Goal: Task Accomplishment & Management: Use online tool/utility

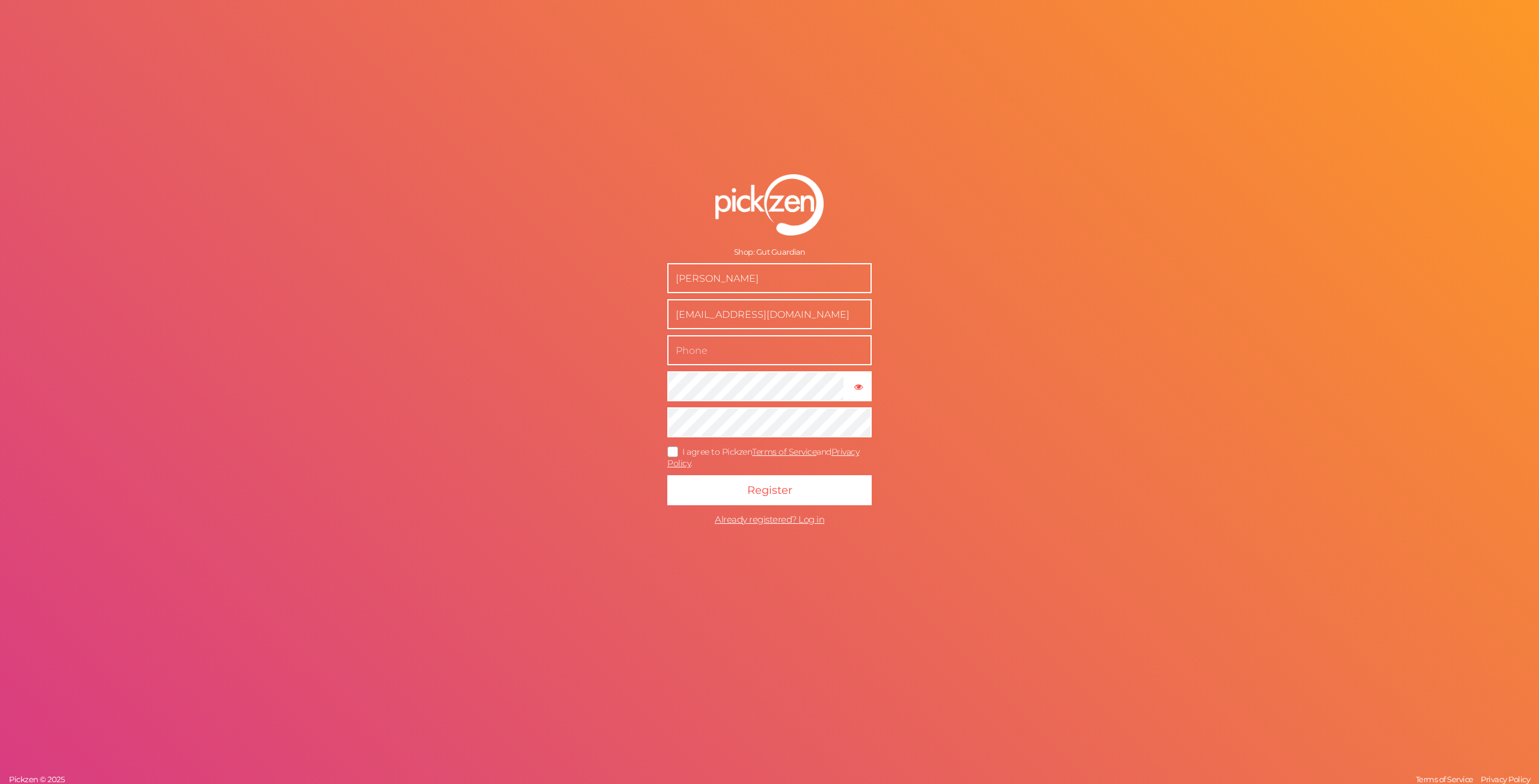
click at [783, 337] on input "text" at bounding box center [770, 350] width 204 height 30
click at [606, 337] on div "Shop: Gut Guardian Kyle Whelan kylewhelan99@gmail.com × Show password I agree t…" at bounding box center [770, 392] width 1539 height 784
click at [690, 448] on span "I agree to Pickzen Terms of Service and Privacy Policy ." at bounding box center [763, 458] width 192 height 22
click at [0, 0] on input "I agree to Pickzen Terms of Service and Privacy Policy ." at bounding box center [0, 0] width 0 height 0
click at [748, 489] on span "Register" at bounding box center [770, 490] width 45 height 13
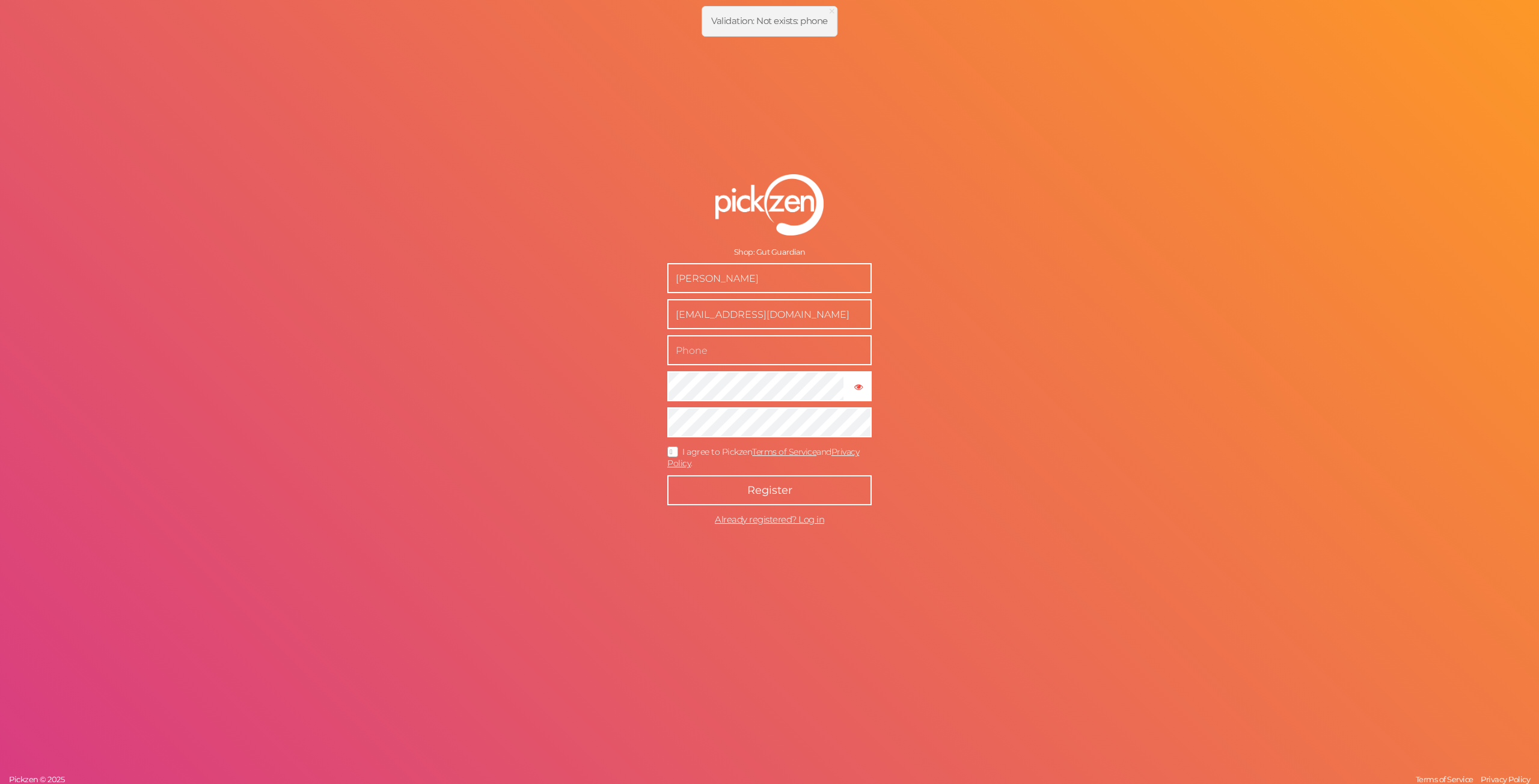
click at [744, 347] on input "text" at bounding box center [770, 350] width 204 height 30
type input "645465564546546"
click at [776, 489] on span "Register" at bounding box center [770, 490] width 45 height 13
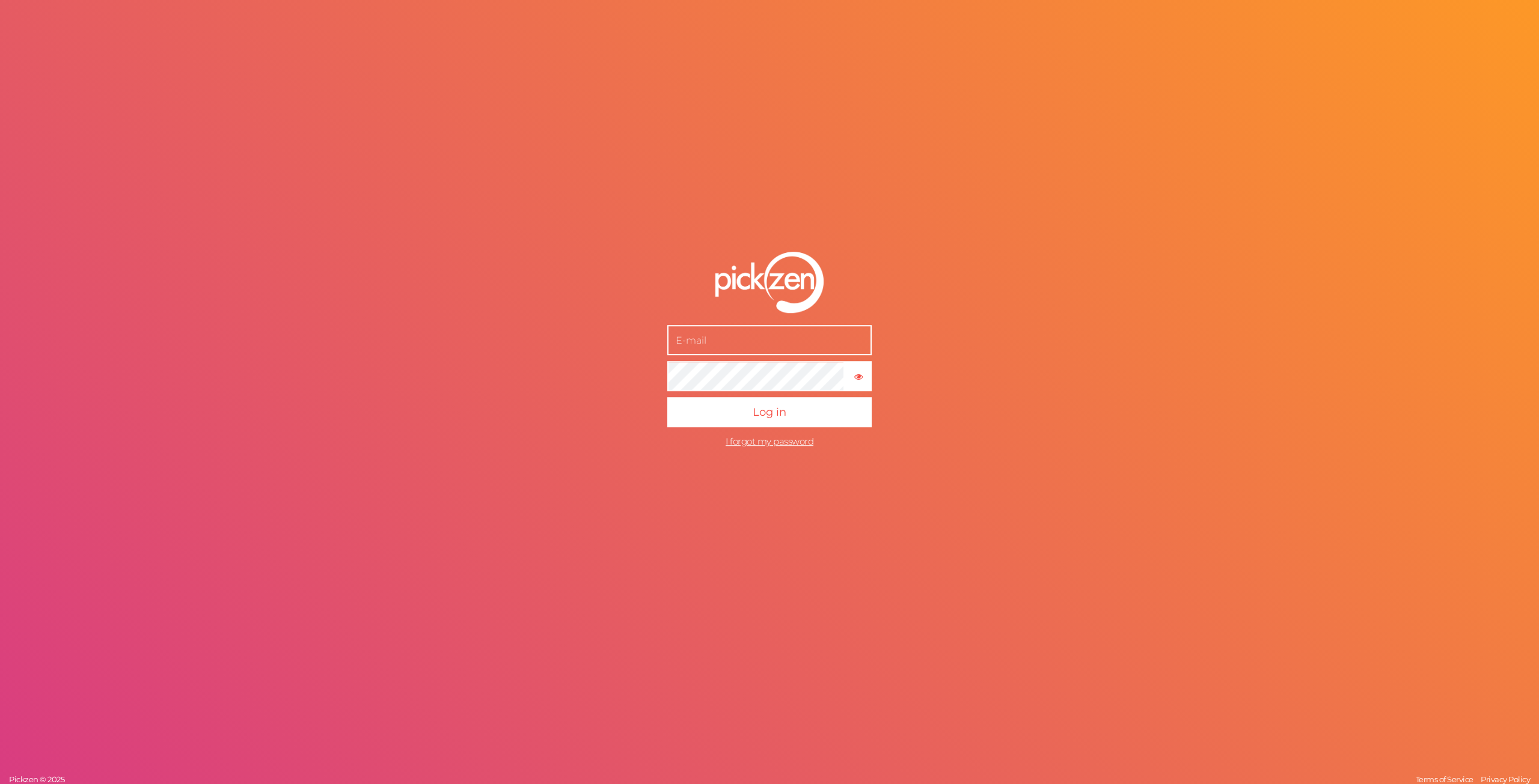
click at [784, 334] on input "text" at bounding box center [770, 340] width 204 height 30
type input "[EMAIL_ADDRESS][DOMAIN_NAME]"
click at [796, 422] on button "Log in" at bounding box center [770, 412] width 204 height 30
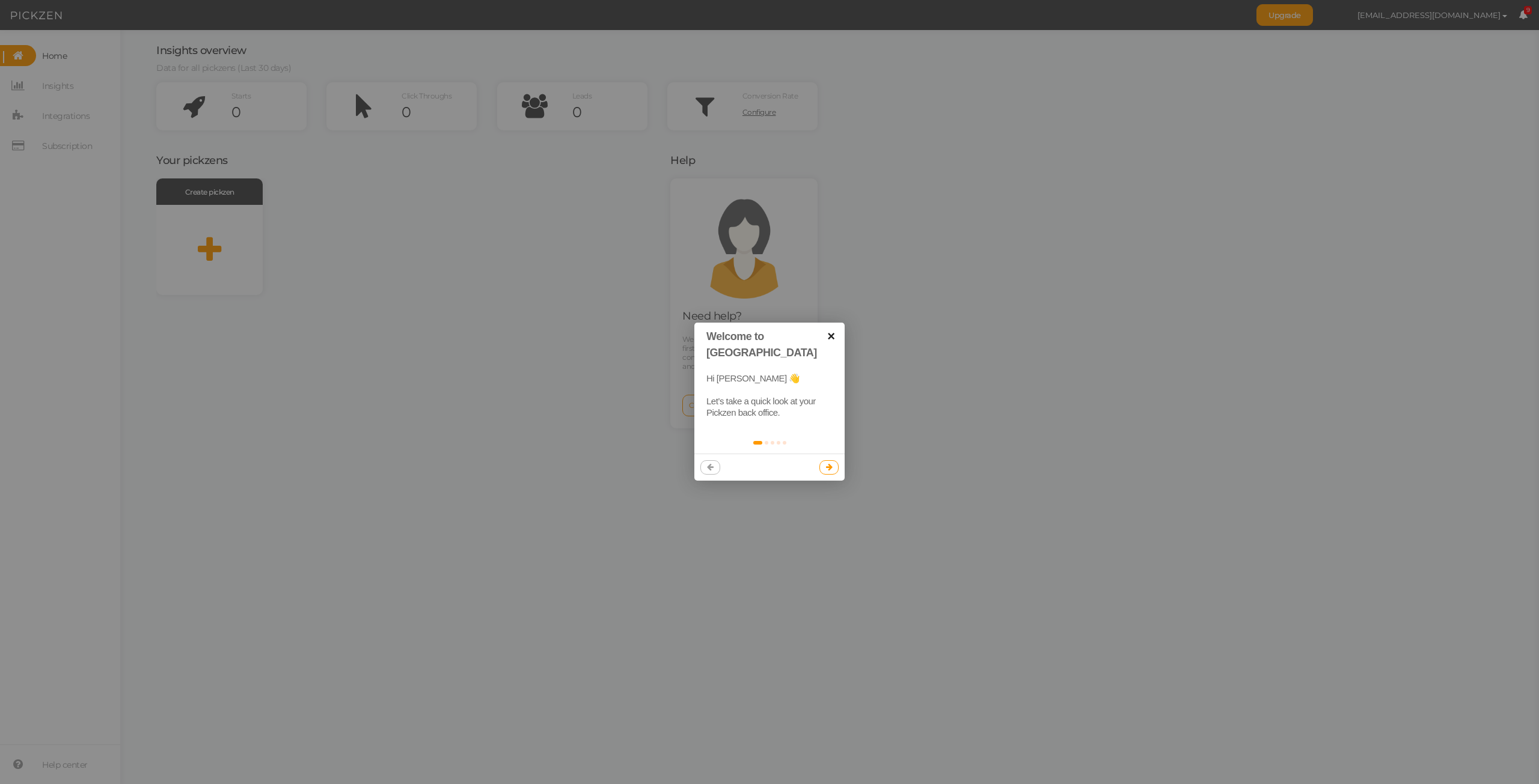
click at [835, 335] on link "×" at bounding box center [831, 336] width 27 height 27
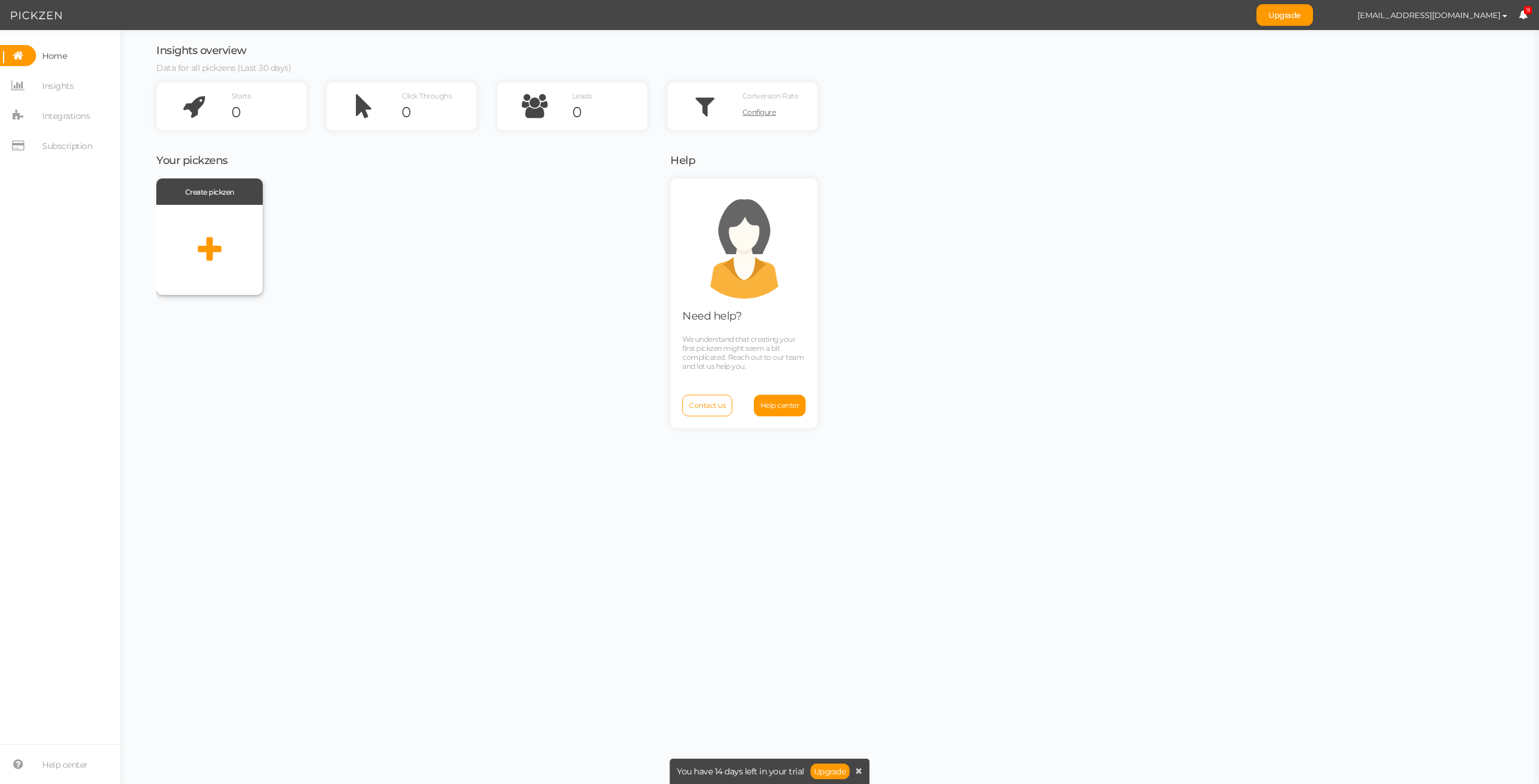
click at [213, 247] on icon at bounding box center [210, 249] width 24 height 30
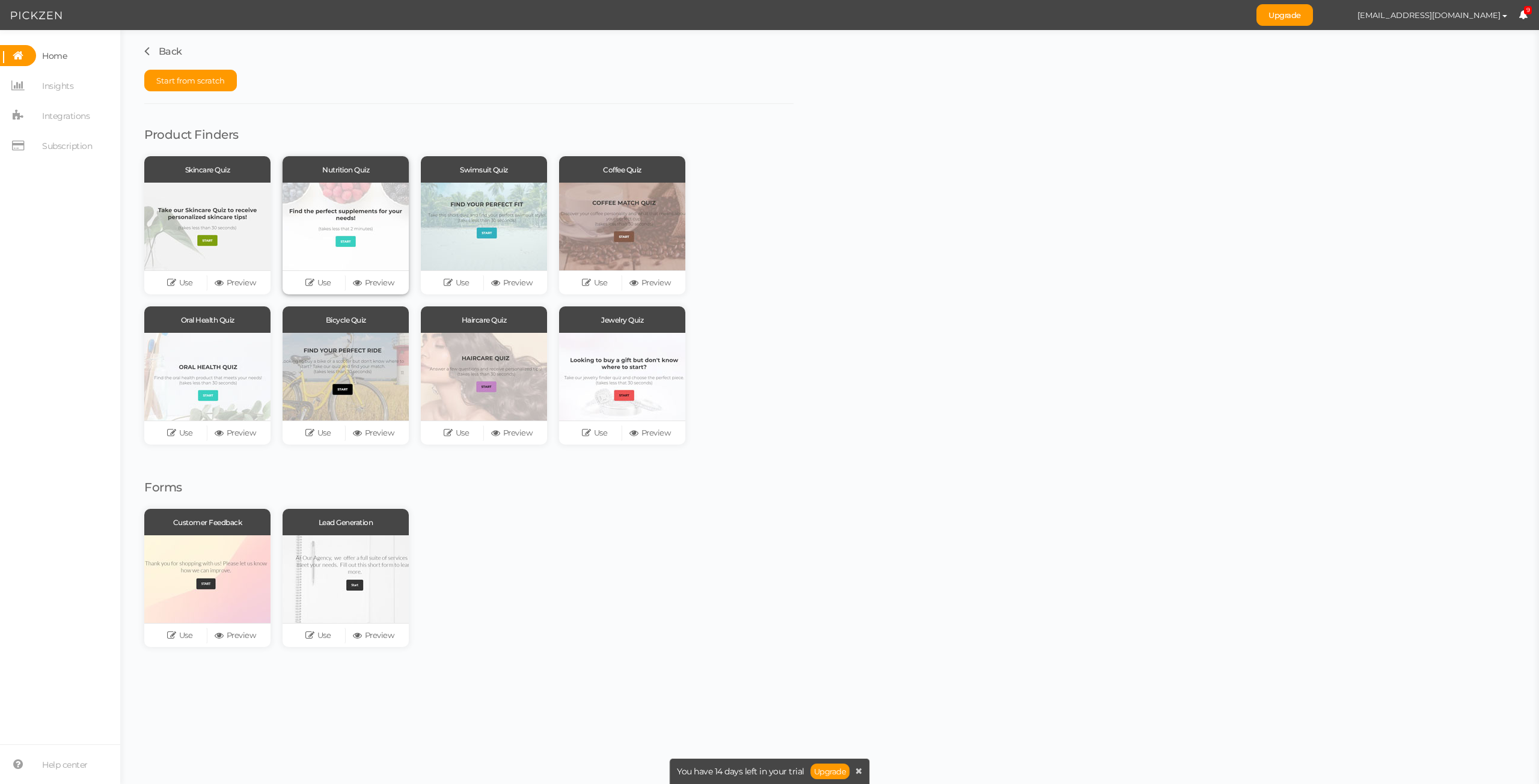
click at [338, 216] on div at bounding box center [346, 226] width 126 height 87
click at [376, 288] on link "Preview" at bounding box center [374, 283] width 56 height 17
click at [328, 279] on link "Use" at bounding box center [318, 283] width 56 height 17
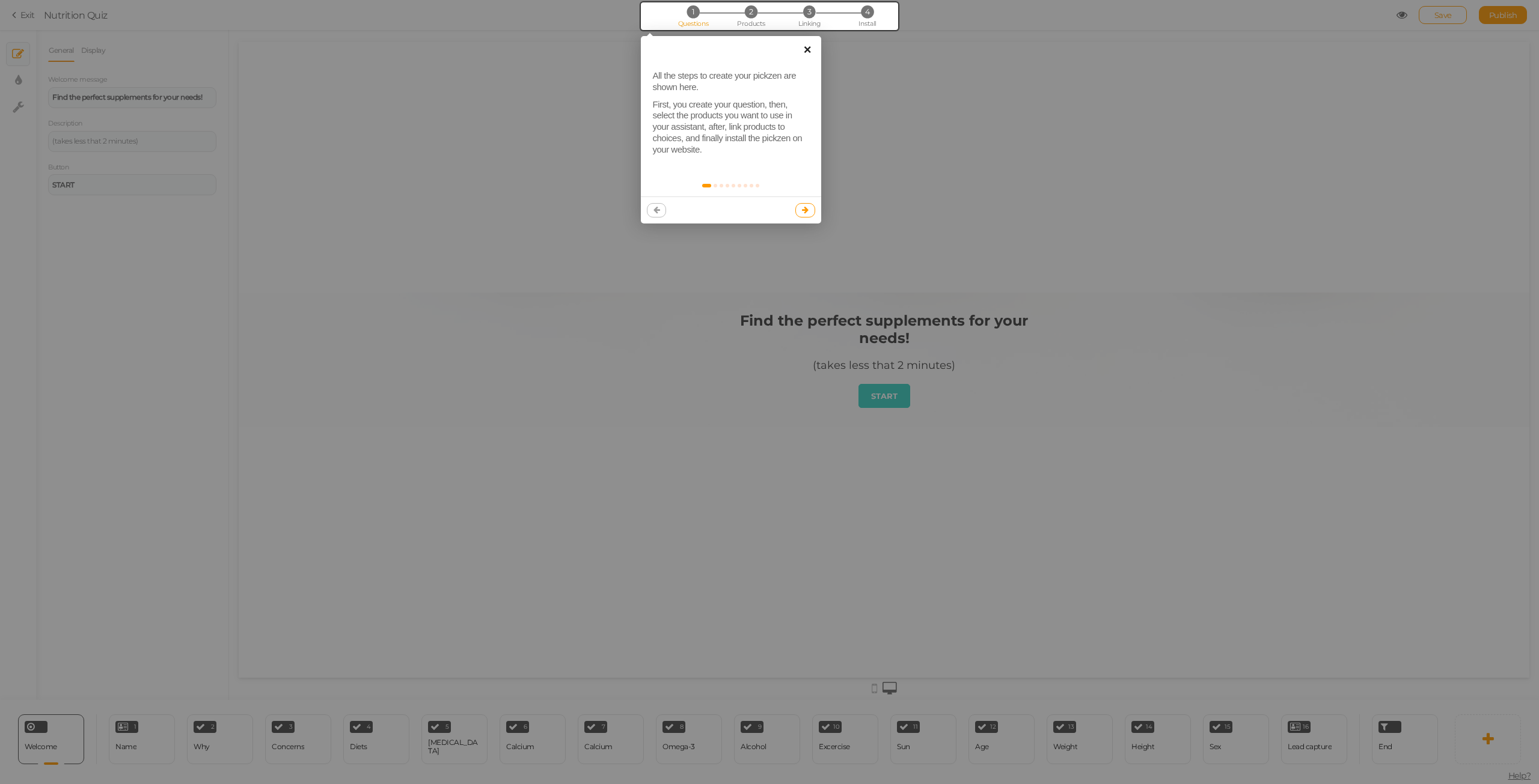
click at [806, 53] on link "×" at bounding box center [807, 49] width 27 height 27
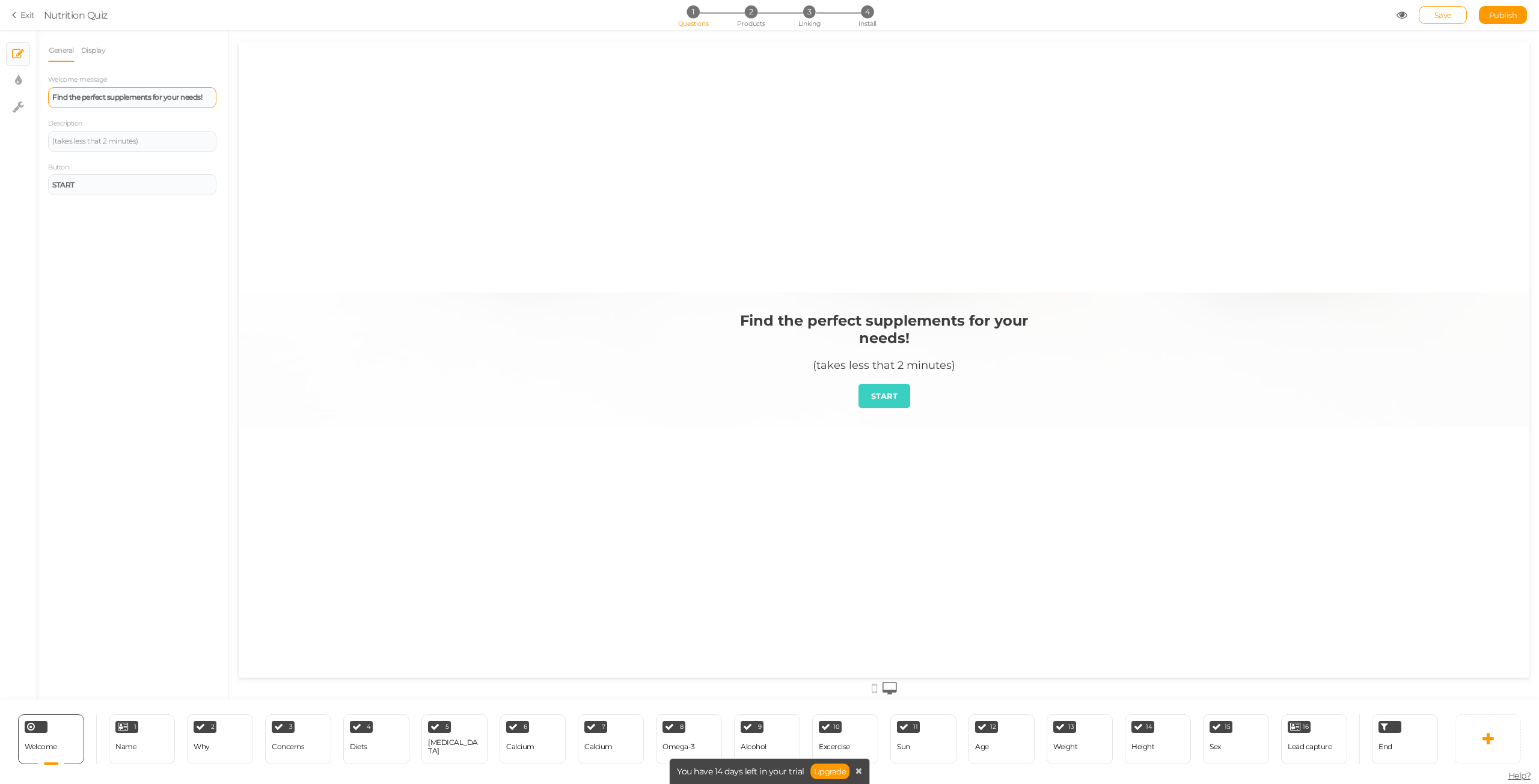
click at [141, 96] on strong "Find the perfect supplements for your needs!" at bounding box center [126, 97] width 149 height 9
click at [147, 96] on strong "Find the perfect supplements for your needs!" at bounding box center [126, 97] width 149 height 9
click at [60, 72] on icon "Bold" at bounding box center [60, 74] width 10 height 10
click at [103, 147] on div "(takes less that 2 minutes)" at bounding box center [132, 143] width 168 height 21
drag, startPoint x: 162, startPoint y: 149, endPoint x: 60, endPoint y: 141, distance: 102.3
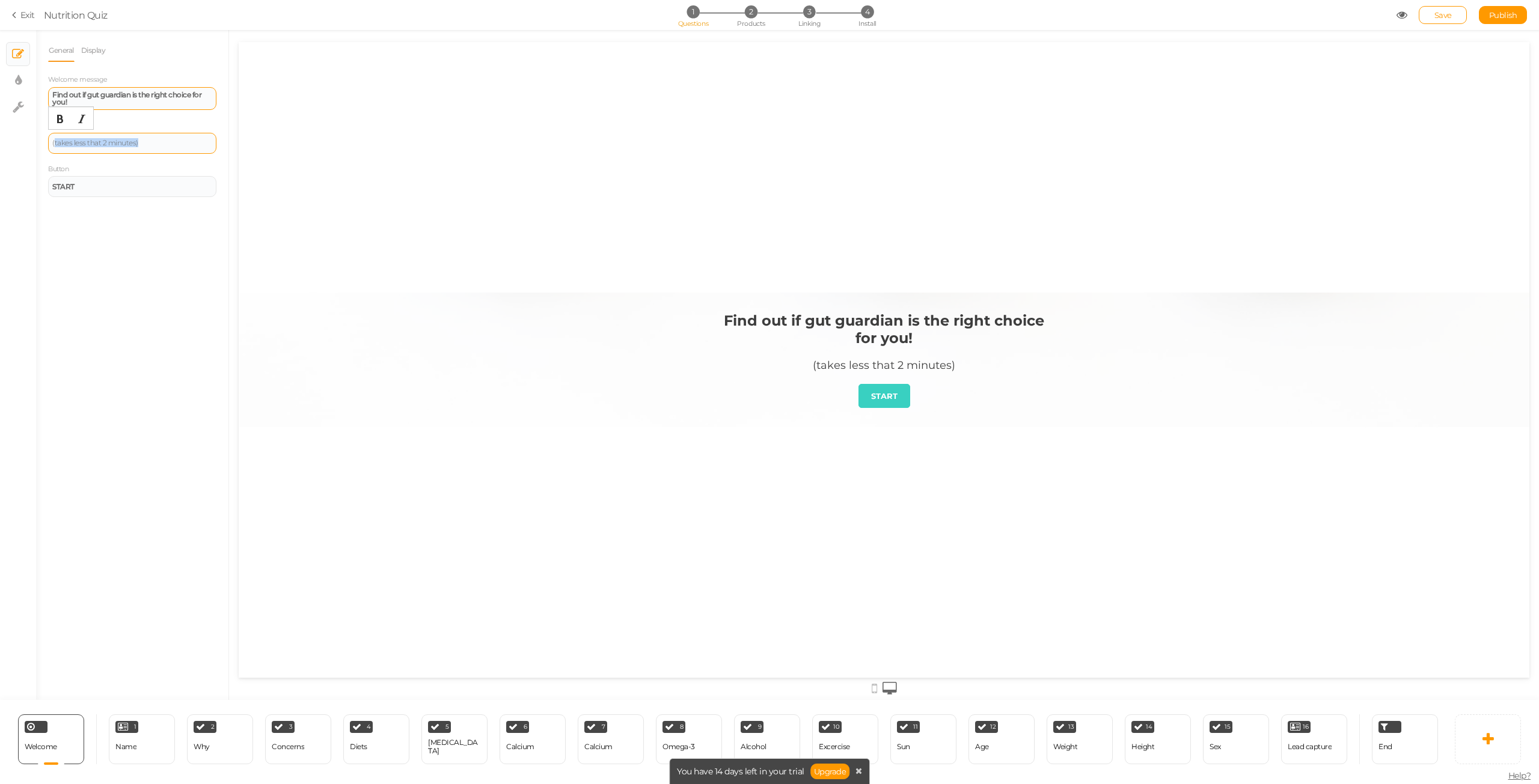
click at [58, 141] on div "(takes less that 2 minutes)" at bounding box center [132, 143] width 168 height 21
click at [89, 47] on link "Display" at bounding box center [93, 50] width 26 height 23
click at [64, 54] on link "General" at bounding box center [61, 50] width 26 height 23
click at [17, 80] on icon at bounding box center [19, 80] width 7 height 12
select select "2"
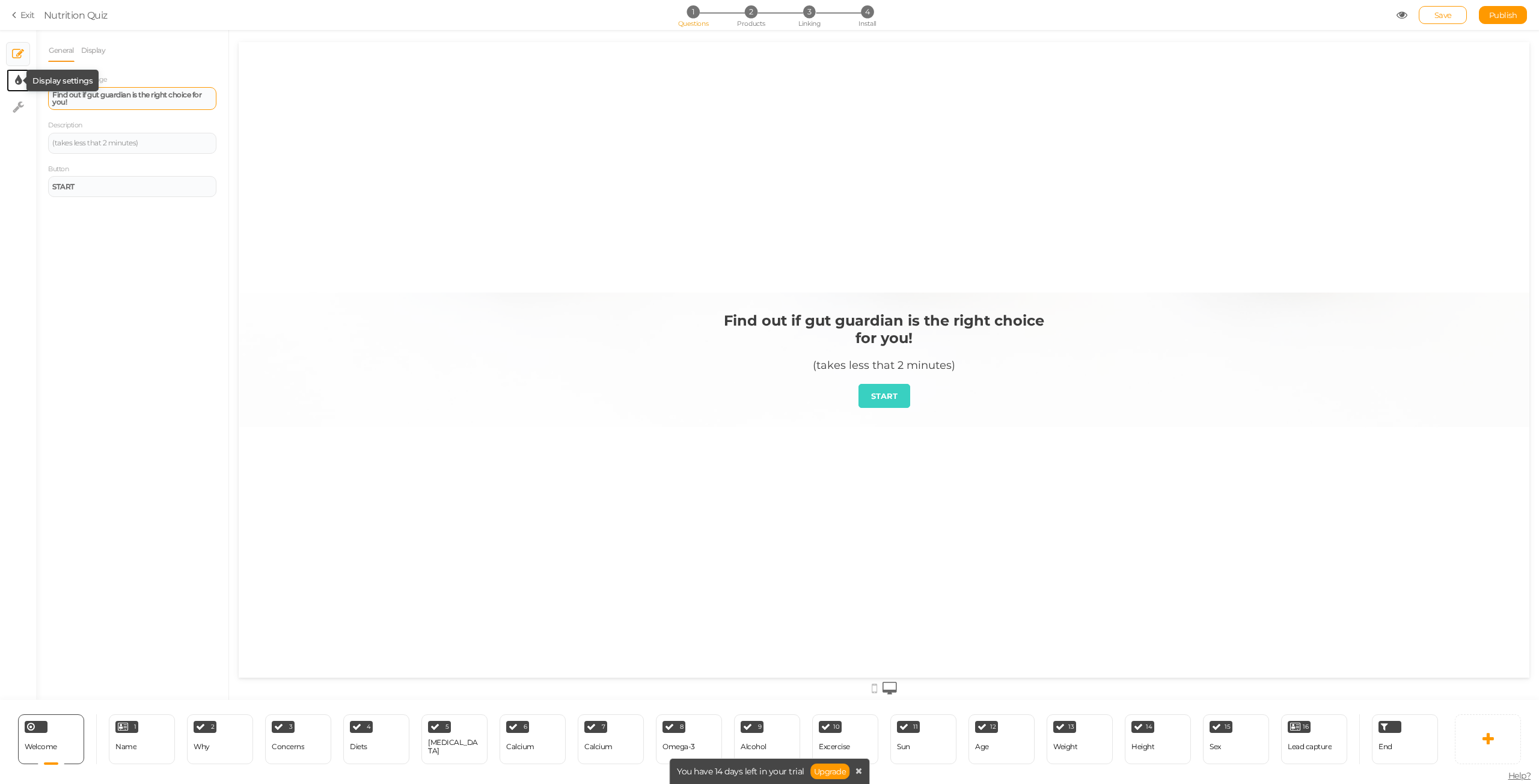
select select "montserrat"
select select "fade"
click at [215, 181] on span at bounding box center [211, 178] width 11 height 11
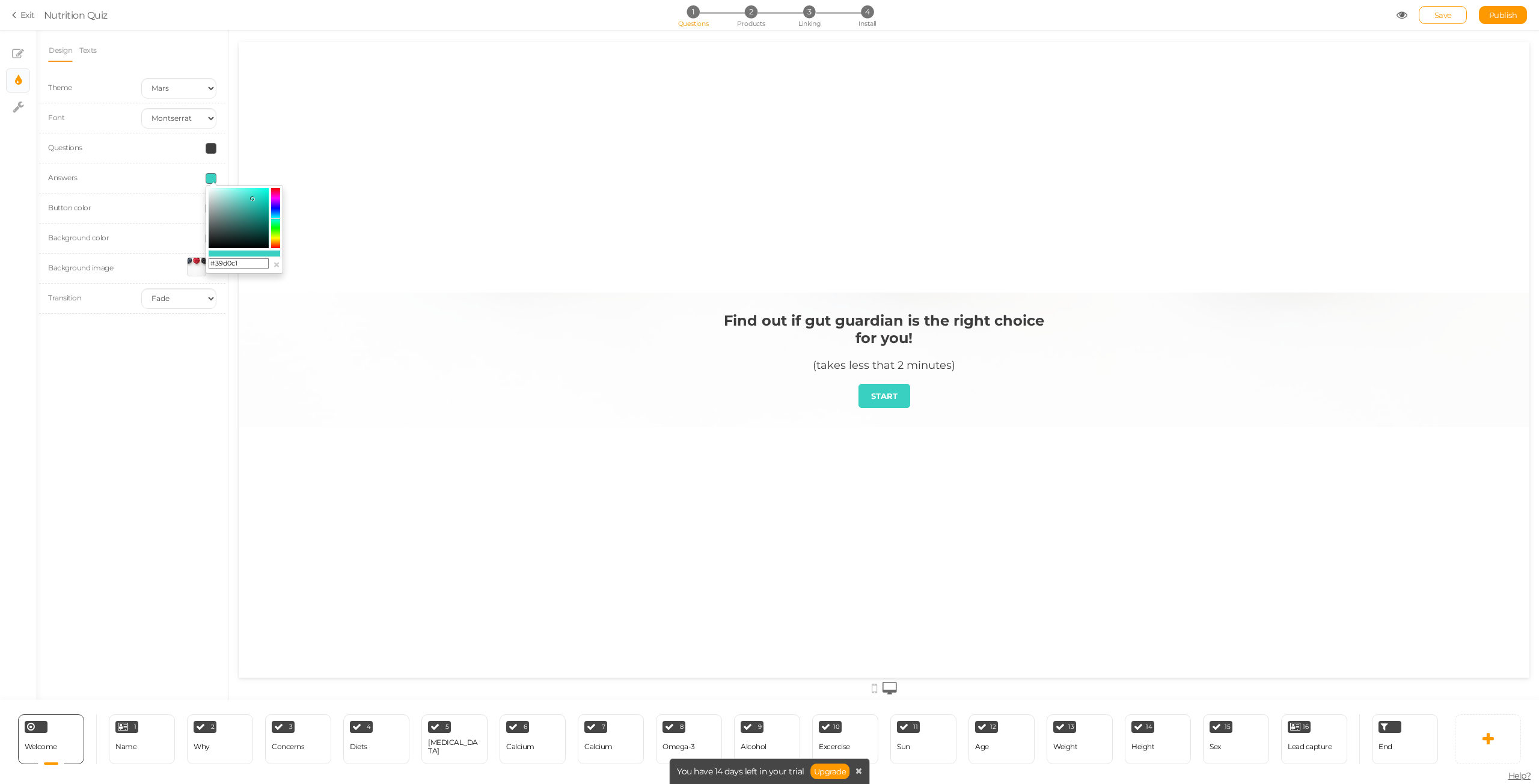
click at [94, 197] on div "Button color" at bounding box center [132, 208] width 186 height 30
click at [211, 209] on span at bounding box center [211, 209] width 11 height 11
click at [252, 297] on input "#39d0c1" at bounding box center [238, 294] width 60 height 11
paste input "E85D75"
click at [208, 287] on div "E85D75 ×" at bounding box center [244, 260] width 78 height 89
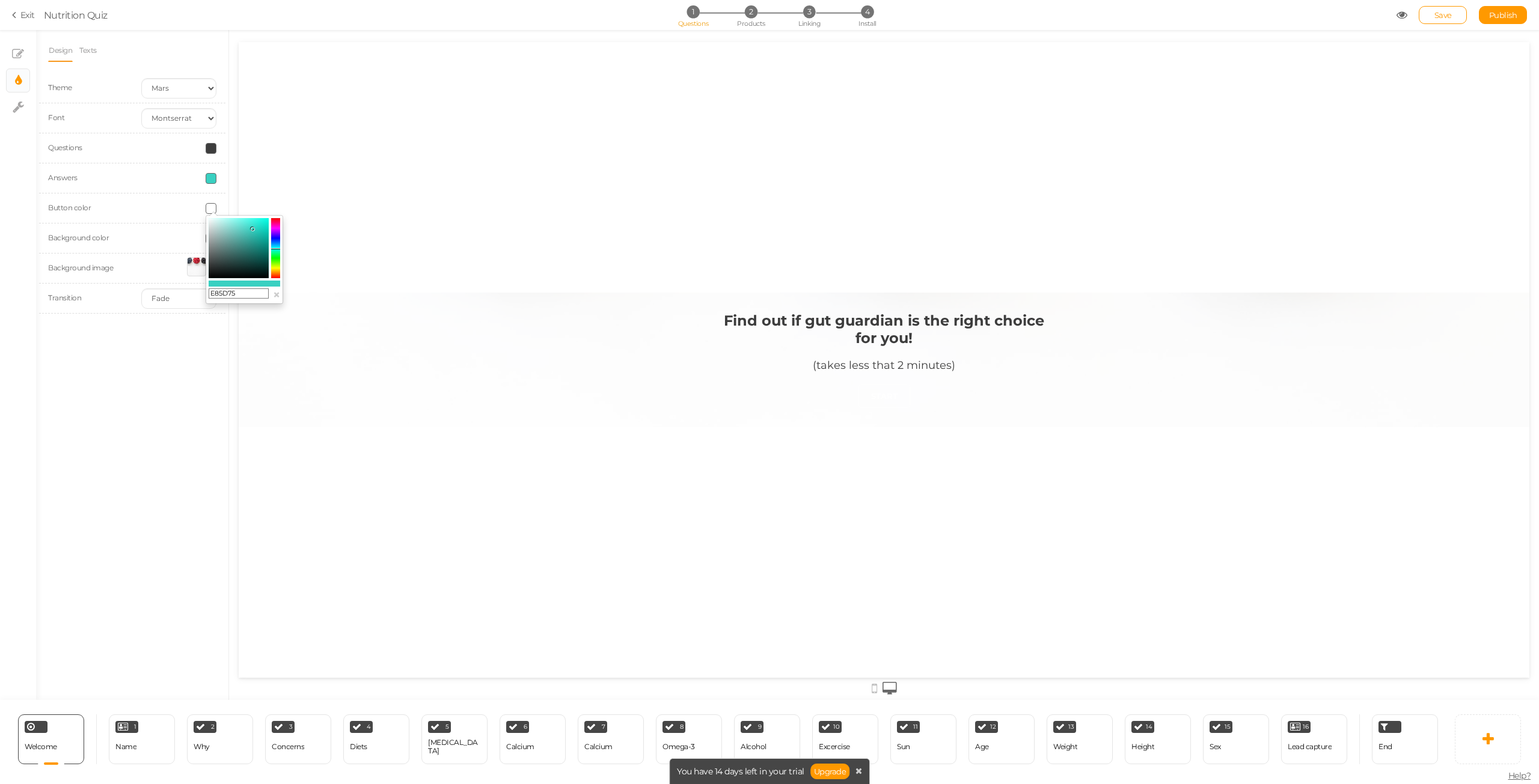
click at [212, 292] on input "E85D75" at bounding box center [238, 294] width 60 height 11
type input "#E85D75"
click at [212, 174] on span at bounding box center [211, 178] width 11 height 11
click at [252, 262] on input "#39d0c1" at bounding box center [238, 264] width 60 height 11
paste input "8B1538"
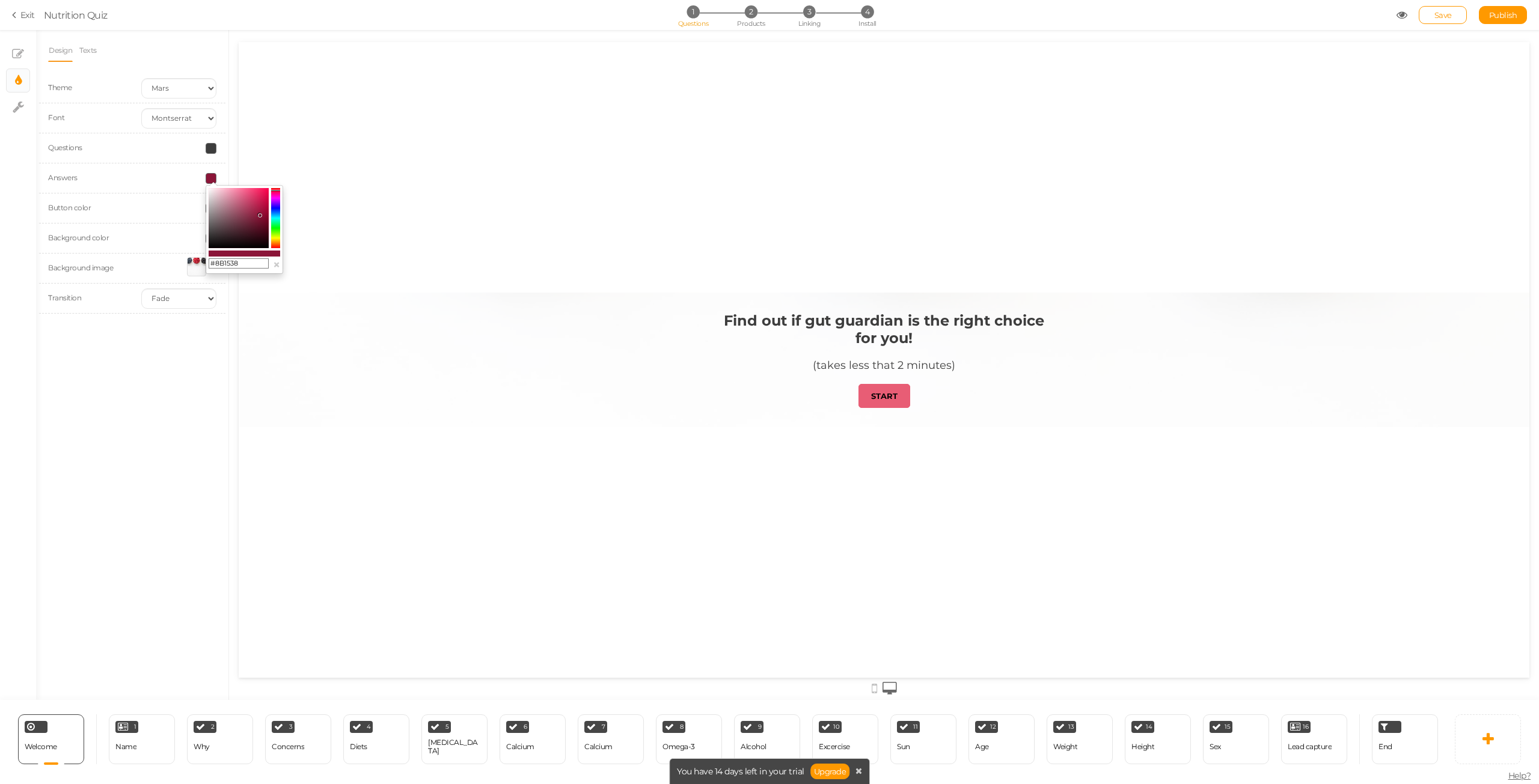
type input "#8B1538"
click at [447, 241] on div "Find out if gut guardian is the right choice for you! (takes less that 2 minute…" at bounding box center [884, 360] width 1290 height 636
click at [449, 400] on div at bounding box center [884, 360] width 1290 height 135
click at [87, 378] on div "Design Texts Theme Earth Mars Font Custom Default [PERSON_NAME] Montserrat Open…" at bounding box center [132, 365] width 192 height 670
click at [888, 397] on strong "START" at bounding box center [884, 396] width 26 height 10
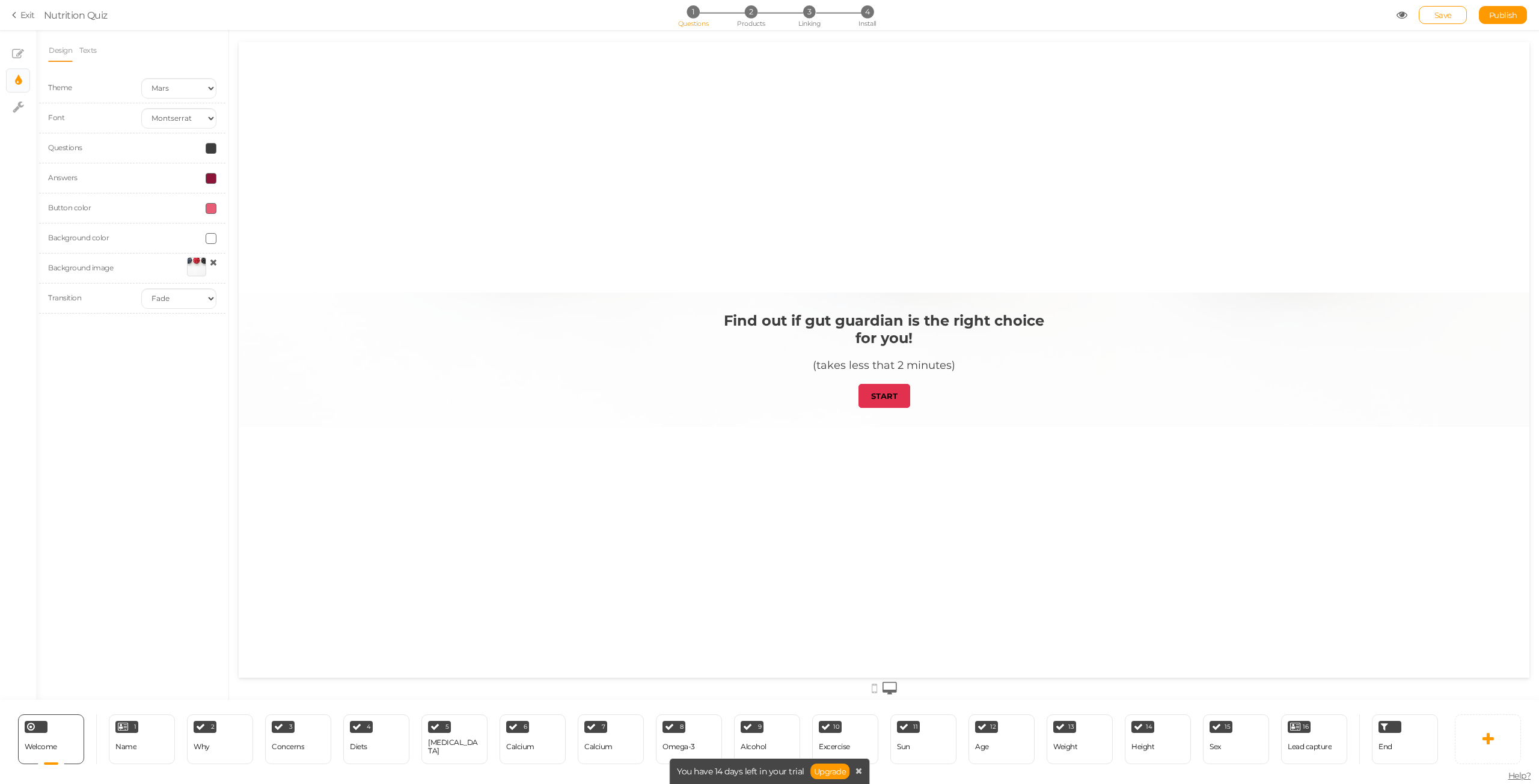
click at [892, 400] on strong "START" at bounding box center [884, 396] width 26 height 10
click at [1336, 720] on icon at bounding box center [1337, 723] width 7 height 9
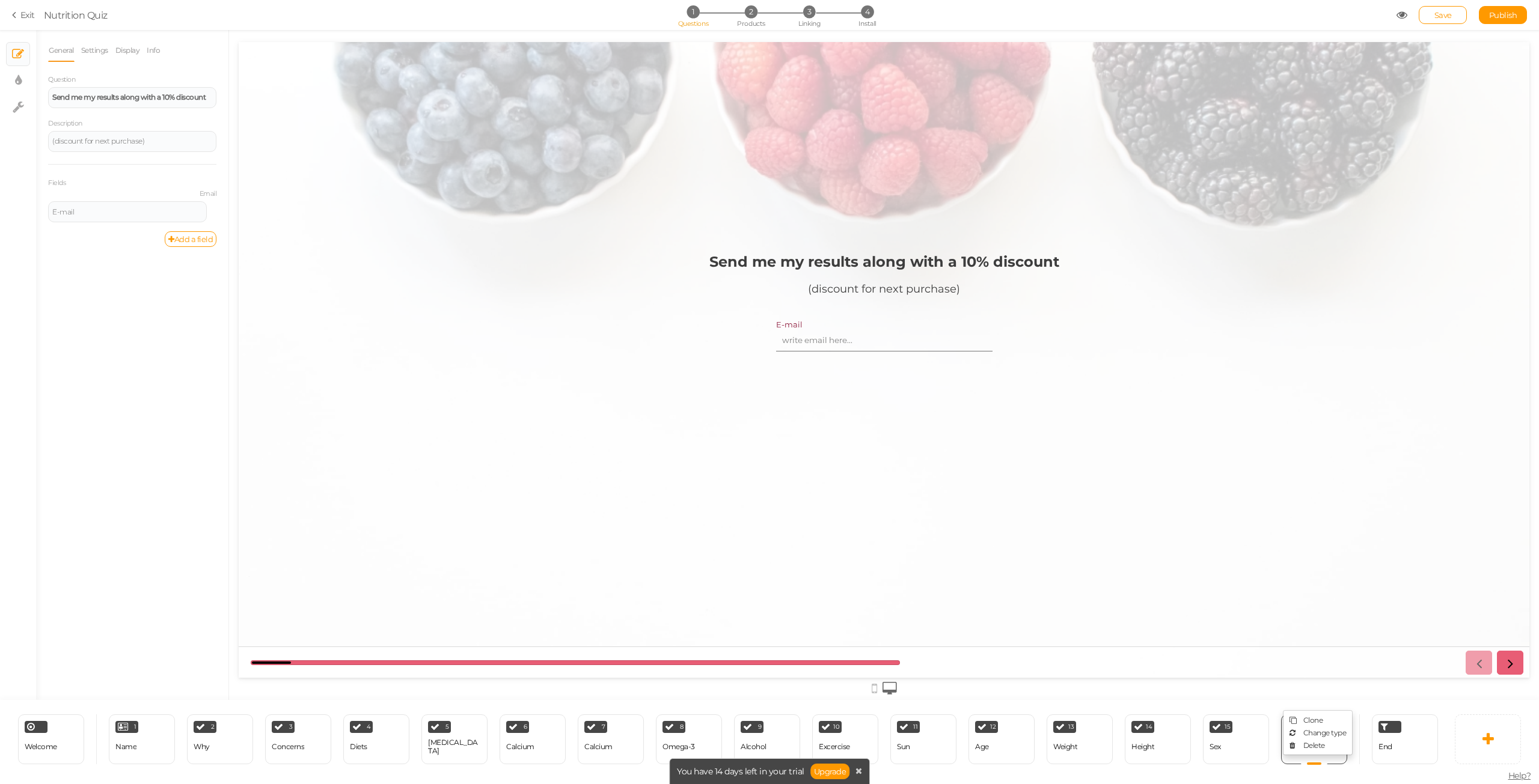
click at [965, 570] on div at bounding box center [884, 360] width 1290 height 636
click at [119, 753] on div "Name" at bounding box center [126, 747] width 21 height 21
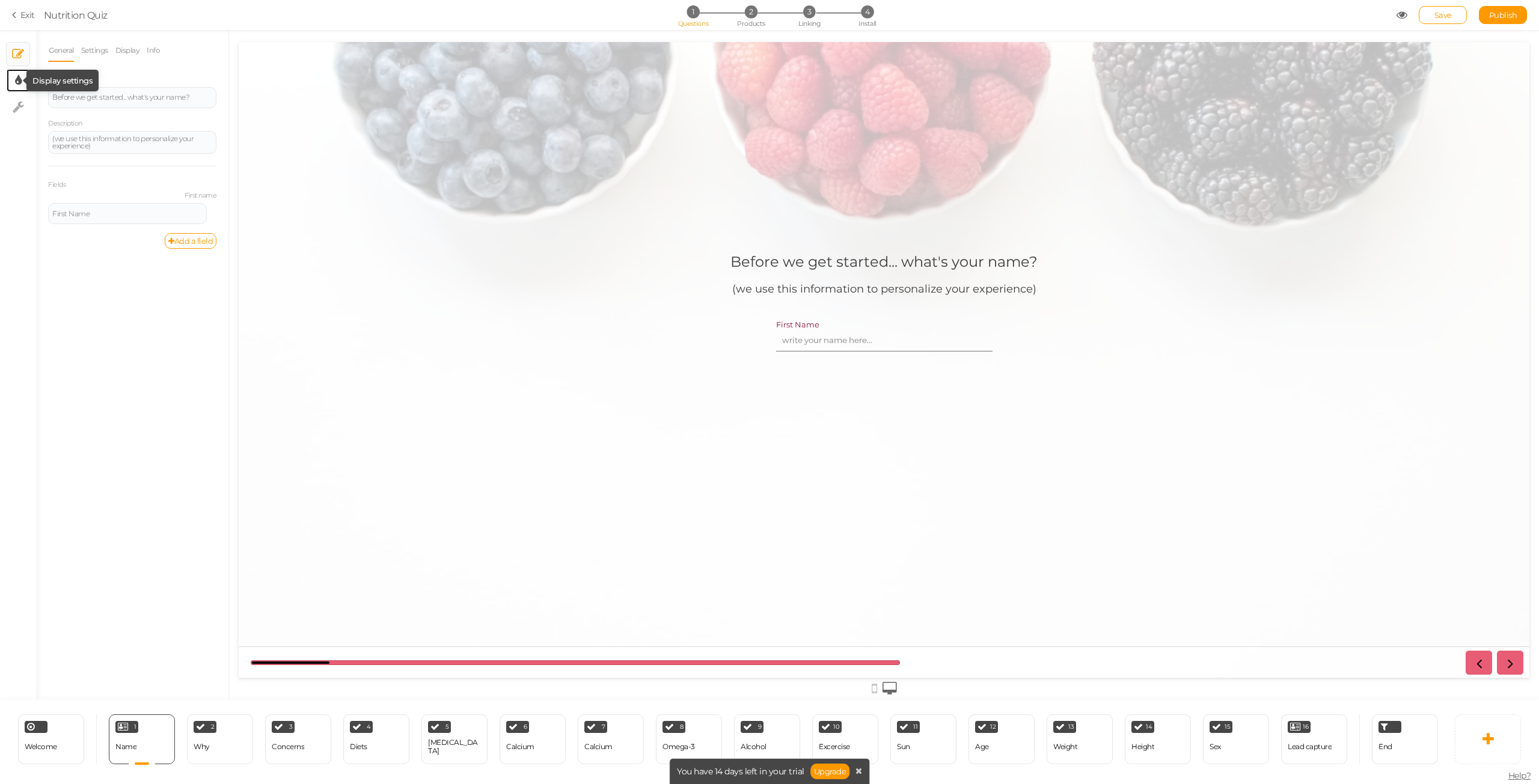
click at [16, 81] on icon at bounding box center [19, 80] width 7 height 12
select select "2"
select select "montserrat"
select select "fade"
click at [191, 267] on div at bounding box center [197, 267] width 19 height 19
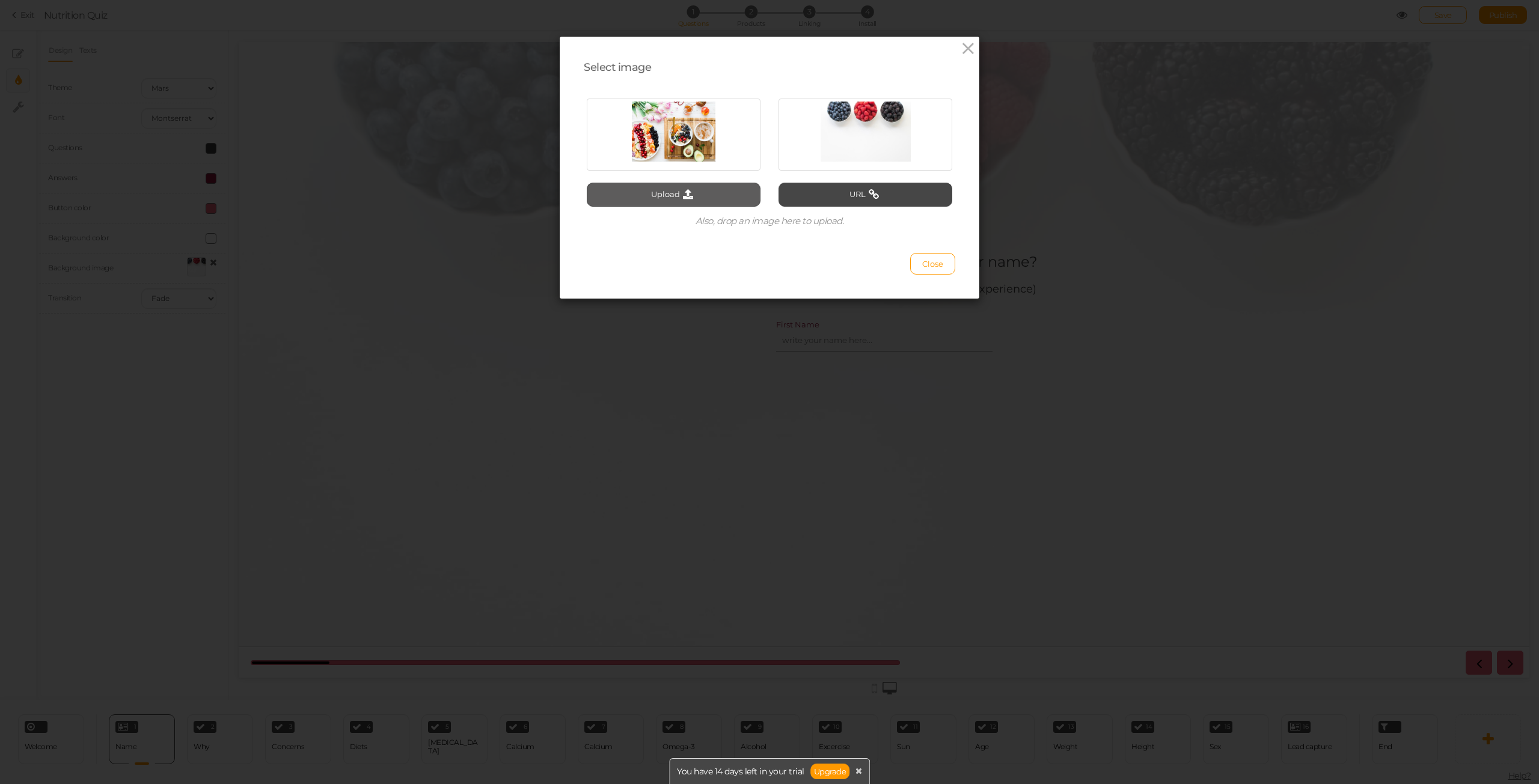
click at [740, 190] on button "Upload" at bounding box center [674, 194] width 174 height 24
click at [723, 192] on button "Upload" at bounding box center [674, 194] width 174 height 24
type input "C:\fakepath\ChatGPT Image [DATE], 10_26_39 AM.png"
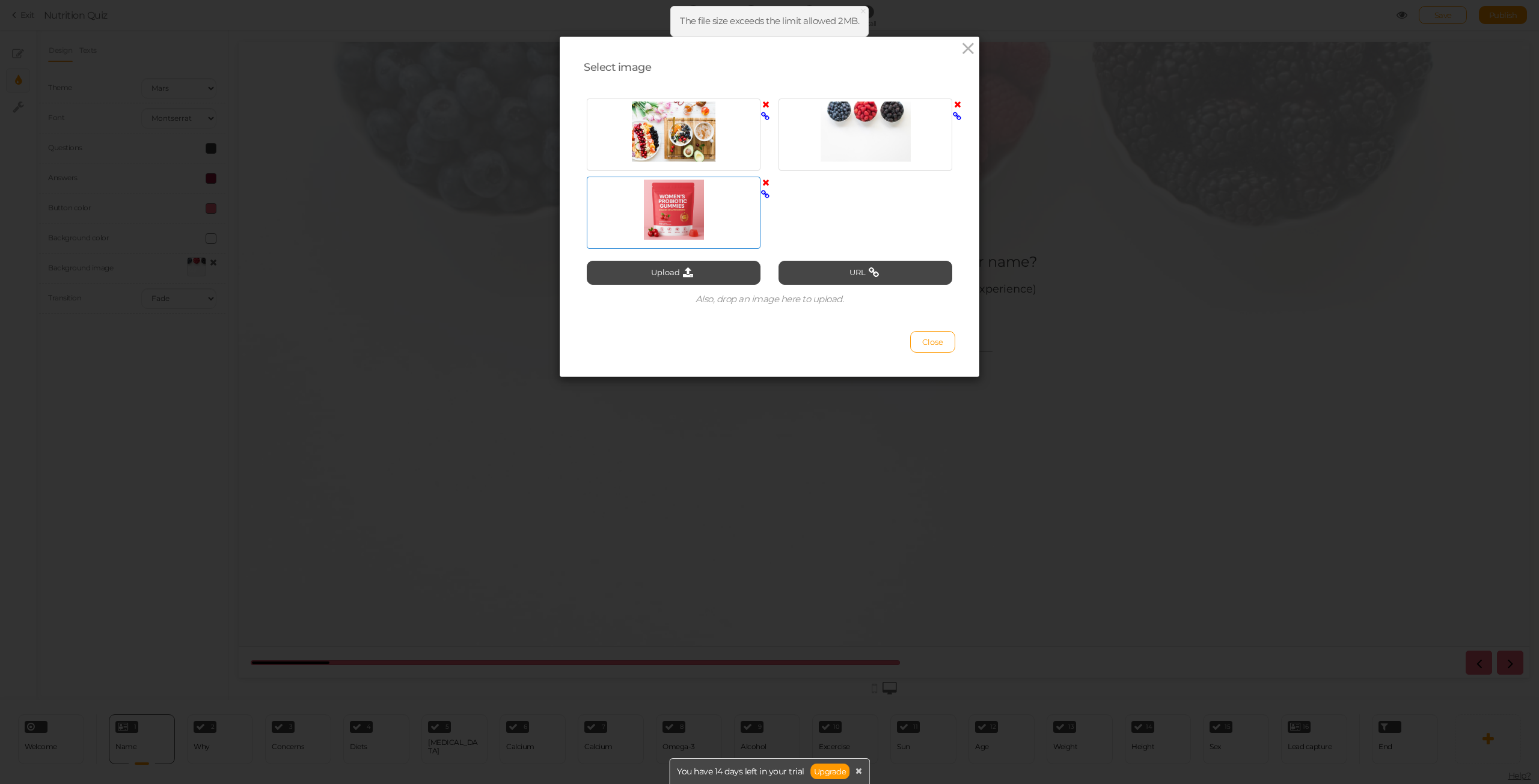
click at [690, 203] on div at bounding box center [673, 210] width 167 height 60
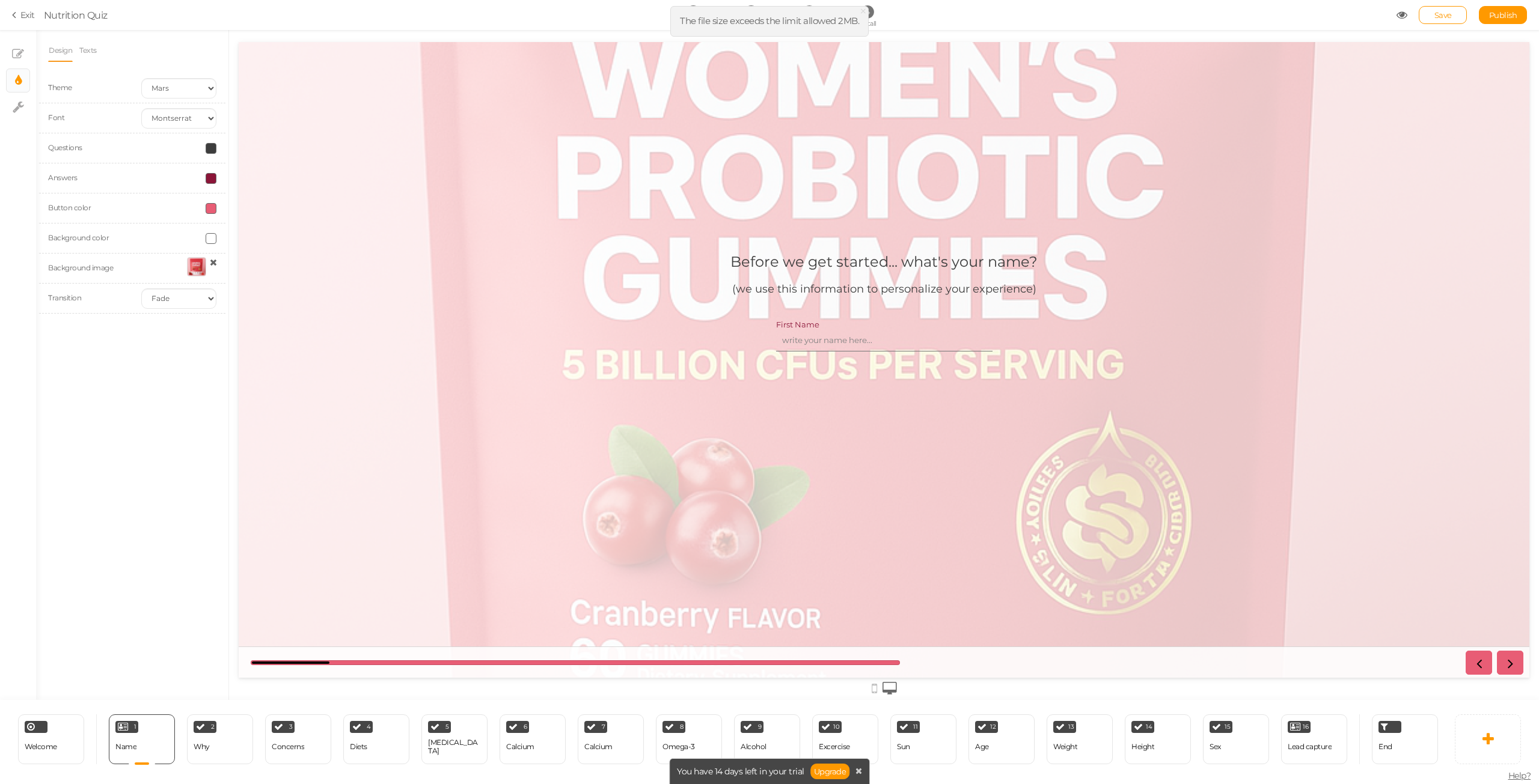
click at [211, 262] on icon at bounding box center [213, 262] width 7 height 9
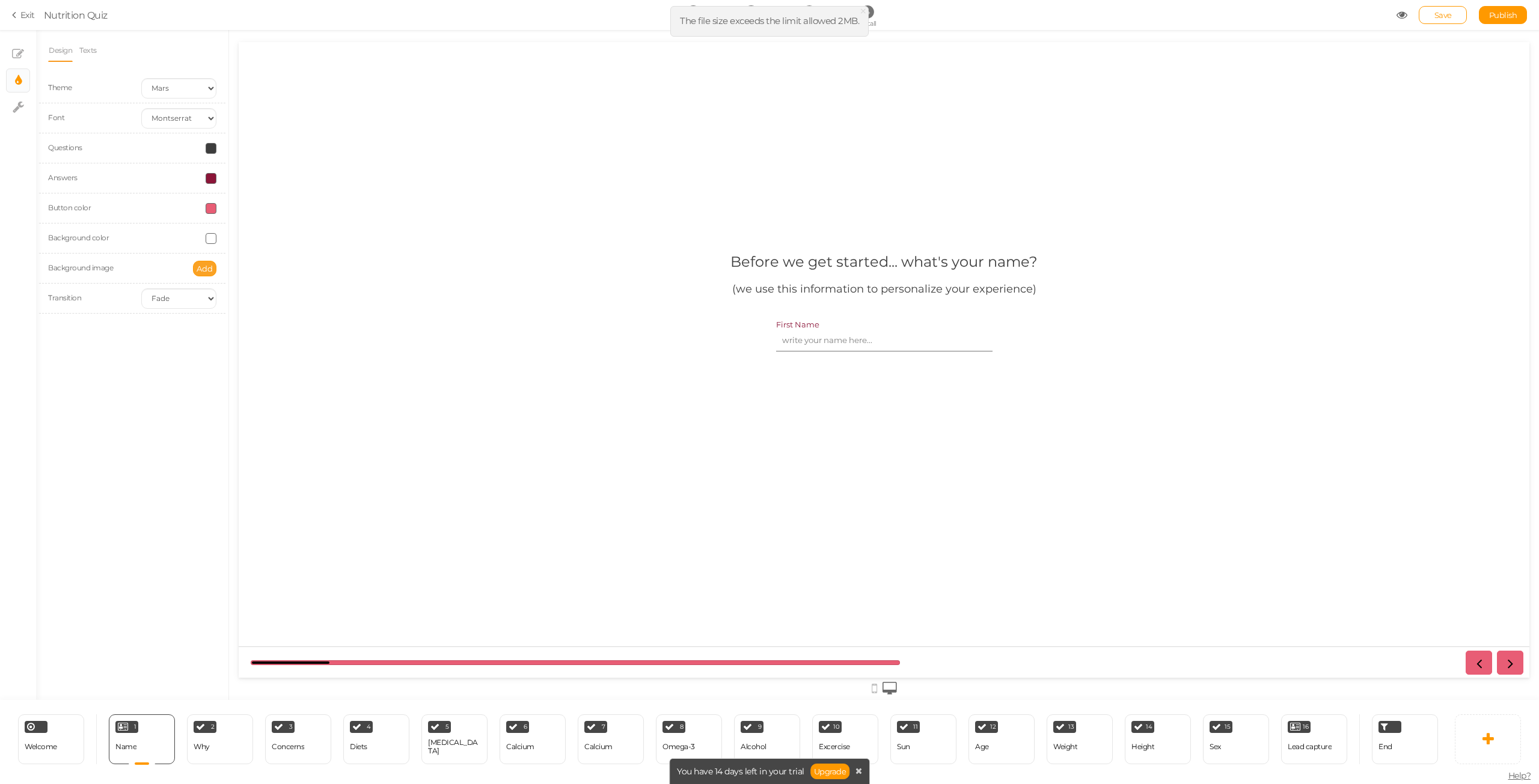
click at [203, 269] on span "Add" at bounding box center [204, 269] width 16 height 10
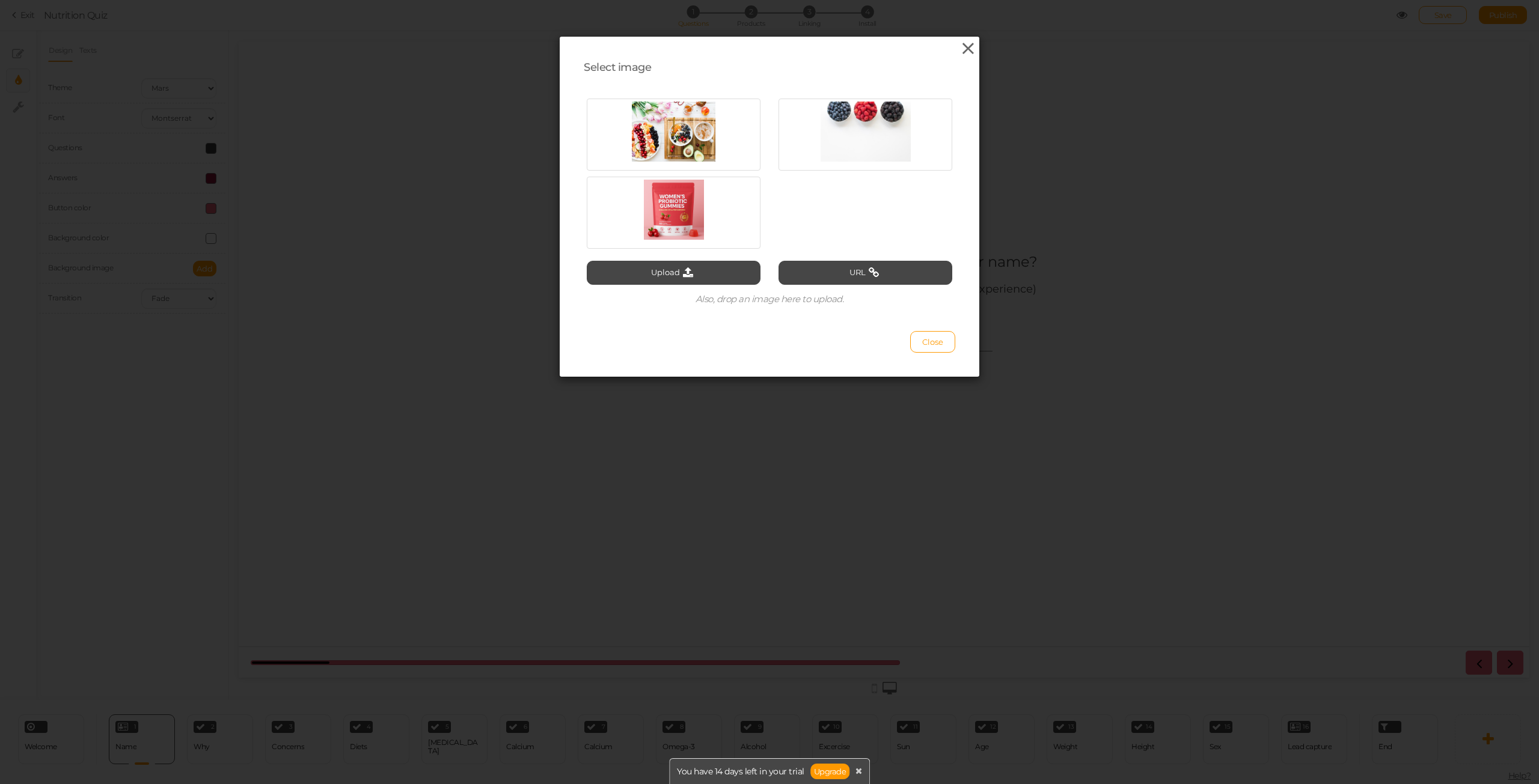
click at [963, 51] on icon at bounding box center [967, 49] width 17 height 18
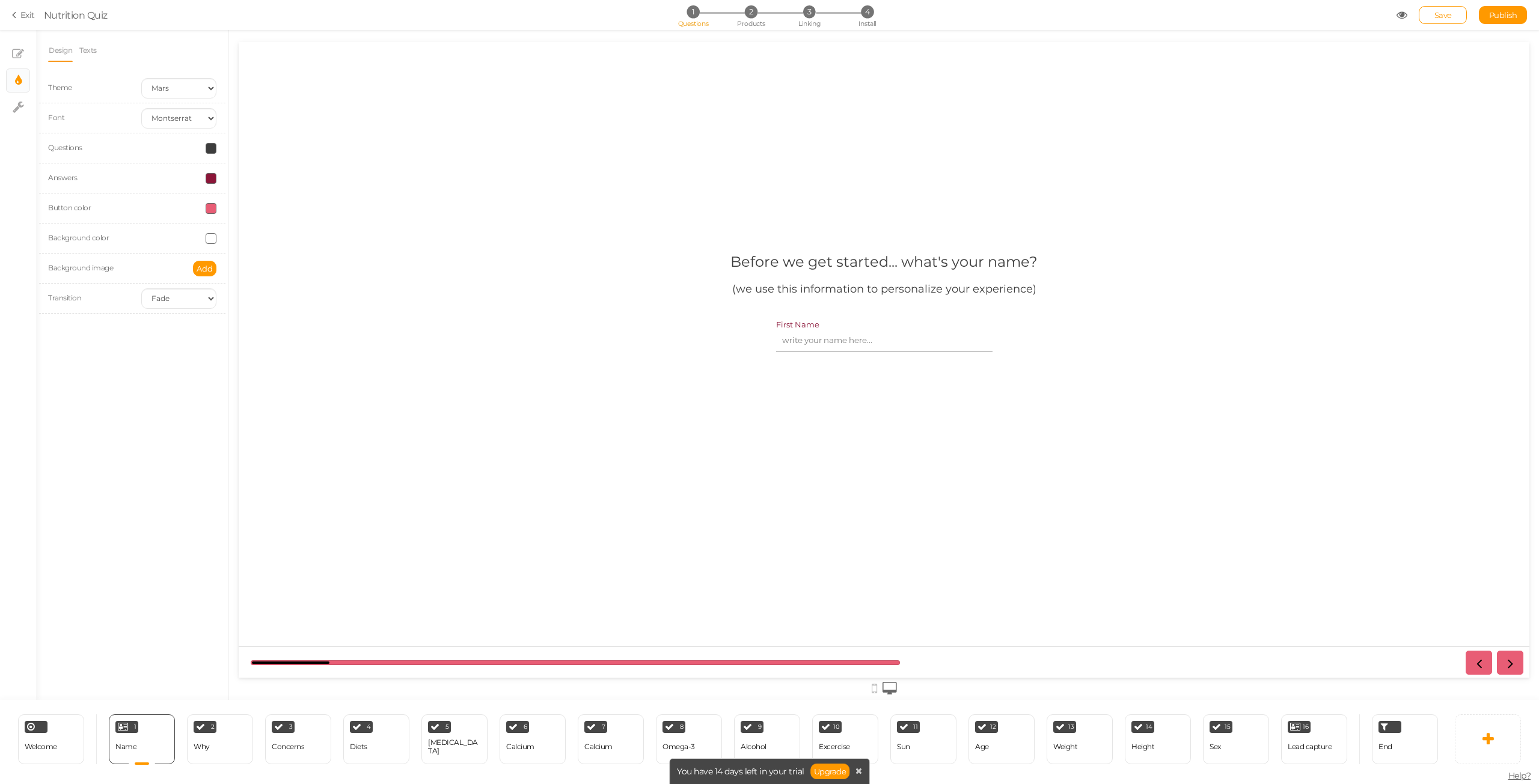
click at [215, 240] on span at bounding box center [211, 239] width 11 height 11
drag, startPoint x: 239, startPoint y: 324, endPoint x: 215, endPoint y: 328, distance: 24.3
click at [215, 328] on input "#ffffff" at bounding box center [238, 324] width 60 height 11
paste input "FFF9F5"
type input "#FFF9F5"
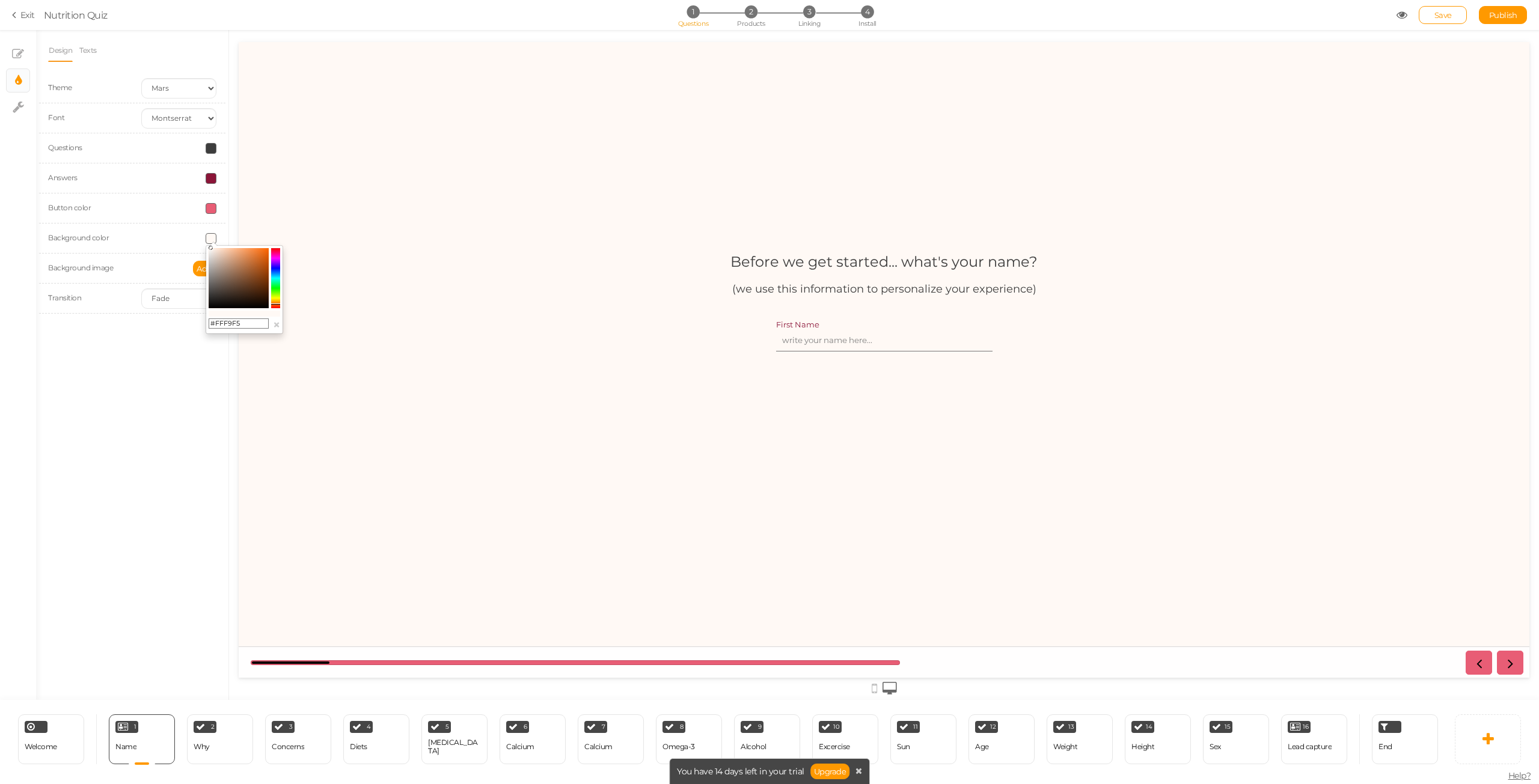
click at [186, 399] on div "Design Texts Theme Earth Mars Font Custom Default [PERSON_NAME] Montserrat Open…" at bounding box center [132, 365] width 192 height 670
click at [196, 299] on select "None Fade Switch" at bounding box center [178, 298] width 75 height 20
click at [192, 87] on select "Earth Mars" at bounding box center [178, 88] width 75 height 20
click at [141, 78] on select "Earth Mars" at bounding box center [178, 88] width 75 height 20
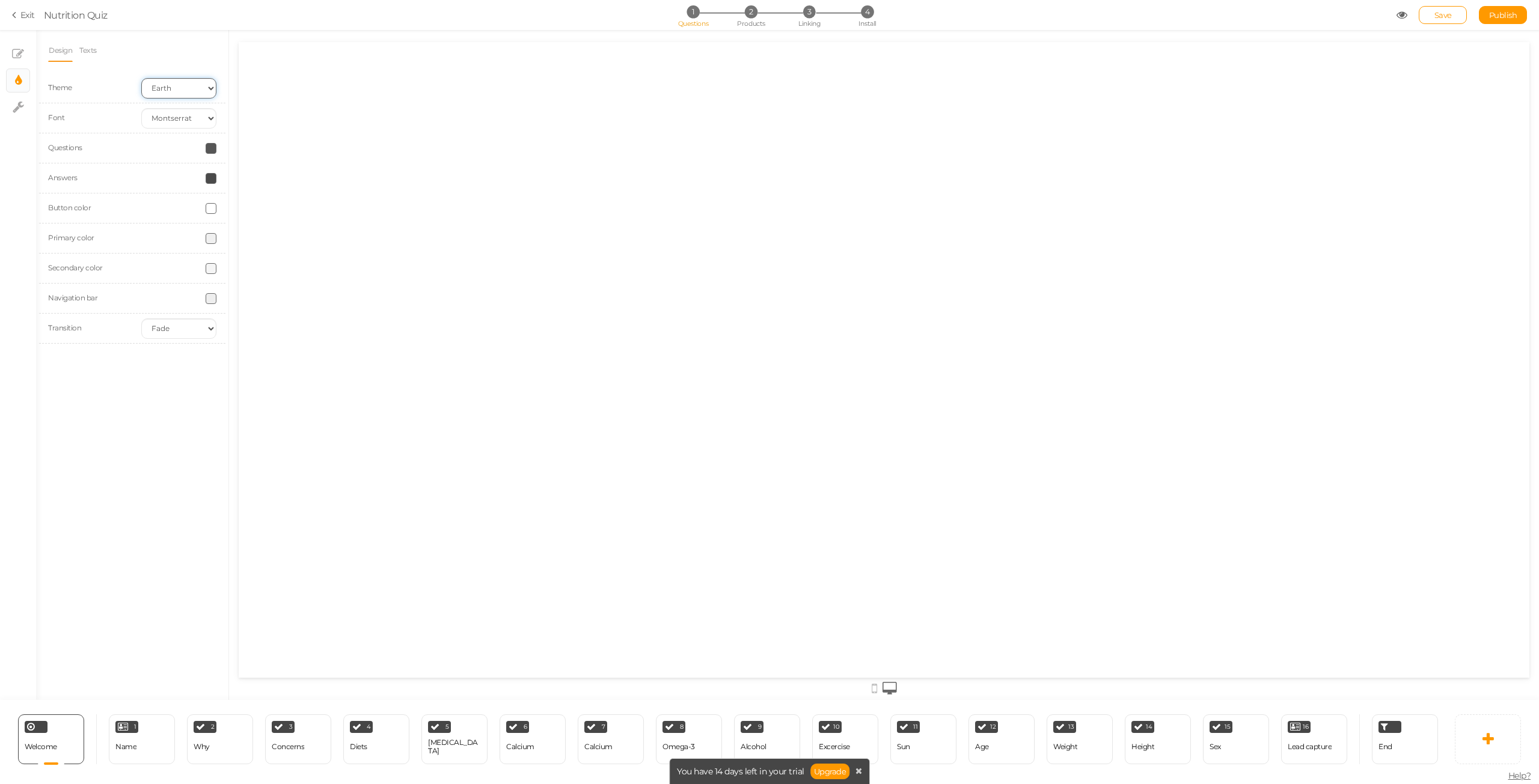
click at [181, 87] on select "Earth Mars" at bounding box center [178, 88] width 75 height 20
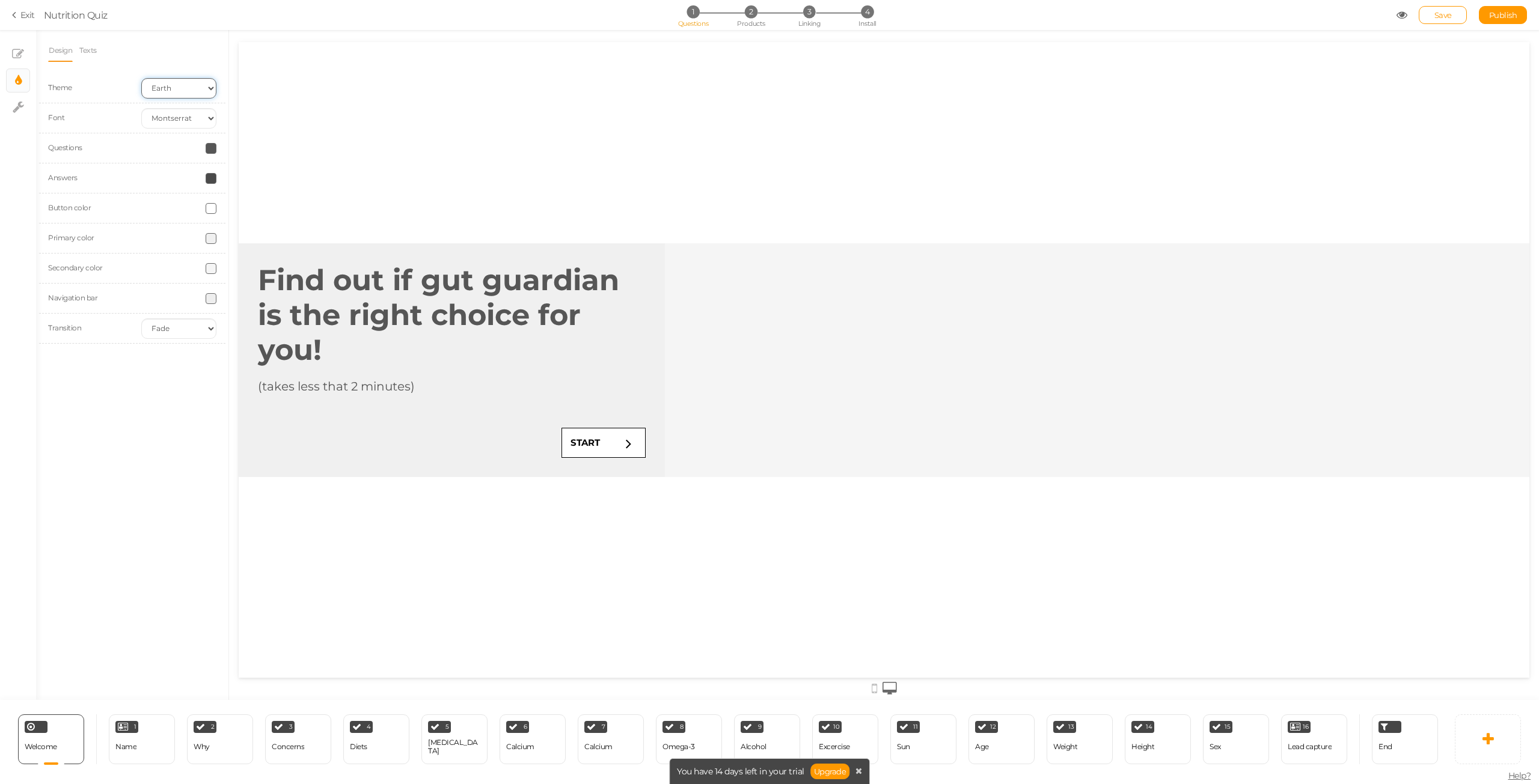
select select "2"
click at [141, 78] on select "Earth Mars" at bounding box center [178, 88] width 75 height 20
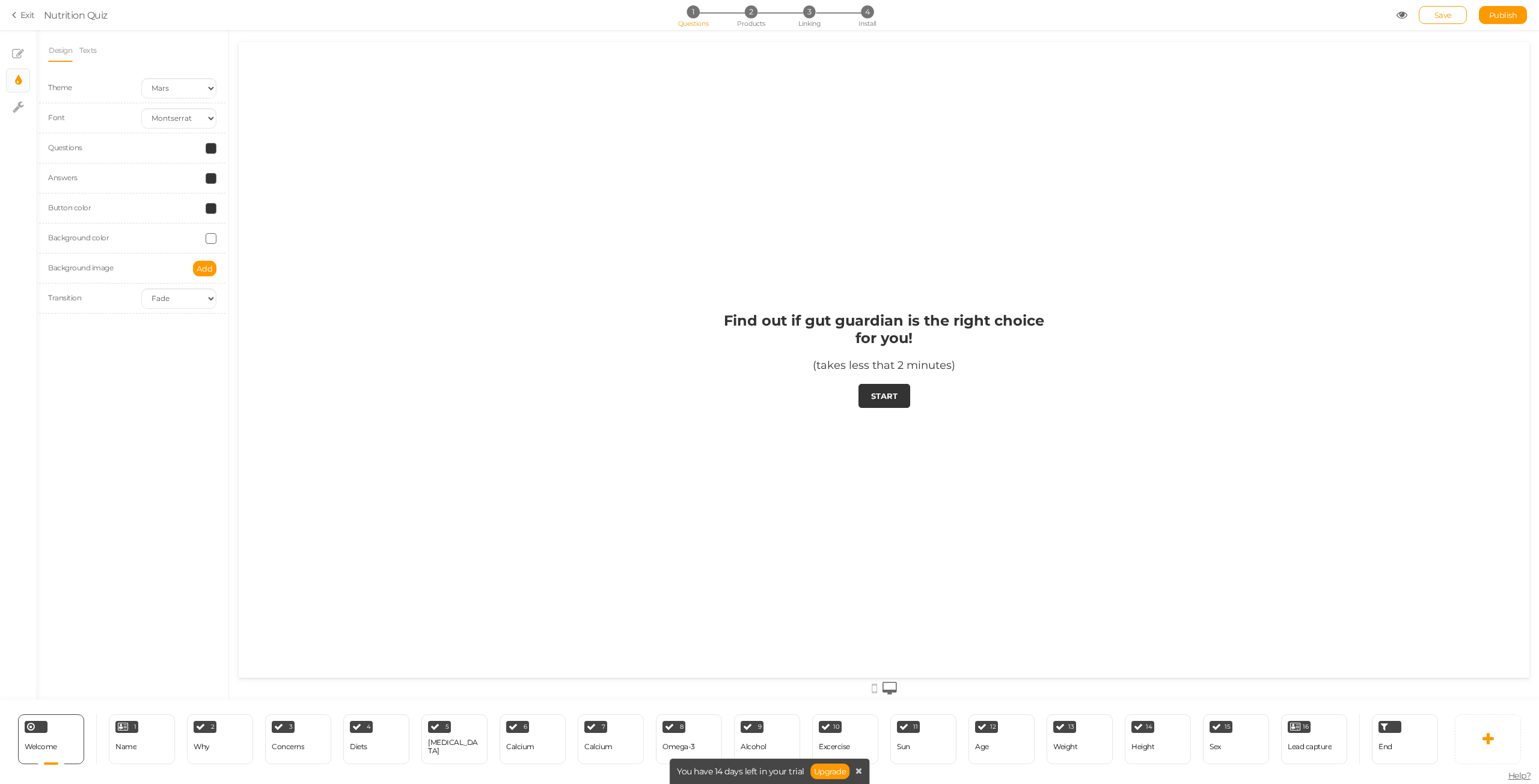
click at [116, 68] on div "Design Texts Theme Earth Mars Font Custom Default [PERSON_NAME] Montserrat Open…" at bounding box center [132, 181] width 168 height 284
click at [212, 176] on span at bounding box center [211, 178] width 11 height 11
drag, startPoint x: 246, startPoint y: 264, endPoint x: 215, endPoint y: 265, distance: 31.0
click at [215, 265] on input "#333333" at bounding box center [238, 264] width 60 height 11
paste input "E85D75"
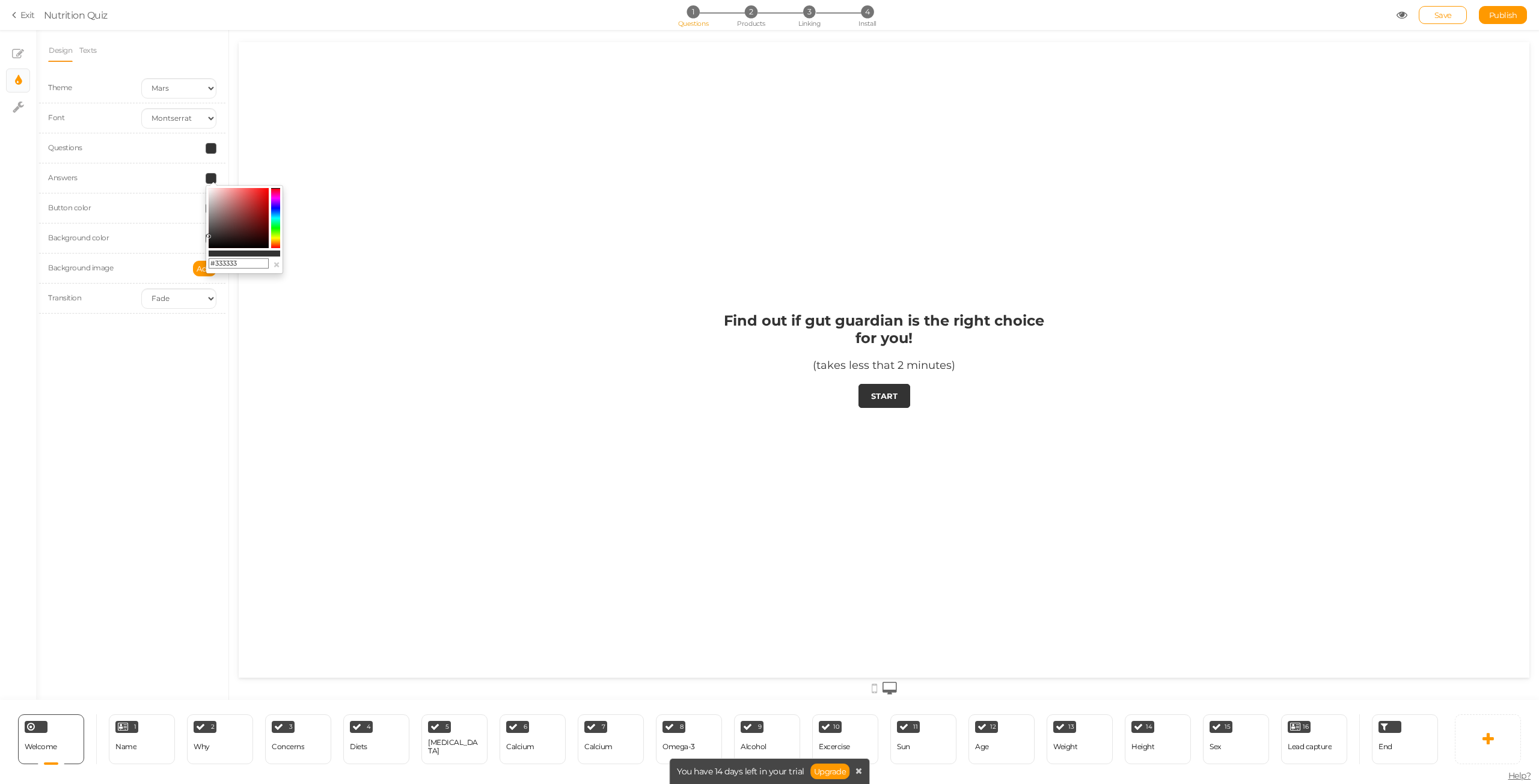
type input "#E85D75"
click at [154, 184] on div "Answers" at bounding box center [132, 178] width 186 height 30
click at [217, 210] on div at bounding box center [178, 209] width 93 height 11
click at [210, 208] on span at bounding box center [211, 209] width 11 height 11
drag, startPoint x: 248, startPoint y: 290, endPoint x: 176, endPoint y: 283, distance: 72.3
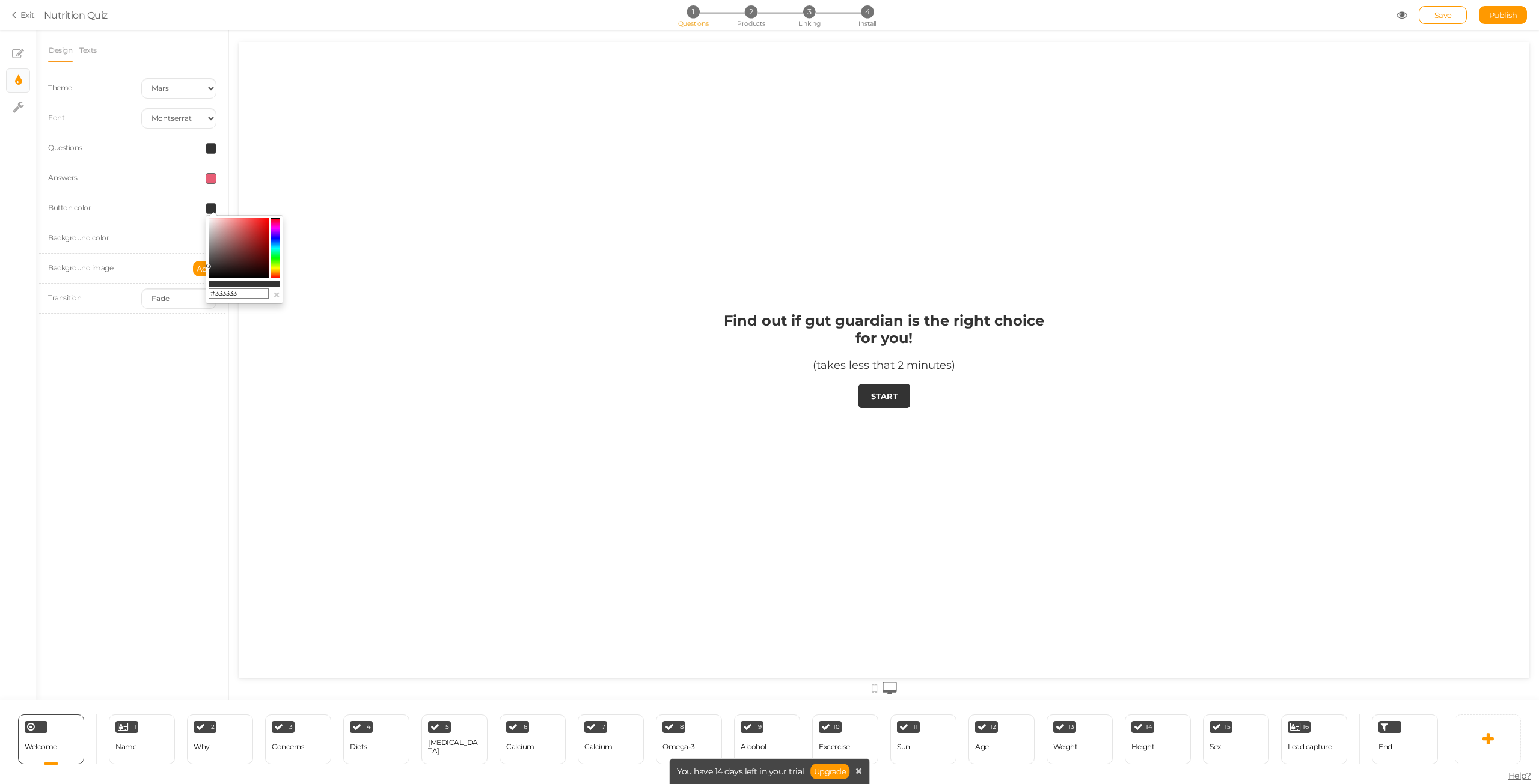
click at [176, 283] on body "× Close A wider screen is needed to use the Pickzen builder Exit Nutrition Quiz…" at bounding box center [770, 392] width 1539 height 784
paste input "8B1538"
click at [155, 440] on div "Design Texts Theme Earth Mars Font Custom Default [PERSON_NAME] Montserrat Open…" at bounding box center [132, 365] width 192 height 670
click at [203, 179] on div at bounding box center [178, 178] width 93 height 11
click at [210, 178] on span at bounding box center [211, 178] width 11 height 11
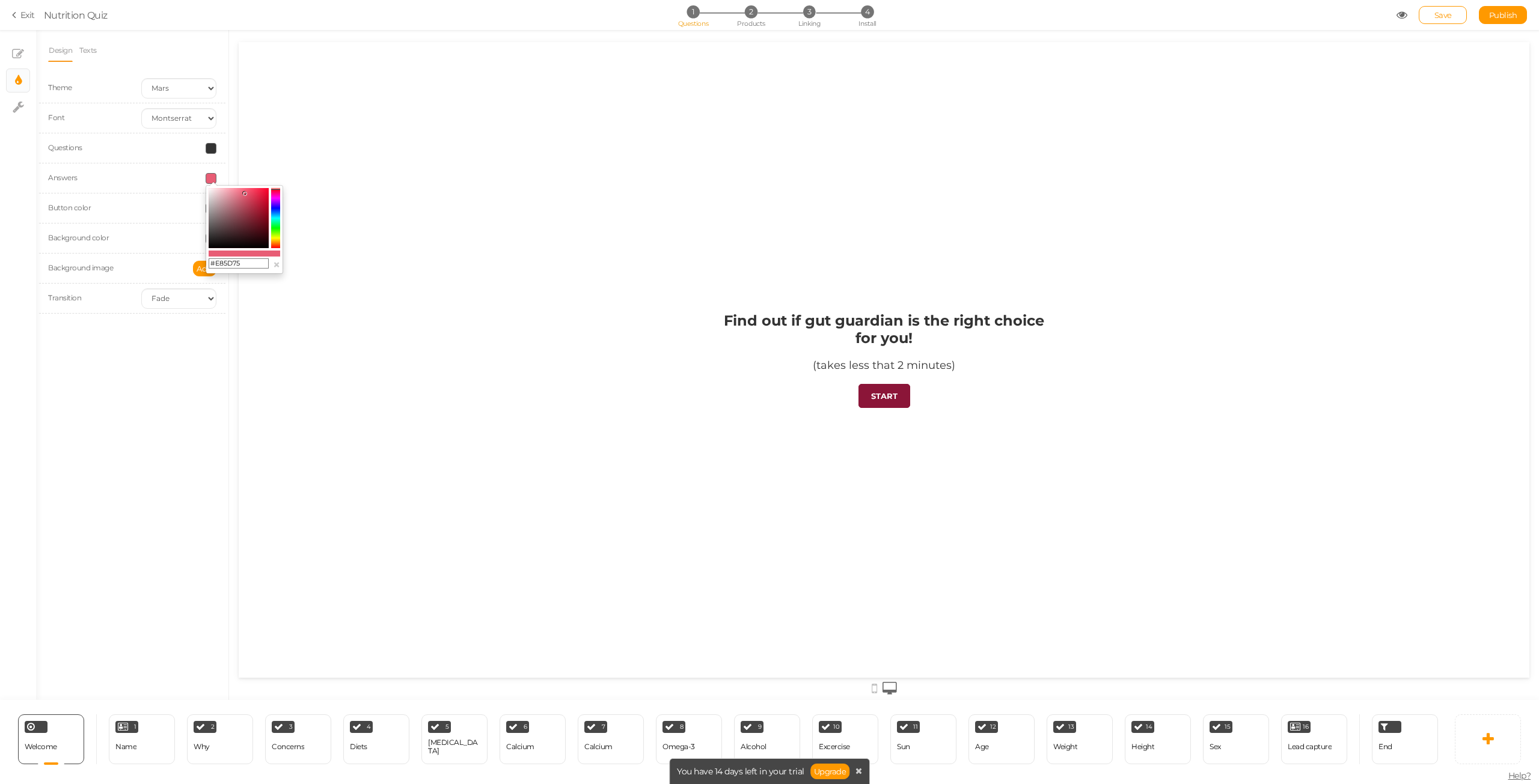
drag, startPoint x: 131, startPoint y: 197, endPoint x: 158, endPoint y: 202, distance: 27.5
click at [129, 197] on div "Button color" at bounding box center [132, 208] width 186 height 30
click at [204, 212] on div at bounding box center [178, 209] width 93 height 11
click at [214, 209] on span at bounding box center [211, 209] width 11 height 11
drag, startPoint x: 247, startPoint y: 296, endPoint x: 217, endPoint y: 294, distance: 30.1
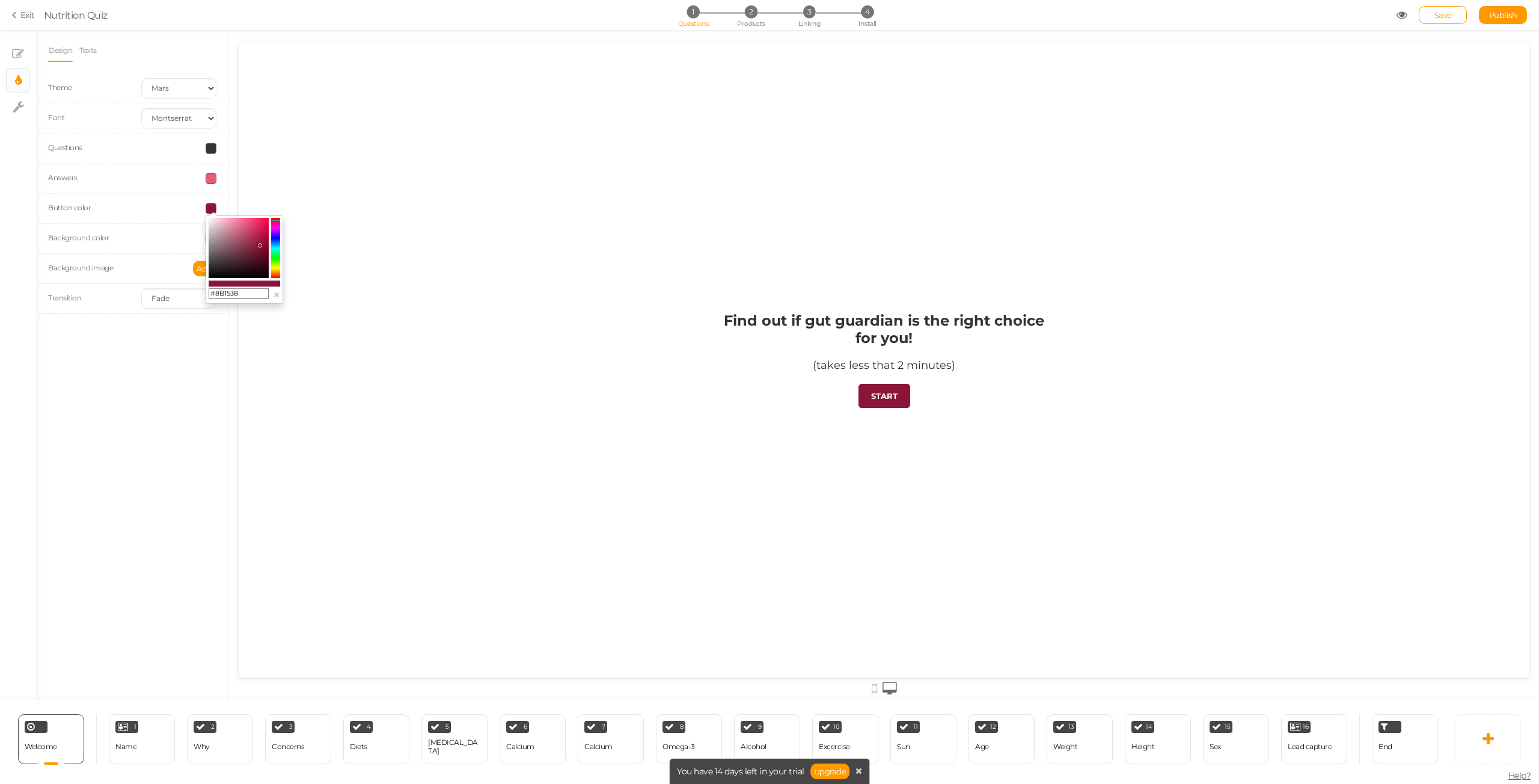
click at [217, 294] on input "#8B1538" at bounding box center [238, 294] width 60 height 11
paste input "FF8FA3"
type input "#FF8FA3"
click at [211, 181] on span at bounding box center [211, 178] width 11 height 11
click at [232, 262] on input "#E85D75" at bounding box center [238, 264] width 60 height 11
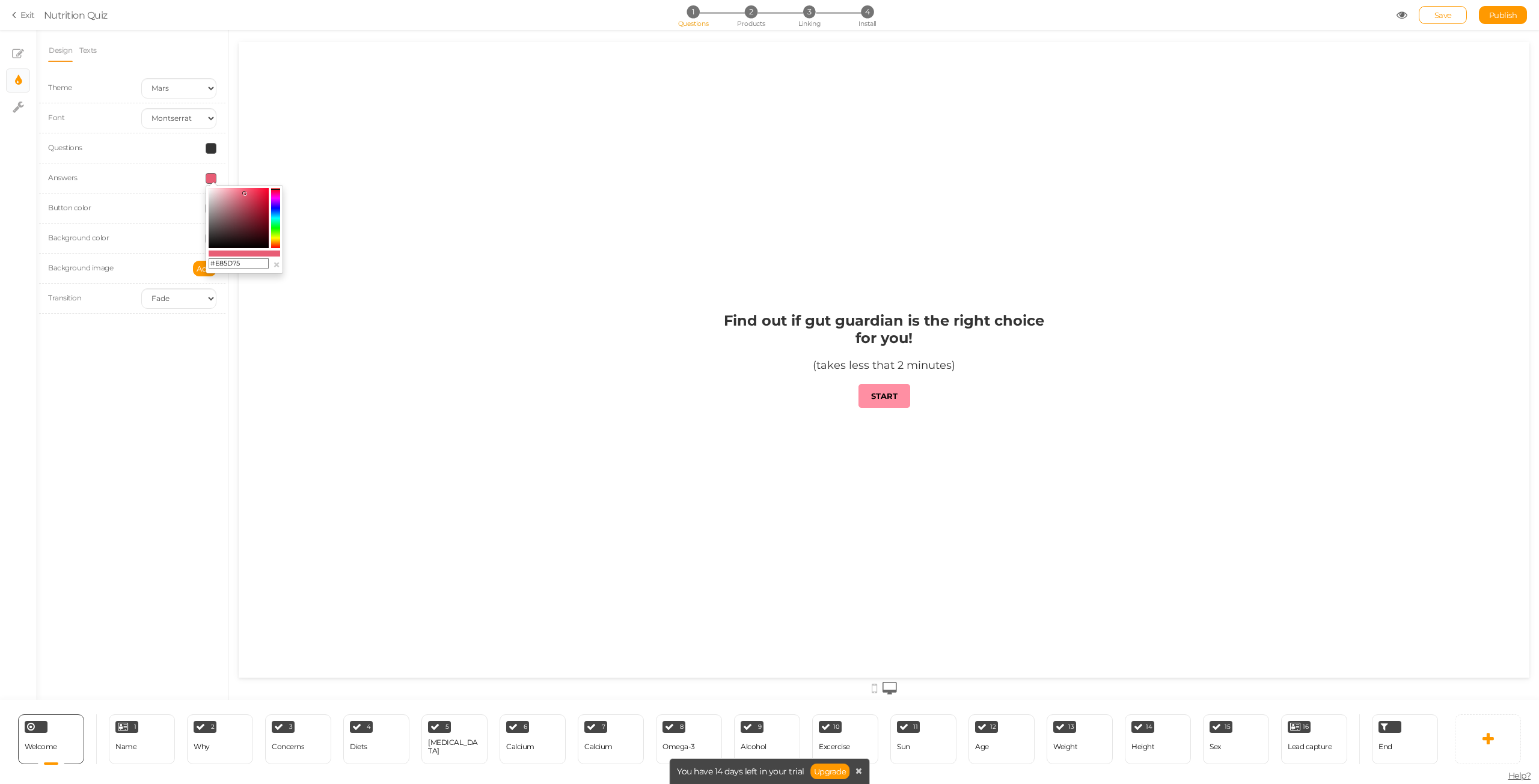
click at [228, 262] on input "#E85D75" at bounding box center [238, 264] width 60 height 11
paste input "8B1538"
type input "#8B1538"
click at [342, 290] on div "Find out if gut guardian is the right choice for you! (takes less that 2 minute…" at bounding box center [884, 360] width 1290 height 636
click at [381, 364] on div at bounding box center [884, 360] width 1290 height 135
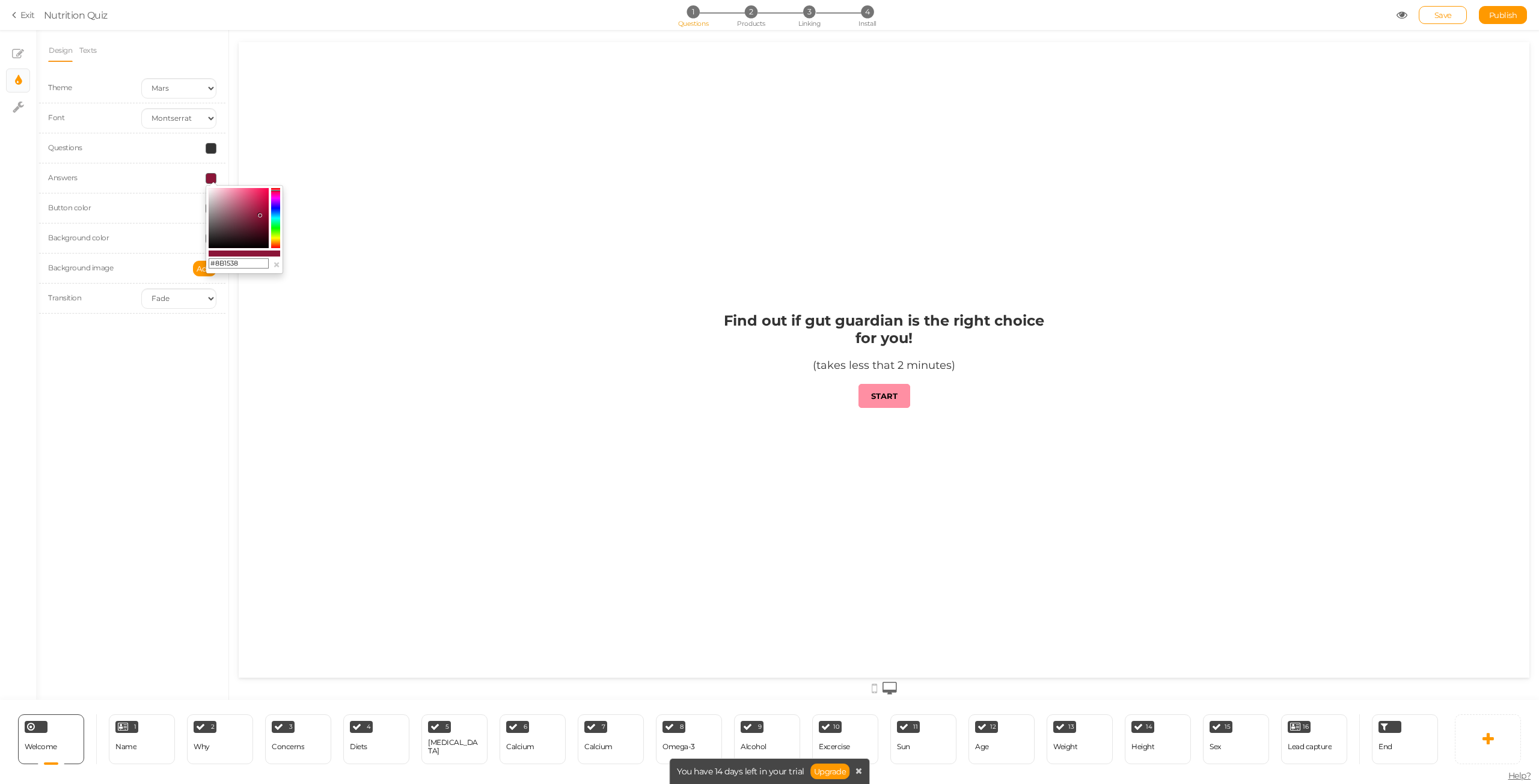
click at [170, 376] on div "Design Texts Theme Earth Mars Font Custom Default [PERSON_NAME] Montserrat Open…" at bounding box center [132, 365] width 192 height 670
click at [900, 396] on link "START" at bounding box center [884, 396] width 51 height 24
click at [134, 737] on div "Name" at bounding box center [126, 747] width 21 height 21
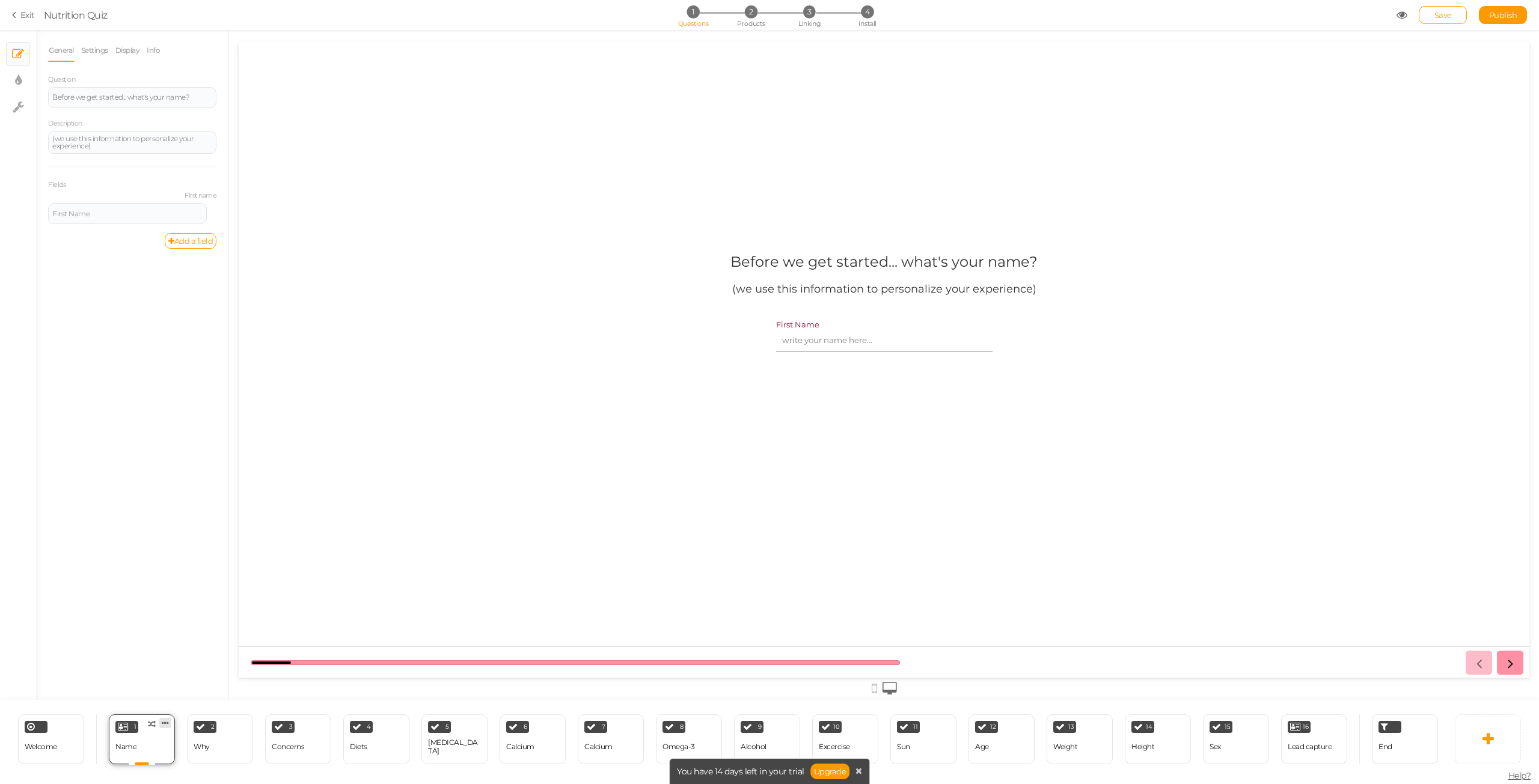
click at [168, 722] on icon at bounding box center [165, 723] width 7 height 9
click at [160, 742] on link "Delete" at bounding box center [145, 746] width 69 height 12
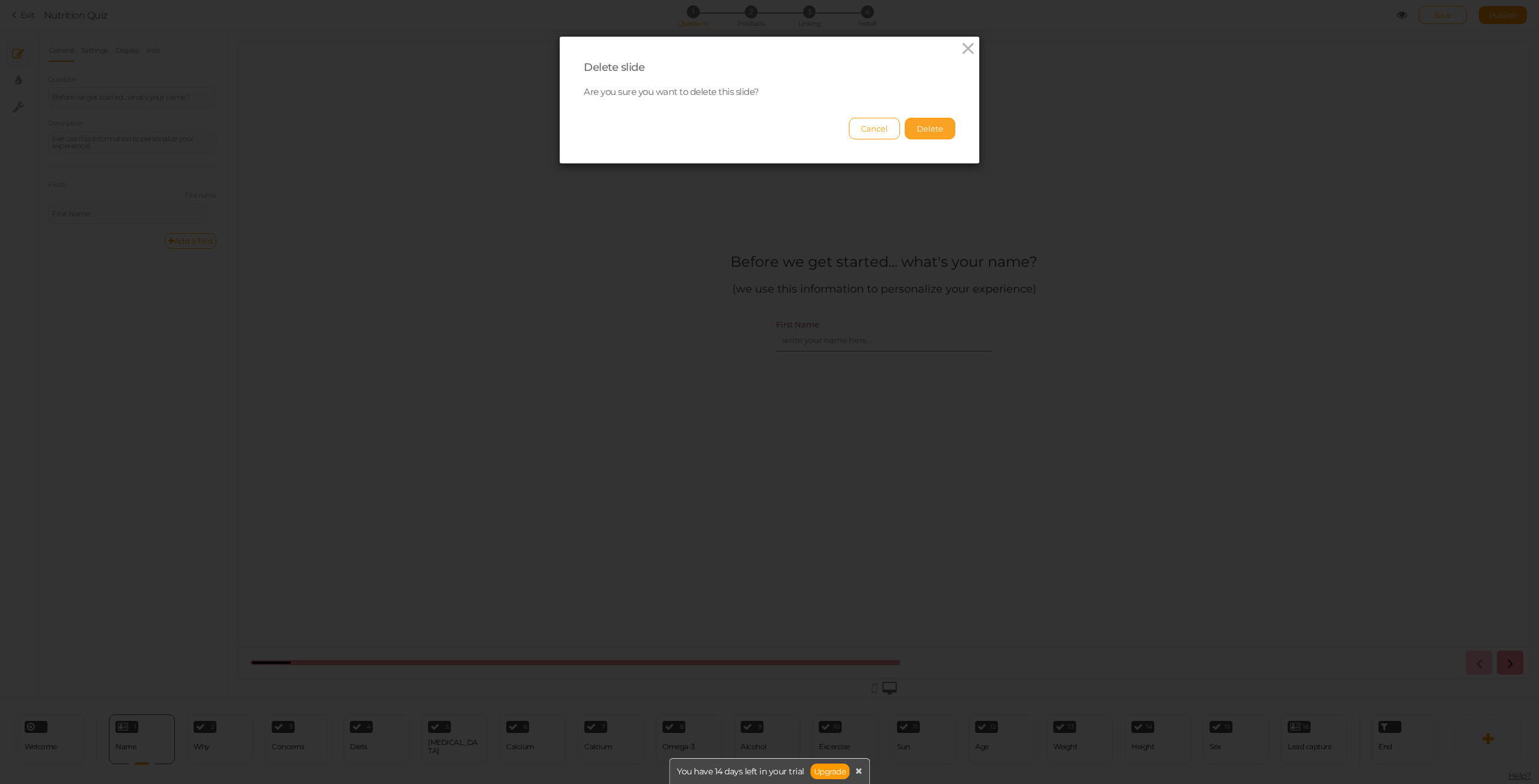
click at [922, 130] on button "Delete" at bounding box center [930, 128] width 51 height 22
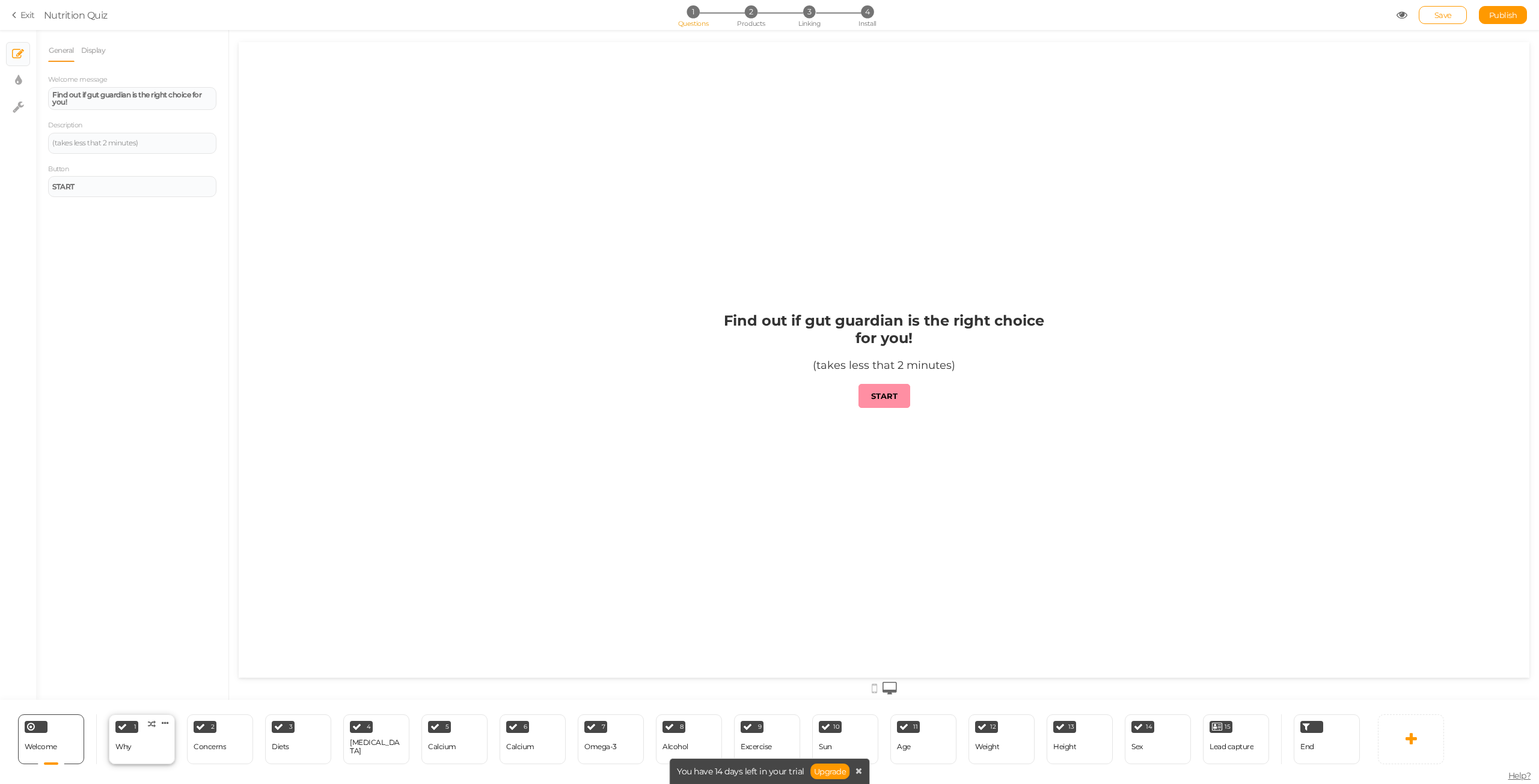
click at [136, 755] on div "1 Why × Define the conditions to show this slide. Clone Change type Delete" at bounding box center [142, 740] width 66 height 50
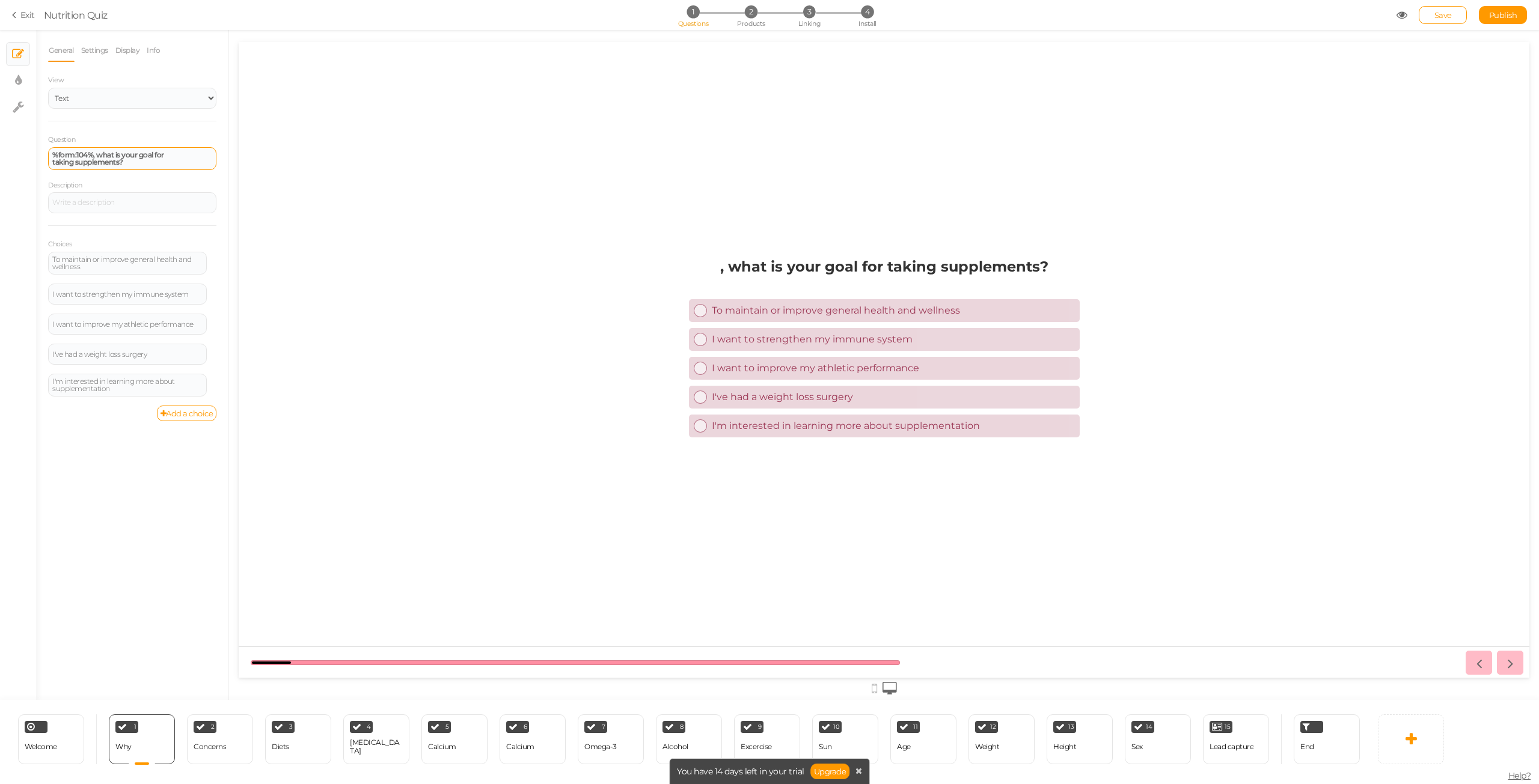
click at [163, 165] on div "%form:104%, what is your goal for taking supplements?" at bounding box center [132, 158] width 168 height 23
click at [31, 749] on span "Welcome" at bounding box center [40, 747] width 33 height 9
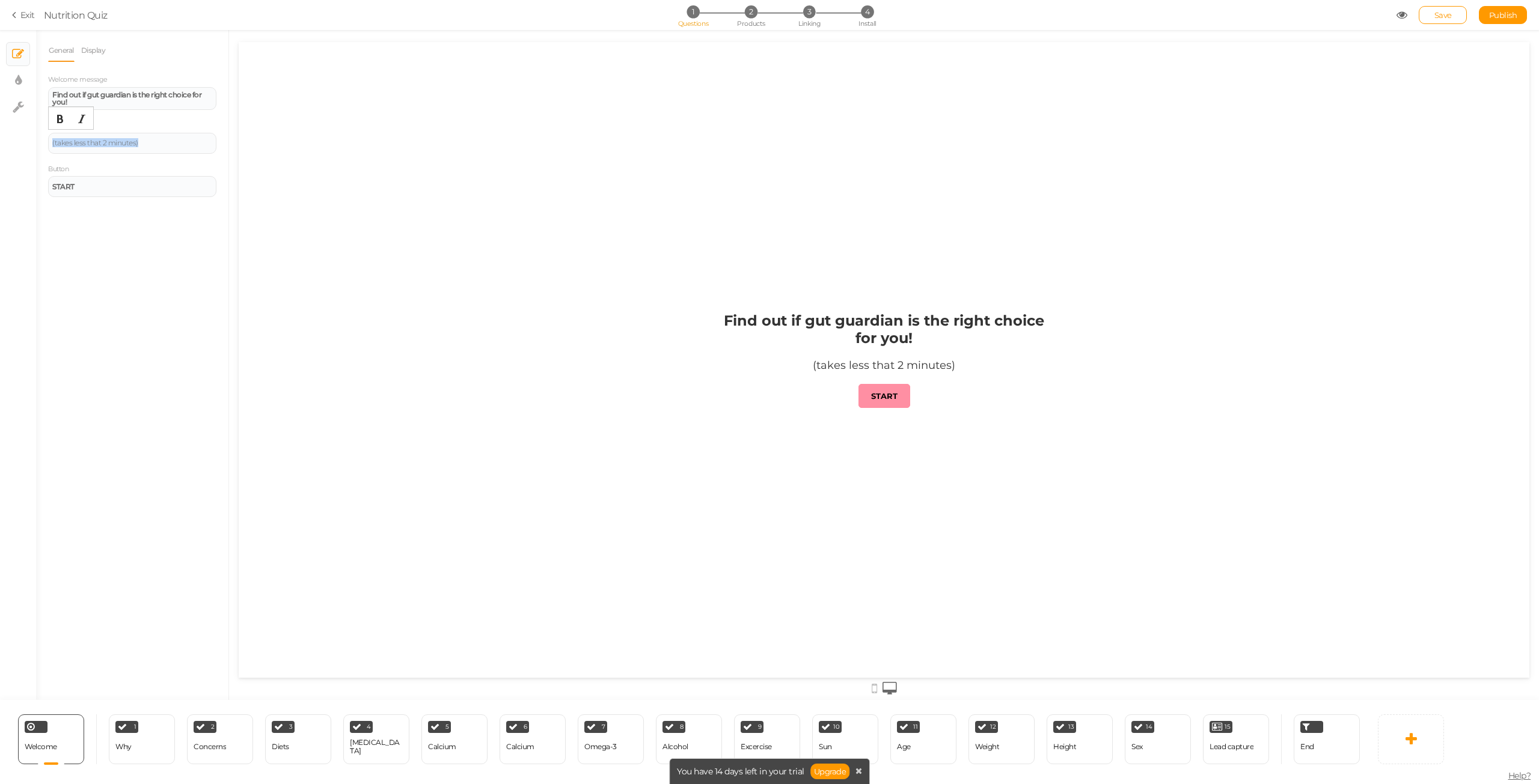
drag, startPoint x: 163, startPoint y: 145, endPoint x: 0, endPoint y: 136, distance: 163.2
click at [0, 136] on div "× Slides × Display settings × Settings General Display Welcome message Find out…" at bounding box center [770, 365] width 1539 height 670
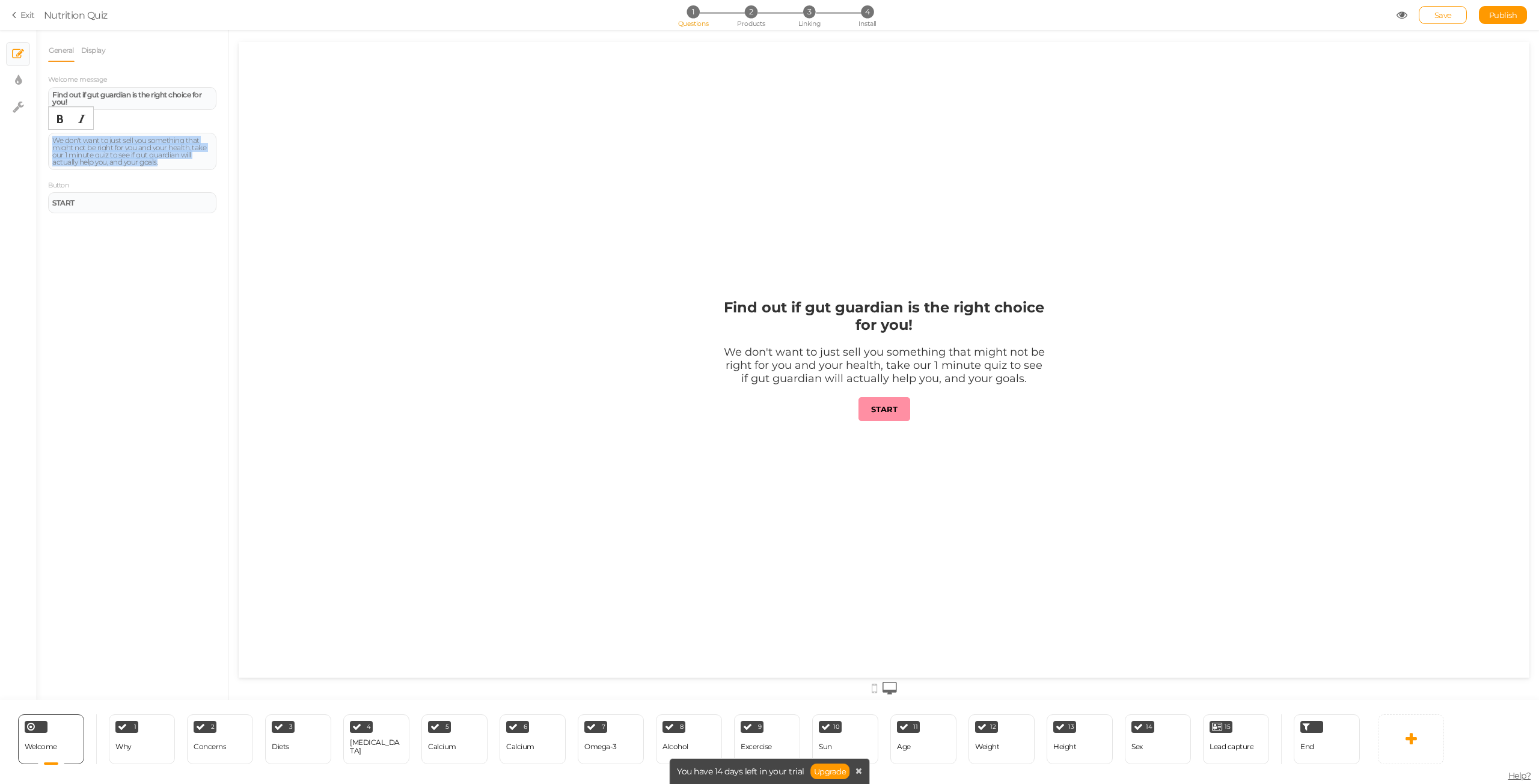
drag, startPoint x: 164, startPoint y: 161, endPoint x: 19, endPoint y: 129, distance: 148.5
click at [19, 129] on div "× Slides × Display settings × Settings General Display Welcome message Find out…" at bounding box center [770, 365] width 1539 height 670
copy div "We don't want to just sell you something that might not be right for you and yo…"
click at [147, 744] on div "1 Why × Define the conditions to show this slide. Clone Change type Delete" at bounding box center [142, 740] width 66 height 50
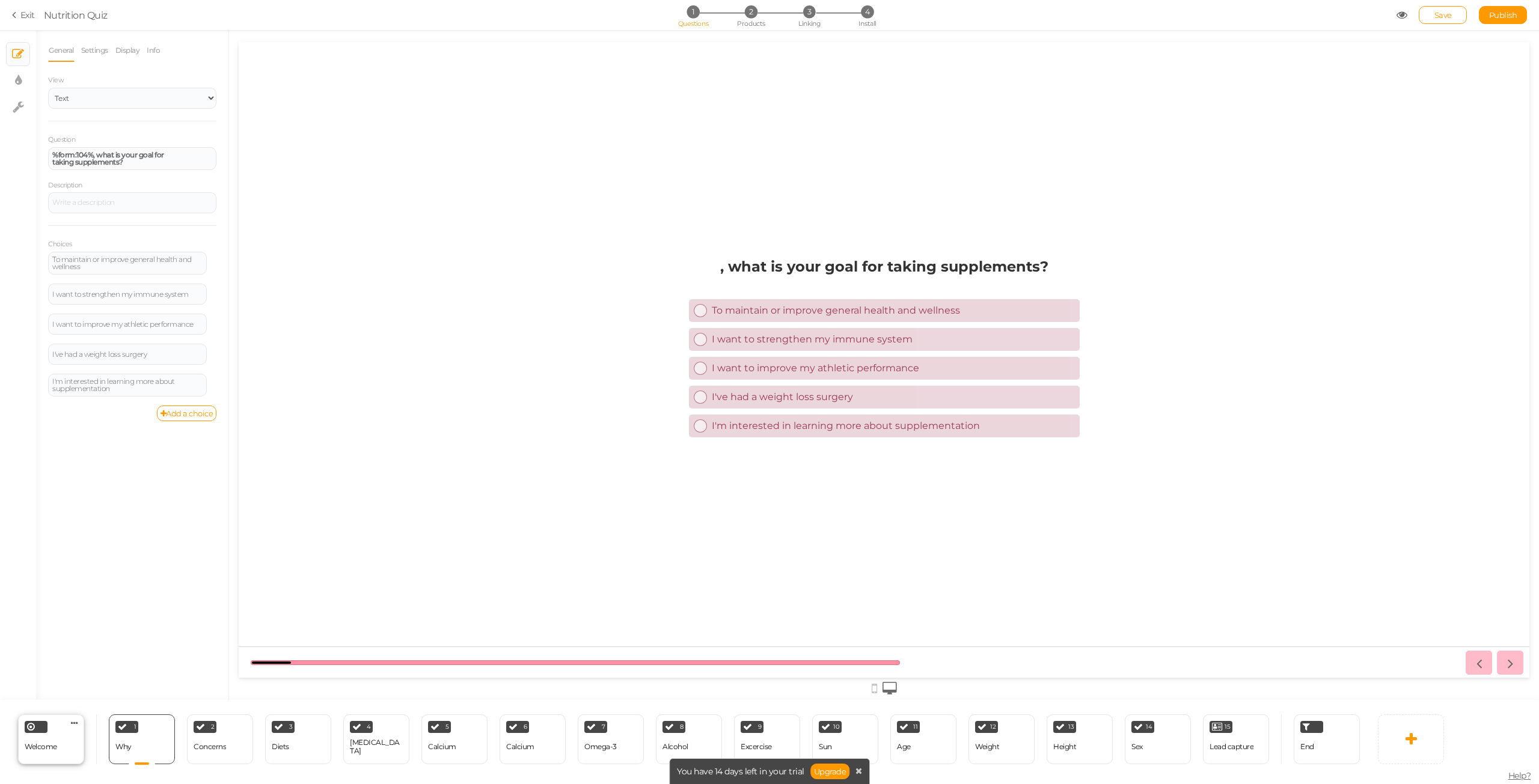
click at [69, 753] on div "Welcome Delete" at bounding box center [51, 740] width 66 height 50
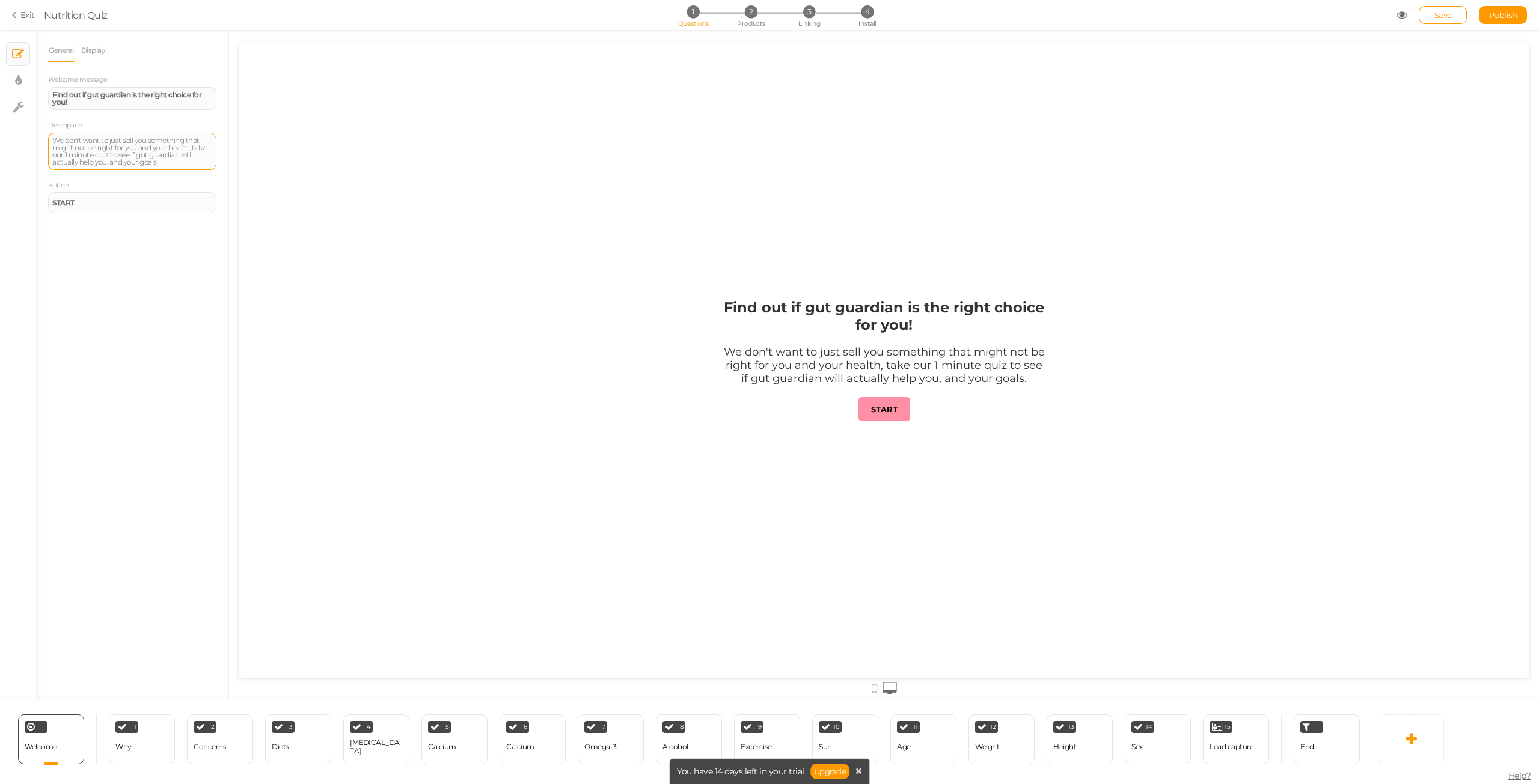
click at [176, 149] on div "We don't want to just sell you something that might not be right for you and yo…" at bounding box center [132, 151] width 160 height 29
paste div
click at [124, 752] on div "Why" at bounding box center [123, 747] width 16 height 21
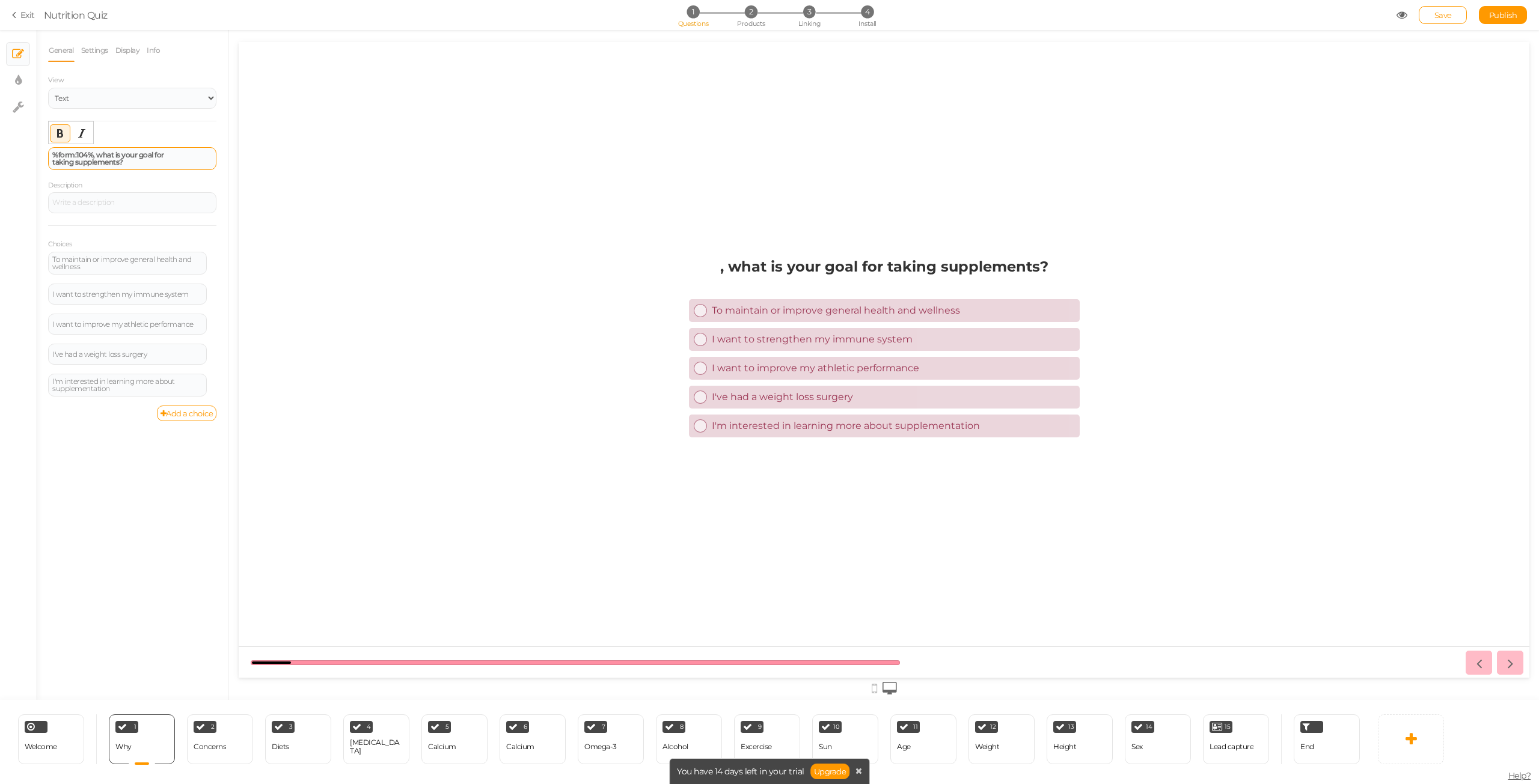
click at [148, 167] on div "%form:104%, what is your goal for taking supplements?" at bounding box center [132, 158] width 168 height 23
click at [130, 160] on div "%form:104%, what is your goal for taking supplements?" at bounding box center [132, 158] width 160 height 15
drag, startPoint x: 127, startPoint y: 160, endPoint x: 95, endPoint y: 154, distance: 32.6
click at [95, 154] on div "%form:104%, what is your goal for taking supplements?" at bounding box center [132, 158] width 160 height 15
click at [100, 154] on strong "%form:104%, what is your goal for taking supplements?" at bounding box center [108, 158] width 112 height 16
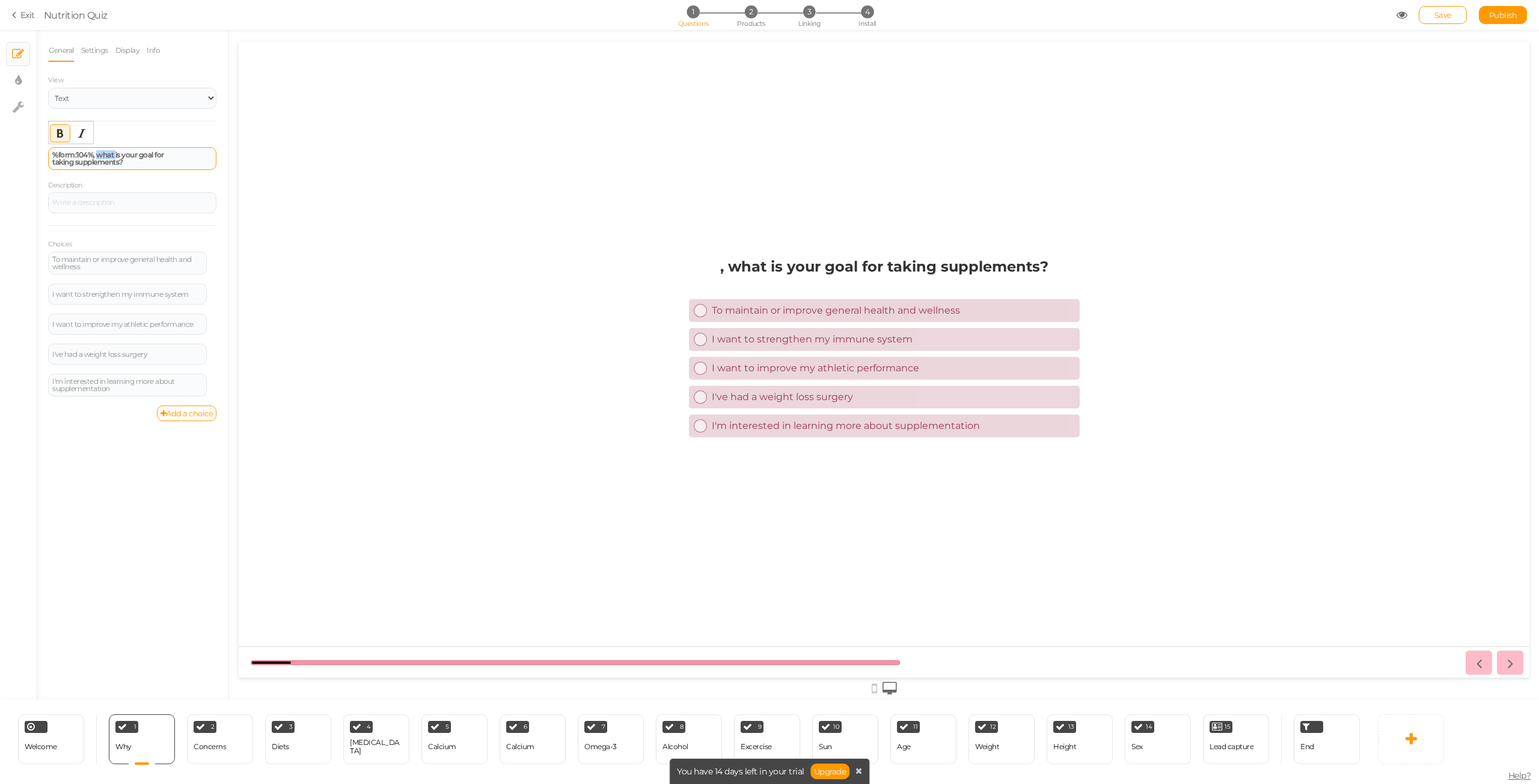
click at [101, 154] on strong "%form:104%, what is your goal for taking supplements?" at bounding box center [108, 158] width 112 height 16
drag, startPoint x: 101, startPoint y: 154, endPoint x: 140, endPoint y: 160, distance: 39.5
click at [140, 160] on div "%form:104%, what is your goal for taking supplements?" at bounding box center [132, 158] width 160 height 15
drag, startPoint x: 131, startPoint y: 162, endPoint x: 96, endPoint y: 154, distance: 35.9
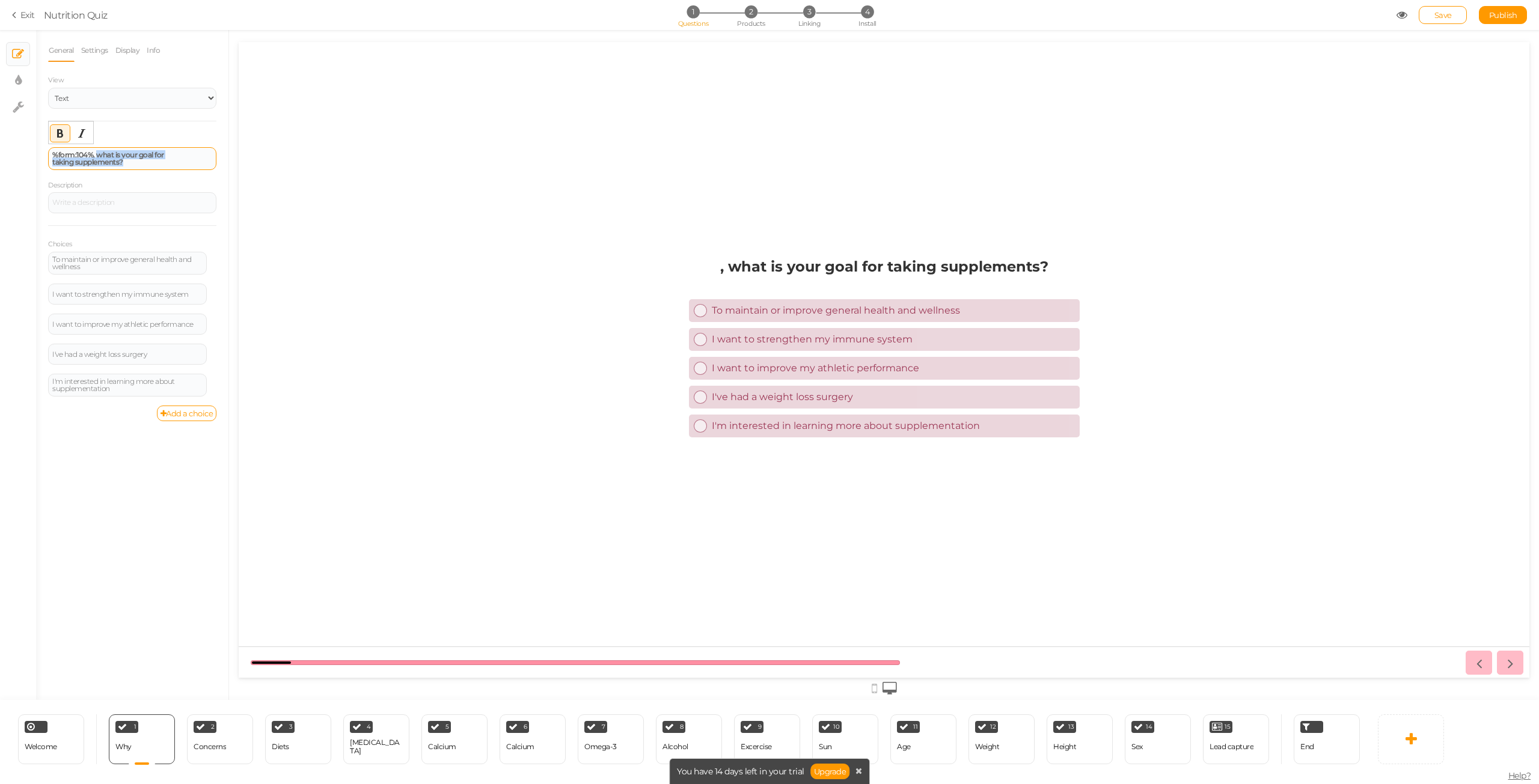
click at [96, 154] on div "%form:104%, what is your goal for taking supplements?" at bounding box center [132, 158] width 160 height 15
paste div
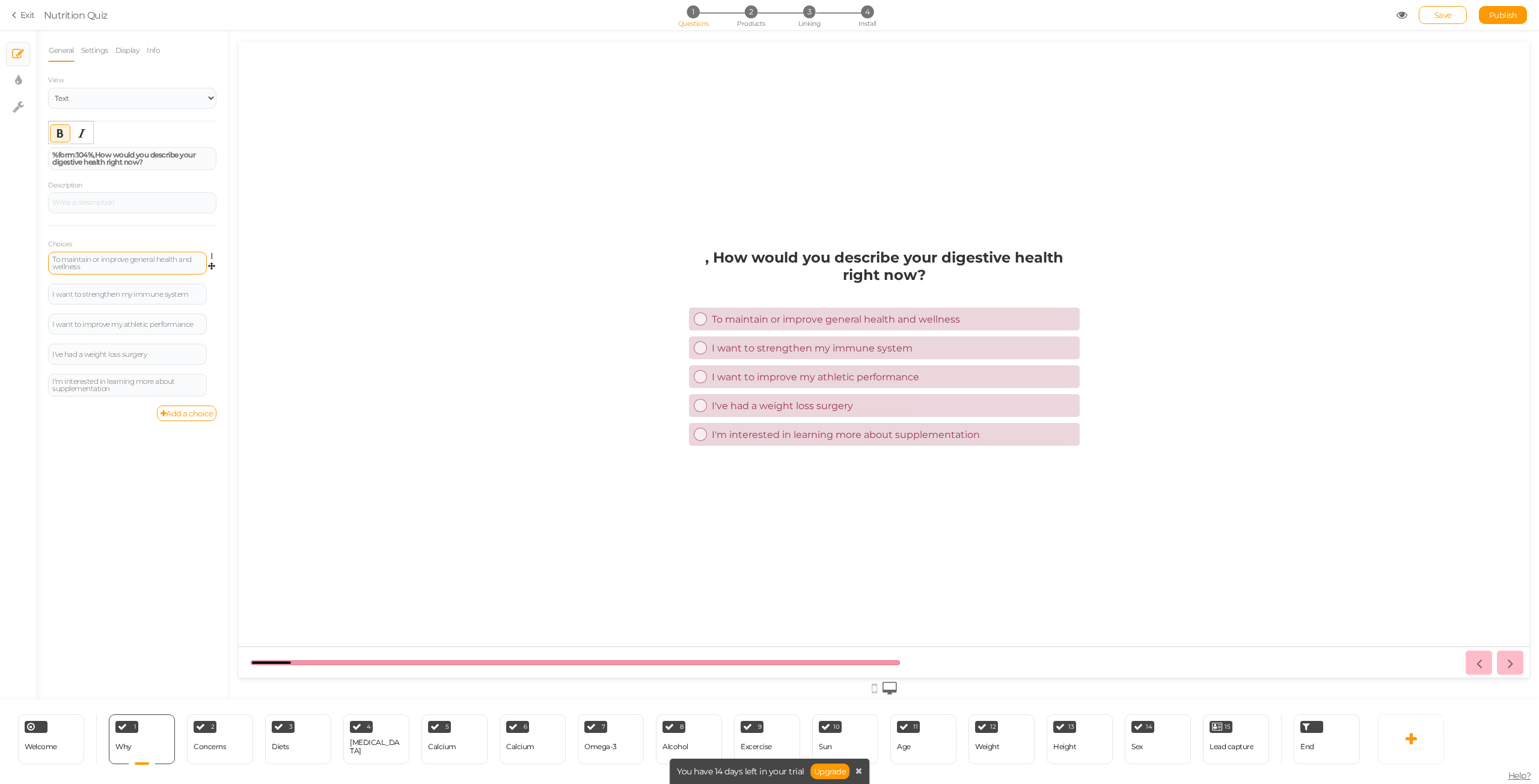
click at [98, 272] on div "To maintain or improve general health and wellness" at bounding box center [127, 263] width 158 height 23
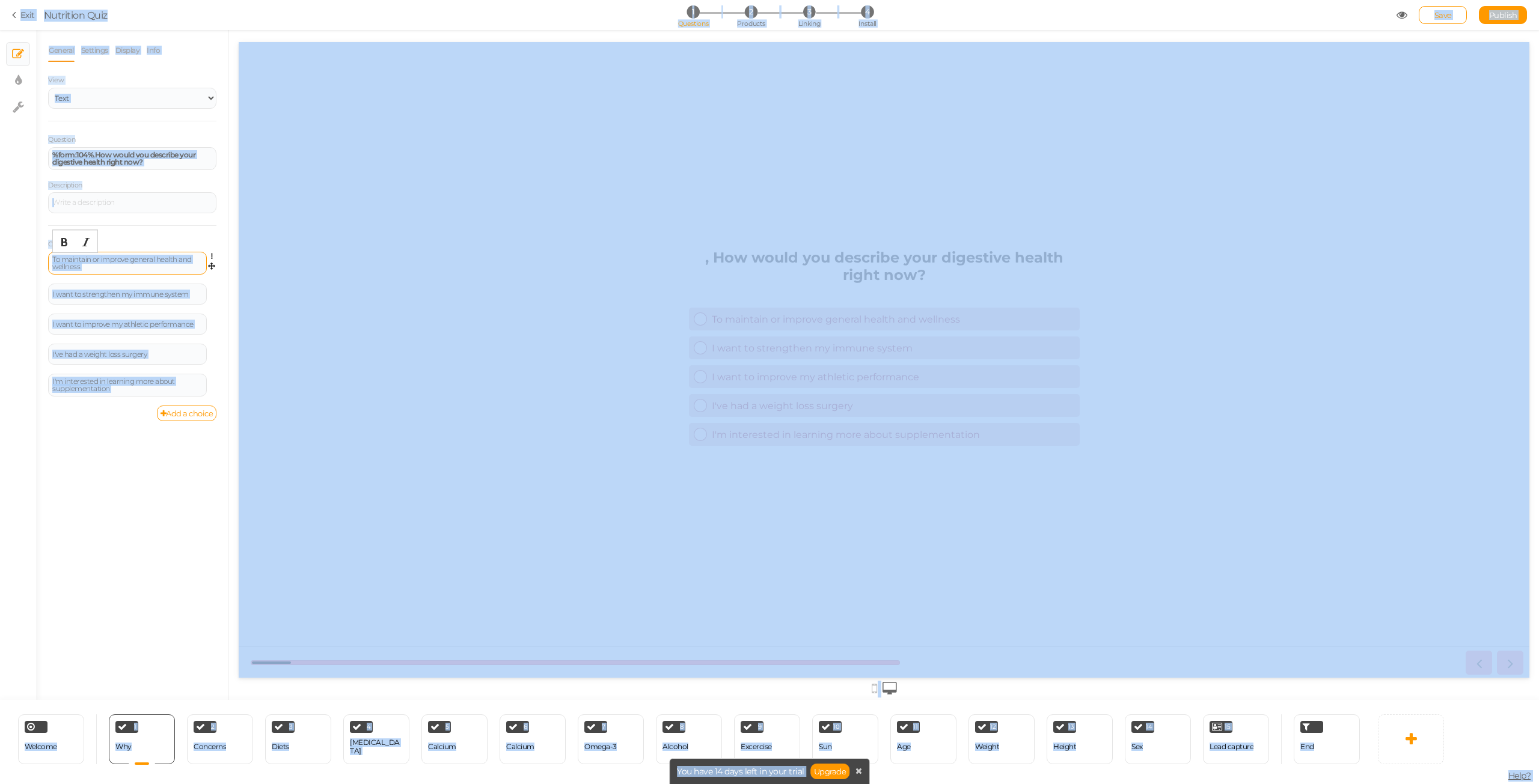
click at [100, 266] on div "To maintain or improve general health and wellness" at bounding box center [127, 263] width 150 height 15
click at [159, 476] on div "General Settings Display Info View Text Images Slider Dropdown Question %form:1…" at bounding box center [132, 369] width 192 height 661
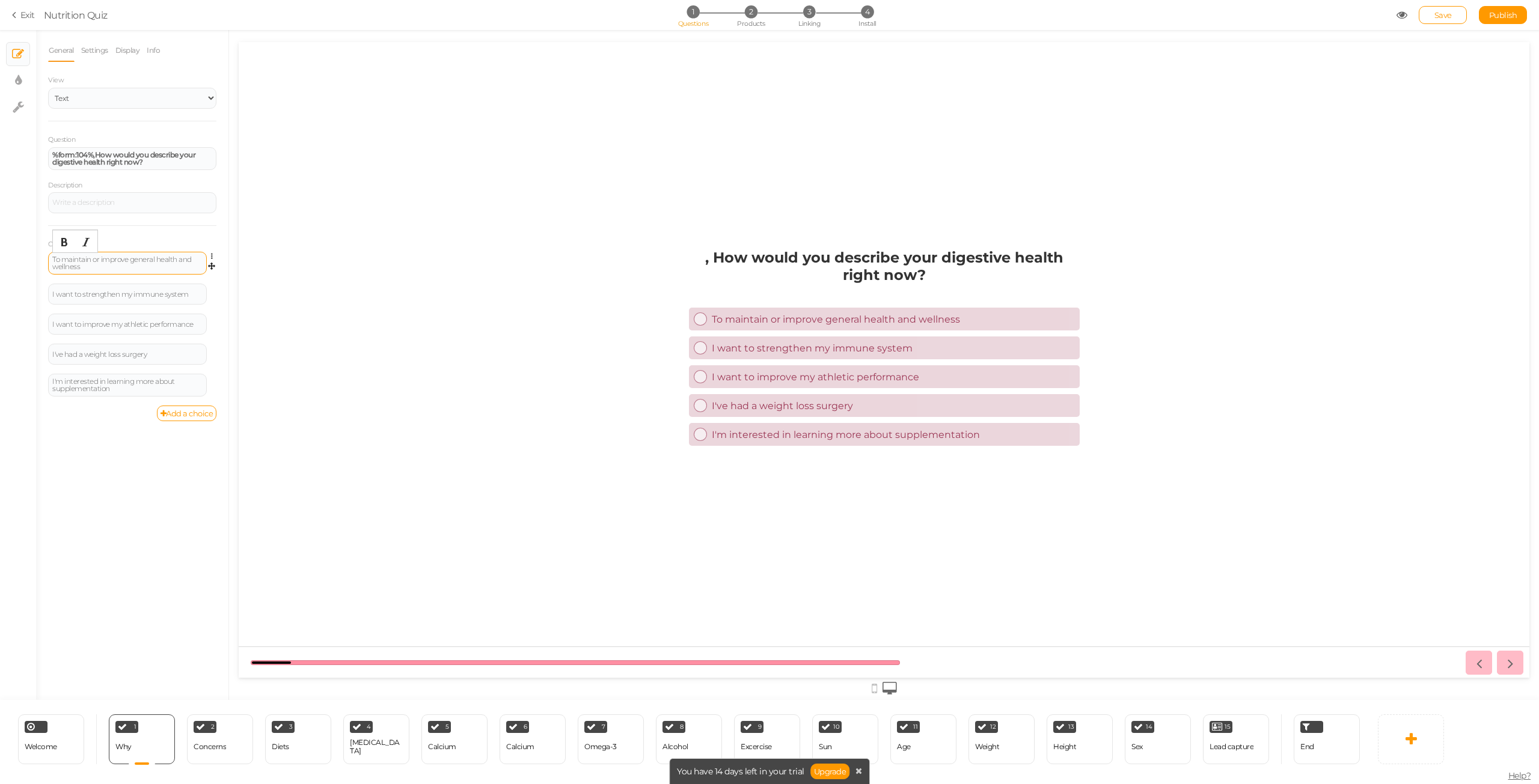
click at [90, 269] on div "To maintain or improve general health and wellness" at bounding box center [127, 263] width 150 height 15
paste div
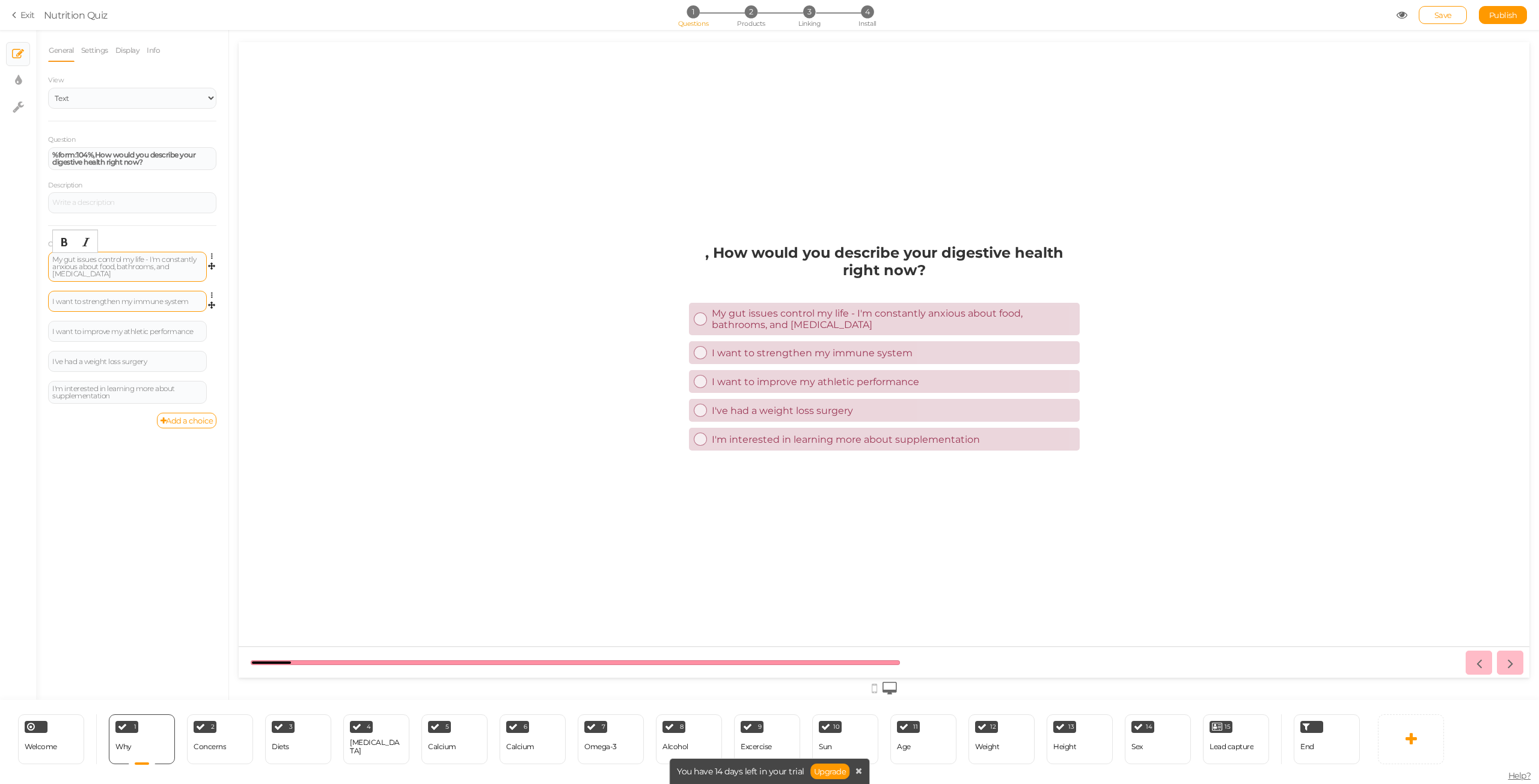
click at [129, 298] on div "I want to strengthen my immune system" at bounding box center [127, 301] width 150 height 7
paste div
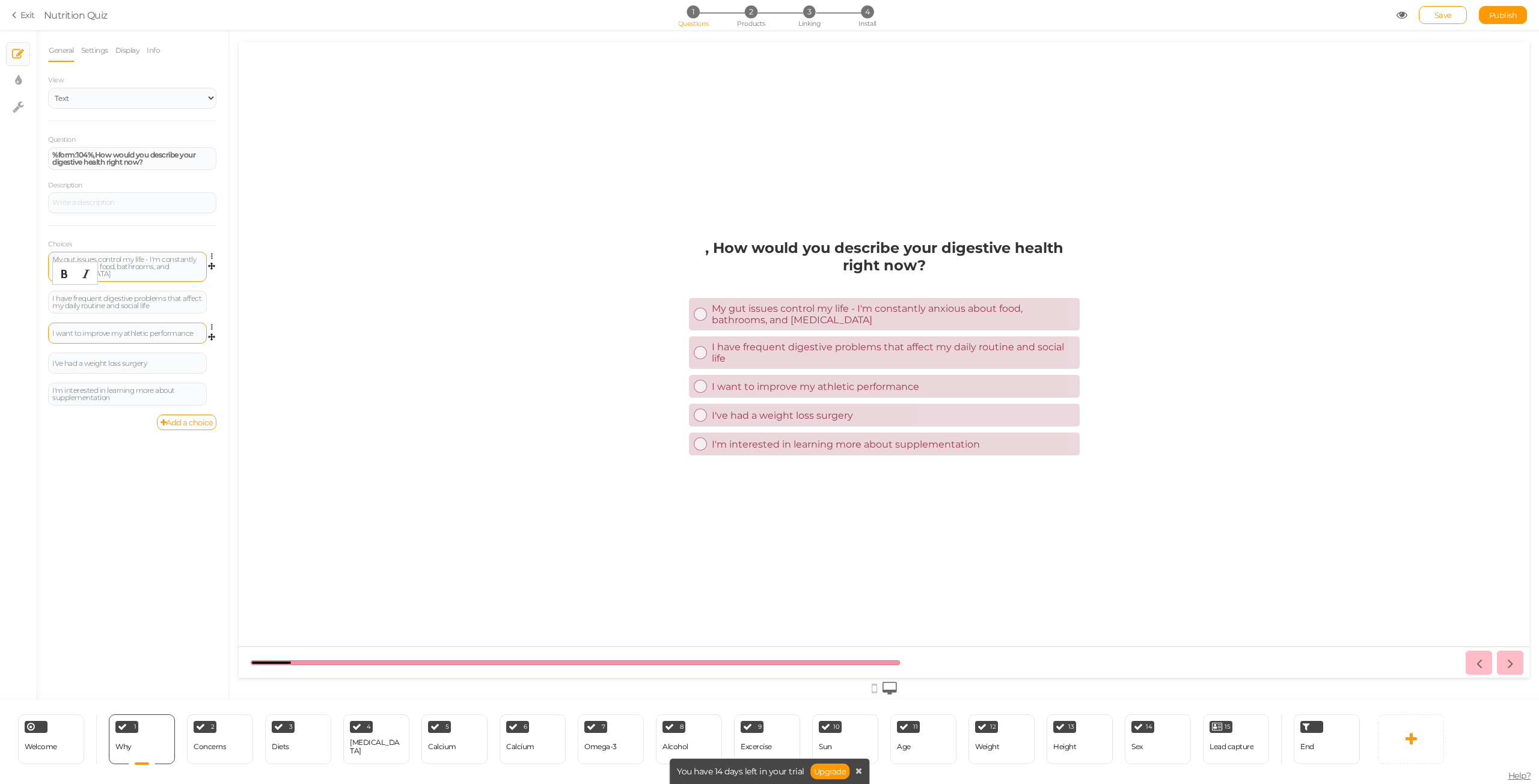
click at [111, 330] on div "I want to improve my athletic performance" at bounding box center [127, 333] width 150 height 7
paste div
click at [210, 385] on link at bounding box center [215, 389] width 10 height 9
click at [188, 413] on link "Delete" at bounding box center [168, 419] width 95 height 12
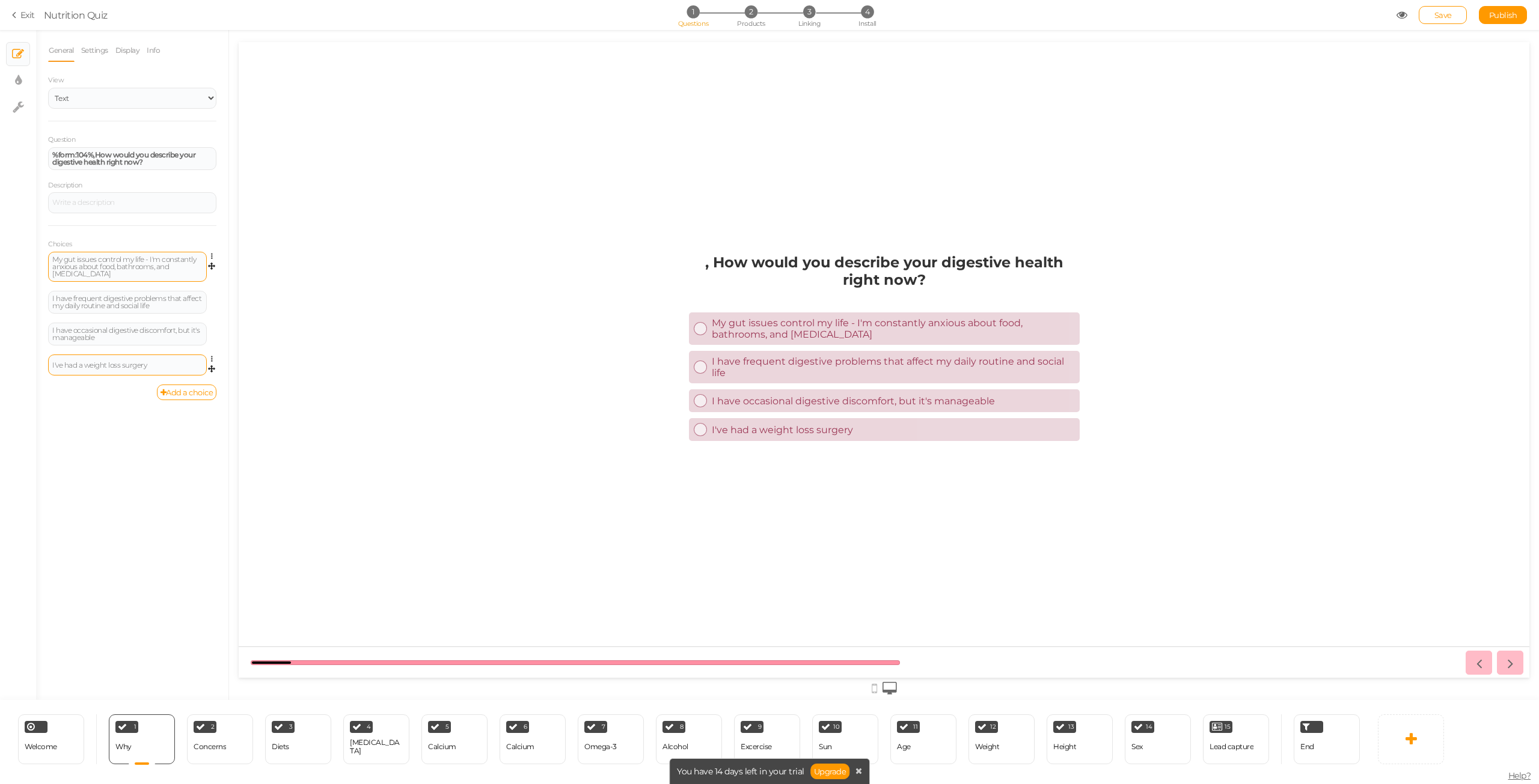
click at [160, 355] on div "I've had a weight loss surgery" at bounding box center [127, 365] width 158 height 21
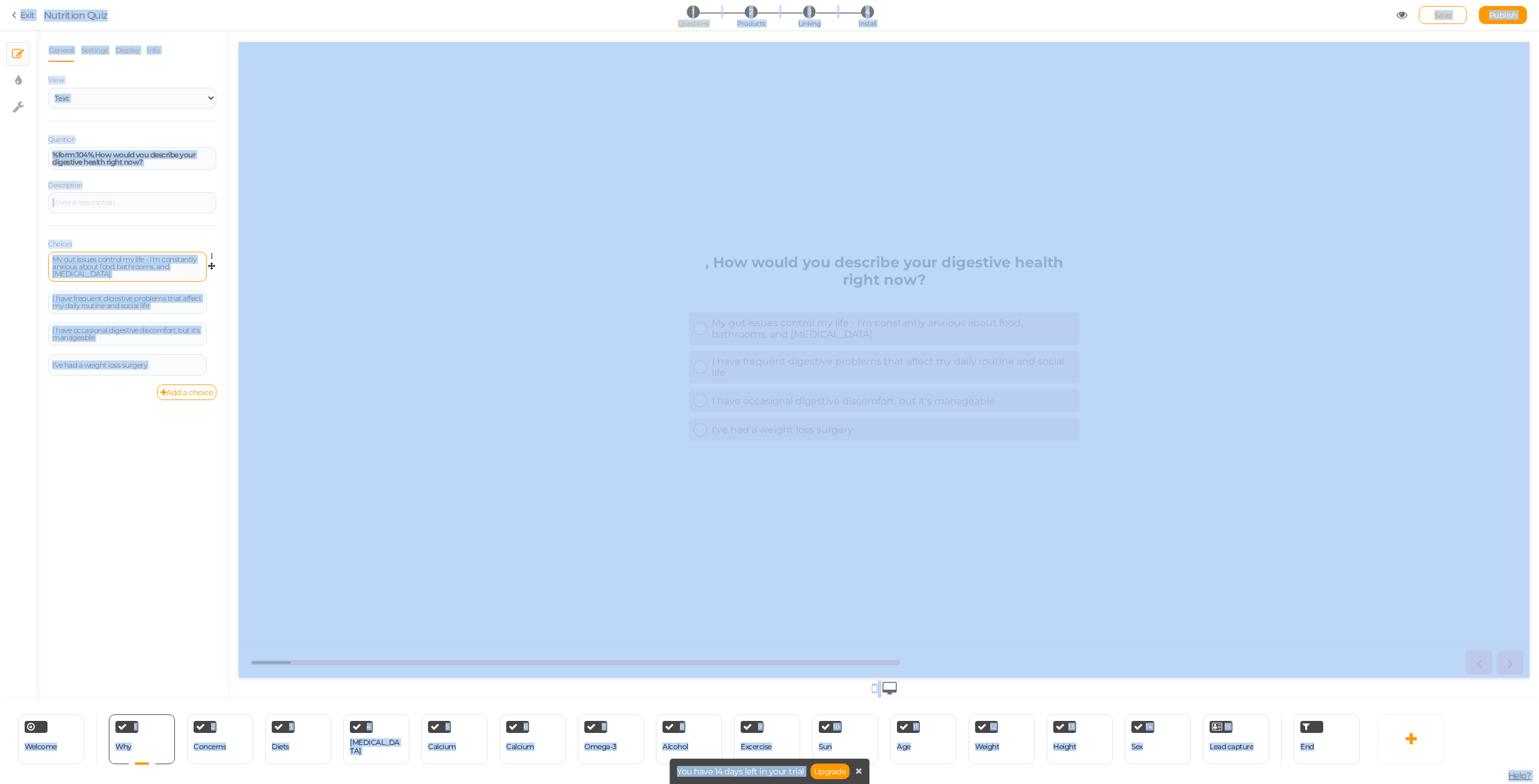
click at [141, 422] on div "General Settings Display Info View Text Images Slider Dropdown Question %form:1…" at bounding box center [132, 369] width 192 height 661
click at [96, 427] on div "General Settings Display Info View Text Images Slider Dropdown Question %form:1…" at bounding box center [132, 369] width 192 height 661
click at [96, 426] on div "General Settings Display Info View Text Images Slider Dropdown Question %form:1…" at bounding box center [132, 369] width 192 height 661
click at [147, 362] on div "I've had a weight loss surgery" at bounding box center [127, 365] width 150 height 7
click at [172, 362] on div "I've had a weight loss surgery" at bounding box center [127, 365] width 150 height 7
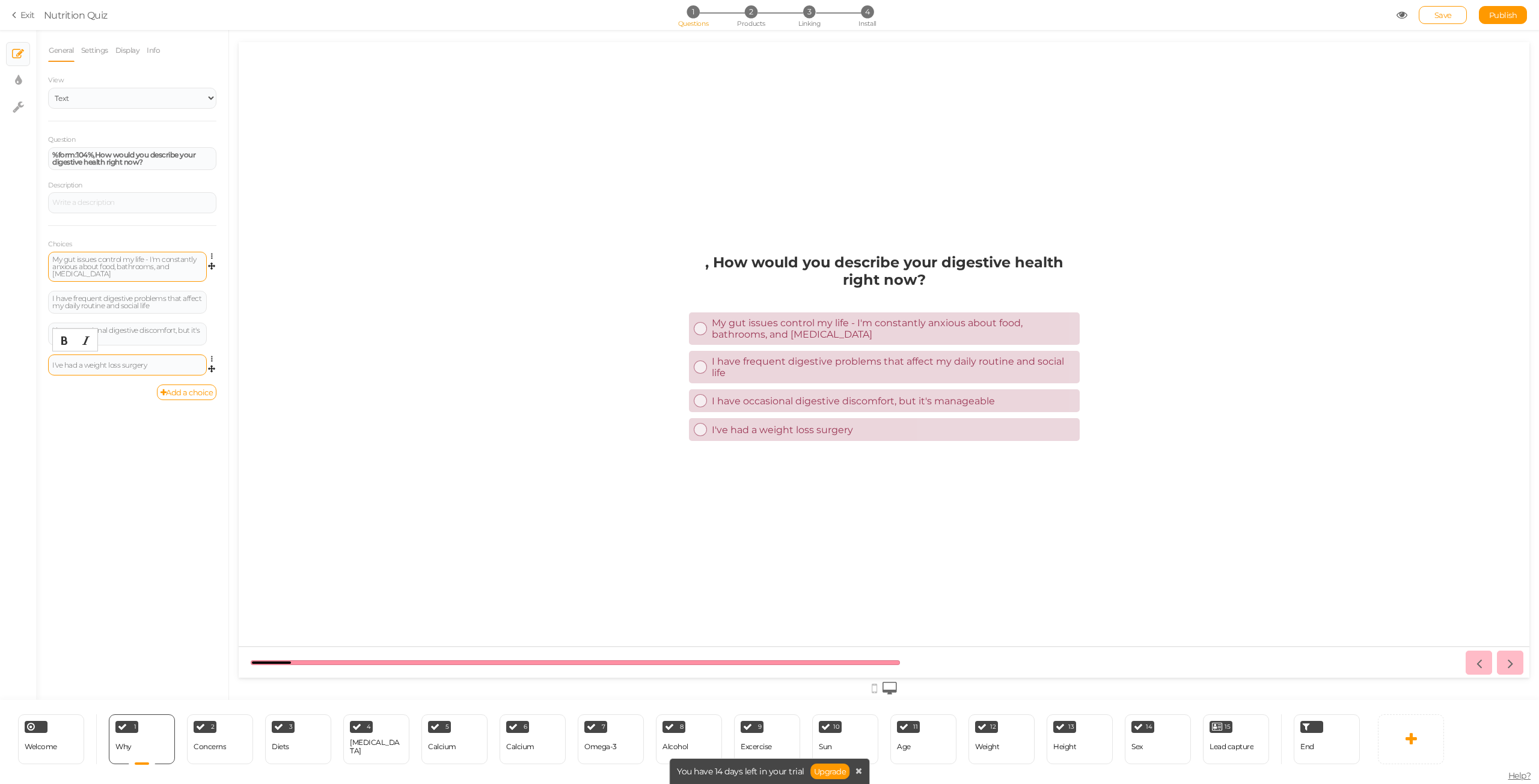
paste div
click at [82, 203] on div at bounding box center [132, 203] width 168 height 21
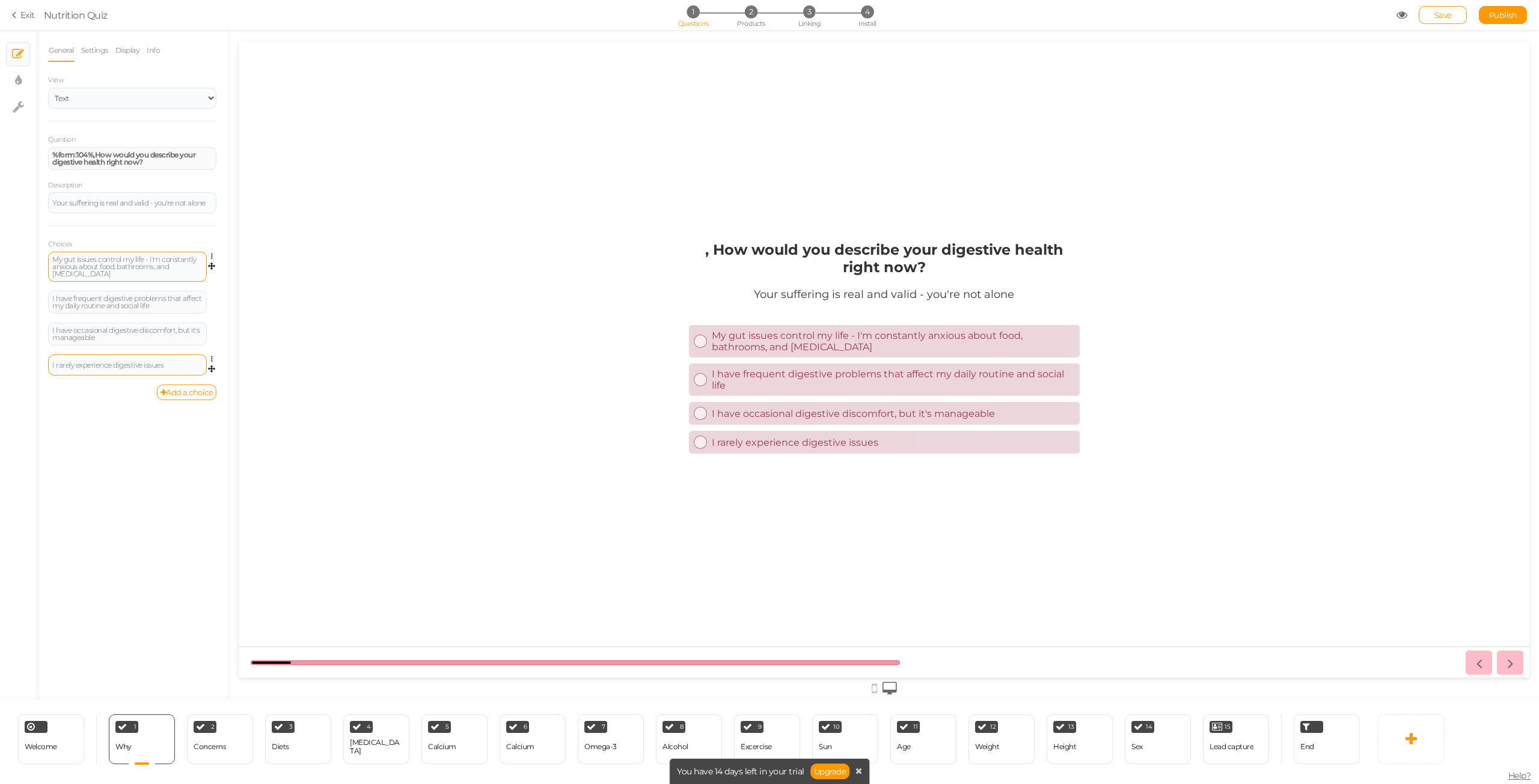
click at [152, 461] on div "General Settings Display Info View Text Images Slider Dropdown Question %form:1…" at bounding box center [132, 369] width 192 height 661
click at [203, 747] on div "Concerns" at bounding box center [210, 747] width 33 height 8
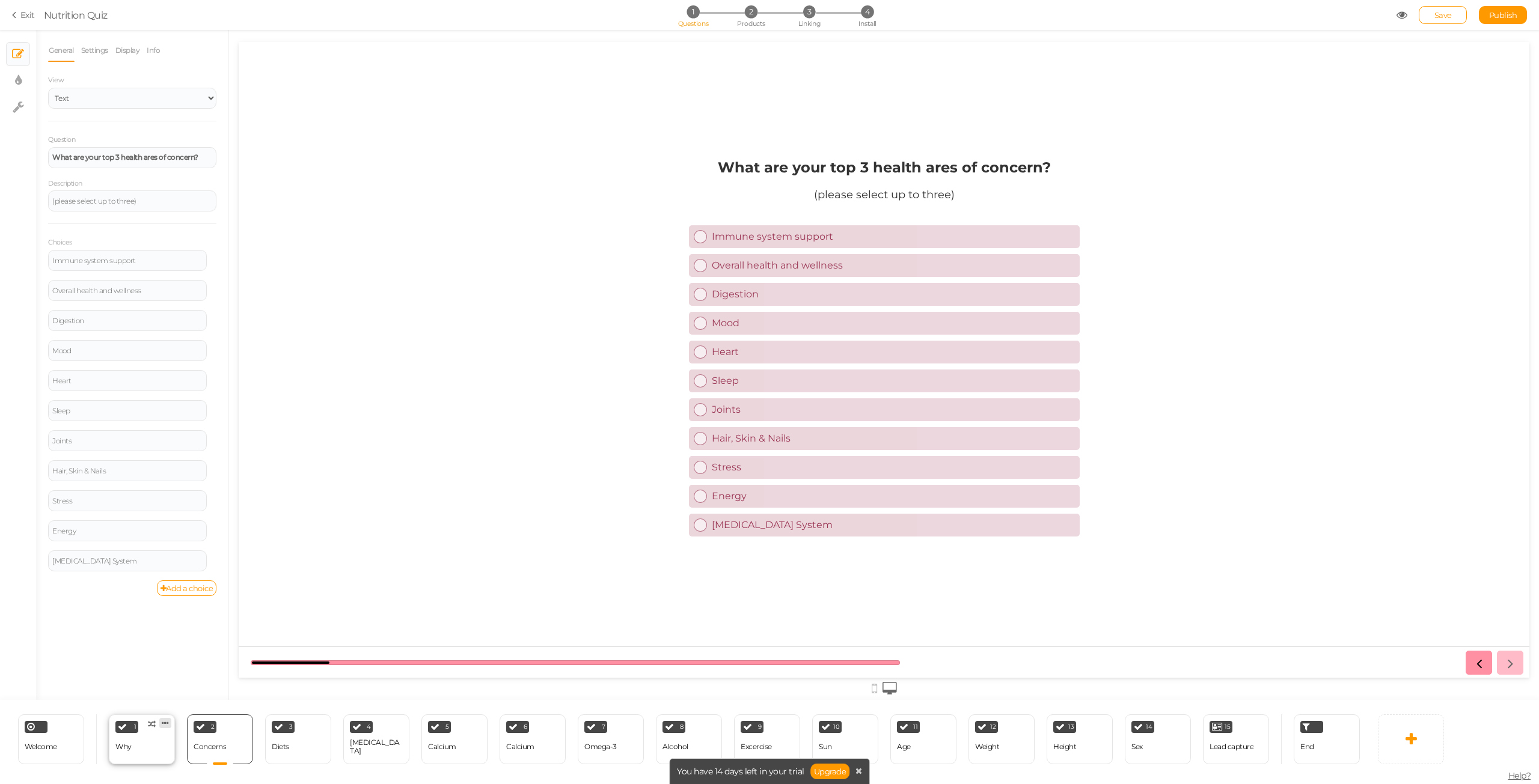
click at [167, 724] on icon at bounding box center [165, 723] width 7 height 9
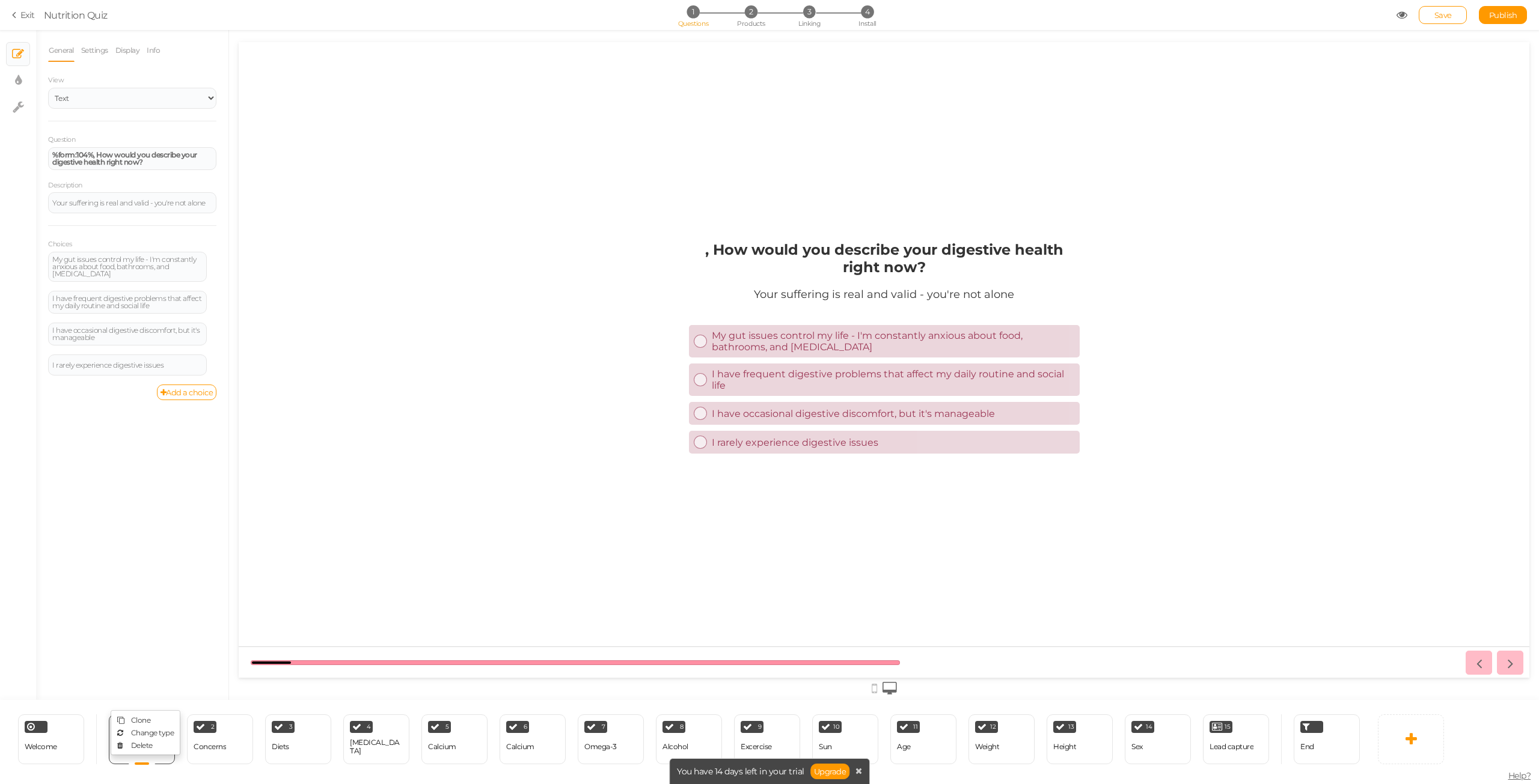
click at [143, 630] on div "General Settings Display Info View Text Images Slider Dropdown Question %form:1…" at bounding box center [132, 369] width 192 height 661
click at [208, 753] on div "Concerns" at bounding box center [210, 747] width 33 height 21
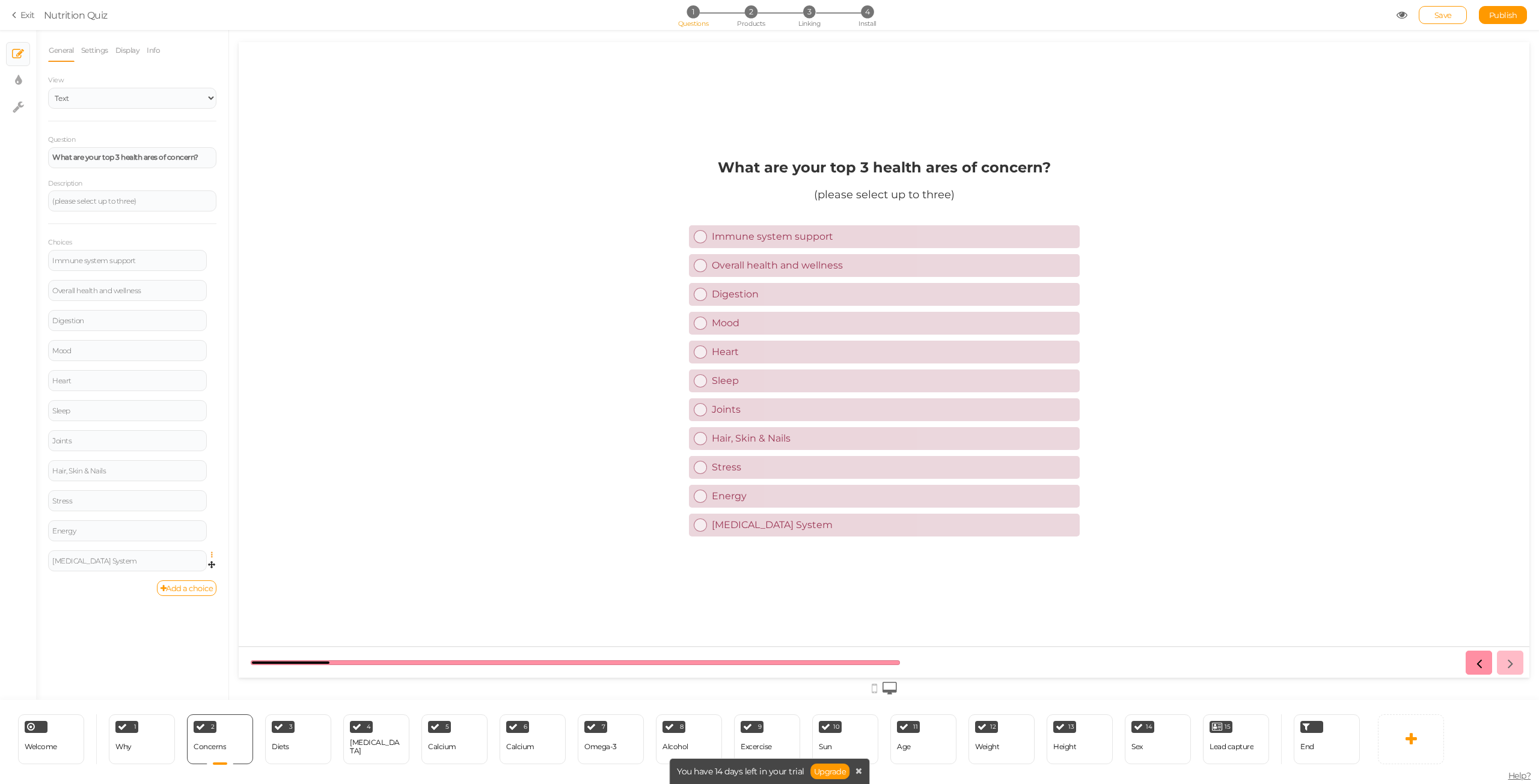
click at [213, 555] on icon at bounding box center [215, 555] width 8 height 7
click at [117, 48] on link "Display" at bounding box center [127, 50] width 26 height 23
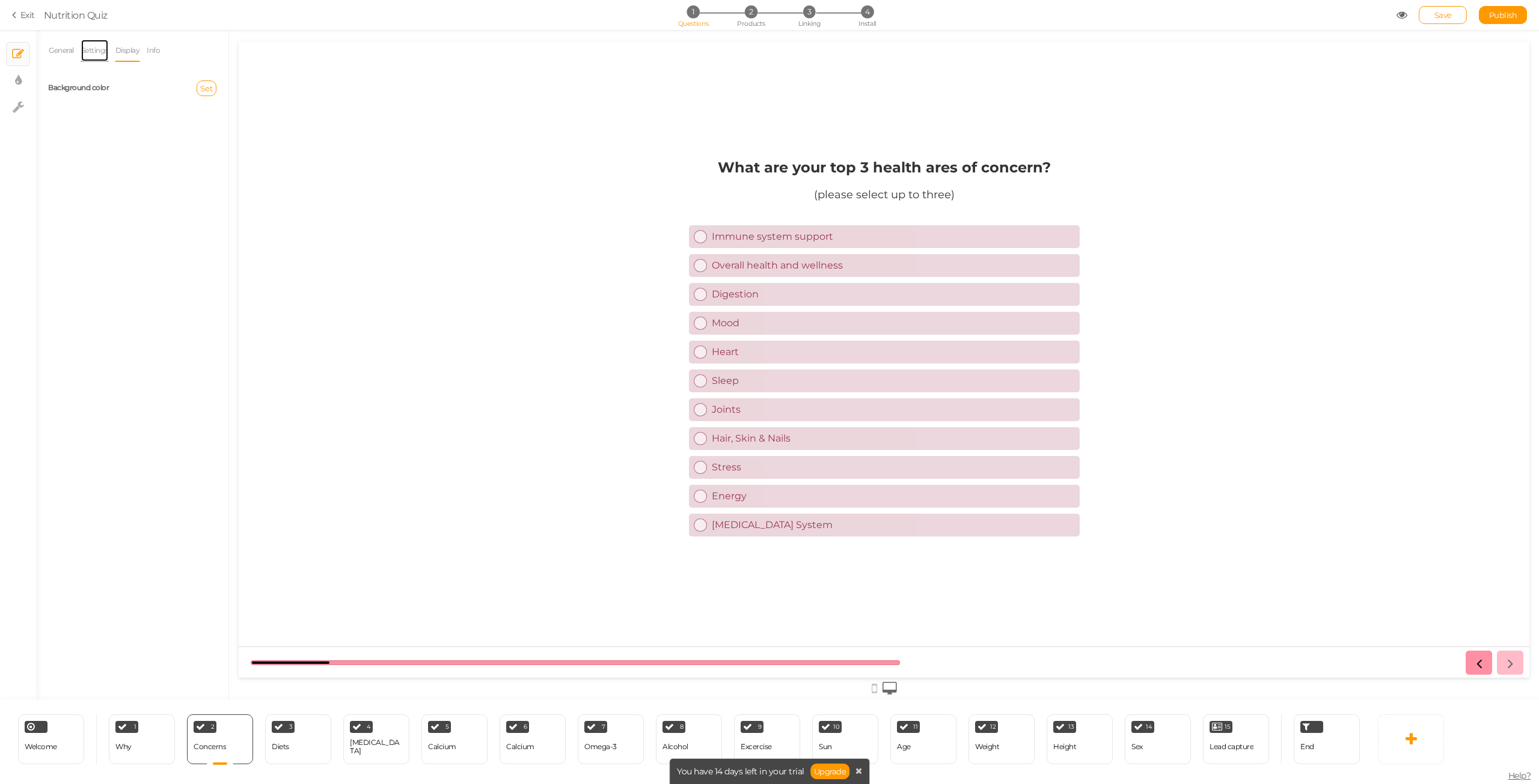
click at [99, 54] on link "Settings" at bounding box center [94, 50] width 28 height 23
click at [159, 57] on link "Info" at bounding box center [153, 50] width 15 height 23
click at [127, 49] on link "Display" at bounding box center [127, 50] width 26 height 23
click at [103, 56] on link "Settings" at bounding box center [94, 50] width 28 height 23
click at [101, 144] on select "No limit 1 2 3 4 5 6 7 8 9 10" at bounding box center [132, 140] width 168 height 20
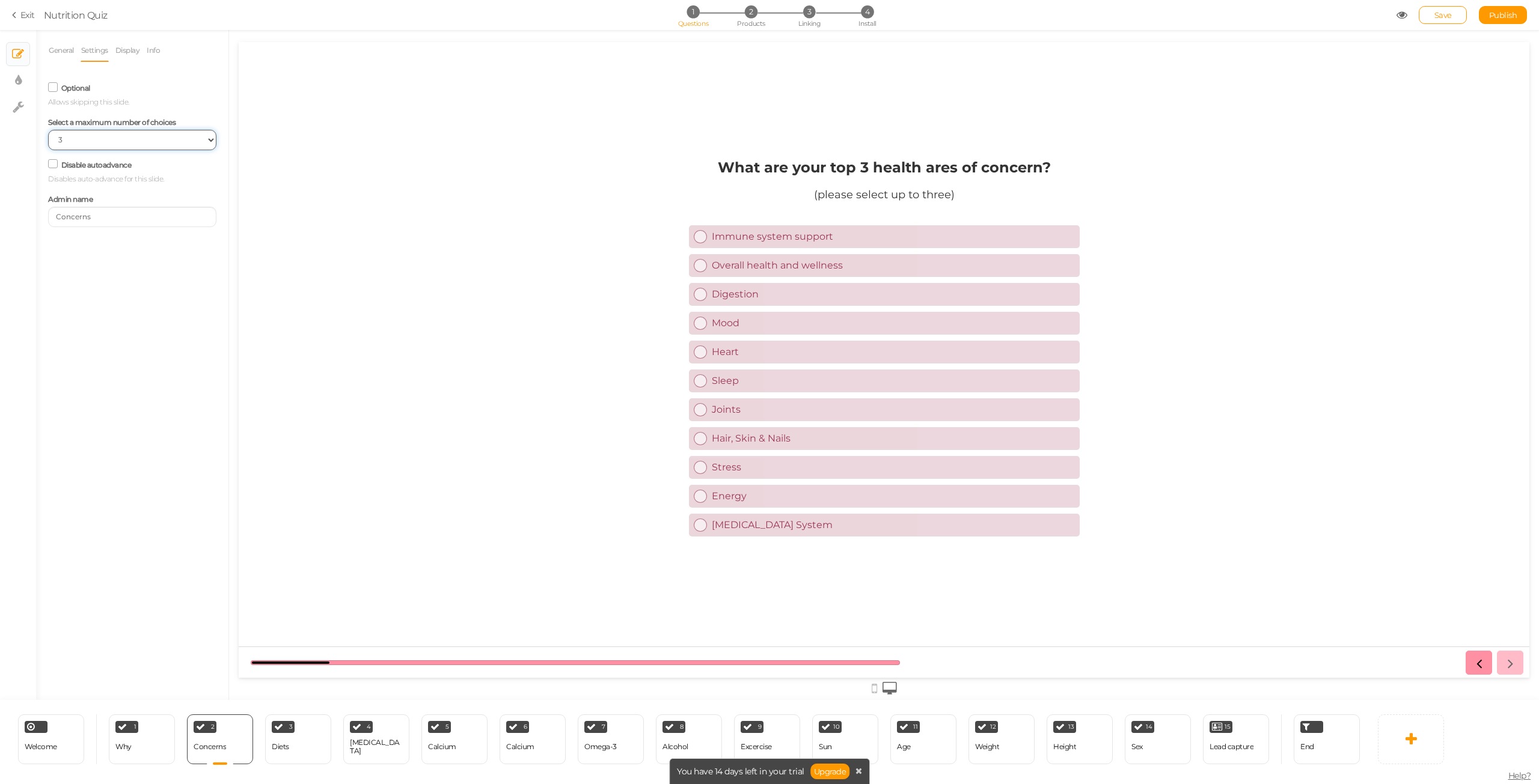
click at [100, 140] on select "No limit 1 2 3 4 5 6 7 8 9 10" at bounding box center [132, 140] width 168 height 20
click at [138, 748] on div "1 Why × Define the conditions to show this slide. Clone Change type Delete" at bounding box center [142, 740] width 66 height 50
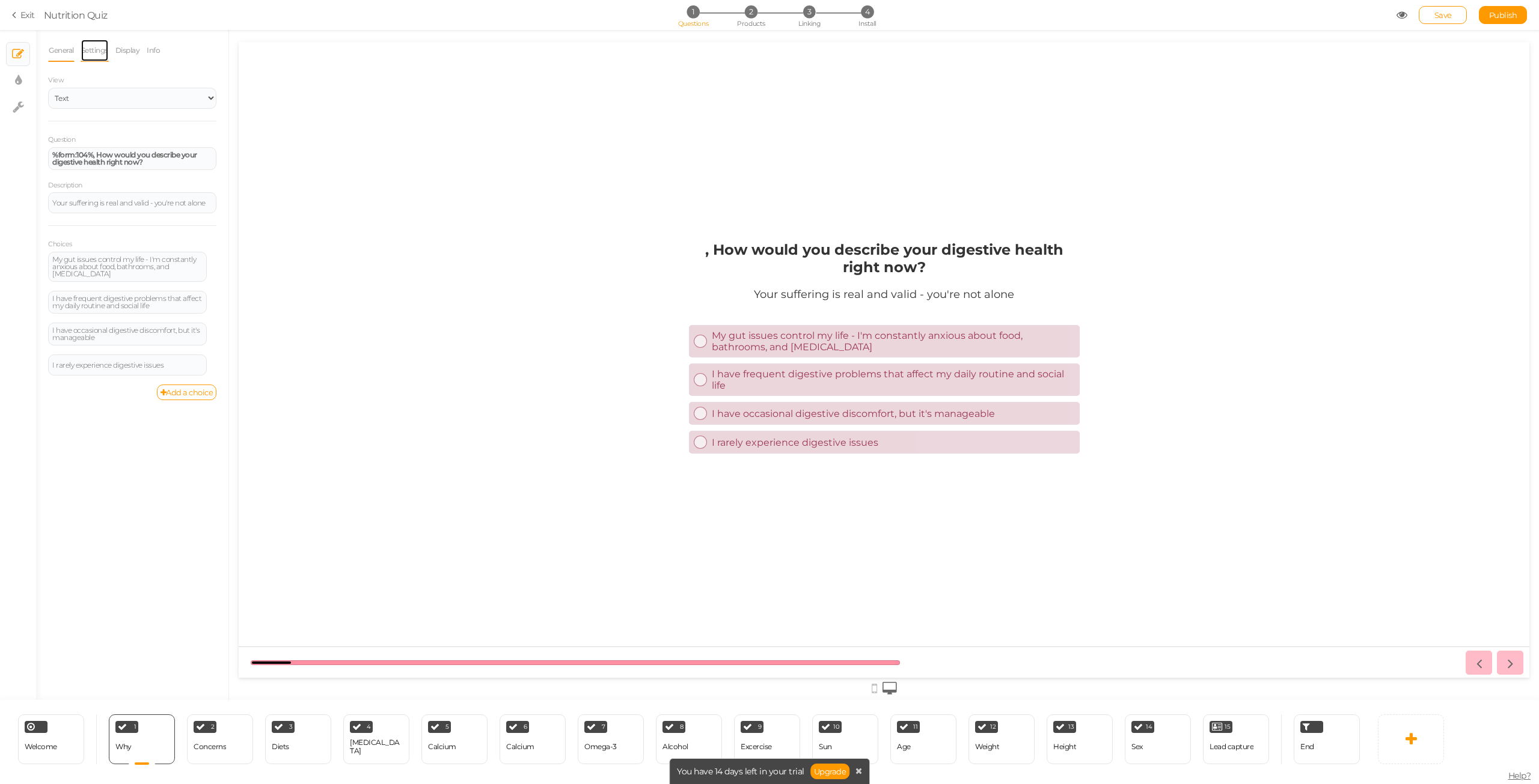
click at [108, 56] on link "Settings" at bounding box center [94, 50] width 28 height 23
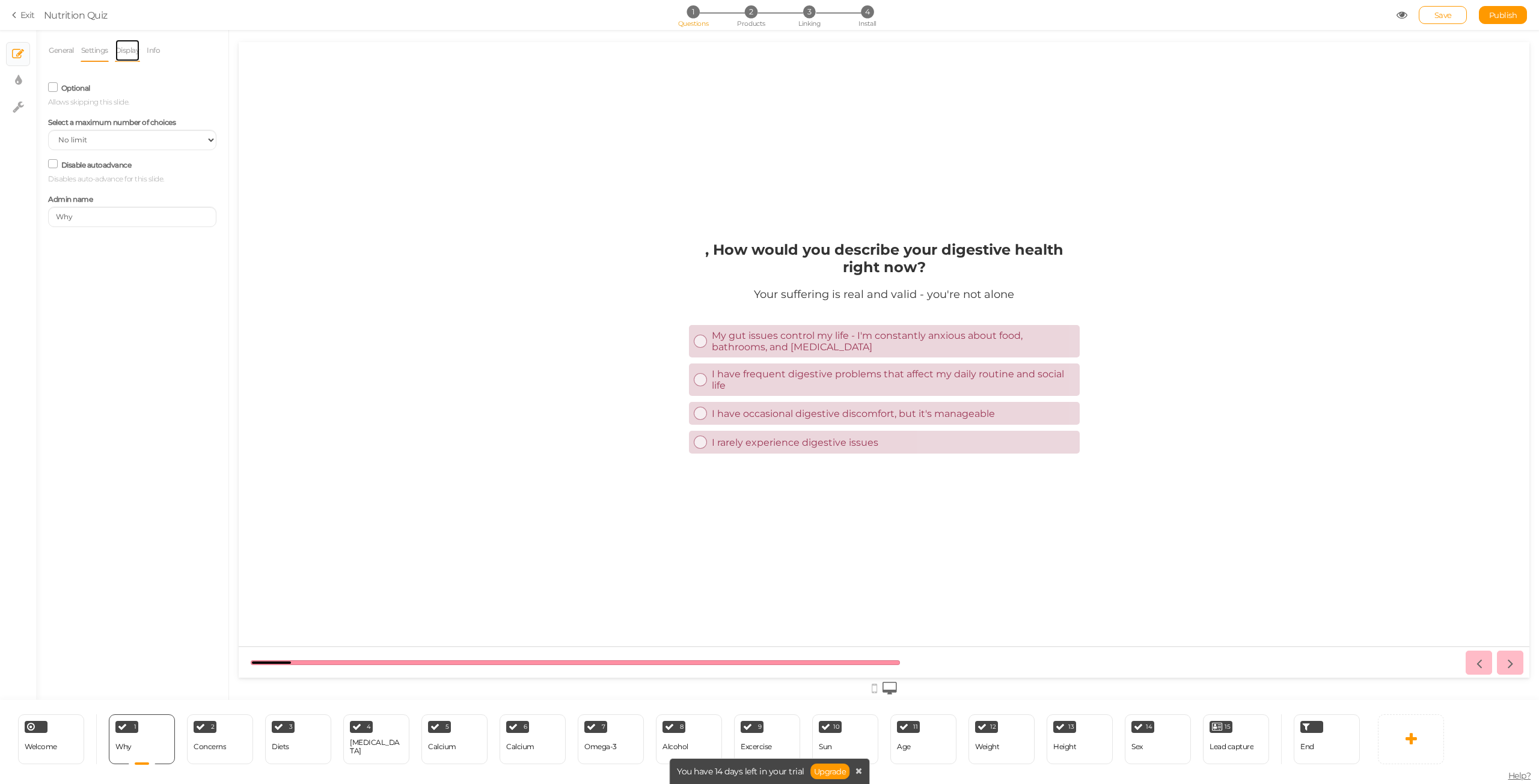
click at [128, 51] on link "Display" at bounding box center [127, 50] width 26 height 23
click at [94, 48] on link "Settings" at bounding box center [94, 50] width 28 height 23
click at [108, 136] on select "No limit 1 2 3 4 5 6 7 8 9 10" at bounding box center [132, 140] width 168 height 20
select select "1"
click at [48, 130] on select "No limit 1 2 3 4 5 6 7 8 9 10" at bounding box center [132, 140] width 168 height 20
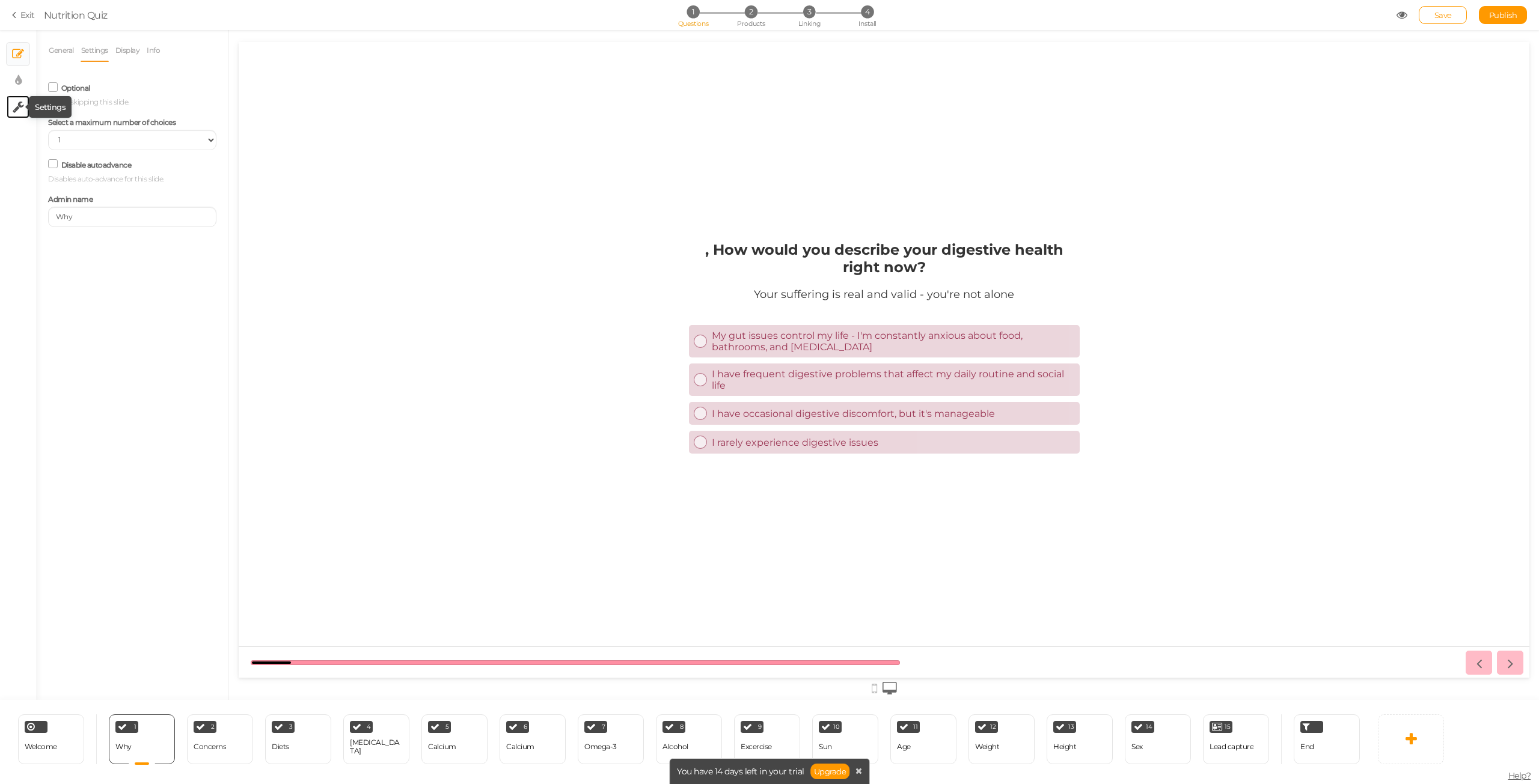
click at [21, 110] on icon at bounding box center [18, 106] width 11 height 12
select select "en"
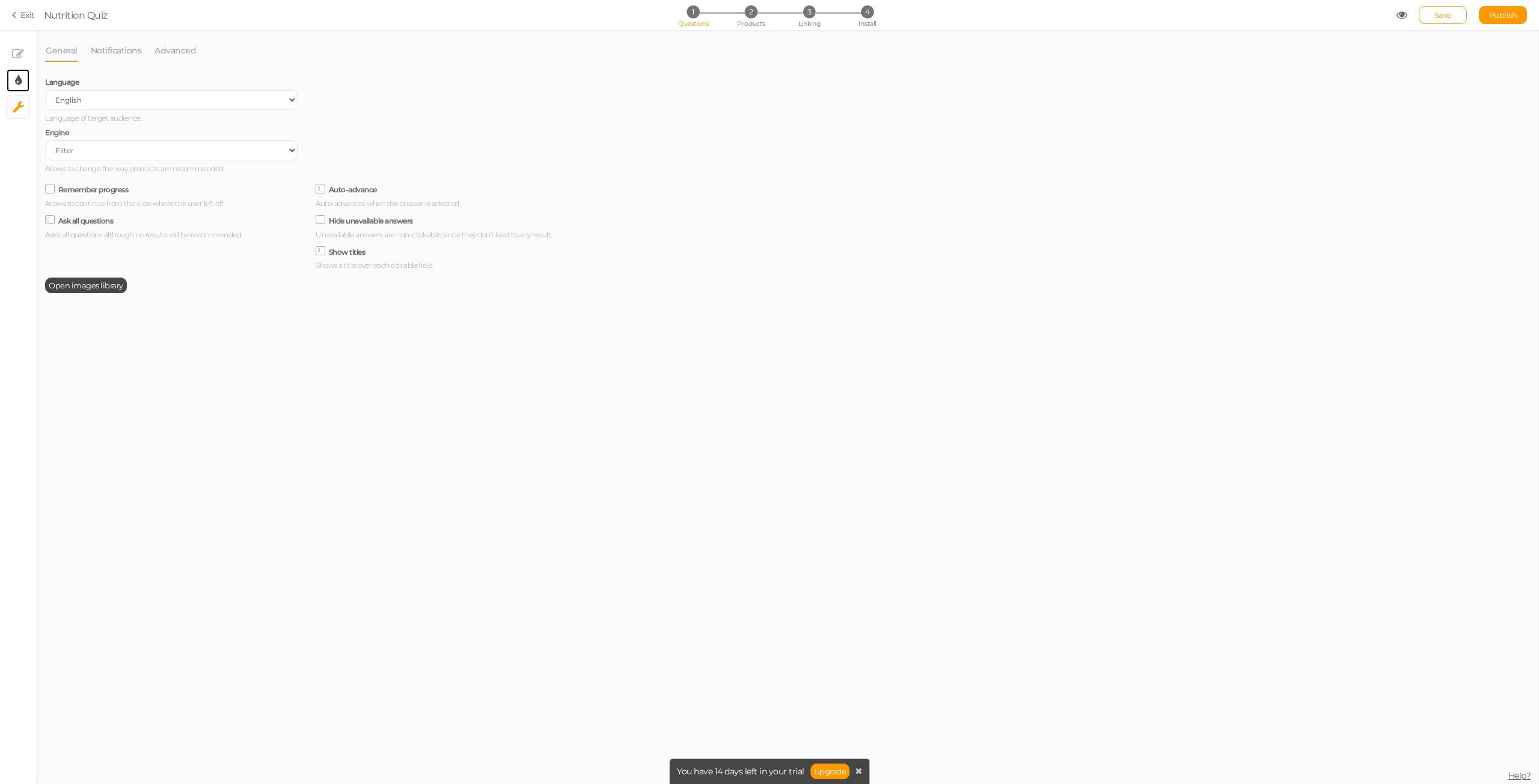
click at [22, 85] on link "× Display settings" at bounding box center [18, 81] width 23 height 23
select select "2"
select select "montserrat"
select select "fade"
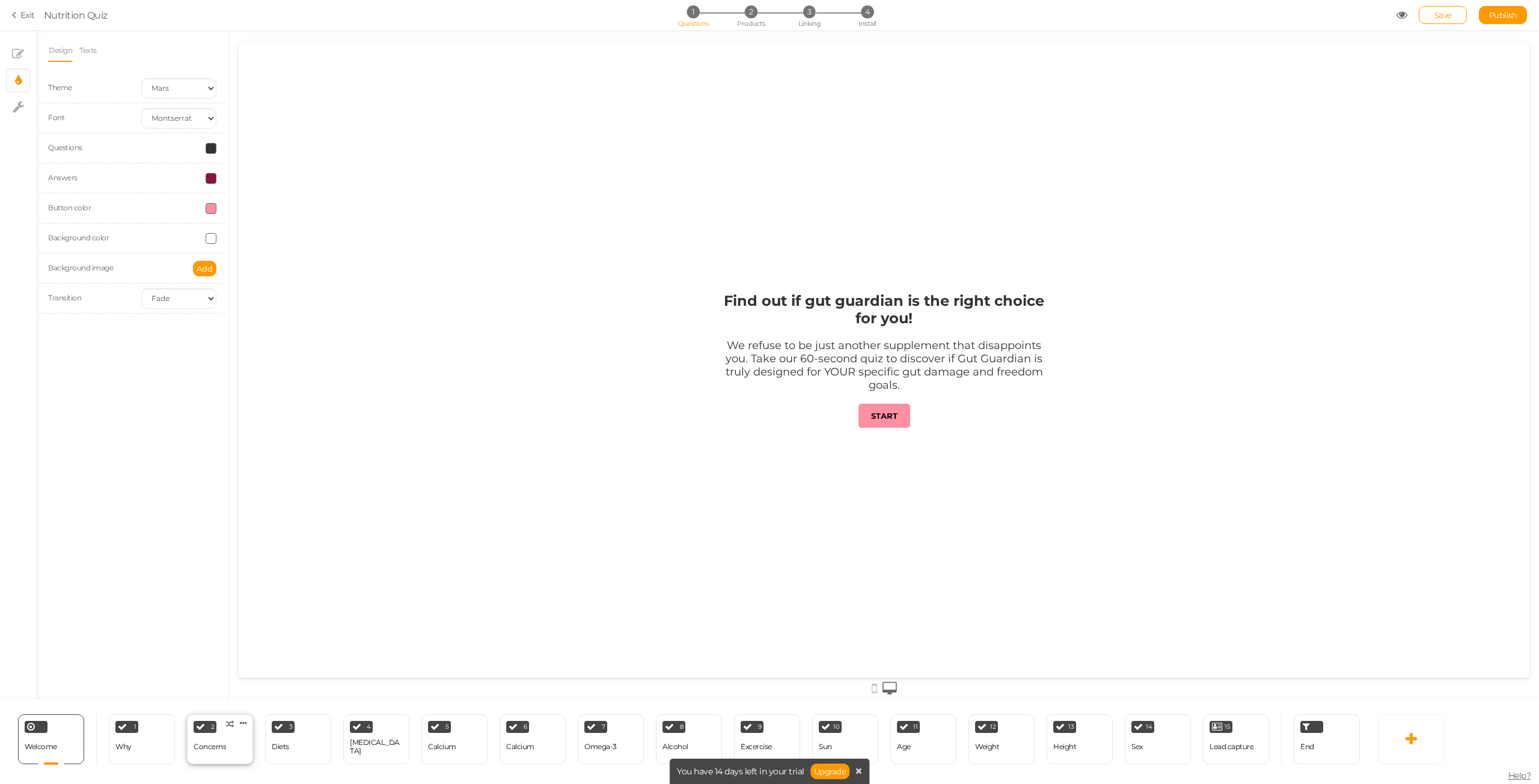
click at [233, 757] on div "2 Concerns × Define the conditions to show this slide. Clone Change type Delete" at bounding box center [219, 740] width 66 height 50
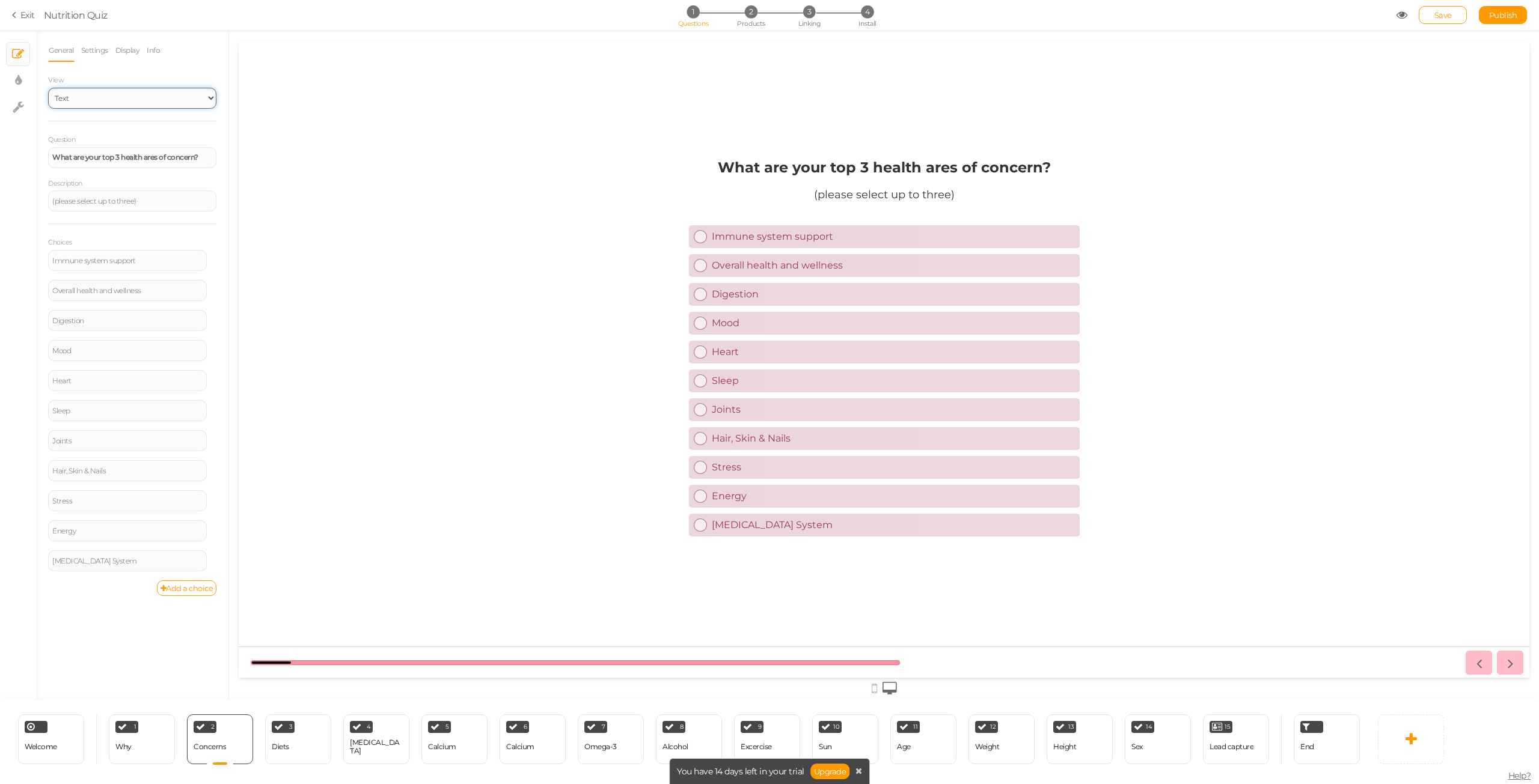
click at [145, 101] on select "Text Images Slider Dropdown" at bounding box center [132, 98] width 168 height 21
select select "1001"
click at [48, 87] on select "Text Images Slider Dropdown" at bounding box center [132, 98] width 168 height 21
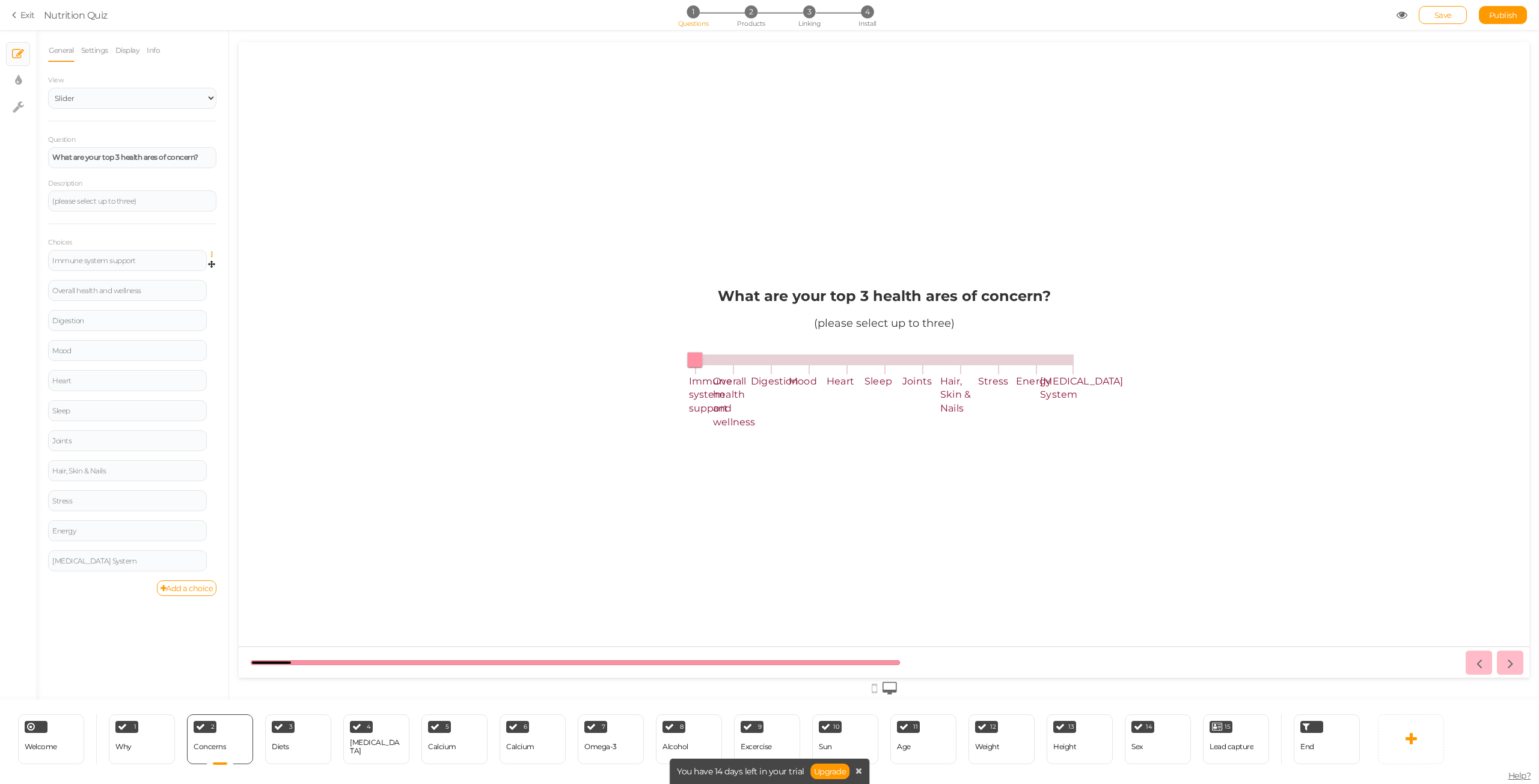
click at [211, 252] on icon at bounding box center [215, 255] width 8 height 7
drag, startPoint x: 185, startPoint y: 287, endPoint x: 197, endPoint y: 279, distance: 14.4
click at [185, 285] on link "Delete" at bounding box center [168, 285] width 95 height 12
click at [209, 255] on span "Settings Delete" at bounding box center [212, 256] width 10 height 11
click at [213, 257] on icon at bounding box center [215, 255] width 8 height 7
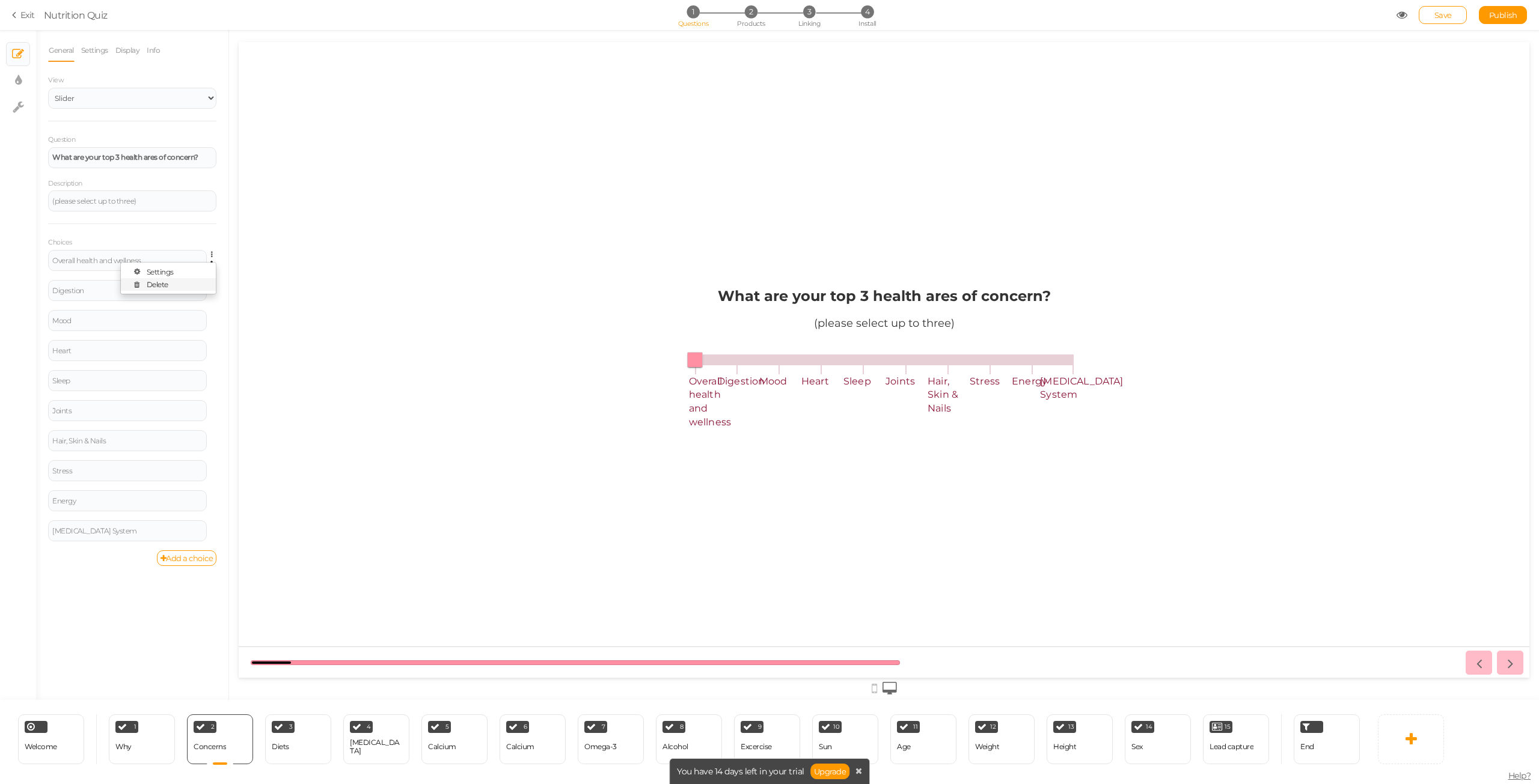
click at [174, 285] on link "Delete" at bounding box center [168, 285] width 95 height 12
click at [210, 251] on link at bounding box center [215, 254] width 10 height 9
click at [199, 283] on link "Delete" at bounding box center [168, 285] width 95 height 12
click at [214, 252] on icon at bounding box center [215, 255] width 8 height 7
click at [194, 283] on link "Delete" at bounding box center [168, 285] width 95 height 12
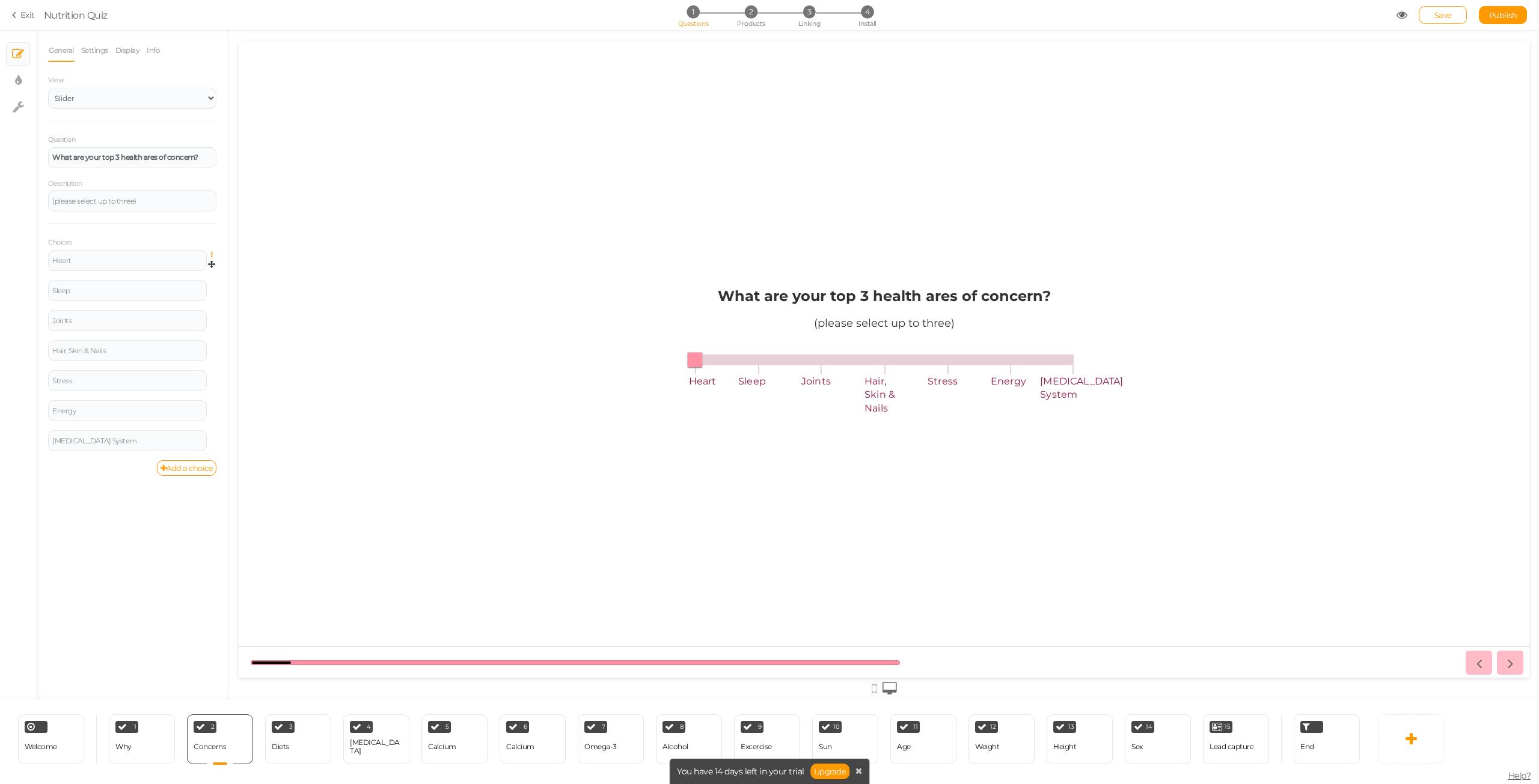
click at [213, 253] on icon at bounding box center [215, 255] width 8 height 7
click at [213, 252] on icon at bounding box center [215, 255] width 8 height 7
click at [190, 282] on link "Delete" at bounding box center [168, 285] width 95 height 12
drag, startPoint x: 203, startPoint y: 158, endPoint x: 30, endPoint y: 159, distance: 173.0
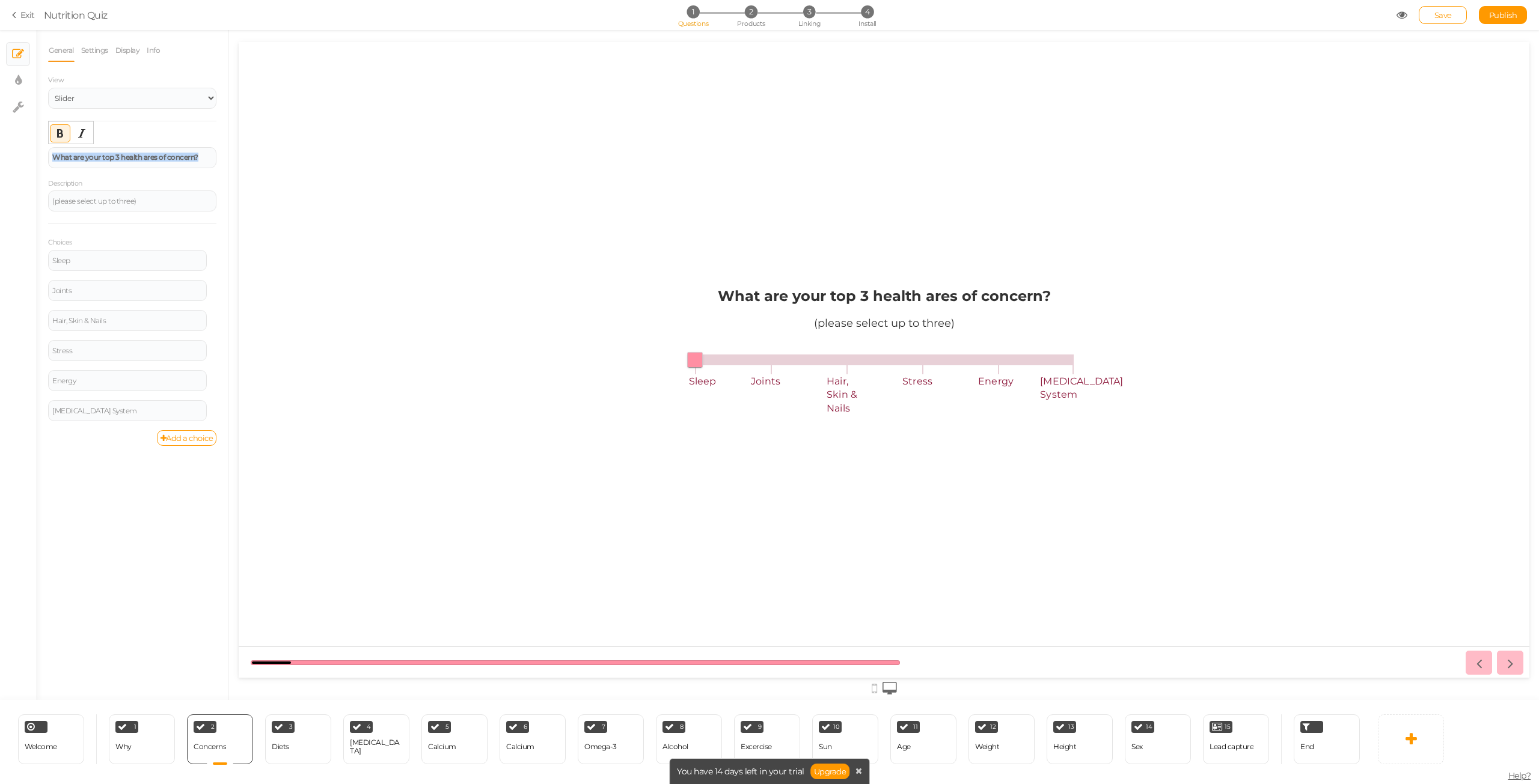
click at [30, 159] on div "× Slides × Display settings × Settings General Settings Display Info View Text …" at bounding box center [770, 365] width 1539 height 670
paste div
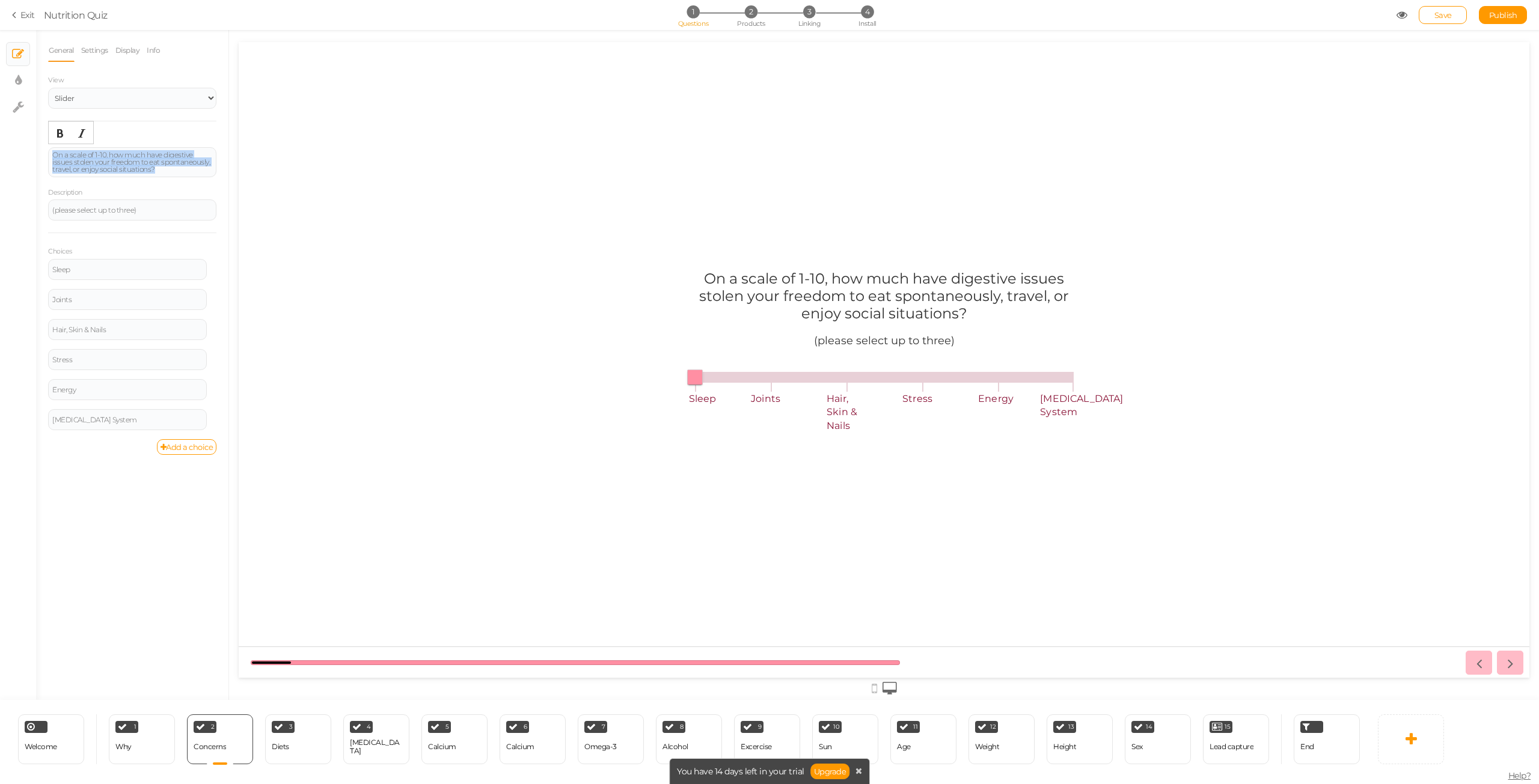
drag, startPoint x: 157, startPoint y: 171, endPoint x: 9, endPoint y: 144, distance: 150.4
click at [9, 144] on div "× Slides × Display settings × Settings General Settings Display Info View Text …" at bounding box center [770, 365] width 1539 height 670
click at [57, 132] on icon "Bold" at bounding box center [60, 133] width 10 height 10
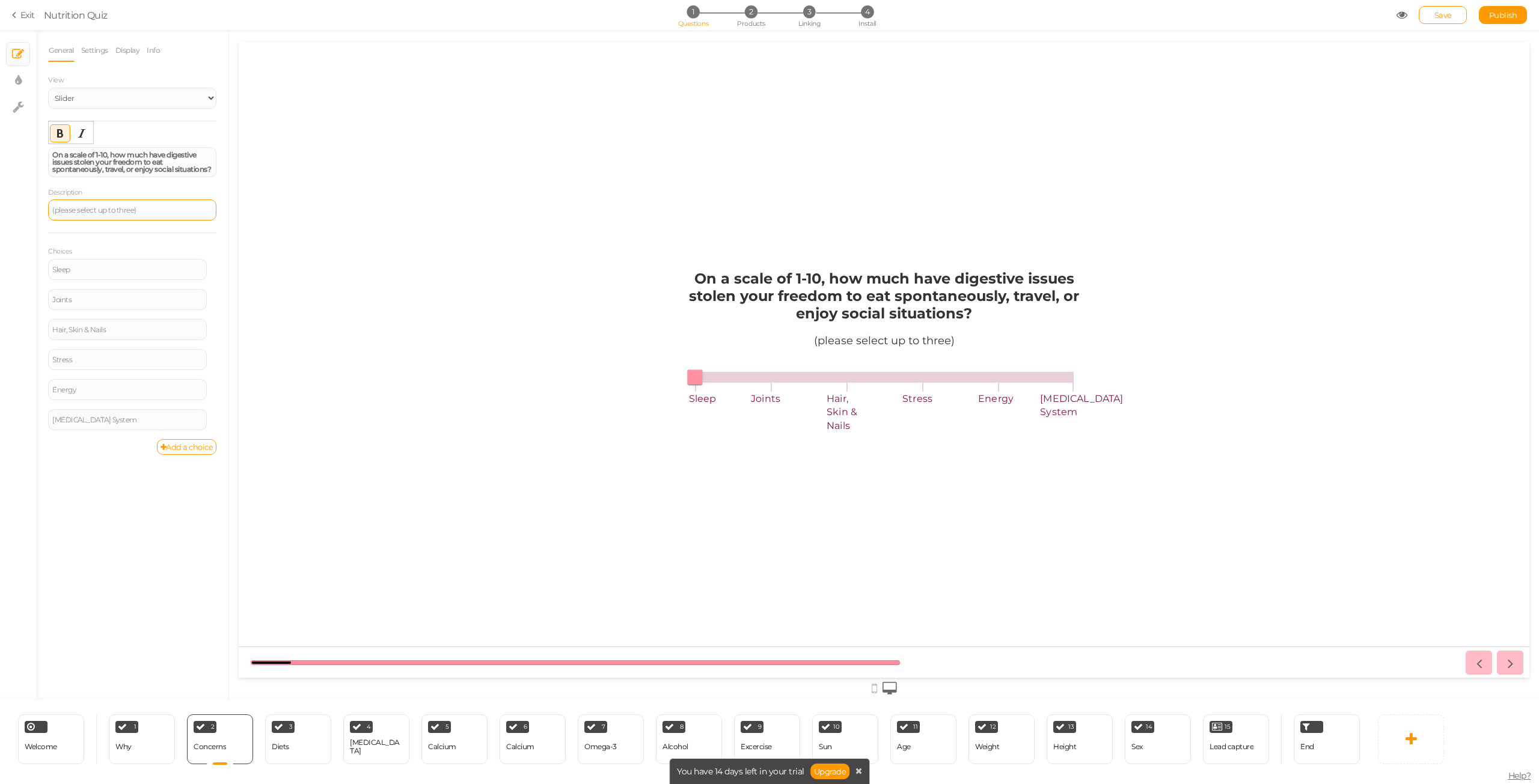
click at [181, 210] on div "(please select up to three)" at bounding box center [132, 210] width 160 height 7
paste div
click at [212, 295] on icon at bounding box center [215, 296] width 8 height 7
drag, startPoint x: 108, startPoint y: 272, endPoint x: 24, endPoint y: 270, distance: 84.0
click at [24, 270] on div "× Slides × Display settings × Settings General Settings Display Info View Text …" at bounding box center [770, 365] width 1539 height 670
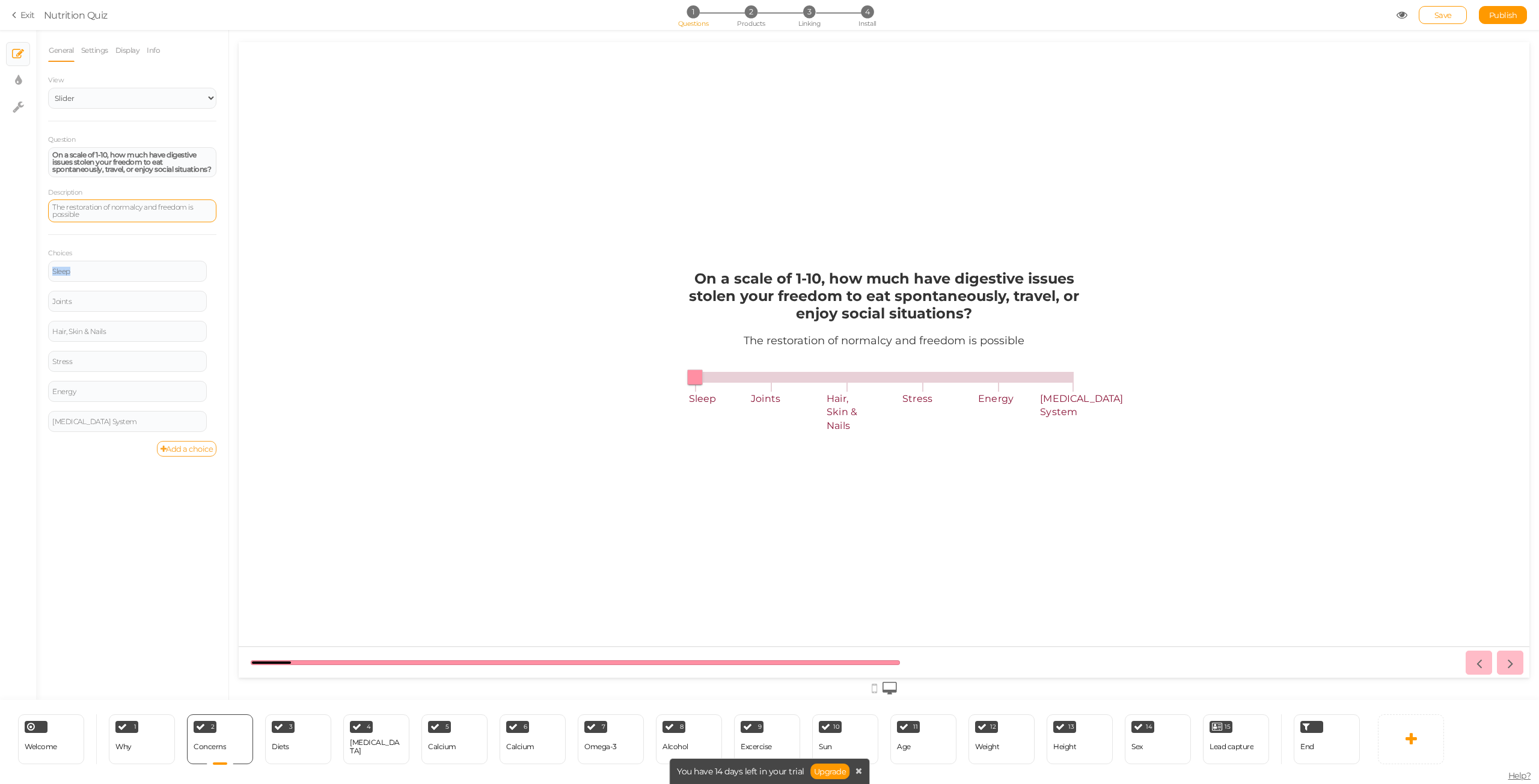
click at [192, 444] on link "Add a choice" at bounding box center [187, 449] width 60 height 16
click at [189, 476] on link "Add a choice" at bounding box center [187, 479] width 60 height 16
click at [187, 514] on link "Add a choice" at bounding box center [187, 509] width 60 height 16
click at [169, 538] on link "Add a choice" at bounding box center [187, 539] width 60 height 16
click at [124, 271] on div "Sleep" at bounding box center [127, 272] width 150 height 7
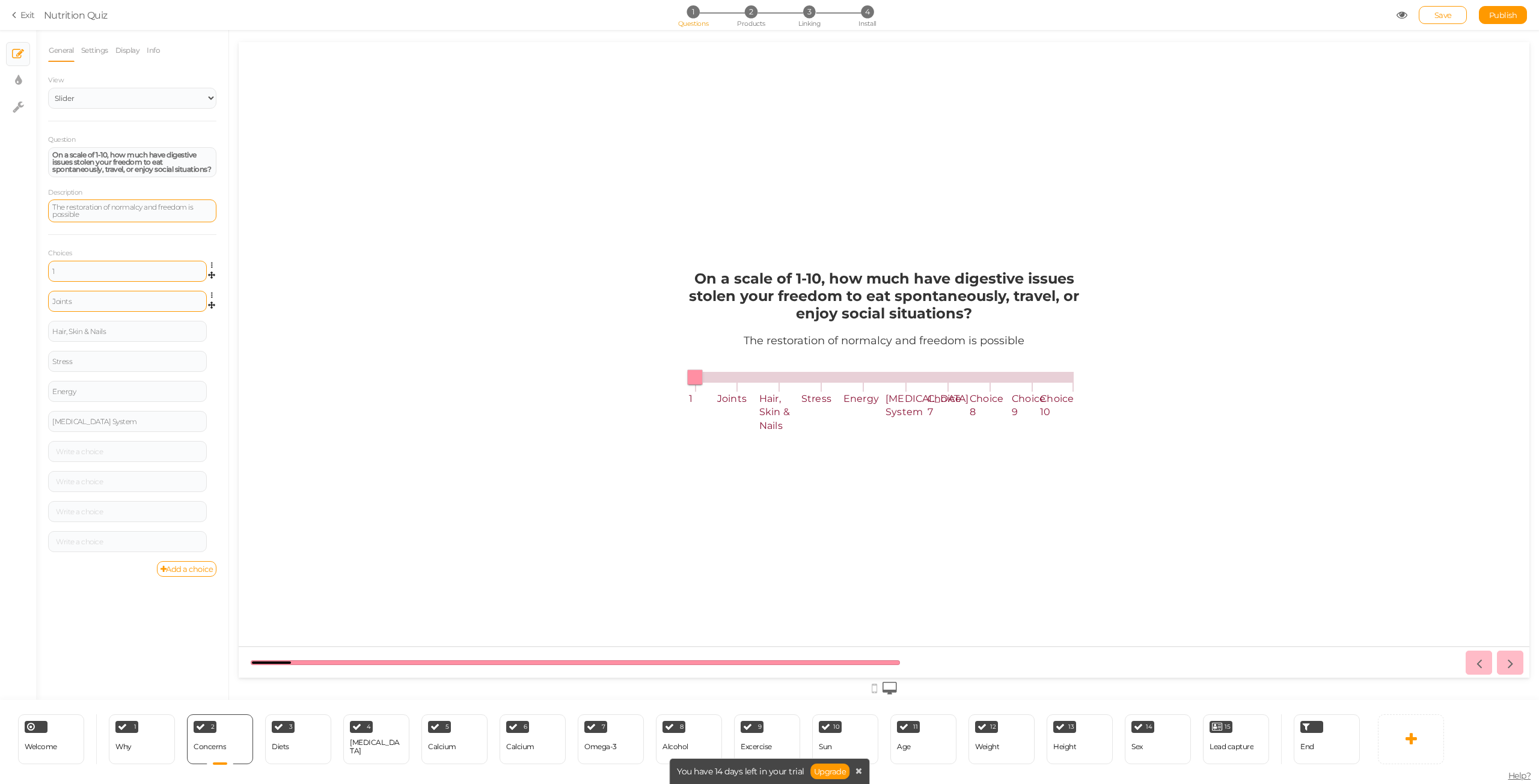
click at [97, 306] on div "Joints" at bounding box center [127, 301] width 158 height 21
click at [104, 301] on div "Joints" at bounding box center [127, 301] width 150 height 7
click at [122, 324] on div "Hair, Skin & Nails" at bounding box center [127, 331] width 158 height 21
click at [122, 333] on div "Hair, Skin & Nails" at bounding box center [127, 332] width 150 height 7
click at [94, 360] on div "Stress" at bounding box center [127, 362] width 150 height 7
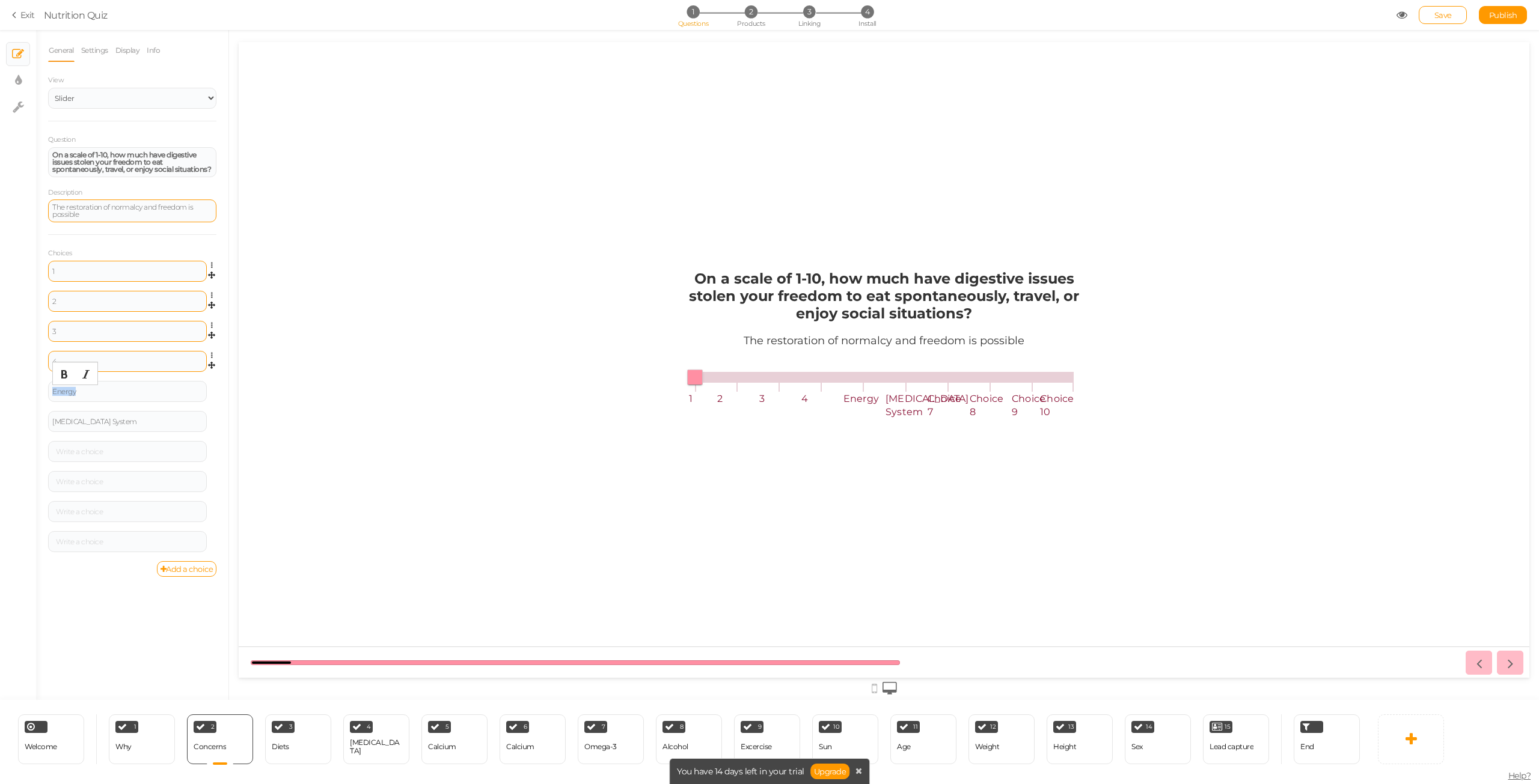
drag, startPoint x: 74, startPoint y: 392, endPoint x: 38, endPoint y: 390, distance: 36.1
click at [38, 390] on div "General Settings Display Info View Text Images Slider Dropdown Question On a sc…" at bounding box center [132, 369] width 192 height 661
drag, startPoint x: 139, startPoint y: 424, endPoint x: 2, endPoint y: 424, distance: 137.0
click at [0, 422] on div "× Slides × Display settings × Settings General Settings Display Info View Text …" at bounding box center [770, 365] width 1539 height 670
click at [85, 456] on div at bounding box center [127, 451] width 158 height 21
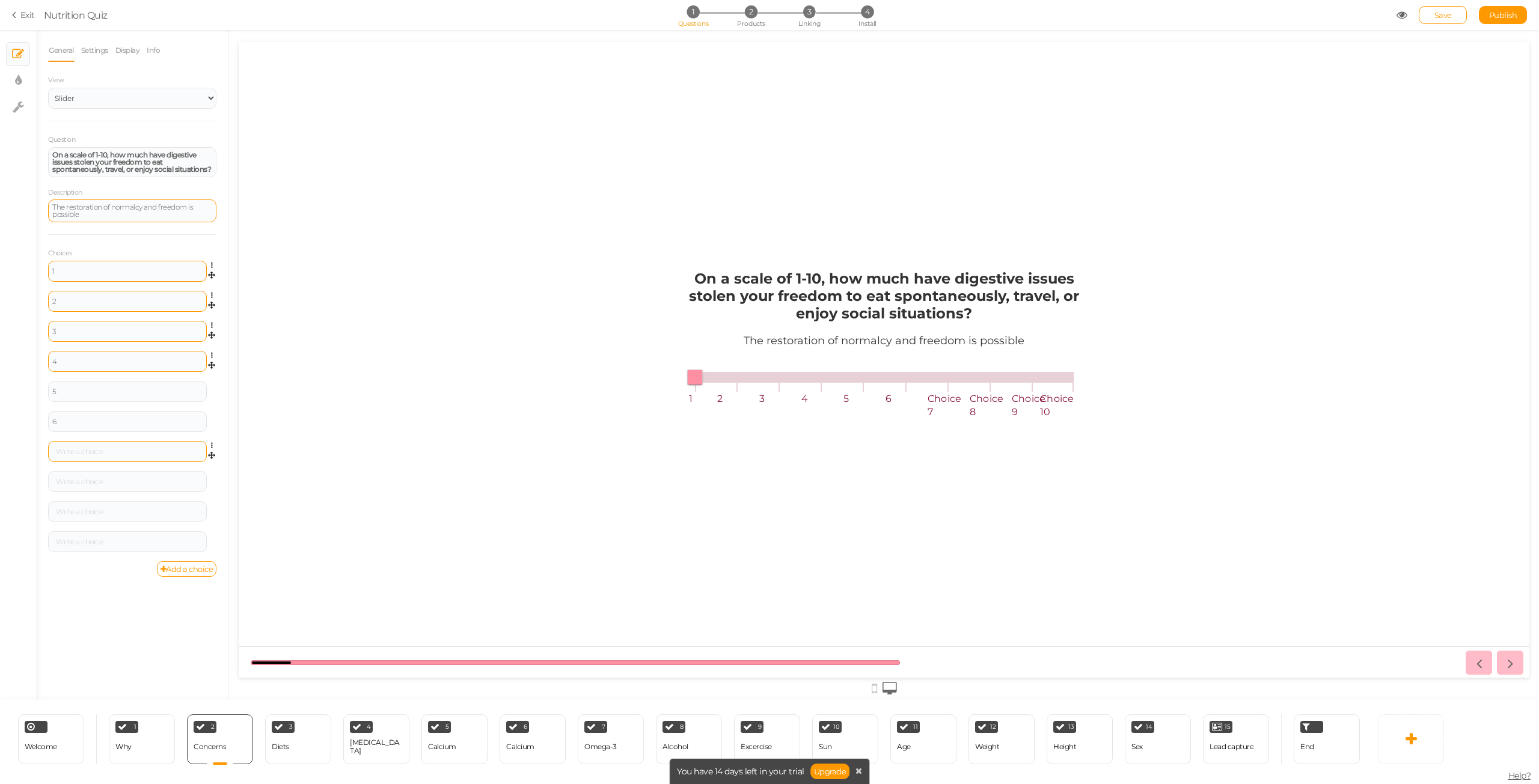
click at [87, 449] on div at bounding box center [127, 452] width 150 height 7
click at [93, 474] on div at bounding box center [127, 482] width 158 height 21
click at [97, 482] on div at bounding box center [127, 482] width 150 height 7
click at [96, 512] on div at bounding box center [127, 512] width 150 height 7
click at [89, 538] on div at bounding box center [127, 542] width 150 height 7
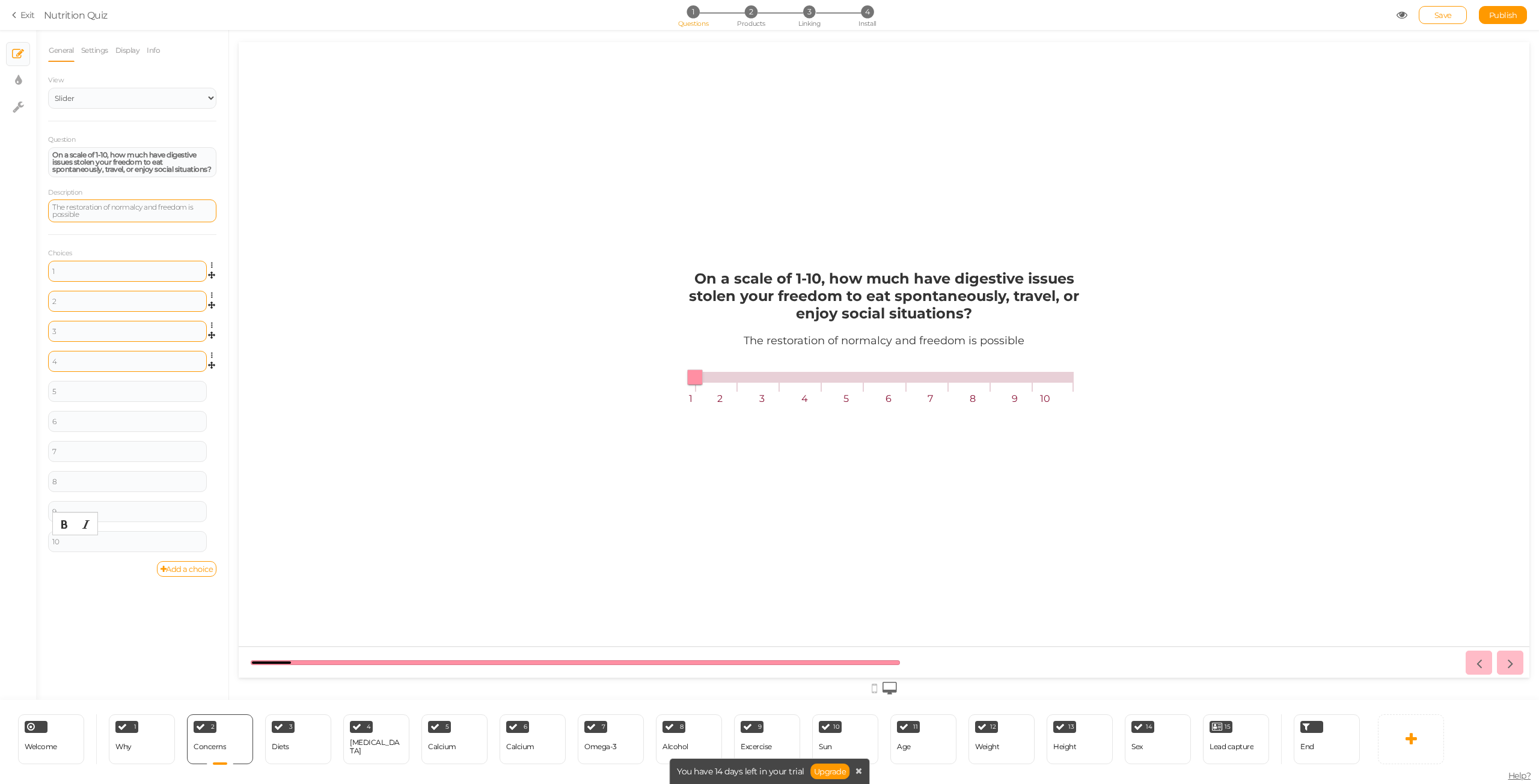
click at [103, 608] on div "General Settings Display Info View Text Images Slider Dropdown Question On a sc…" at bounding box center [132, 369] width 192 height 661
type input "9"
drag, startPoint x: 694, startPoint y: 373, endPoint x: 1097, endPoint y: 386, distance: 403.2
click at [1097, 386] on div "On a scale of 1-10, how much have digestive issues stolen your freedom to eat s…" at bounding box center [884, 360] width 1290 height 199
click at [88, 47] on link "Settings" at bounding box center [94, 50] width 28 height 23
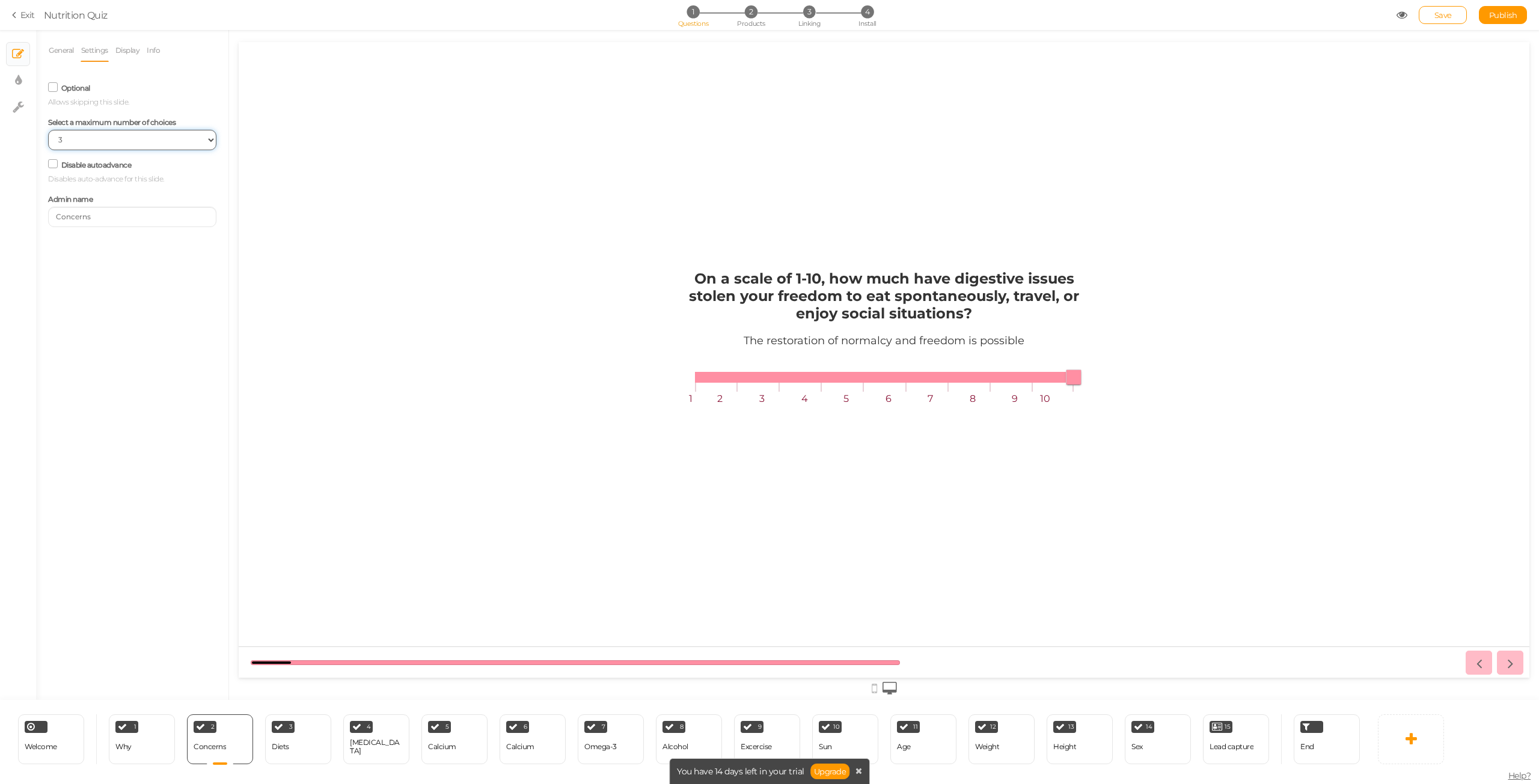
click at [156, 143] on select "No limit 1 2 3 4 5 6 7 8 9 10" at bounding box center [132, 140] width 168 height 20
click at [48, 130] on select "No limit 1 2 3 4 5 6 7 8 9 10" at bounding box center [132, 140] width 168 height 20
click at [86, 141] on select "No limit 1 2 3 4 5 6 7 8 9 10" at bounding box center [132, 140] width 168 height 20
select select "1"
click at [48, 130] on select "No limit 1 2 3 4 5 6 7 8 9 10" at bounding box center [132, 140] width 168 height 20
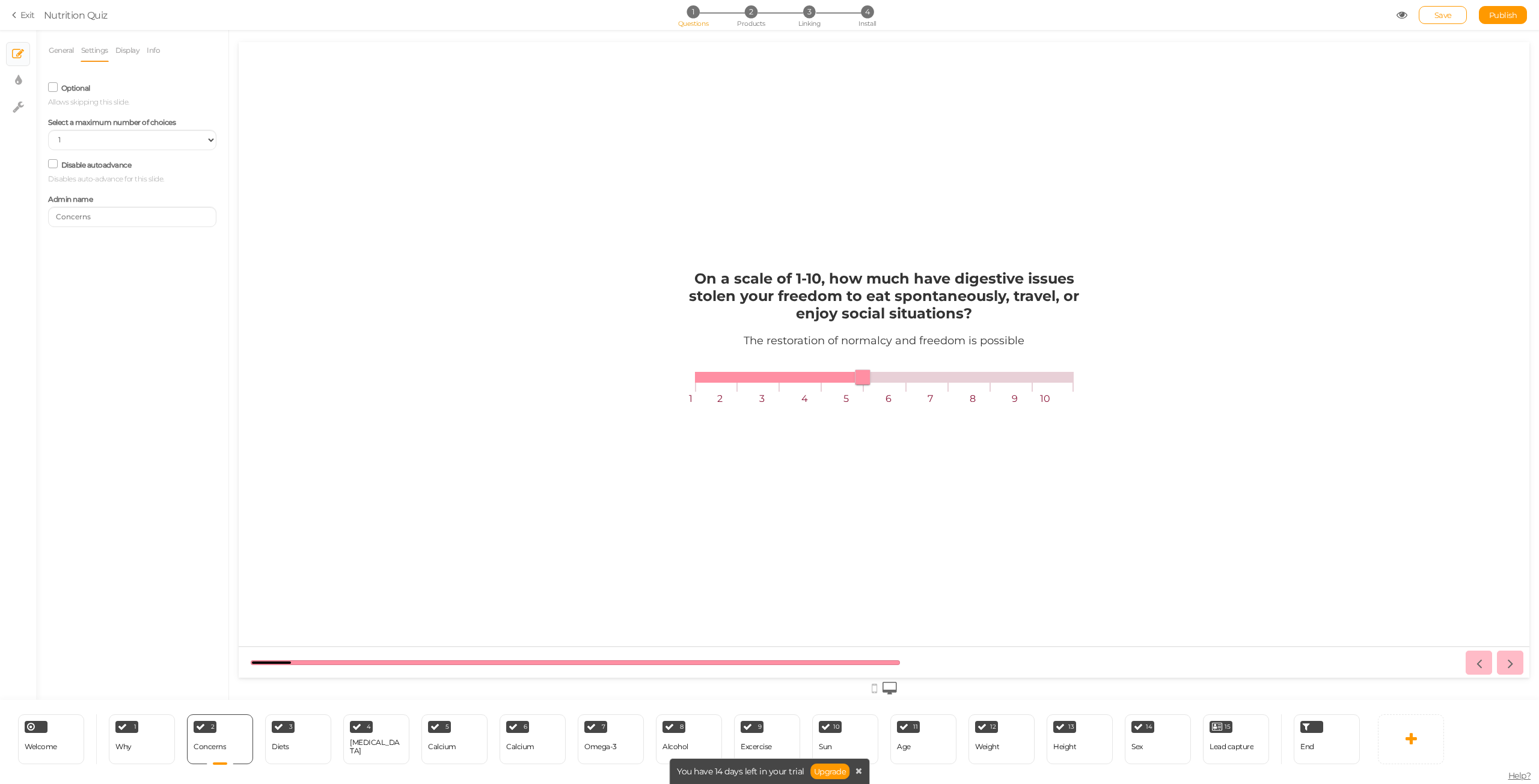
drag, startPoint x: 1074, startPoint y: 380, endPoint x: 820, endPoint y: 360, distance: 254.8
click at [820, 360] on div "On a scale of 1-10, how much have digestive issues stolen your freedom to eat s…" at bounding box center [884, 360] width 391 height 199
type input "9"
drag, startPoint x: 822, startPoint y: 371, endPoint x: 1070, endPoint y: 381, distance: 248.2
click at [1070, 381] on span at bounding box center [1073, 377] width 16 height 16
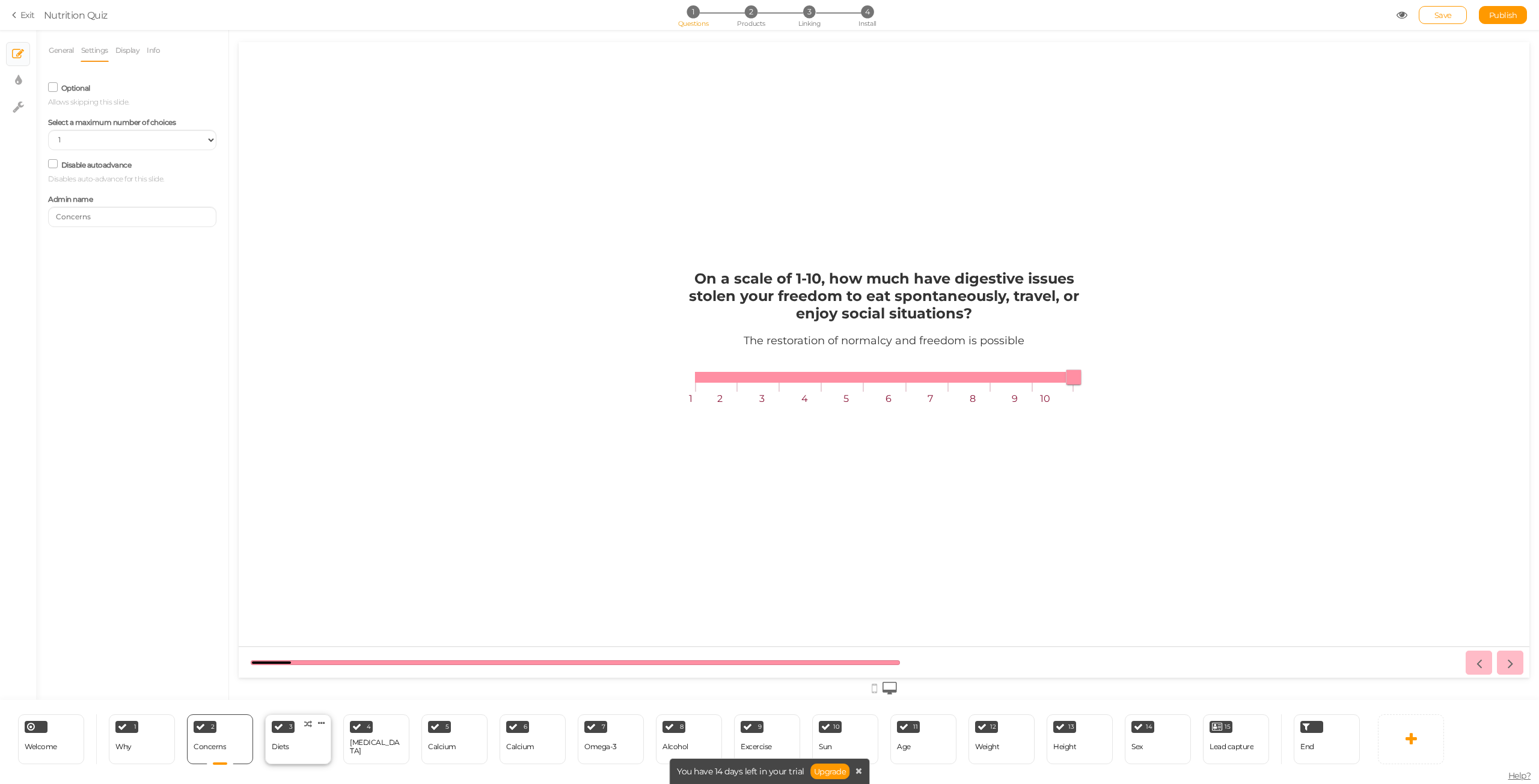
click at [296, 753] on div "3 Diets × Define the conditions to show this slide. Clone Change type Delete" at bounding box center [298, 740] width 66 height 50
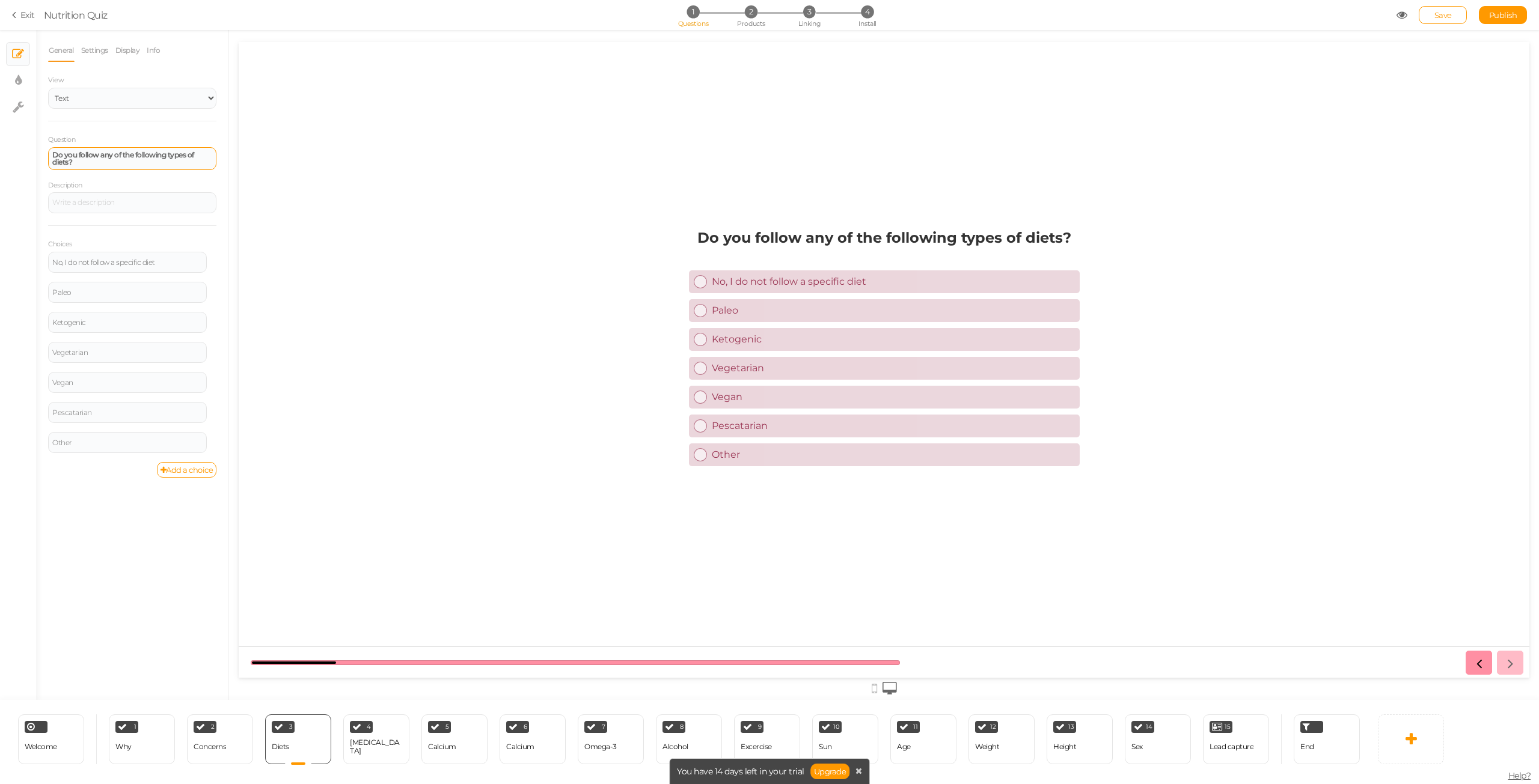
click at [110, 157] on strong "Do you follow any of the following types of diets?" at bounding box center [123, 158] width 142 height 16
paste div
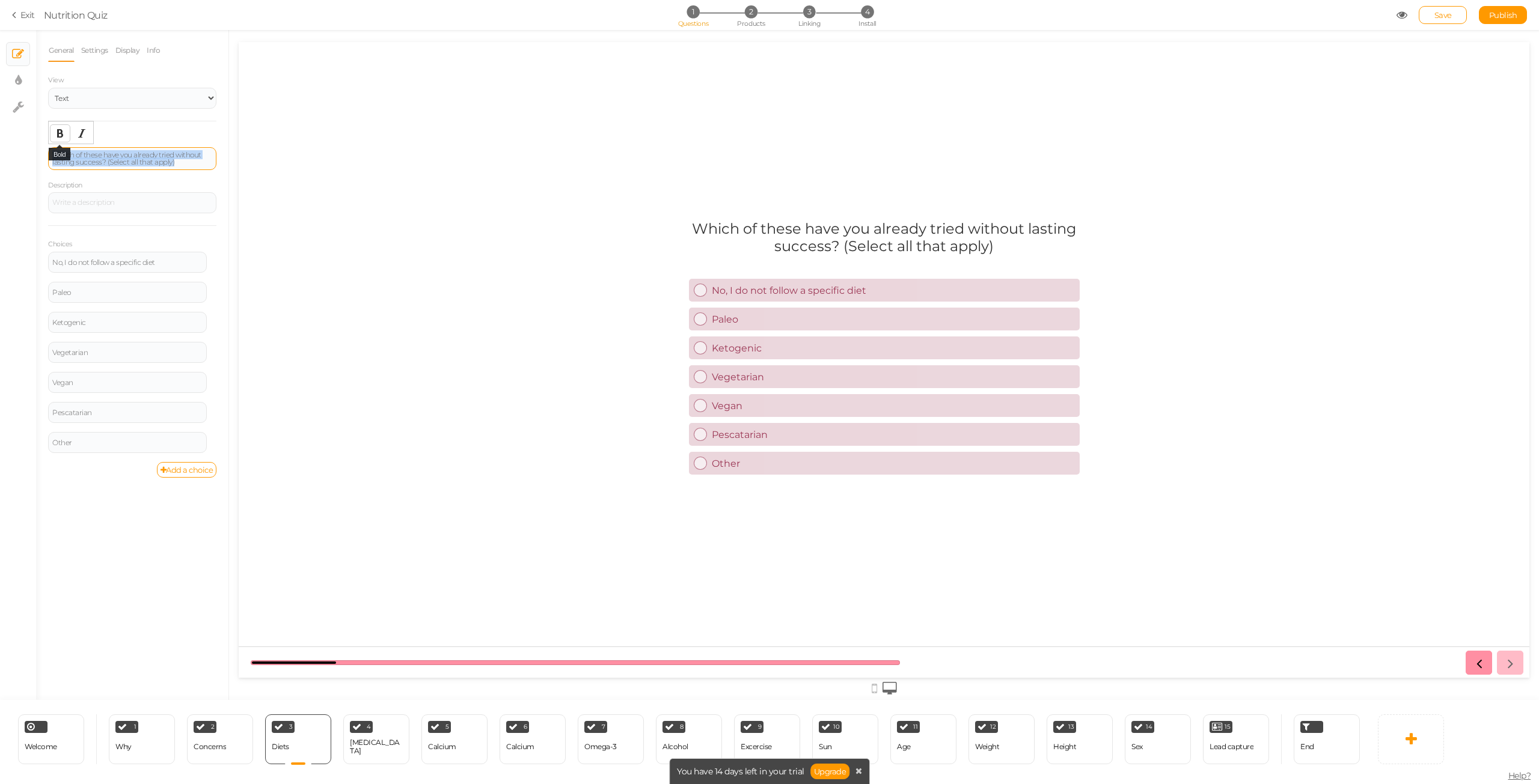
click at [60, 136] on icon "Bold" at bounding box center [60, 133] width 10 height 10
click at [206, 752] on div "Concerns" at bounding box center [210, 747] width 33 height 21
select select "1001"
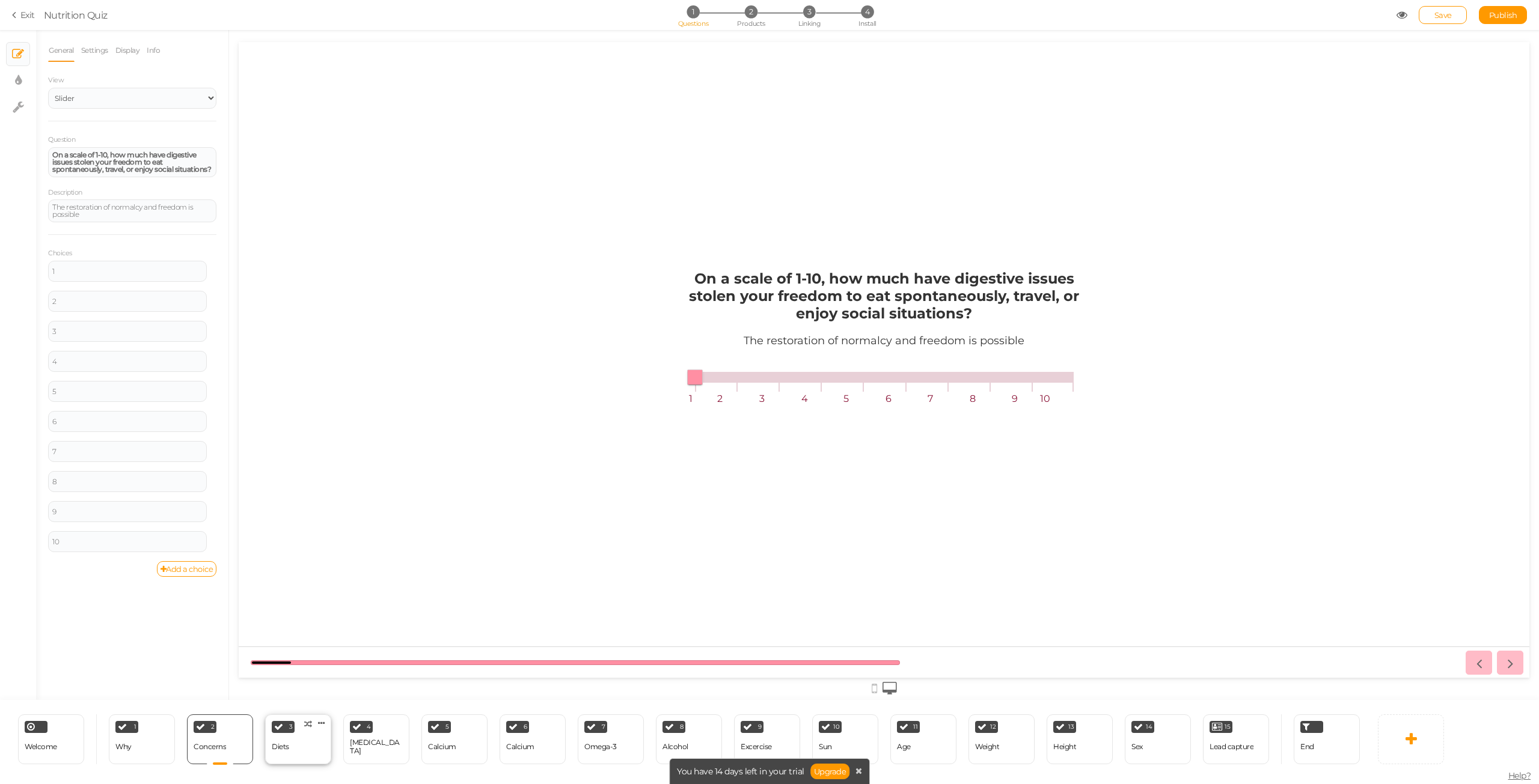
click at [274, 747] on div "Diets" at bounding box center [280, 747] width 17 height 8
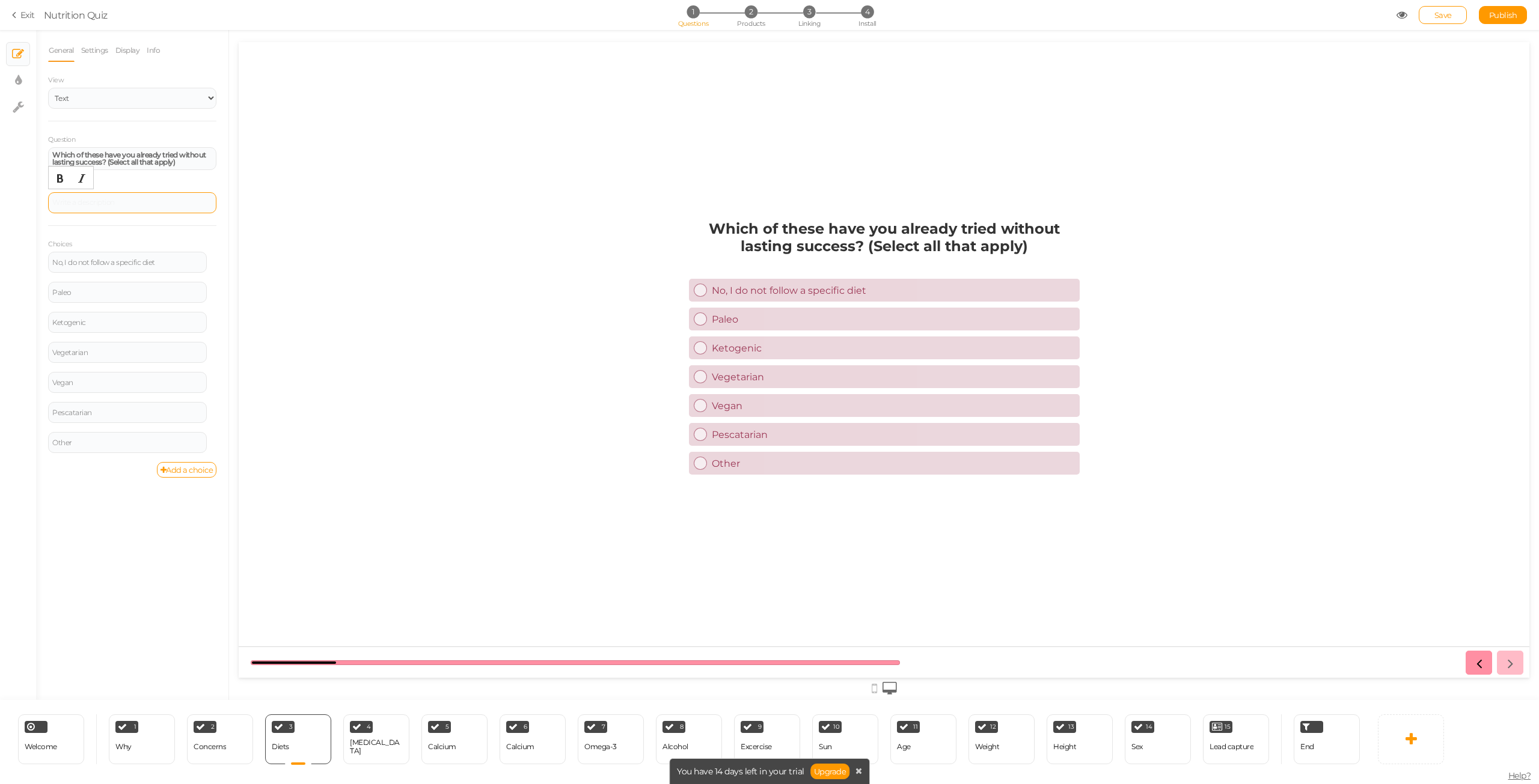
click at [94, 205] on div at bounding box center [132, 203] width 168 height 21
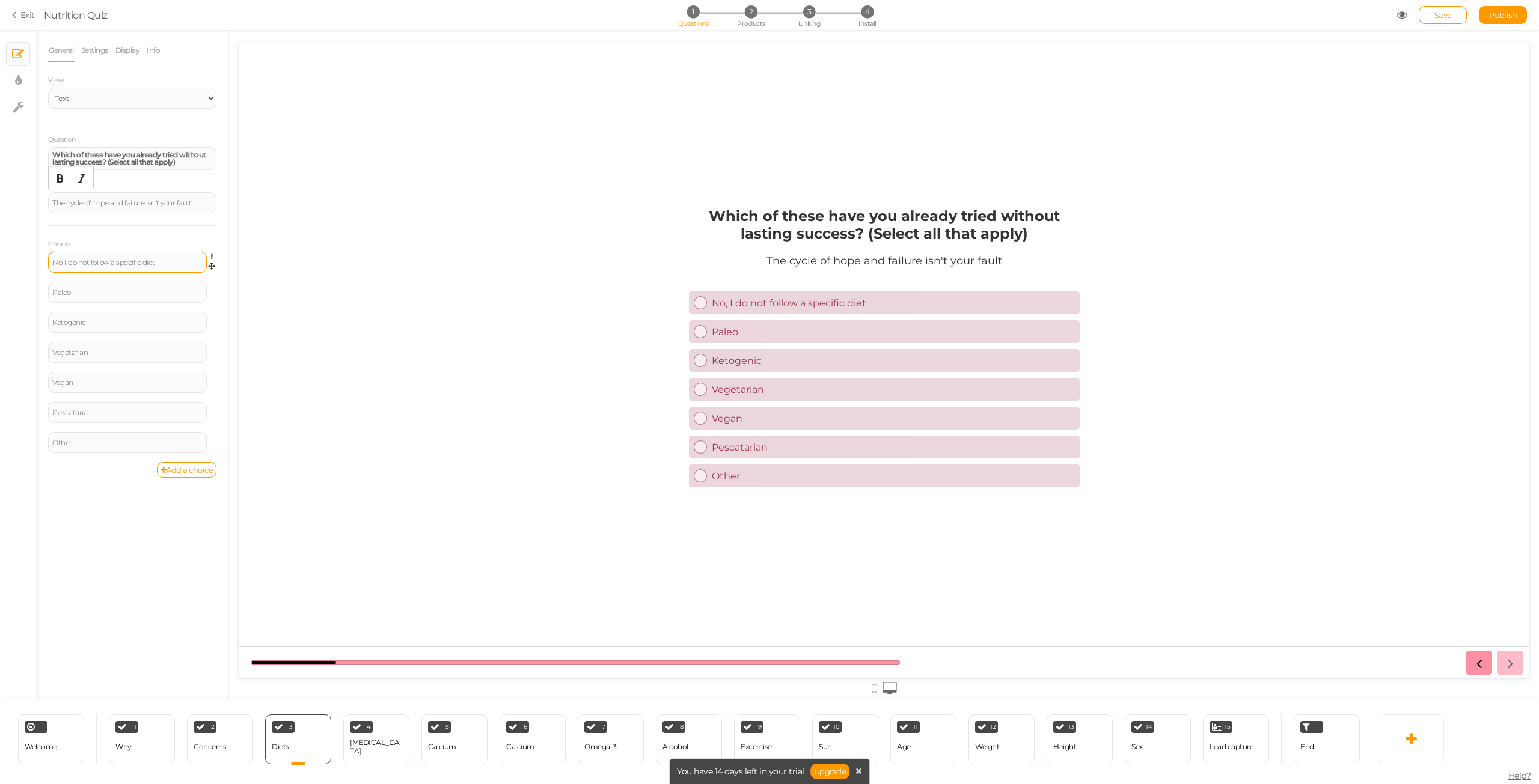
click at [122, 259] on div "No, I do not follow a specific diet" at bounding box center [127, 262] width 150 height 7
paste div
click at [103, 296] on div "Paleo" at bounding box center [127, 292] width 150 height 7
paste div
click at [92, 324] on div "Ketogenic" at bounding box center [127, 324] width 150 height 7
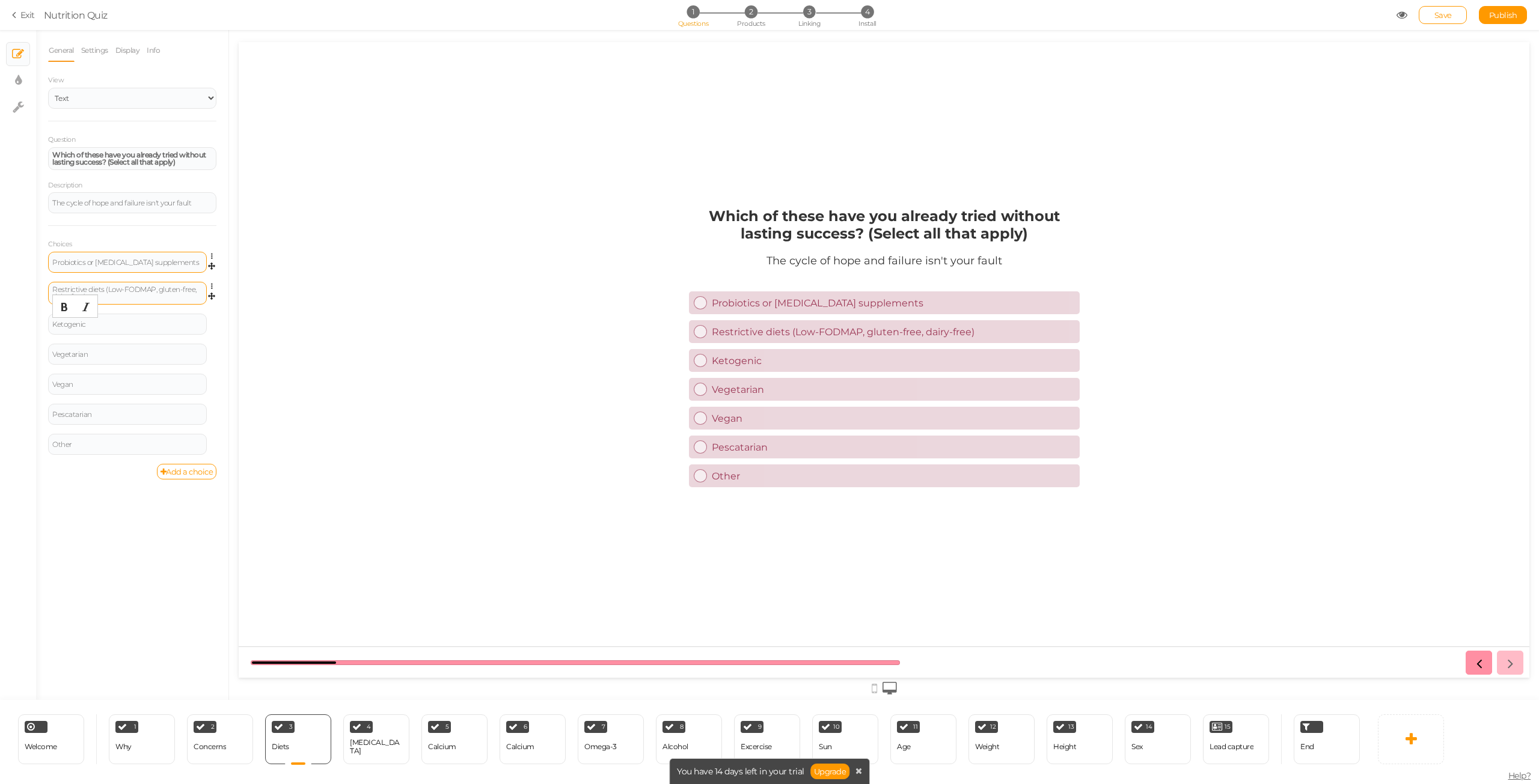
paste div
click at [114, 360] on div "Vegetarian" at bounding box center [127, 356] width 158 height 21
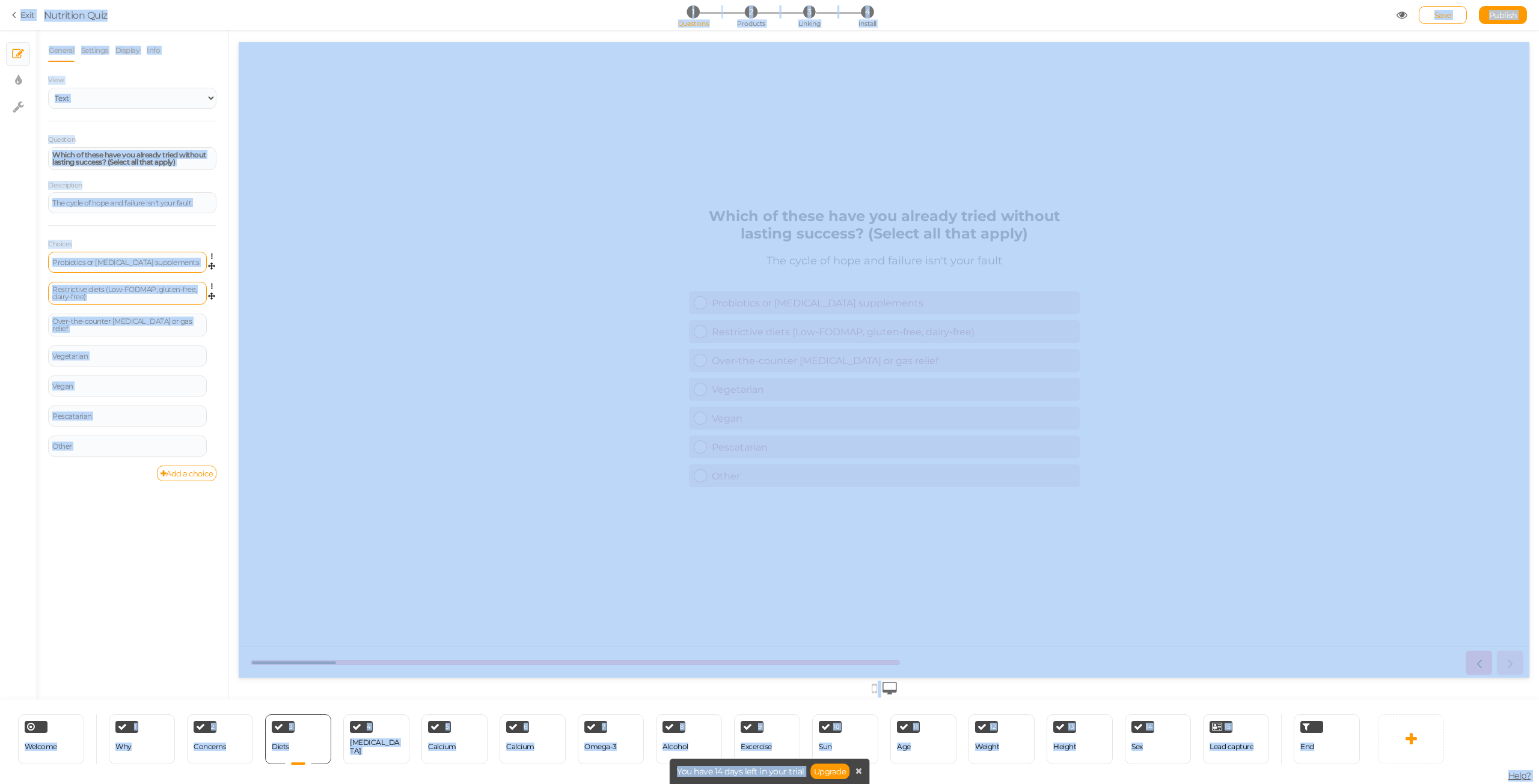
click at [115, 564] on div "General Settings Display Info View Text Images Slider Dropdown Question Which o…" at bounding box center [132, 369] width 192 height 661
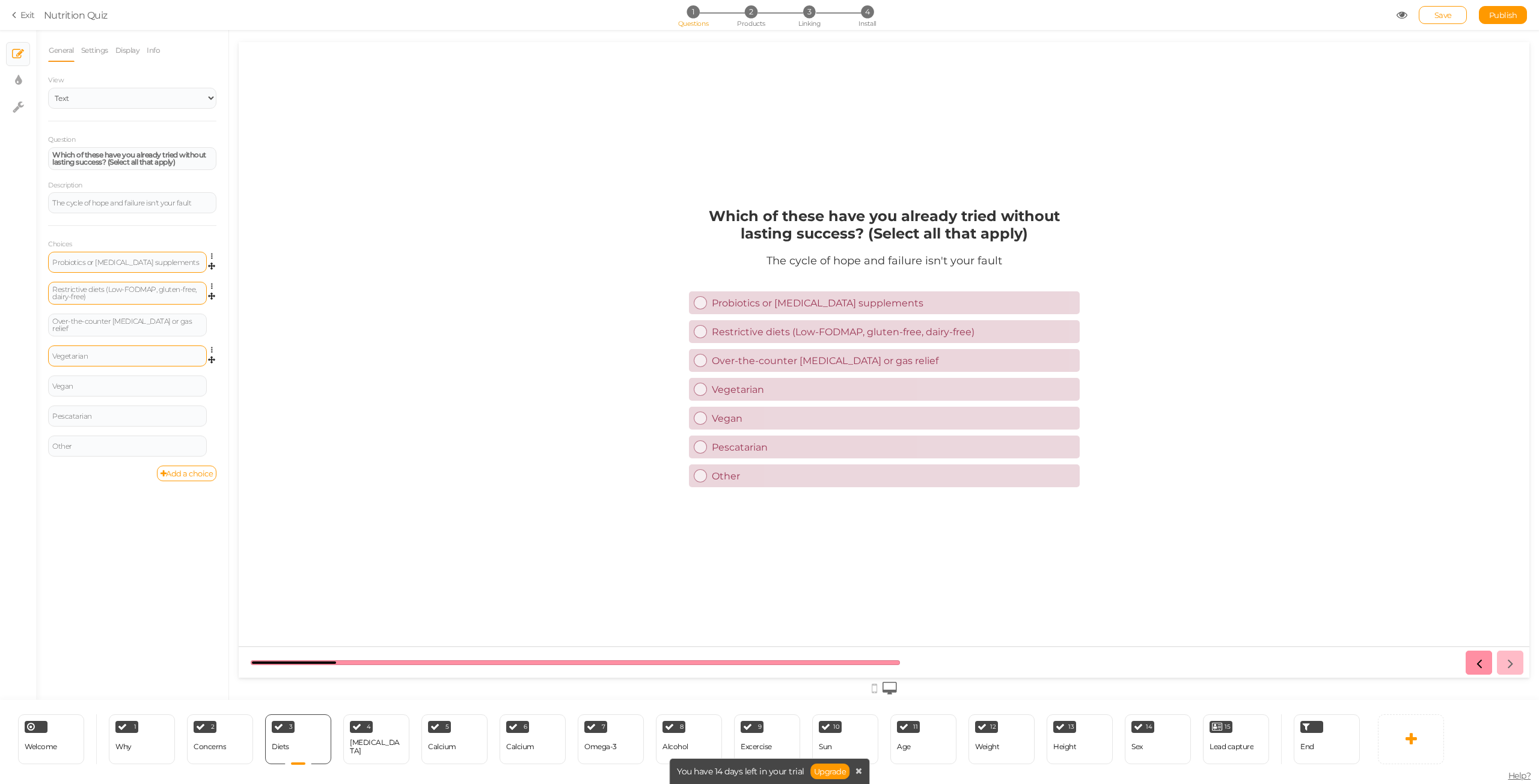
click at [112, 358] on div "Vegetarian" at bounding box center [127, 356] width 158 height 21
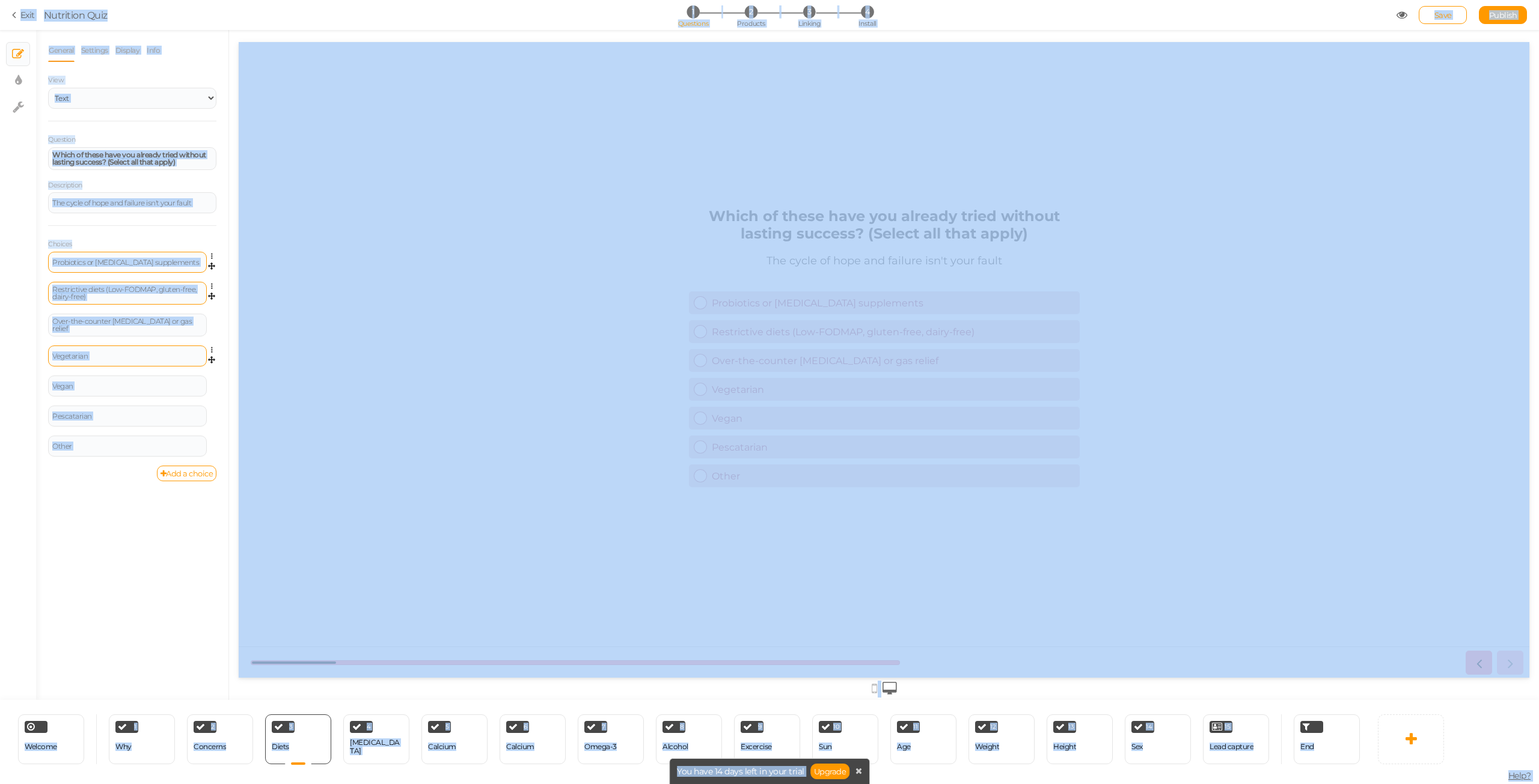
click at [115, 354] on div "Vegetarian" at bounding box center [127, 356] width 150 height 7
click at [114, 355] on div "Vegetarian" at bounding box center [127, 356] width 150 height 7
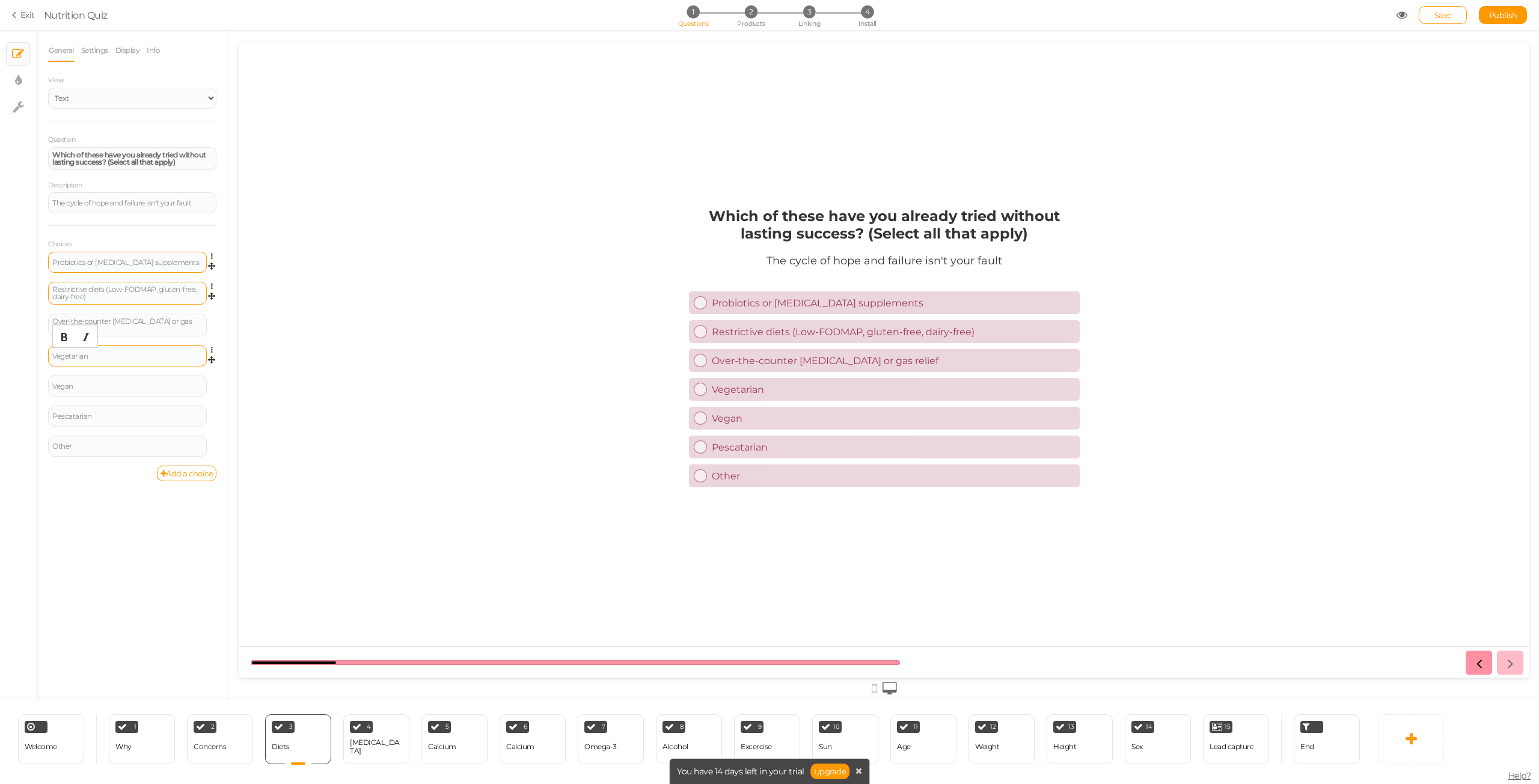
paste div
click at [100, 385] on div "Vegan" at bounding box center [127, 386] width 150 height 7
paste div
click at [213, 410] on icon at bounding box center [215, 410] width 8 height 7
click at [181, 436] on link "Delete" at bounding box center [168, 440] width 95 height 12
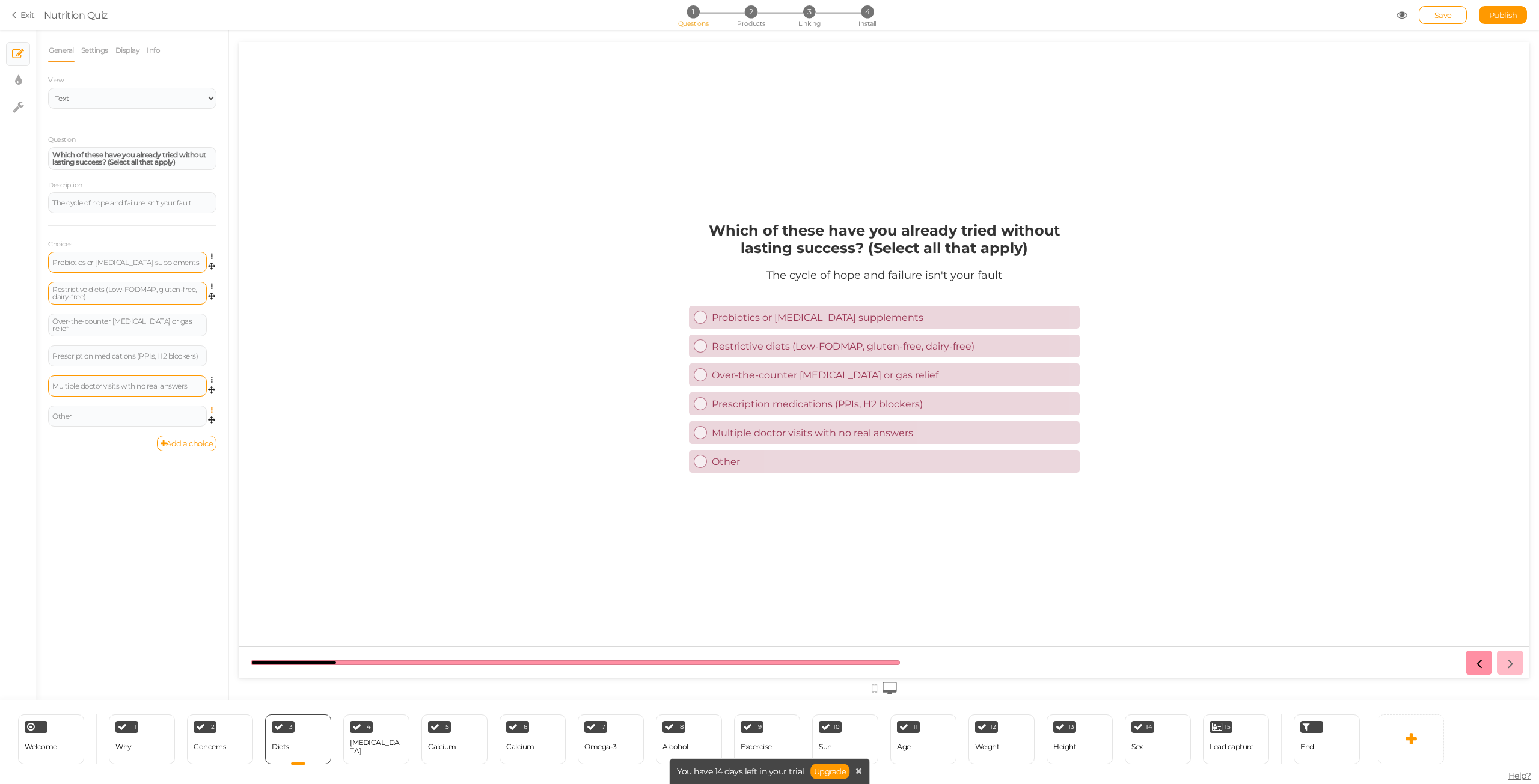
click at [213, 410] on icon at bounding box center [215, 410] width 8 height 7
click at [200, 439] on link "Delete" at bounding box center [168, 440] width 95 height 12
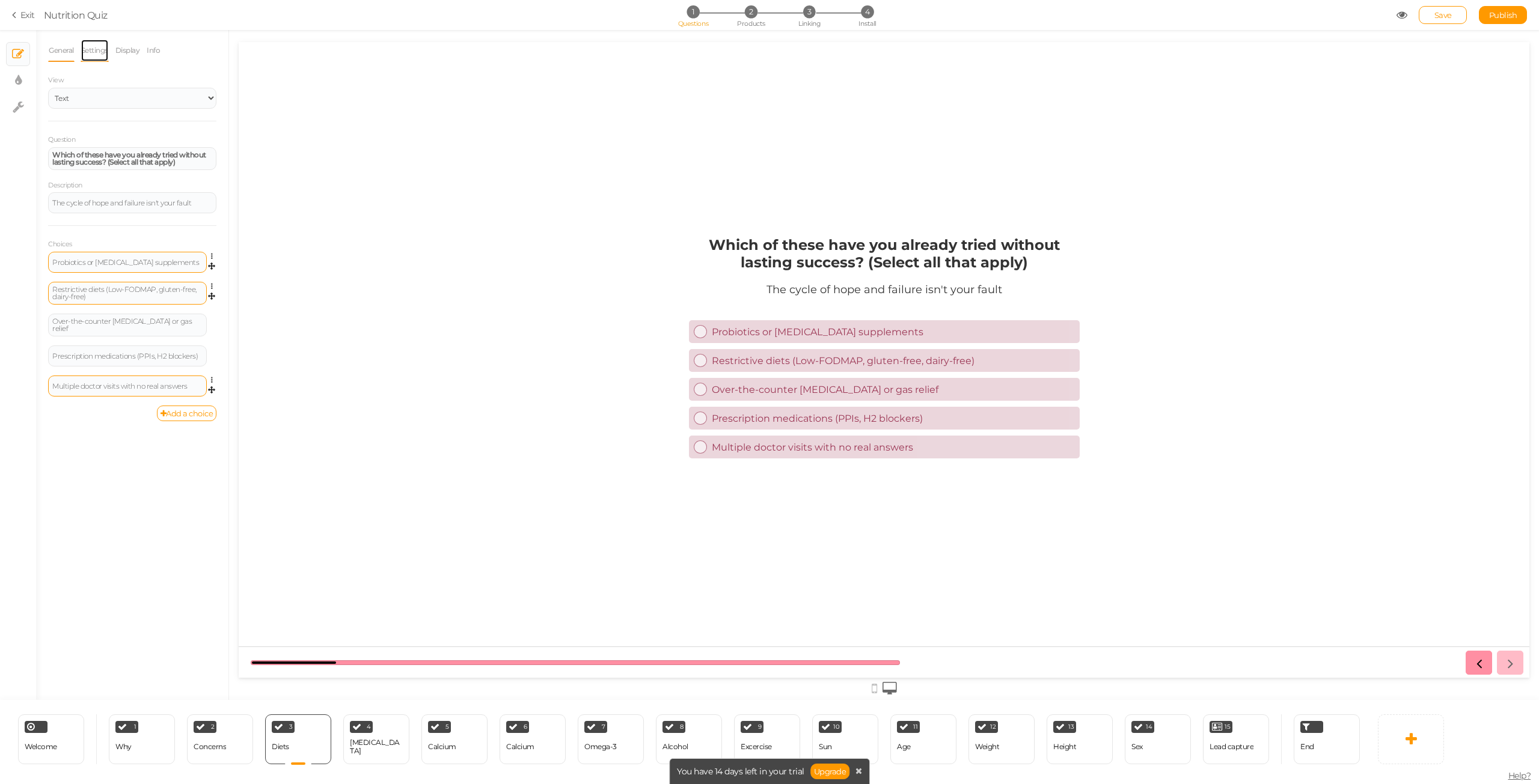
click at [103, 51] on link "Settings" at bounding box center [94, 50] width 28 height 23
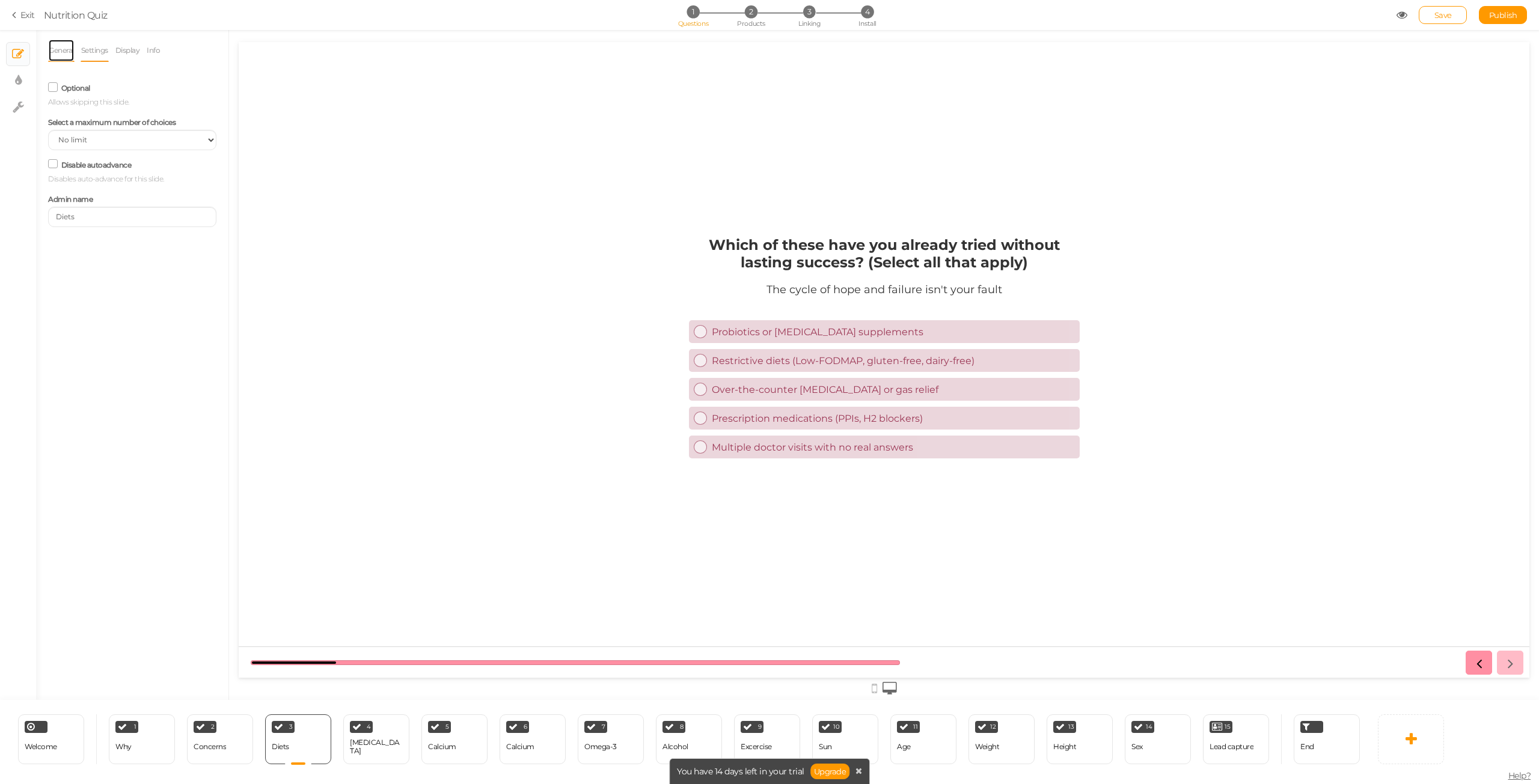
click at [65, 53] on link "General" at bounding box center [61, 50] width 26 height 23
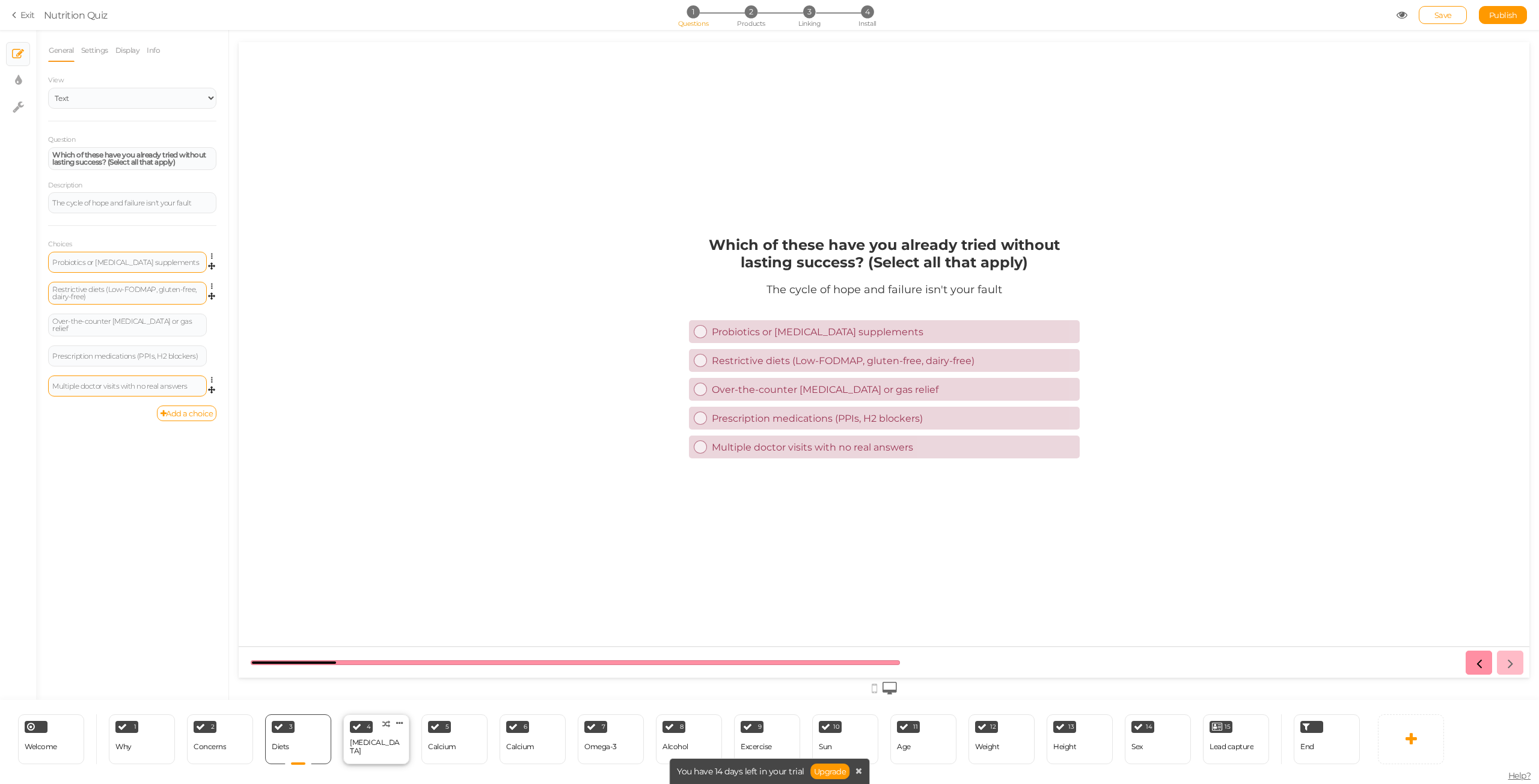
click at [378, 753] on div "4 [MEDICAL_DATA] × Define the conditions to show this slide. Clone Change type …" at bounding box center [376, 740] width 66 height 50
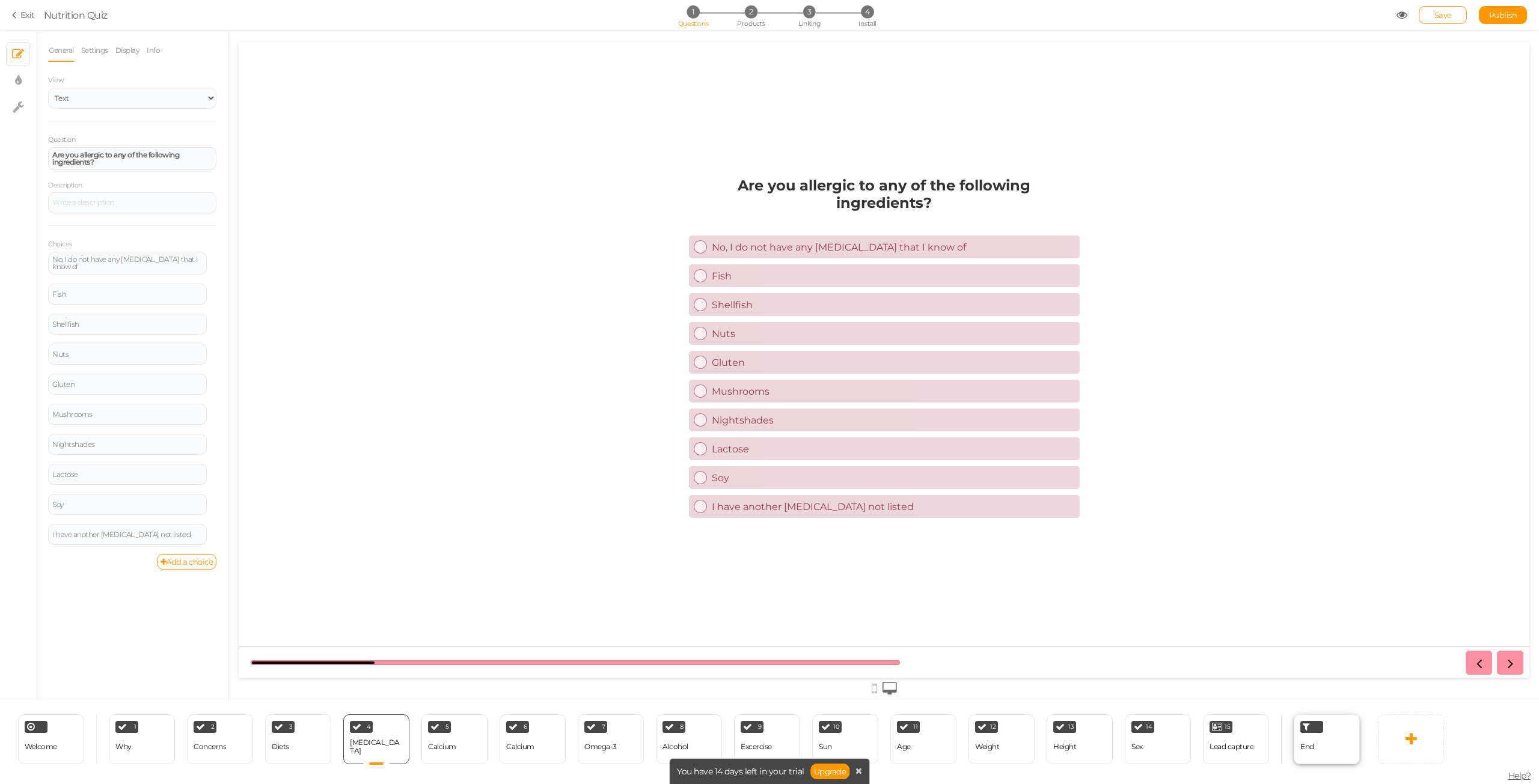
click at [1324, 758] on div "End" at bounding box center [1326, 740] width 66 height 50
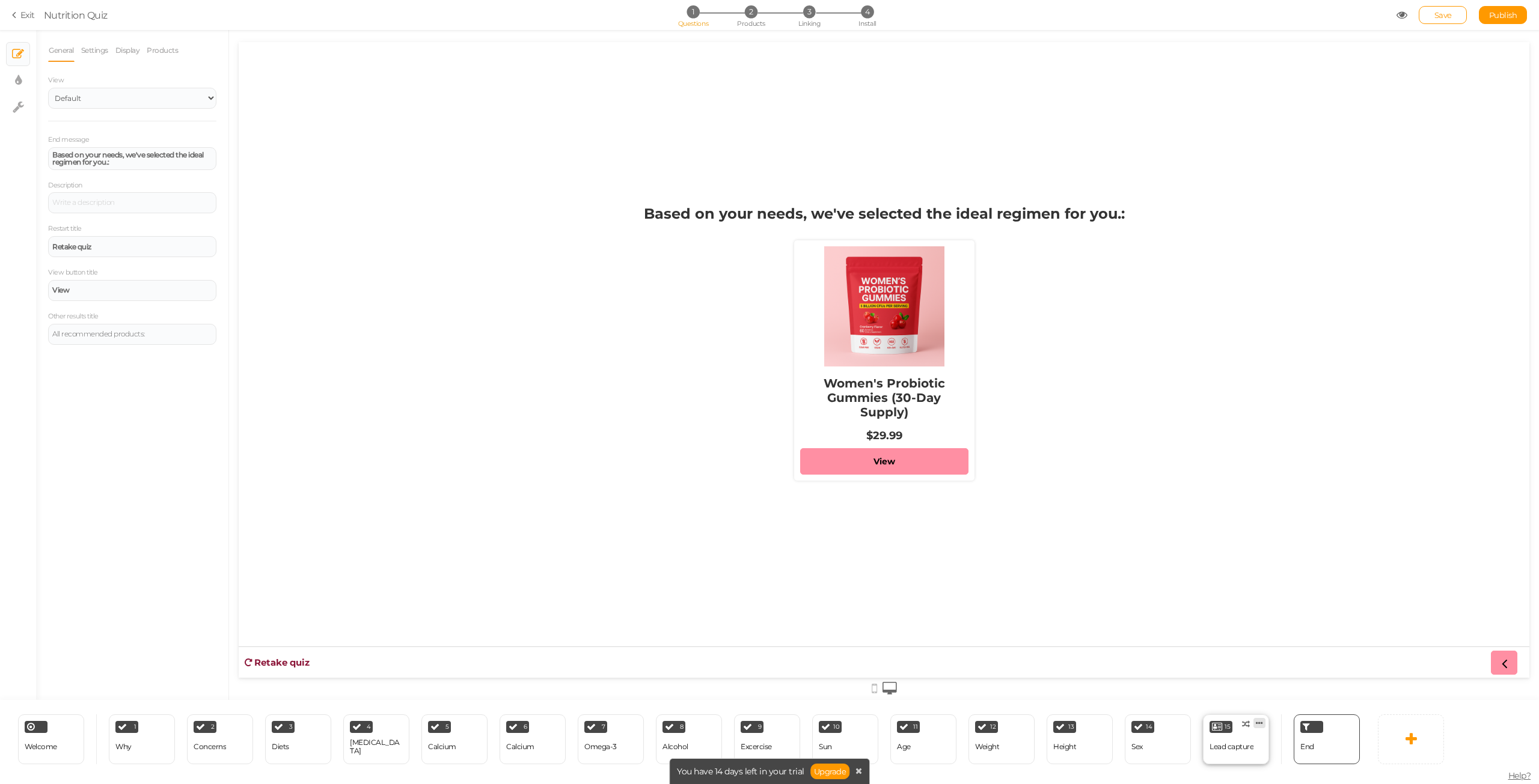
click at [1263, 724] on link at bounding box center [1258, 723] width 12 height 10
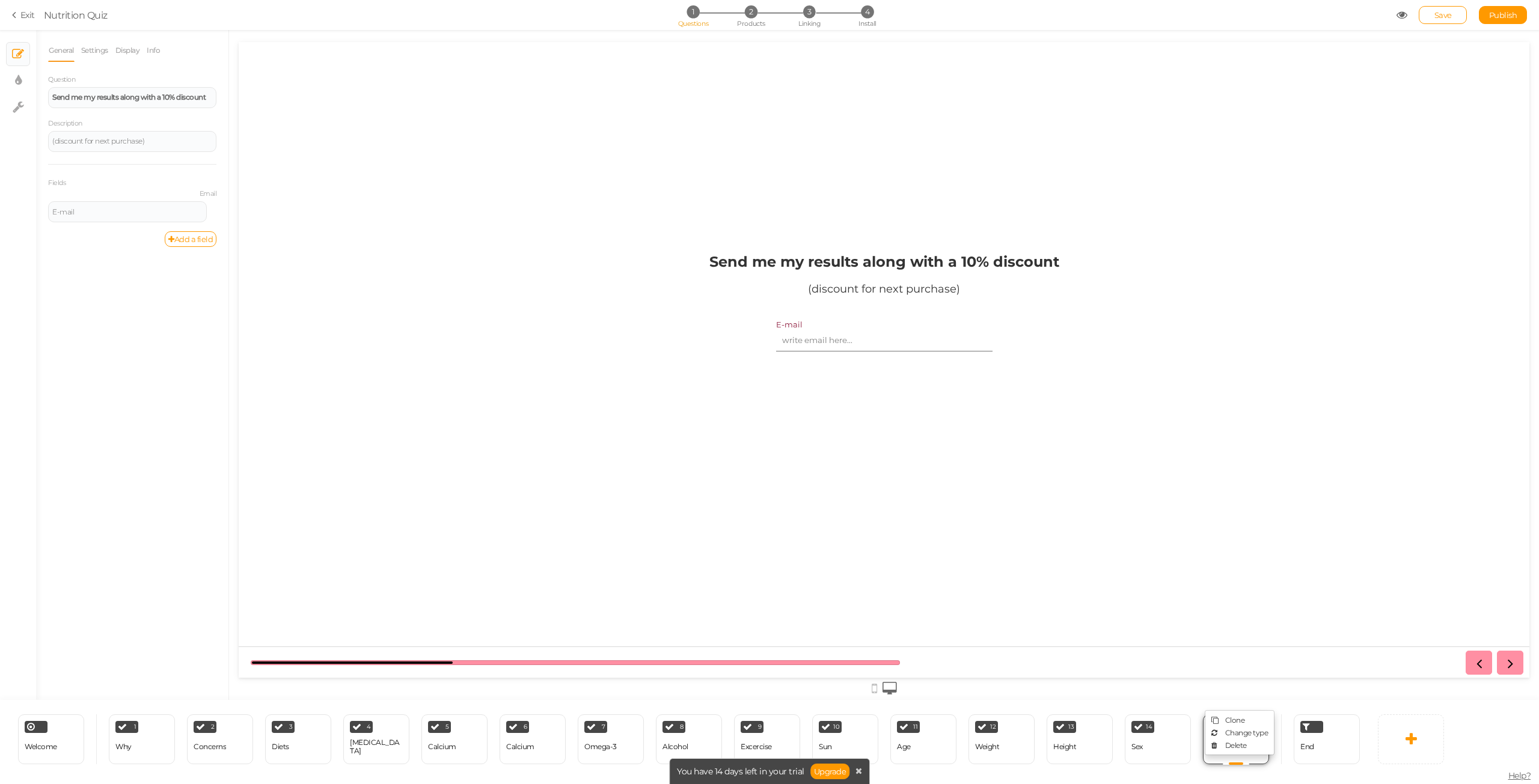
click at [1245, 762] on div "15 Lead capture × Define the conditions to show this slide. Clone Change type D…" at bounding box center [1236, 740] width 66 height 50
click at [1181, 726] on icon at bounding box center [1181, 723] width 7 height 9
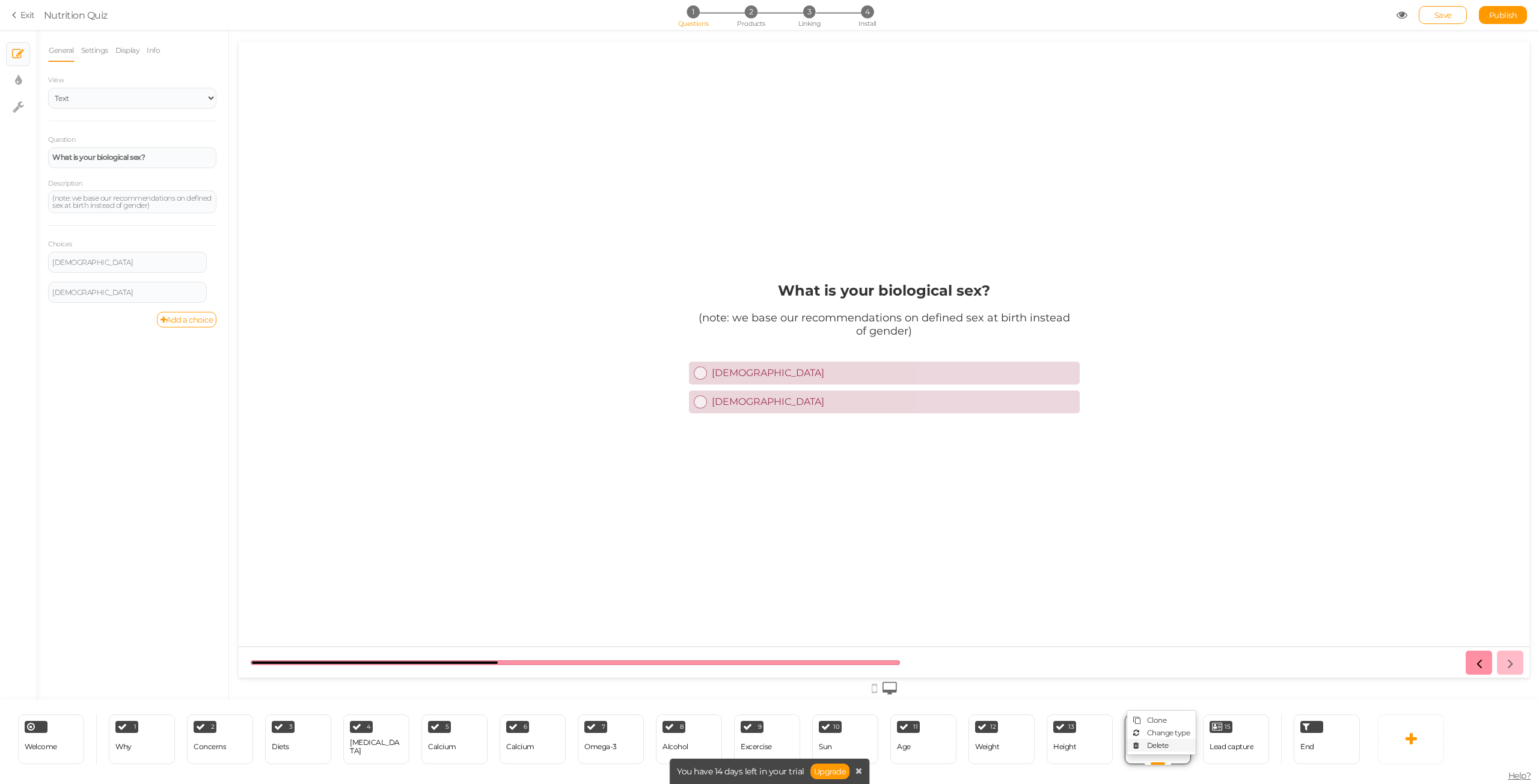
click at [1174, 742] on link "Delete" at bounding box center [1161, 746] width 69 height 12
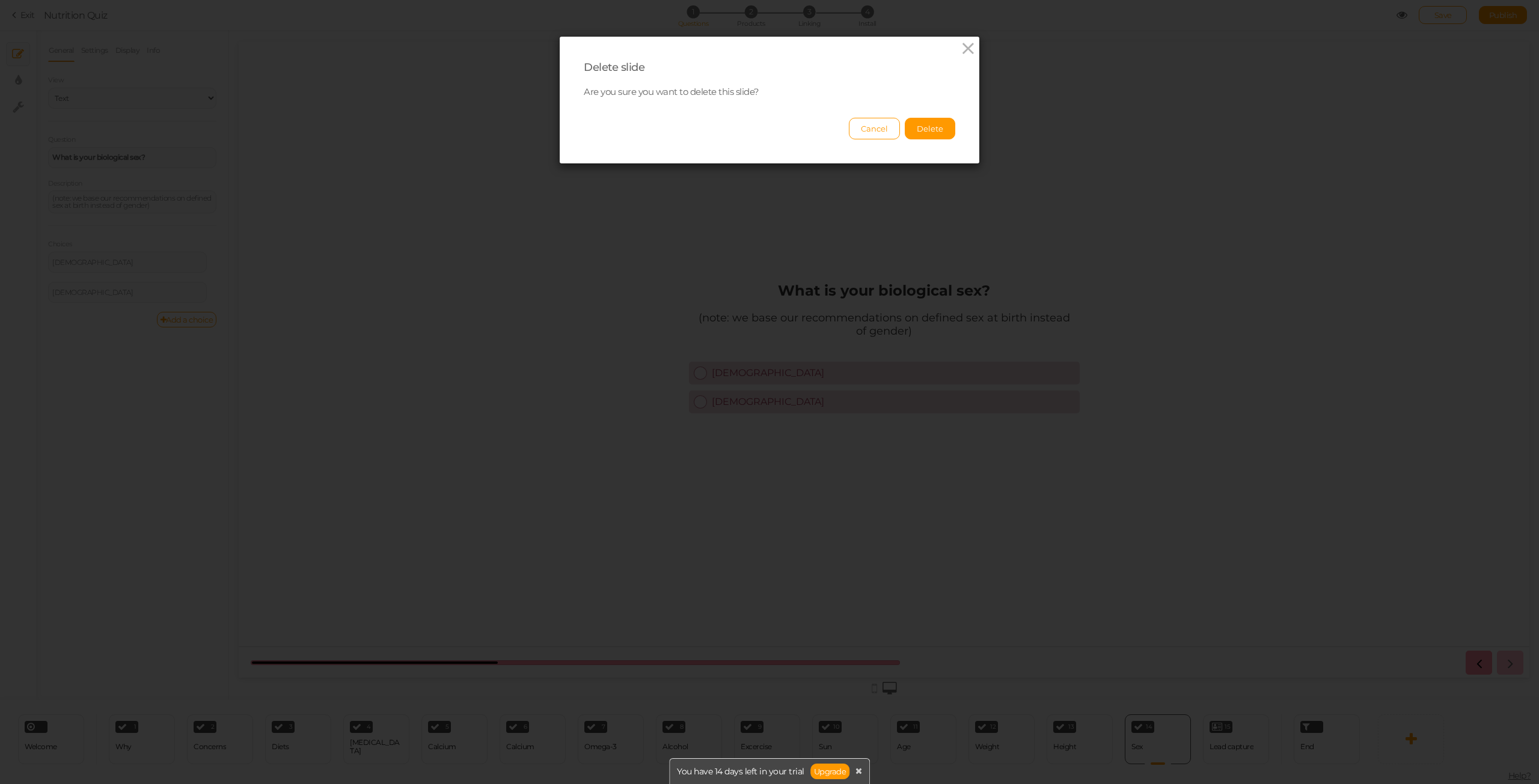
drag, startPoint x: 935, startPoint y: 132, endPoint x: 931, endPoint y: 154, distance: 22.4
click at [936, 132] on button "Delete" at bounding box center [930, 128] width 51 height 22
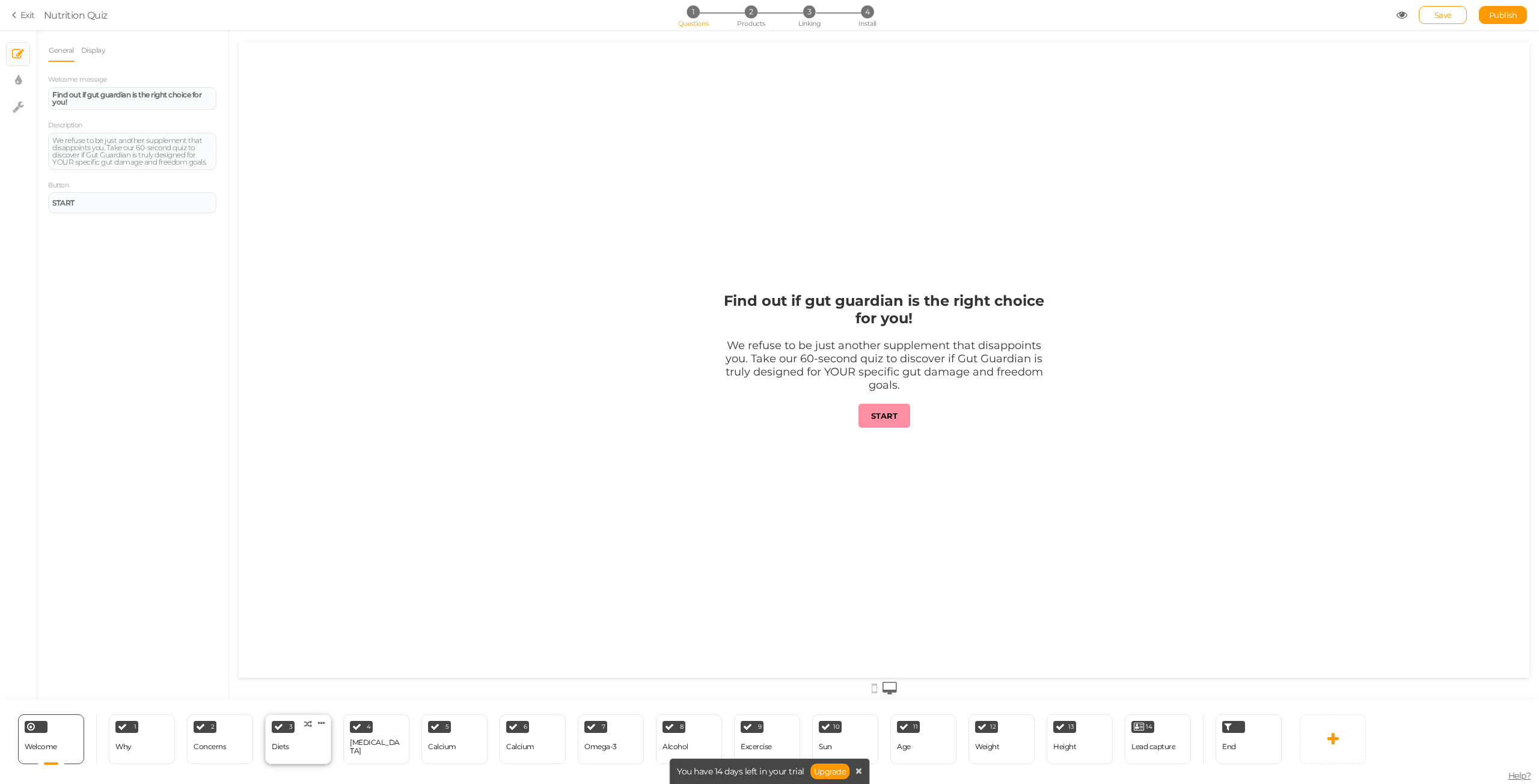
click at [299, 750] on div "3 Diets × Define the conditions to show this slide. Clone Change type Delete" at bounding box center [298, 740] width 66 height 50
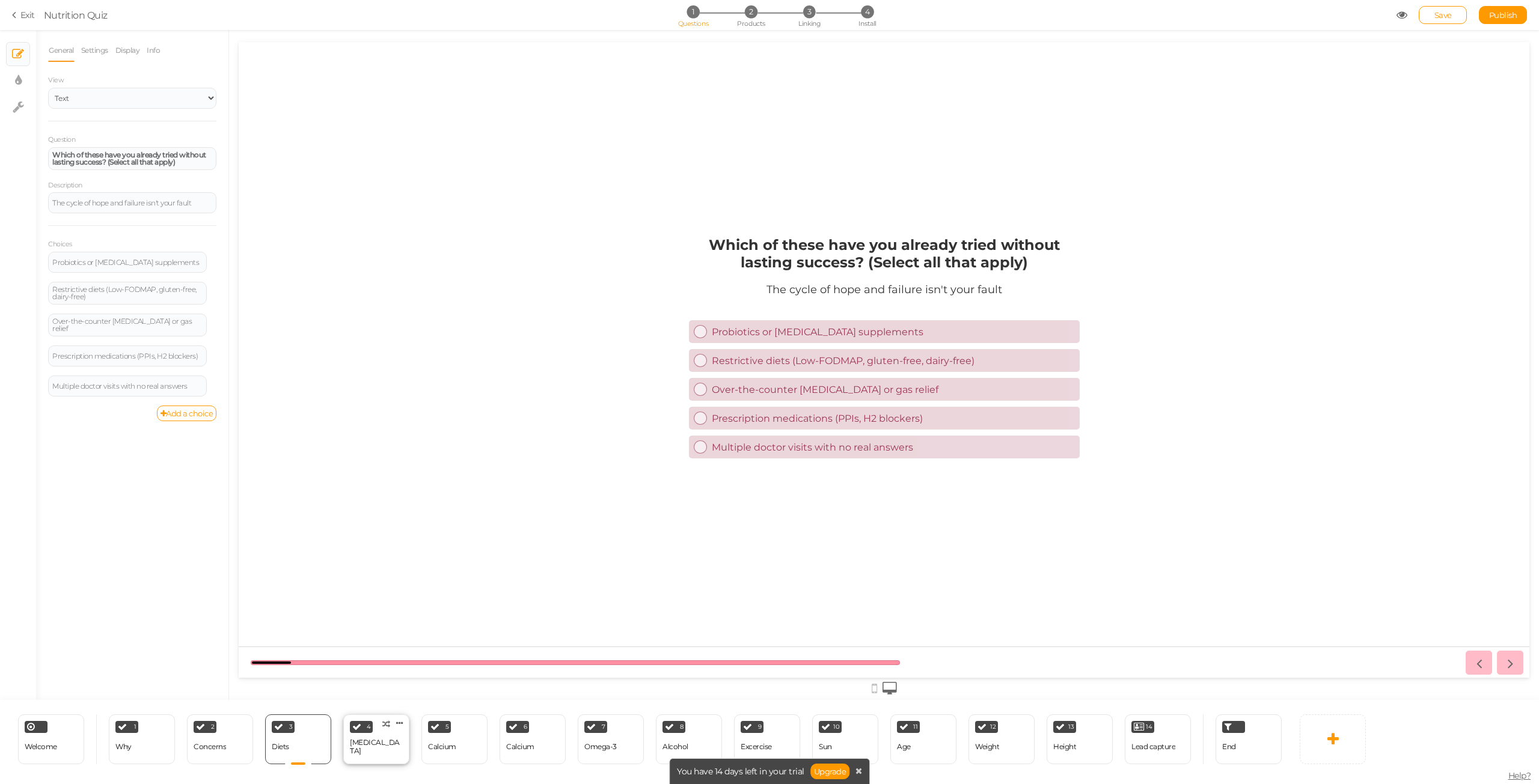
click at [378, 752] on div "[MEDICAL_DATA]" at bounding box center [376, 747] width 53 height 21
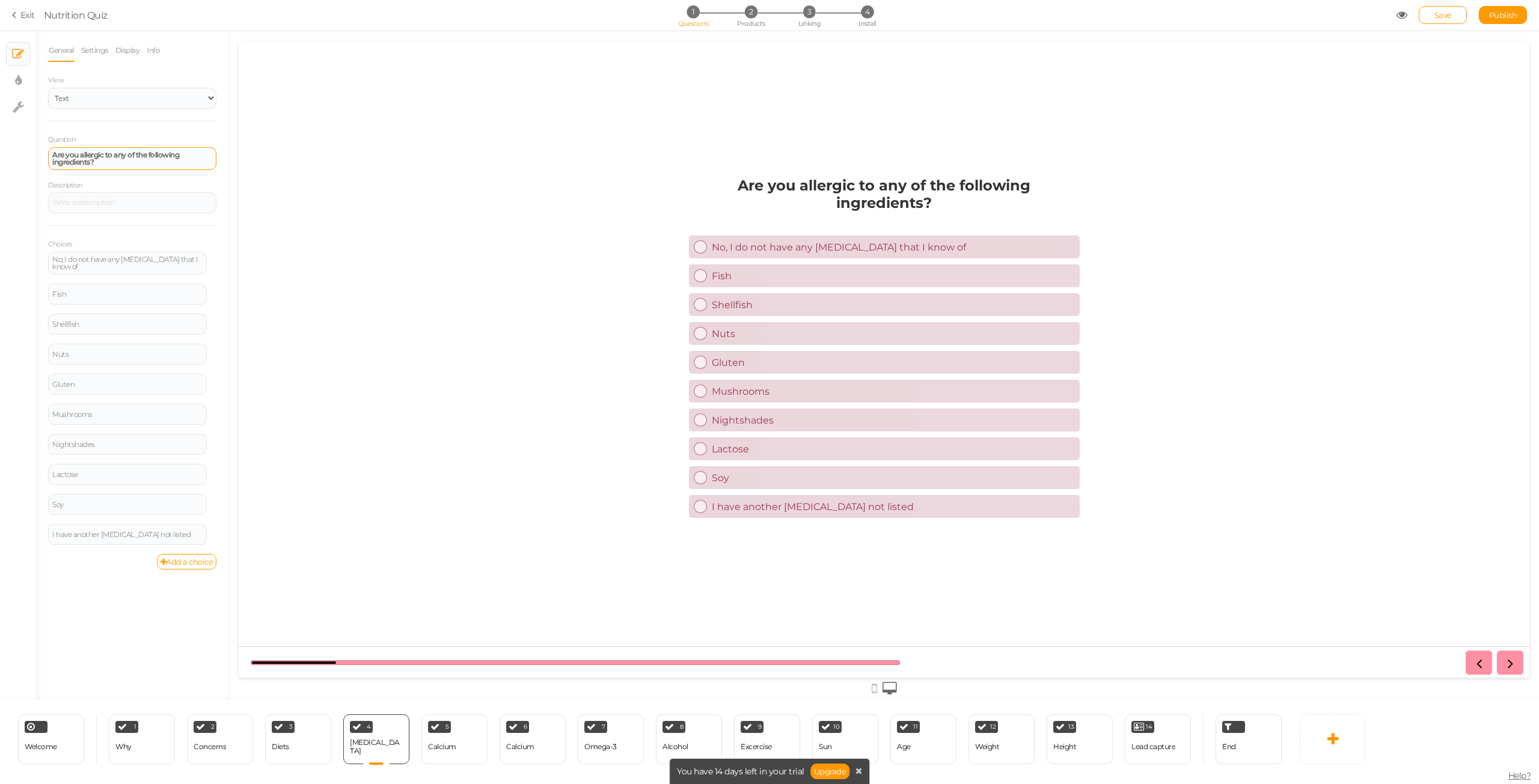
click at [133, 162] on div "Are you allergic to any of the following ingredients?" at bounding box center [132, 158] width 160 height 15
paste div
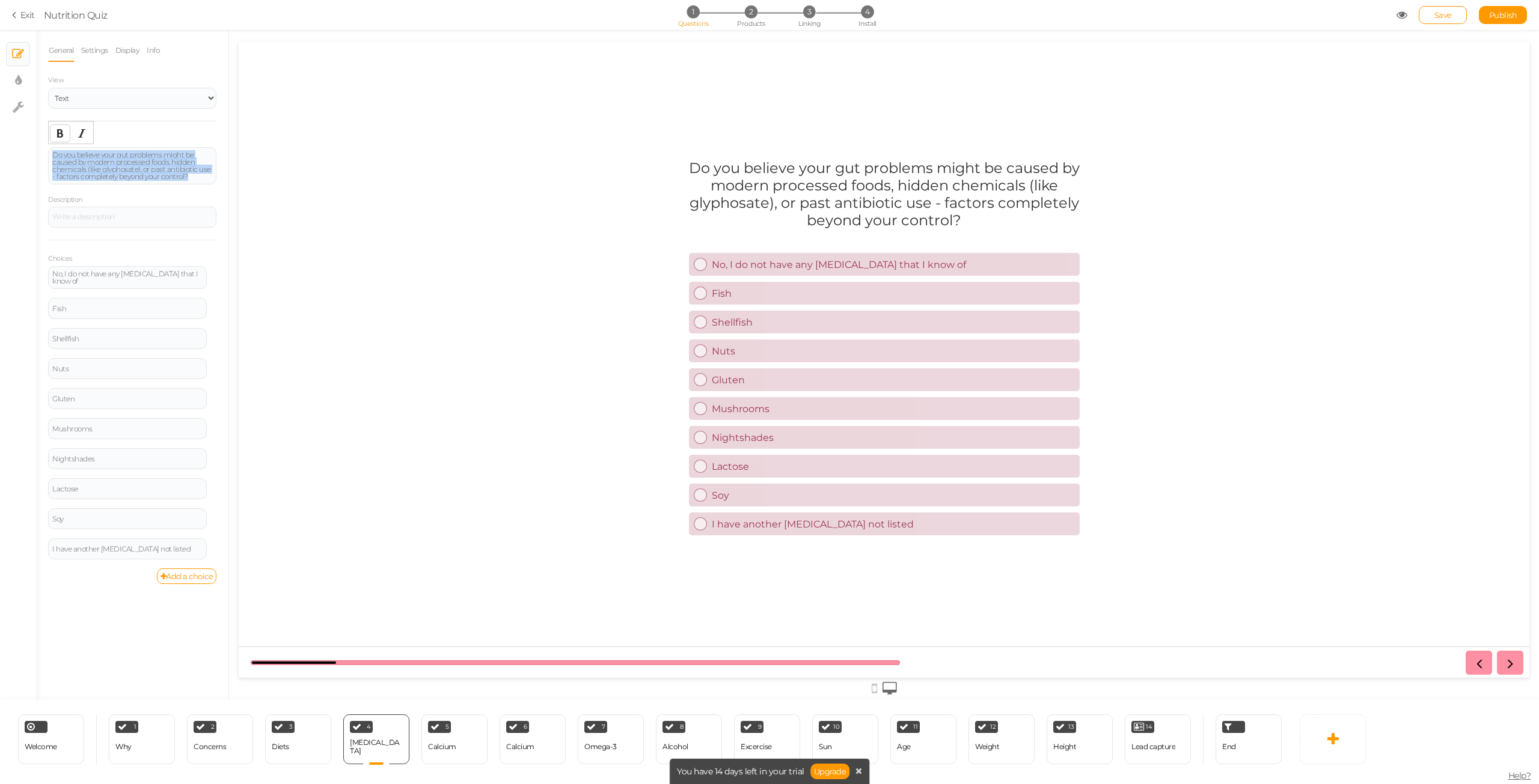
click at [60, 133] on icon "Bold" at bounding box center [60, 133] width 10 height 10
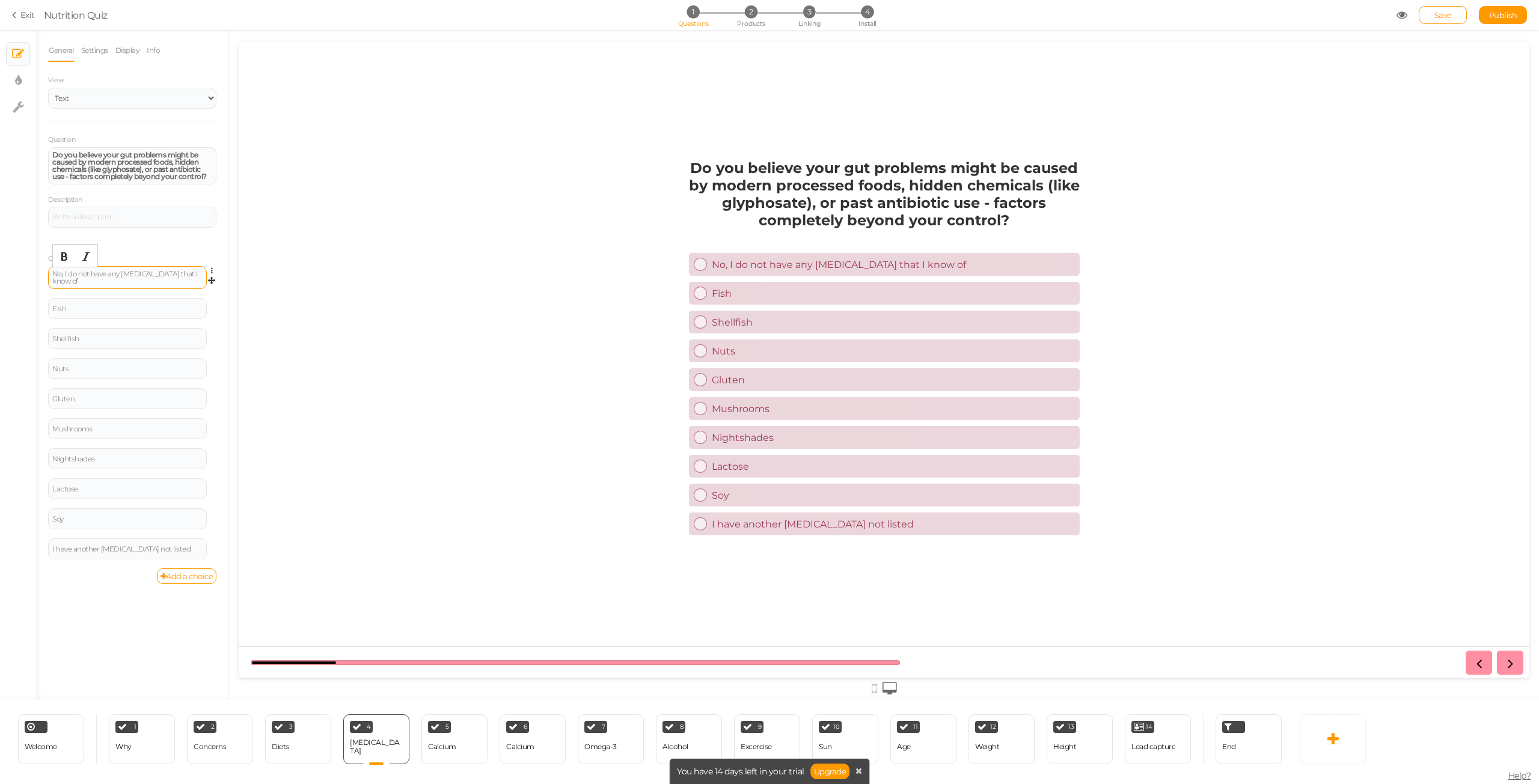
click at [84, 276] on div "No, I do not have any [MEDICAL_DATA] that I know of" at bounding box center [127, 277] width 150 height 15
paste div
click at [78, 312] on div "Fish" at bounding box center [127, 309] width 150 height 7
paste div
click at [97, 346] on div "Shellfish" at bounding box center [127, 340] width 158 height 21
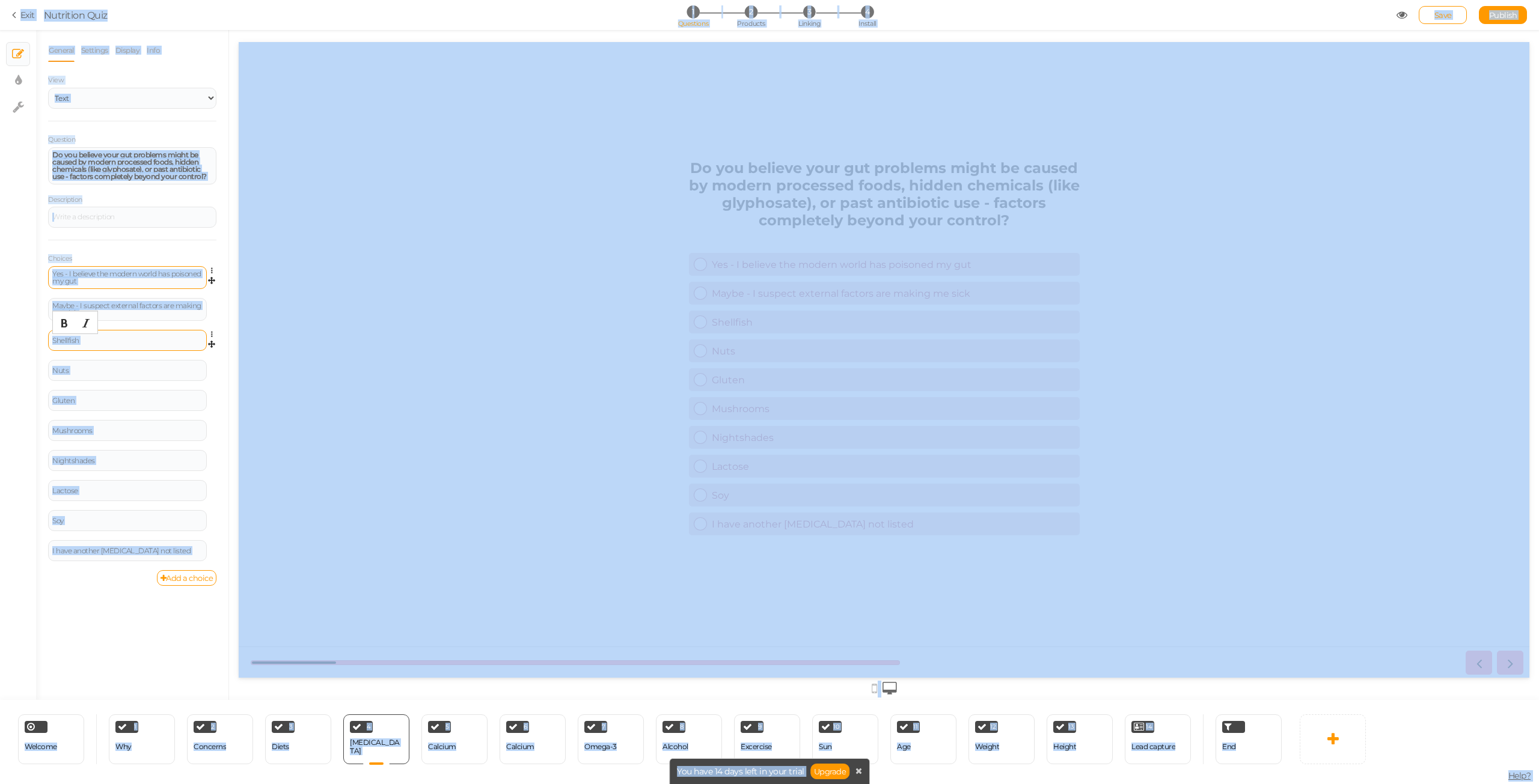
click at [100, 338] on div "Shellfish" at bounding box center [127, 341] width 150 height 7
click at [112, 623] on div "General Settings Display Info View Text Images Slider Dropdown Question Do you …" at bounding box center [132, 369] width 192 height 661
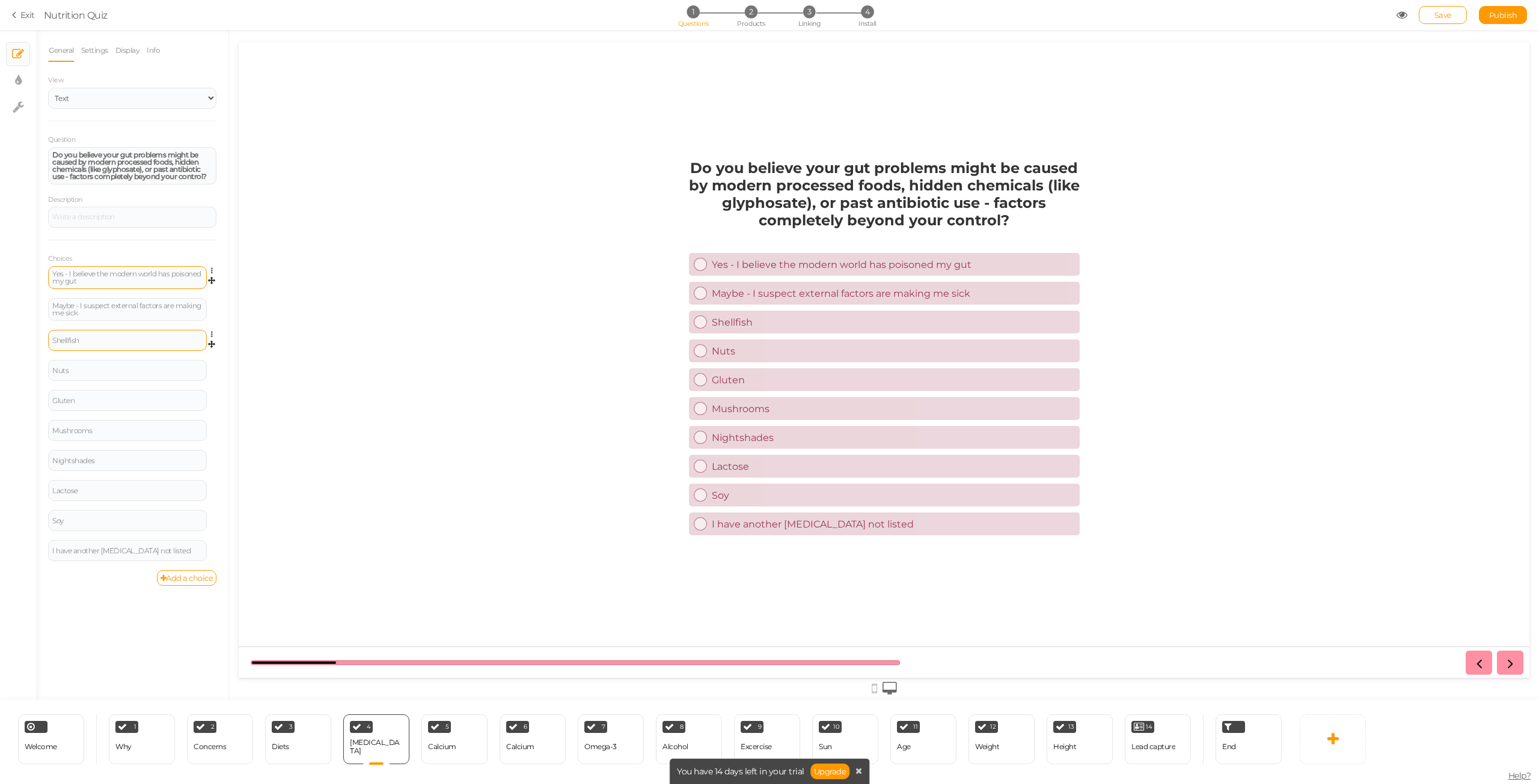
click at [94, 337] on div "Shellfish" at bounding box center [127, 341] width 150 height 7
paste div
click at [100, 356] on div "I'm not sure what's causing my issues Settings Delete" at bounding box center [132, 344] width 168 height 30
click at [103, 364] on div "Nuts" at bounding box center [127, 370] width 158 height 21
click at [99, 369] on div "Nuts" at bounding box center [127, 371] width 150 height 7
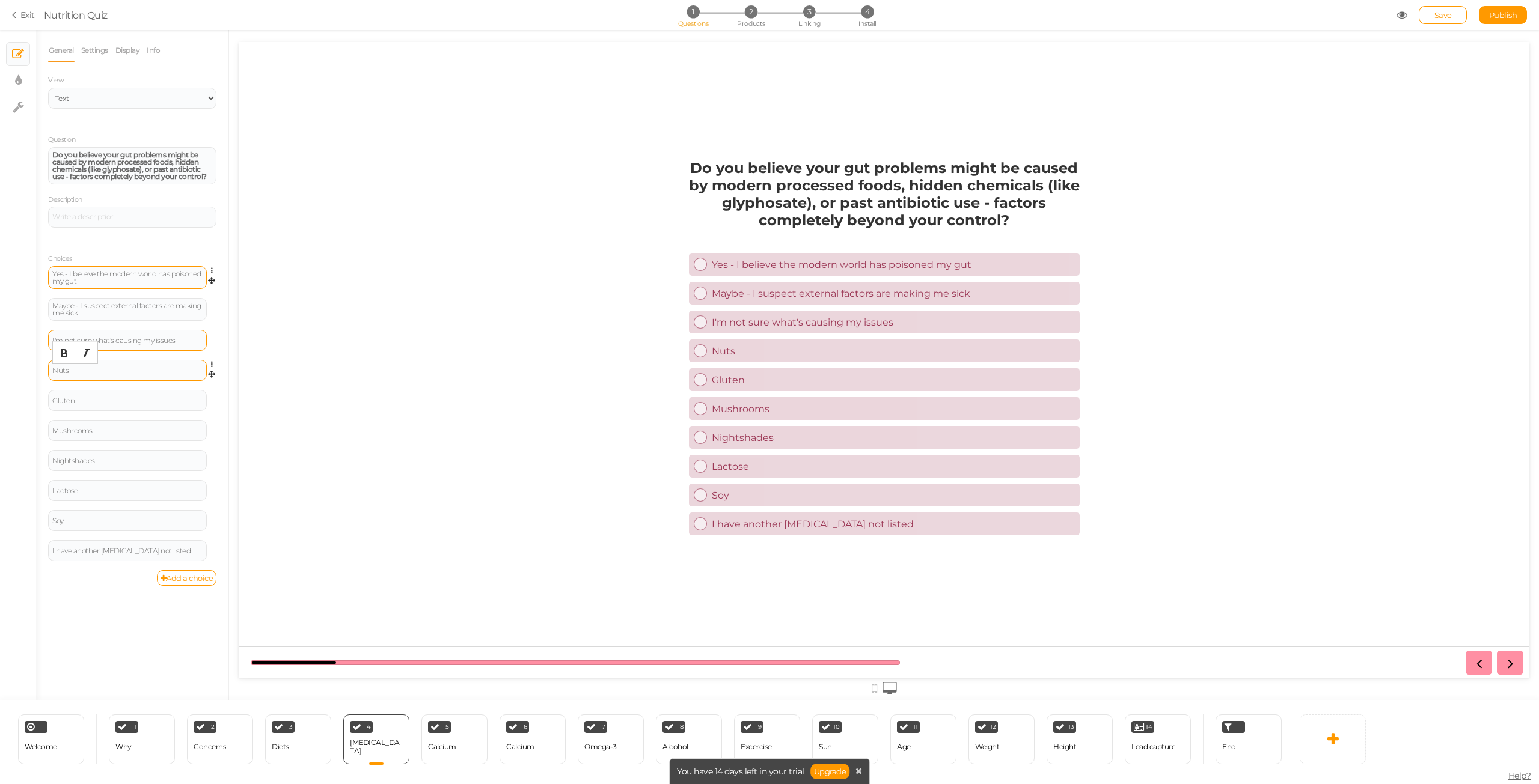
paste div
click at [212, 395] on icon at bounding box center [215, 394] width 8 height 7
click at [194, 424] on link "Delete" at bounding box center [168, 424] width 95 height 12
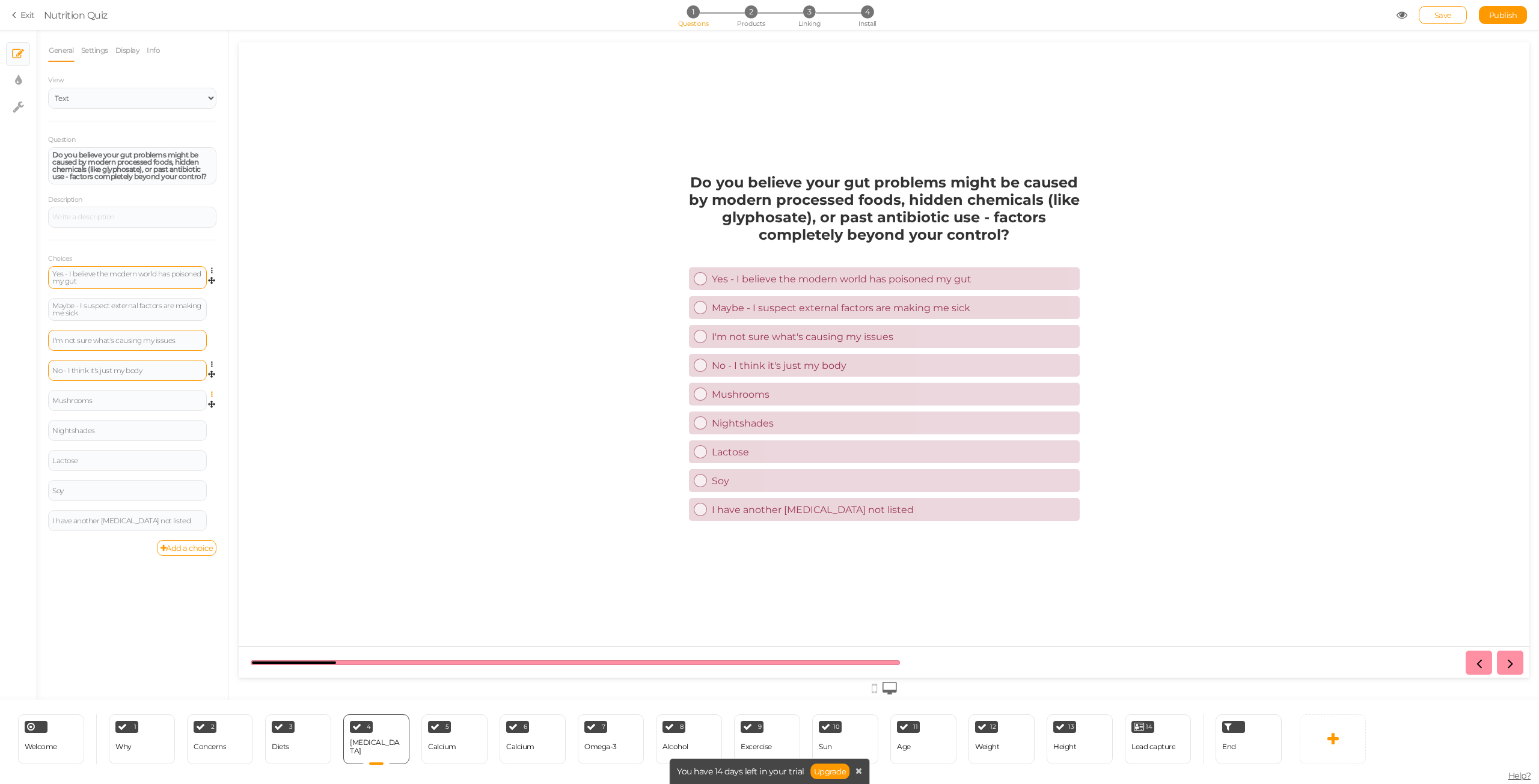
click at [214, 395] on icon at bounding box center [215, 394] width 8 height 7
click at [199, 422] on link "Delete" at bounding box center [168, 424] width 95 height 12
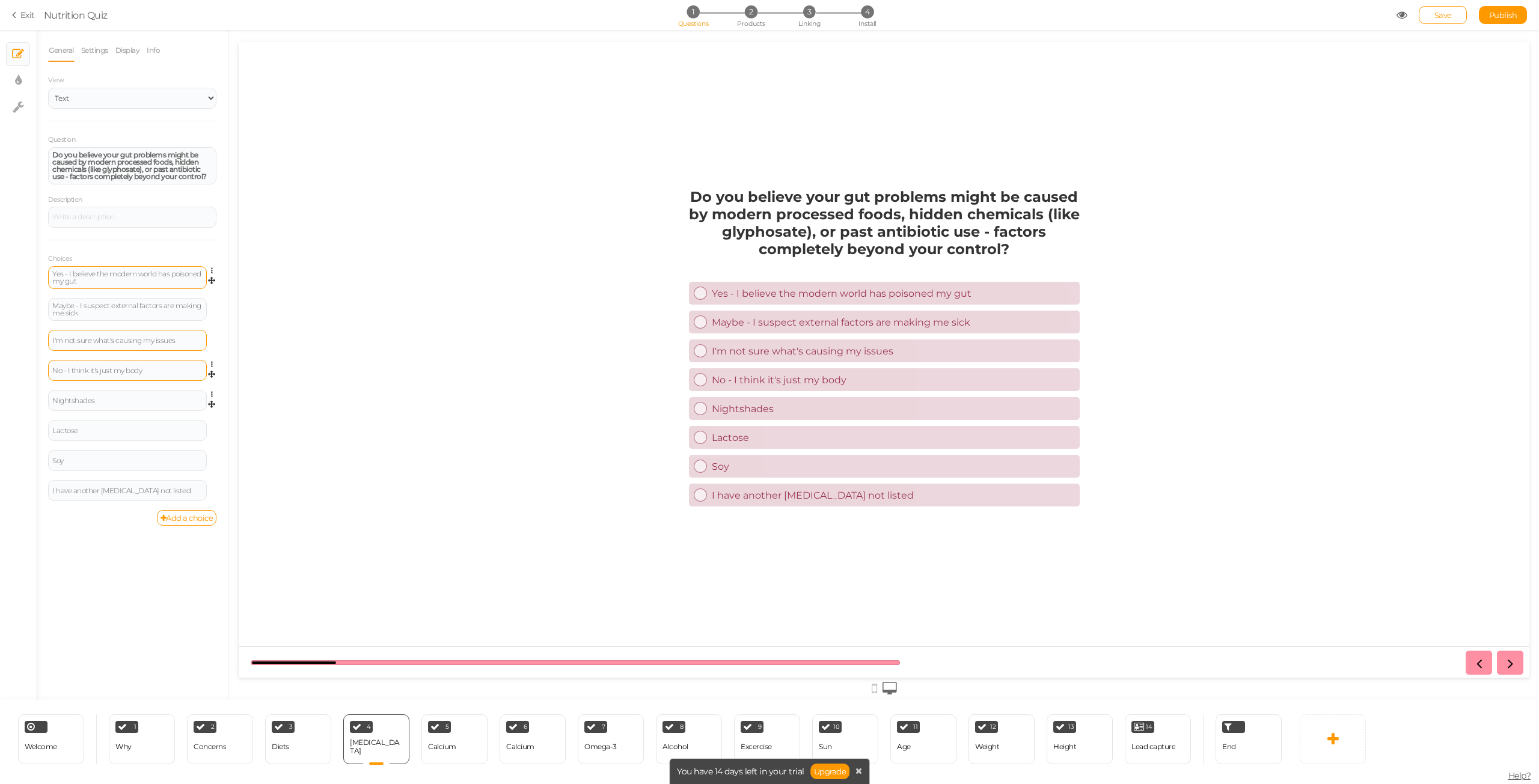
click at [213, 395] on icon at bounding box center [215, 394] width 8 height 7
click at [196, 419] on link "Delete" at bounding box center [168, 424] width 95 height 12
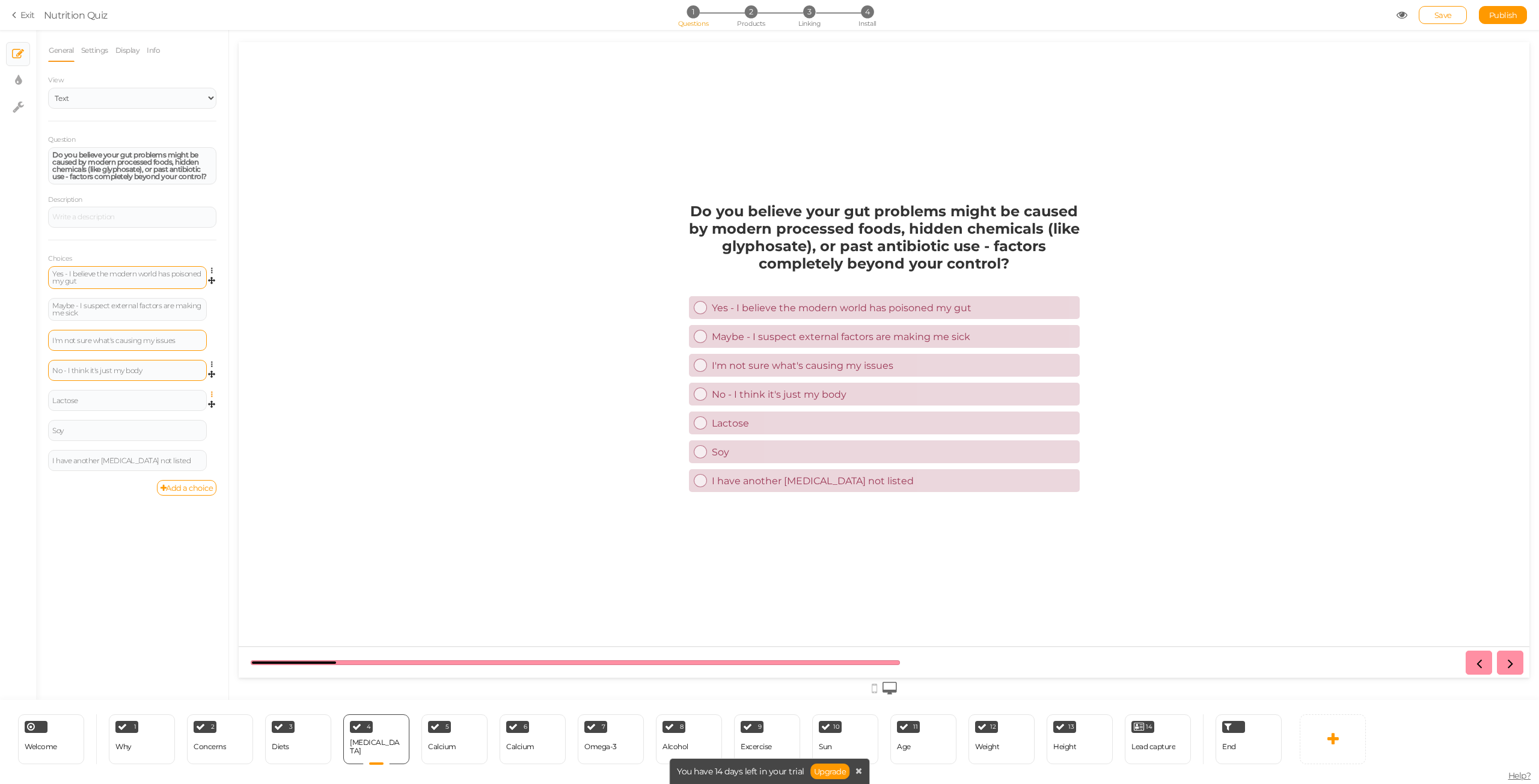
click at [214, 395] on icon at bounding box center [215, 394] width 8 height 7
click at [192, 423] on link "Delete" at bounding box center [168, 424] width 95 height 12
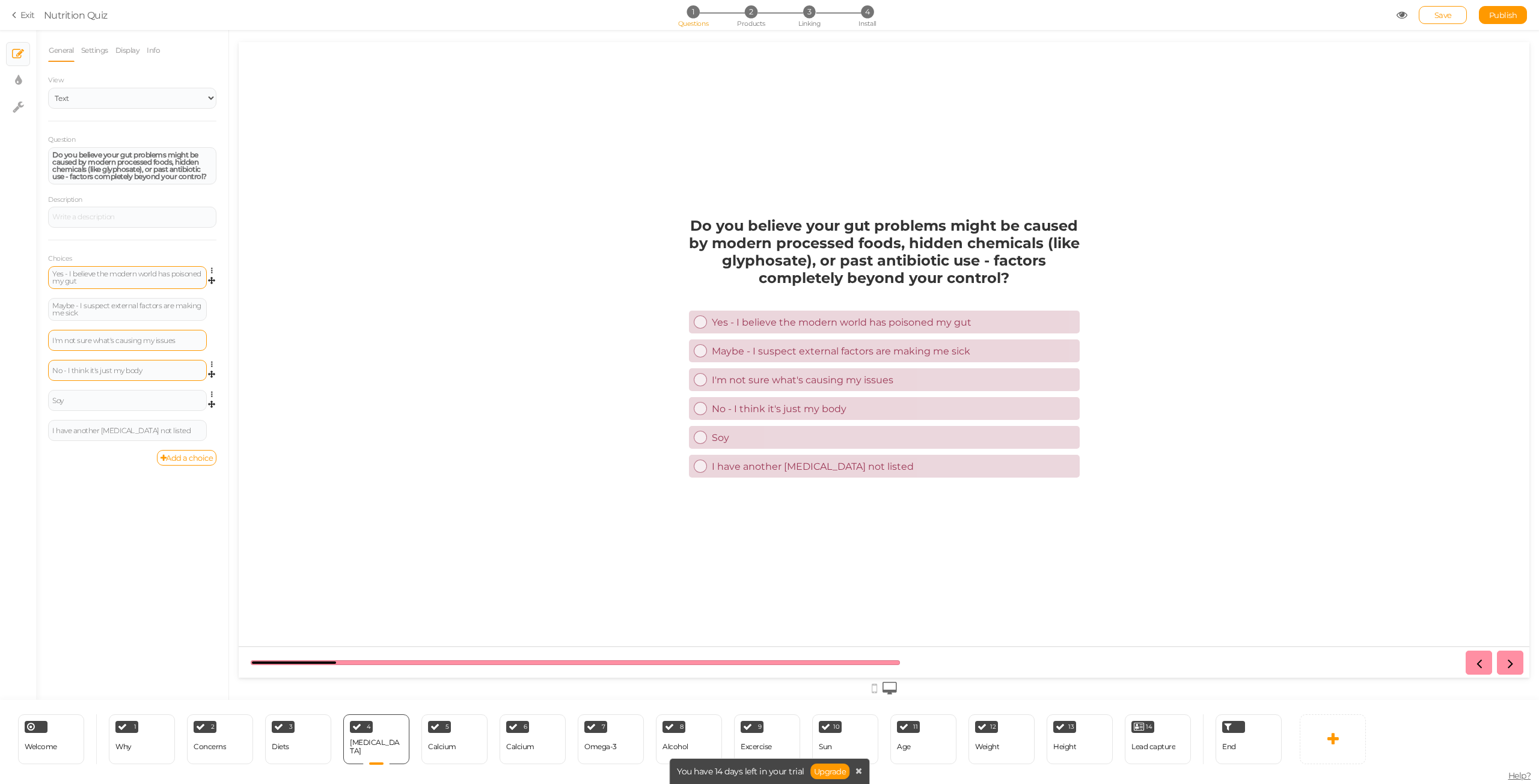
click at [210, 395] on link at bounding box center [215, 394] width 10 height 9
click at [187, 426] on link "Delete" at bounding box center [168, 424] width 95 height 12
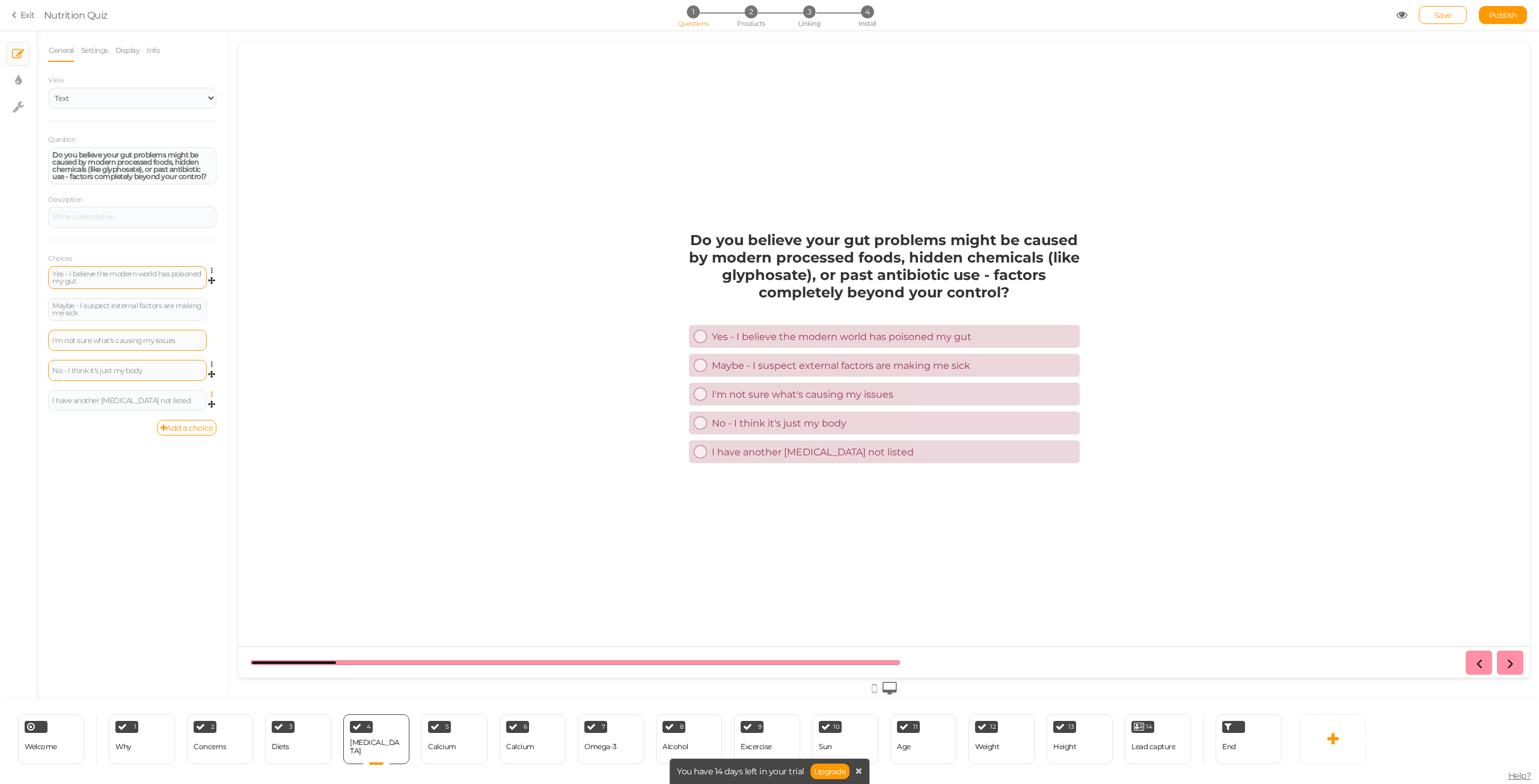
click at [211, 396] on icon at bounding box center [215, 394] width 8 height 7
click at [173, 426] on link "Delete" at bounding box center [168, 424] width 95 height 12
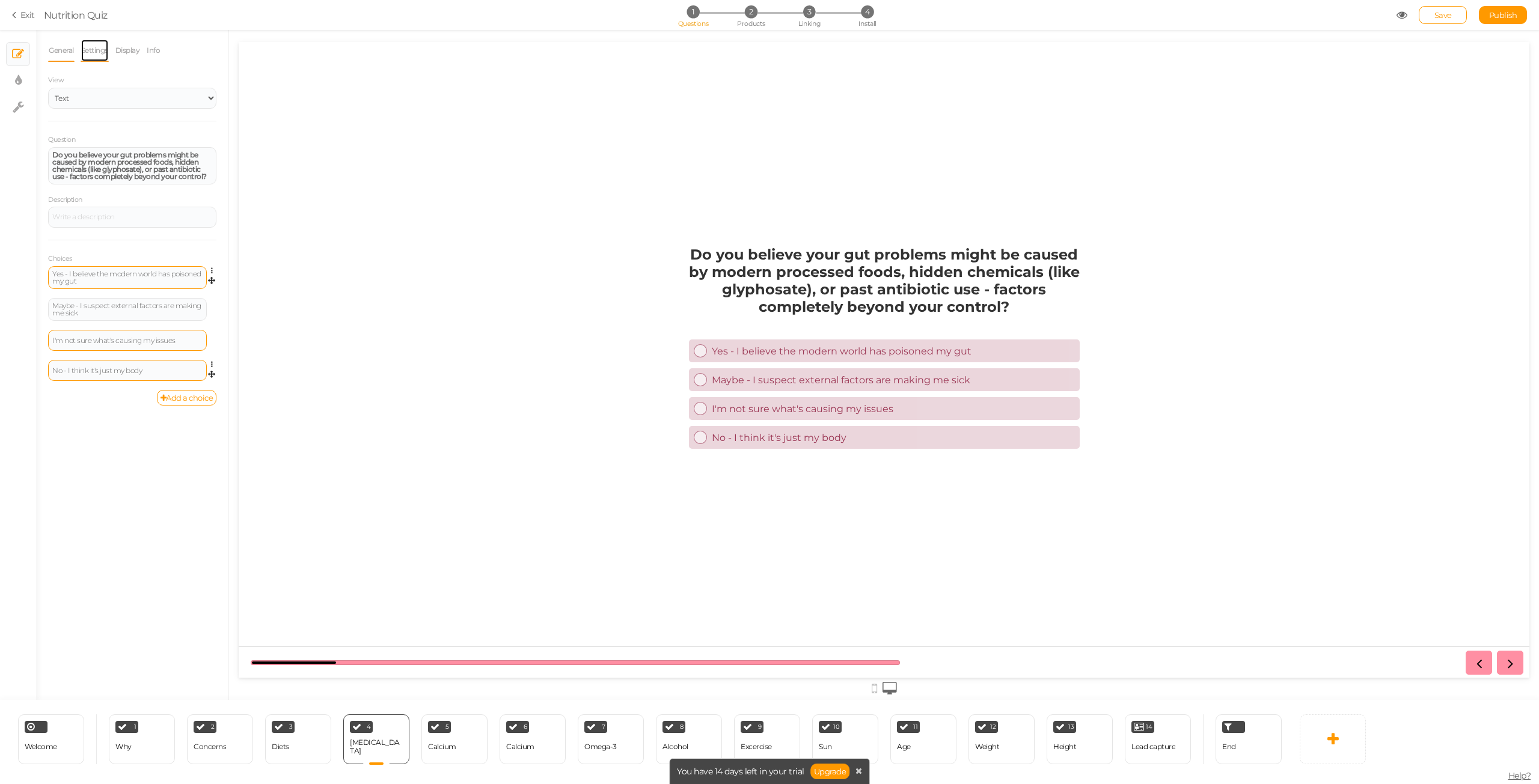
click at [90, 51] on link "Settings" at bounding box center [94, 50] width 28 height 23
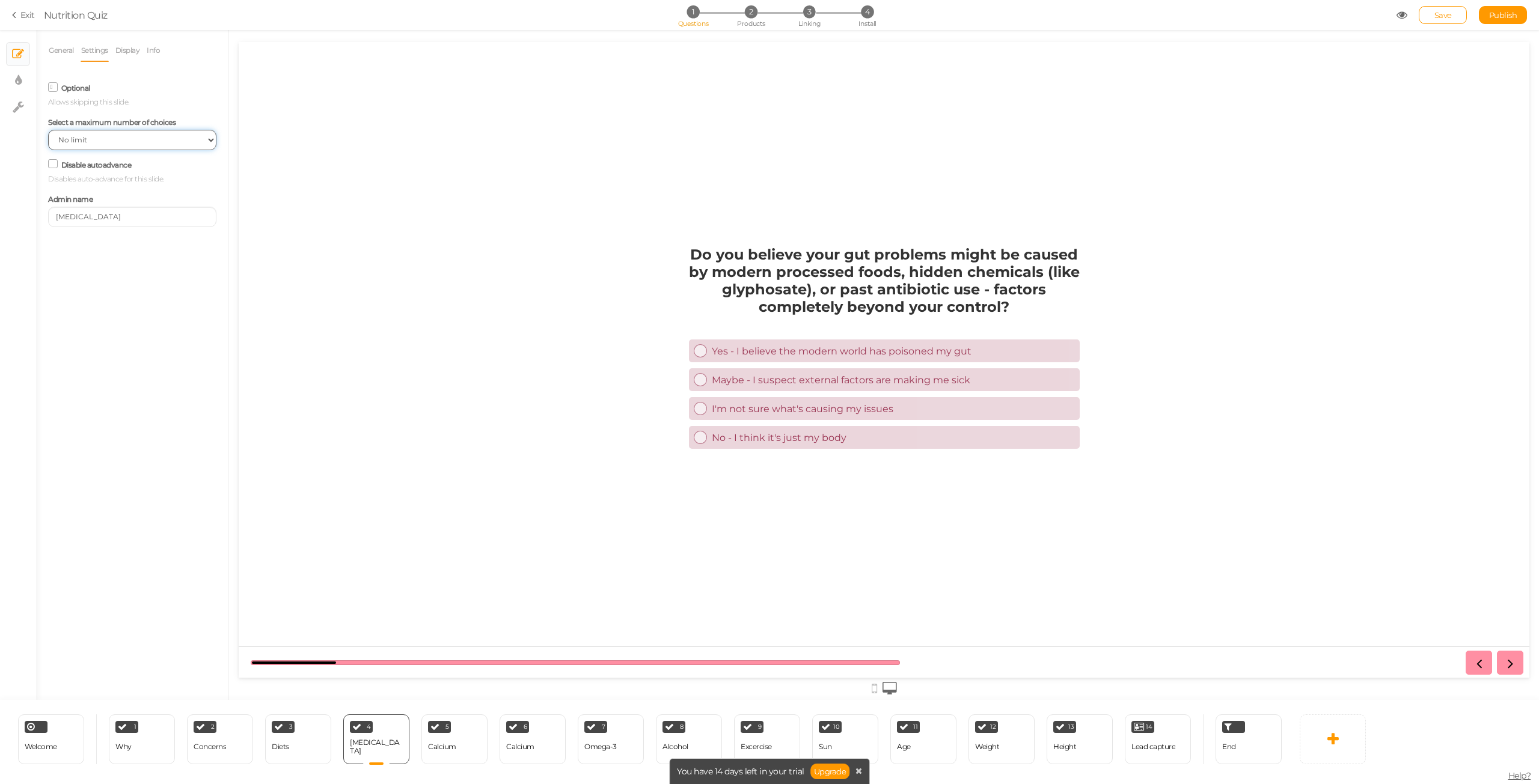
click at [94, 136] on select "No limit 1 2 3 4 5 6 7 8 9 10" at bounding box center [132, 140] width 168 height 20
select select "1"
click at [48, 130] on select "No limit 1 2 3 4 5 6 7 8 9 10" at bounding box center [132, 140] width 168 height 20
click at [51, 94] on div "Optional Allows skipping this slide." at bounding box center [132, 93] width 168 height 28
click at [56, 91] on span at bounding box center [53, 87] width 10 height 10
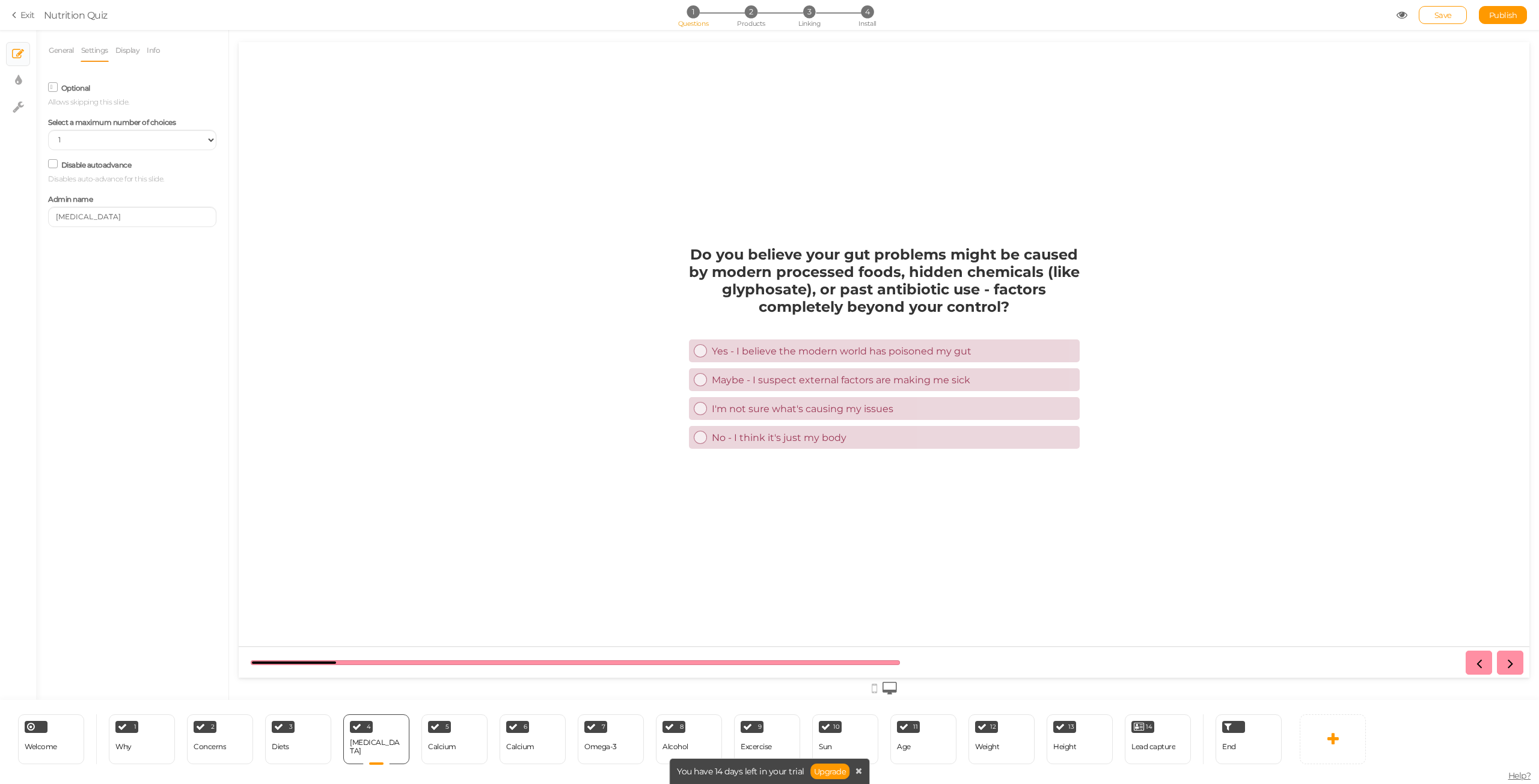
click at [0, 0] on input "Optional" at bounding box center [0, 0] width 0 height 0
click at [67, 51] on link "General" at bounding box center [61, 50] width 26 height 23
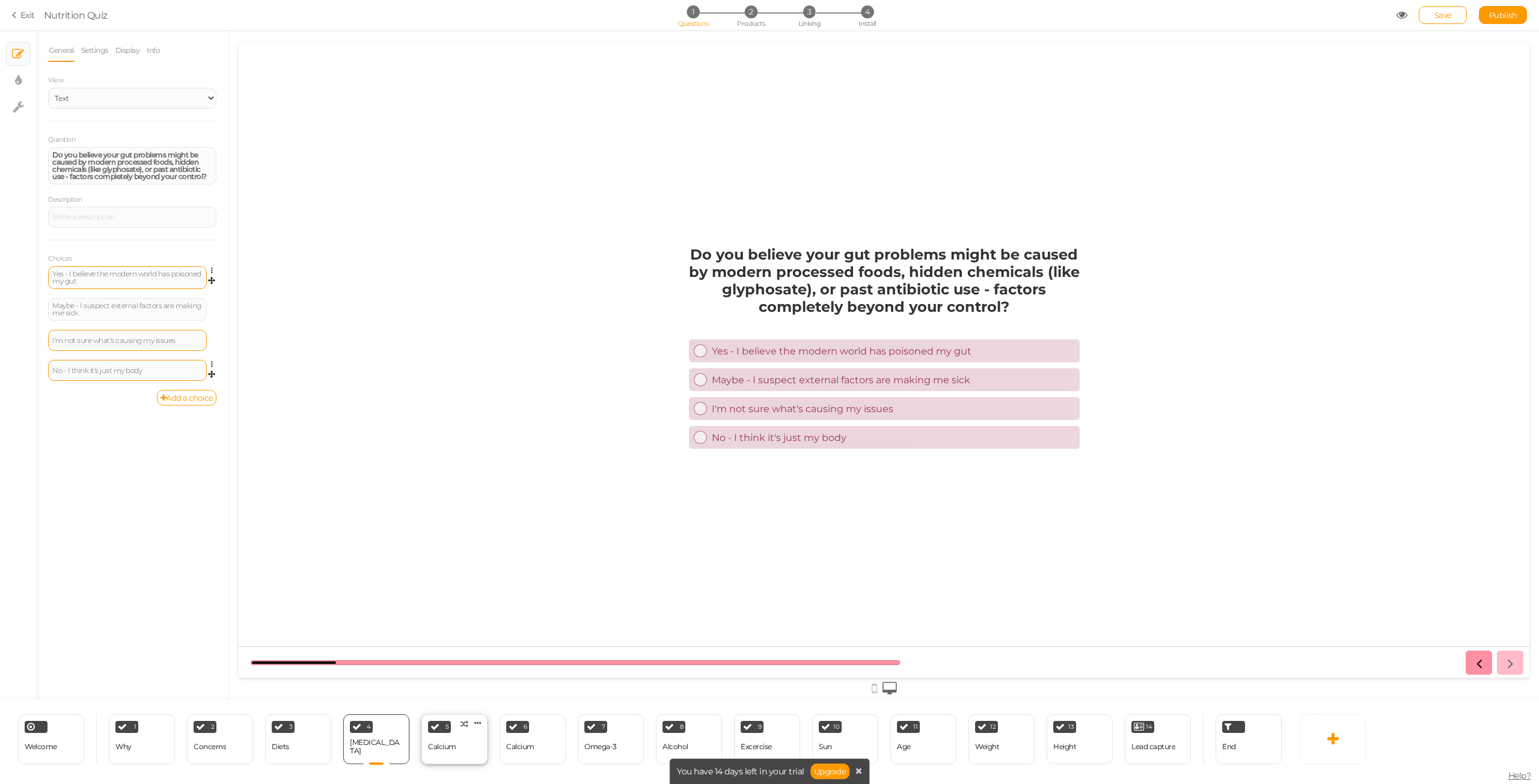
click at [454, 752] on div "Calcium" at bounding box center [442, 747] width 28 height 21
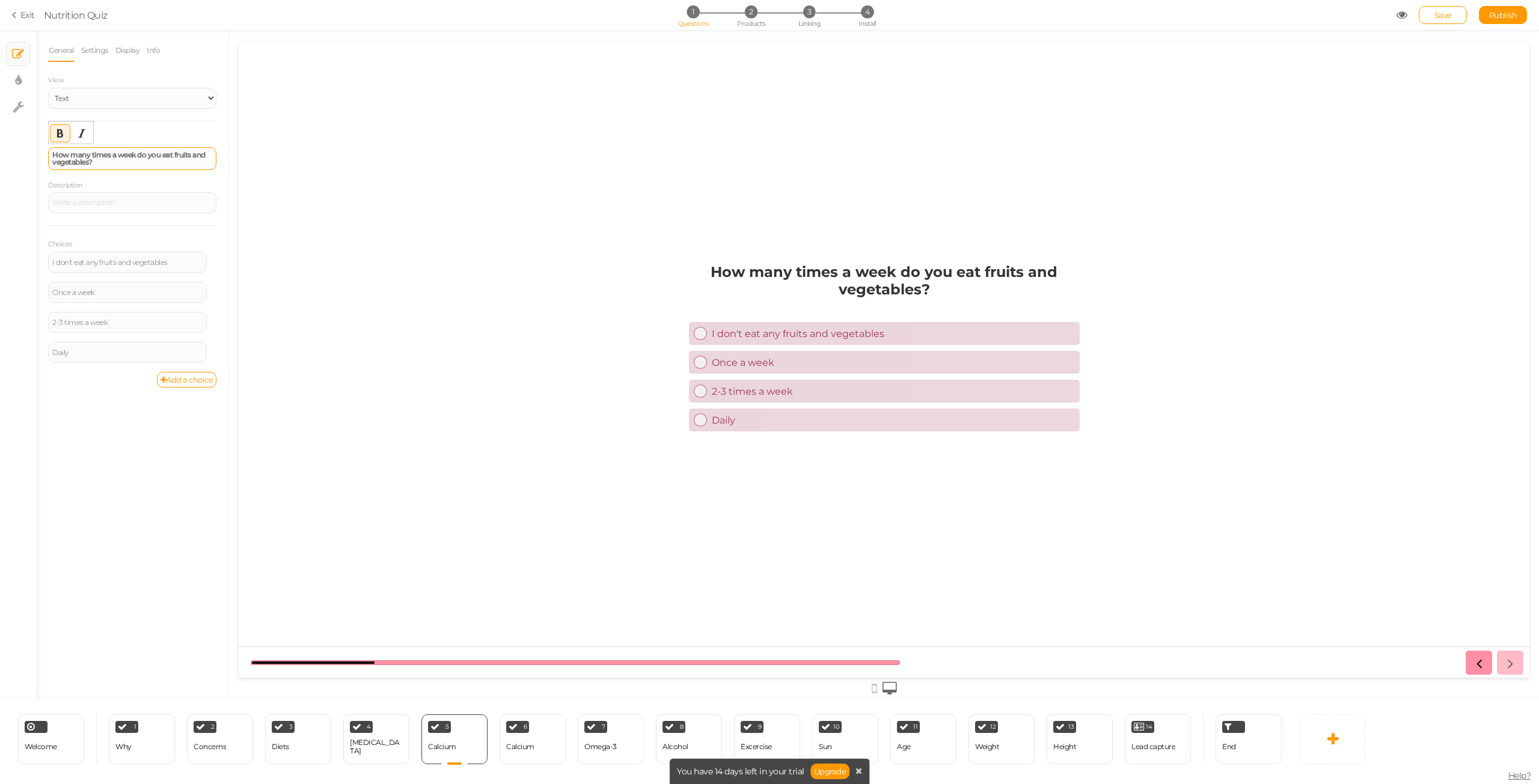
click at [136, 161] on div "How many times a week do you eat fruits and vegetables?" at bounding box center [132, 158] width 160 height 15
paste div
click at [60, 140] on button "Bold" at bounding box center [60, 133] width 19 height 17
click at [97, 260] on div "I don't eat any fruits and vegetables" at bounding box center [127, 262] width 150 height 7
paste div
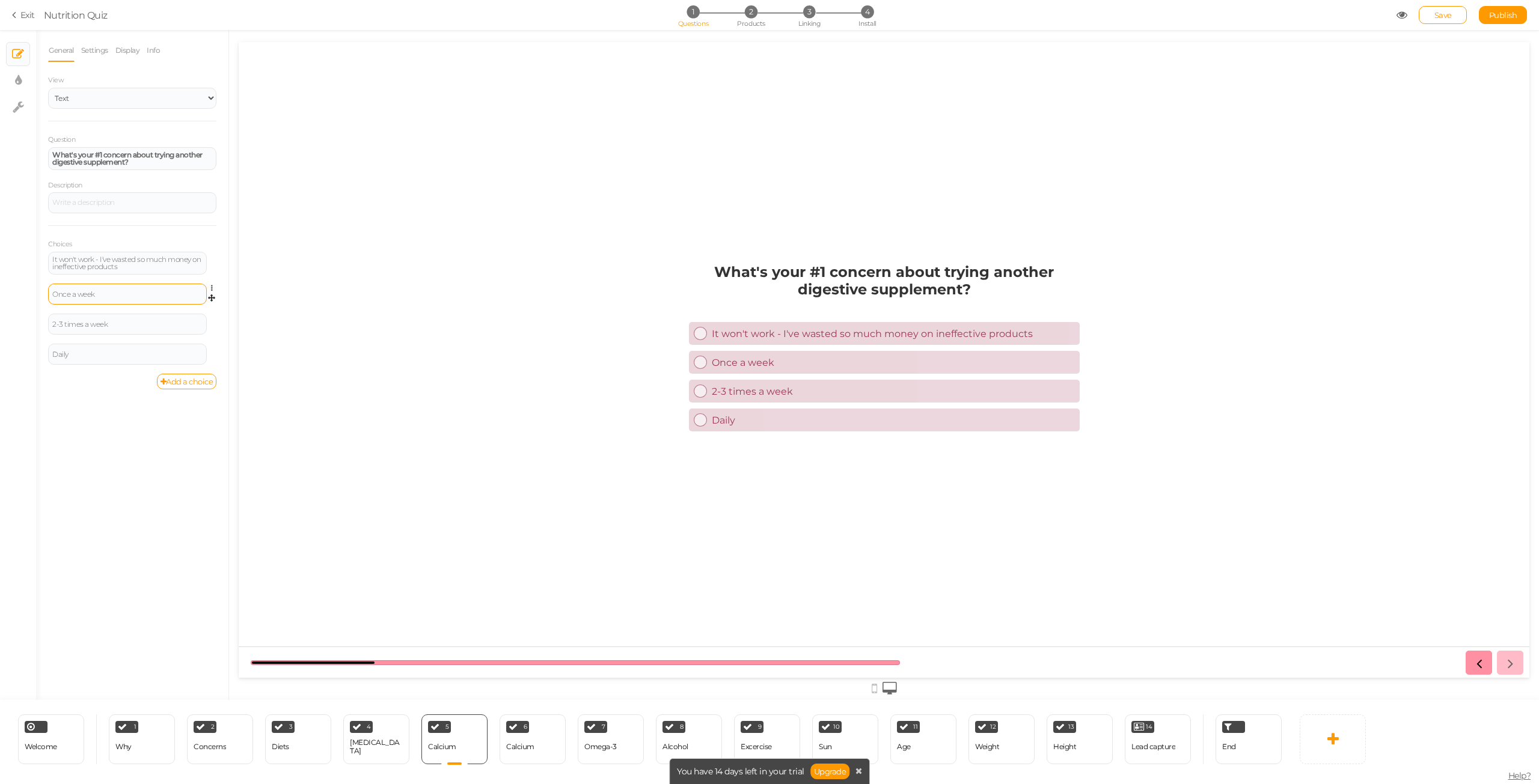
click at [83, 293] on div "Once a week" at bounding box center [127, 294] width 150 height 7
paste div
click at [120, 321] on div "2-3 times a week" at bounding box center [127, 326] width 158 height 21
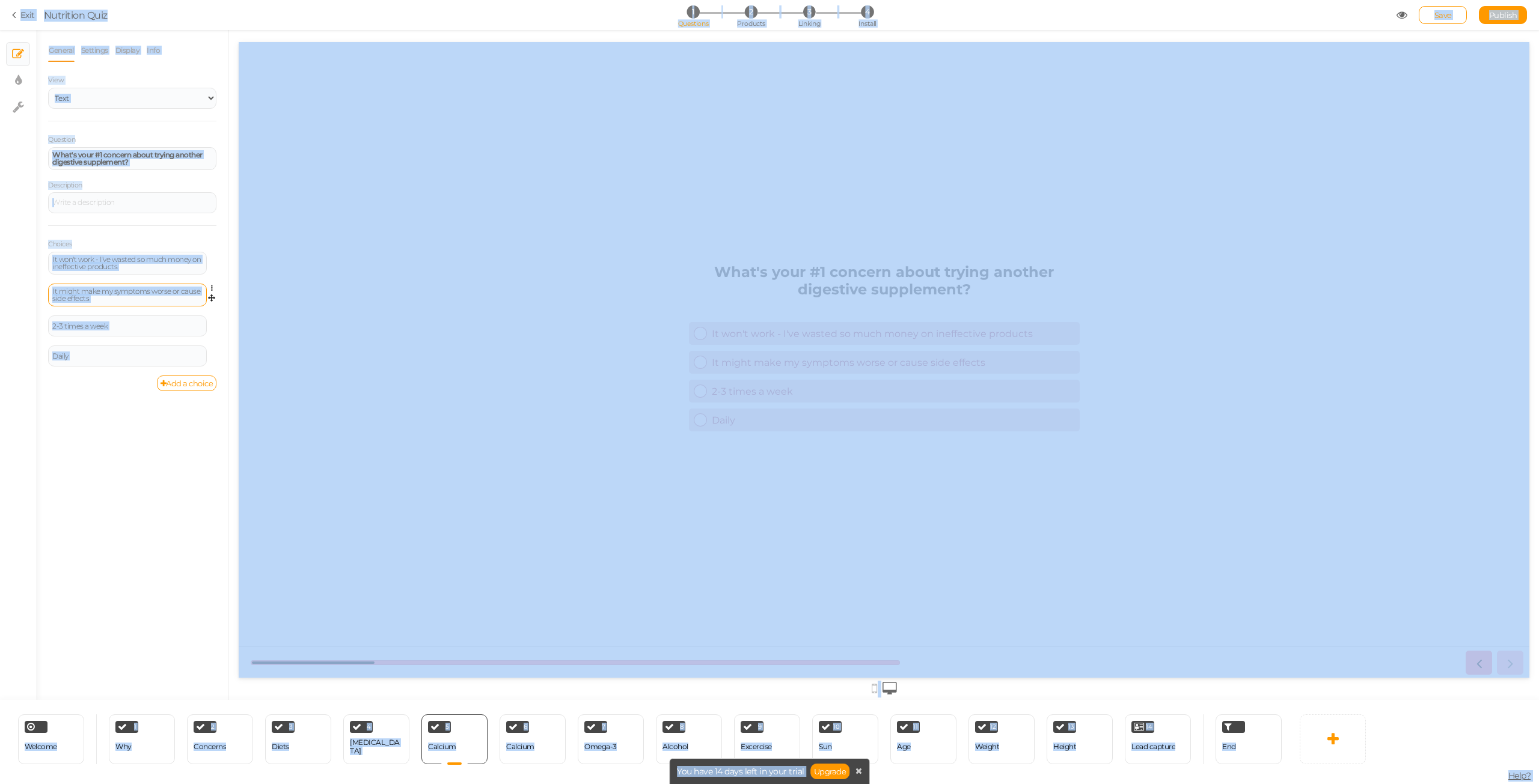
click at [107, 438] on div "General Settings Display Info View Text Images Slider Dropdown Question What's …" at bounding box center [132, 369] width 192 height 661
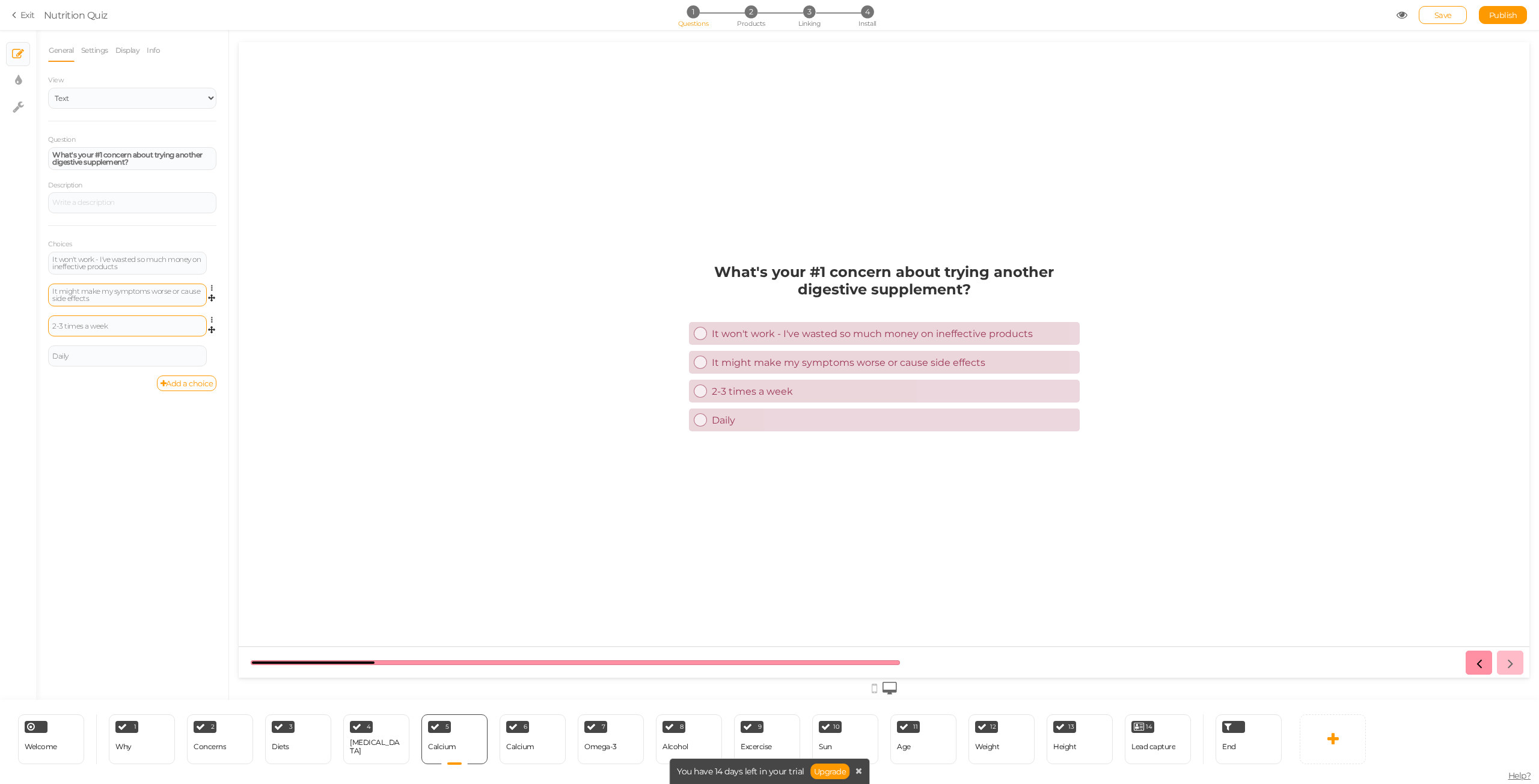
click at [142, 326] on div "2-3 times a week" at bounding box center [127, 326] width 150 height 7
paste div
click at [122, 357] on div "Daily" at bounding box center [127, 358] width 150 height 7
paste div
click at [121, 435] on div "General Settings Display Info View Text Images Slider Dropdown Question What's …" at bounding box center [132, 369] width 192 height 661
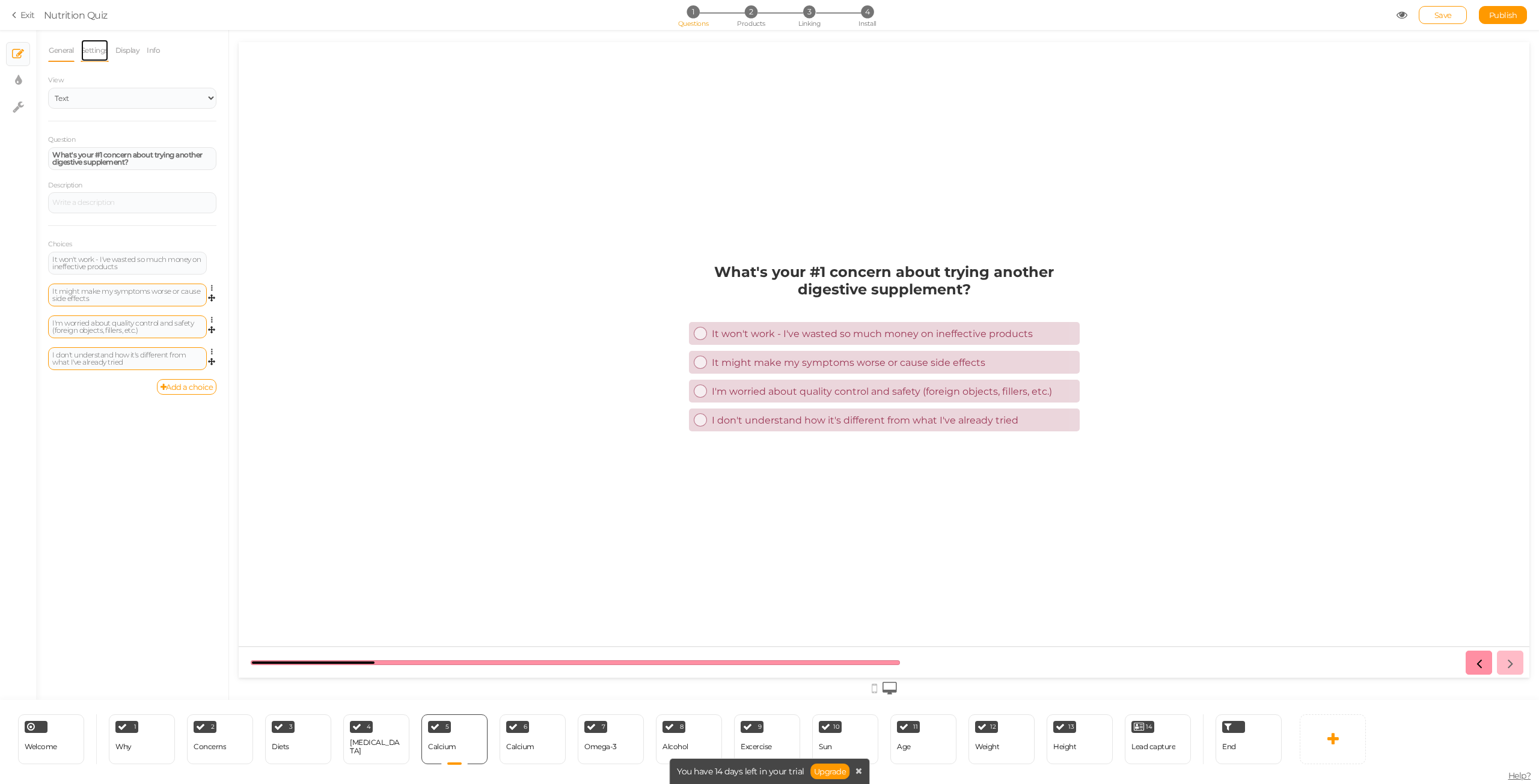
click at [91, 49] on link "Settings" at bounding box center [94, 50] width 28 height 23
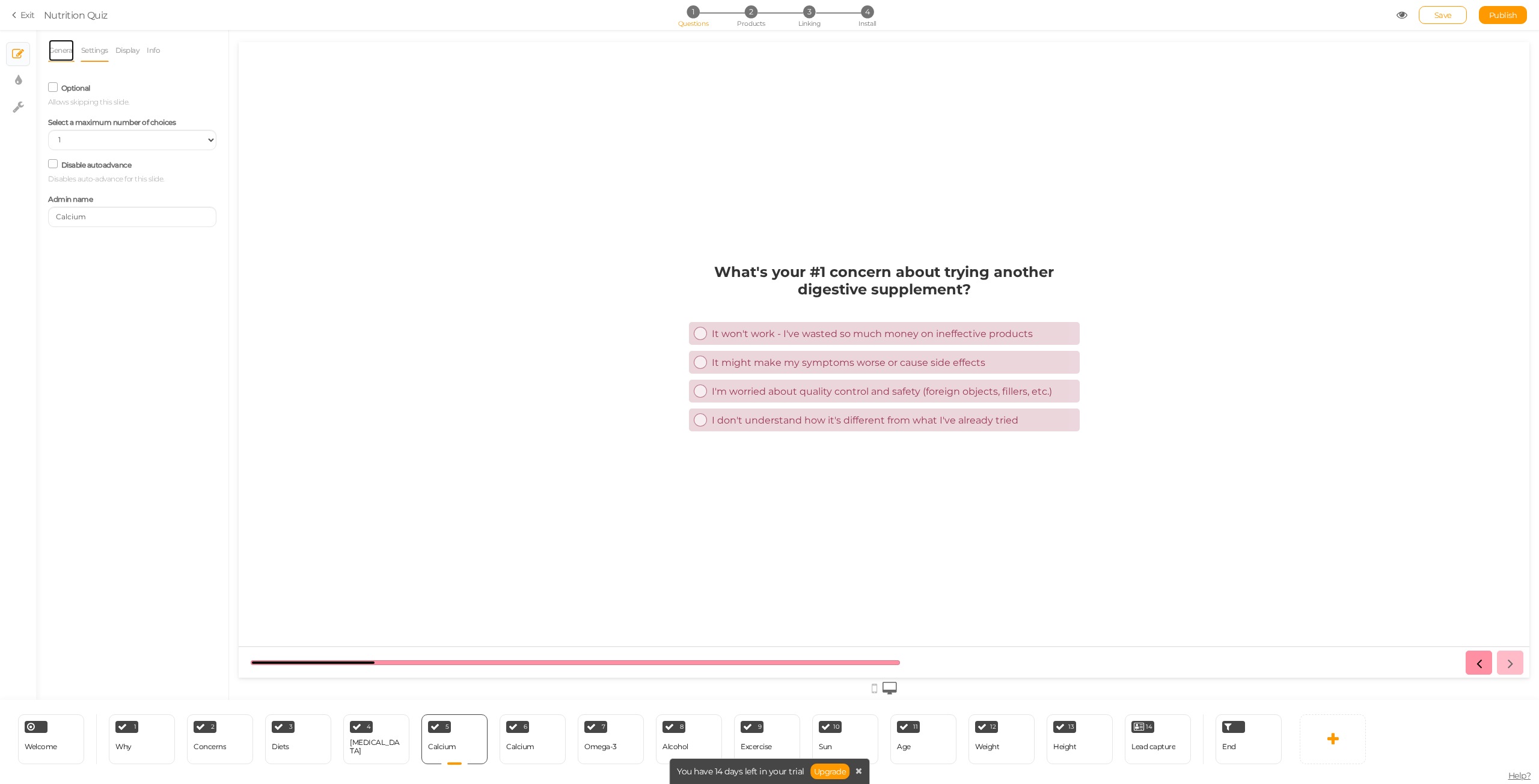
click at [70, 53] on link "General" at bounding box center [61, 50] width 26 height 23
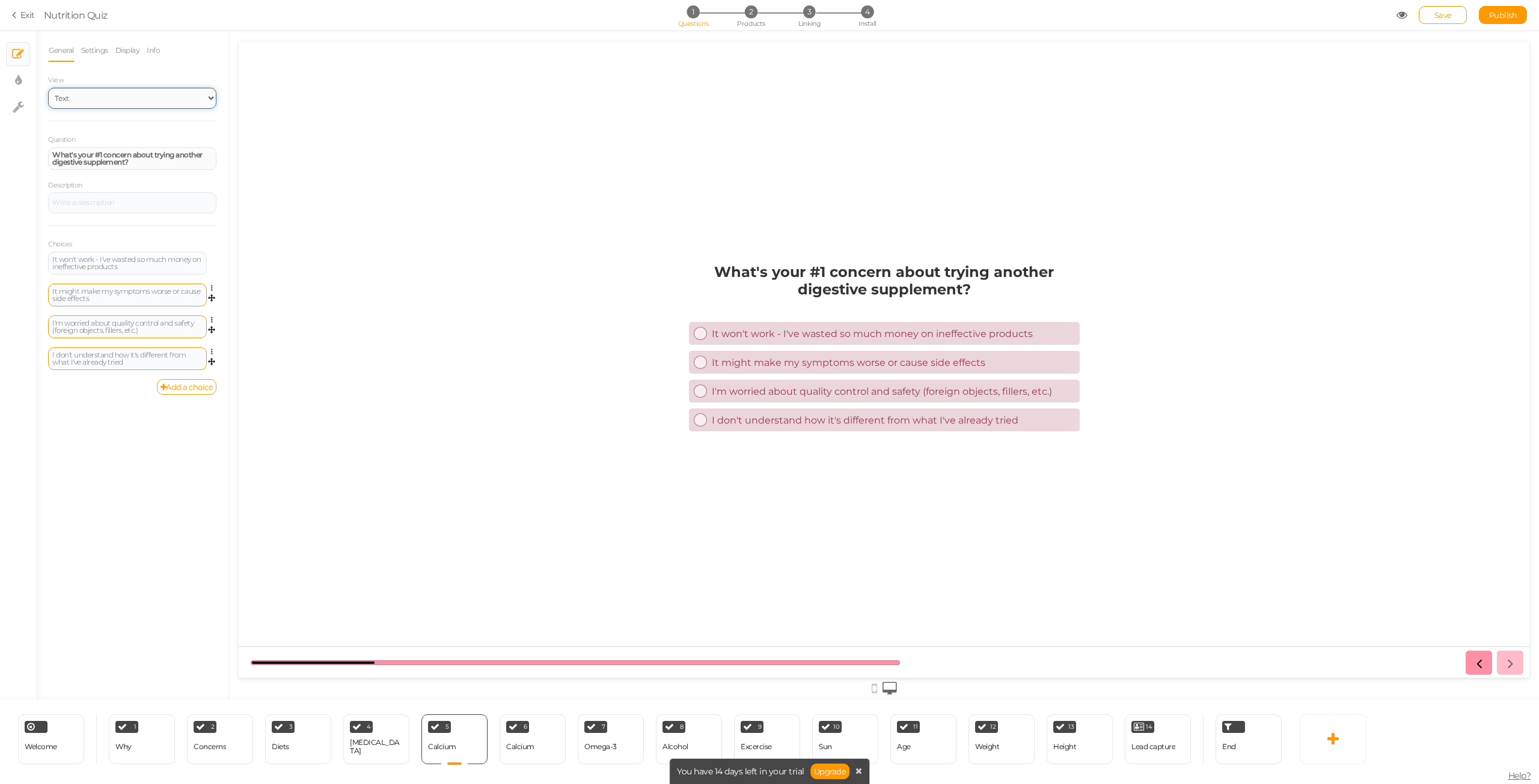
click at [95, 104] on select "Text Images Slider Dropdown" at bounding box center [132, 98] width 168 height 21
click at [96, 98] on select "Text Images Slider Dropdown" at bounding box center [132, 98] width 168 height 21
click at [548, 747] on div "6 Calcium × Define the conditions to show this slide. Clone Change type Delete" at bounding box center [532, 740] width 66 height 50
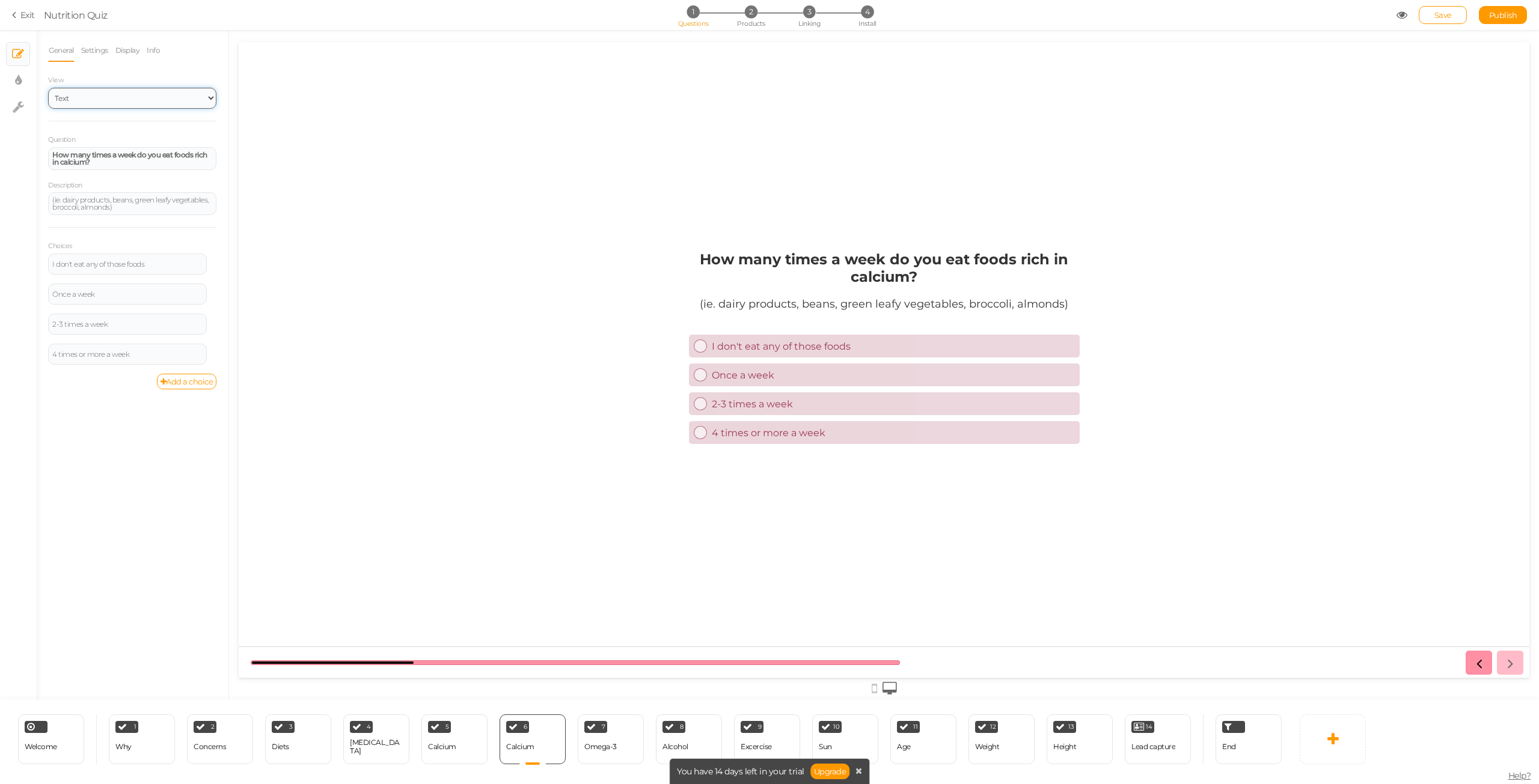
click at [101, 94] on select "Text Images Slider Dropdown" at bounding box center [132, 98] width 168 height 21
click at [48, 87] on select "Text Images Slider Dropdown" at bounding box center [132, 98] width 168 height 21
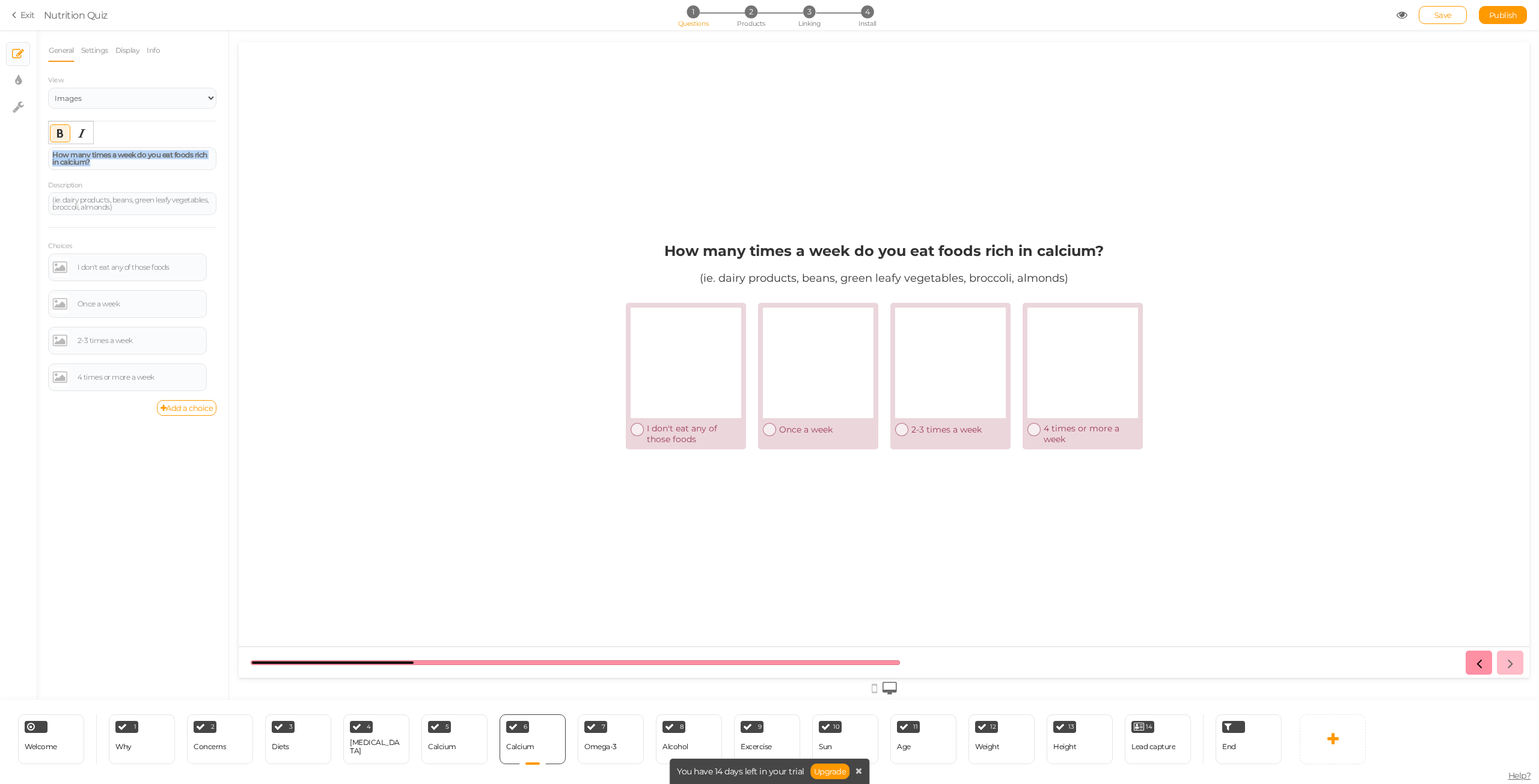
drag, startPoint x: 99, startPoint y: 163, endPoint x: 21, endPoint y: 156, distance: 78.3
click at [21, 156] on div "× Slides × Display settings × Settings General Settings Display Info View Text …" at bounding box center [770, 365] width 1539 height 670
click at [92, 101] on select "Text Images Slider Dropdown" at bounding box center [132, 98] width 168 height 21
select select "1"
click at [48, 87] on select "Text Images Slider Dropdown" at bounding box center [132, 98] width 168 height 21
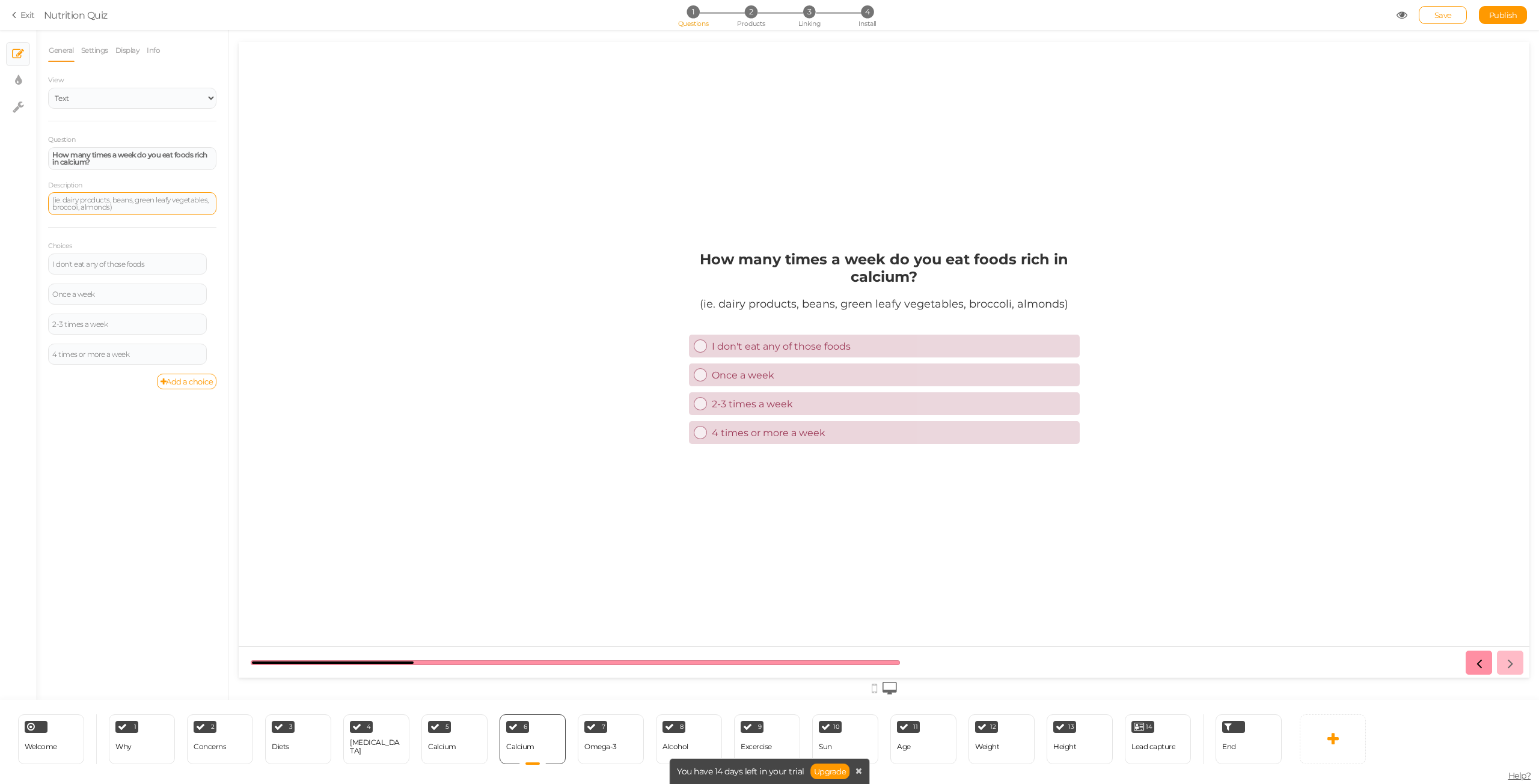
click at [125, 203] on div "(ie. dairy products, beans, green leafy vegetables, broccoli, almonds)" at bounding box center [132, 203] width 160 height 15
drag, startPoint x: 122, startPoint y: 172, endPoint x: 119, endPoint y: 165, distance: 7.6
click at [121, 171] on div "Question How many times a week do you eat foods rich in calcium? Description (i…" at bounding box center [132, 253] width 168 height 240
click at [119, 165] on div "How many times a week do you eat foods rich in calcium?" at bounding box center [132, 158] width 160 height 15
paste div
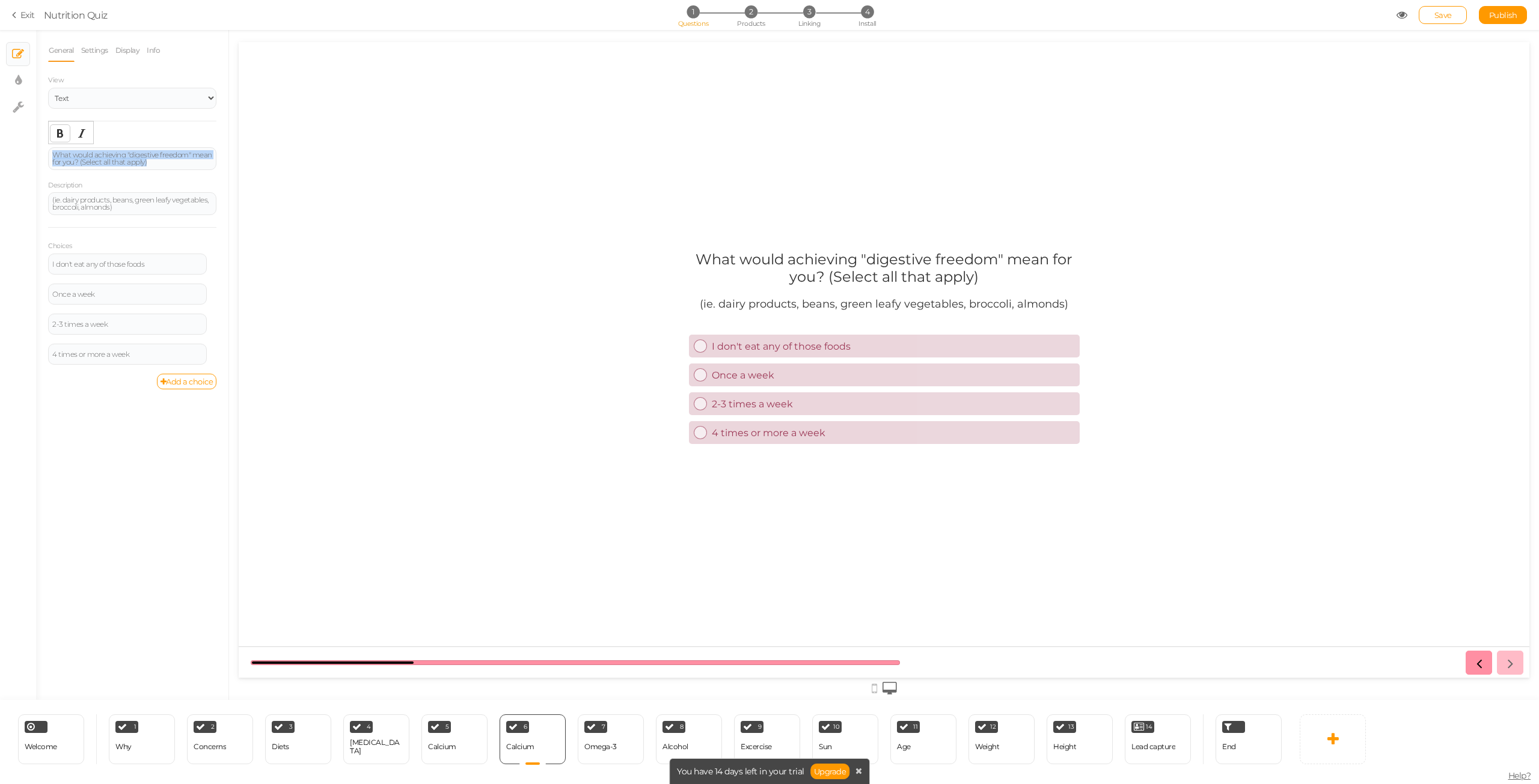
click at [50, 132] on div "Bold" at bounding box center [60, 133] width 20 height 18
click at [128, 212] on div "(ie. dairy products, beans, green leafy vegetables, broccoli, almonds)" at bounding box center [132, 203] width 168 height 23
paste div
click at [160, 261] on div "I don't eat any of those foods" at bounding box center [127, 265] width 150 height 7
paste div
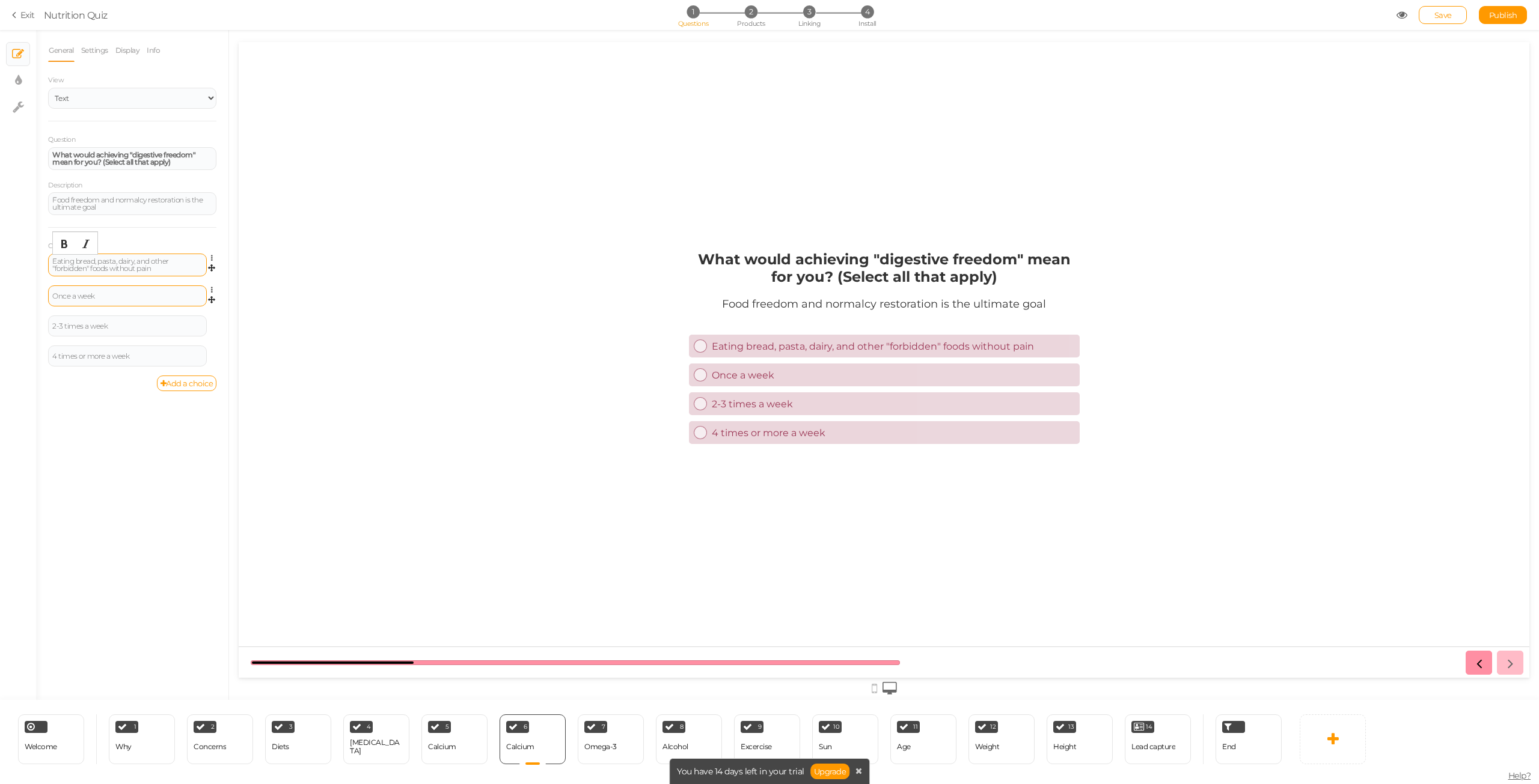
click at [119, 299] on div "Once a week" at bounding box center [127, 296] width 150 height 7
paste div
click at [149, 329] on div "2-3 times a week" at bounding box center [127, 328] width 150 height 7
paste div
click at [147, 362] on div "4 times or more a week" at bounding box center [127, 360] width 150 height 7
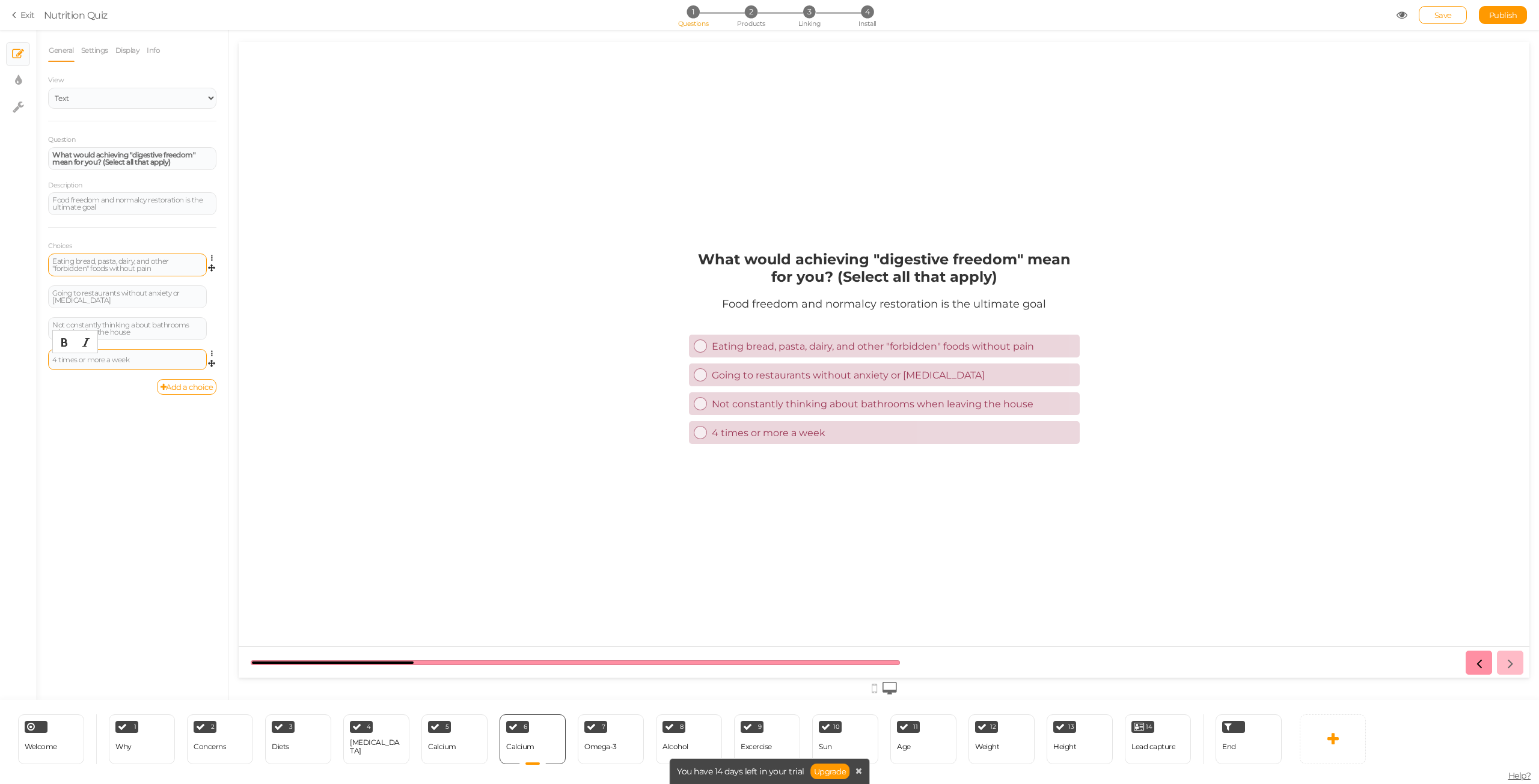
paste div
click at [201, 383] on link "Add a choice" at bounding box center [187, 387] width 60 height 16
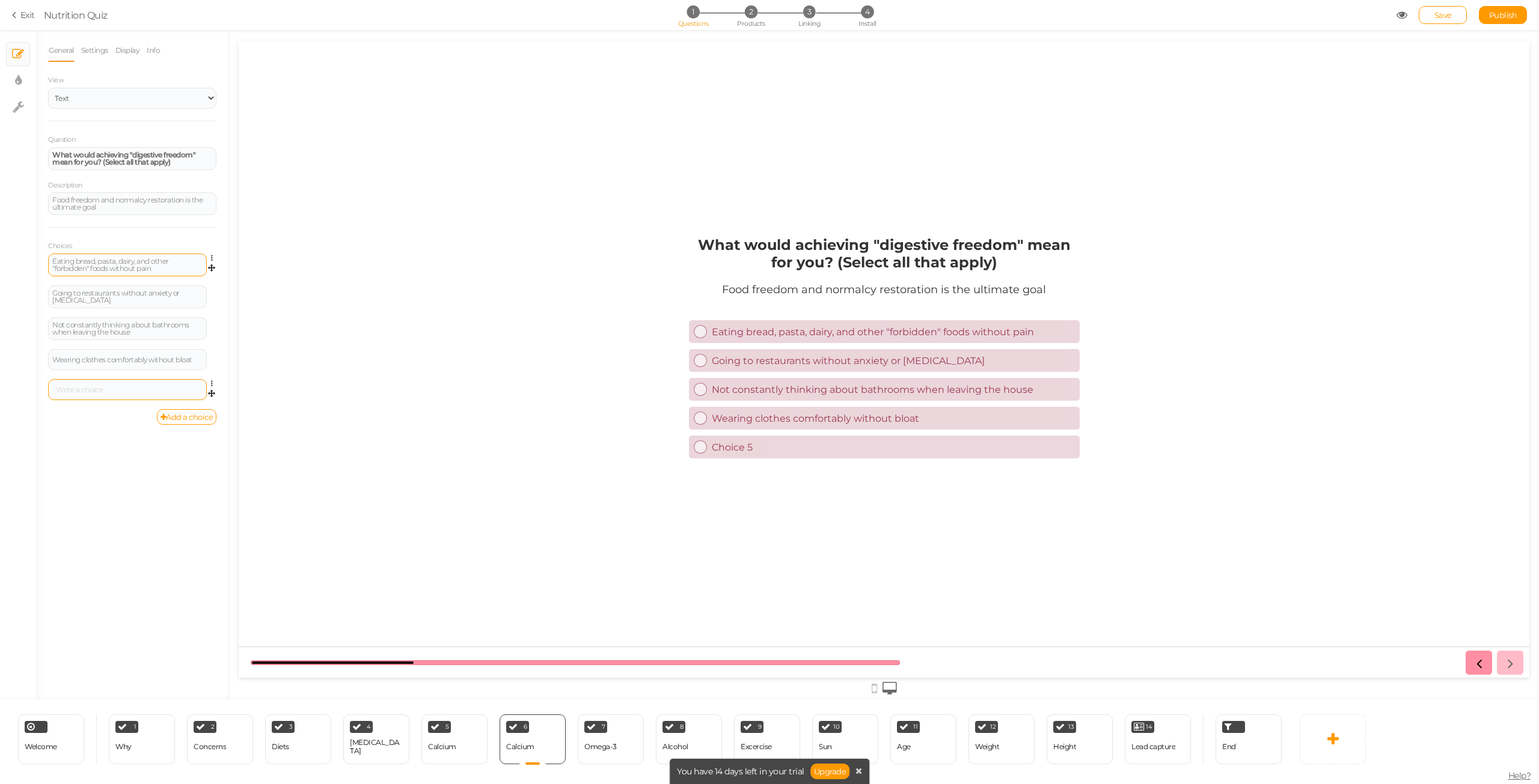
click at [99, 385] on div at bounding box center [127, 390] width 158 height 21
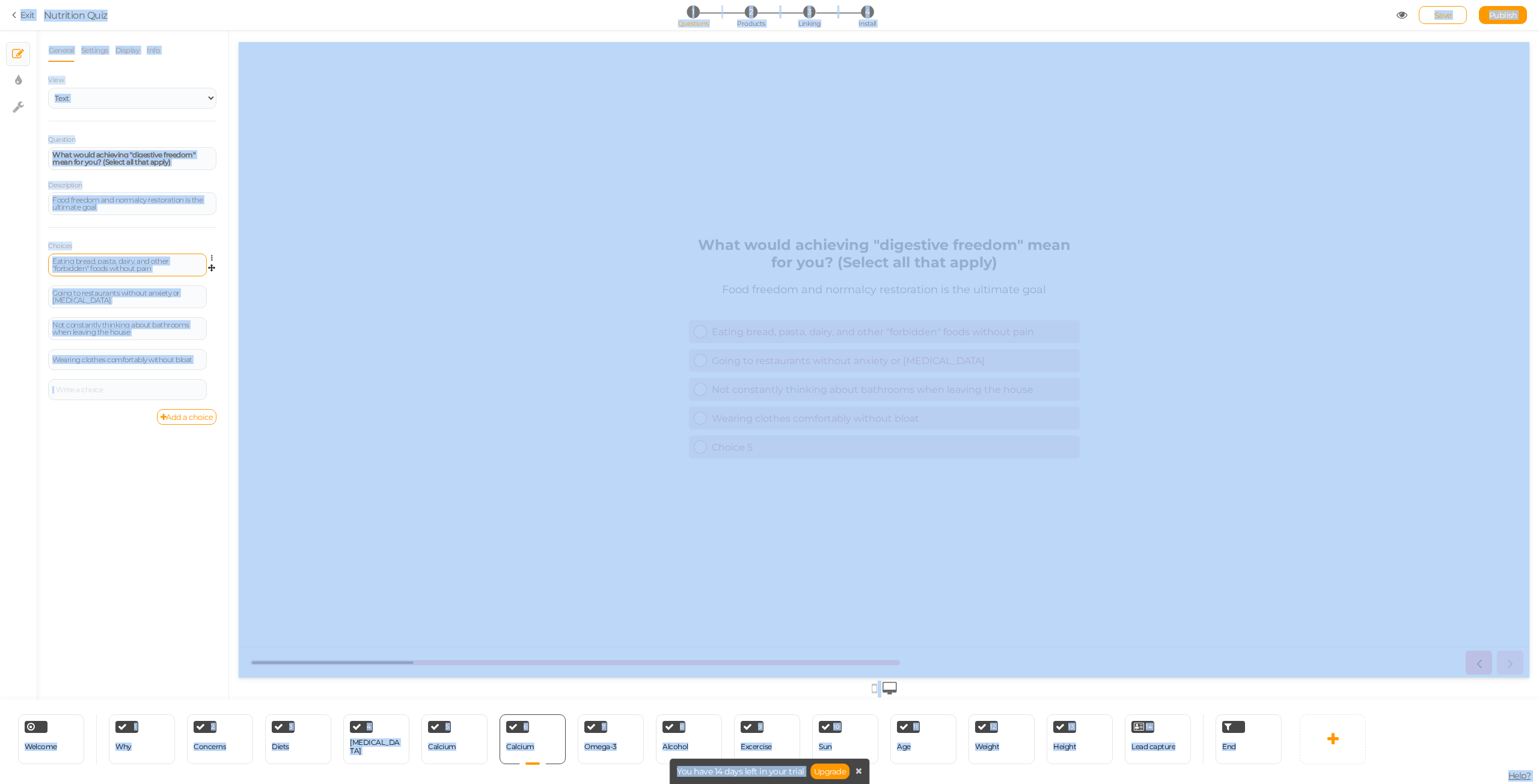
click at [81, 456] on div "General Settings Display Info View Text Images Slider Dropdown Question What wo…" at bounding box center [132, 369] width 192 height 661
click at [80, 411] on div "Add a choice" at bounding box center [132, 417] width 168 height 16
click at [81, 422] on div "Add a choice" at bounding box center [132, 417] width 168 height 16
click at [83, 434] on div "General Settings Display Info View Text Images Slider Dropdown Question What wo…" at bounding box center [132, 369] width 192 height 661
click at [88, 459] on div "General Settings Display Info View Text Images Slider Dropdown Question What wo…" at bounding box center [132, 369] width 192 height 661
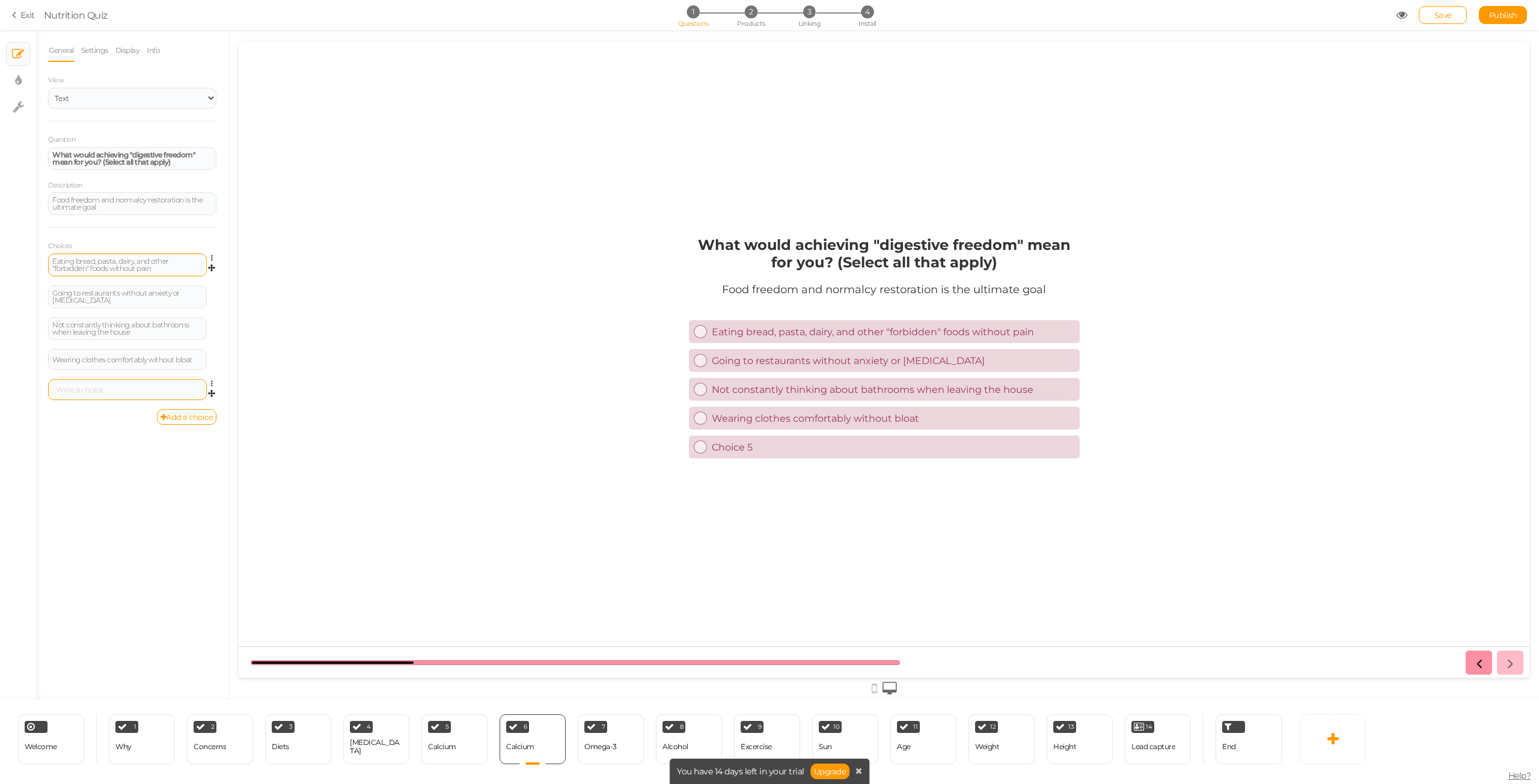
click at [94, 391] on div at bounding box center [127, 390] width 150 height 7
click at [189, 420] on link "Add a choice" at bounding box center [187, 419] width 60 height 16
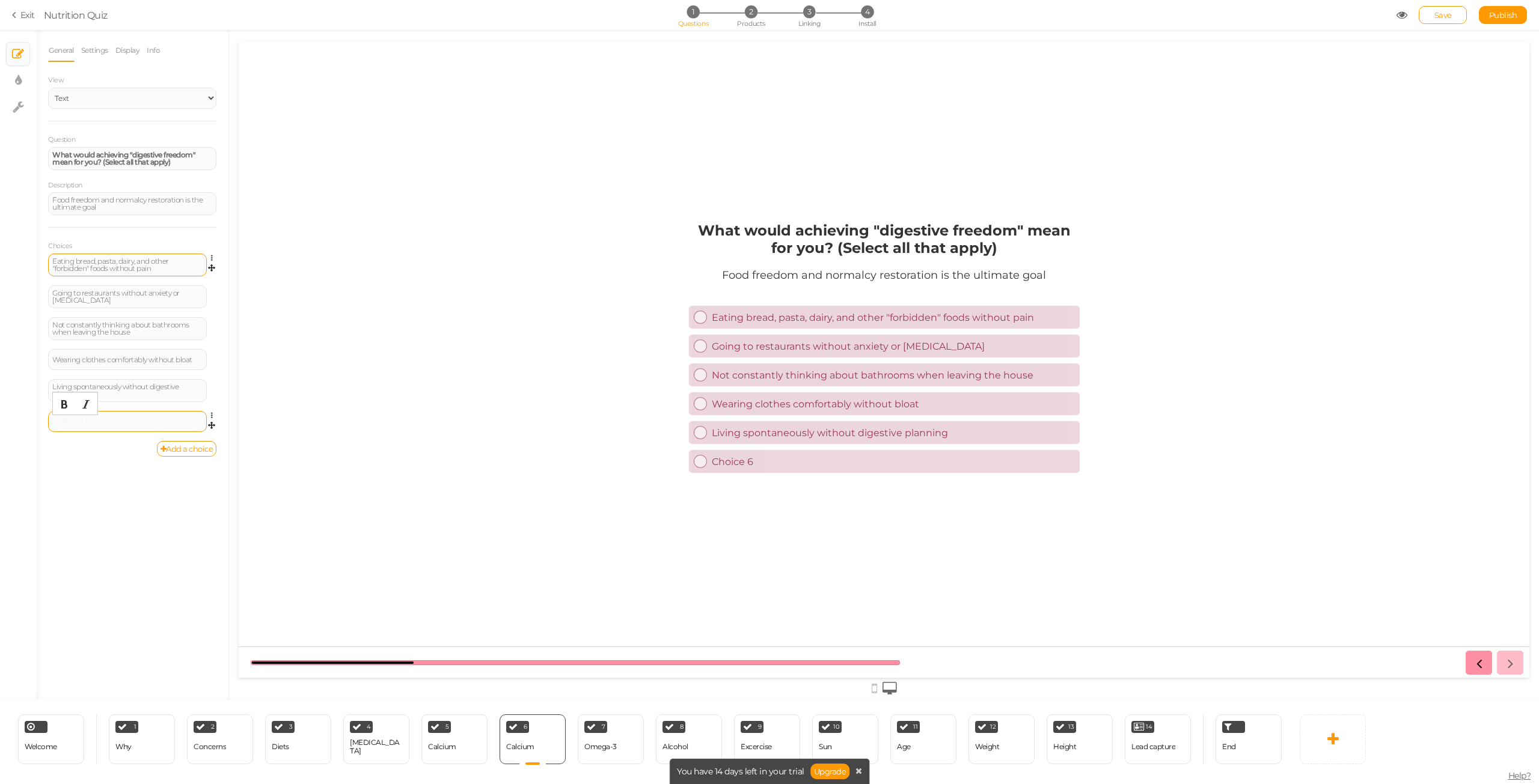
click at [92, 418] on div at bounding box center [127, 422] width 150 height 7
click at [129, 506] on div "General Settings Display Info View Text Images Slider Dropdown Question What wo…" at bounding box center [132, 369] width 192 height 661
click at [593, 751] on div "Omega-3" at bounding box center [600, 747] width 33 height 8
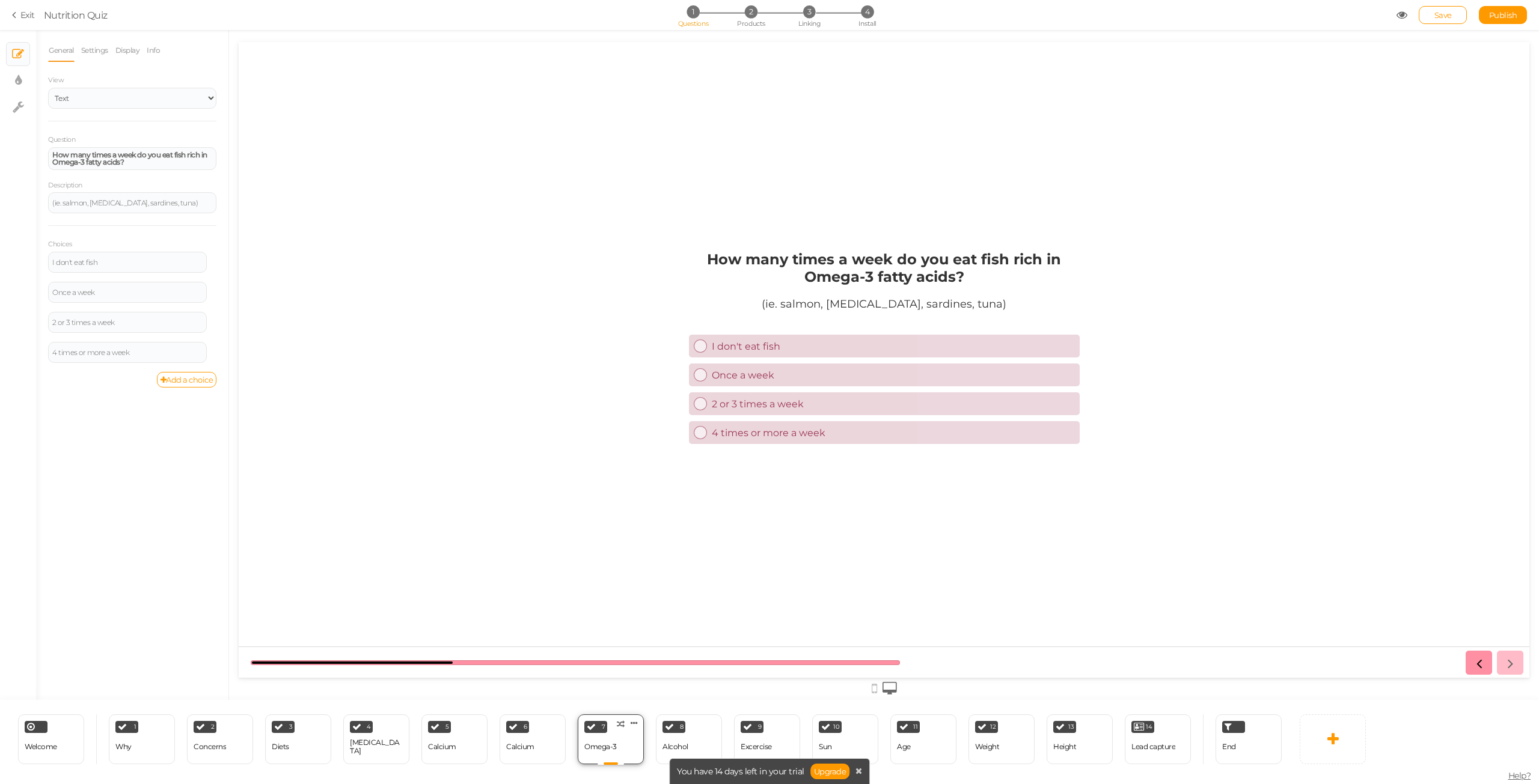
scroll to position [0, 0]
click at [131, 165] on div "How many times a week do you eat fish rich in Omega-3 fatty acids?" at bounding box center [132, 158] width 160 height 15
paste div
drag, startPoint x: 157, startPoint y: 164, endPoint x: 2, endPoint y: 140, distance: 156.8
click at [2, 140] on div "× Slides × Display settings × Settings General Settings Display Info View Text …" at bounding box center [770, 365] width 1539 height 670
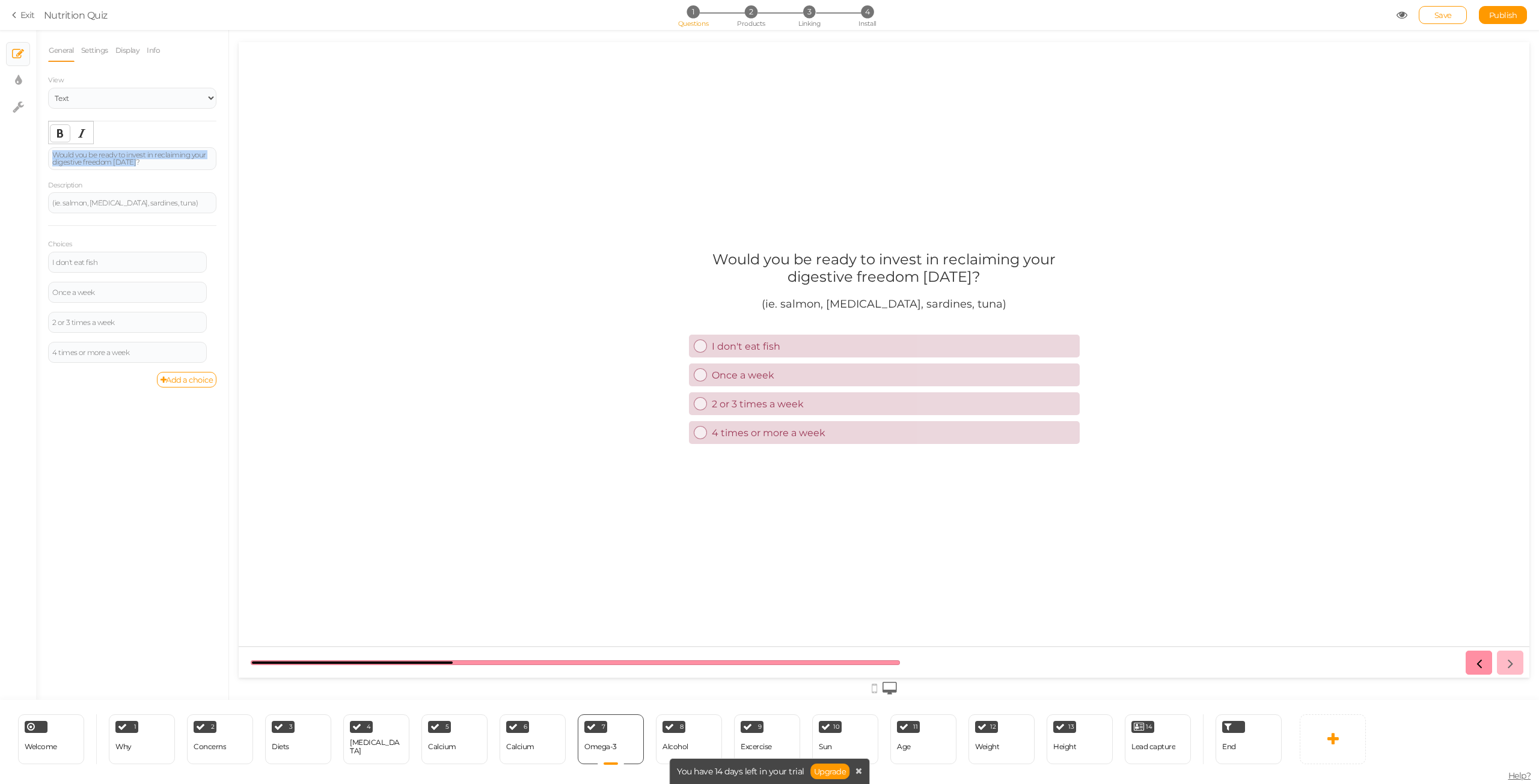
click at [62, 138] on button "Bold" at bounding box center [60, 133] width 19 height 17
drag, startPoint x: 195, startPoint y: 202, endPoint x: 3, endPoint y: 192, distance: 192.3
click at [0, 185] on div "× Slides × Display settings × Settings General Settings Display Info View Text …" at bounding box center [770, 365] width 1539 height 670
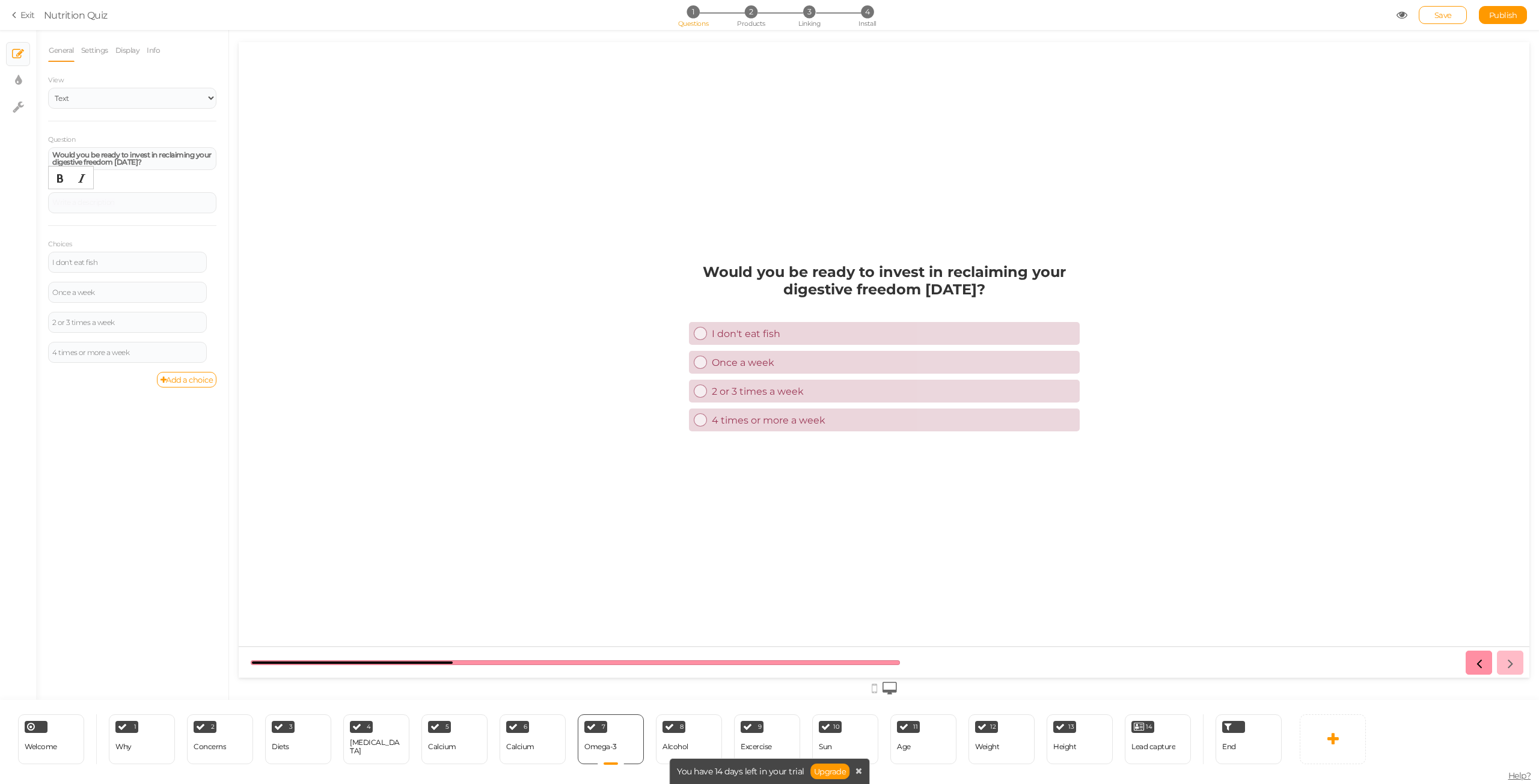
click at [93, 465] on div "General Settings Display Info View Text Images Slider Dropdown Question Would y…" at bounding box center [132, 369] width 192 height 661
click at [119, 266] on div "I don't eat fish" at bounding box center [127, 262] width 158 height 21
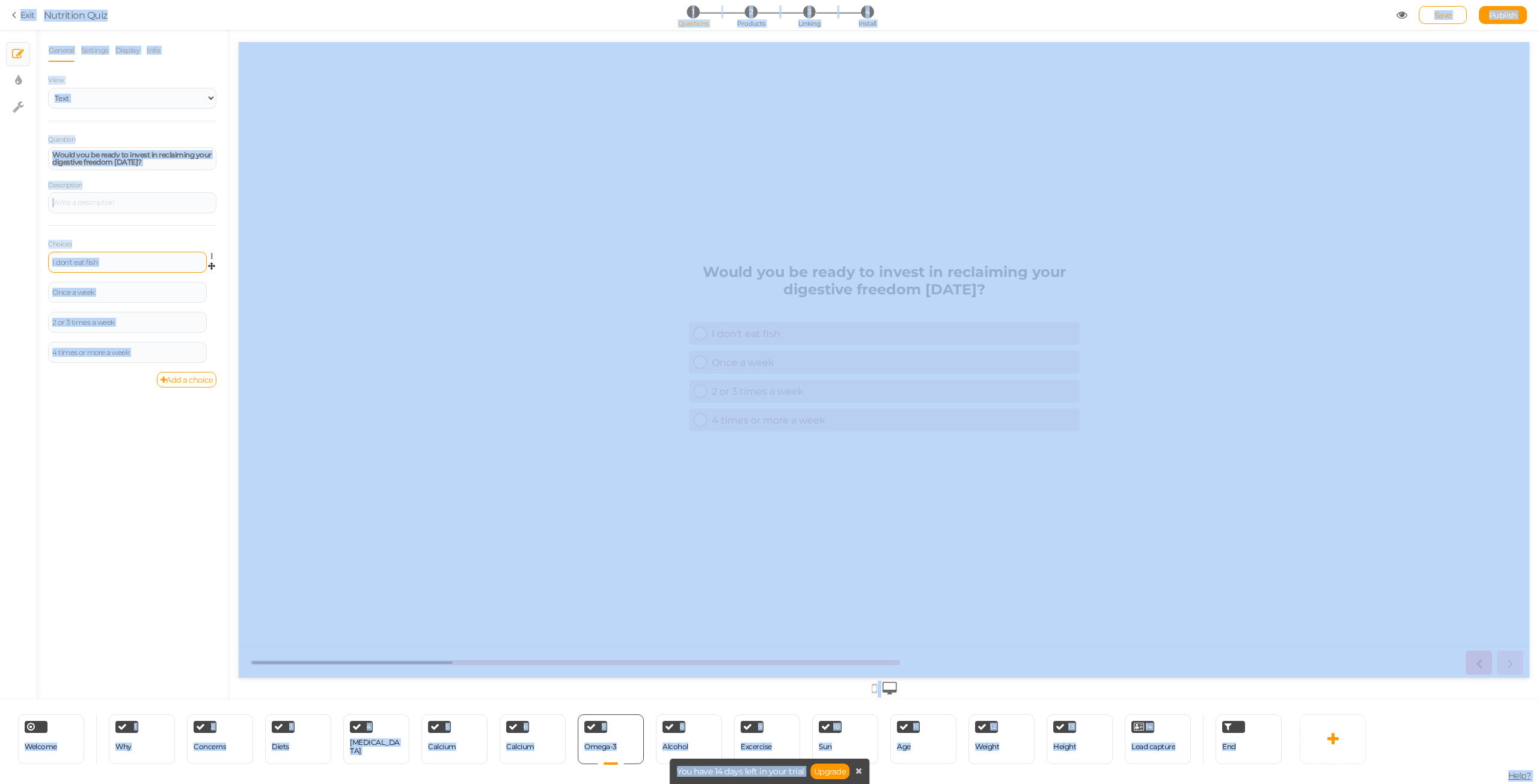
click at [112, 259] on div "I don't eat fish" at bounding box center [127, 262] width 150 height 7
click at [123, 481] on div "General Settings Display Info View Text Images Slider Dropdown Question Would y…" at bounding box center [132, 369] width 192 height 661
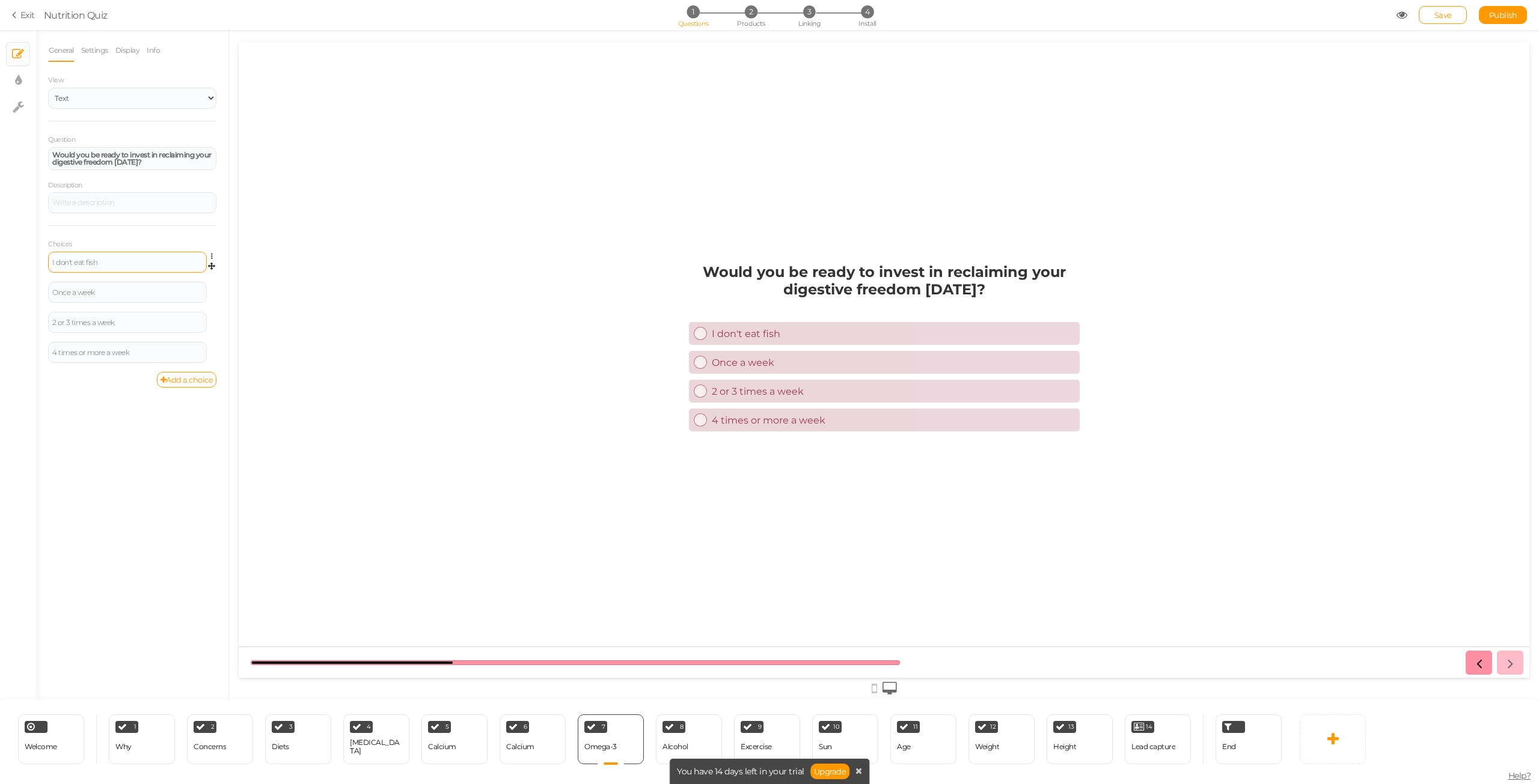
click at [127, 257] on div "I don't eat fish" at bounding box center [127, 262] width 158 height 21
click at [115, 266] on div "I don't eat fish" at bounding box center [127, 262] width 158 height 21
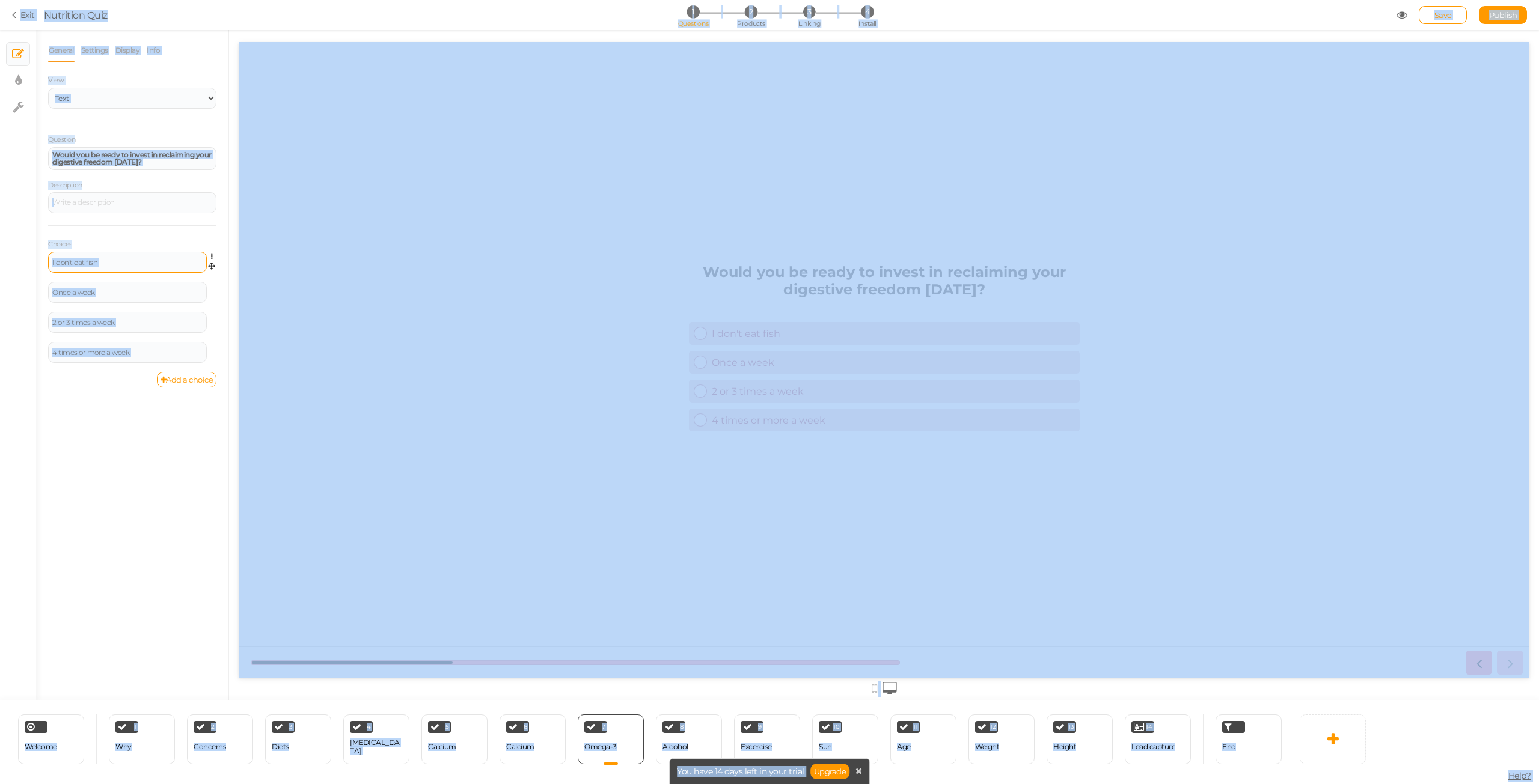
click at [118, 262] on div "I don't eat fish" at bounding box center [127, 262] width 150 height 7
click at [60, 472] on div "General Settings Display Info View Text Images Slider Dropdown Question Would y…" at bounding box center [132, 369] width 192 height 661
click at [119, 253] on div "I don't eat fish" at bounding box center [127, 262] width 158 height 21
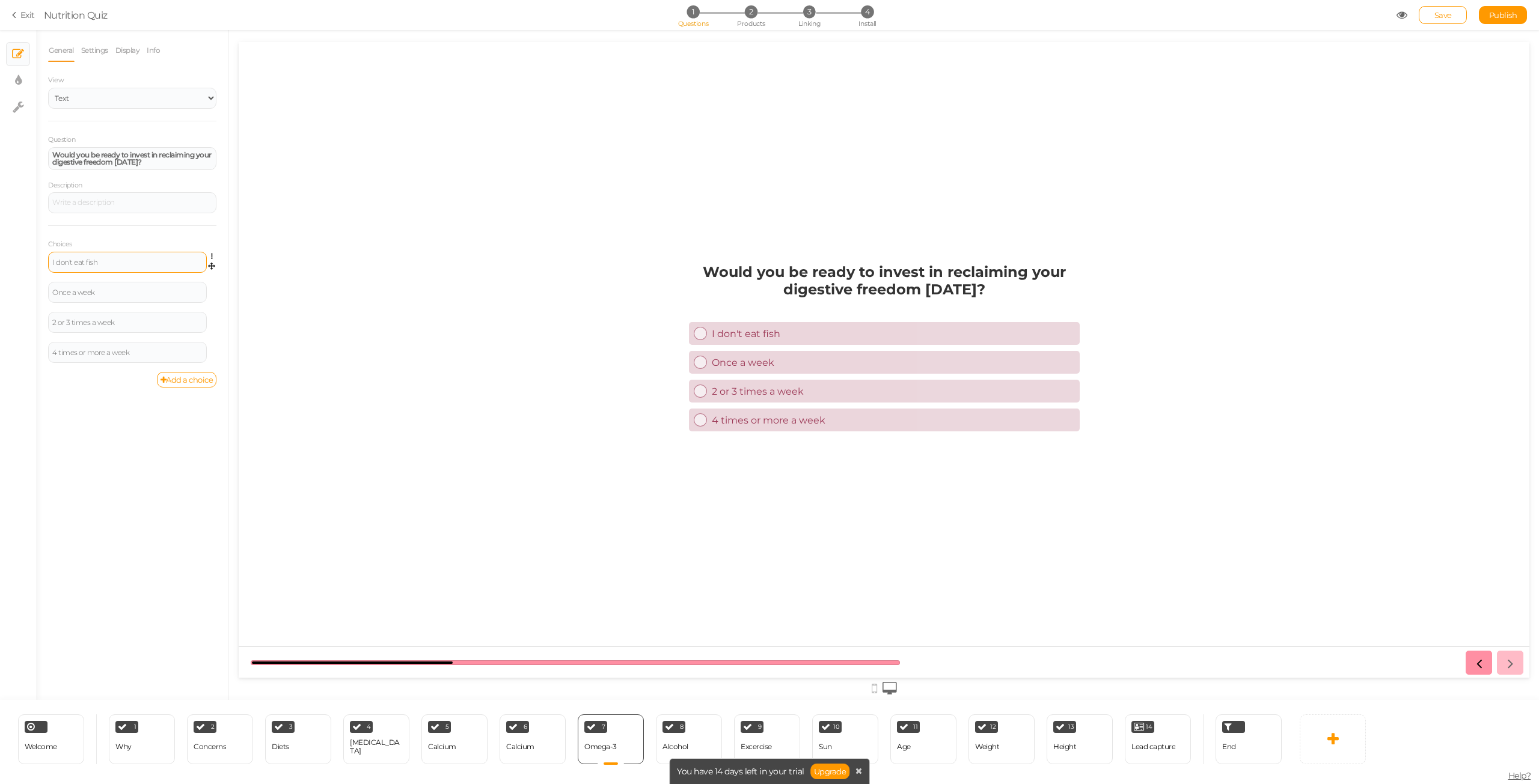
click at [107, 265] on div "I don't eat fish" at bounding box center [127, 262] width 158 height 21
click at [106, 262] on div "I don't eat fish" at bounding box center [127, 262] width 150 height 7
paste div
click at [106, 293] on div "Once a week" at bounding box center [127, 294] width 150 height 7
paste div
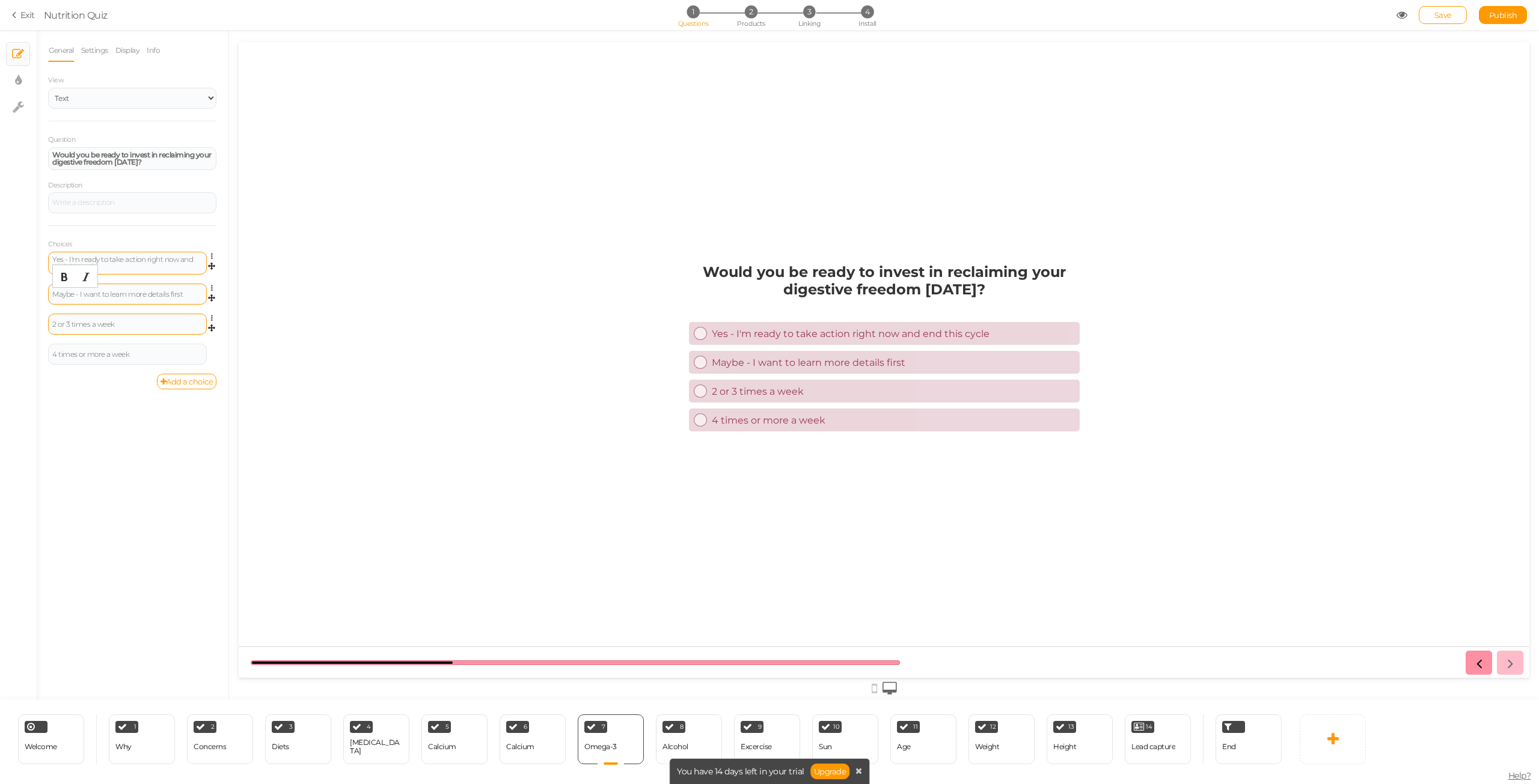
click at [118, 321] on div "2 or 3 times a week" at bounding box center [127, 324] width 150 height 7
paste div
click at [171, 360] on div "4 times or more a week" at bounding box center [127, 356] width 158 height 21
click at [151, 353] on div "4 times or more a week" at bounding box center [127, 356] width 150 height 7
paste div
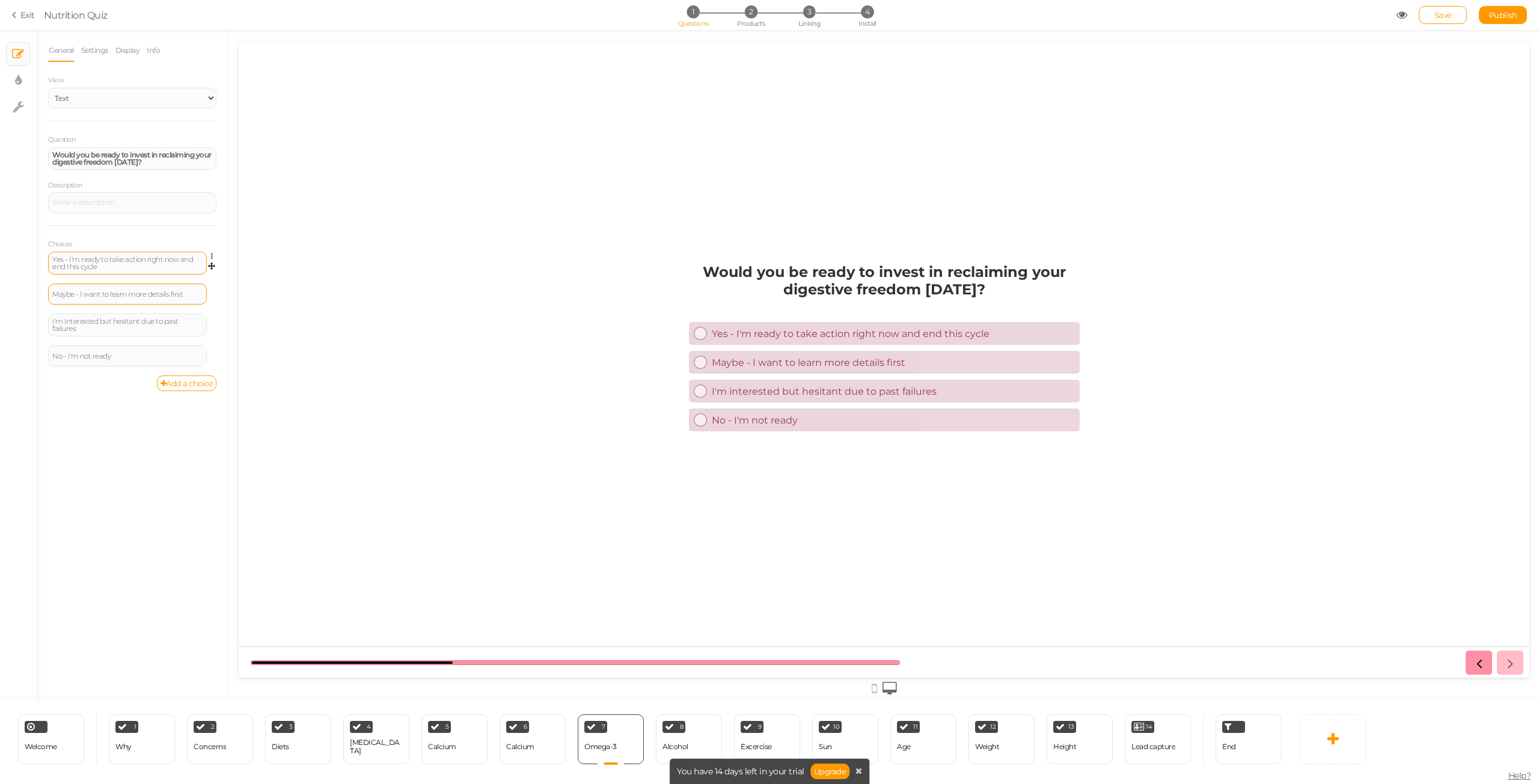
click at [96, 460] on div "General Settings Display Info View Text Images Slider Dropdown Question Would y…" at bounding box center [132, 369] width 192 height 661
click at [708, 722] on link at bounding box center [712, 723] width 12 height 10
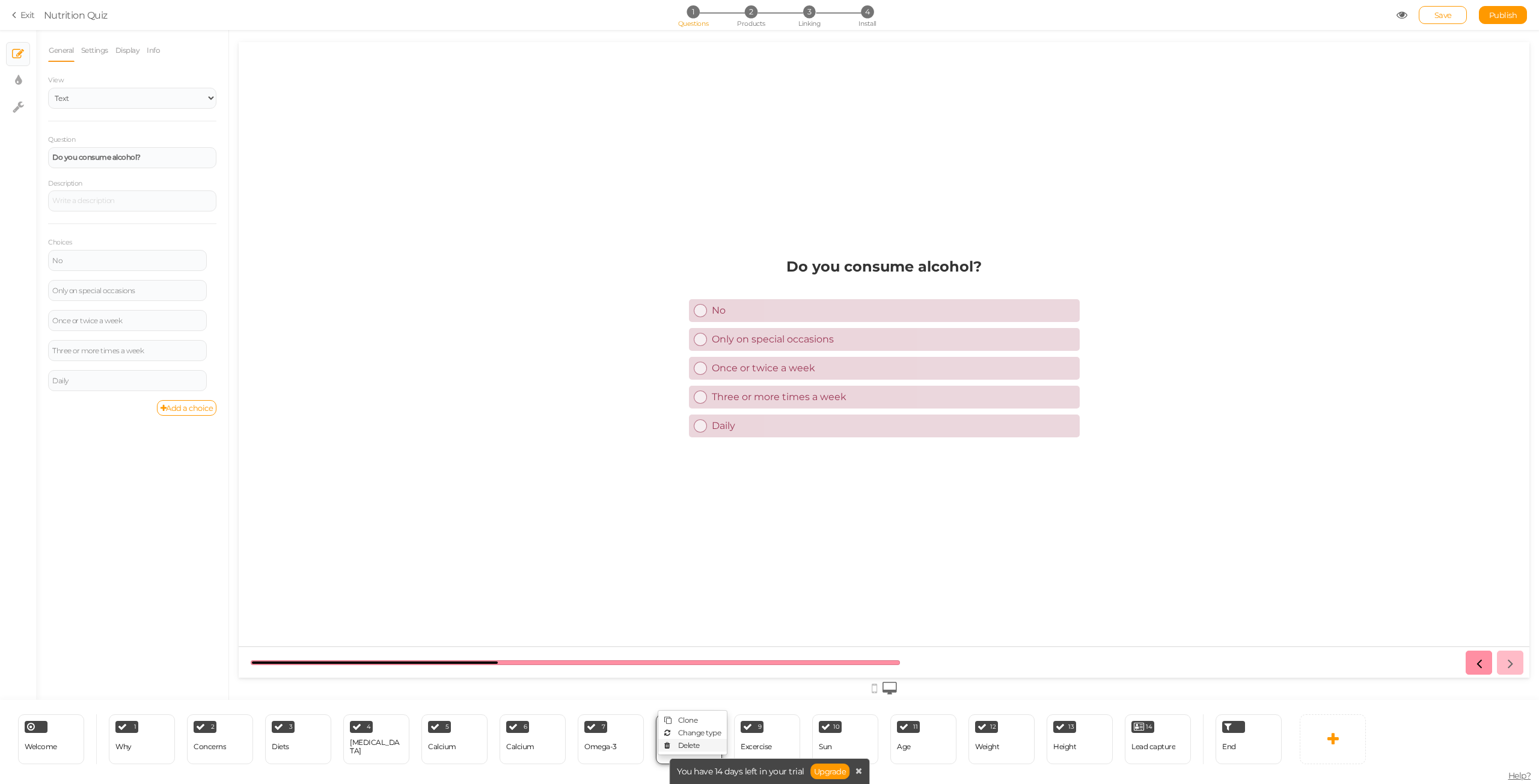
click at [694, 748] on span "Delete" at bounding box center [688, 745] width 22 height 9
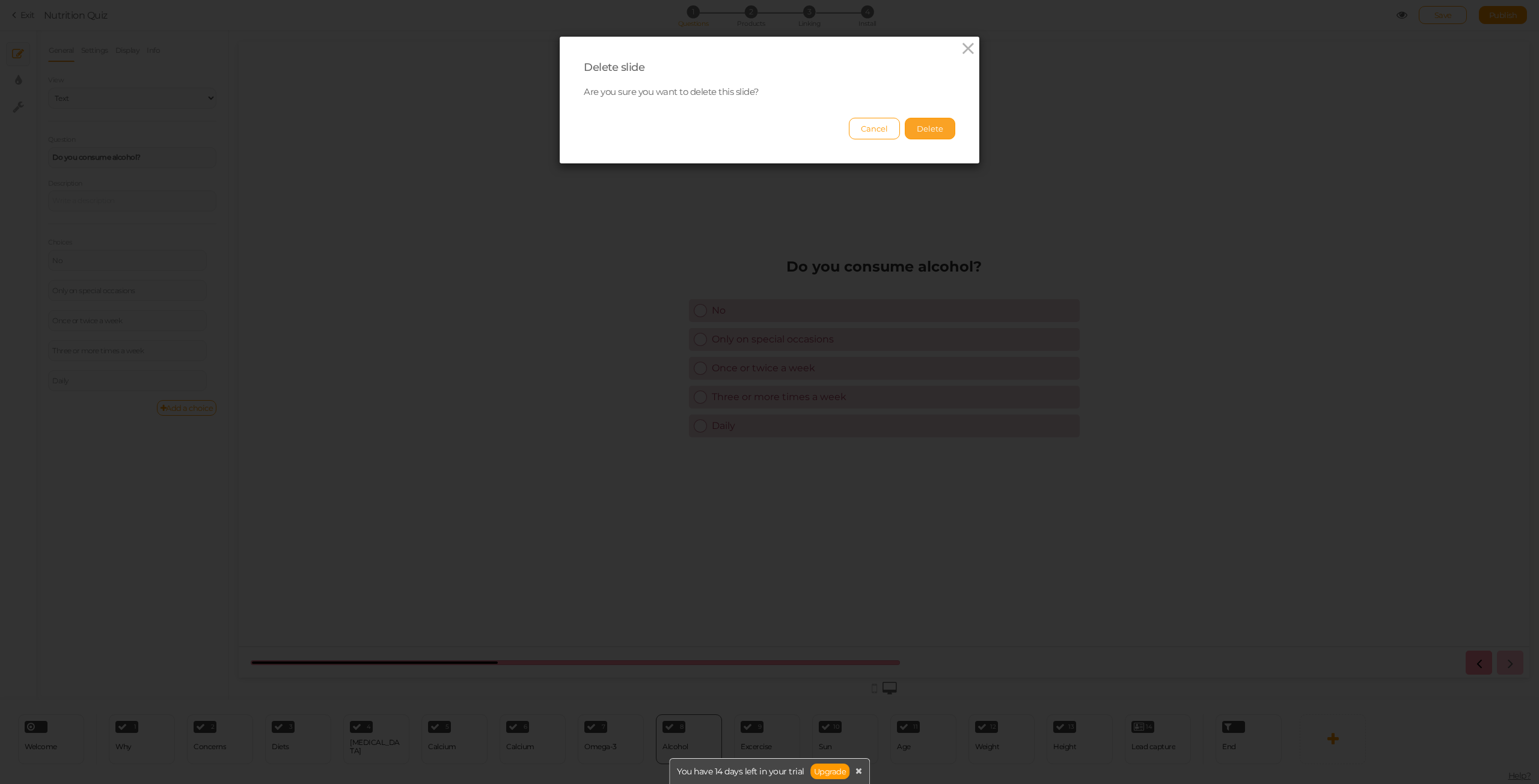
click at [924, 130] on button "Delete" at bounding box center [930, 128] width 51 height 22
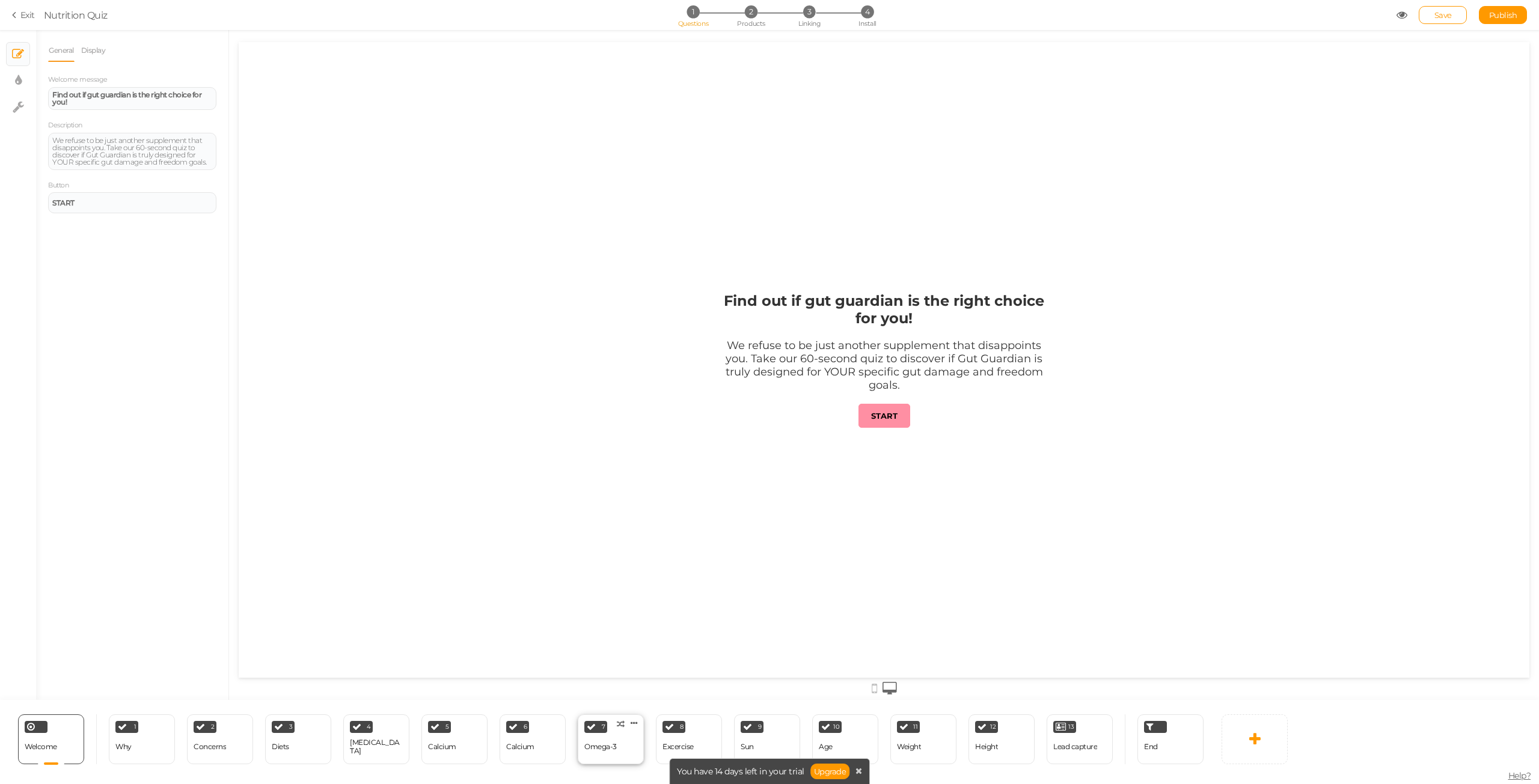
click at [609, 755] on div "Omega-3" at bounding box center [600, 747] width 33 height 21
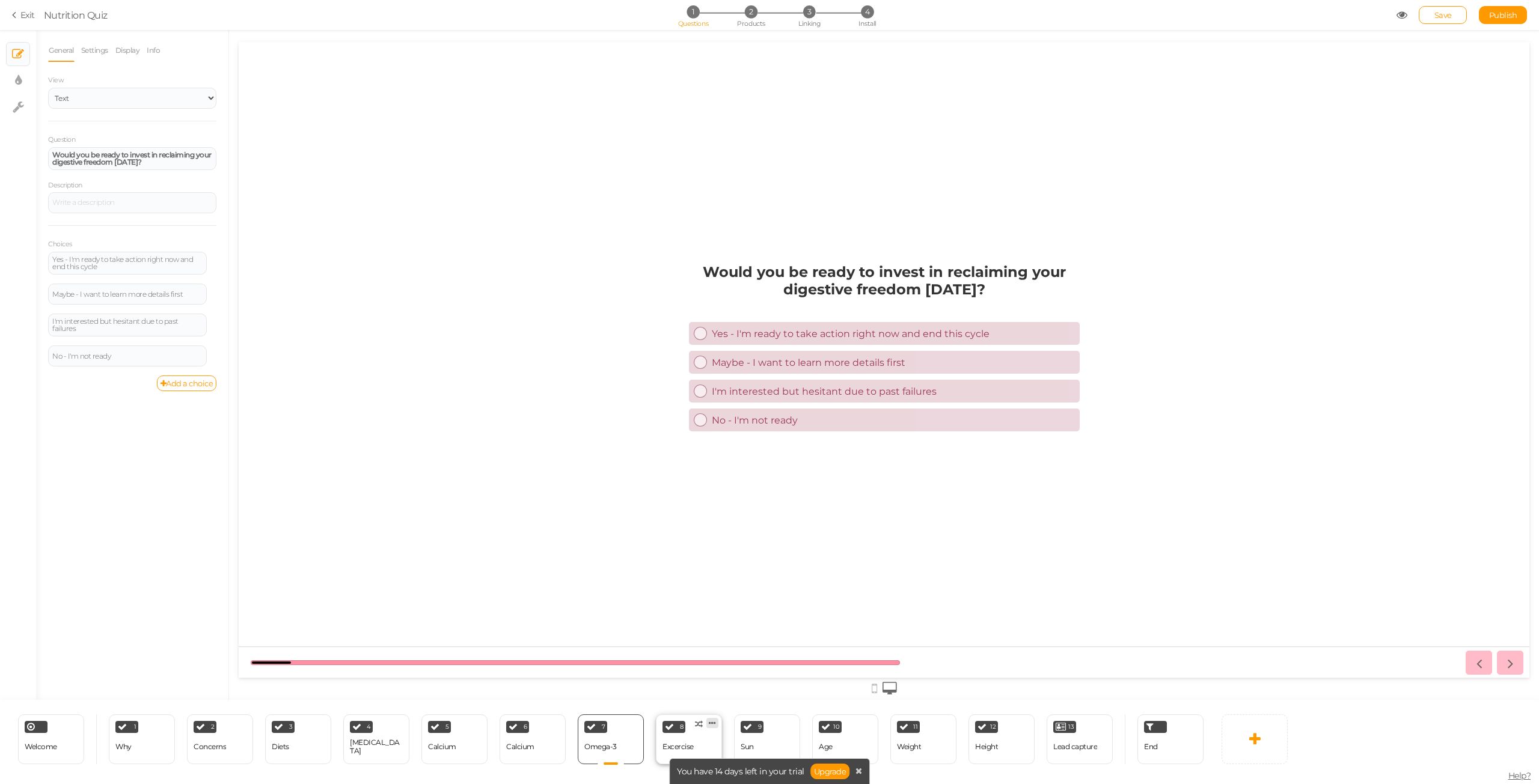
click at [714, 722] on icon at bounding box center [712, 723] width 7 height 9
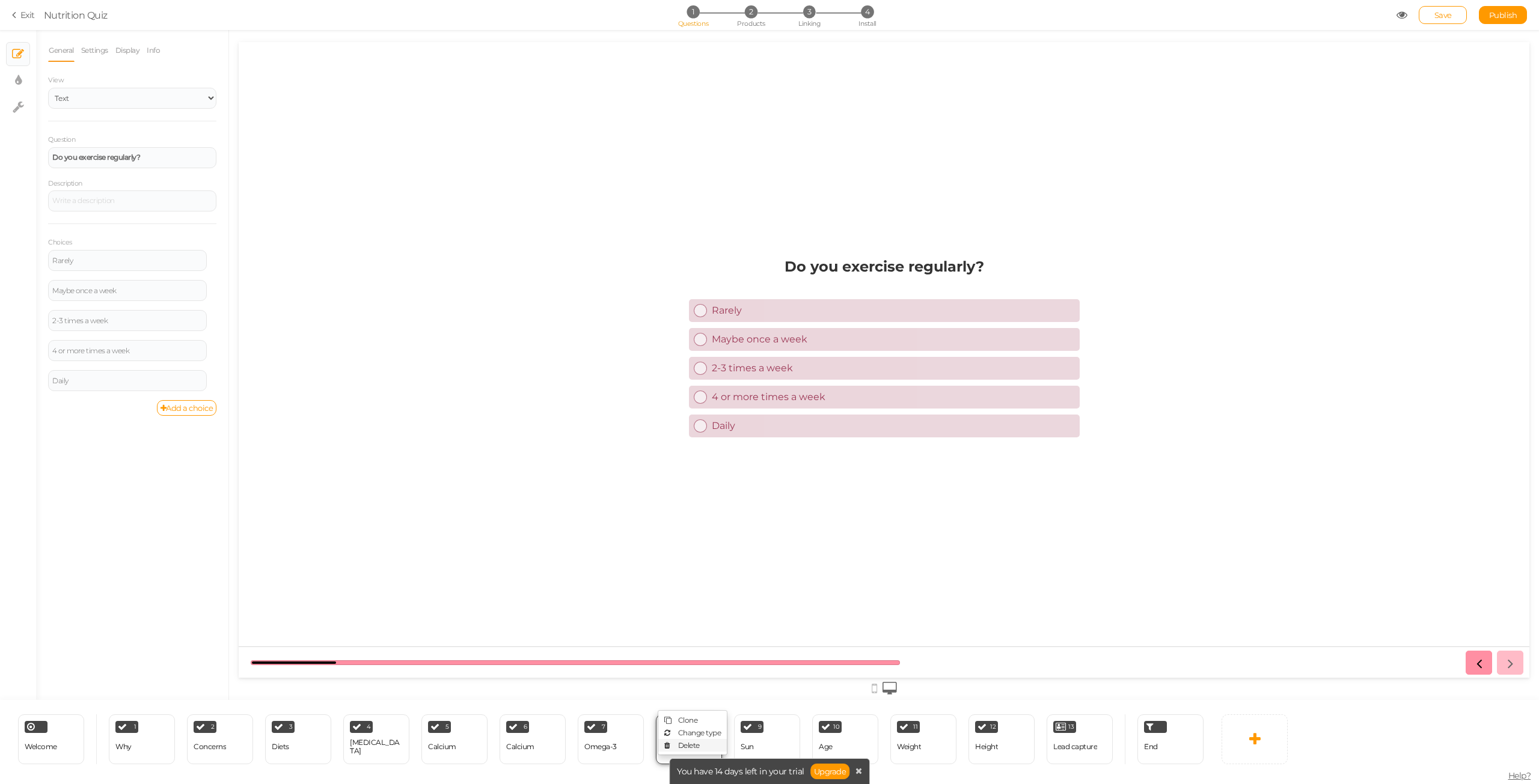
click at [703, 749] on link "Delete" at bounding box center [692, 746] width 69 height 12
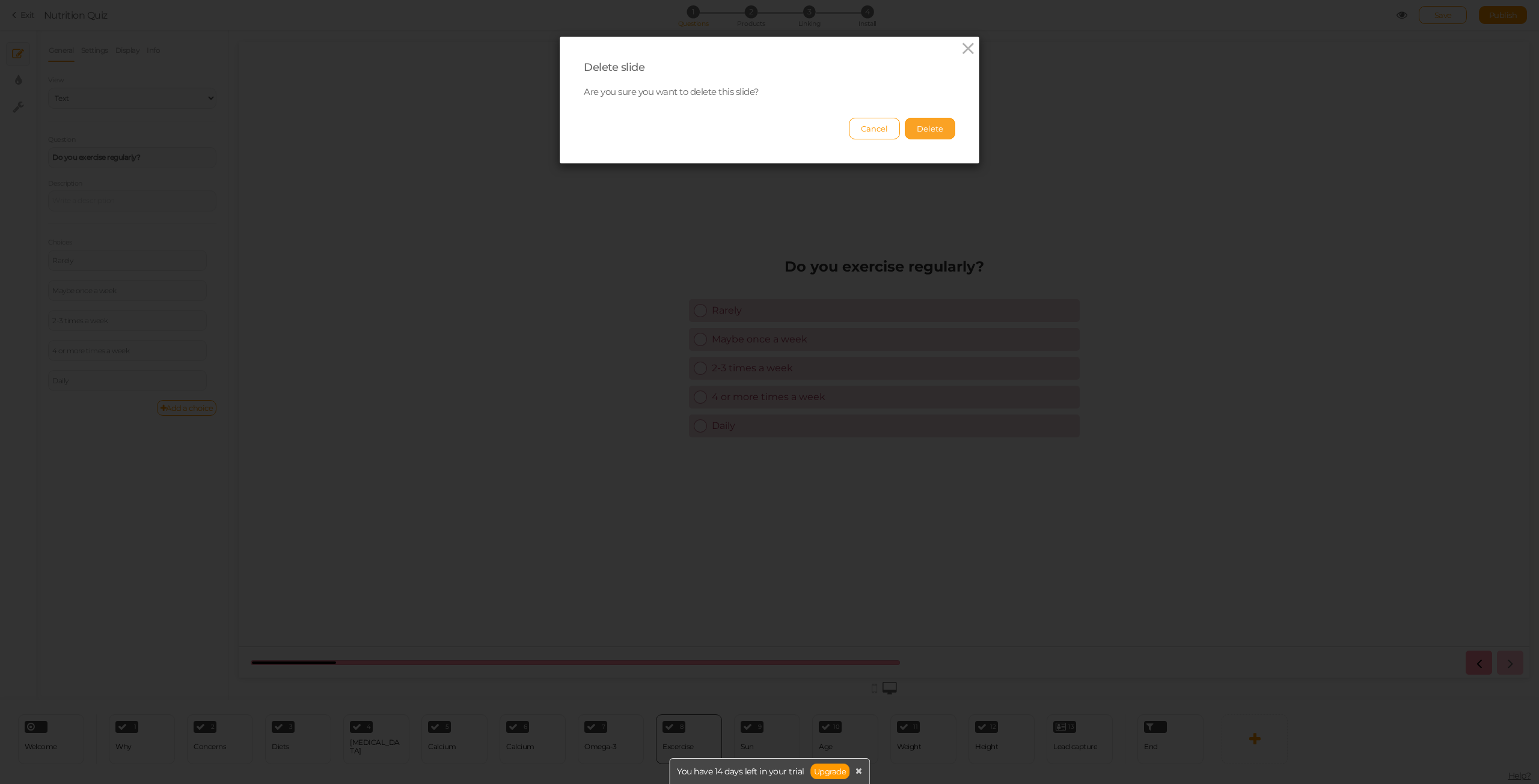
click at [915, 127] on button "Delete" at bounding box center [930, 128] width 51 height 22
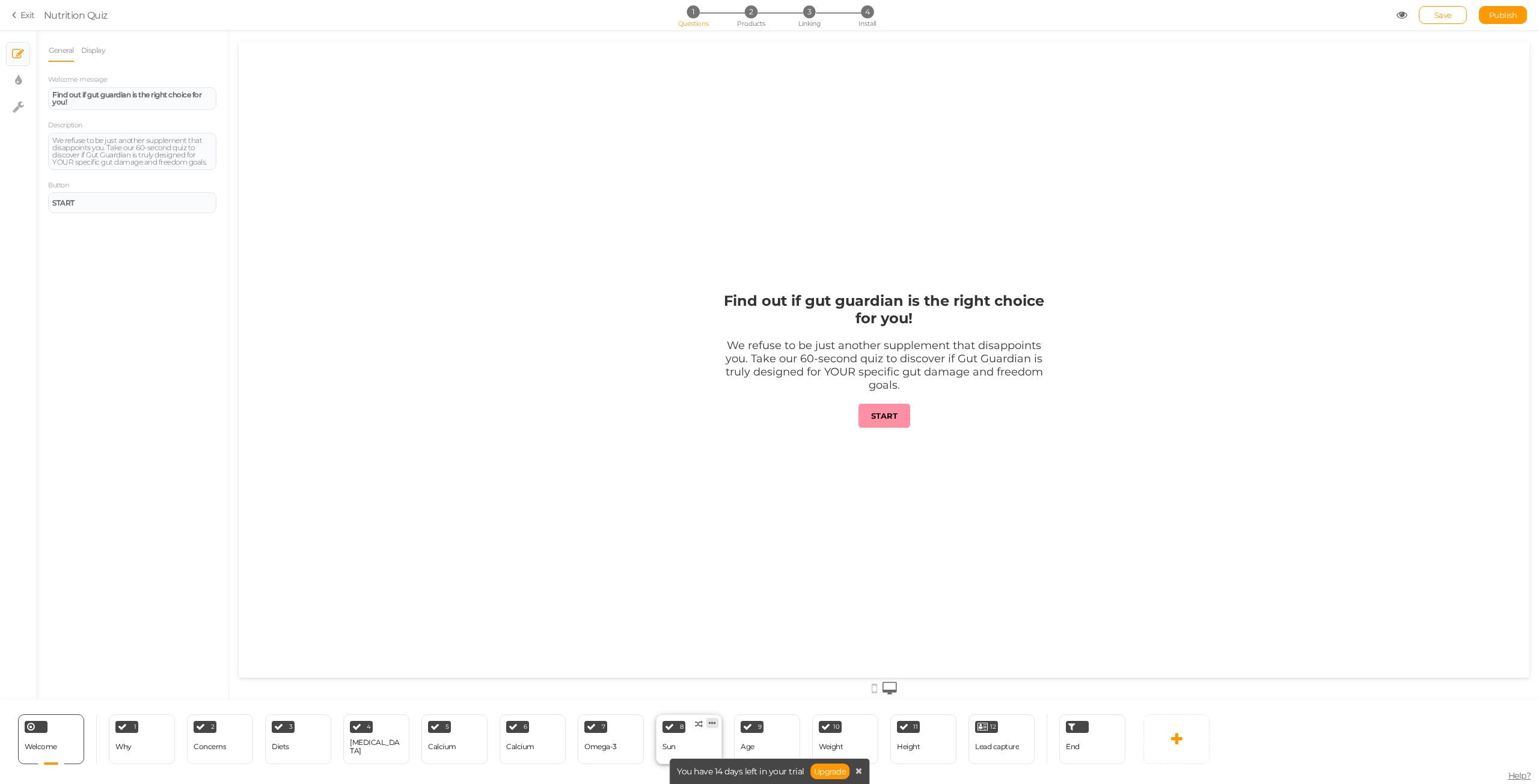
click at [717, 724] on link at bounding box center [712, 723] width 12 height 10
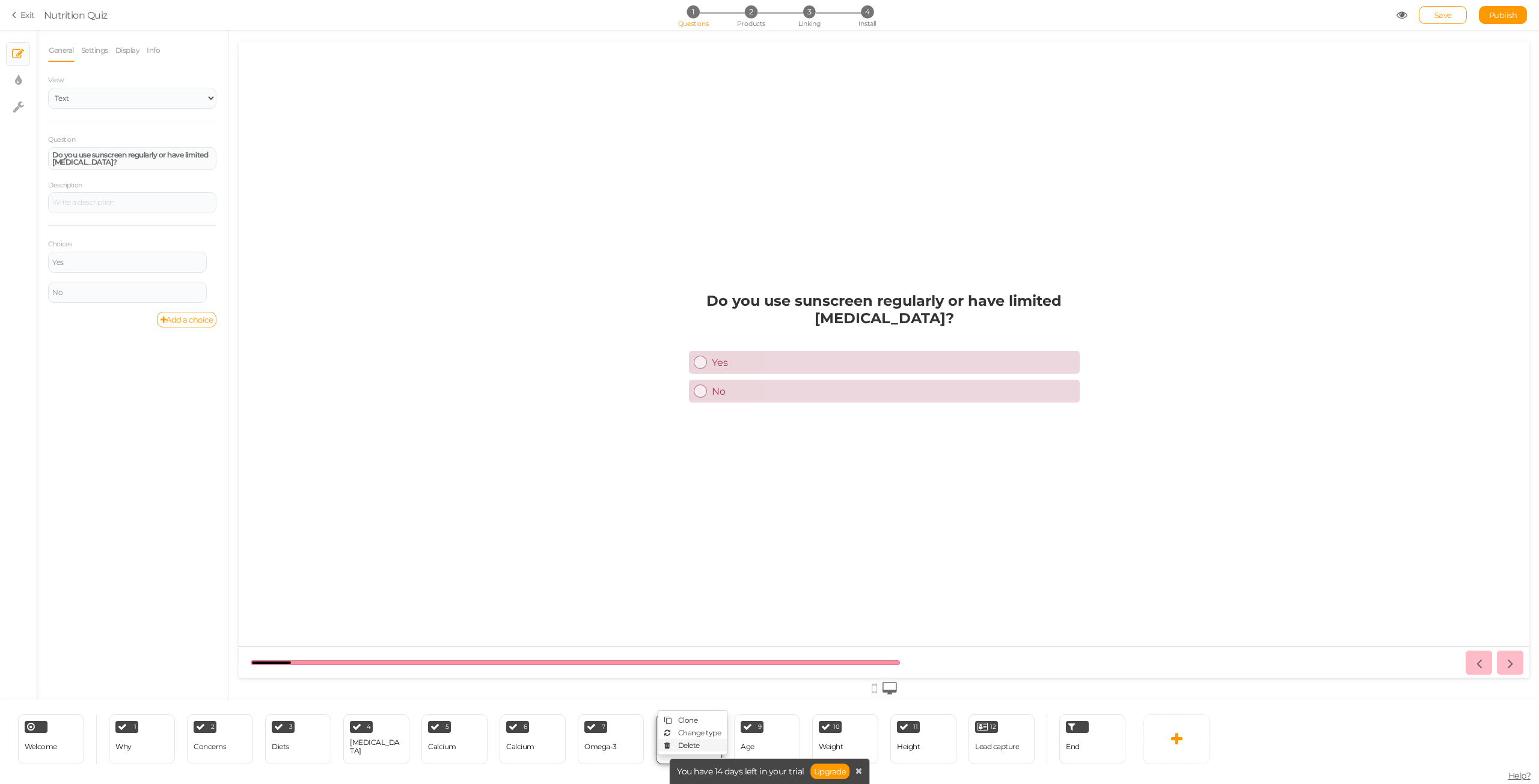
click at [704, 744] on link "Delete" at bounding box center [692, 746] width 69 height 12
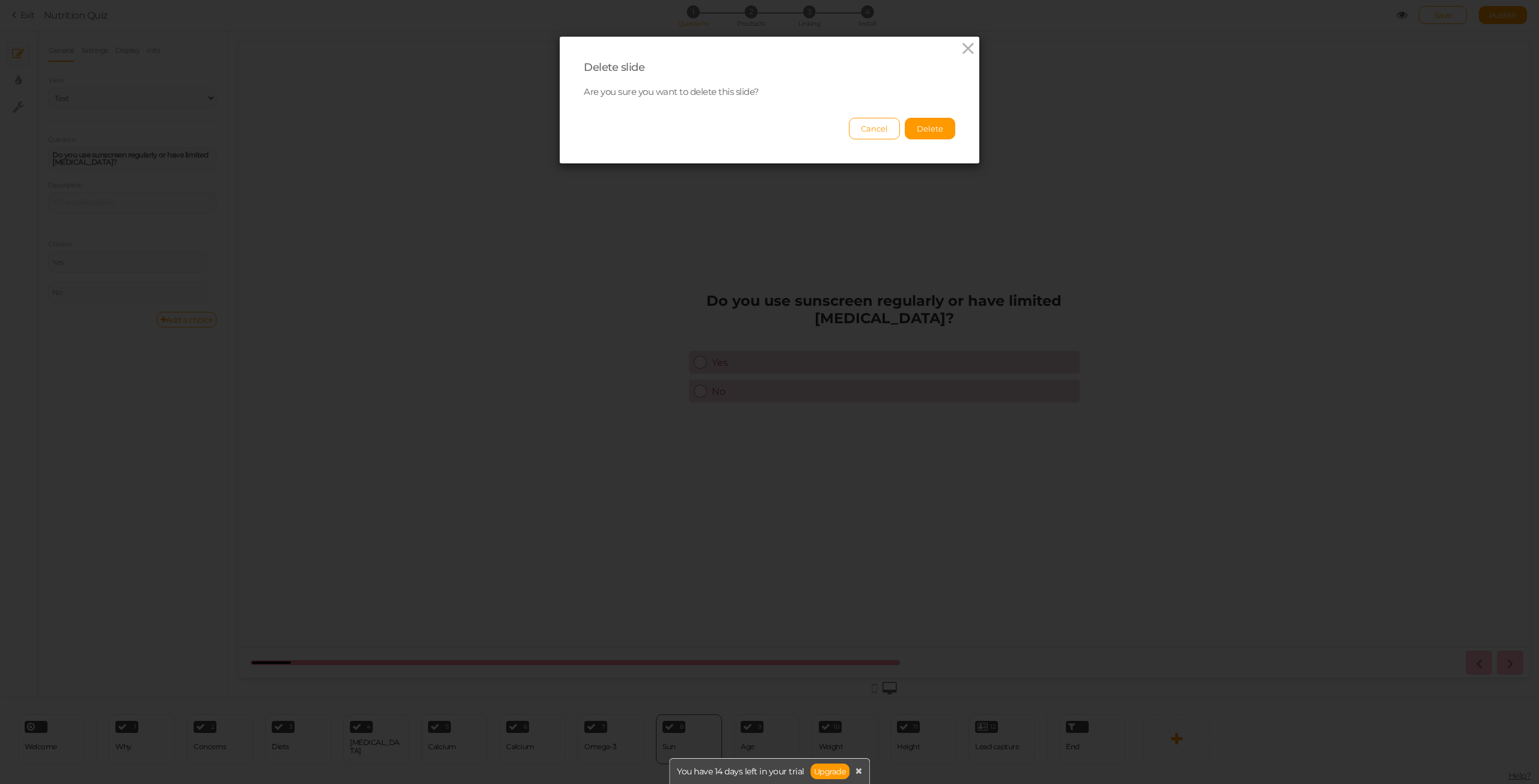
drag, startPoint x: 924, startPoint y: 127, endPoint x: 904, endPoint y: 151, distance: 31.2
click at [924, 127] on button "Delete" at bounding box center [930, 128] width 51 height 22
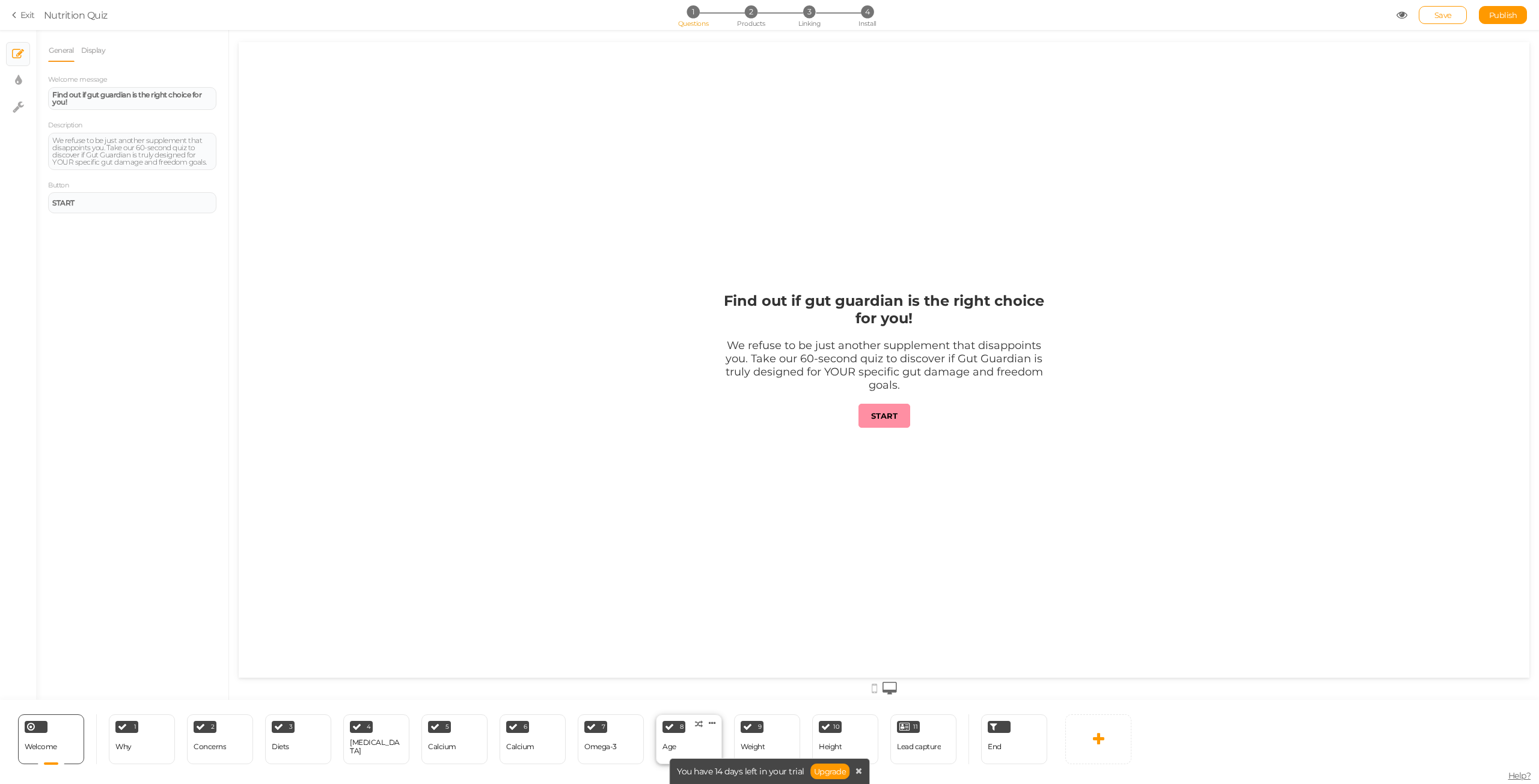
click at [699, 748] on div "8 Age × Define the conditions to show this slide. Clone Change type Delete" at bounding box center [688, 740] width 66 height 50
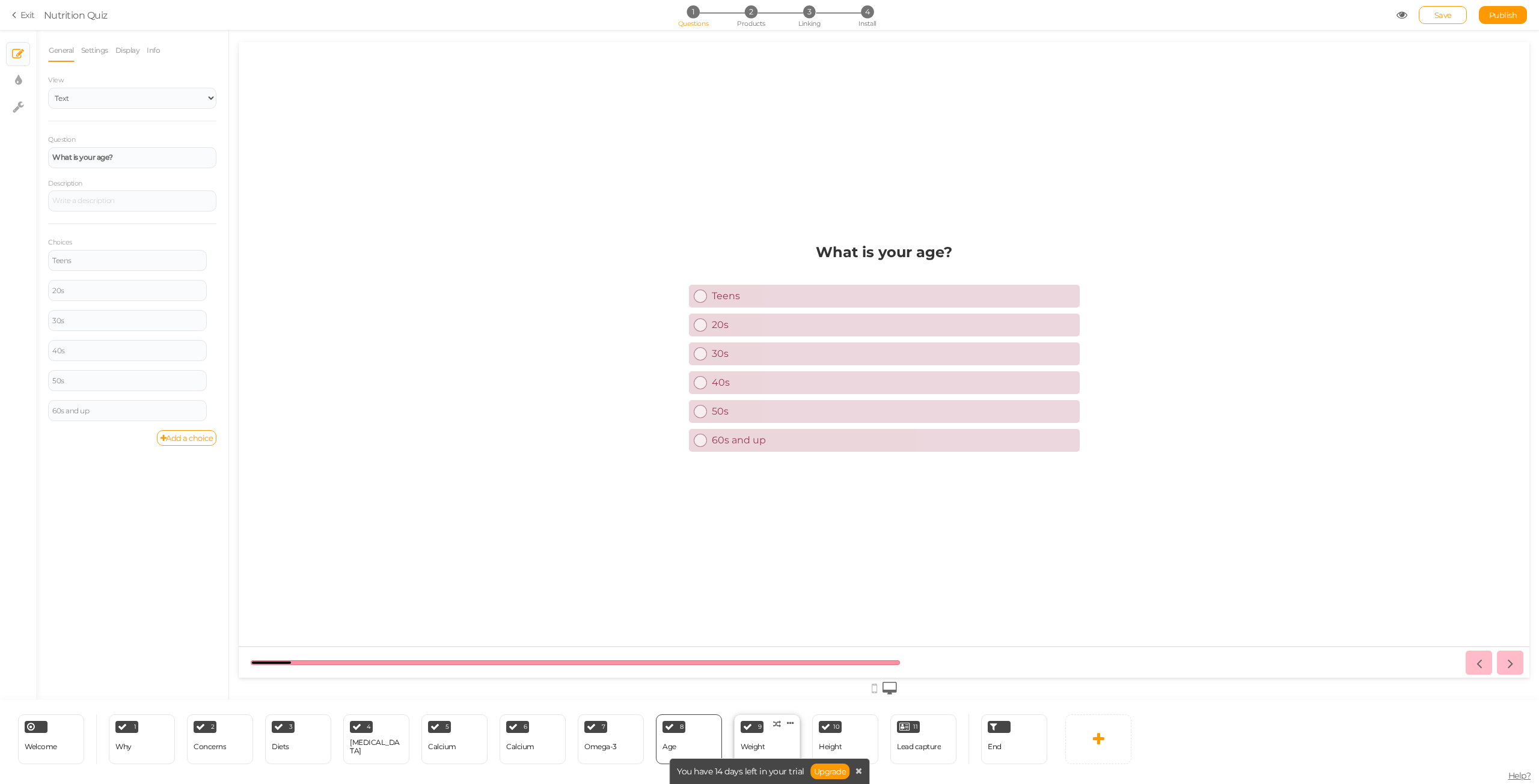
click at [746, 740] on div "Weight" at bounding box center [752, 747] width 24 height 21
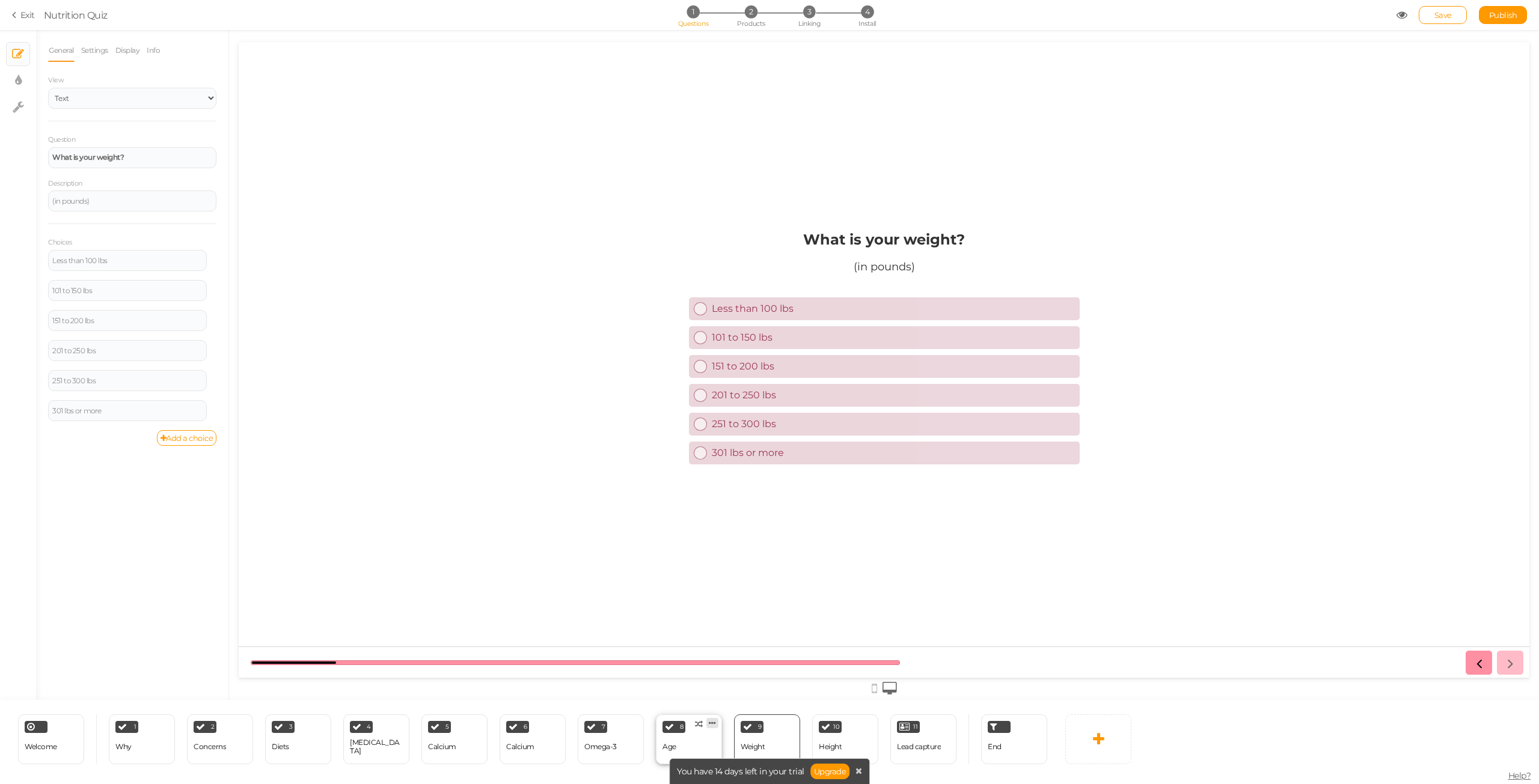
click at [717, 726] on link at bounding box center [712, 723] width 12 height 10
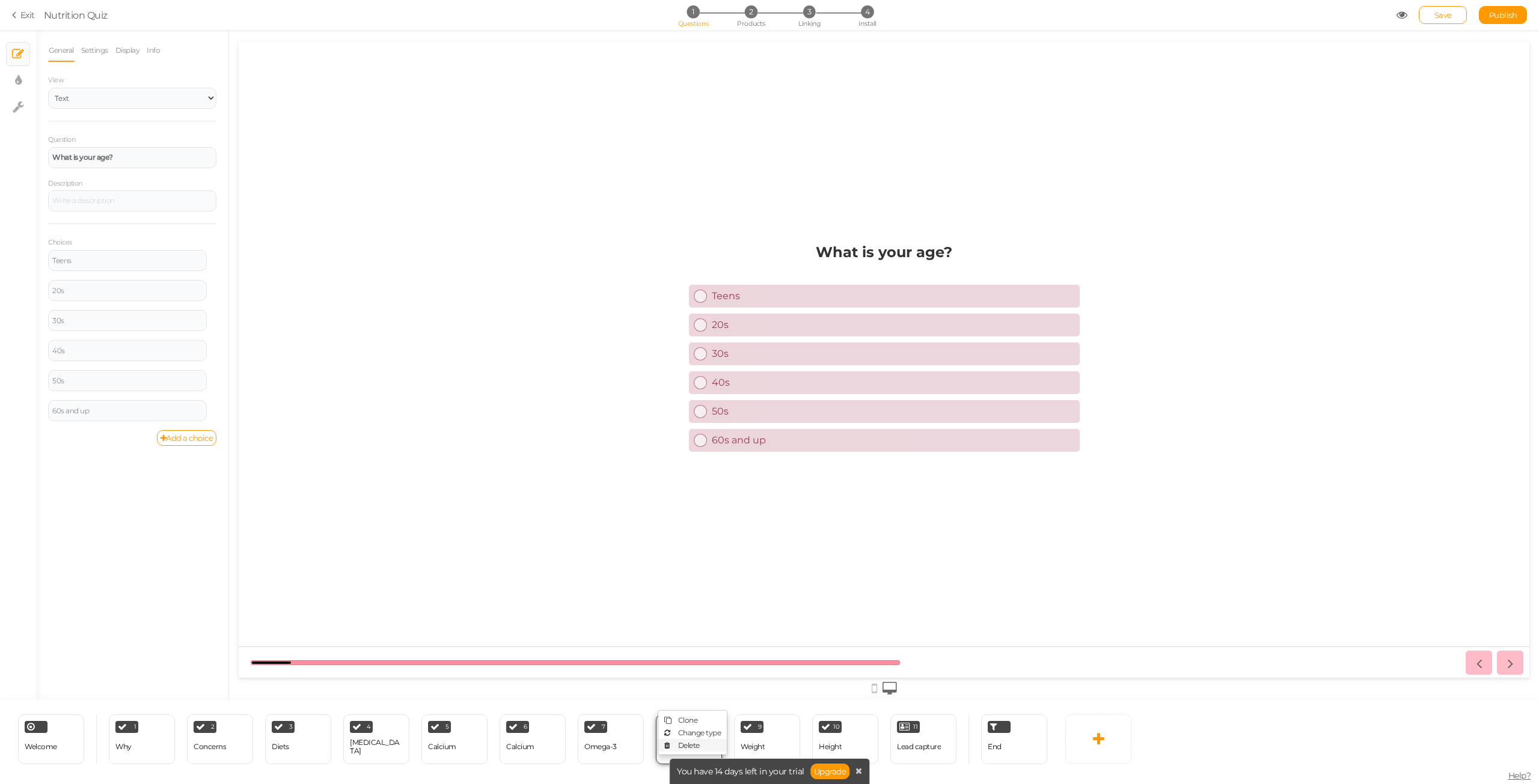
click at [701, 745] on link "Delete" at bounding box center [692, 746] width 69 height 12
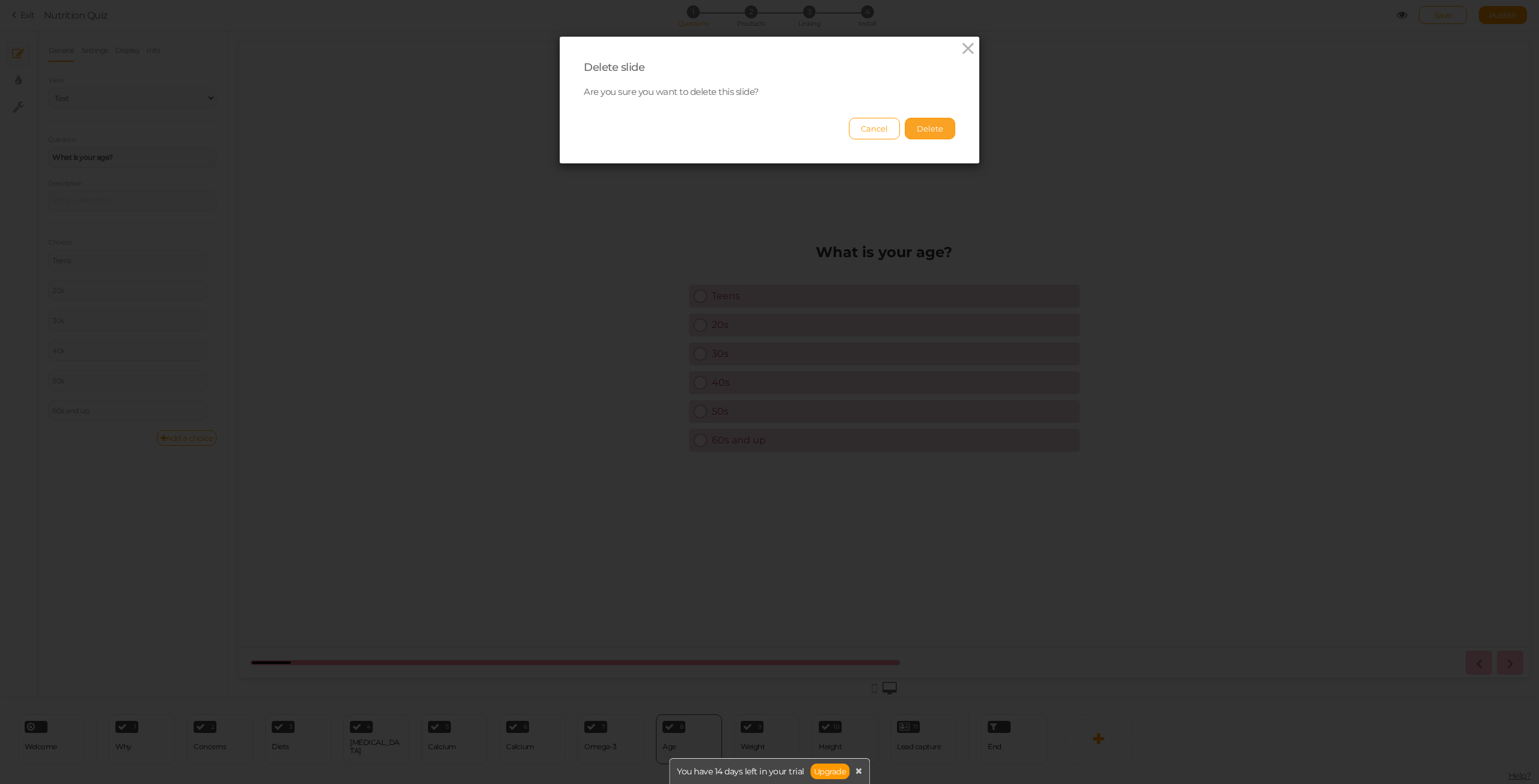
click at [912, 125] on button "Delete" at bounding box center [930, 128] width 51 height 22
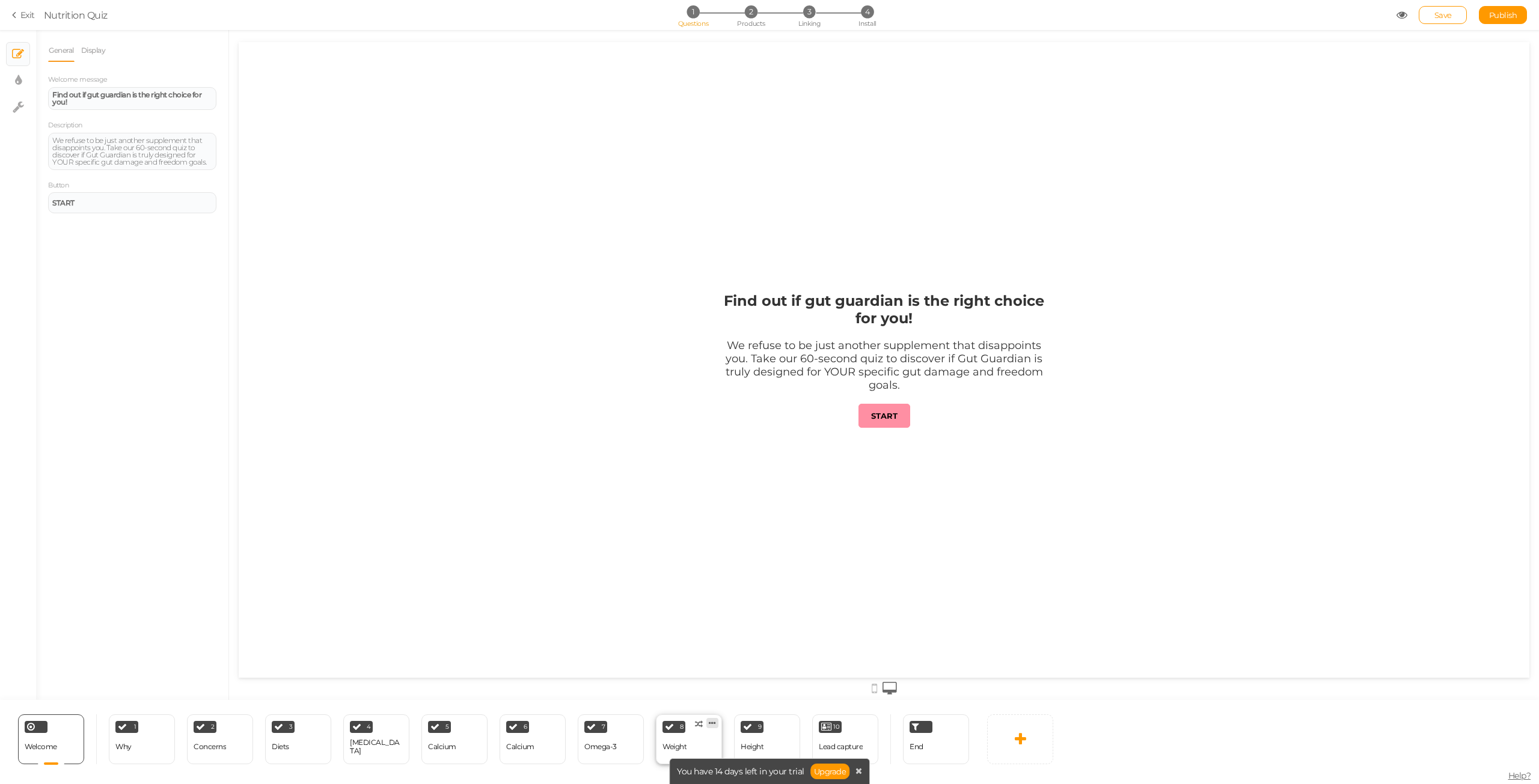
click at [711, 724] on icon at bounding box center [712, 723] width 7 height 9
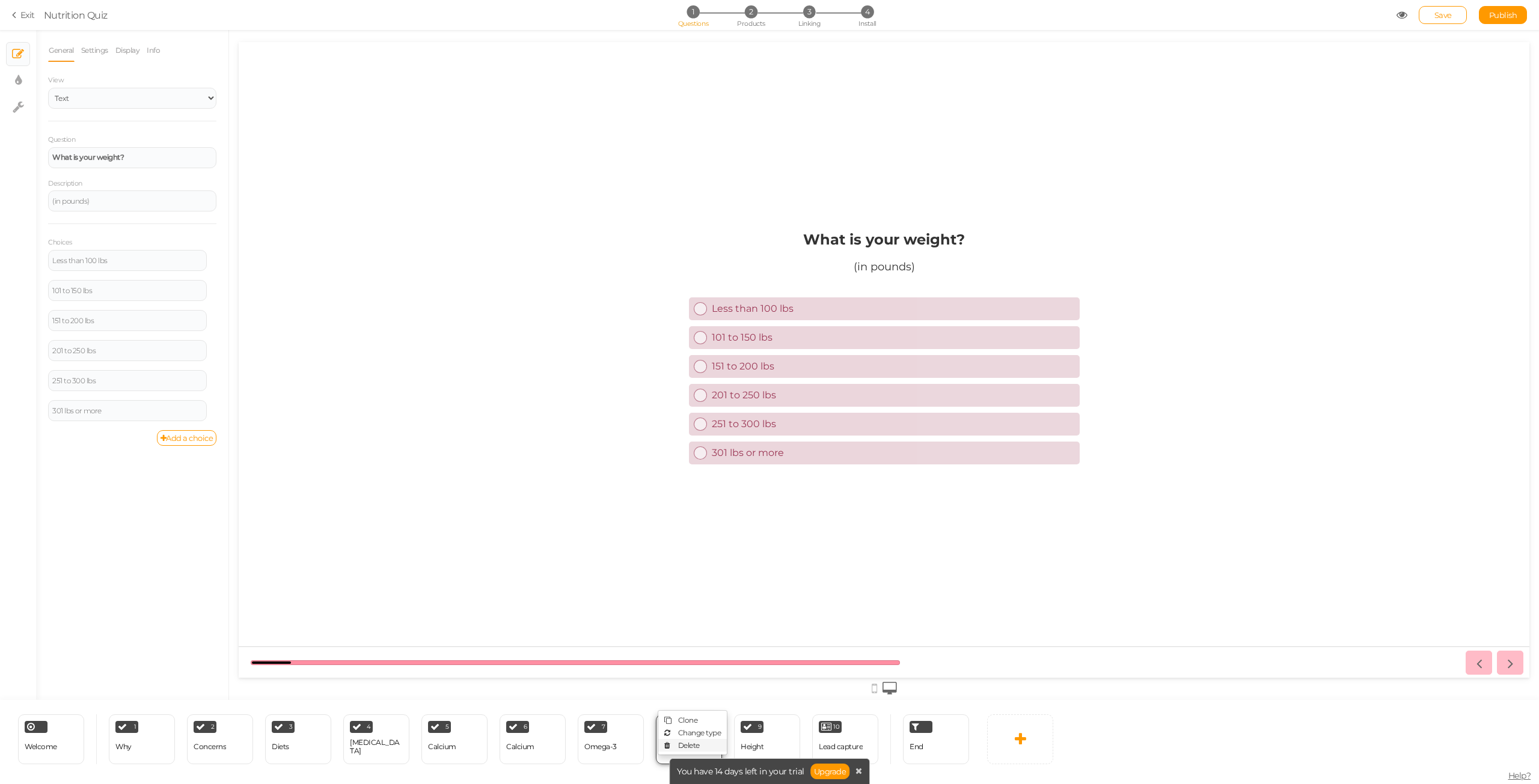
click at [700, 748] on link "Delete" at bounding box center [692, 746] width 69 height 12
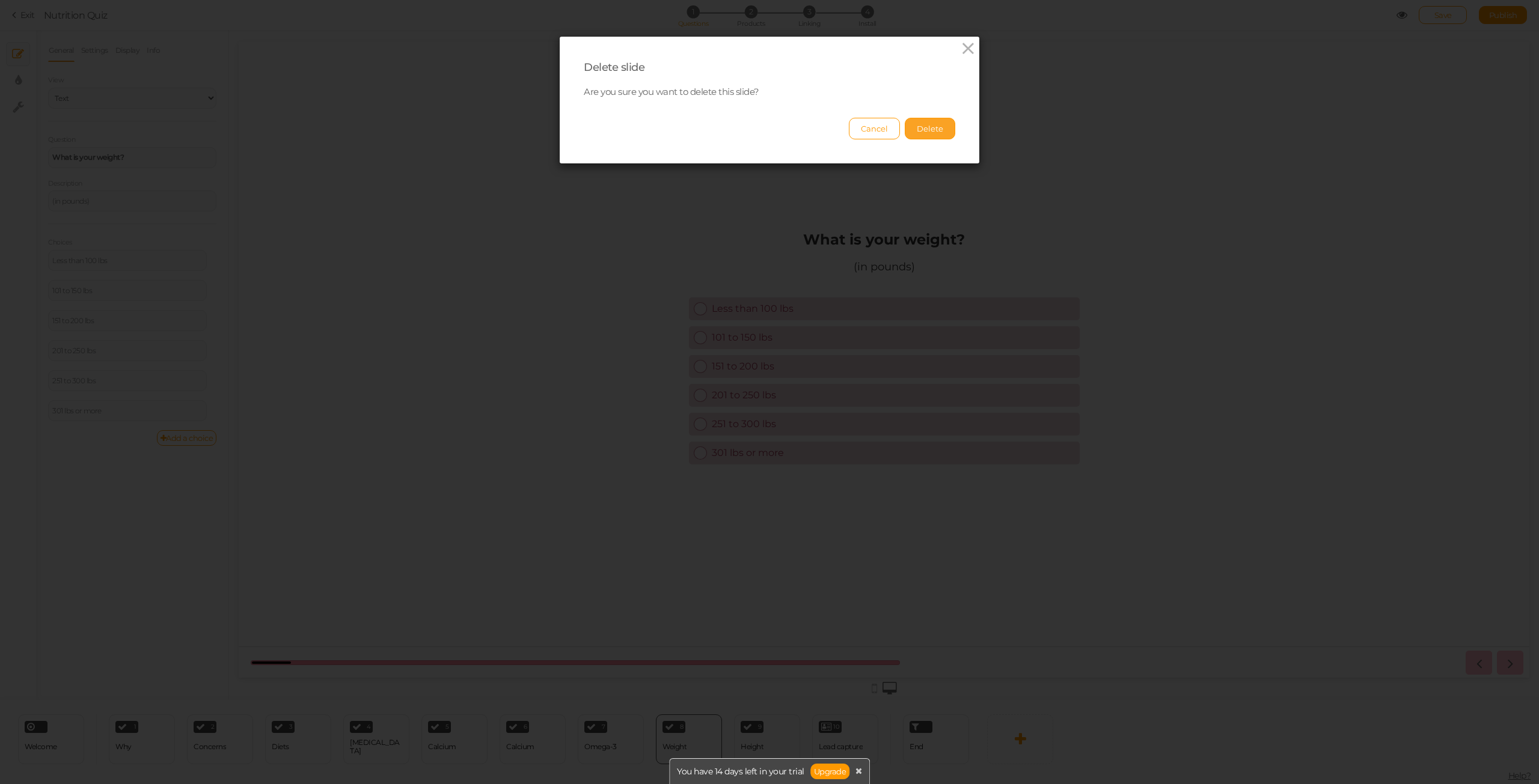
drag, startPoint x: 917, startPoint y: 129, endPoint x: 915, endPoint y: 121, distance: 8.2
click at [916, 124] on button "Delete" at bounding box center [930, 128] width 51 height 22
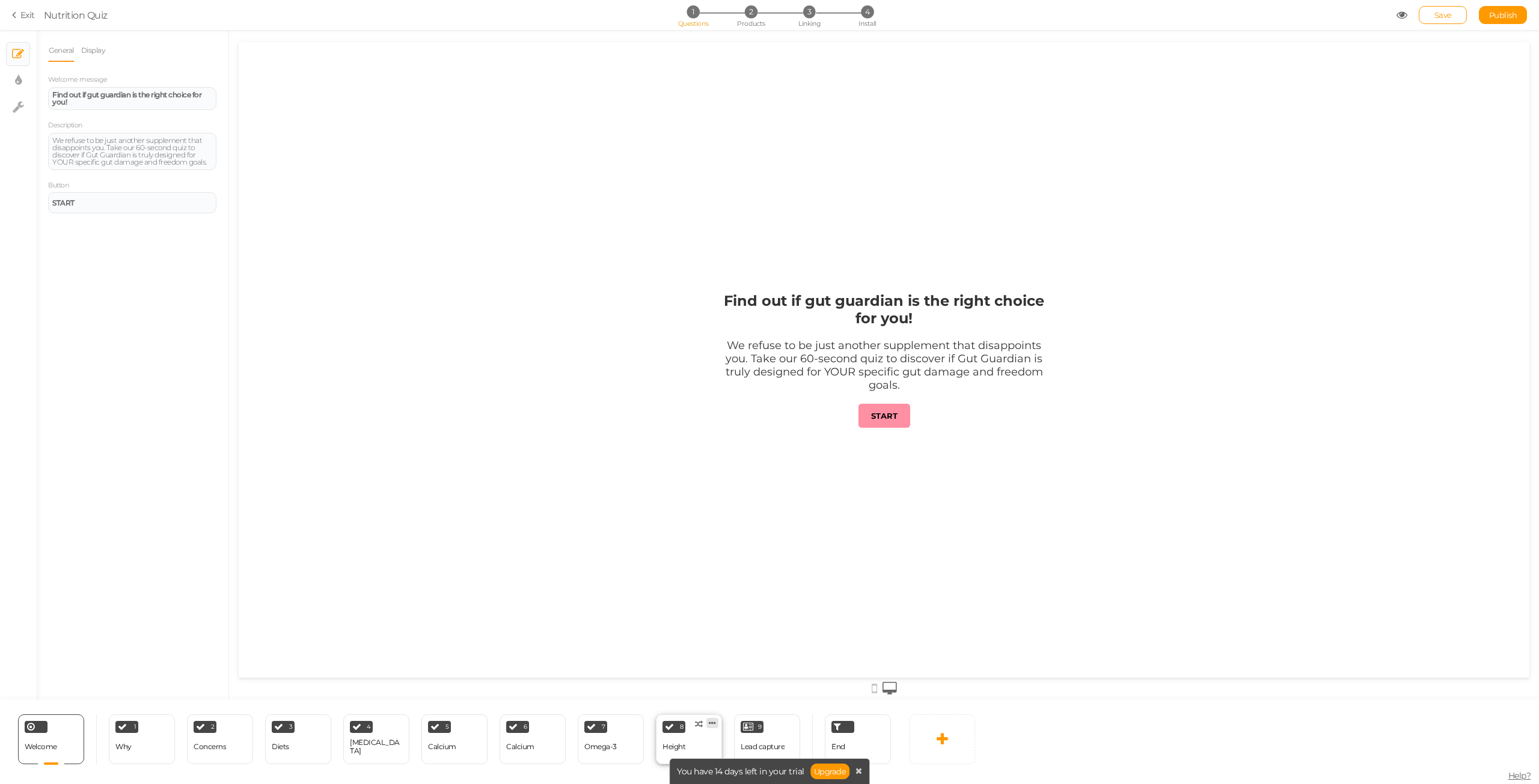
click at [714, 725] on icon at bounding box center [712, 723] width 7 height 9
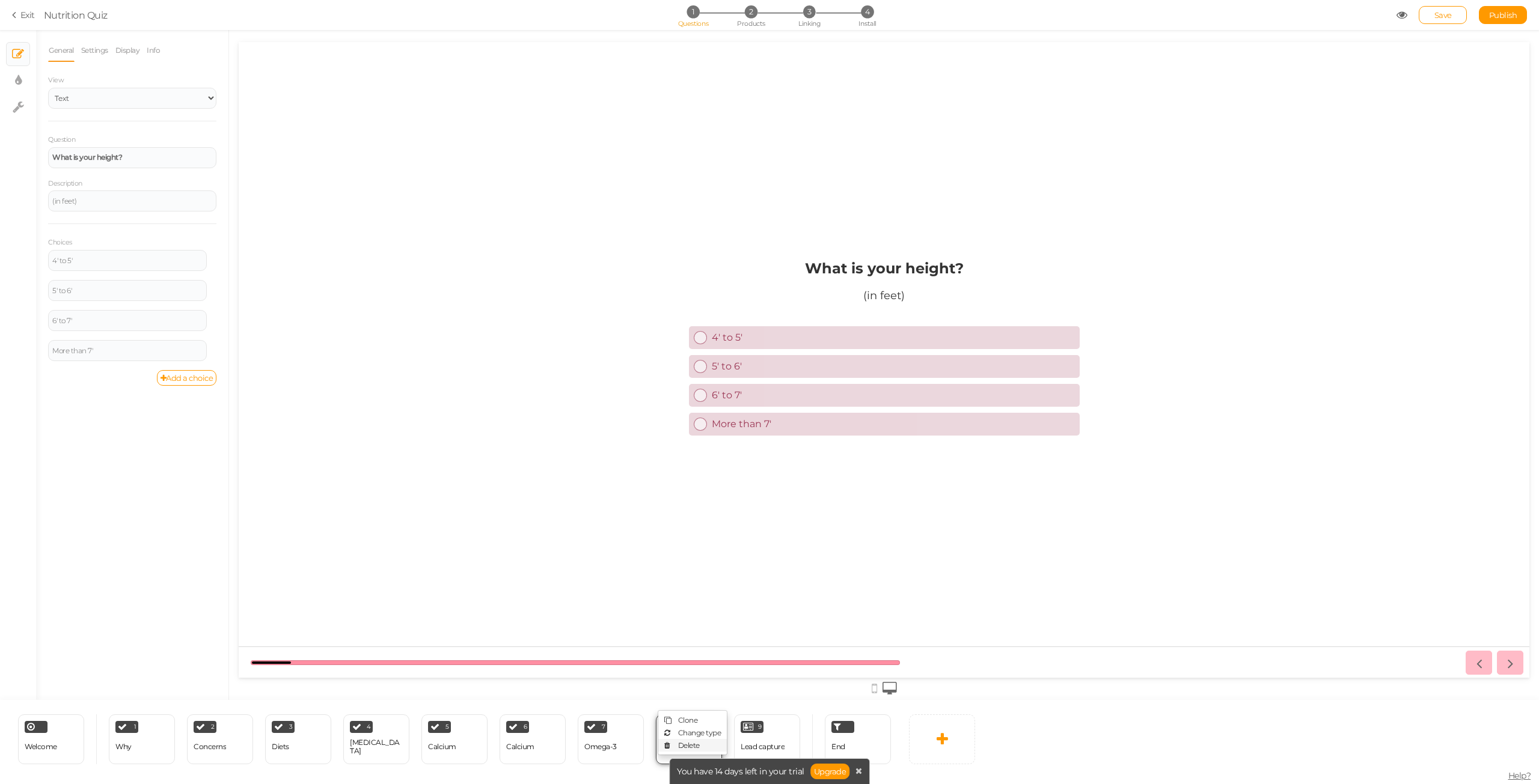
click at [685, 744] on span "Delete" at bounding box center [688, 745] width 22 height 9
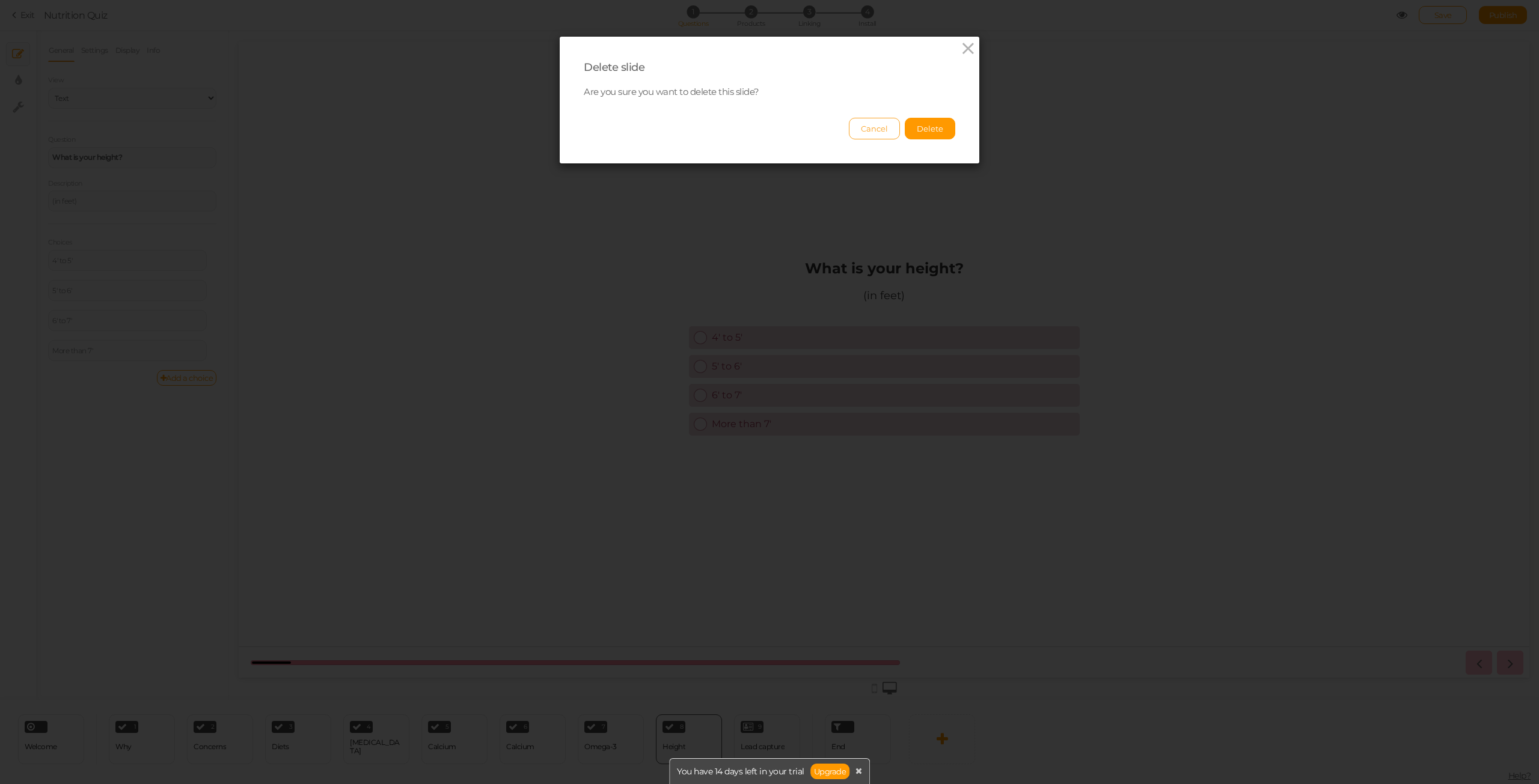
click at [872, 128] on button "Cancel" at bounding box center [874, 128] width 51 height 22
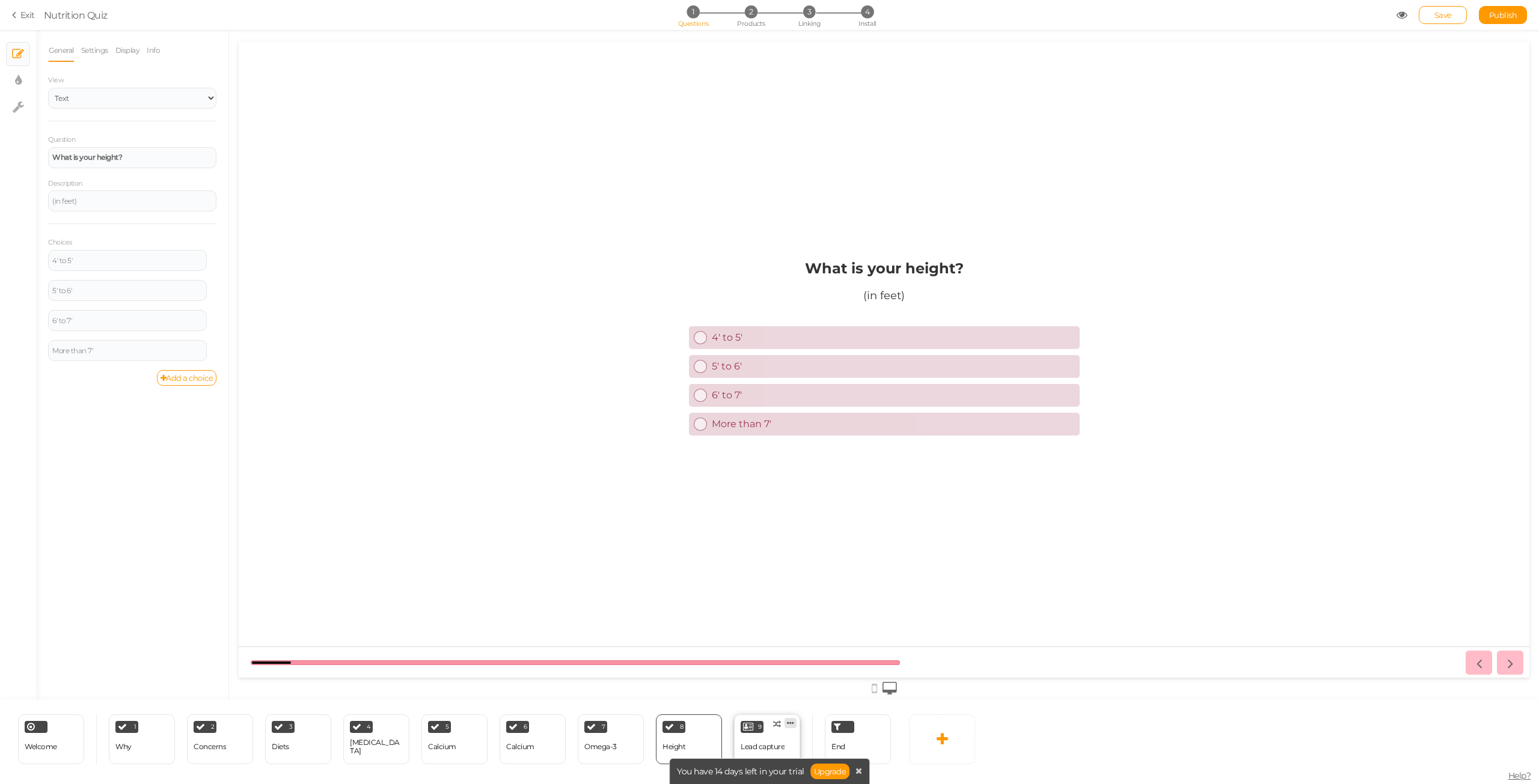
click at [788, 724] on icon at bounding box center [790, 723] width 7 height 9
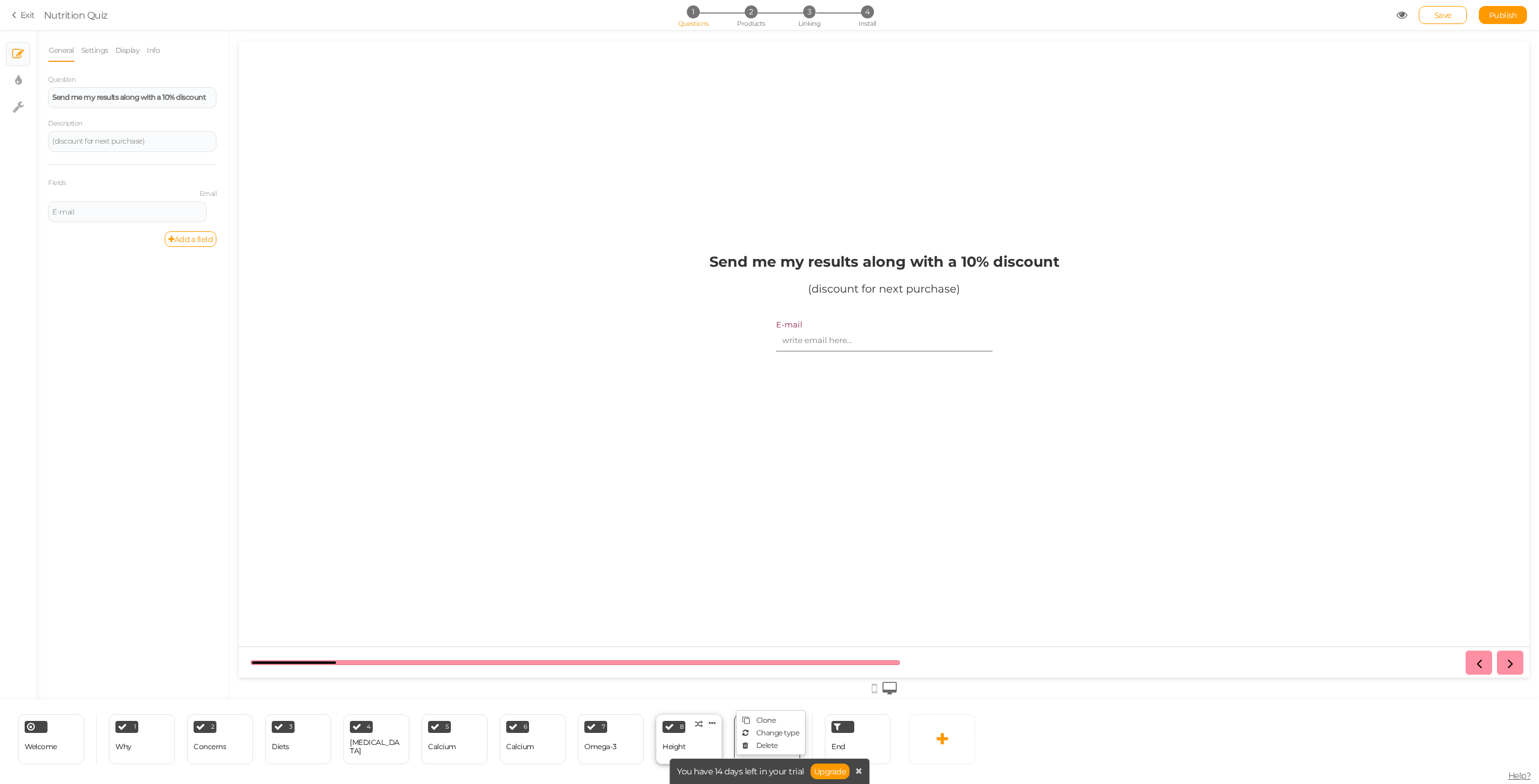
click at [706, 741] on div "8 Height × Define the conditions to show this slide. Clone Change type Delete" at bounding box center [688, 740] width 66 height 50
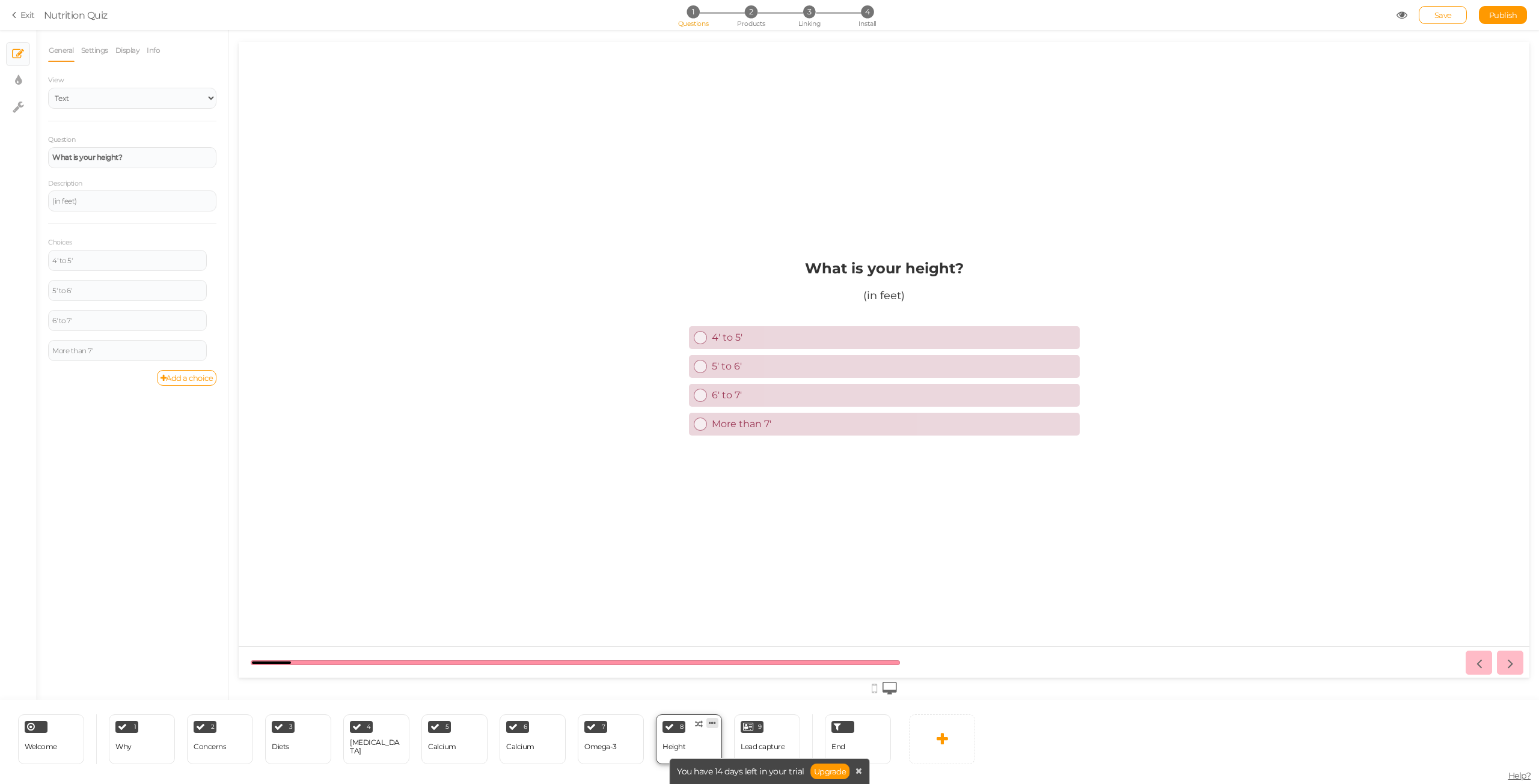
click at [713, 723] on icon at bounding box center [712, 723] width 7 height 9
click at [713, 744] on link "Delete" at bounding box center [692, 746] width 69 height 12
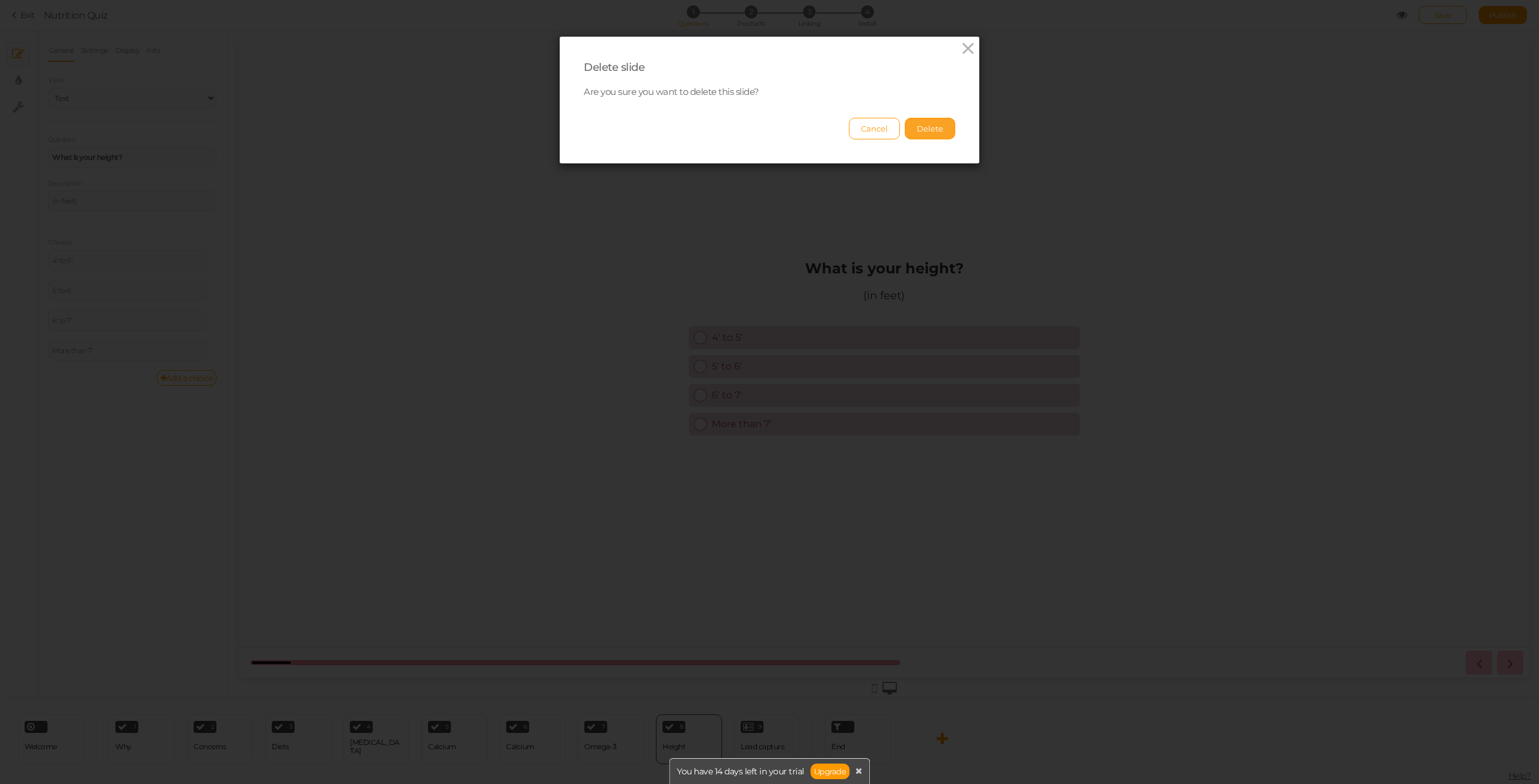
click at [923, 119] on button "Delete" at bounding box center [930, 128] width 51 height 22
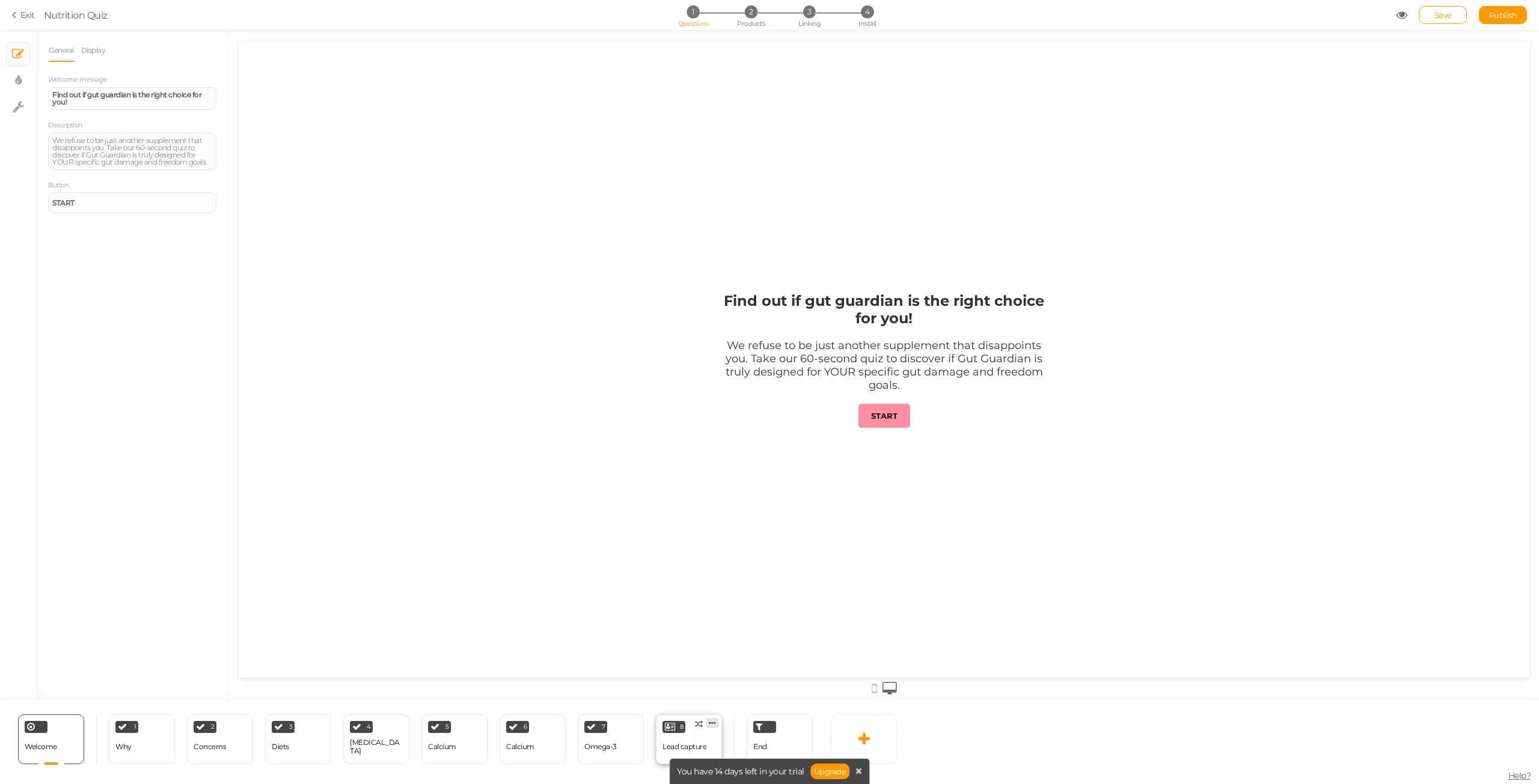
click at [717, 728] on link at bounding box center [712, 723] width 12 height 10
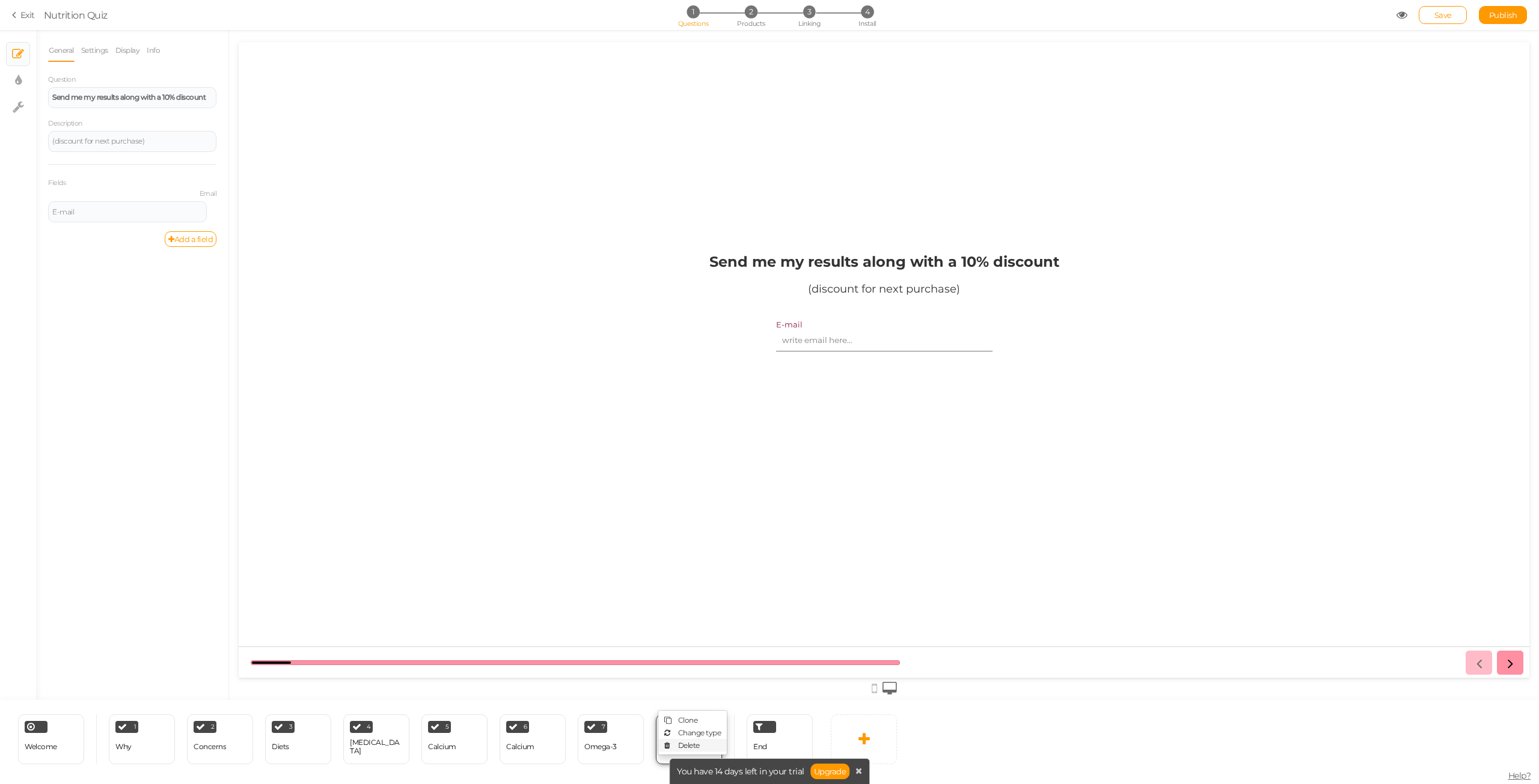
click at [701, 744] on link "Delete" at bounding box center [692, 746] width 69 height 12
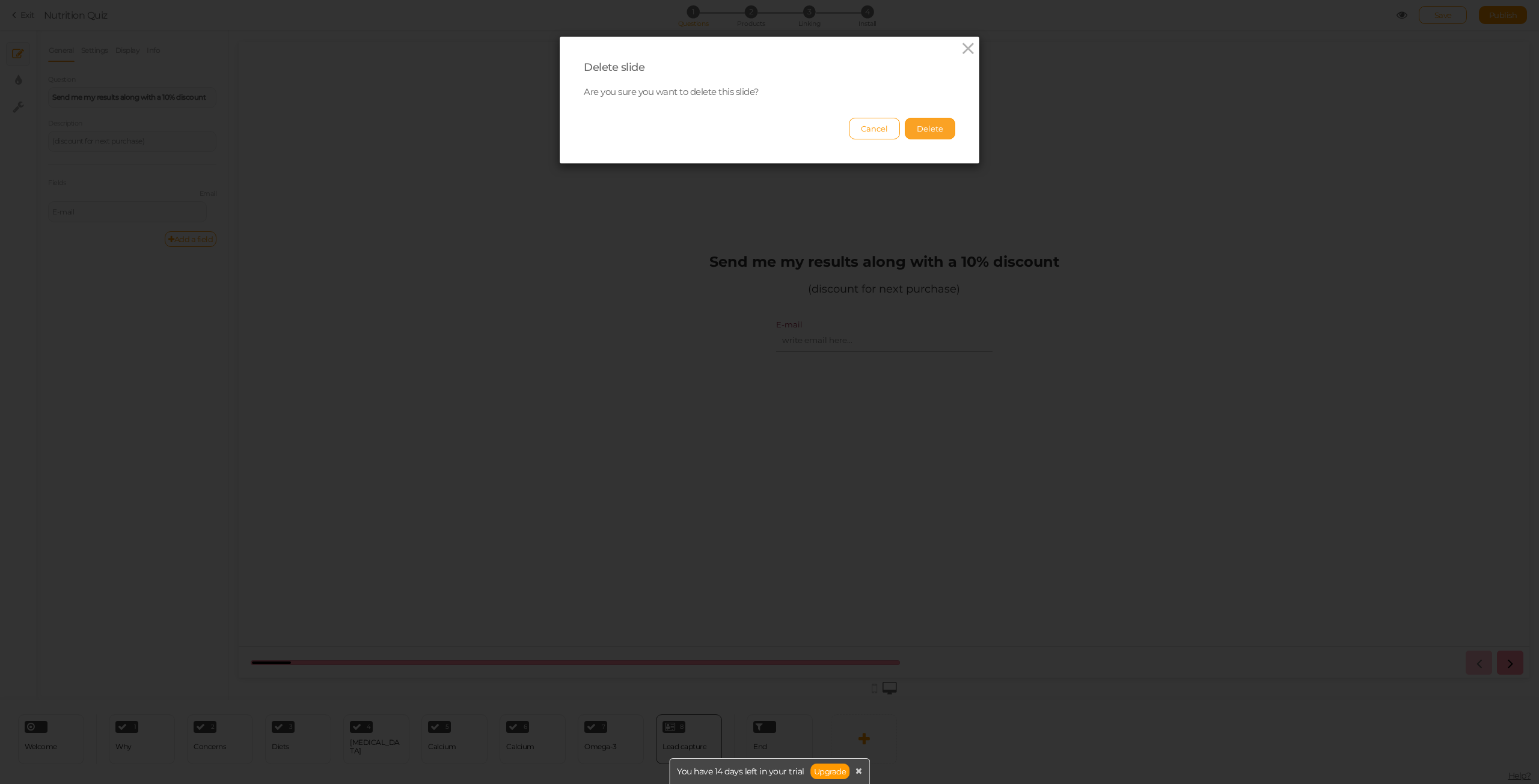
click at [924, 124] on button "Delete" at bounding box center [930, 128] width 51 height 22
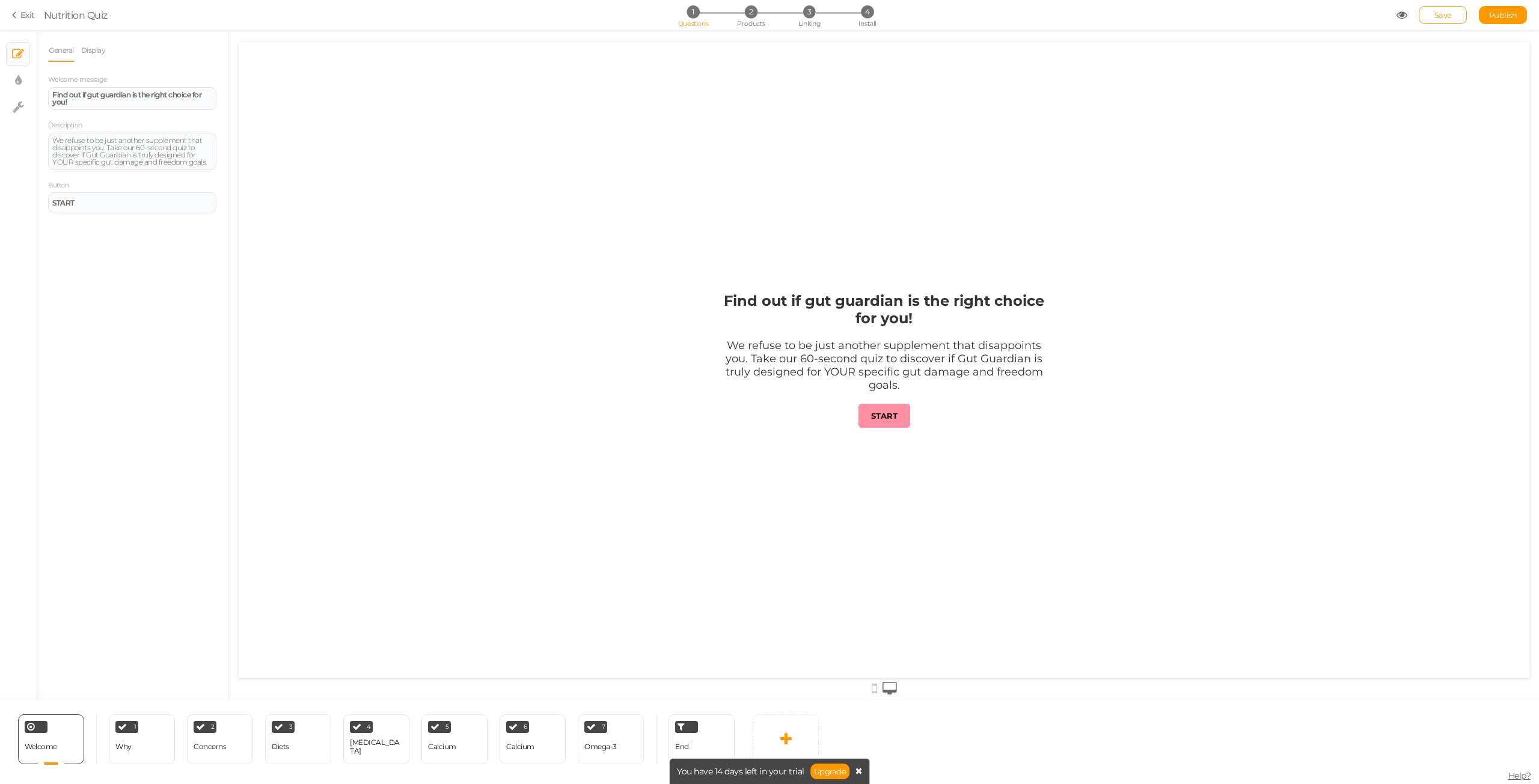
click at [857, 771] on icon at bounding box center [859, 771] width 7 height 8
click at [25, 85] on link "× Display settings" at bounding box center [18, 81] width 23 height 23
select select "2"
select select "montserrat"
select select "fade"
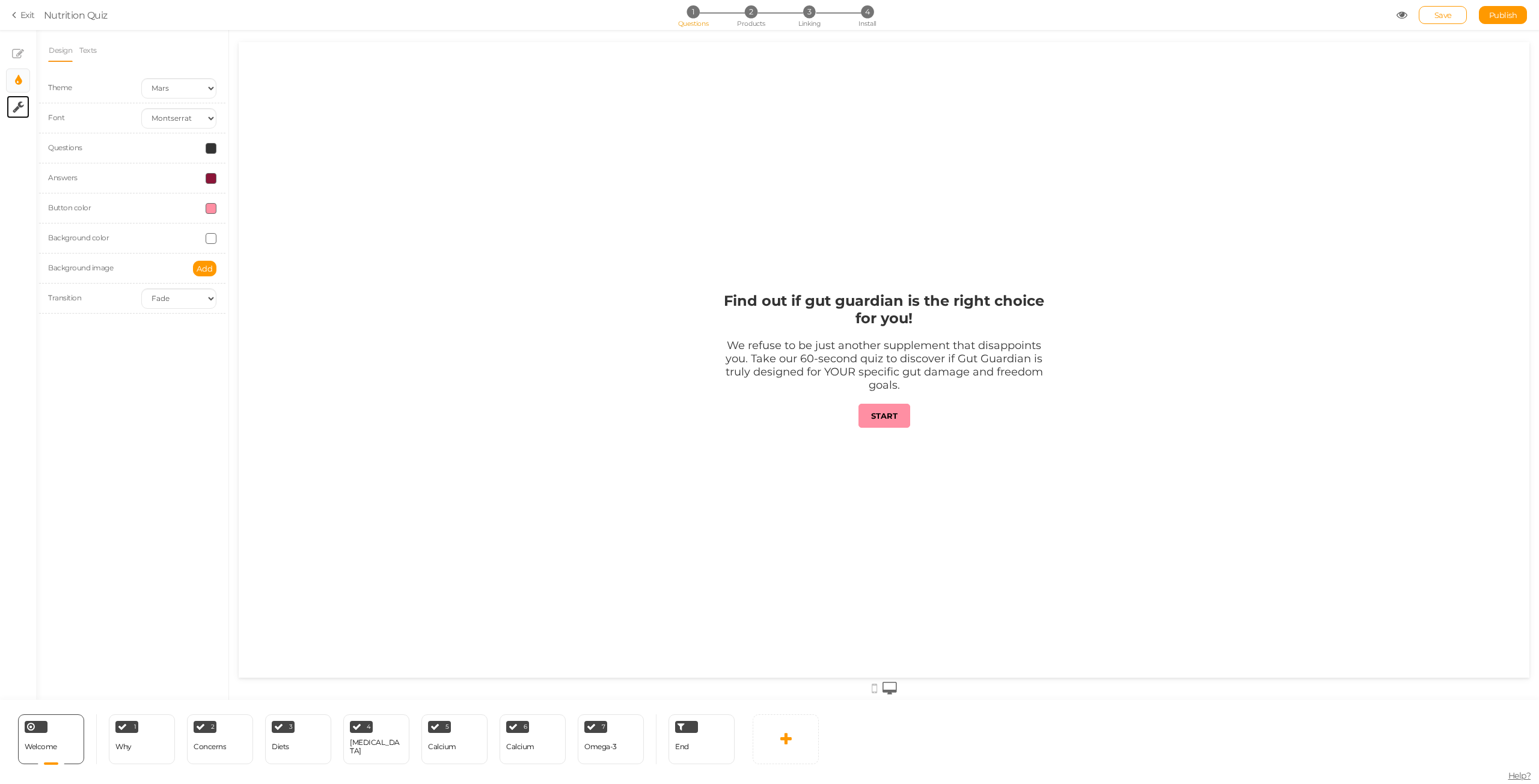
click at [24, 108] on link "× Settings" at bounding box center [18, 107] width 23 height 23
select select "en"
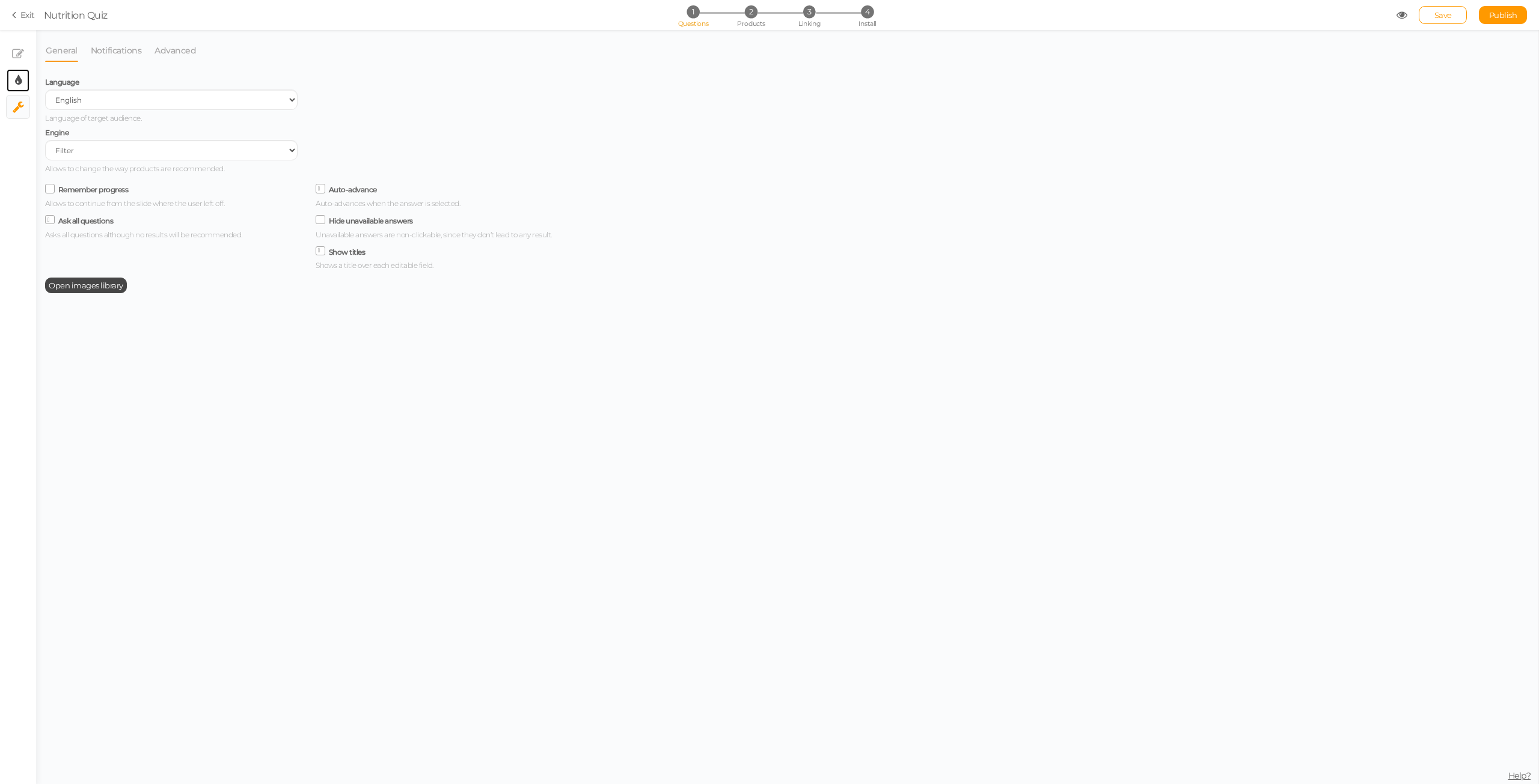
click at [22, 84] on link "× Display settings" at bounding box center [18, 81] width 23 height 23
select select "2"
select select "montserrat"
select select "fade"
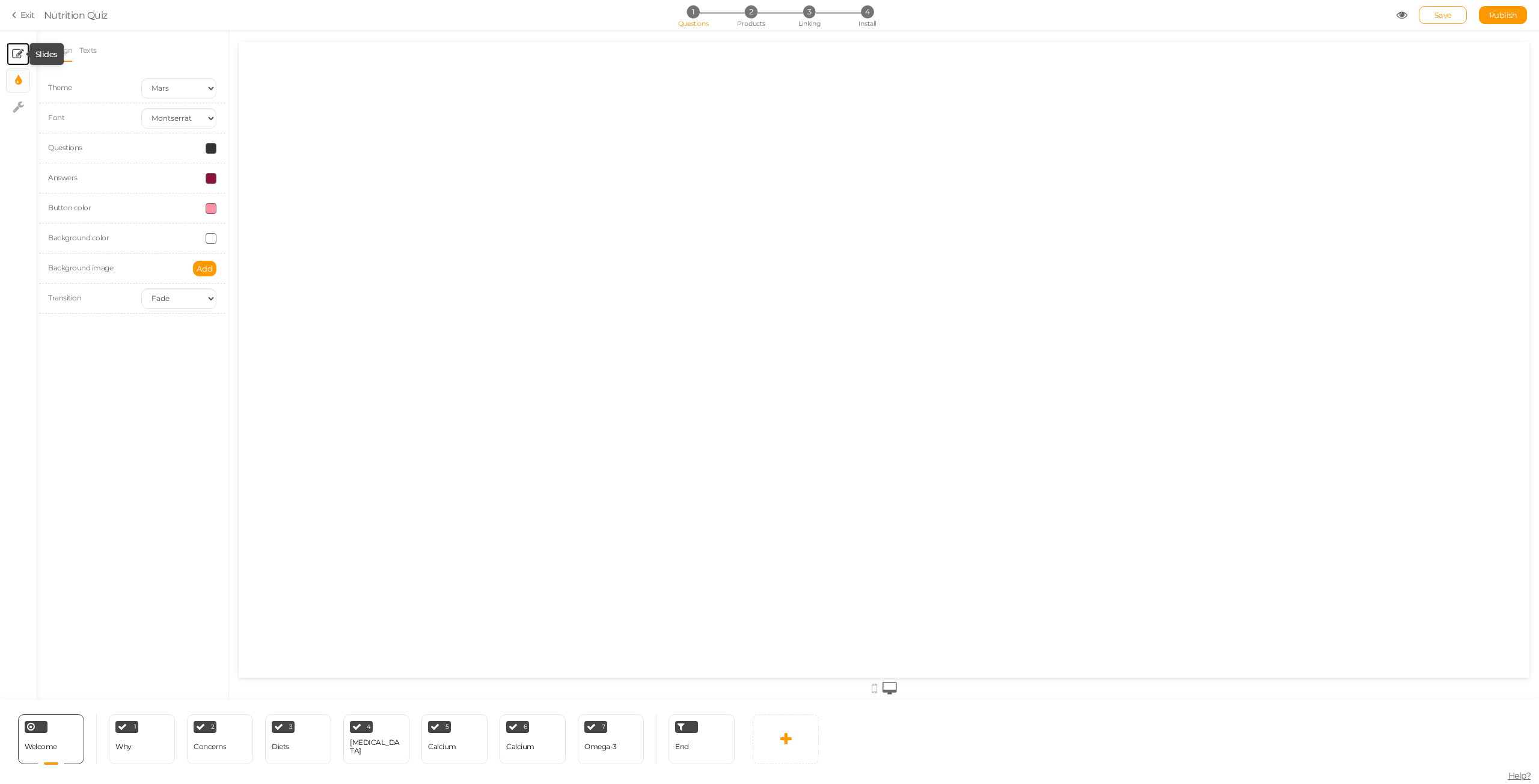
click at [19, 52] on icon at bounding box center [17, 53] width 12 height 12
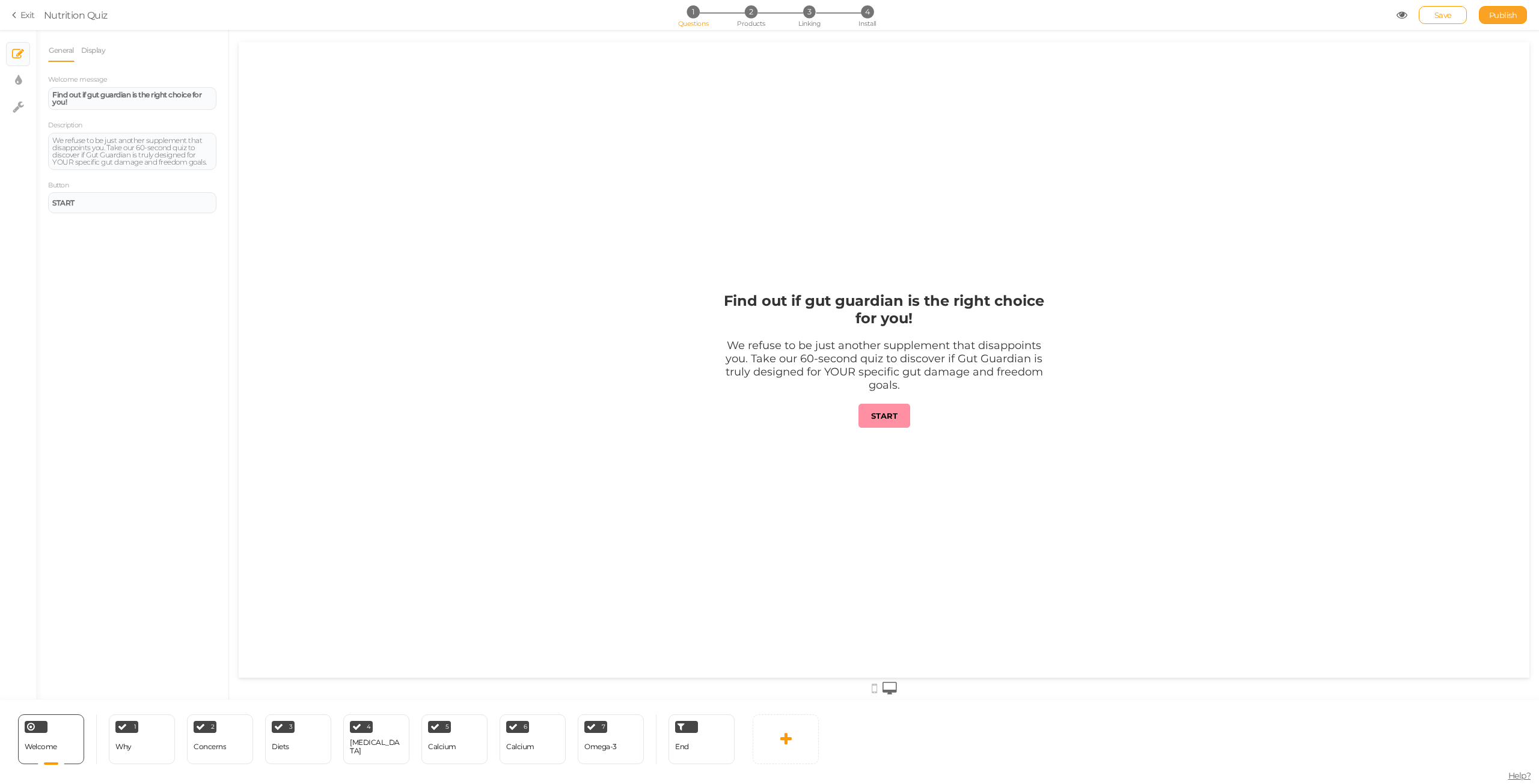
click at [1498, 12] on span "Publish" at bounding box center [1503, 15] width 28 height 10
click at [1441, 16] on span "Save" at bounding box center [1442, 15] width 17 height 10
click at [816, 9] on li "3 Linking" at bounding box center [809, 12] width 56 height 12
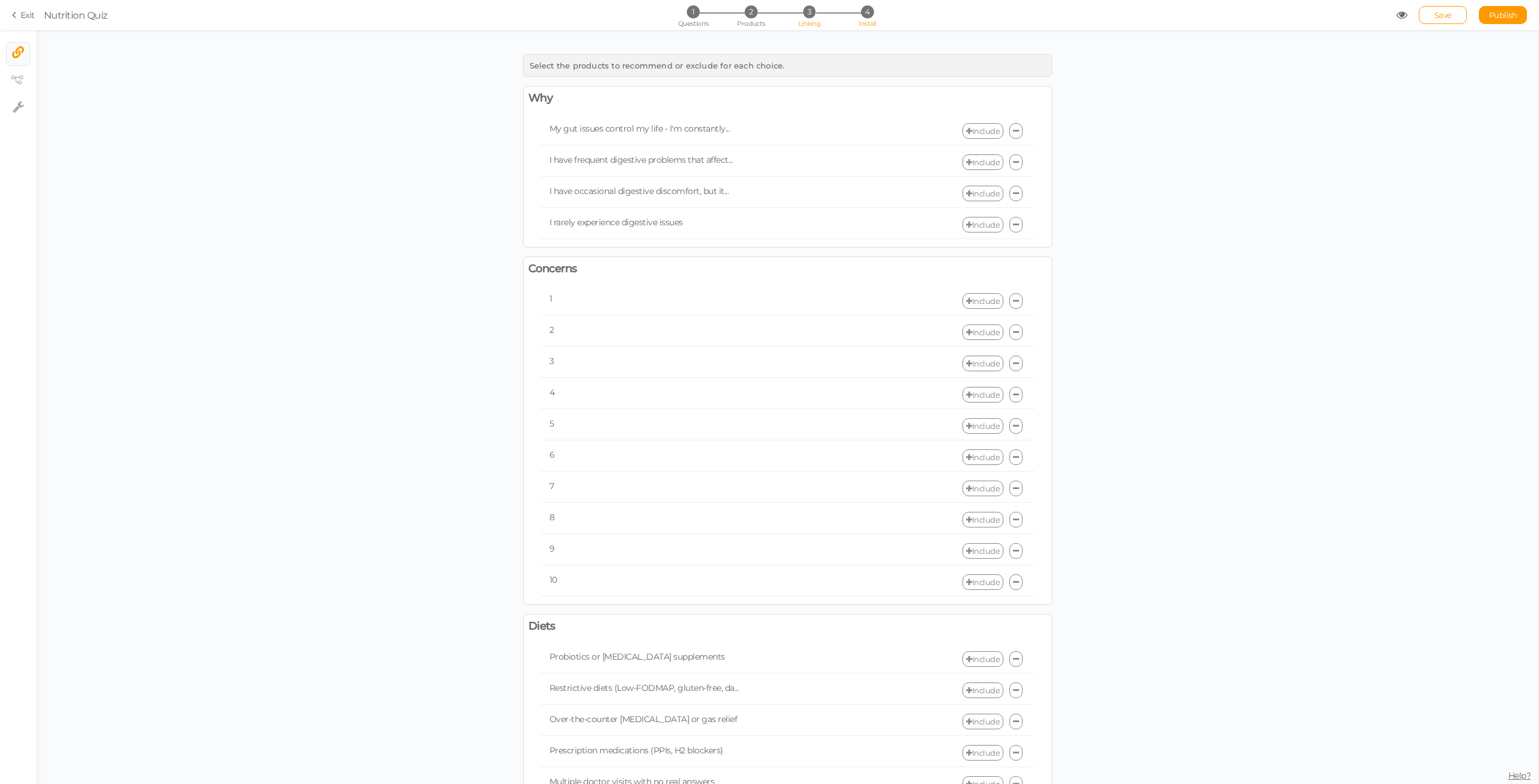
click at [862, 13] on span "4" at bounding box center [867, 12] width 13 height 12
select select "pct"
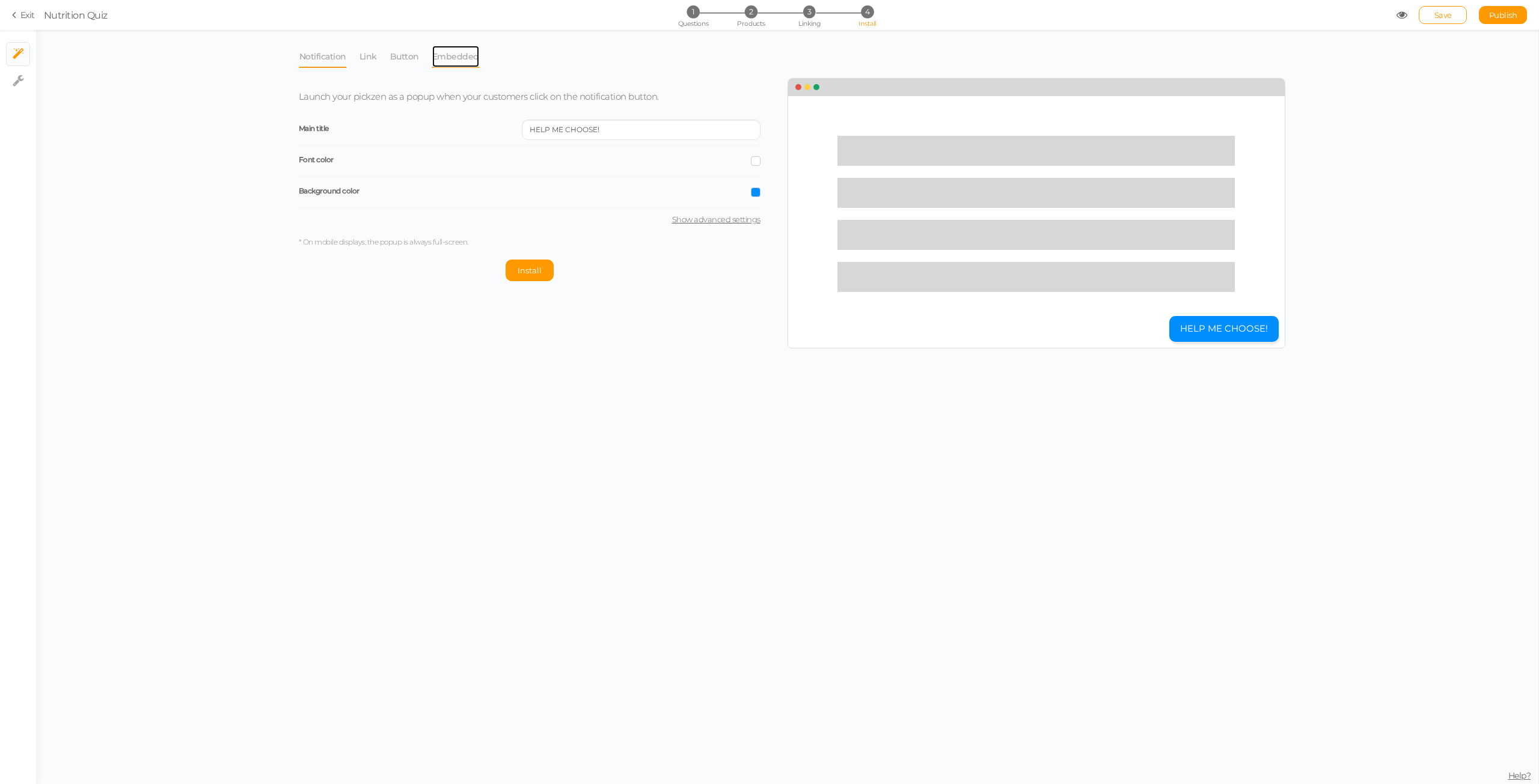
click at [453, 58] on link "Embedded" at bounding box center [455, 56] width 48 height 23
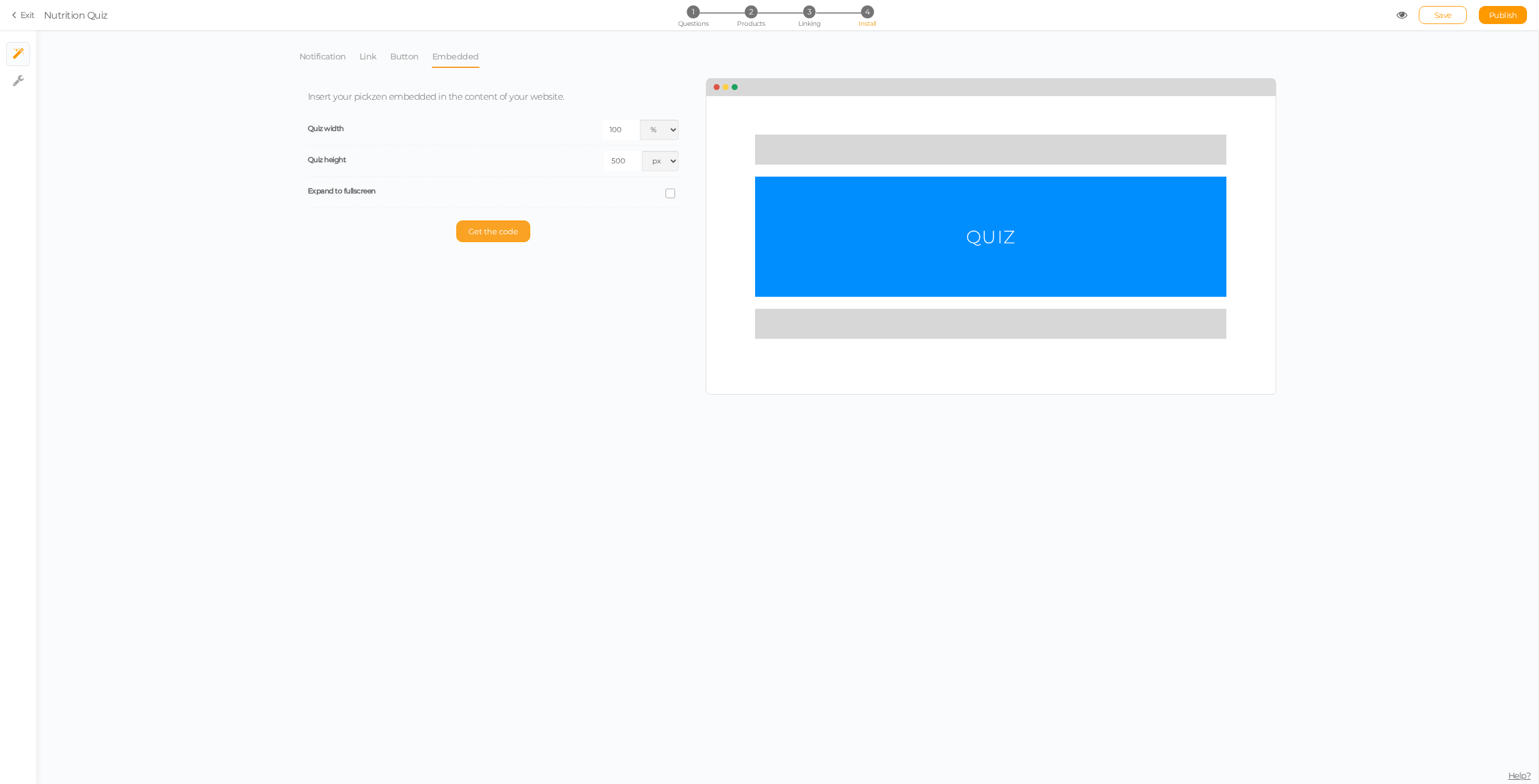
click at [519, 230] on button "Get the code" at bounding box center [493, 231] width 74 height 22
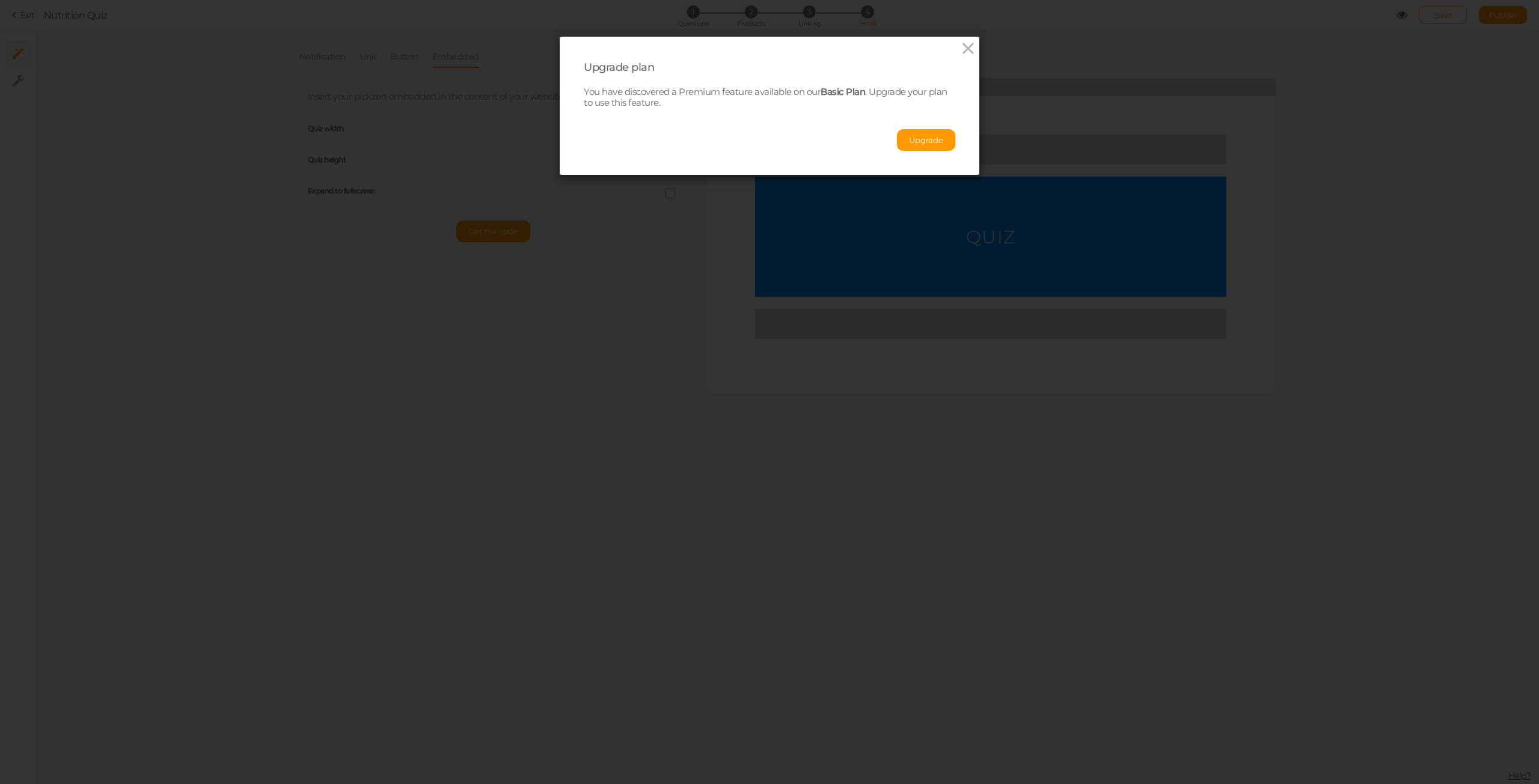
click at [933, 151] on div "Upgrade plan You have discovered a Premium feature available on our Basic Plan …" at bounding box center [770, 106] width 419 height 138
click at [932, 140] on button "Upgrade" at bounding box center [926, 140] width 58 height 22
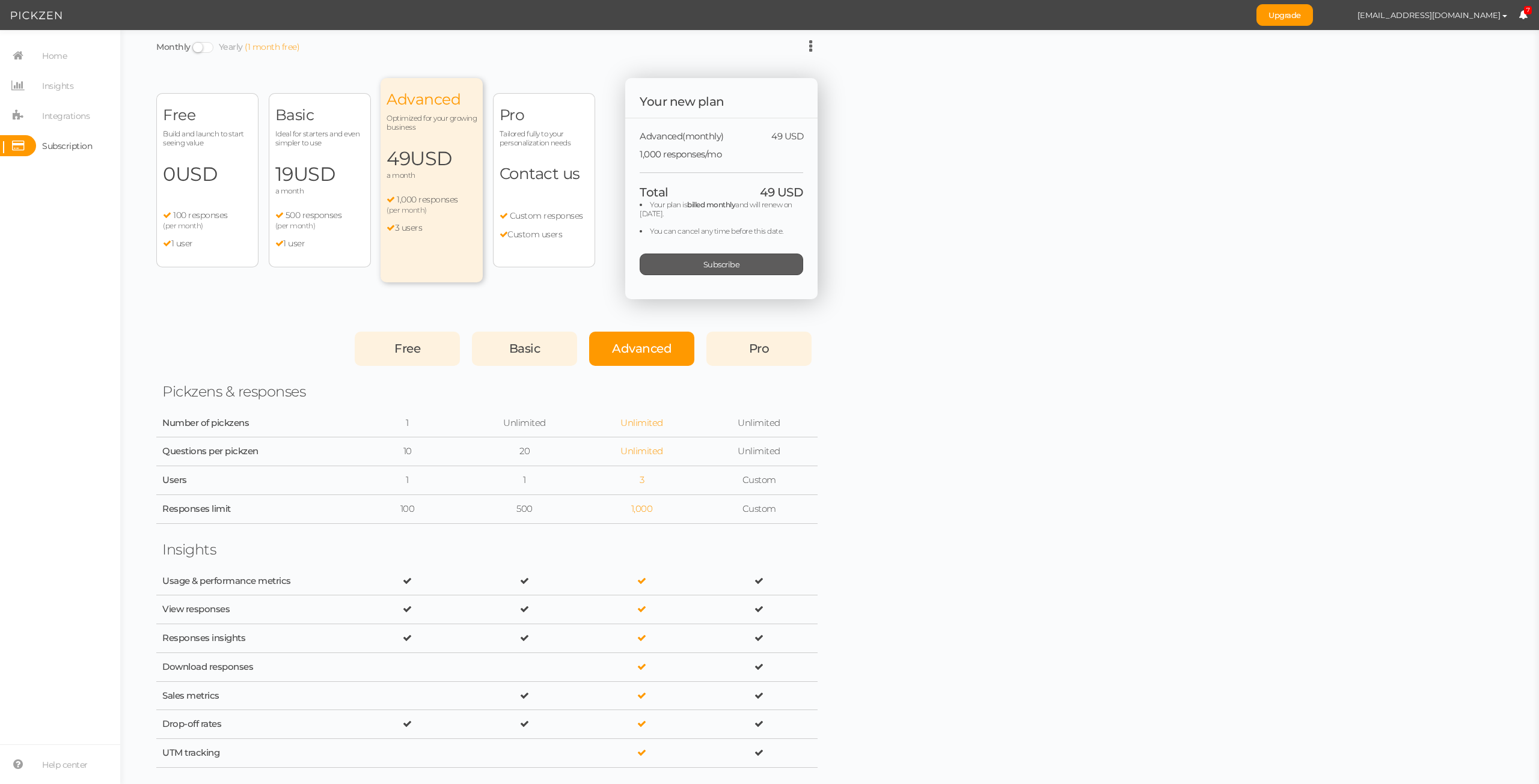
click at [713, 265] on span "Subscribe" at bounding box center [722, 265] width 37 height 10
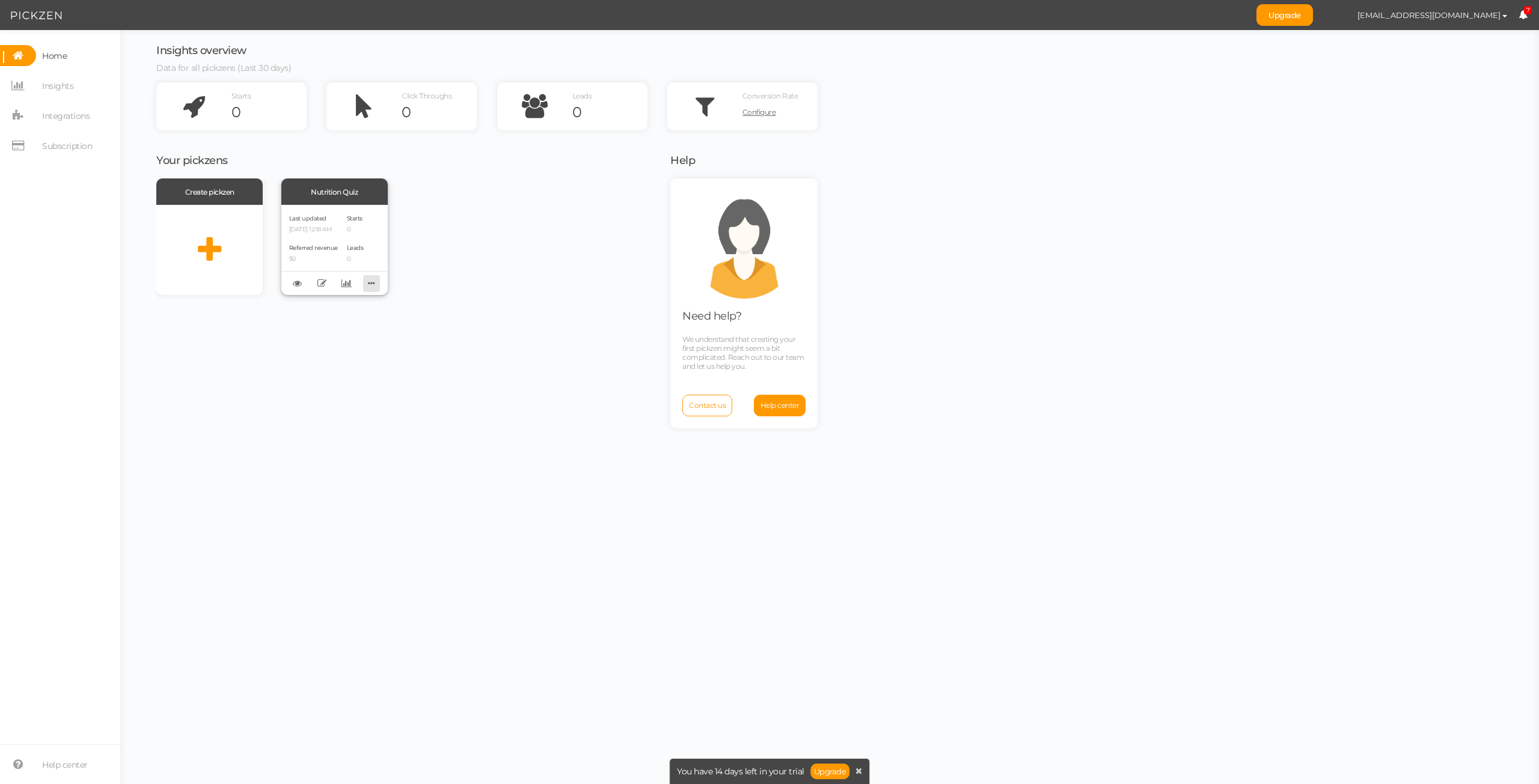
click at [371, 284] on icon at bounding box center [372, 283] width 17 height 19
click at [361, 221] on span "Starts" at bounding box center [354, 218] width 16 height 8
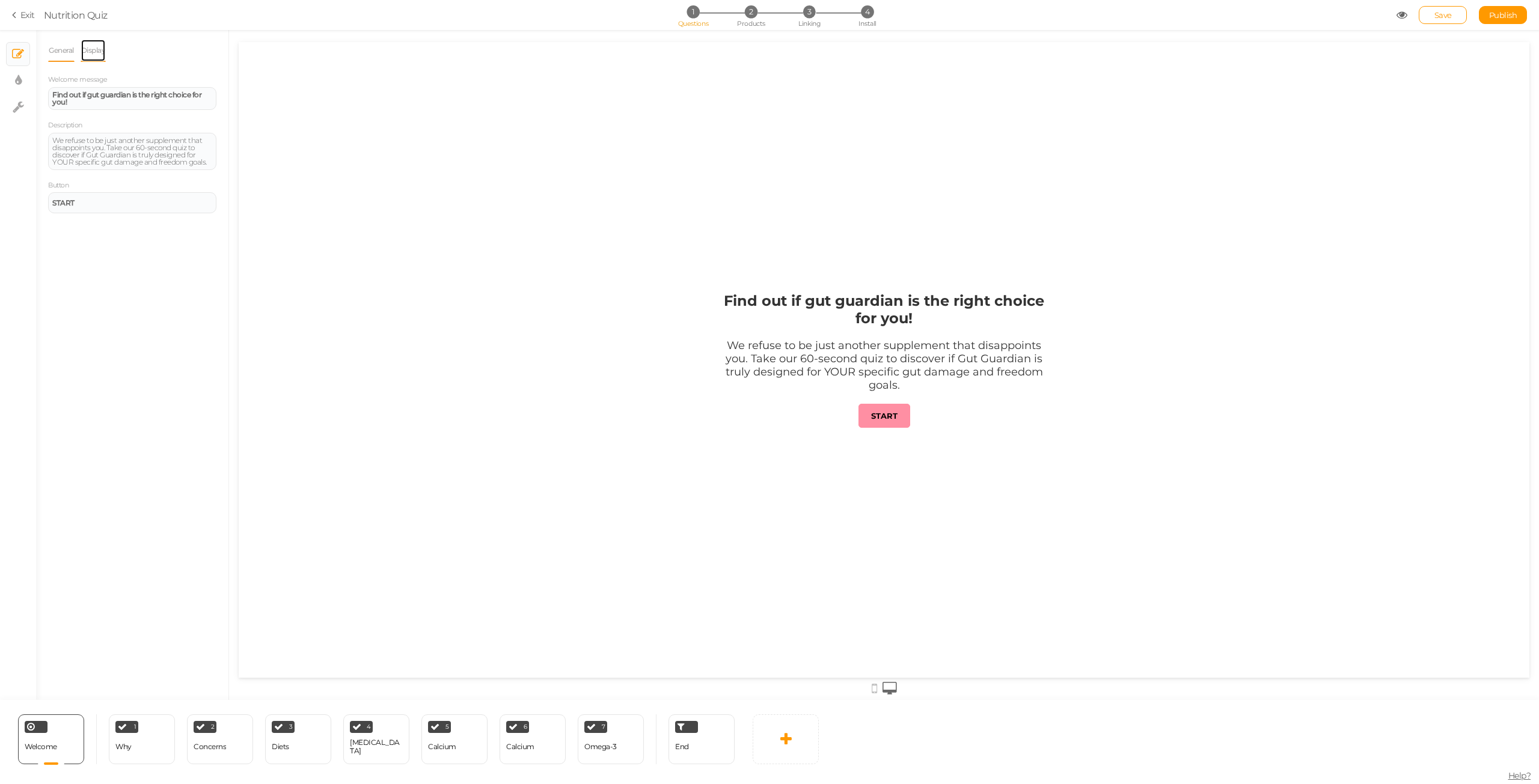
click at [88, 51] on link "Display" at bounding box center [93, 50] width 26 height 23
click at [56, 54] on link "General" at bounding box center [61, 50] width 26 height 23
click at [896, 418] on strong "START" at bounding box center [884, 416] width 26 height 10
click at [124, 748] on div "Why" at bounding box center [123, 747] width 16 height 8
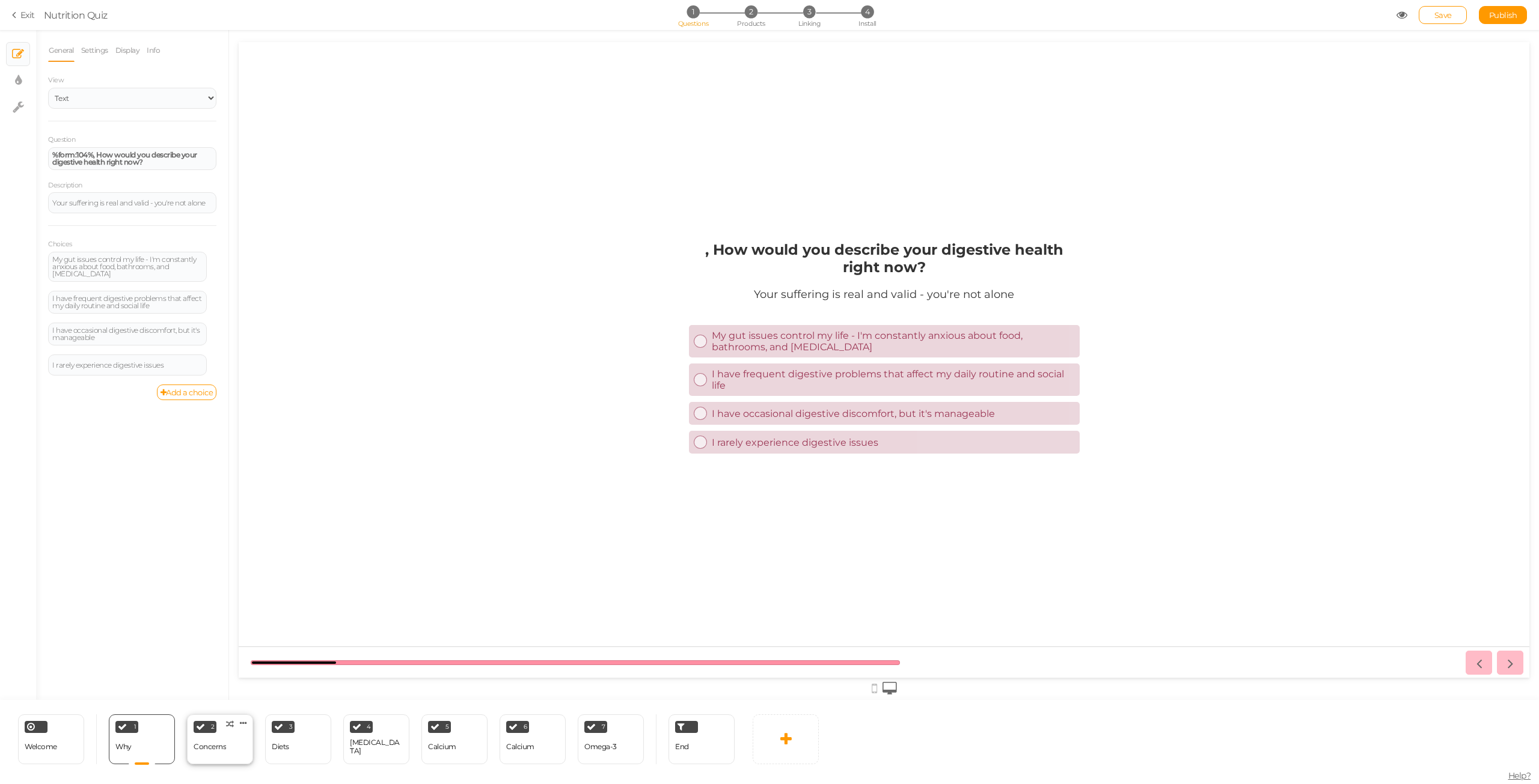
click at [217, 751] on div "Concerns" at bounding box center [210, 747] width 33 height 21
select select "1001"
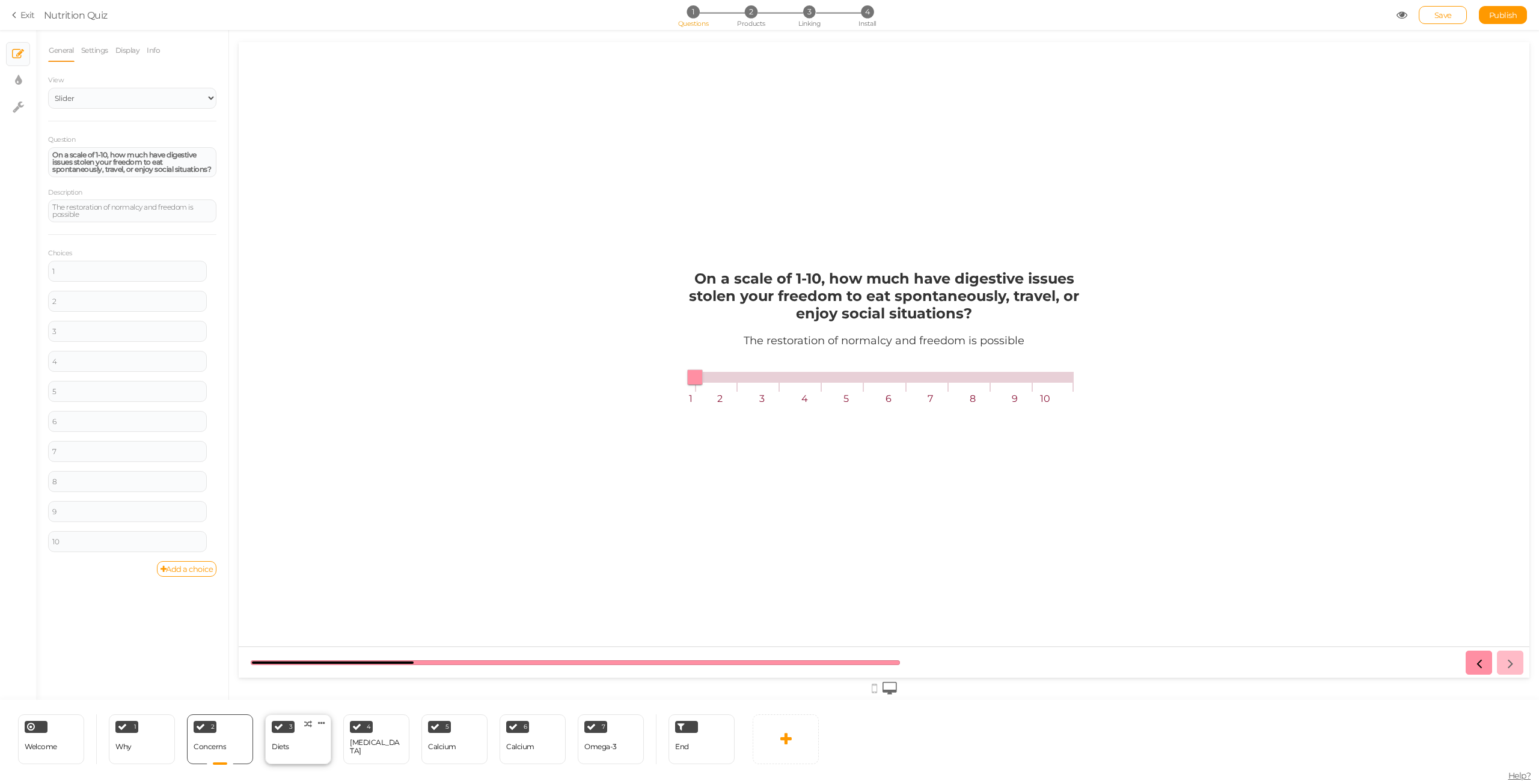
click at [303, 750] on div "3 Diets × Define the conditions to show this slide. Clone Change type Delete" at bounding box center [298, 740] width 66 height 50
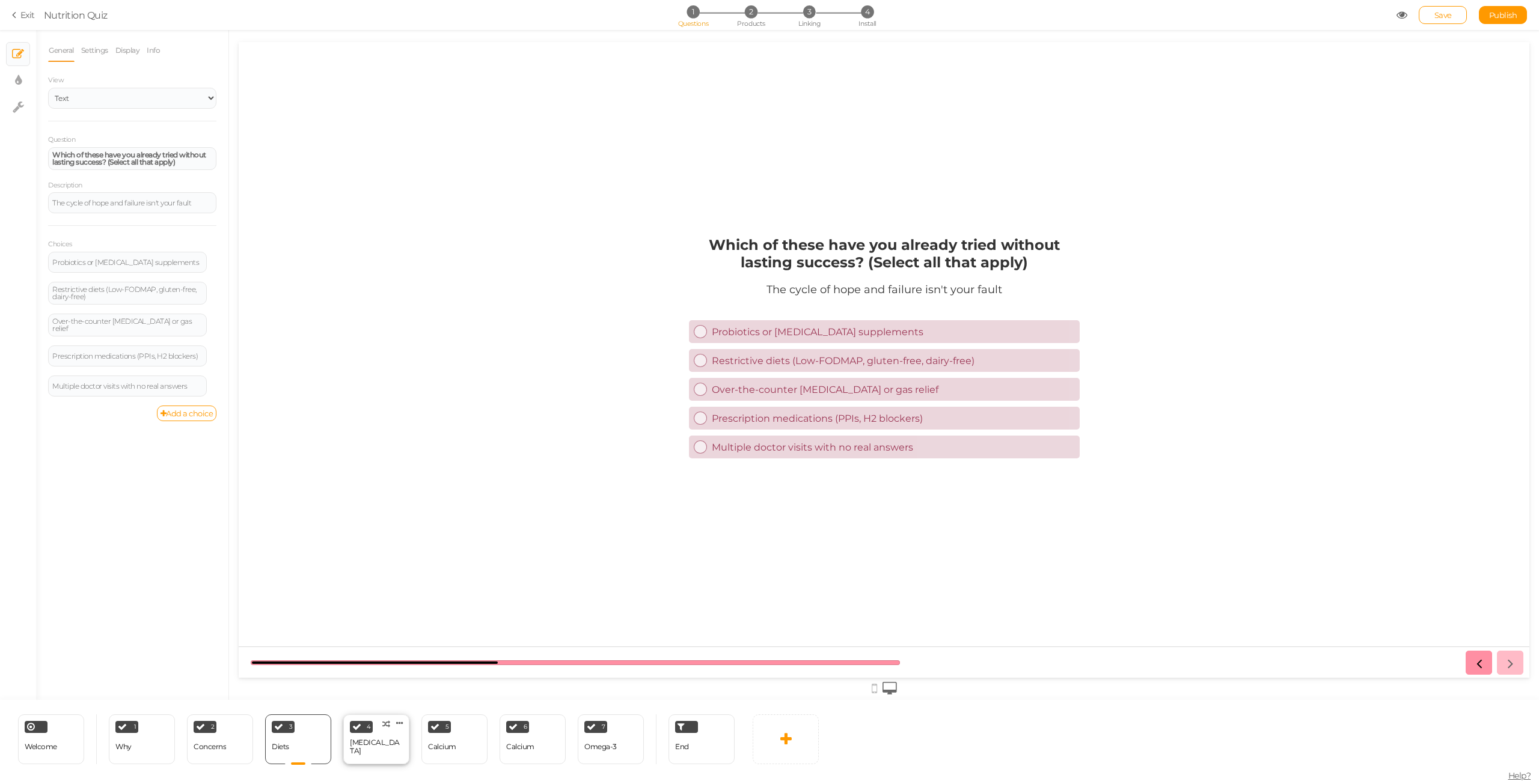
click at [369, 753] on div "[MEDICAL_DATA]" at bounding box center [376, 747] width 53 height 21
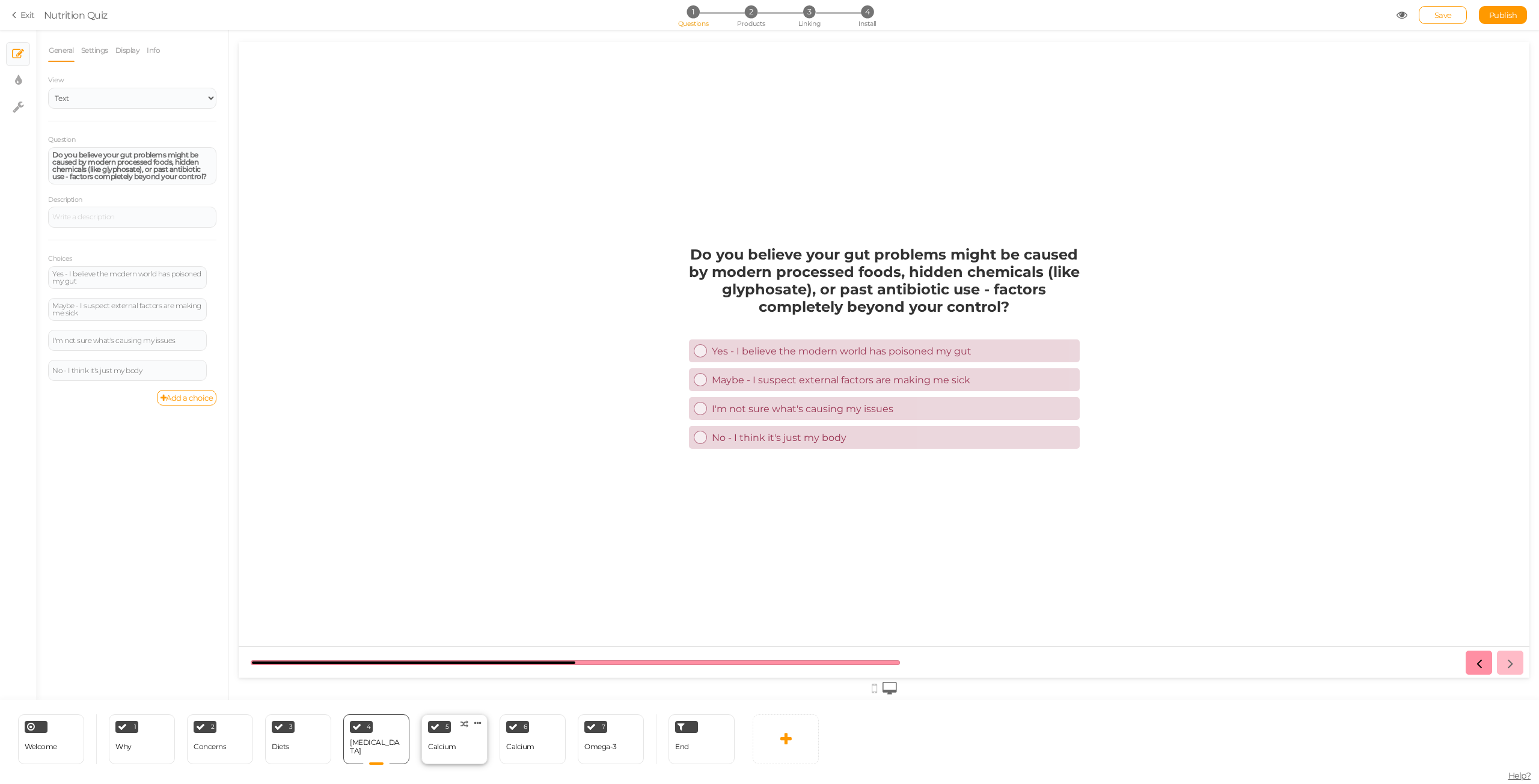
click at [477, 758] on div "5 Calcium × Define the conditions to show this slide. Clone Change type Delete" at bounding box center [454, 740] width 66 height 50
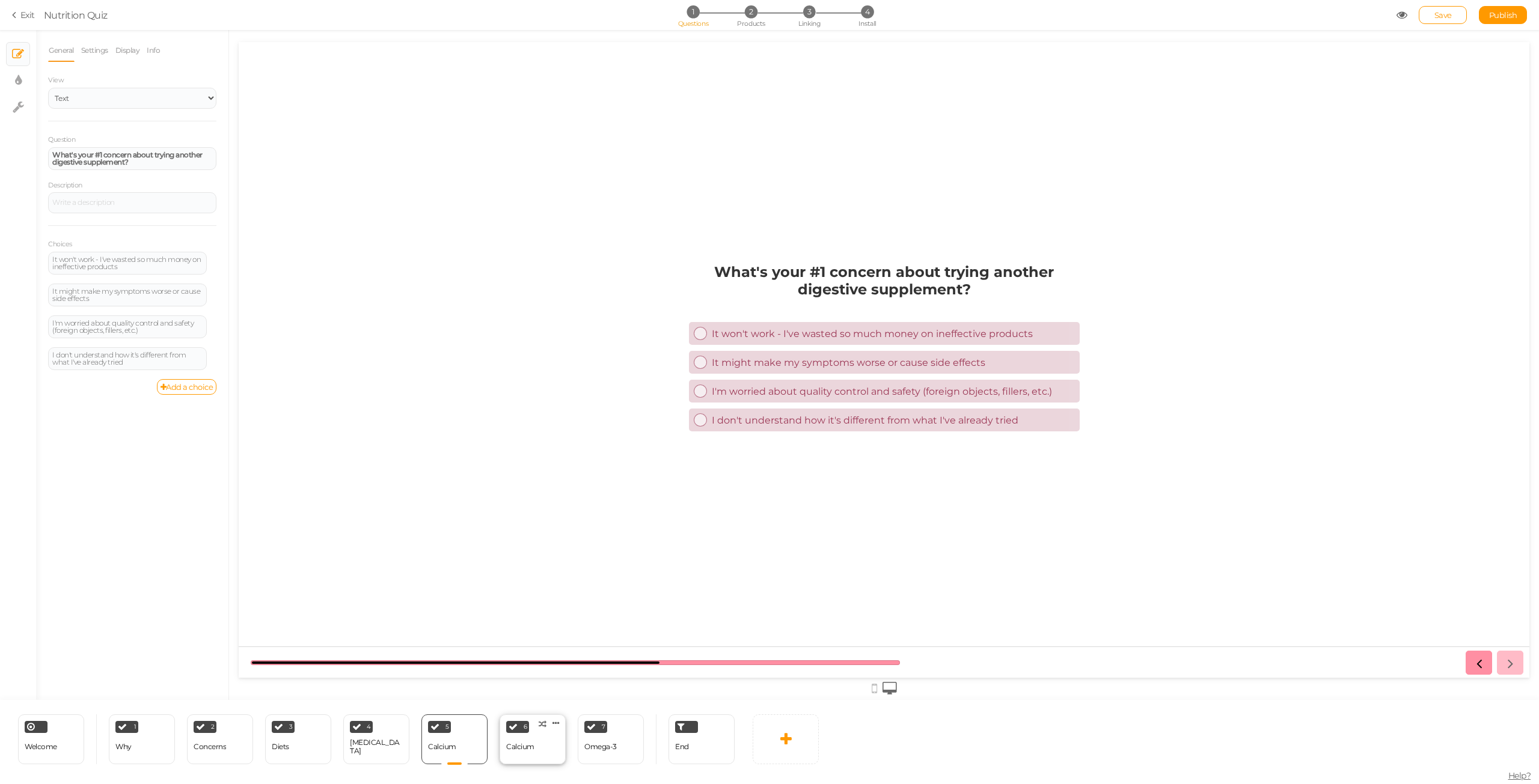
click at [552, 745] on div "6 Calcium × Define the conditions to show this slide. Clone Change type Delete" at bounding box center [532, 740] width 66 height 50
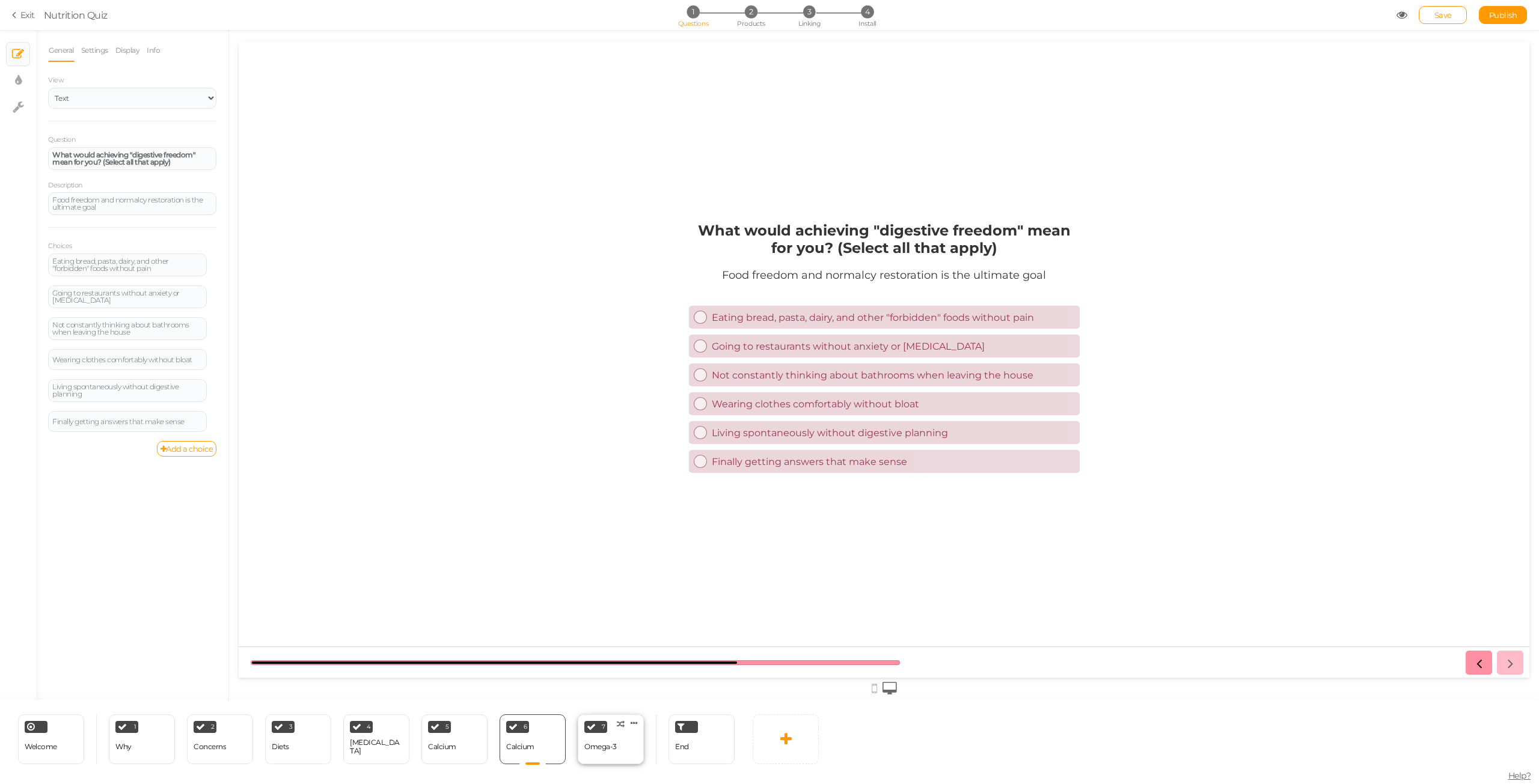
click at [601, 744] on div "Omega-3" at bounding box center [600, 747] width 33 height 8
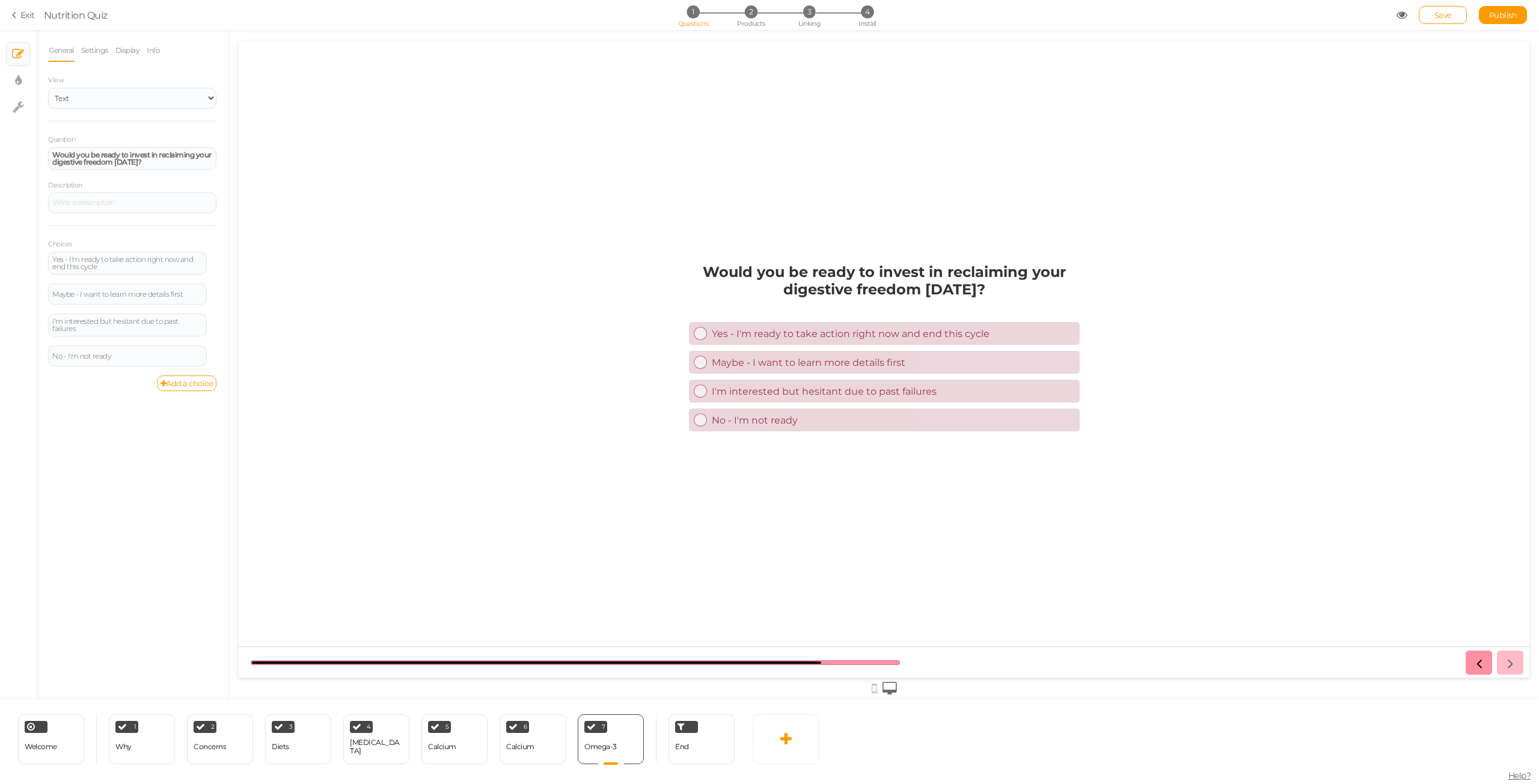
click at [667, 745] on div "End" at bounding box center [694, 740] width 78 height 50
click at [693, 749] on div "End" at bounding box center [701, 740] width 66 height 50
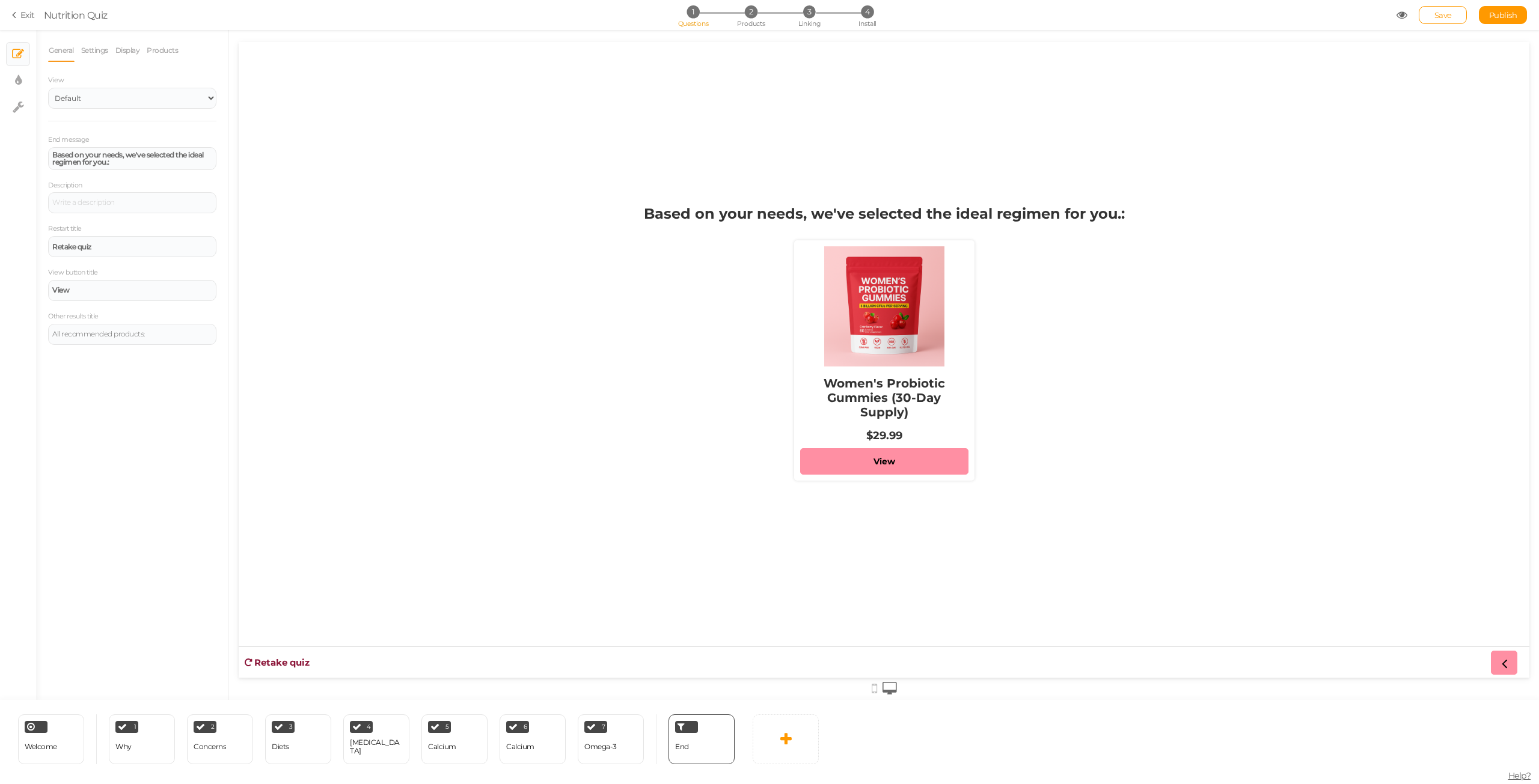
click at [872, 689] on icon at bounding box center [874, 688] width 6 height 13
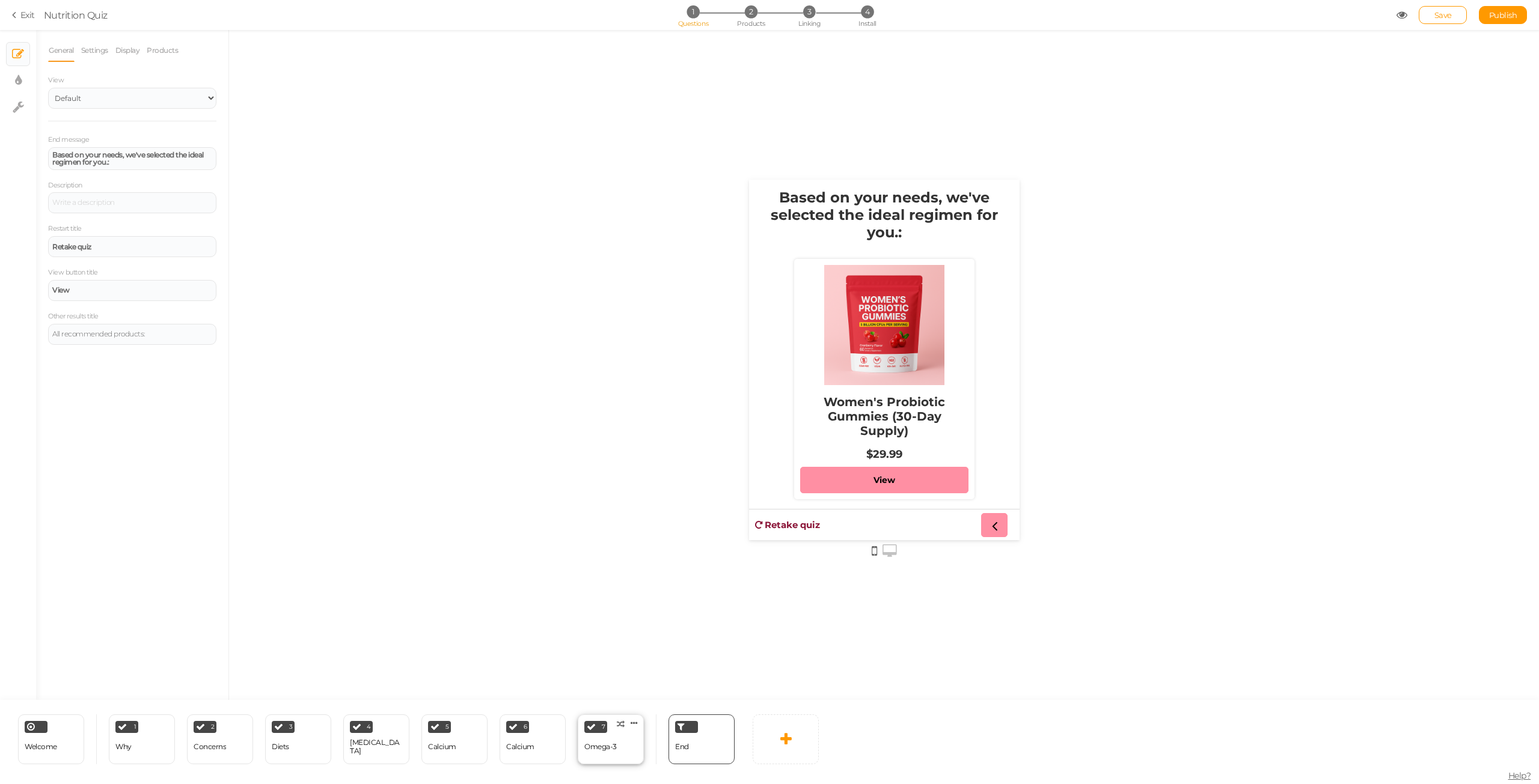
click at [632, 744] on div "7 Omega-3 × Define the conditions to show this slide. Clone Change type Delete" at bounding box center [610, 740] width 66 height 50
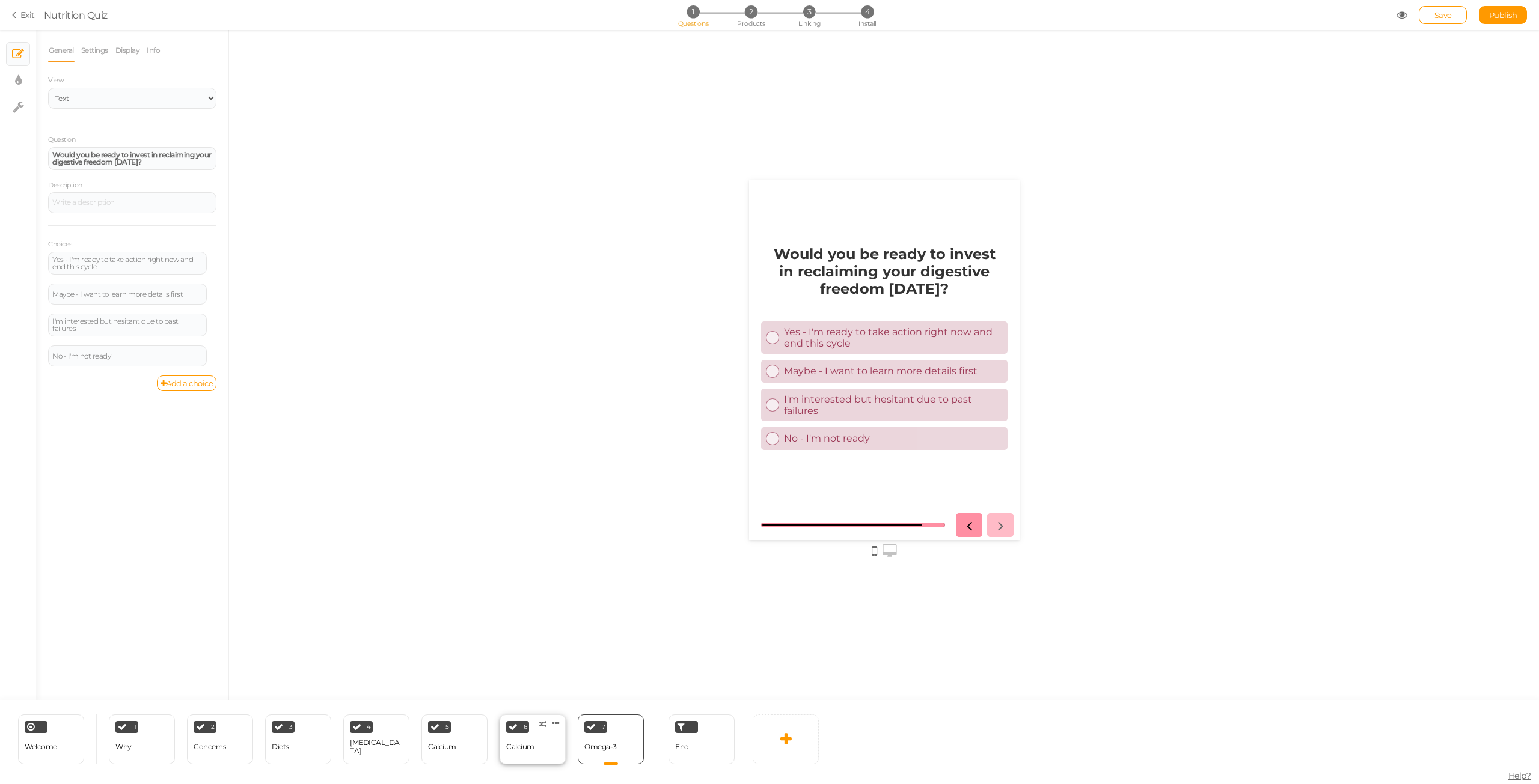
click at [529, 758] on div "6 Calcium × Define the conditions to show this slide. Clone Change type Delete" at bounding box center [532, 740] width 66 height 50
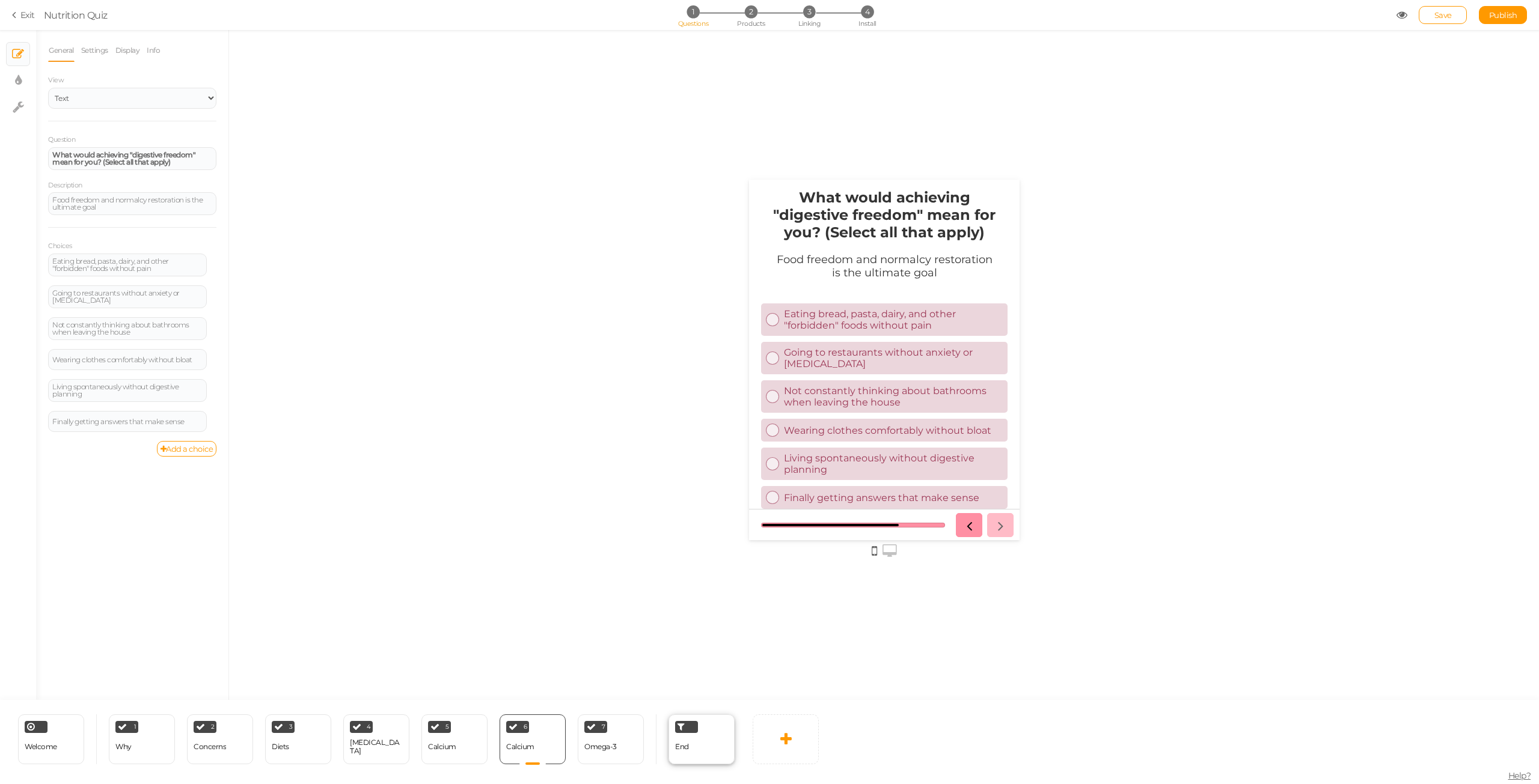
click at [681, 748] on span "End" at bounding box center [682, 747] width 14 height 9
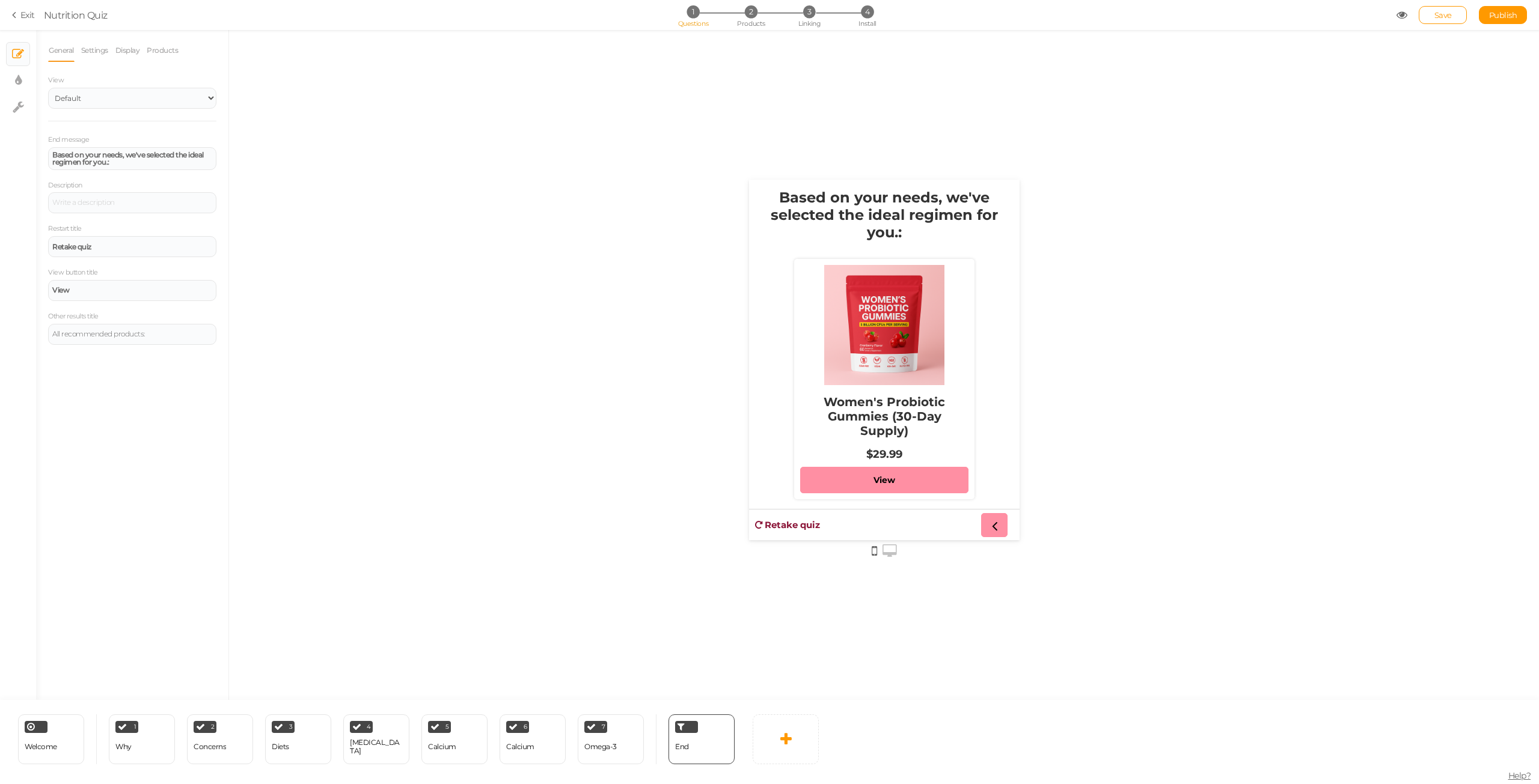
click at [888, 551] on icon at bounding box center [889, 551] width 15 height 13
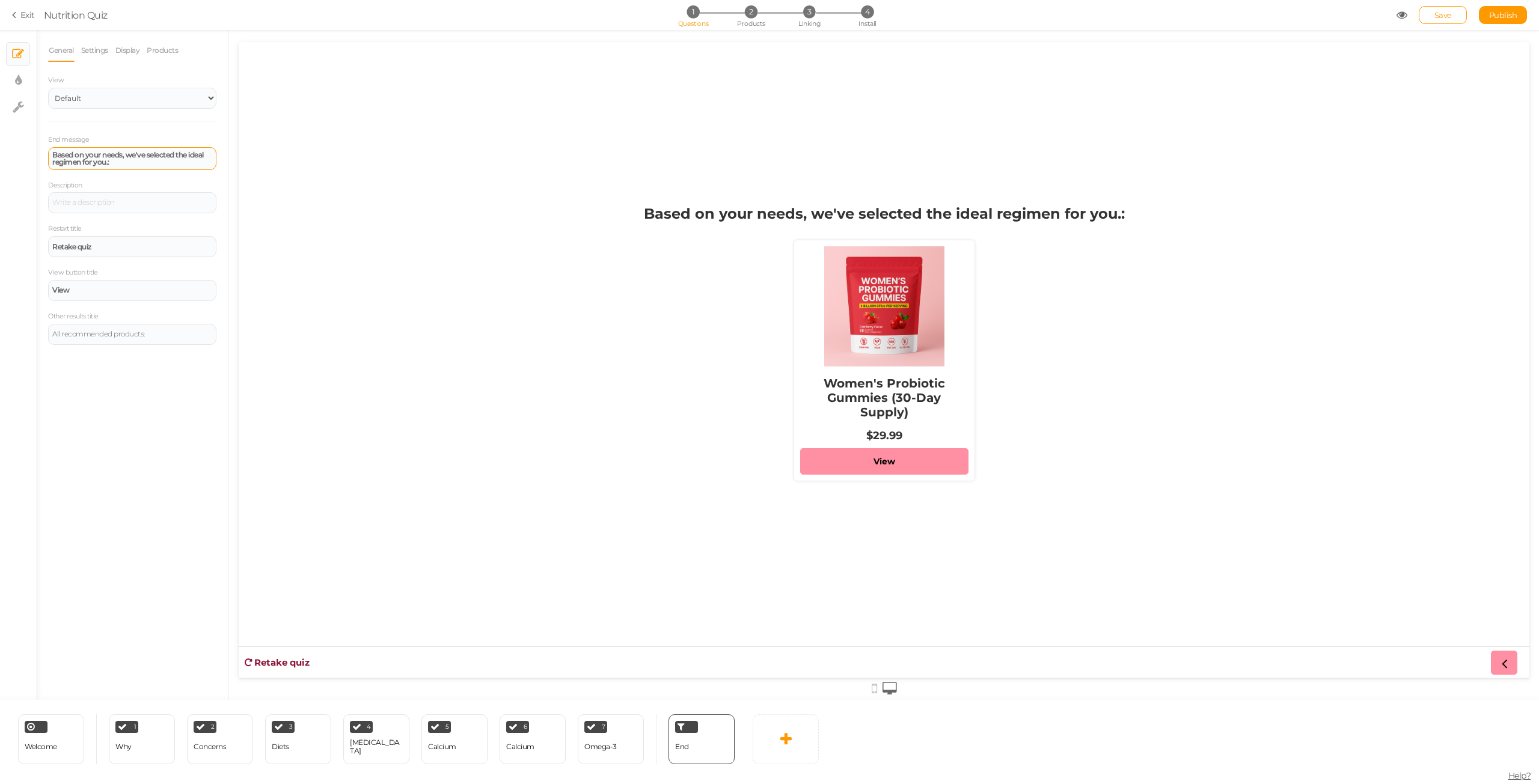
click at [118, 158] on strong "Based on your needs, we've selected the ideal regimen for you.:" at bounding box center [128, 158] width 151 height 16
paste div
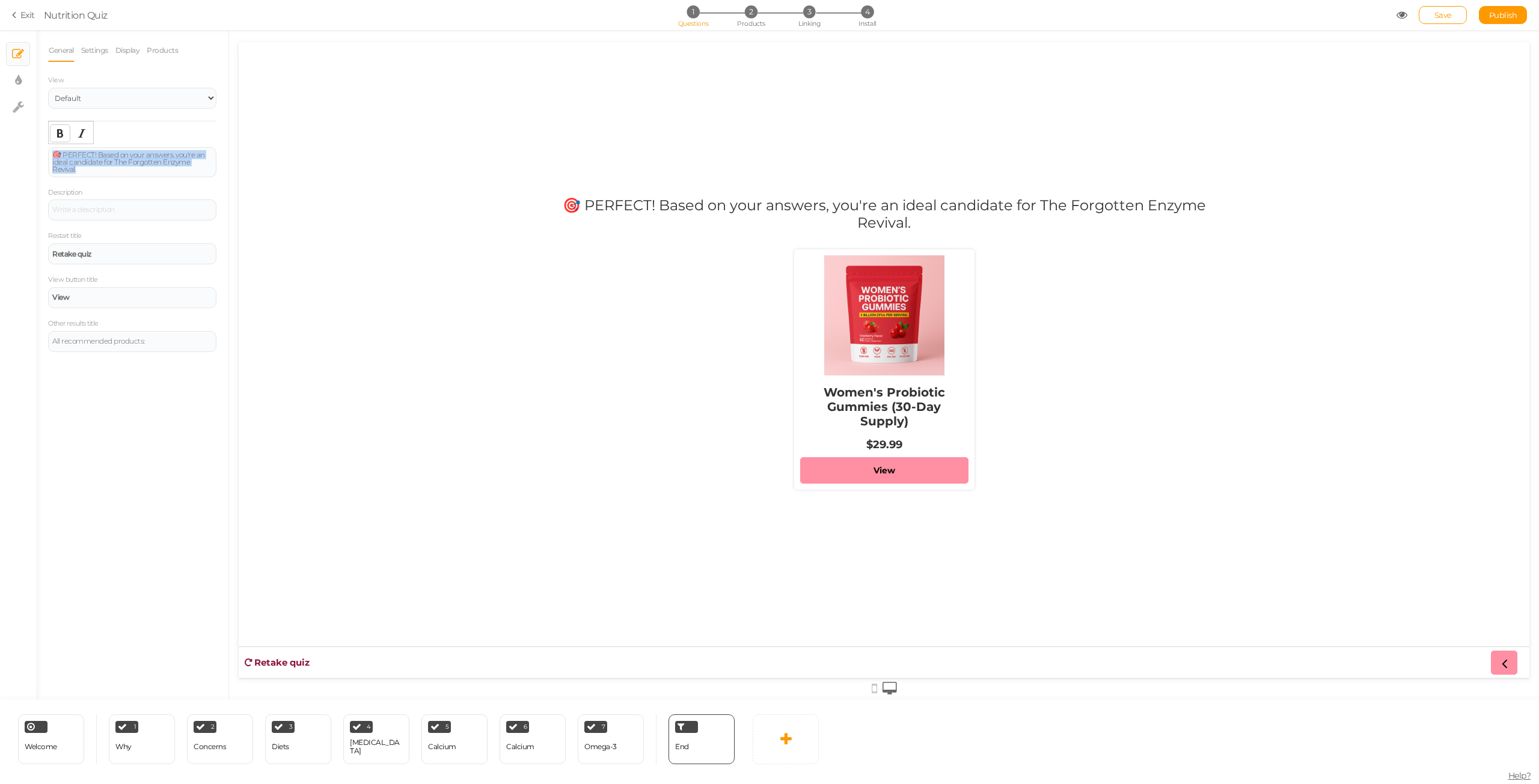
click at [56, 131] on icon "Bold" at bounding box center [60, 133] width 10 height 10
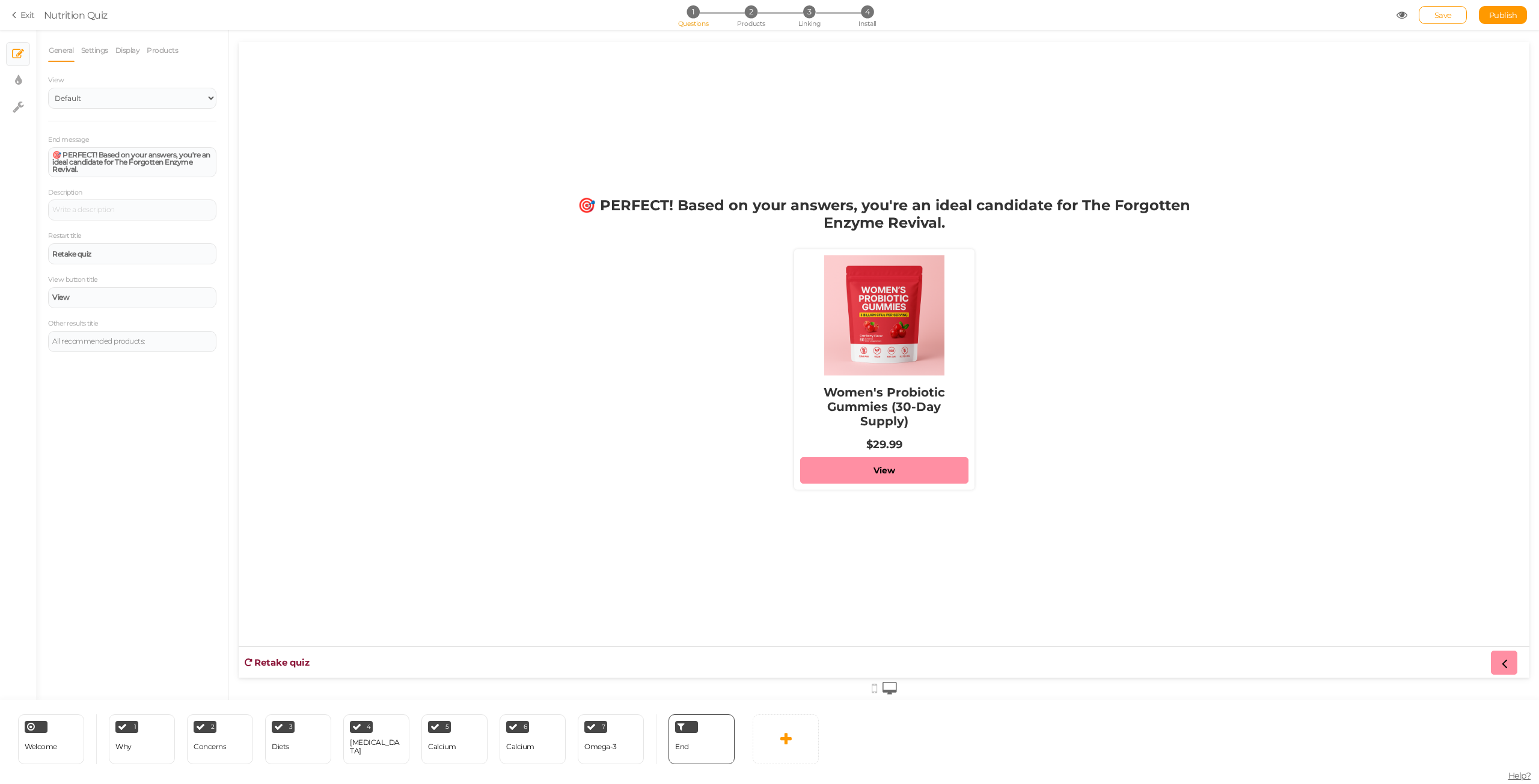
click at [105, 178] on div "End message 🎯 PERFECT! Based on your answers, you're an ideal candidate for The…" at bounding box center [132, 242] width 168 height 219
drag, startPoint x: 101, startPoint y: 172, endPoint x: 89, endPoint y: 169, distance: 12.4
click at [89, 169] on div "🎯 PERFECT! Based on your answers, you're an ideal candidate for The Forgotten E…" at bounding box center [132, 162] width 160 height 22
click at [126, 163] on strong "🎯 PERFECT! Based on your answers, you're an ideal candidate for The Forgotten E…" at bounding box center [131, 162] width 158 height 24
click at [119, 162] on strong "🎯 PERFECT! Based on your answers, you're an ideal candidate for The Forgotten E…" at bounding box center [131, 162] width 158 height 24
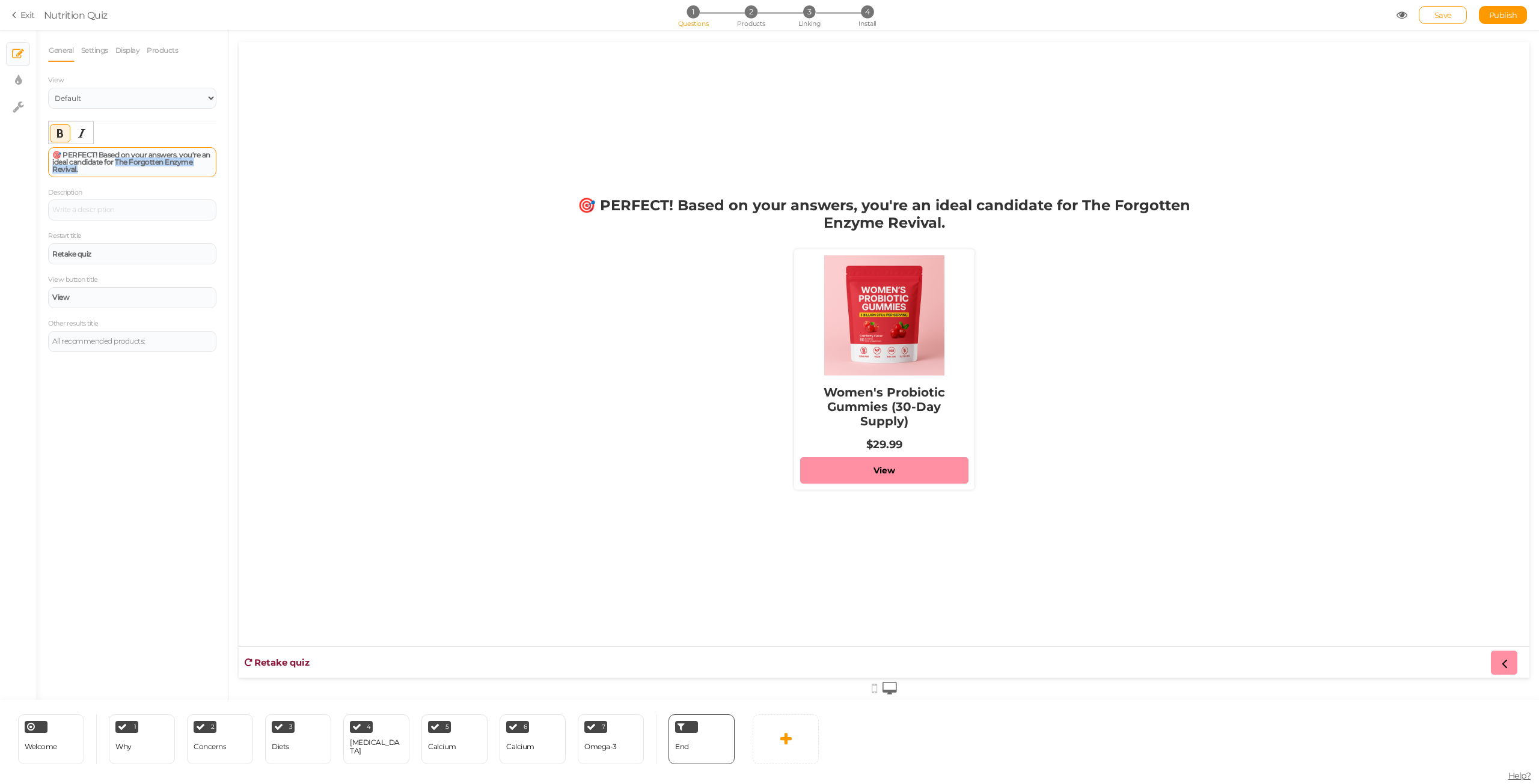
drag, startPoint x: 121, startPoint y: 162, endPoint x: 92, endPoint y: 176, distance: 32.2
click at [92, 176] on div "🎯 PERFECT! Based on your answers, you're an ideal candidate for The Forgotten E…" at bounding box center [132, 162] width 168 height 30
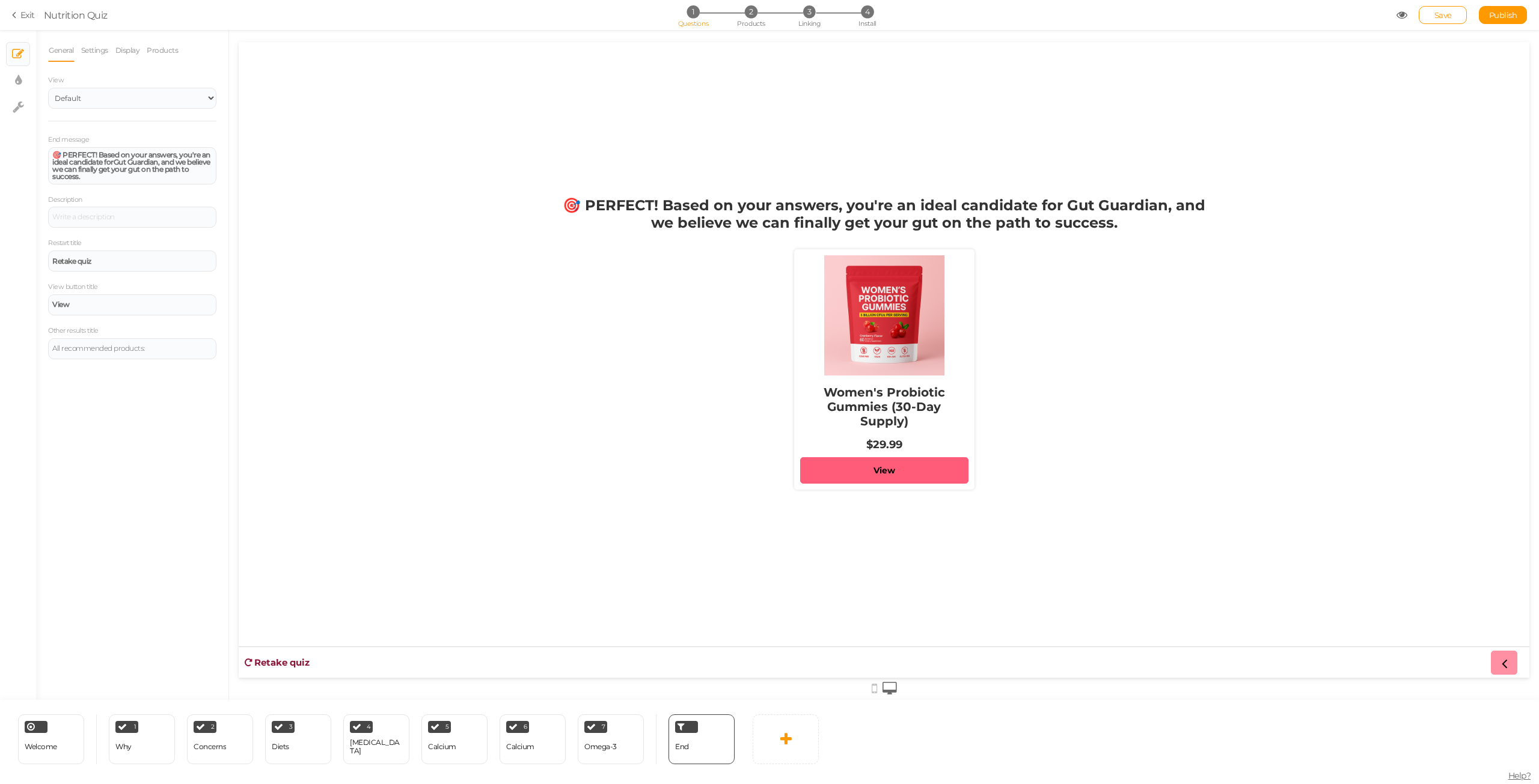
click at [922, 469] on link "View" at bounding box center [884, 471] width 168 height 26
click at [14, 15] on icon at bounding box center [16, 15] width 8 height 11
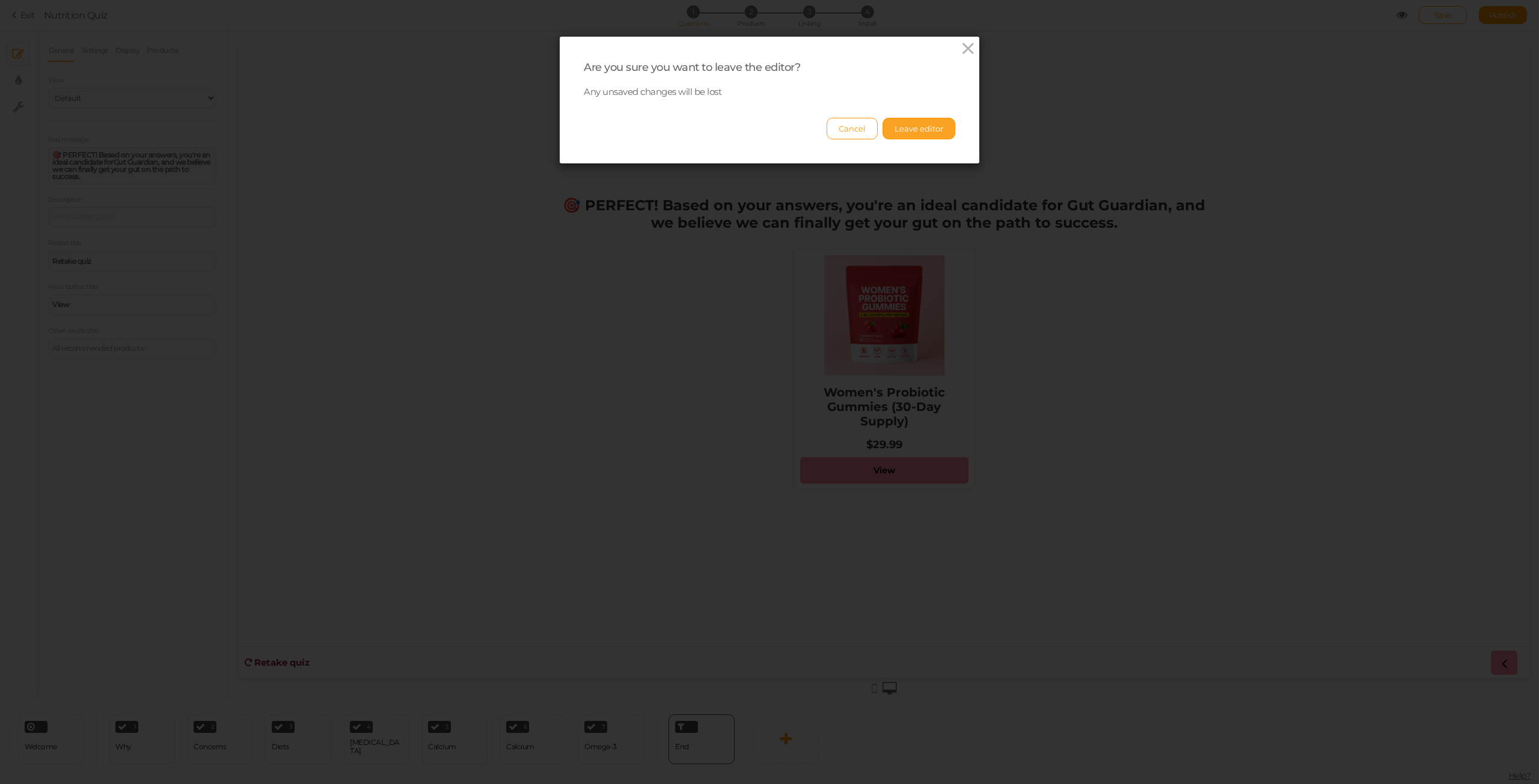
click at [924, 127] on button "Leave editor" at bounding box center [918, 128] width 73 height 22
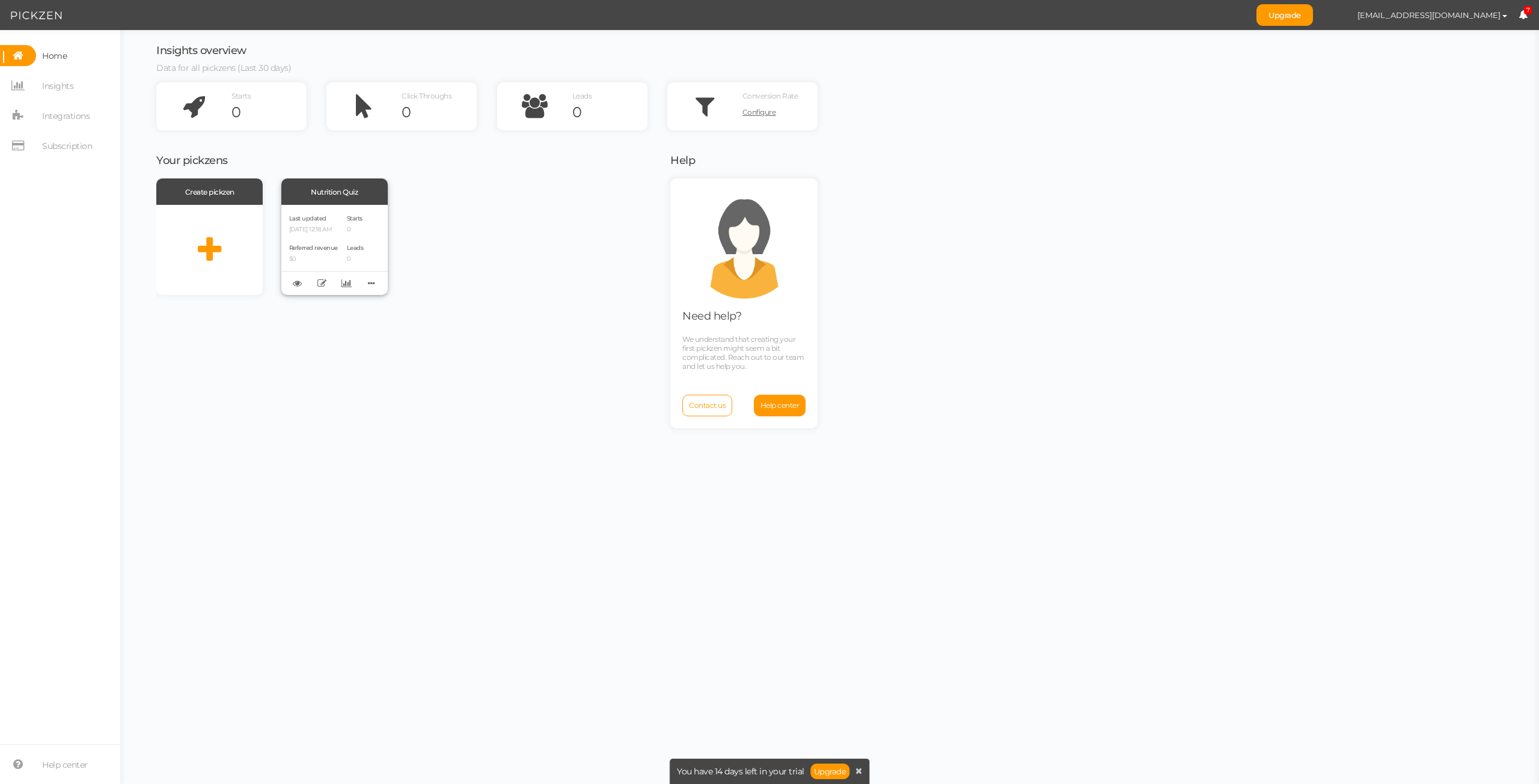
click at [342, 237] on div "Last updated 10/04/2025 12:18 AM Referred revenue $0 Starts 0 Leads 0" at bounding box center [334, 250] width 106 height 90
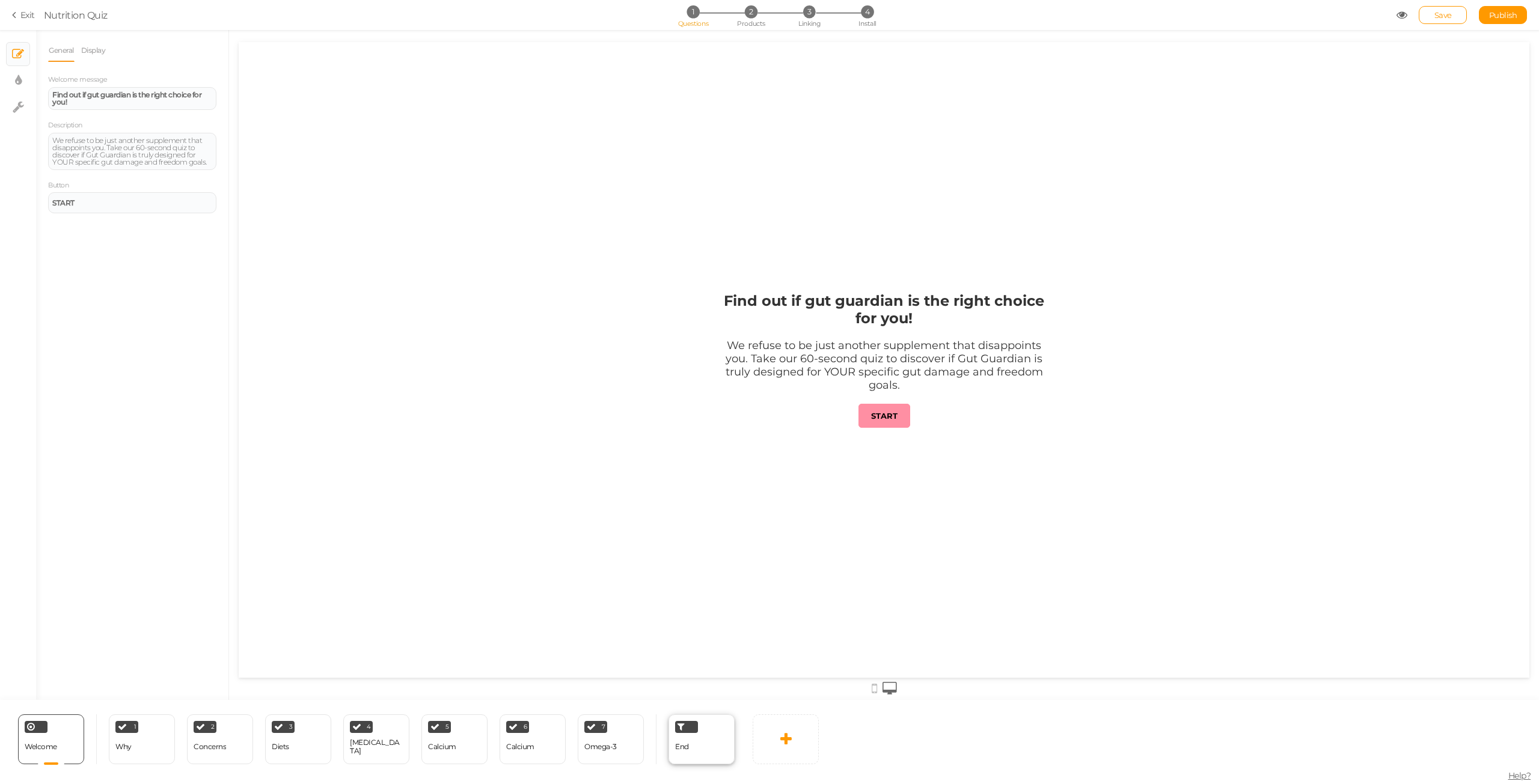
click at [717, 757] on div "End" at bounding box center [701, 740] width 66 height 50
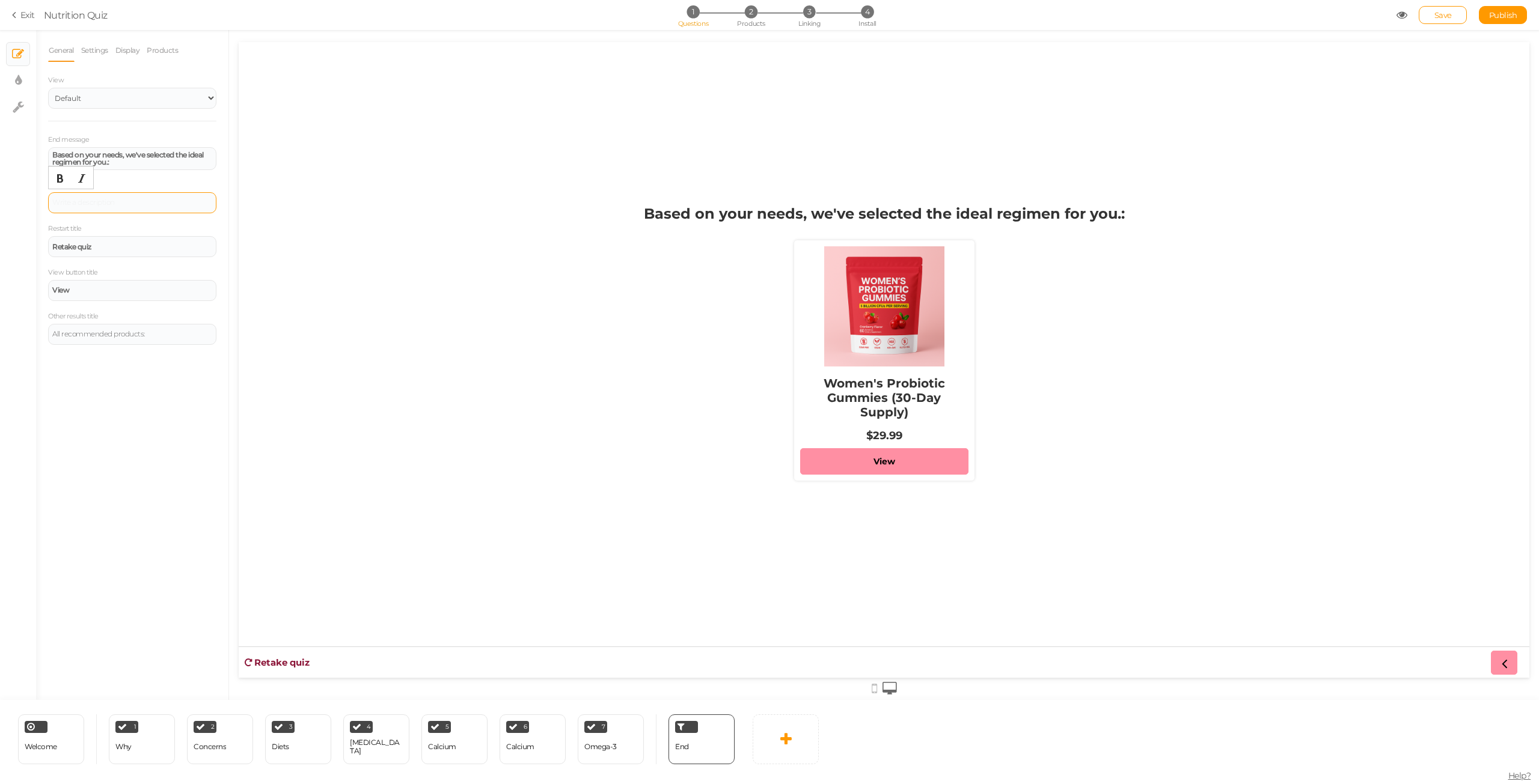
click at [112, 203] on div at bounding box center [132, 203] width 168 height 21
click at [127, 199] on div at bounding box center [132, 203] width 160 height 7
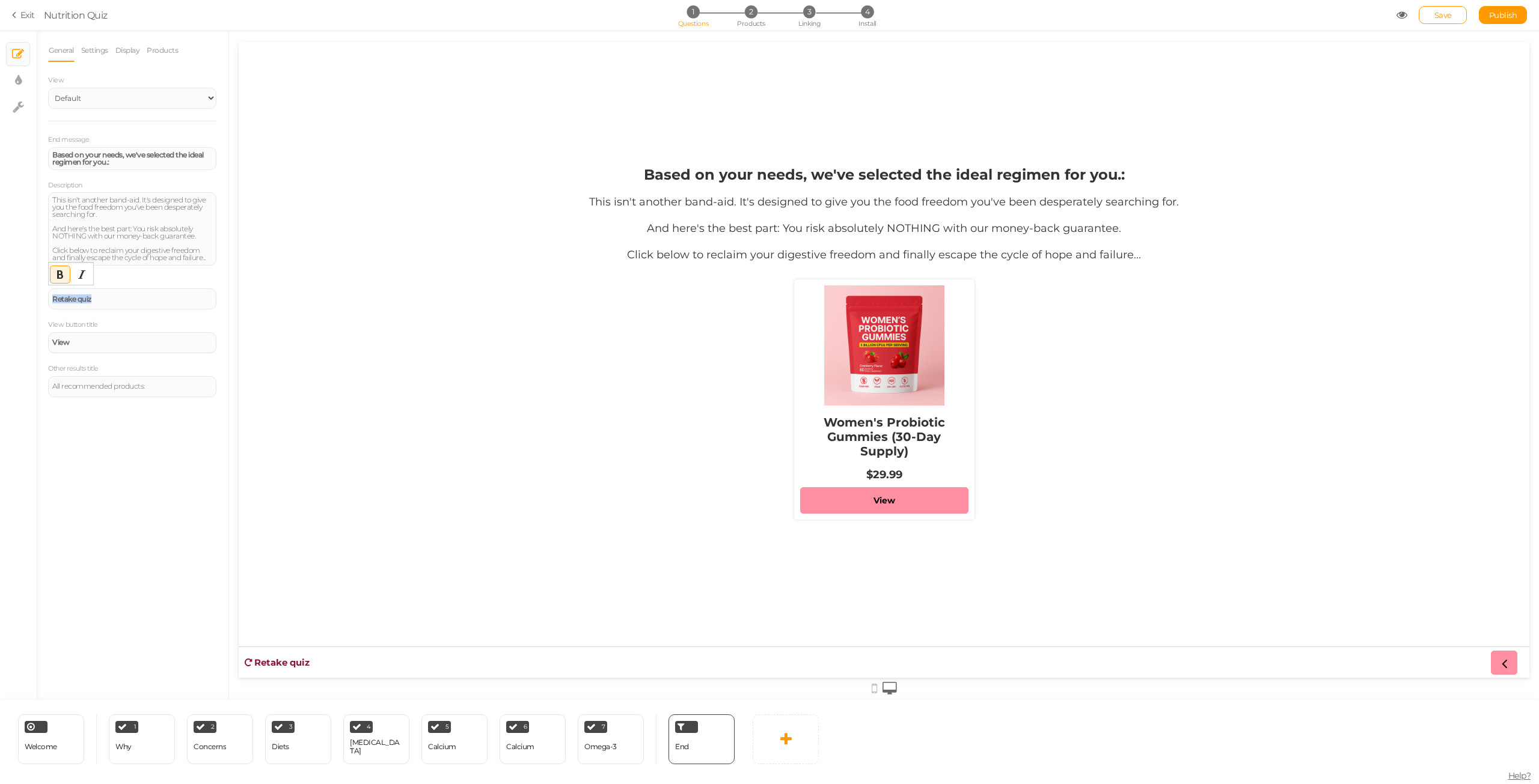
drag, startPoint x: 119, startPoint y: 301, endPoint x: 0, endPoint y: 291, distance: 119.4
click at [0, 291] on div "× Slides × Display settings × Settings General Settings Display Products View D…" at bounding box center [770, 365] width 1539 height 670
click at [141, 489] on div "General Settings Display Products View Default Top End message Based on your ne…" at bounding box center [132, 369] width 192 height 661
click at [72, 297] on div at bounding box center [132, 299] width 168 height 21
drag, startPoint x: 138, startPoint y: 344, endPoint x: 0, endPoint y: 335, distance: 138.3
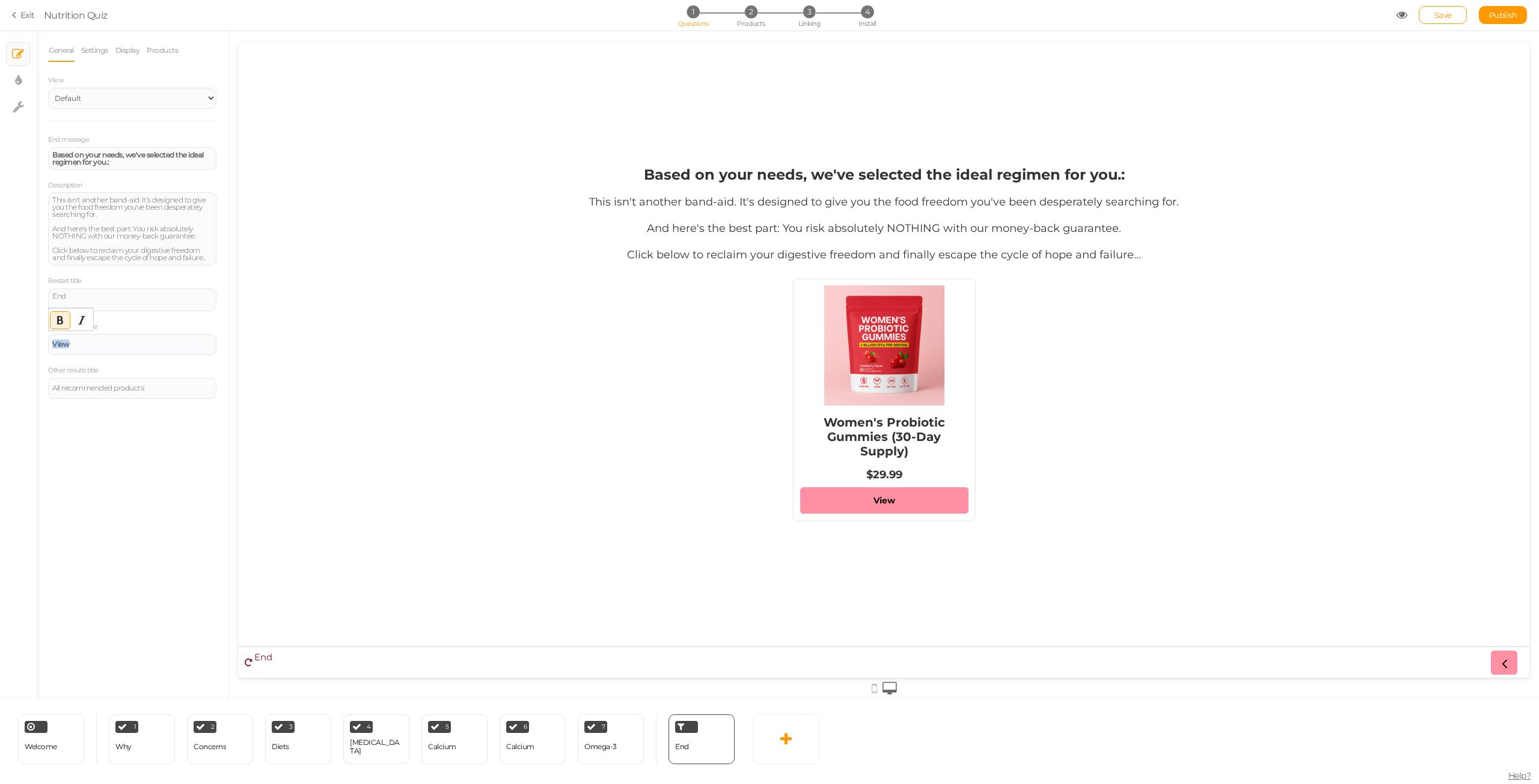
click at [0, 335] on div "× Slides × Display settings × Settings General Settings Display Products View D…" at bounding box center [770, 365] width 1539 height 670
click at [49, 319] on div at bounding box center [71, 320] width 44 height 19
click at [58, 324] on icon "Bold" at bounding box center [60, 320] width 10 height 10
click at [140, 253] on div "This isn't another band-aid. It's designed to give you the food freedom you've …" at bounding box center [132, 228] width 160 height 65
click at [603, 291] on div "Women's Probiotic Gummies (30-Day Supply) $29.99 Show Me The Solution" at bounding box center [883, 403] width 590 height 258
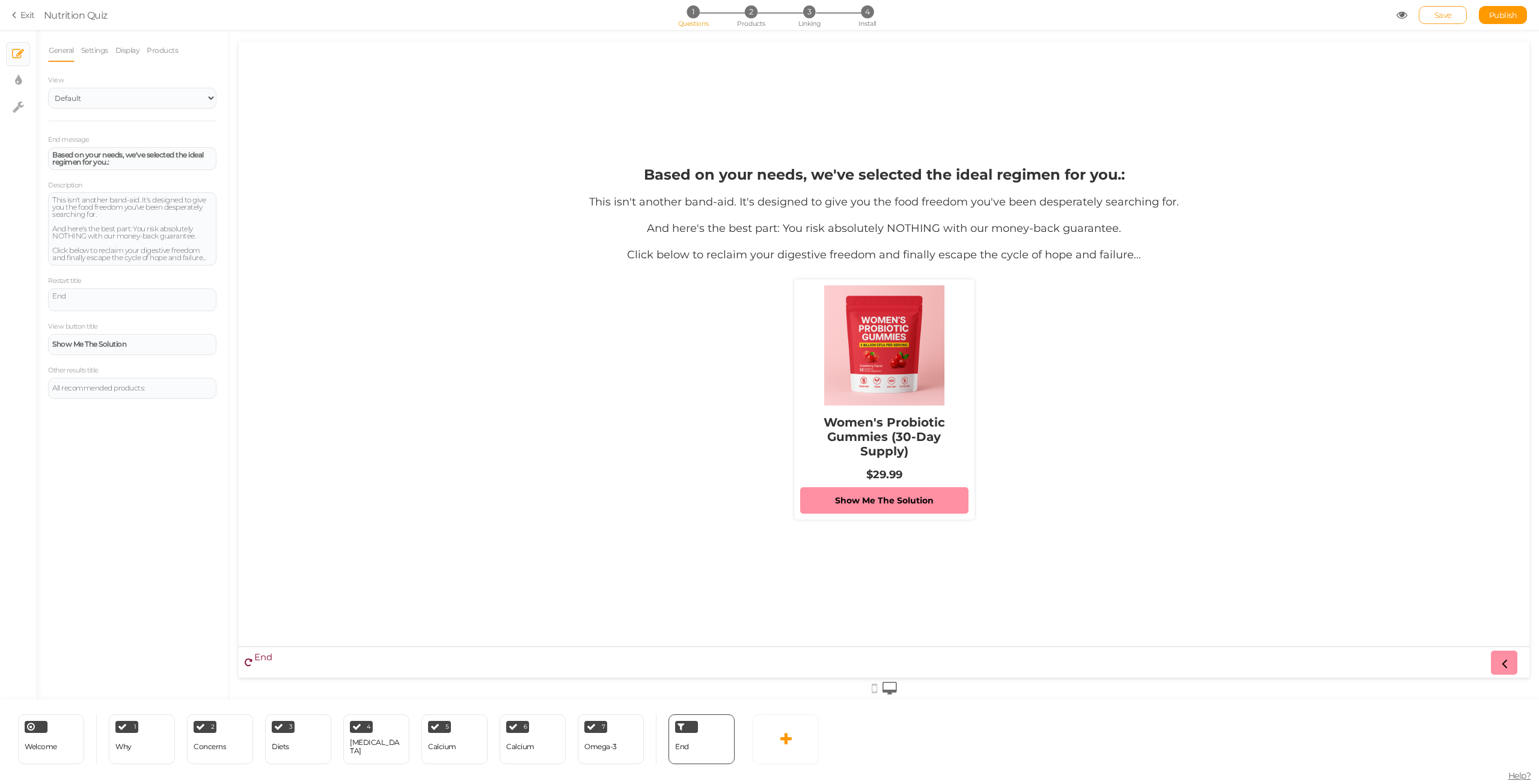
click at [1432, 15] on link "Save" at bounding box center [1442, 15] width 48 height 18
click at [1499, 12] on span "Publish" at bounding box center [1503, 15] width 28 height 10
click at [1471, 37] on link "View published." at bounding box center [1467, 40] width 52 height 9
click at [134, 761] on div "1 Why × Define the conditions to show this slide. Clone Change type Delete" at bounding box center [142, 740] width 66 height 50
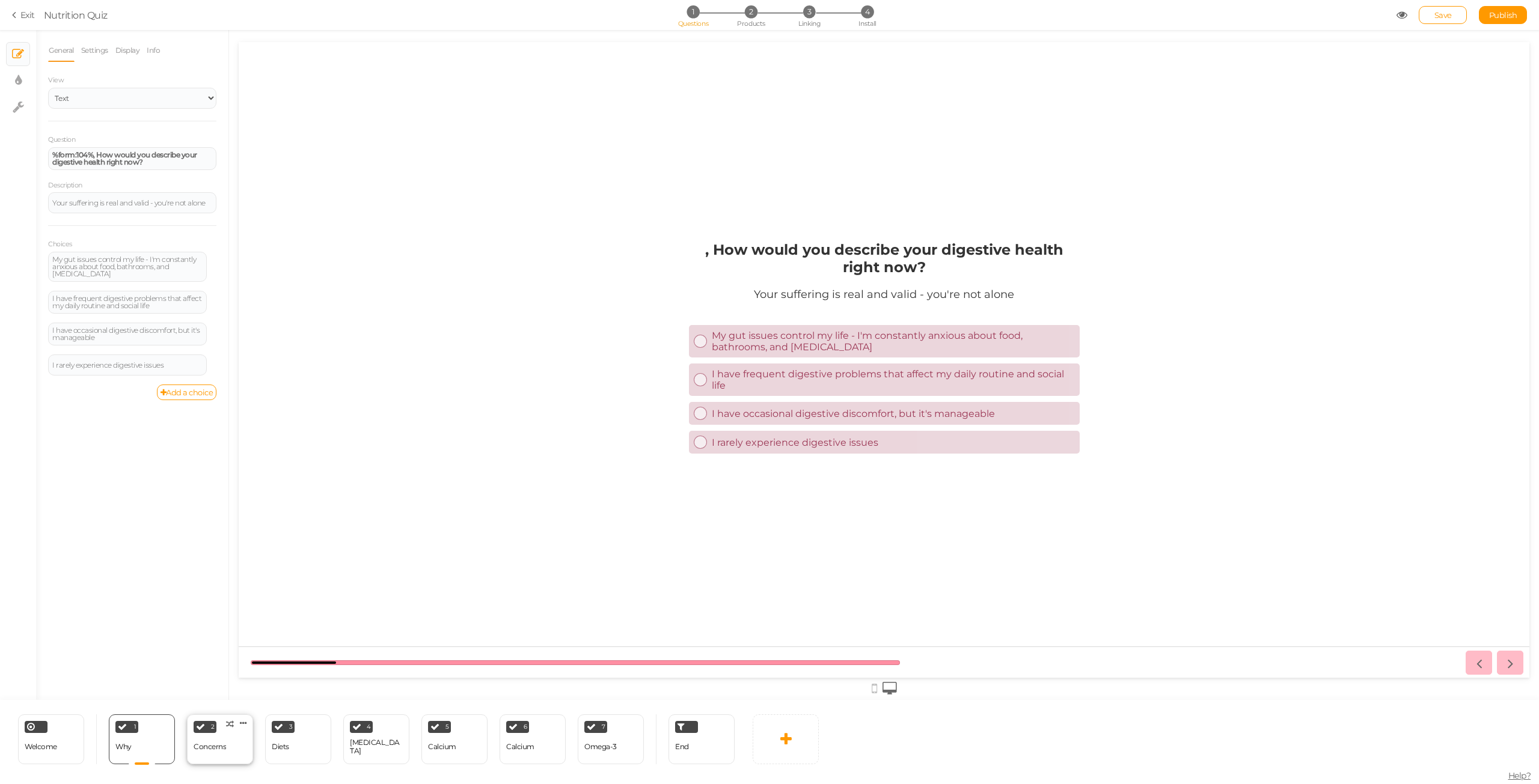
drag, startPoint x: 219, startPoint y: 754, endPoint x: 226, endPoint y: 747, distance: 9.9
click at [219, 753] on div "Concerns" at bounding box center [210, 747] width 33 height 21
select select "1001"
select select "1"
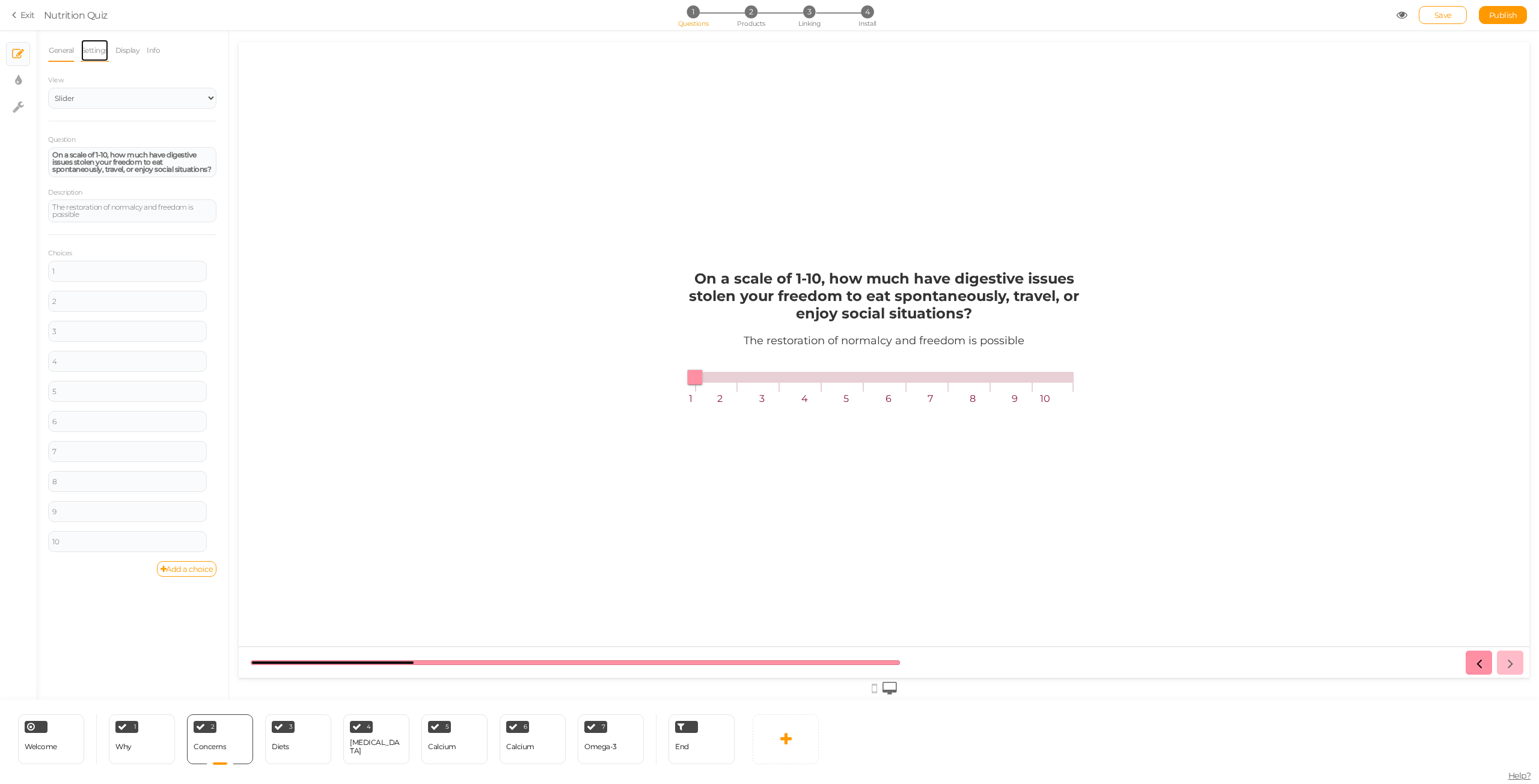
click at [95, 56] on link "Settings" at bounding box center [94, 50] width 28 height 23
click at [112, 141] on select "No limit 1 2 3 4 5 6 7 8 9 10" at bounding box center [132, 140] width 168 height 20
click at [145, 95] on div "Optional Allows skipping this slide." at bounding box center [132, 93] width 168 height 28
click at [112, 132] on select "No limit 1 2 3 4 5 6 7 8 9 10" at bounding box center [132, 140] width 168 height 20
click at [48, 130] on select "No limit 1 2 3 4 5 6 7 8 9 10" at bounding box center [132, 140] width 168 height 20
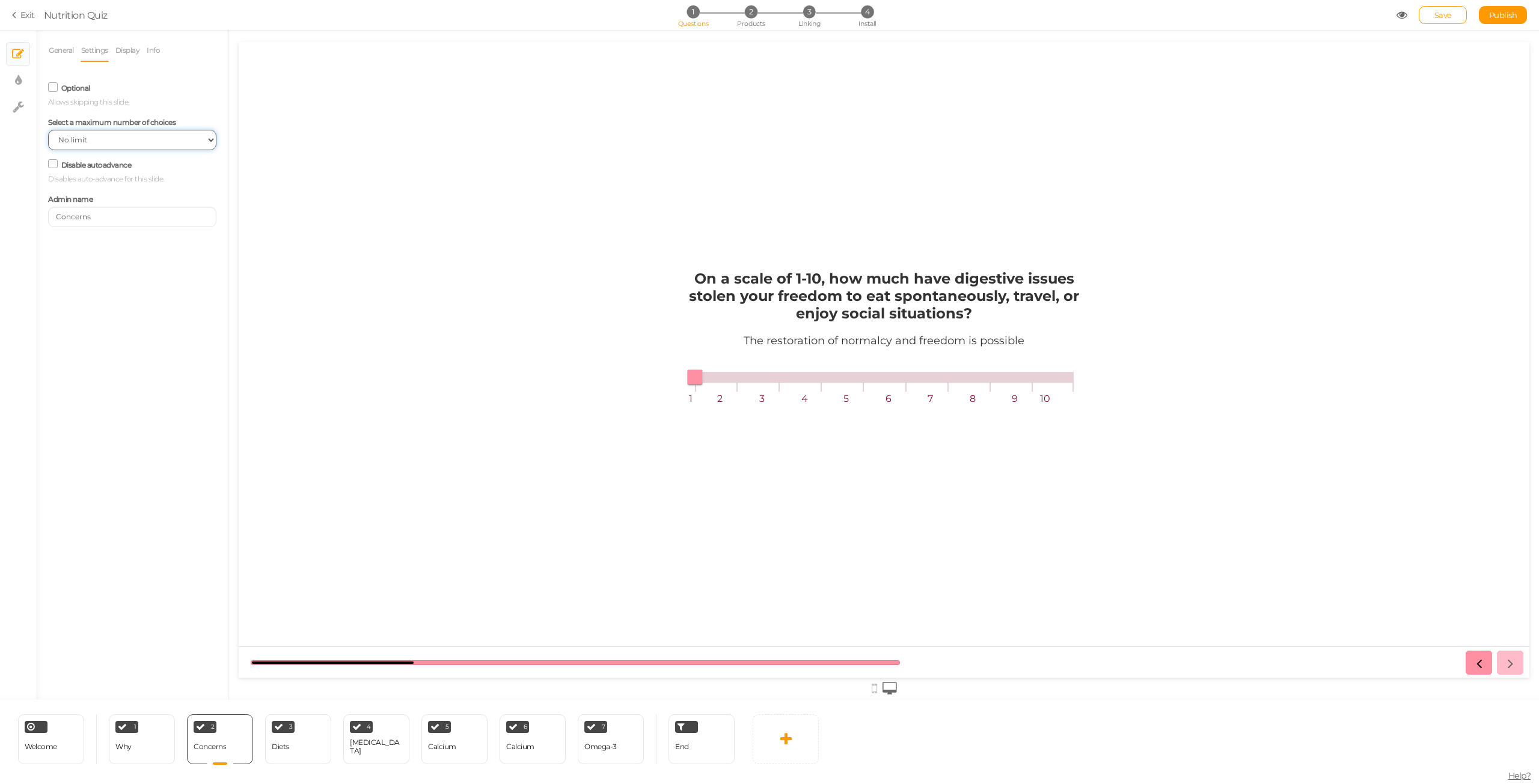
click at [73, 137] on select "No limit 1 2 3 4 5 6 7 8 9 10" at bounding box center [132, 140] width 168 height 20
select select "1"
click at [48, 130] on select "No limit 1 2 3 4 5 6 7 8 9 10" at bounding box center [132, 140] width 168 height 20
click at [97, 144] on select "No limit 1 2 3 4 5 6 7 8 9 10" at bounding box center [132, 140] width 168 height 20
click at [119, 378] on div "General Settings Display Info View Text Images Slider Dropdown Question On a sc…" at bounding box center [132, 369] width 192 height 661
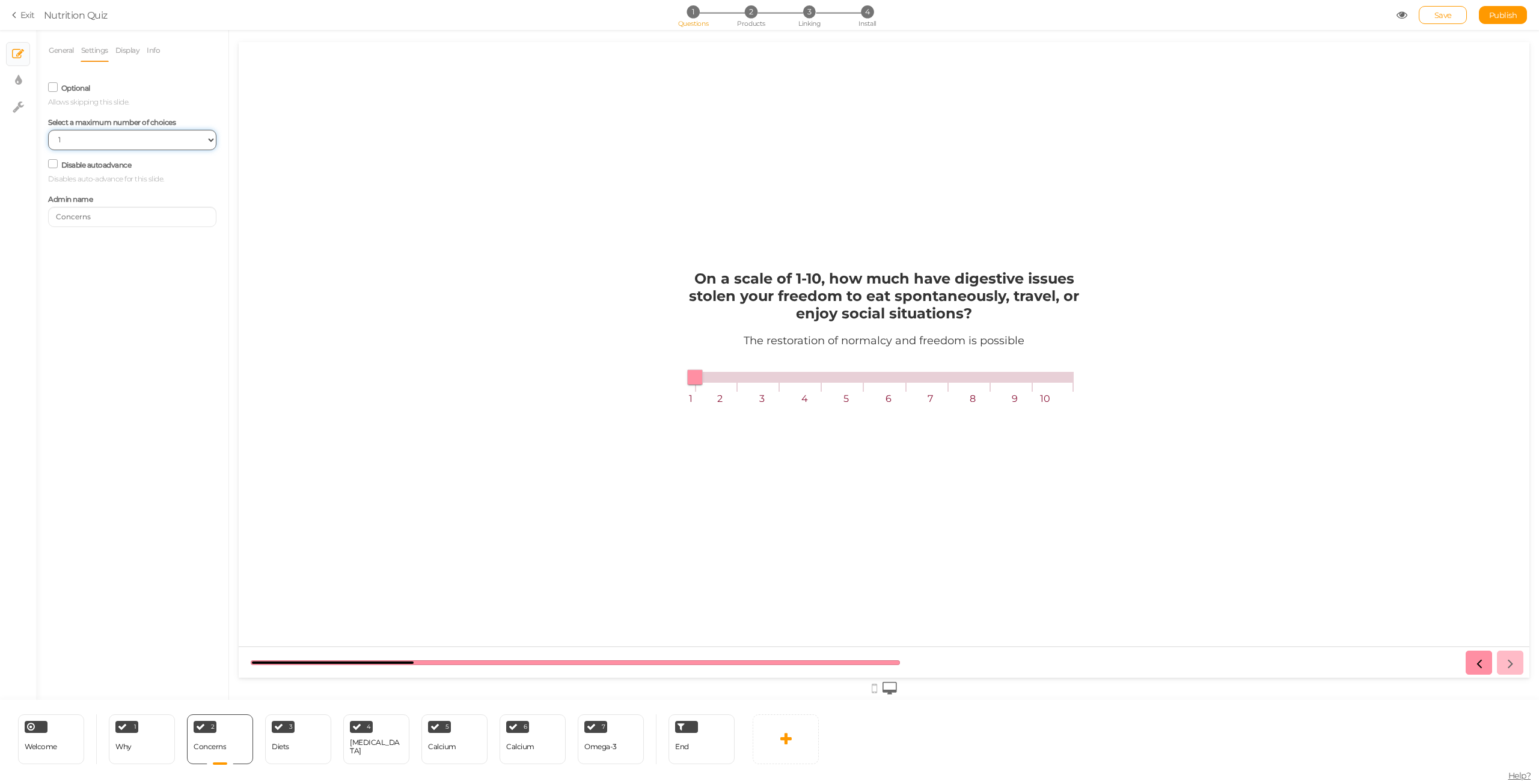
click at [78, 135] on select "No limit 1 2 3 4 5 6 7 8 9 10" at bounding box center [132, 140] width 168 height 20
click at [71, 49] on link "General" at bounding box center [61, 50] width 26 height 23
click at [82, 98] on select "Text Images Slider Dropdown" at bounding box center [132, 98] width 168 height 21
select select "1"
click at [48, 87] on select "Text Images Slider Dropdown" at bounding box center [132, 98] width 168 height 21
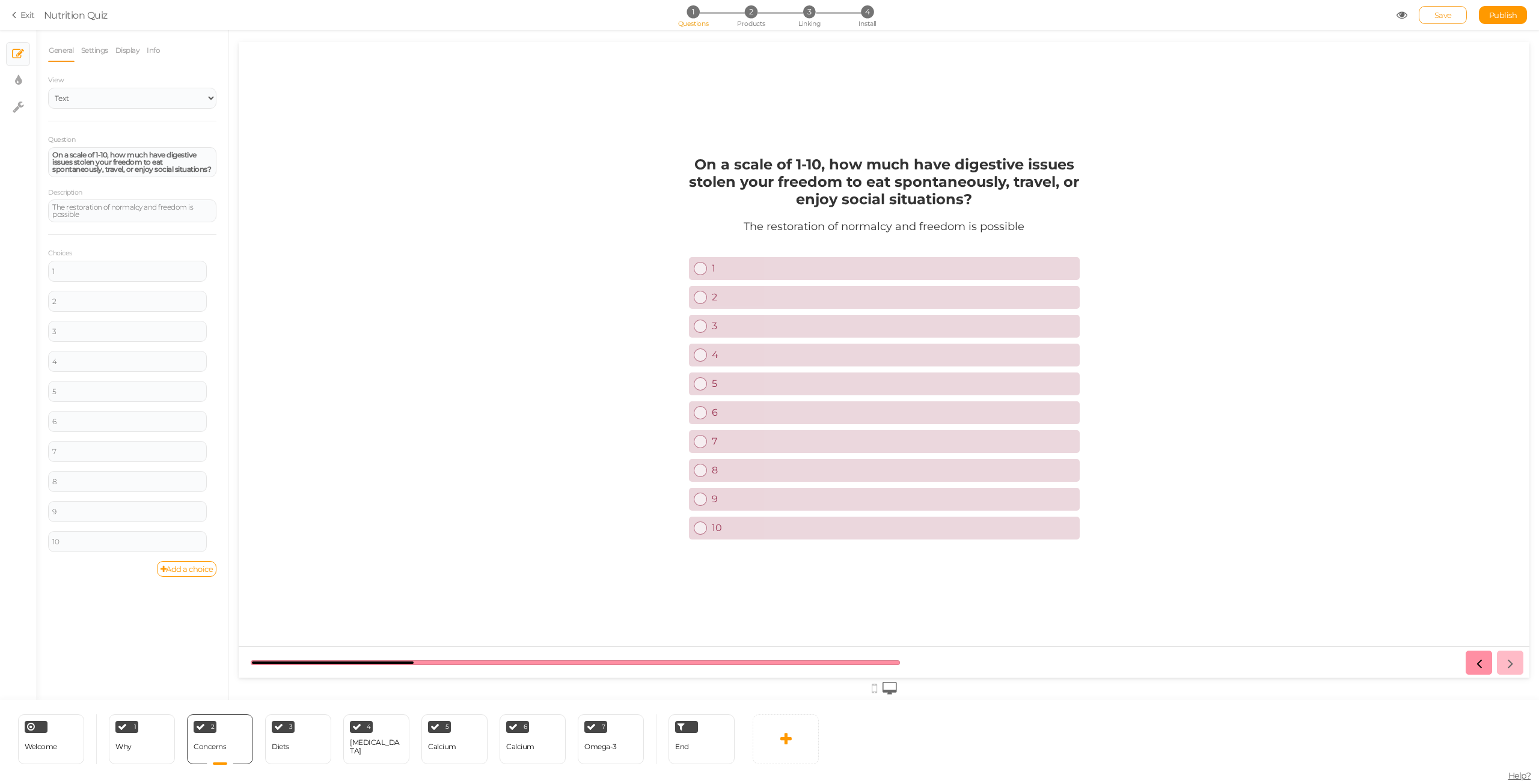
click at [1464, 10] on link "Save" at bounding box center [1442, 15] width 48 height 18
click at [94, 54] on link "Settings" at bounding box center [94, 50] width 28 height 23
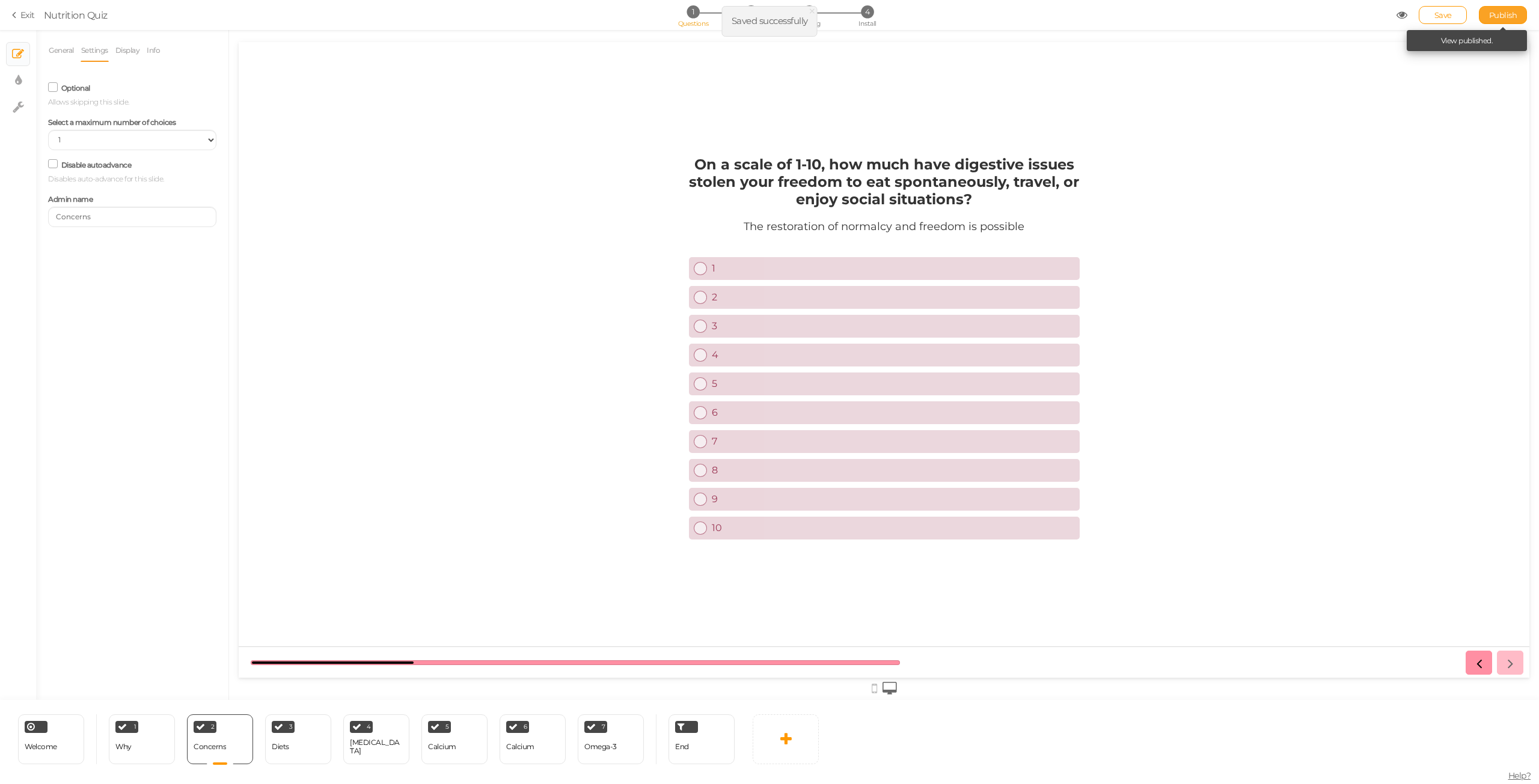
click at [1506, 11] on span "Publish" at bounding box center [1503, 15] width 28 height 10
click at [1469, 44] on link "View published." at bounding box center [1467, 40] width 52 height 9
click at [713, 747] on div "End" at bounding box center [701, 740] width 66 height 50
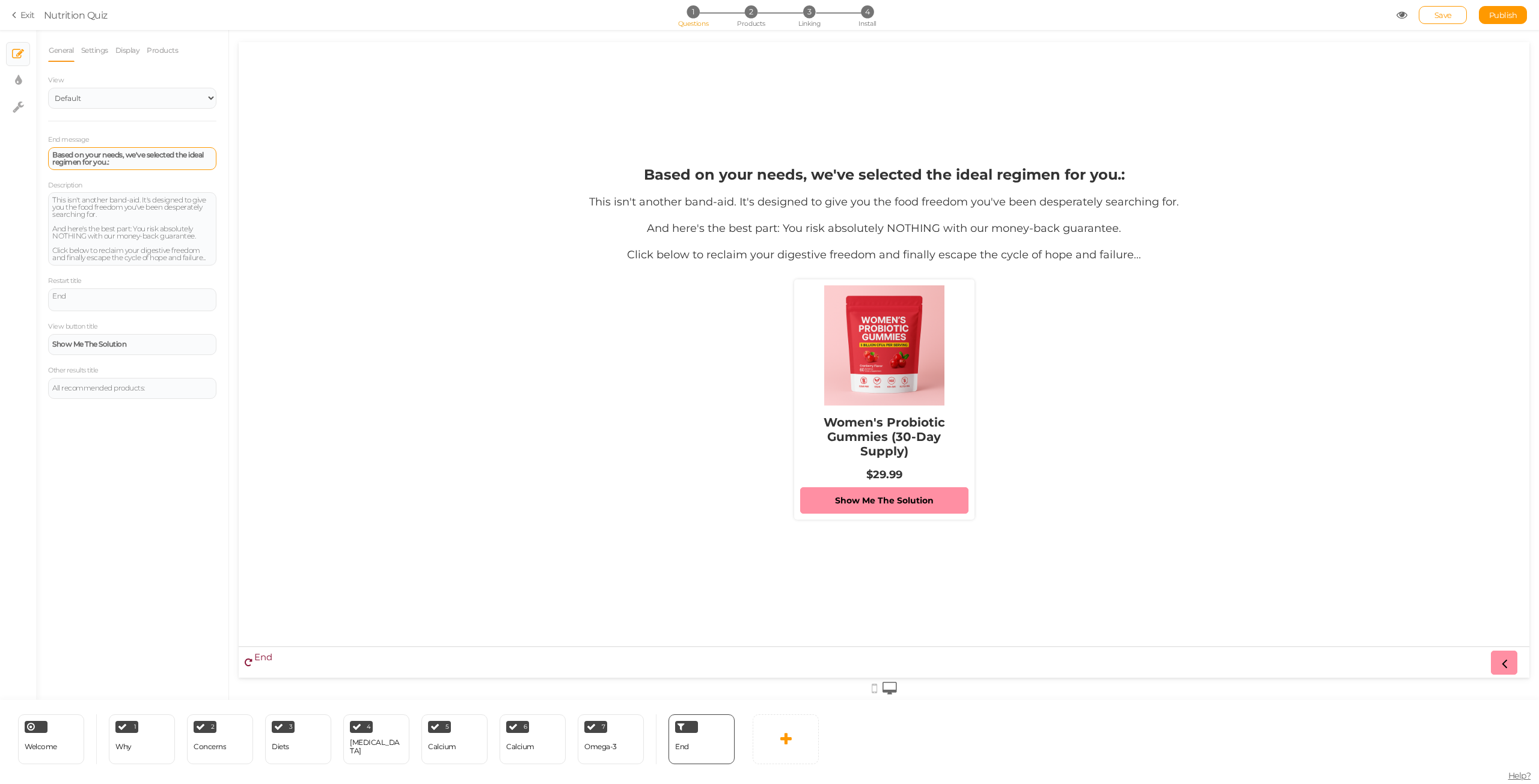
click at [118, 167] on div "Based on your needs, we've selected the ideal regimen for you.:" at bounding box center [132, 158] width 168 height 23
paste div
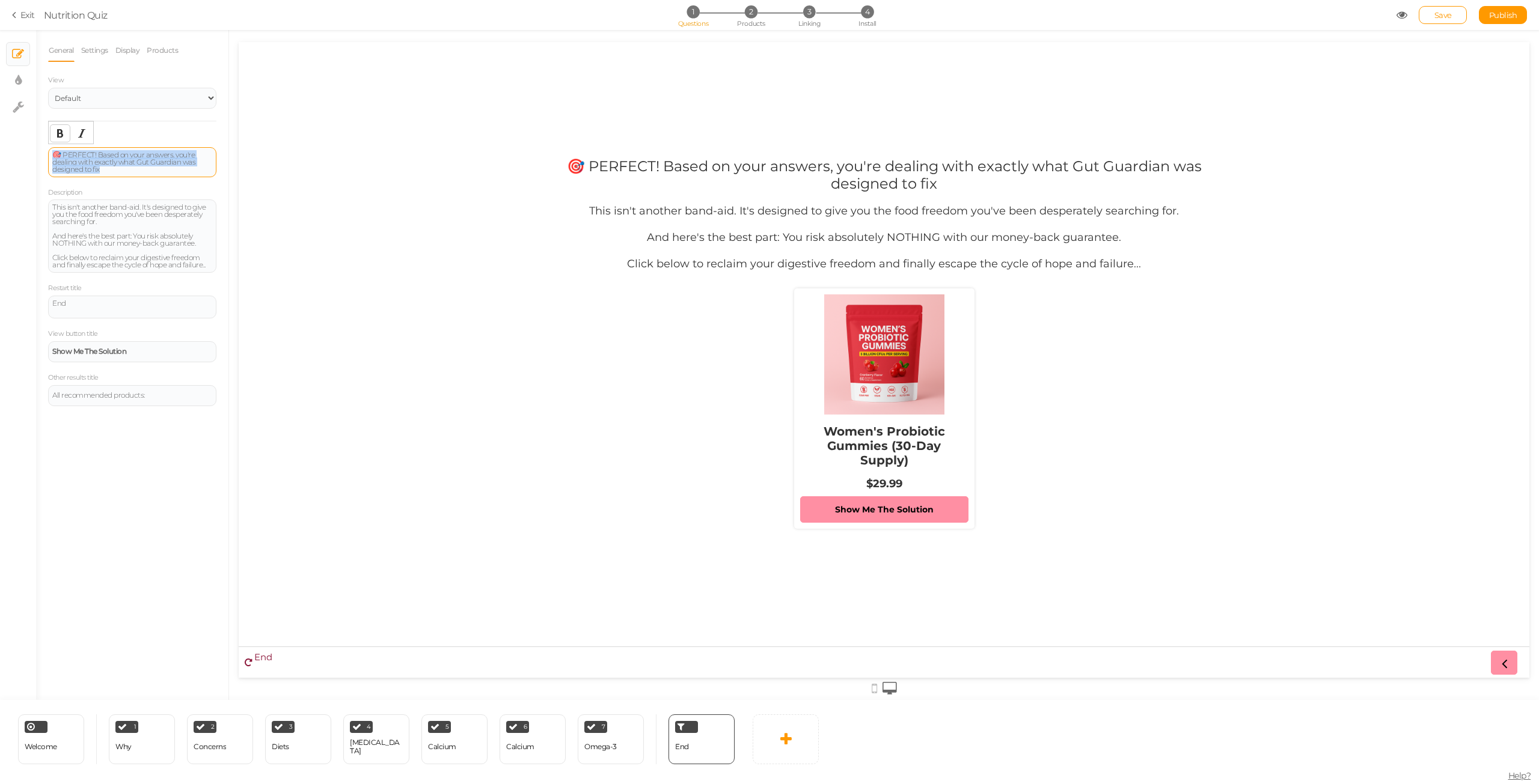
click at [63, 132] on icon "Bold" at bounding box center [60, 133] width 10 height 10
click at [124, 169] on div "🎯 PERFECT! Based on your answers, you're dealing with exactly what Gut Guardian…" at bounding box center [132, 162] width 160 height 22
click at [510, 419] on div "🎯 PERFECT! Based on your answers, you're dealing with exactly what Gut Guardian…" at bounding box center [884, 360] width 1290 height 424
click at [1417, 8] on div "Save Publish View published." at bounding box center [1461, 15] width 131 height 18
click at [1424, 11] on link "Save" at bounding box center [1442, 15] width 48 height 18
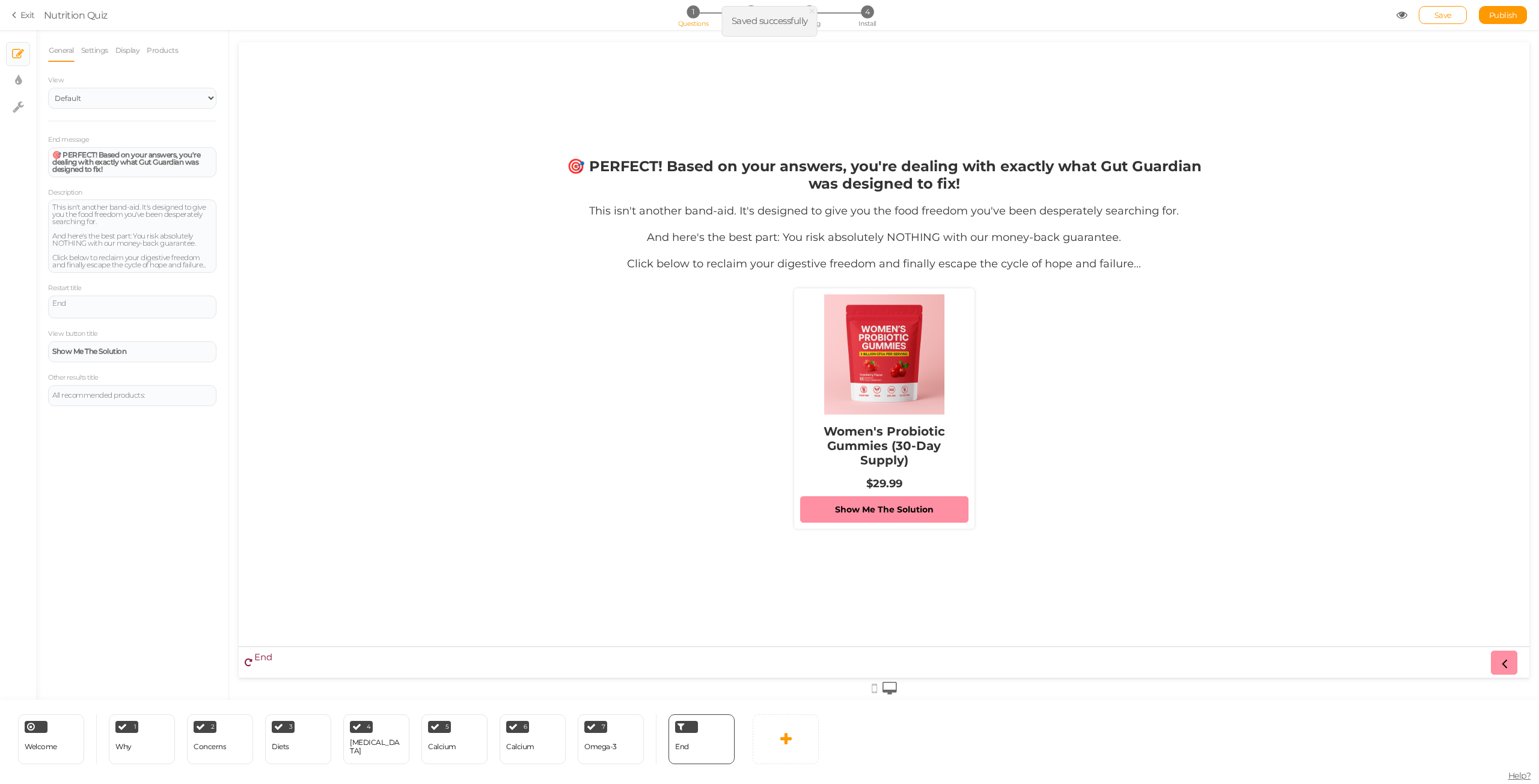
click at [1263, 308] on div "🎯 PERFECT! Based on your answers, you're dealing with exactly what Gut Guardian…" at bounding box center [884, 360] width 1290 height 424
click at [921, 516] on link "Show Me The Solution" at bounding box center [884, 510] width 168 height 26
click at [757, 24] on span "Products" at bounding box center [751, 24] width 28 height 8
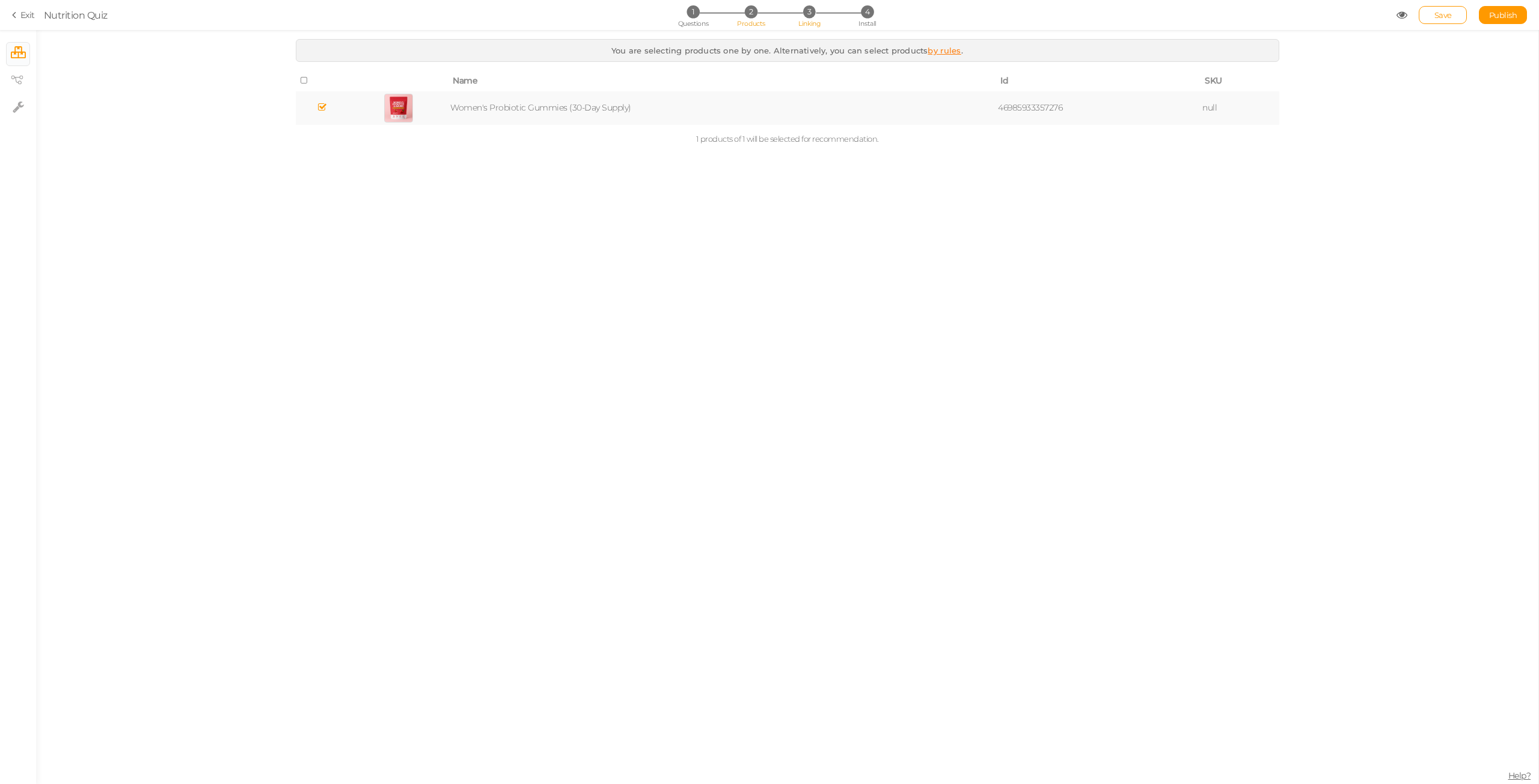
click at [810, 24] on span "Linking" at bounding box center [808, 24] width 22 height 8
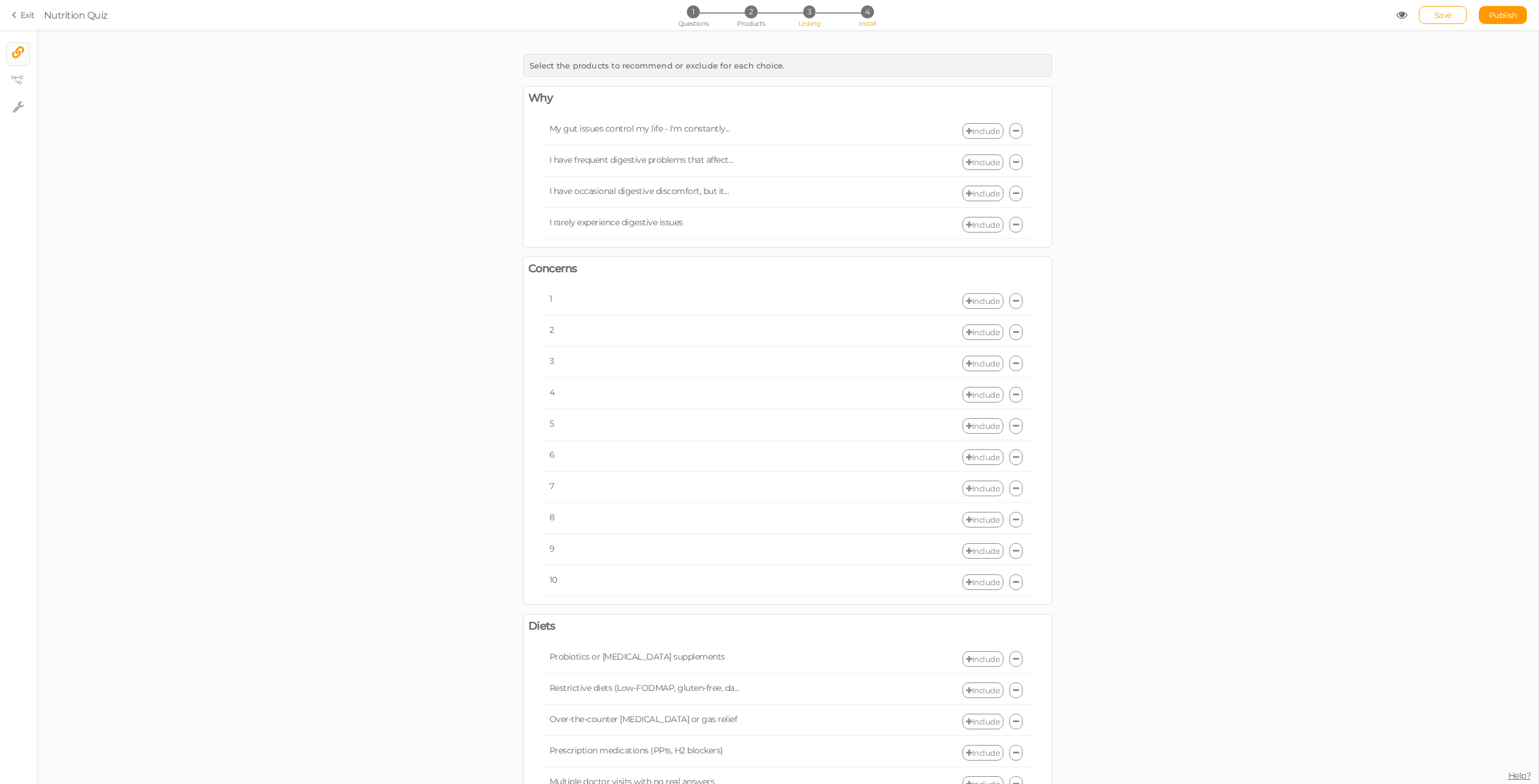
click at [873, 24] on span "Install" at bounding box center [867, 24] width 17 height 8
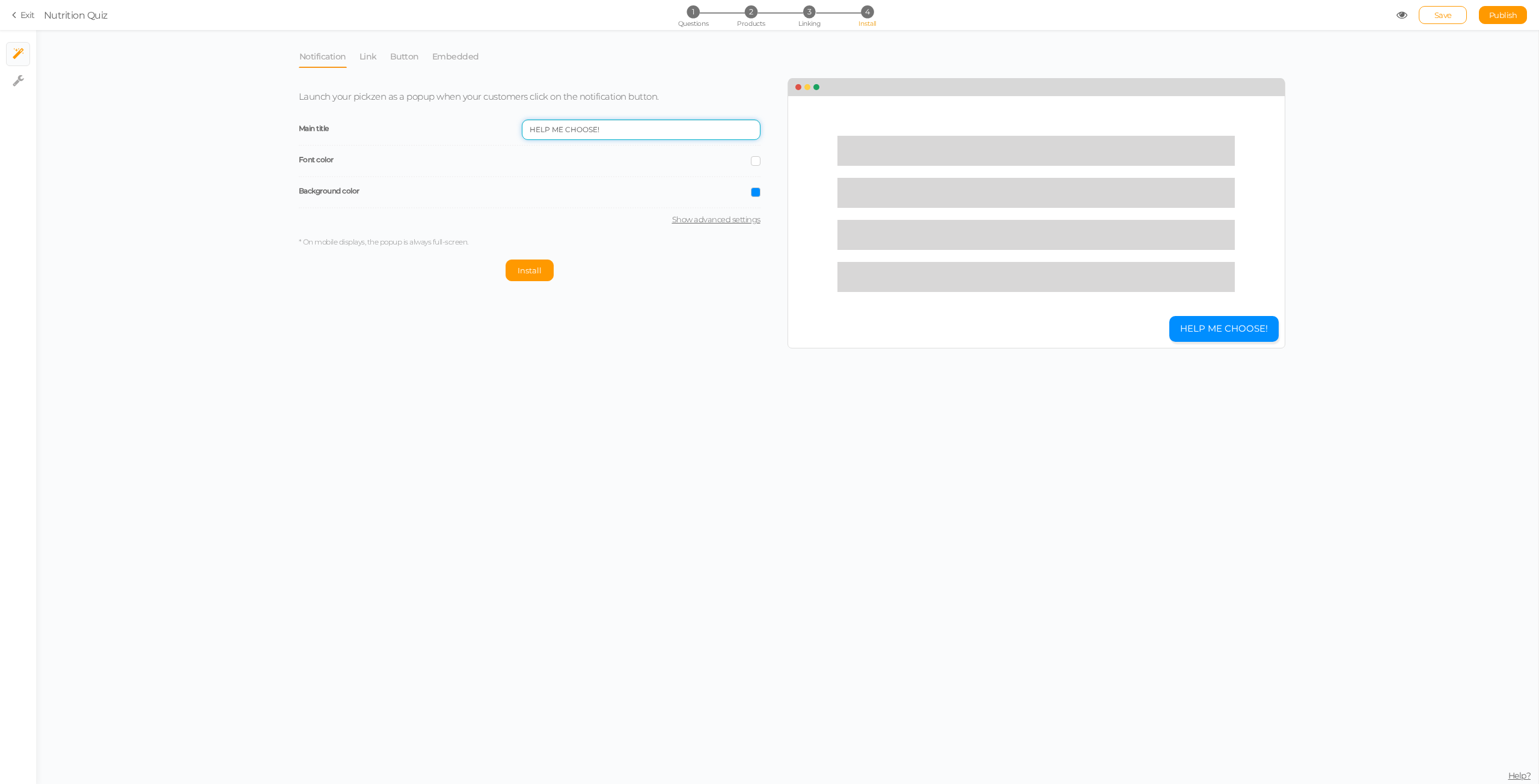
drag, startPoint x: 623, startPoint y: 132, endPoint x: 458, endPoint y: 127, distance: 165.1
click at [458, 127] on div "Main title HELP ME CHOOSE!" at bounding box center [529, 130] width 462 height 31
click at [374, 60] on link "Link" at bounding box center [368, 56] width 19 height 23
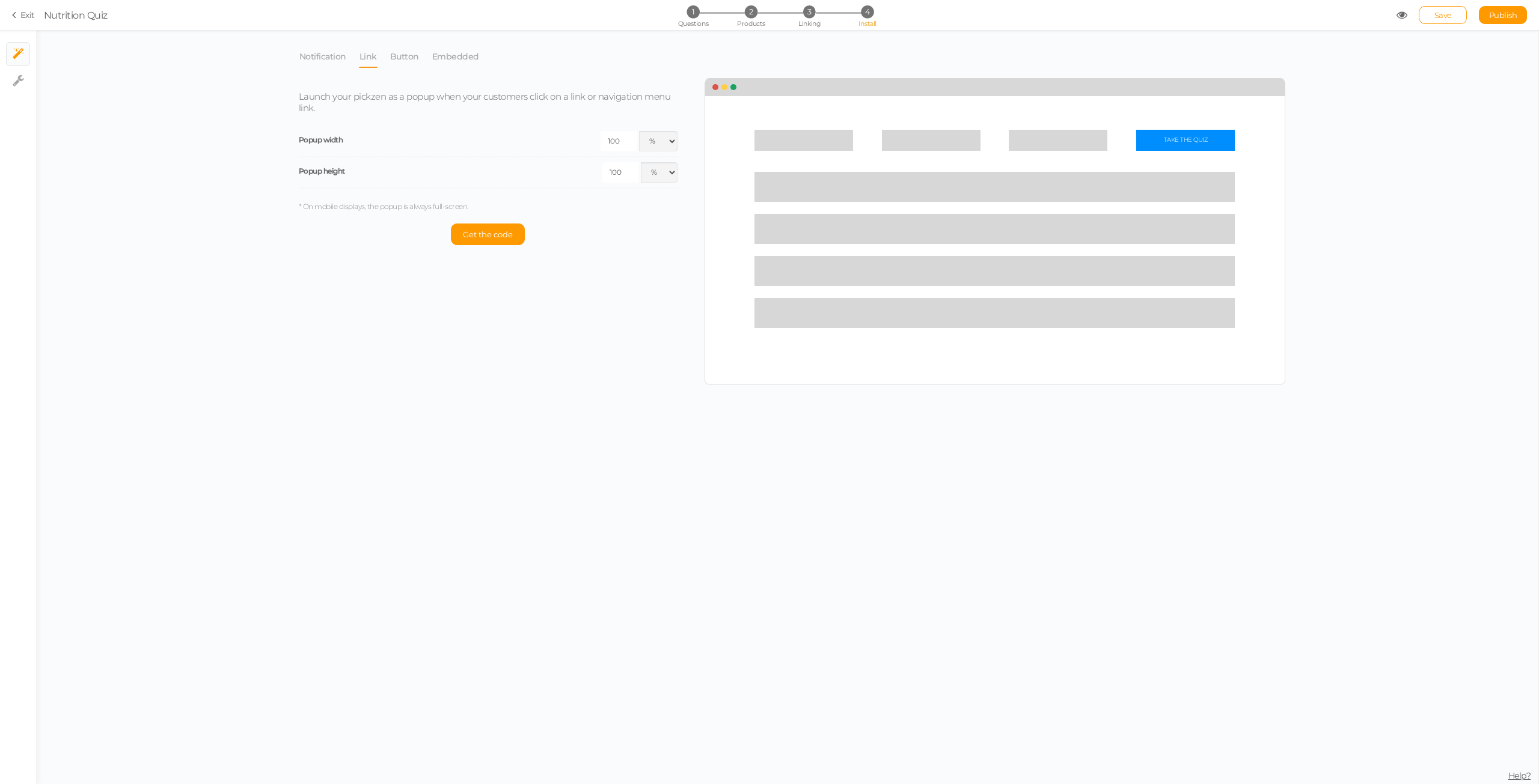
click at [426, 60] on li "Button" at bounding box center [410, 56] width 42 height 23
click at [410, 54] on link "Button" at bounding box center [404, 56] width 30 height 23
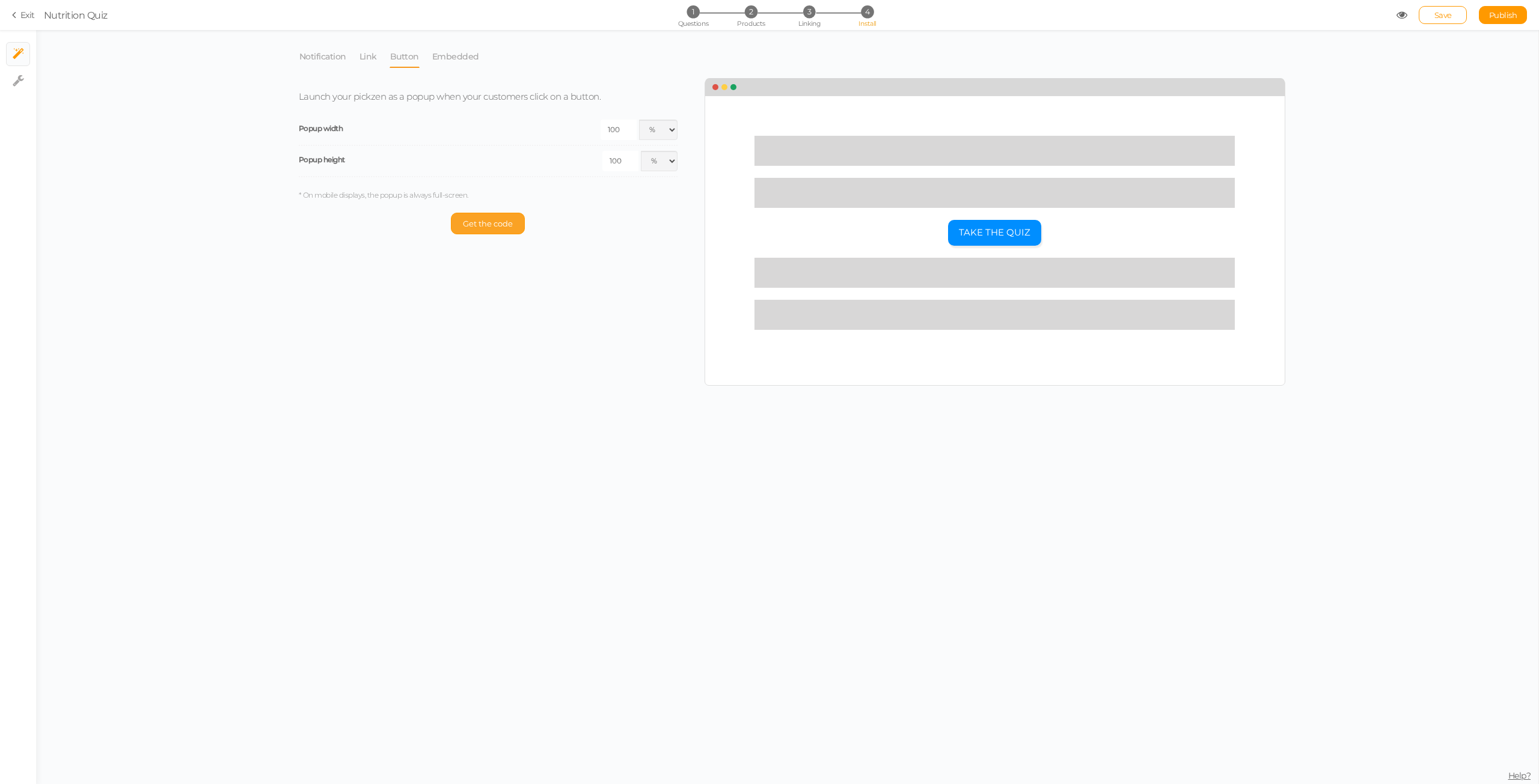
click at [494, 223] on span "Get the code" at bounding box center [488, 224] width 50 height 10
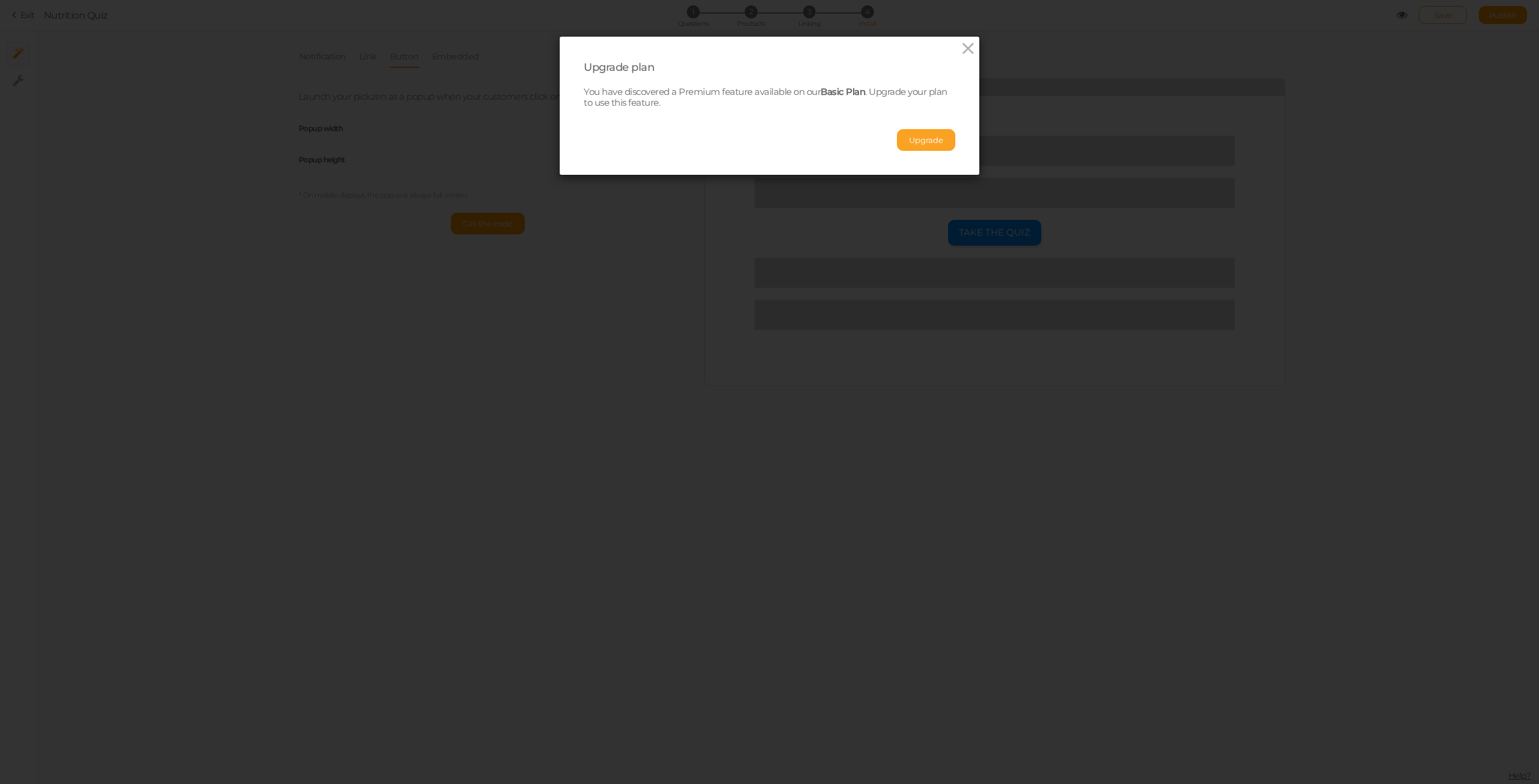
click at [925, 142] on button "Upgrade" at bounding box center [926, 140] width 58 height 22
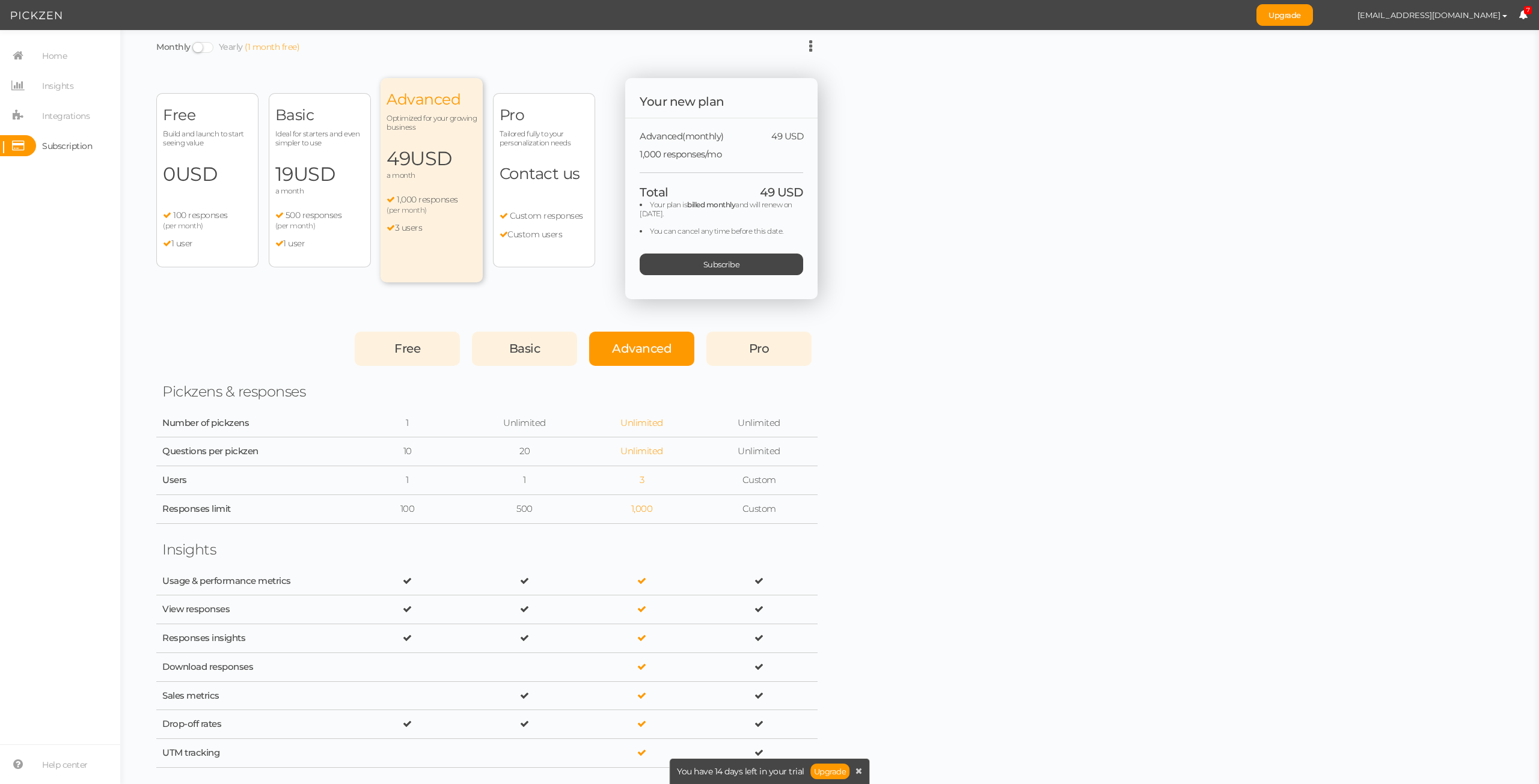
click at [399, 352] on span "Free" at bounding box center [407, 349] width 26 height 15
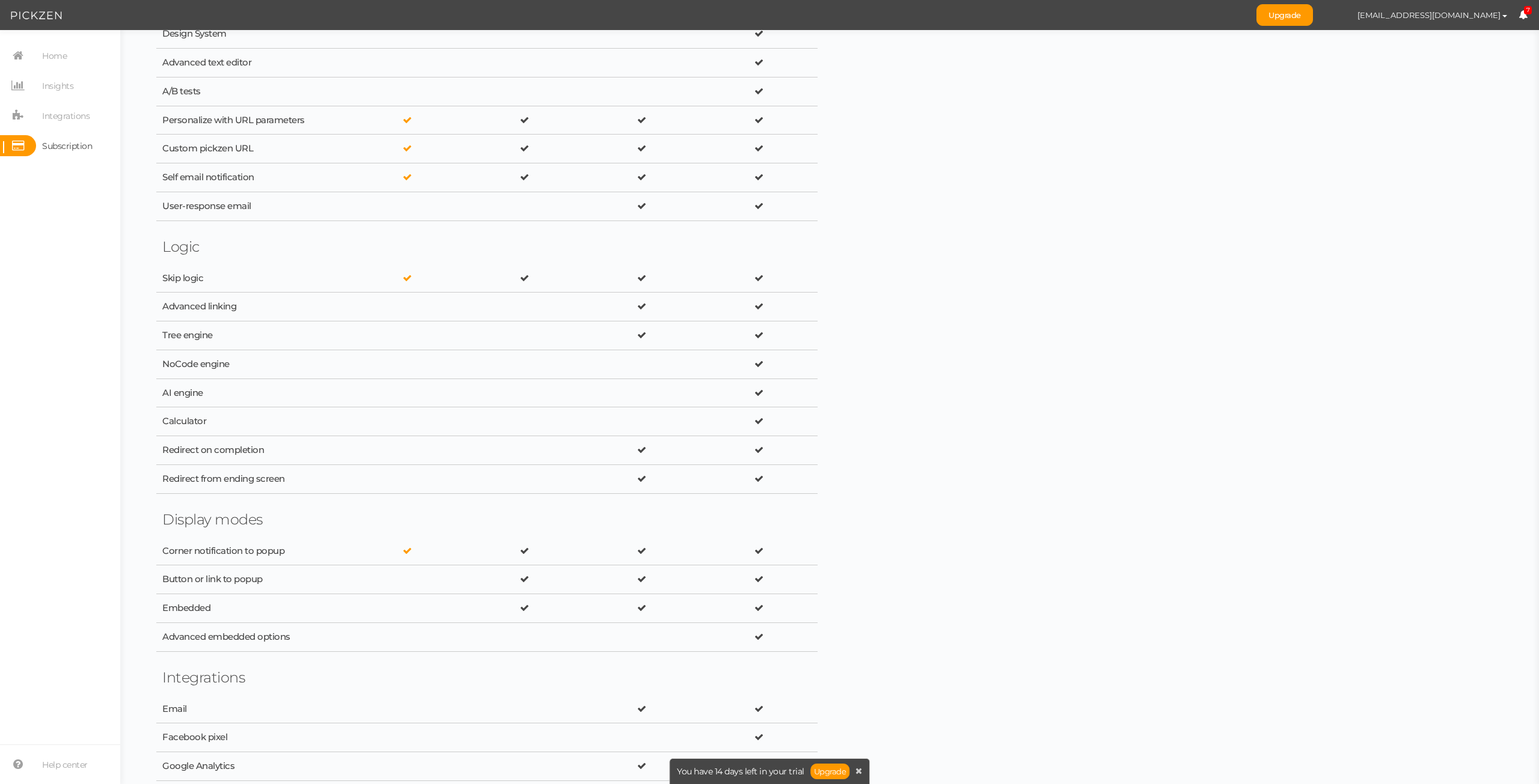
scroll to position [962, 0]
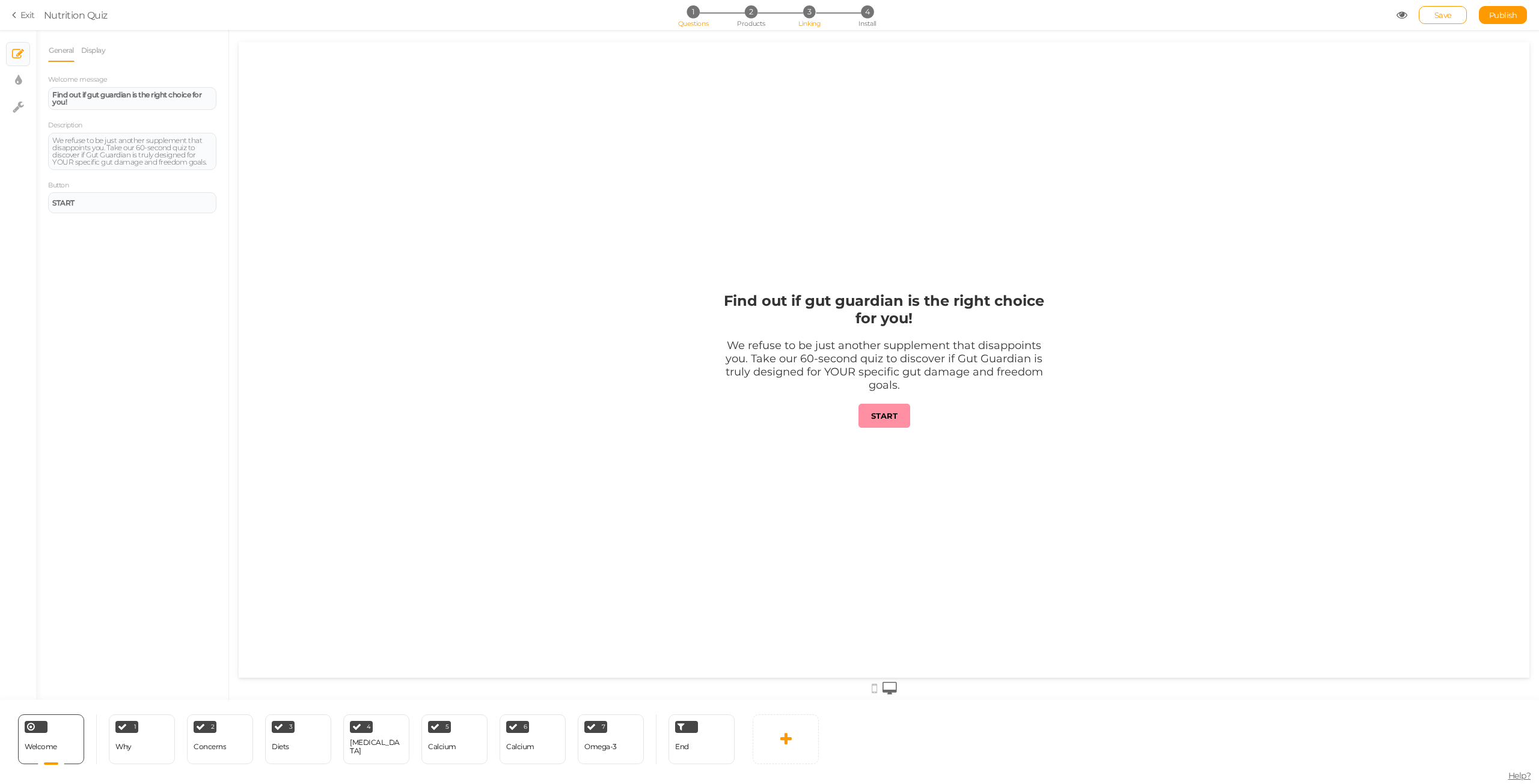
click at [800, 15] on li "3 Linking" at bounding box center [809, 12] width 56 height 12
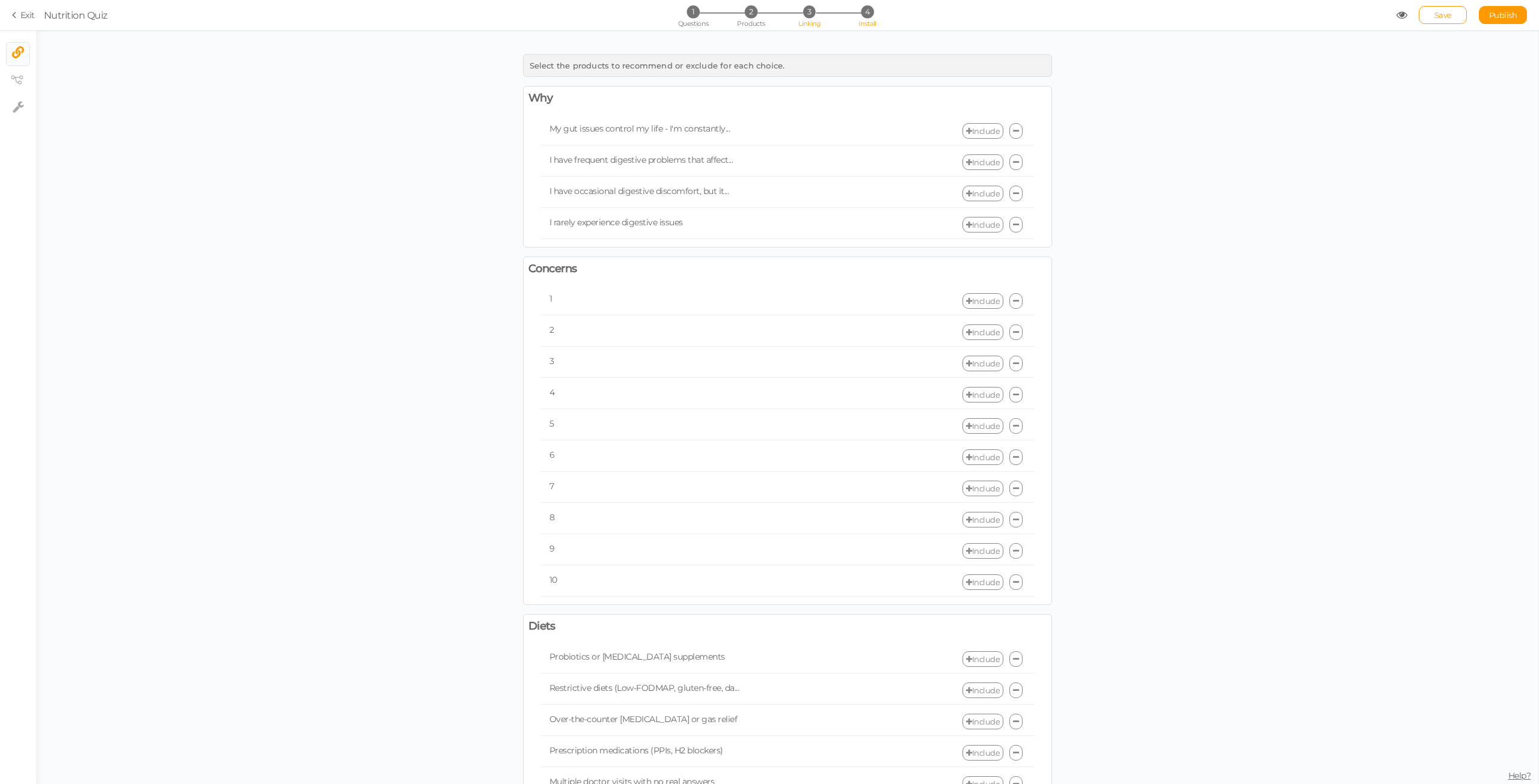
click at [865, 11] on span "4" at bounding box center [867, 12] width 13 height 12
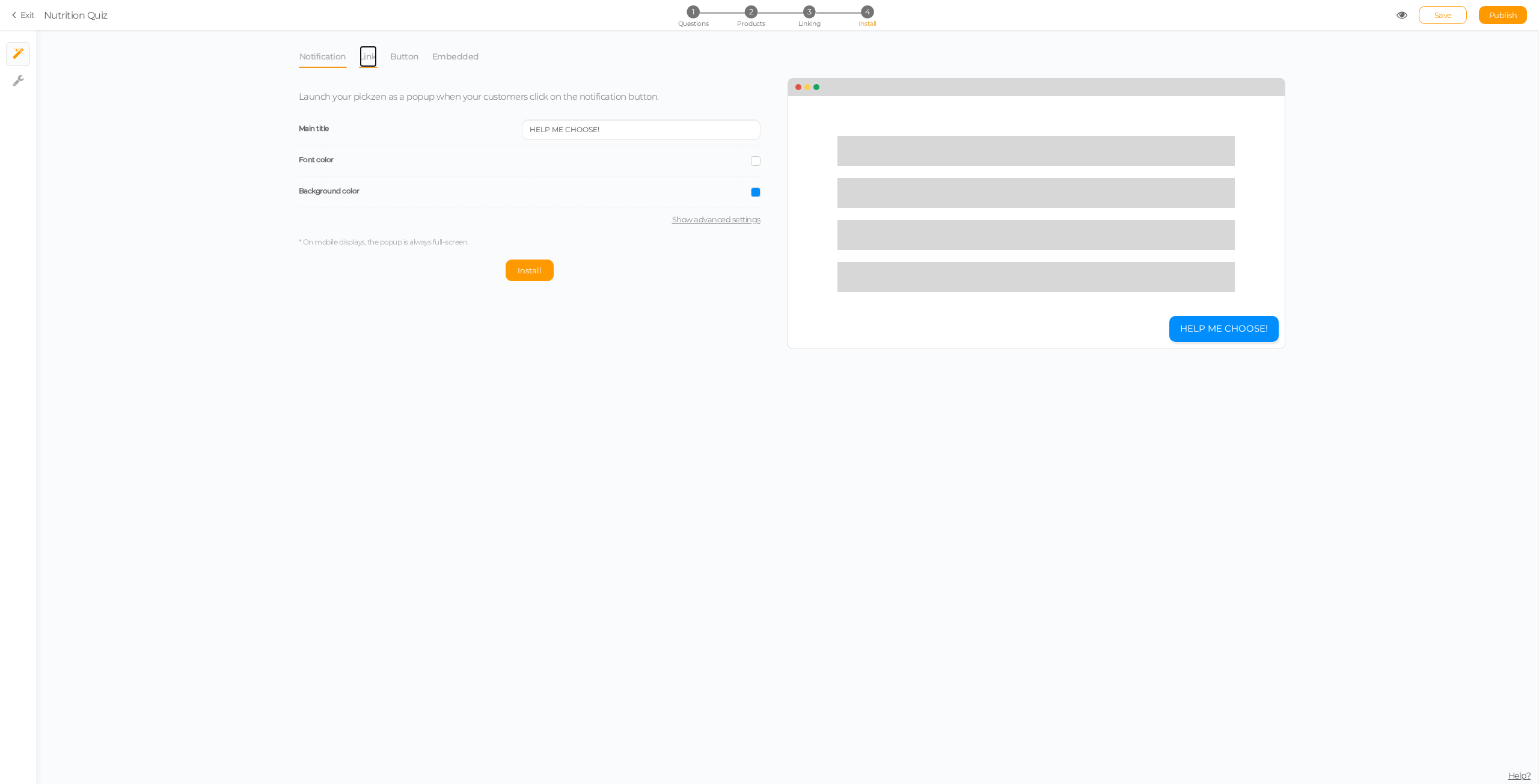
click at [365, 60] on link "Link" at bounding box center [368, 56] width 19 height 23
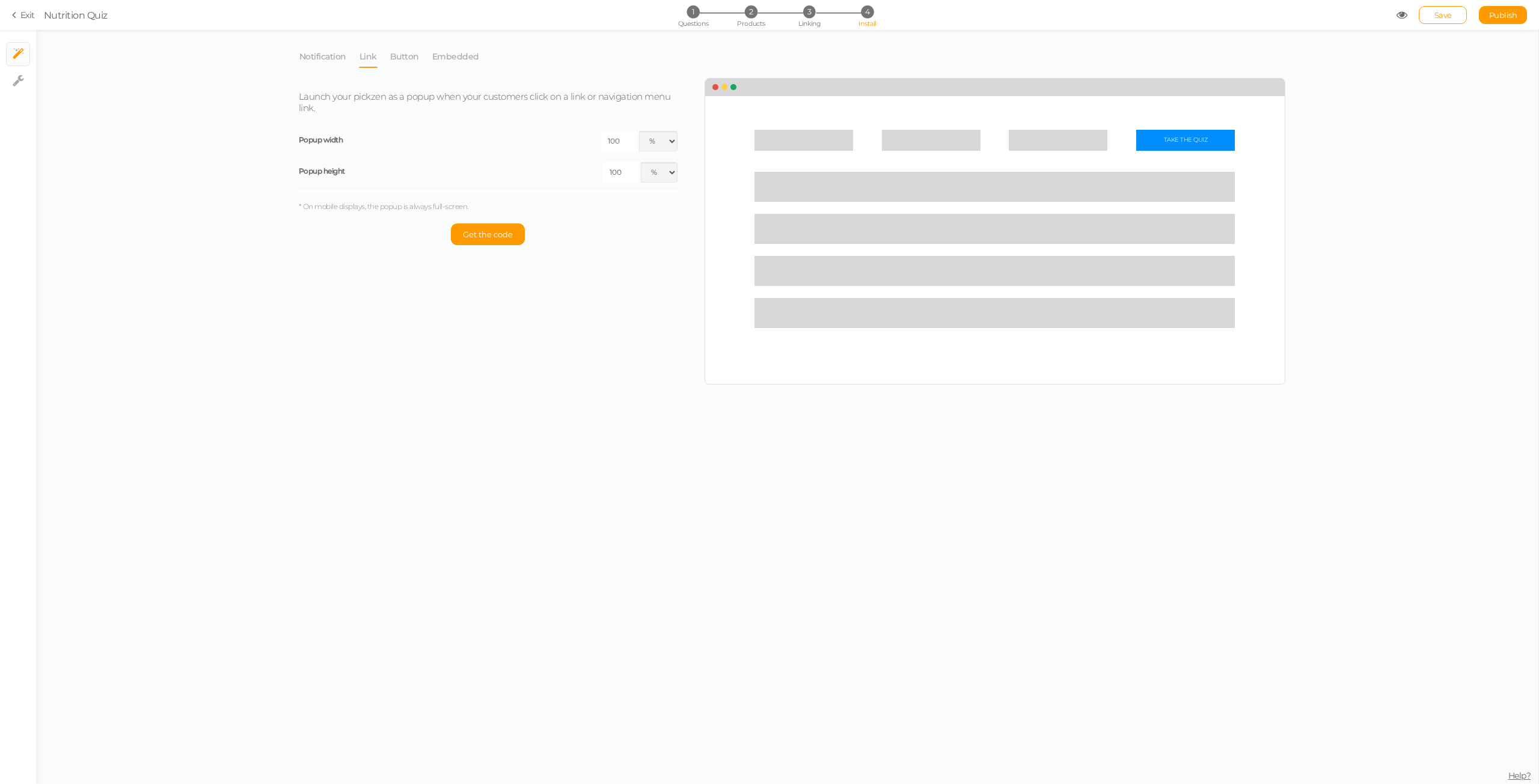
click at [424, 61] on li "Button" at bounding box center [410, 56] width 42 height 23
click at [413, 58] on link "Button" at bounding box center [404, 56] width 30 height 23
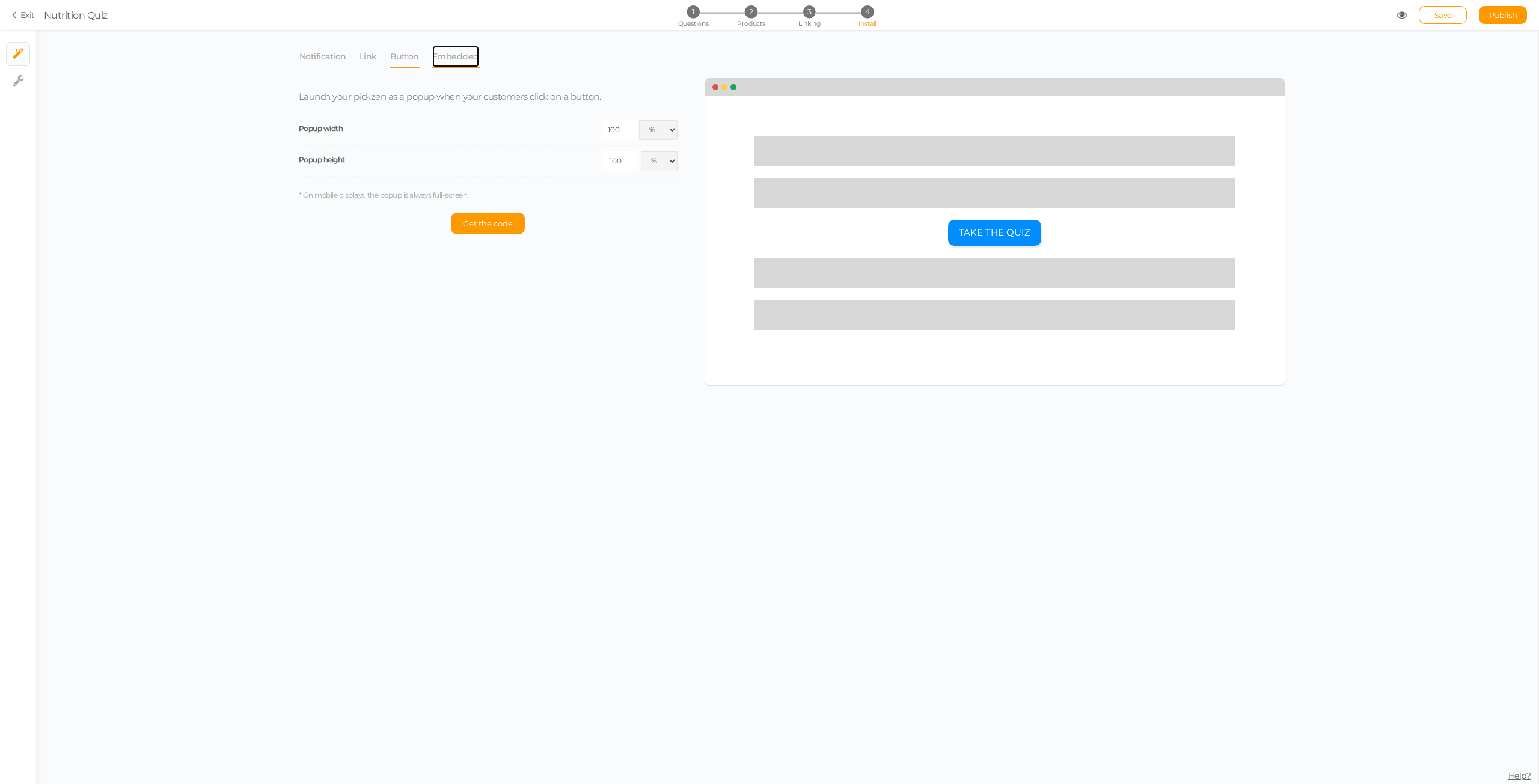
click at [447, 58] on link "Embedded" at bounding box center [455, 56] width 48 height 23
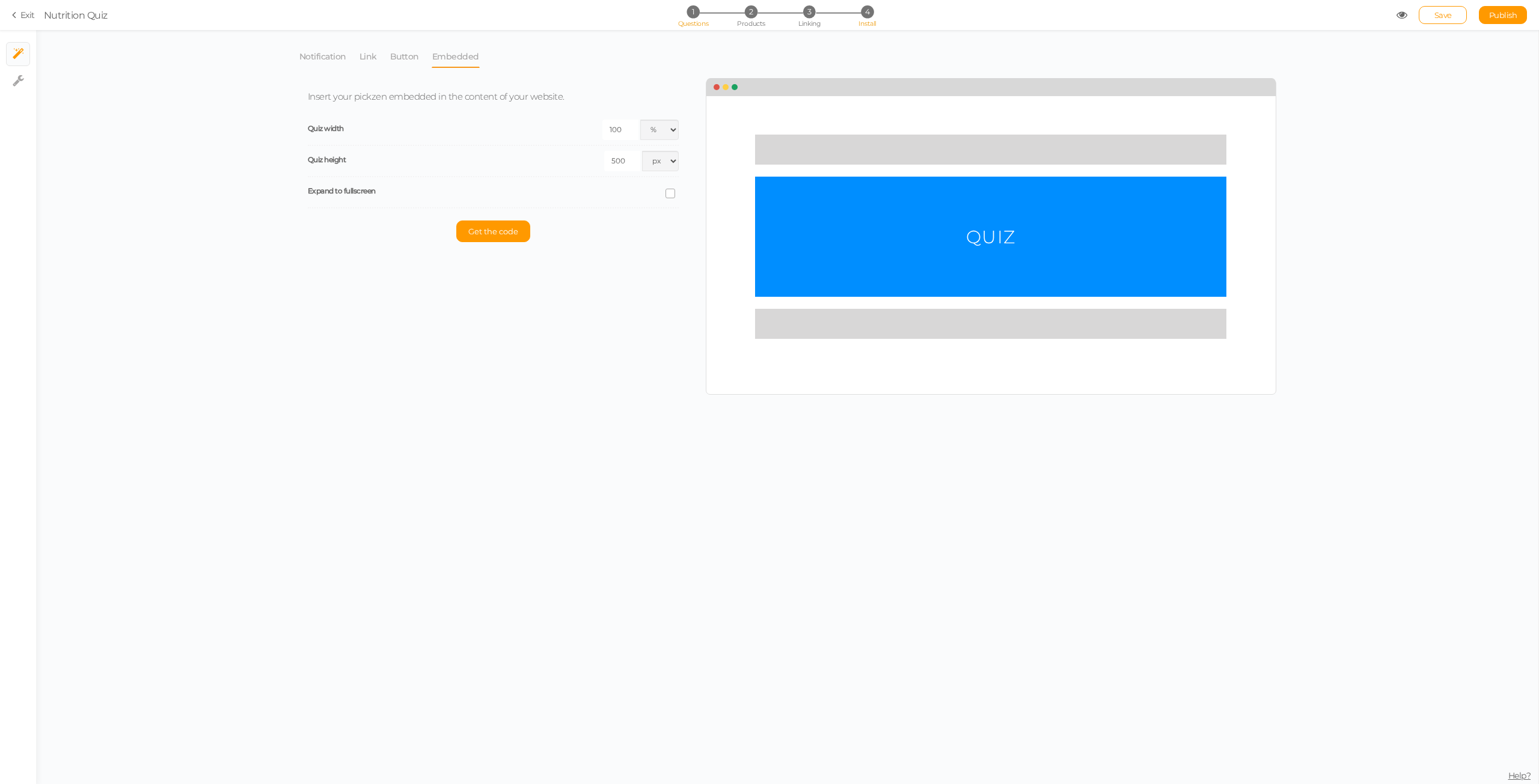
click at [692, 23] on span "Questions" at bounding box center [693, 24] width 31 height 8
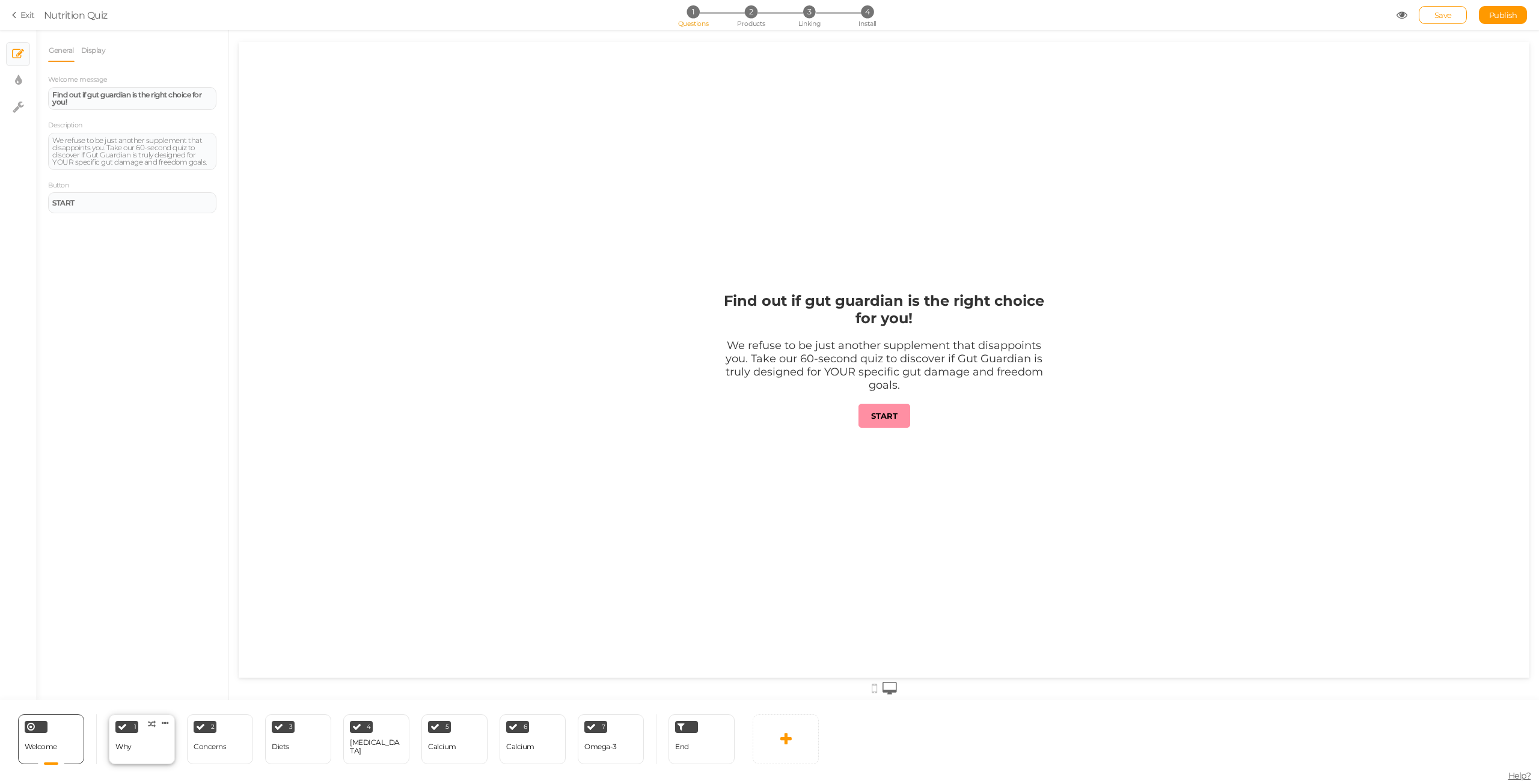
click at [122, 754] on div "Why" at bounding box center [123, 747] width 16 height 21
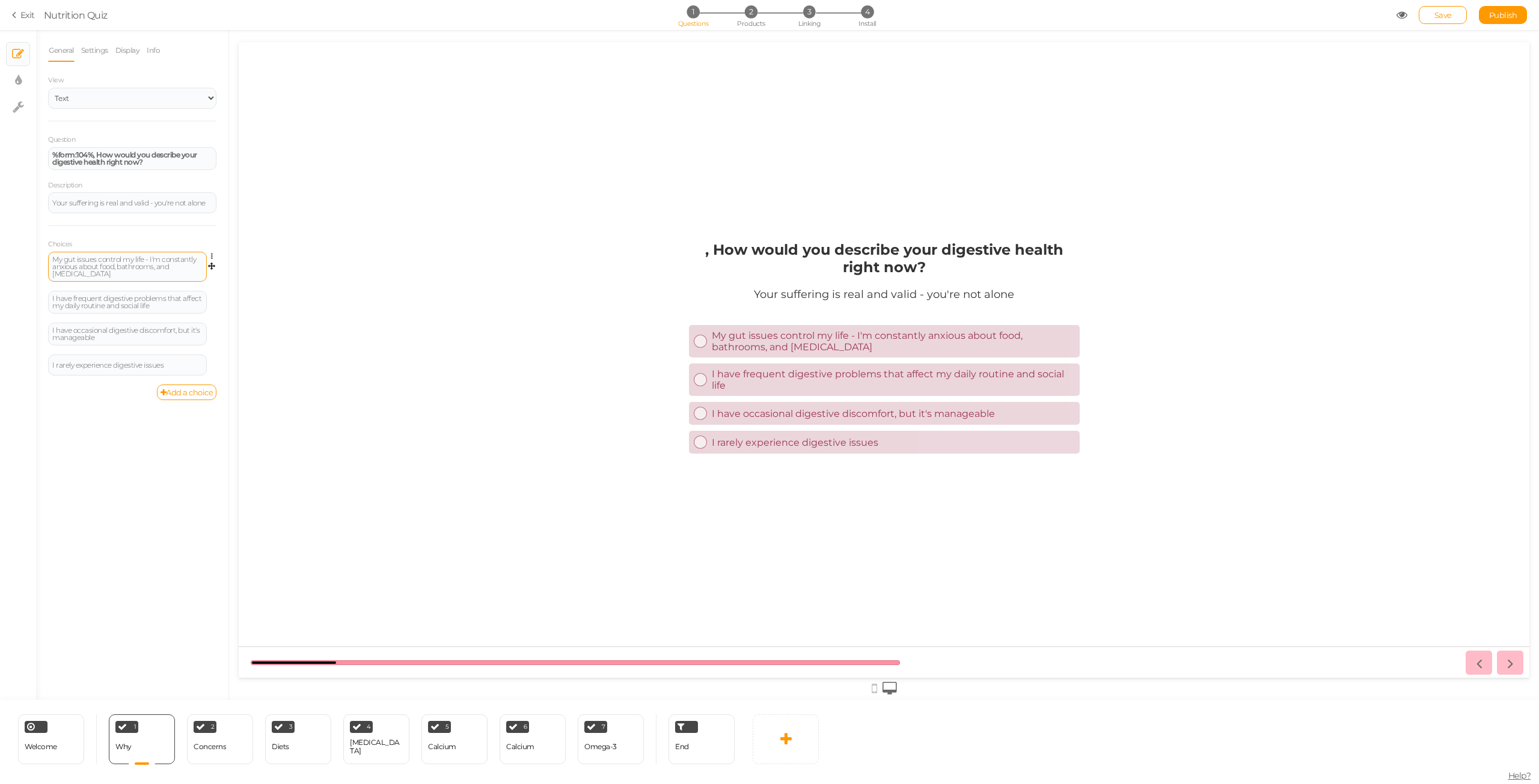
drag, startPoint x: 138, startPoint y: 250, endPoint x: 136, endPoint y: 259, distance: 9.2
click at [138, 250] on div "Choices My gut issues control my life - I'm constantly anxious about food, bath…" at bounding box center [132, 305] width 168 height 159
click at [136, 260] on div "My gut issues control my life - I'm constantly anxious about food, bathrooms, a…" at bounding box center [127, 267] width 150 height 22
click at [113, 295] on div "I have frequent digestive problems that affect my daily routine and social life" at bounding box center [127, 302] width 150 height 15
click at [108, 329] on div "I have occasional digestive discomfort, but it's manageable" at bounding box center [127, 334] width 150 height 15
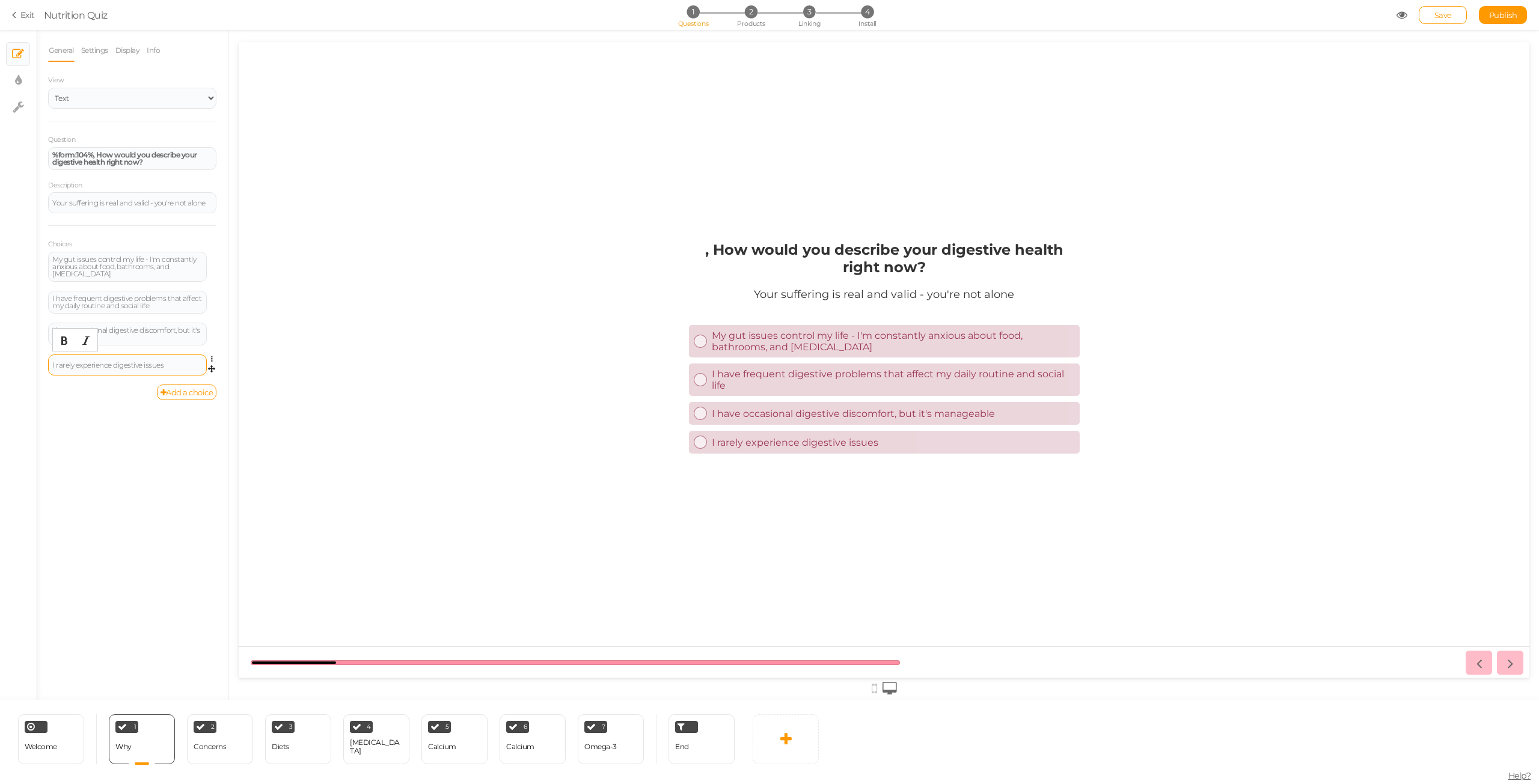
click at [109, 362] on div "I rarely experience digestive issues" at bounding box center [127, 365] width 150 height 7
click at [221, 751] on tip "× Define the conditions to show this slide." at bounding box center [229, 745] width 155 height 22
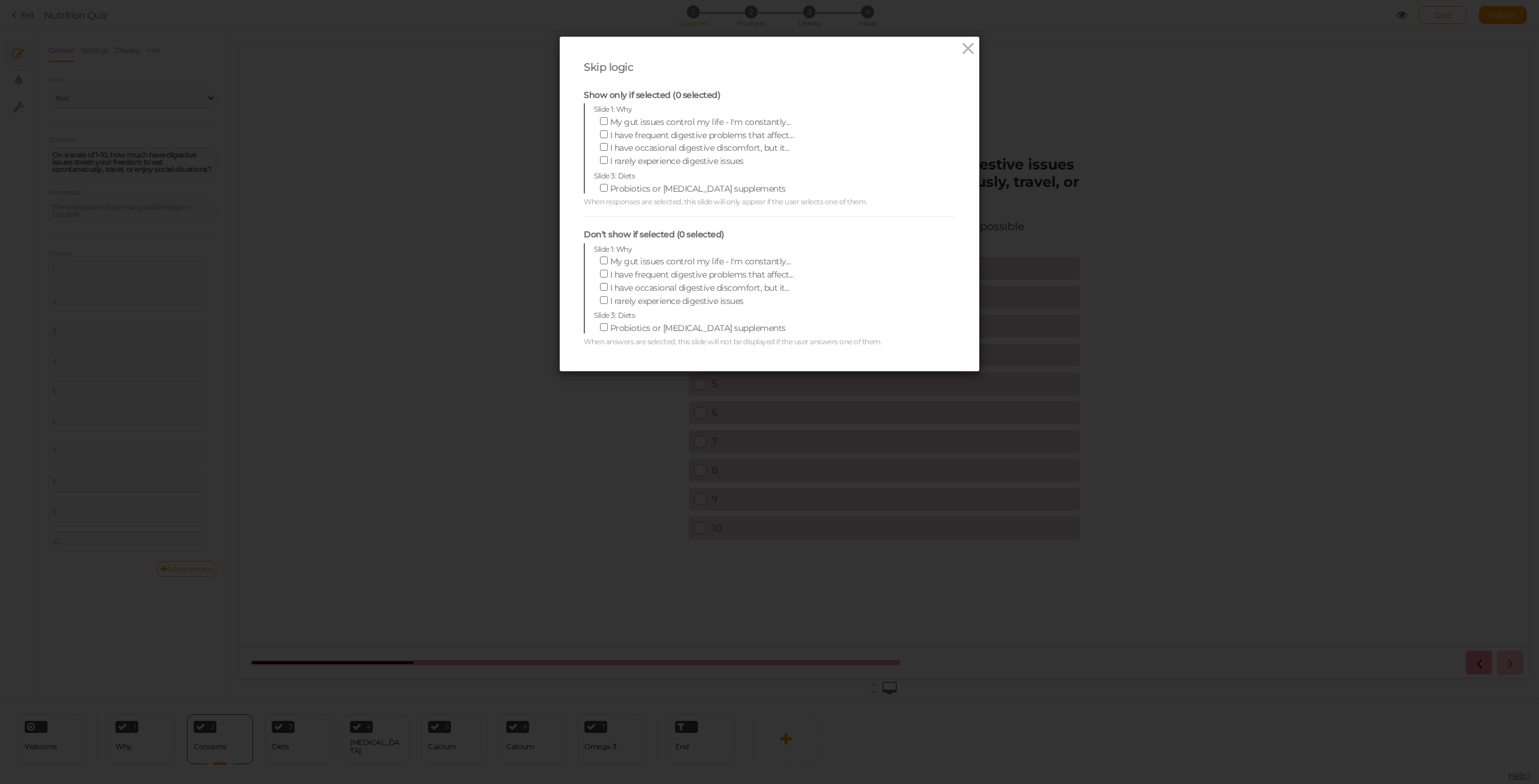
click at [980, 47] on div "Skip logic Show only if selected (0 selected) Slide 1: Why My gut issues contro…" at bounding box center [770, 392] width 1539 height 784
drag, startPoint x: 967, startPoint y: 44, endPoint x: 947, endPoint y: 59, distance: 25.0
click at [967, 44] on icon at bounding box center [967, 49] width 17 height 18
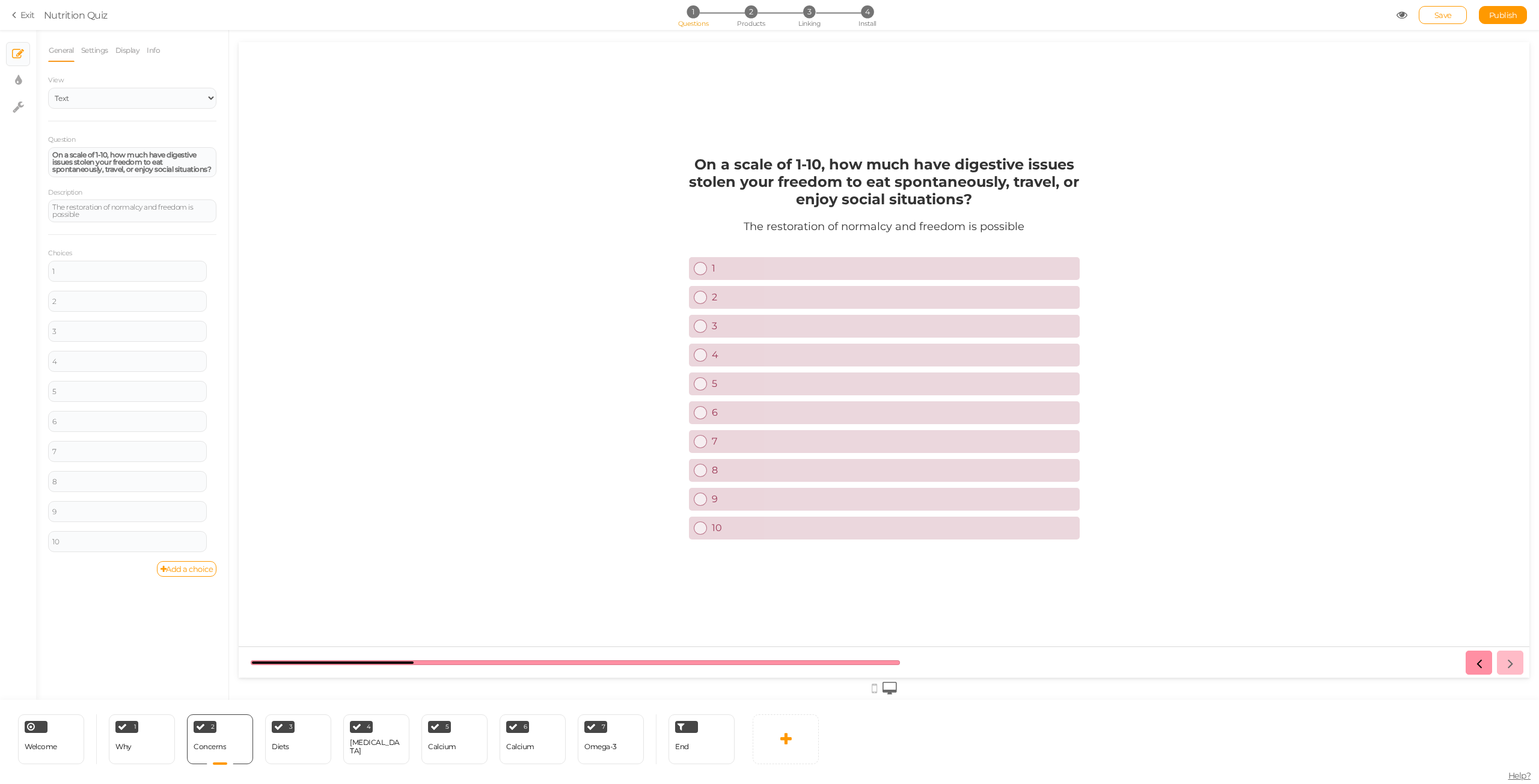
click at [699, 161] on strong "On a scale of 1-10, how much have digestive issues stolen your freedom to eat s…" at bounding box center [884, 181] width 390 height 52
drag, startPoint x: 699, startPoint y: 161, endPoint x: 598, endPoint y: 187, distance: 104.3
click at [818, 180] on strong "On a scale of 1-10, how much have digestive issues stolen your freedom to eat s…" at bounding box center [884, 181] width 390 height 52
click at [153, 171] on strong "On a scale of 1-10, how much have digestive issues stolen your freedom to eat s…" at bounding box center [131, 162] width 158 height 24
click at [754, 223] on div "The restoration of normalcy and freedom is possible" at bounding box center [884, 226] width 281 height 13
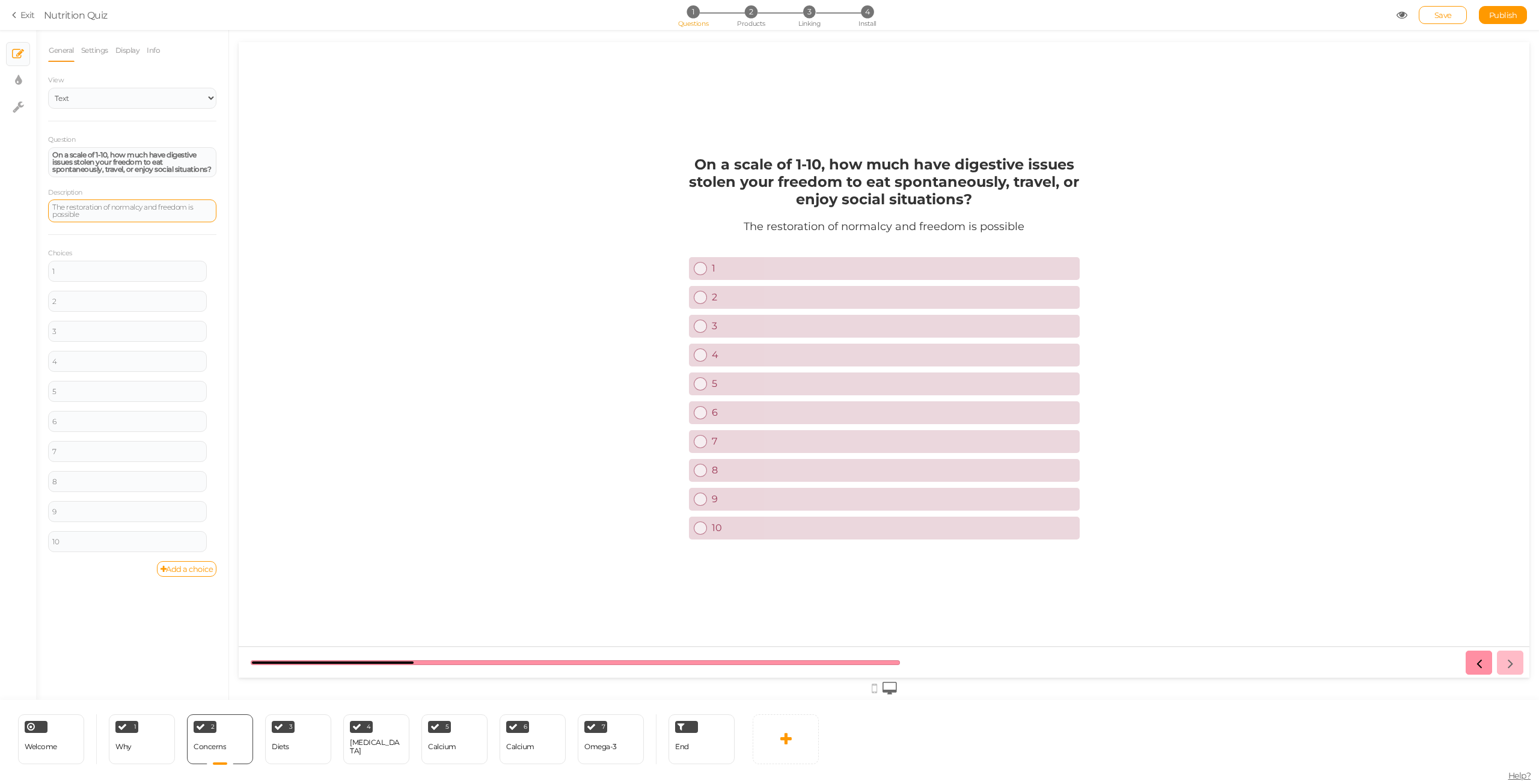
click at [104, 218] on div "The restoration of normalcy and freedom is possible" at bounding box center [132, 210] width 160 height 15
click at [313, 739] on div "3 Diets × Define the conditions to show this slide. Clone Change type Delete" at bounding box center [298, 740] width 66 height 50
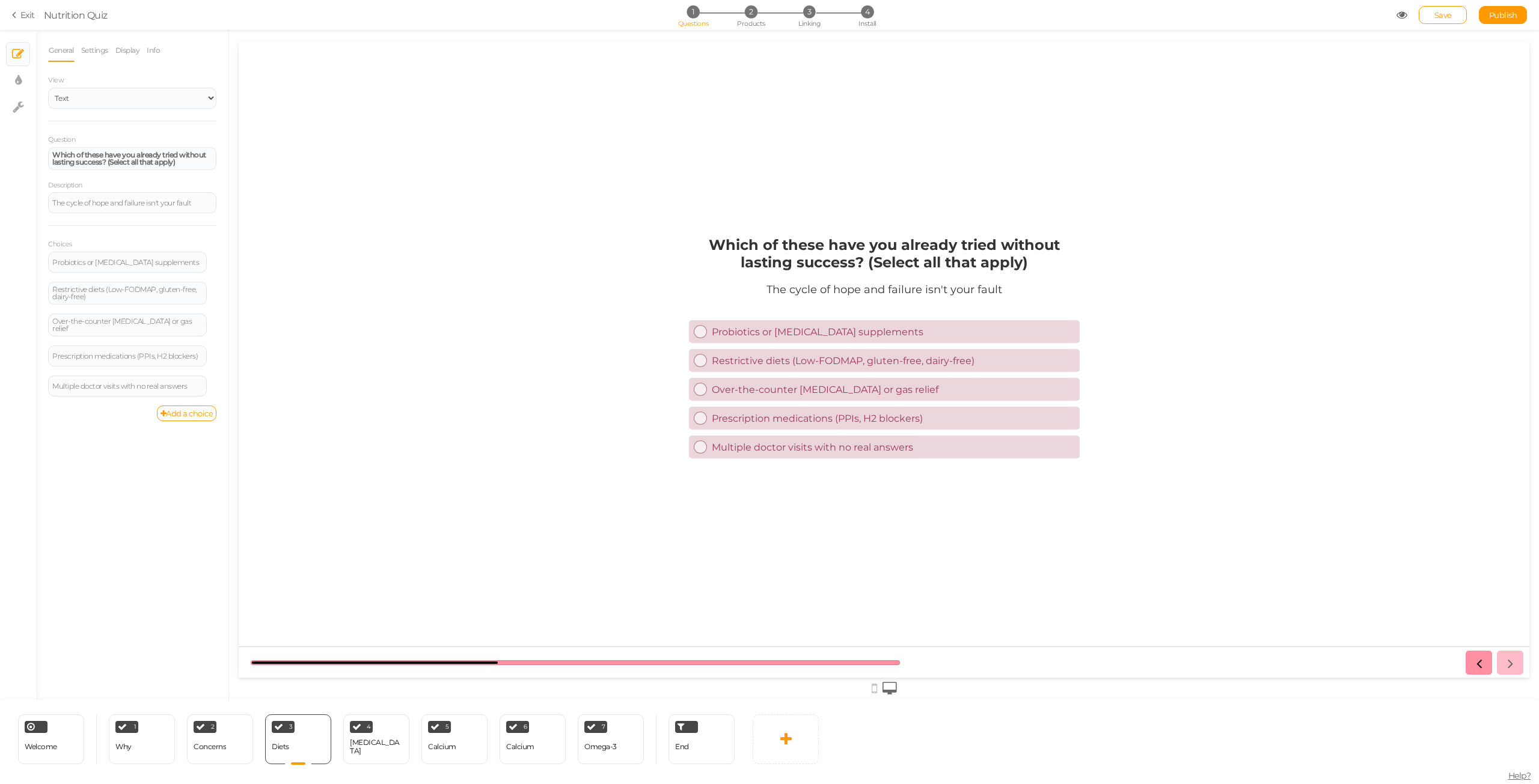
drag, startPoint x: 708, startPoint y: 244, endPoint x: 757, endPoint y: 248, distance: 49.2
click at [763, 251] on strong "Which of these have you already tried without lasting success? (Select all that…" at bounding box center [883, 253] width 351 height 35
click at [127, 164] on strong "Which of these have you already tried without lasting success? (Select all that…" at bounding box center [129, 158] width 154 height 16
click at [106, 201] on div "The cycle of hope and failure isn't your fault" at bounding box center [132, 203] width 160 height 7
click at [92, 271] on div "Probiotics or [MEDICAL_DATA] supplements" at bounding box center [127, 262] width 158 height 21
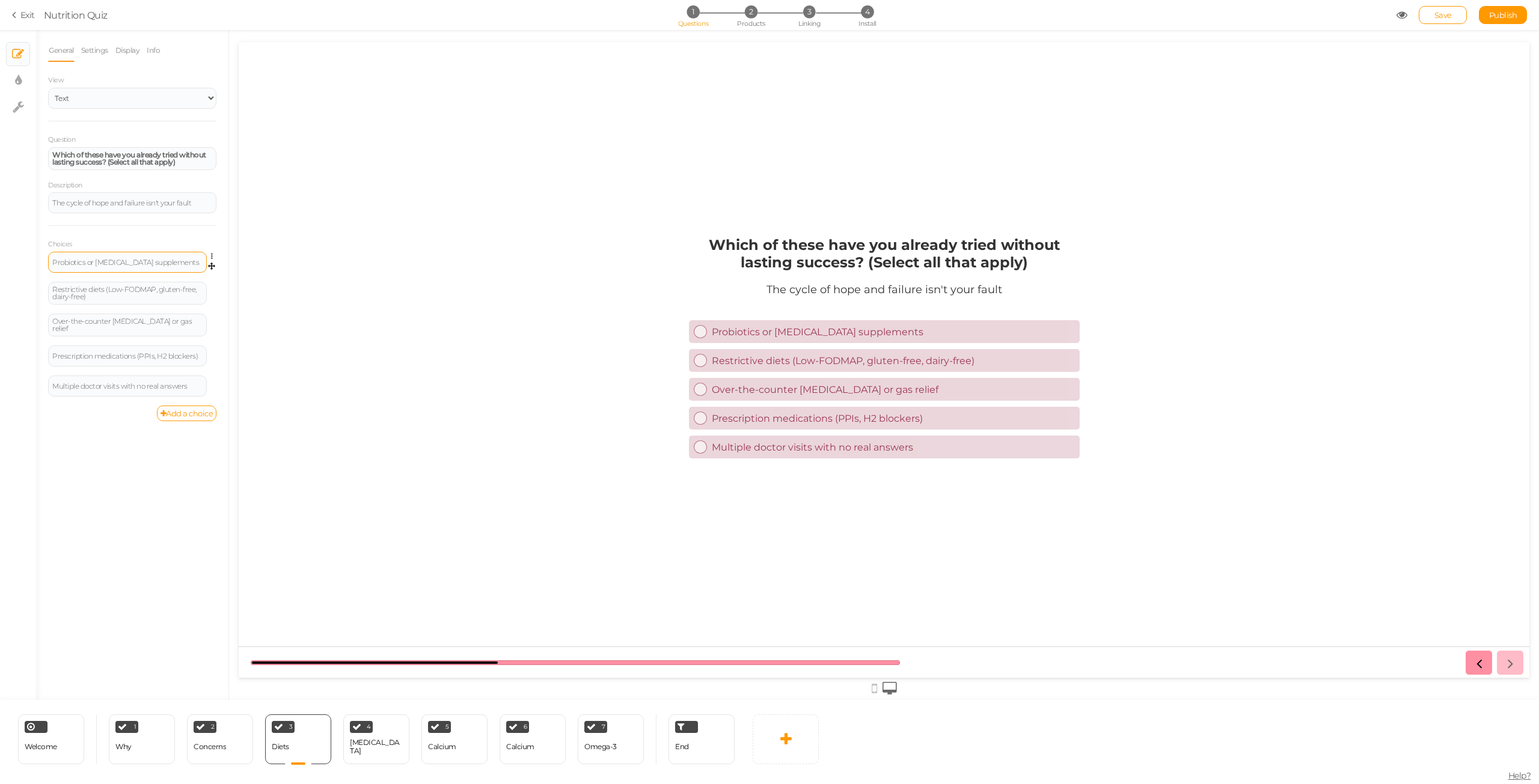
click at [95, 264] on div "Probiotics or [MEDICAL_DATA] supplements" at bounding box center [127, 262] width 150 height 7
click at [83, 297] on div "Restrictive diets (Low-FODMAP, gluten-free, dairy-free)" at bounding box center [127, 293] width 150 height 15
click at [140, 321] on div "Over-the-counter [MEDICAL_DATA] or gas relief" at bounding box center [127, 325] width 150 height 15
click at [67, 360] on div "Prescription medications (PPIs, H2 blockers)" at bounding box center [127, 356] width 158 height 21
click at [72, 357] on div "Prescription medications (PPIs, H2 blockers)" at bounding box center [127, 356] width 150 height 7
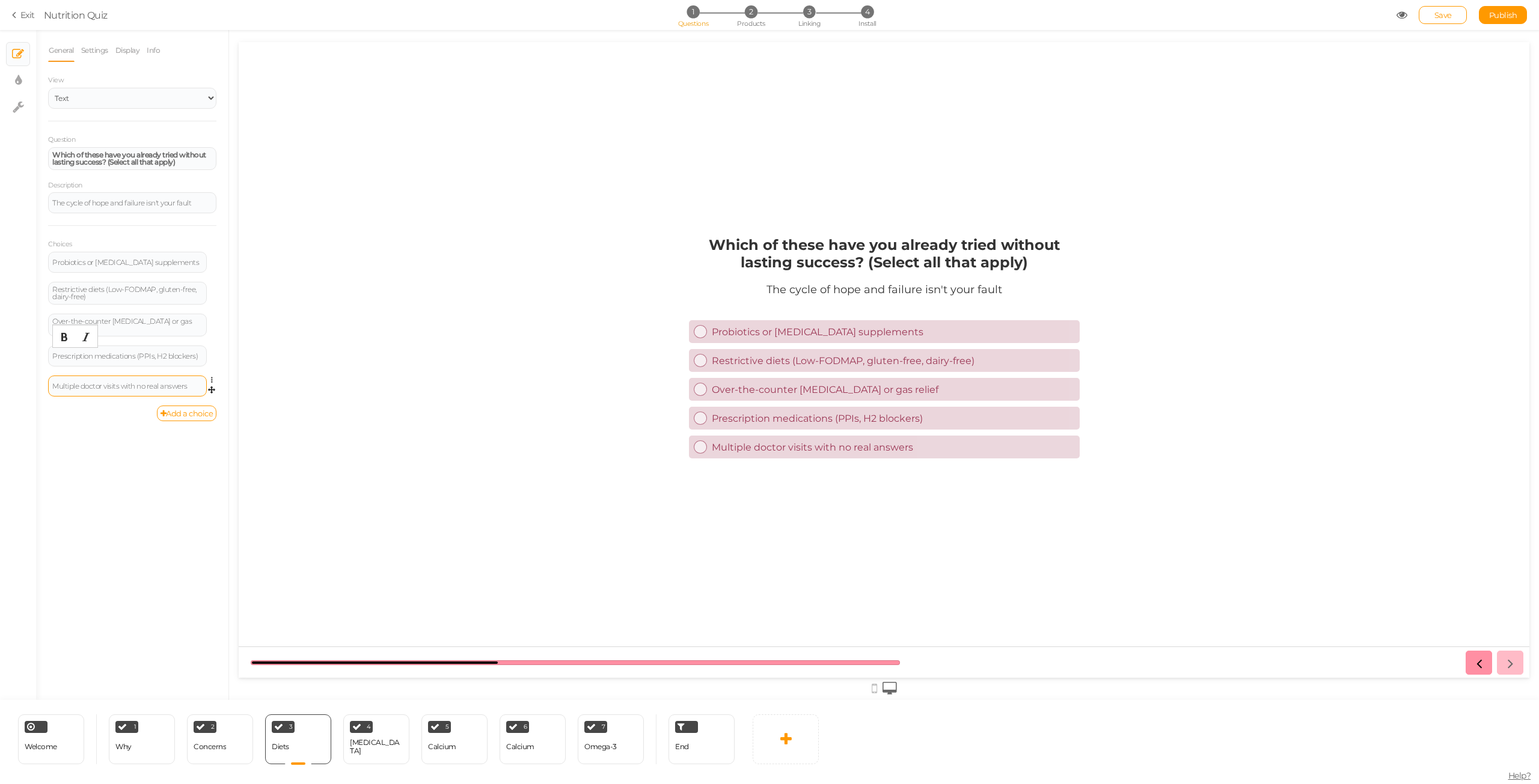
click at [158, 376] on div "Multiple doctor visits with no real answers" at bounding box center [127, 386] width 158 height 21
click at [161, 390] on div "Multiple doctor visits with no real answers" at bounding box center [127, 386] width 158 height 21
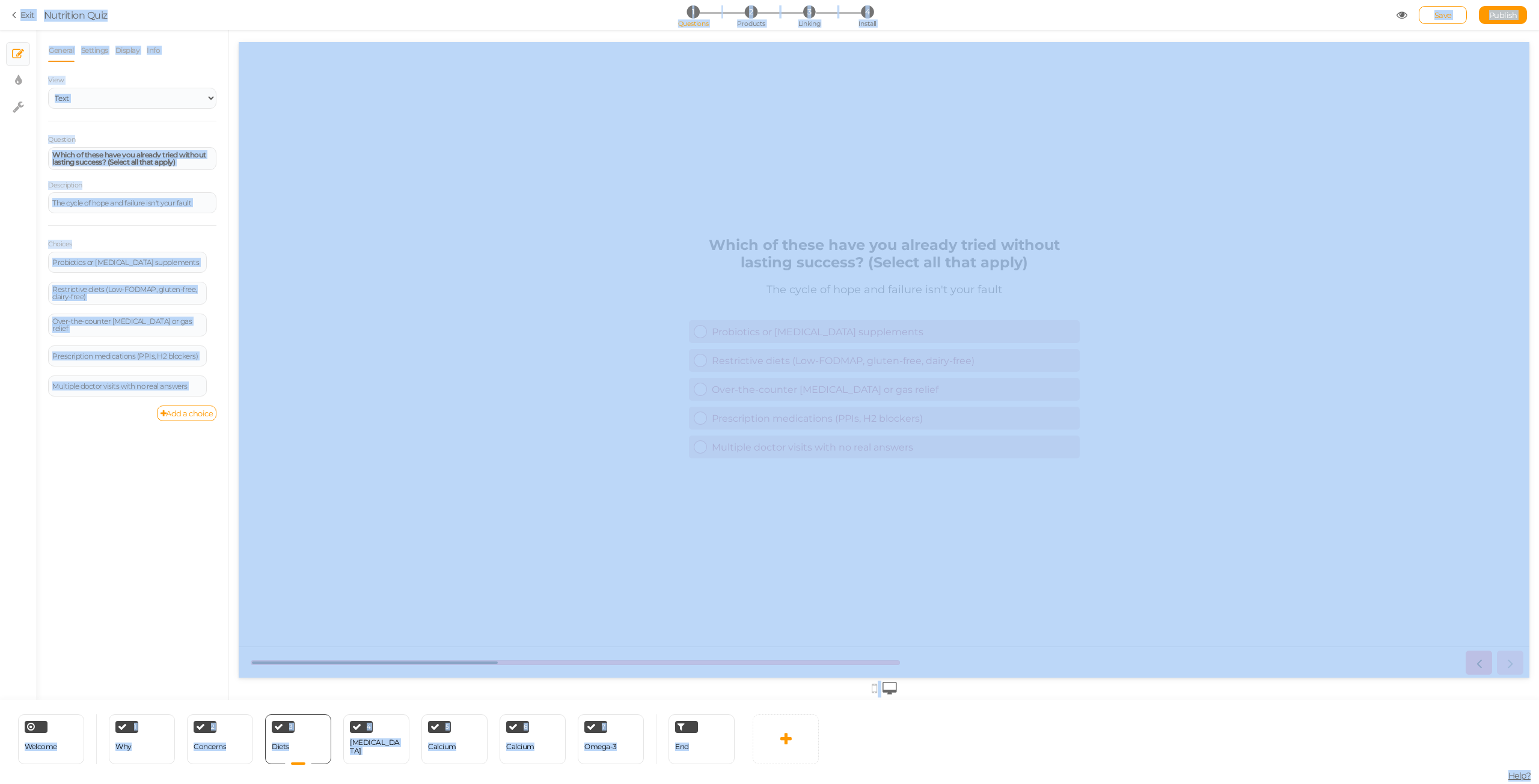
click at [90, 432] on div "General Settings Display Info View Text Images Slider Dropdown Question Which o…" at bounding box center [132, 369] width 192 height 661
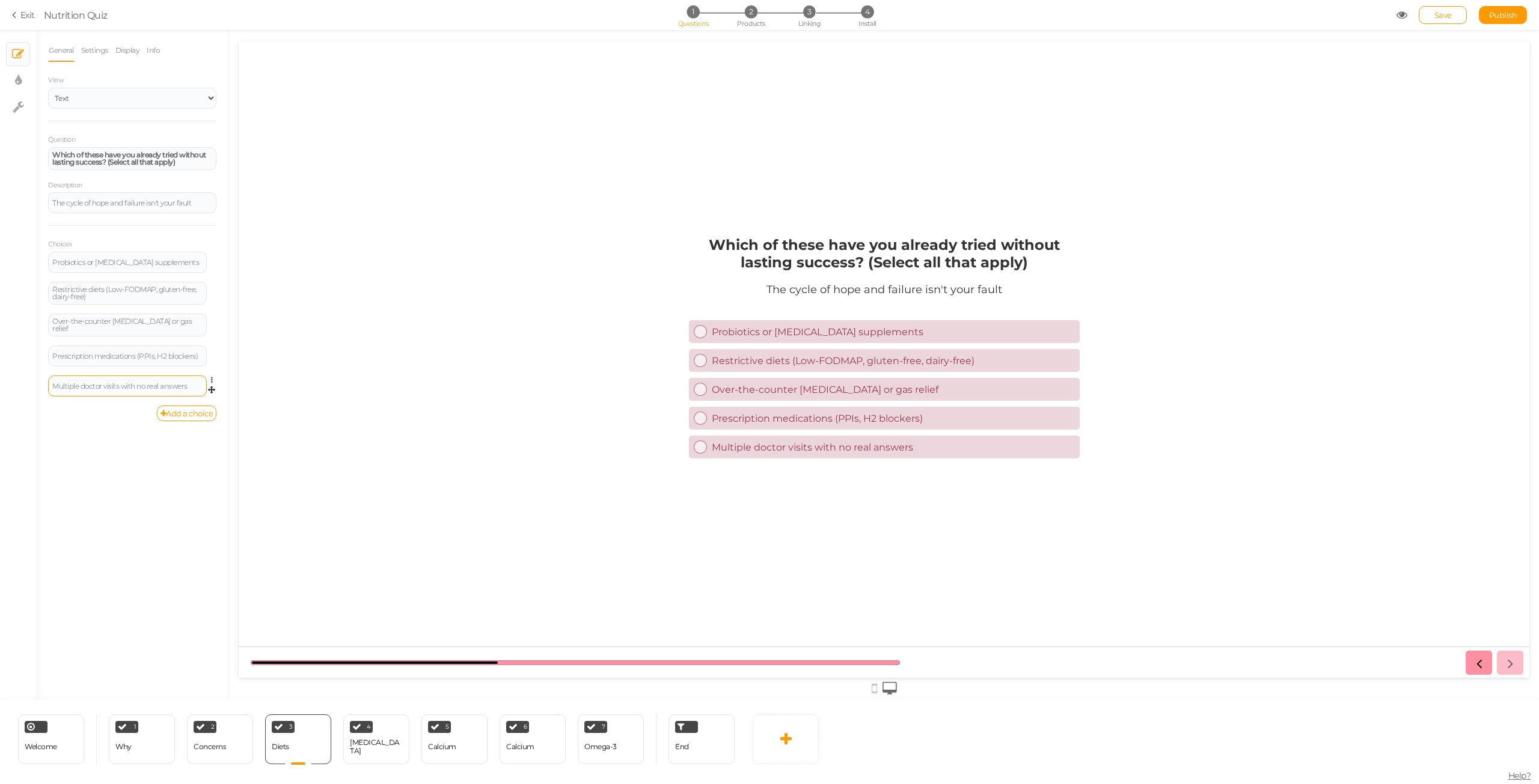
click at [149, 390] on div "Multiple doctor visits with no real answers" at bounding box center [127, 386] width 158 height 21
click at [149, 387] on div "Multiple doctor visits with no real answers" at bounding box center [127, 386] width 150 height 7
click at [381, 760] on div "4 [MEDICAL_DATA] × Define the conditions to show this slide. Clone Change type …" at bounding box center [376, 740] width 66 height 50
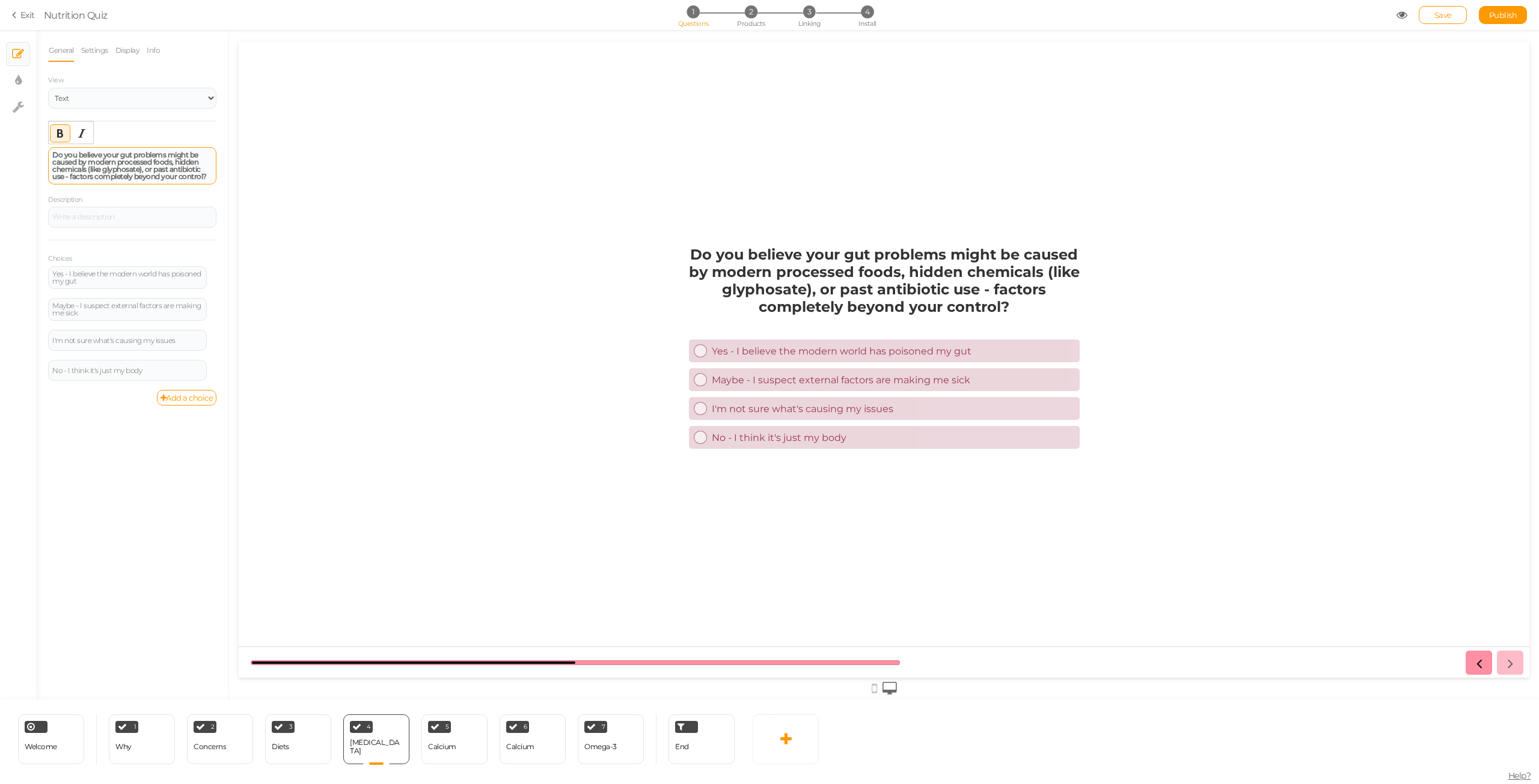
click at [118, 162] on strong "Do you believe your gut problems might be caused by modern processed foods, hid…" at bounding box center [129, 165] width 154 height 31
click at [131, 285] on div "Yes - I believe the modern world has poisoned my gut" at bounding box center [127, 277] width 158 height 23
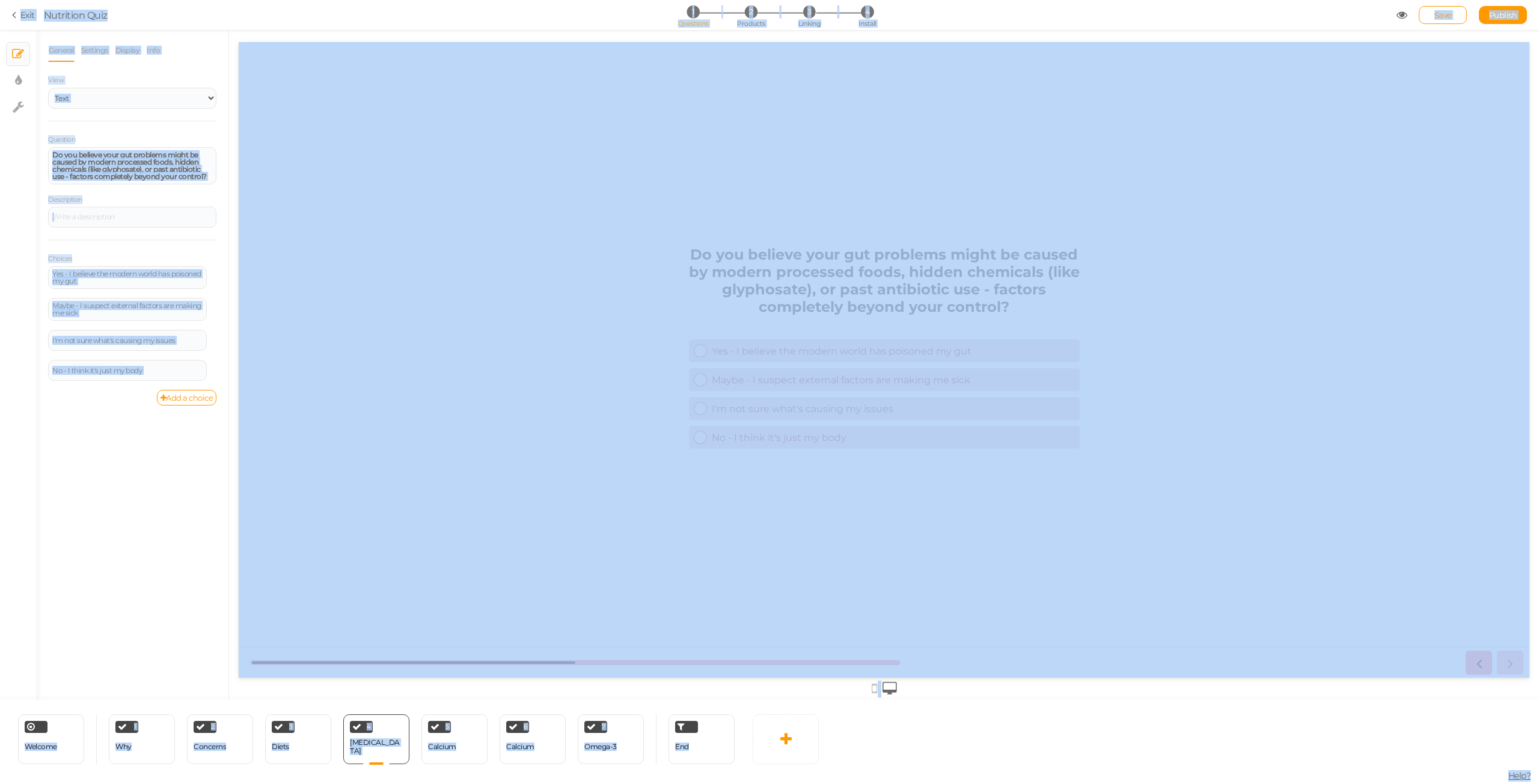
click at [96, 489] on div "General Settings Display Info View Text Images Slider Dropdown Question Do you …" at bounding box center [132, 369] width 192 height 661
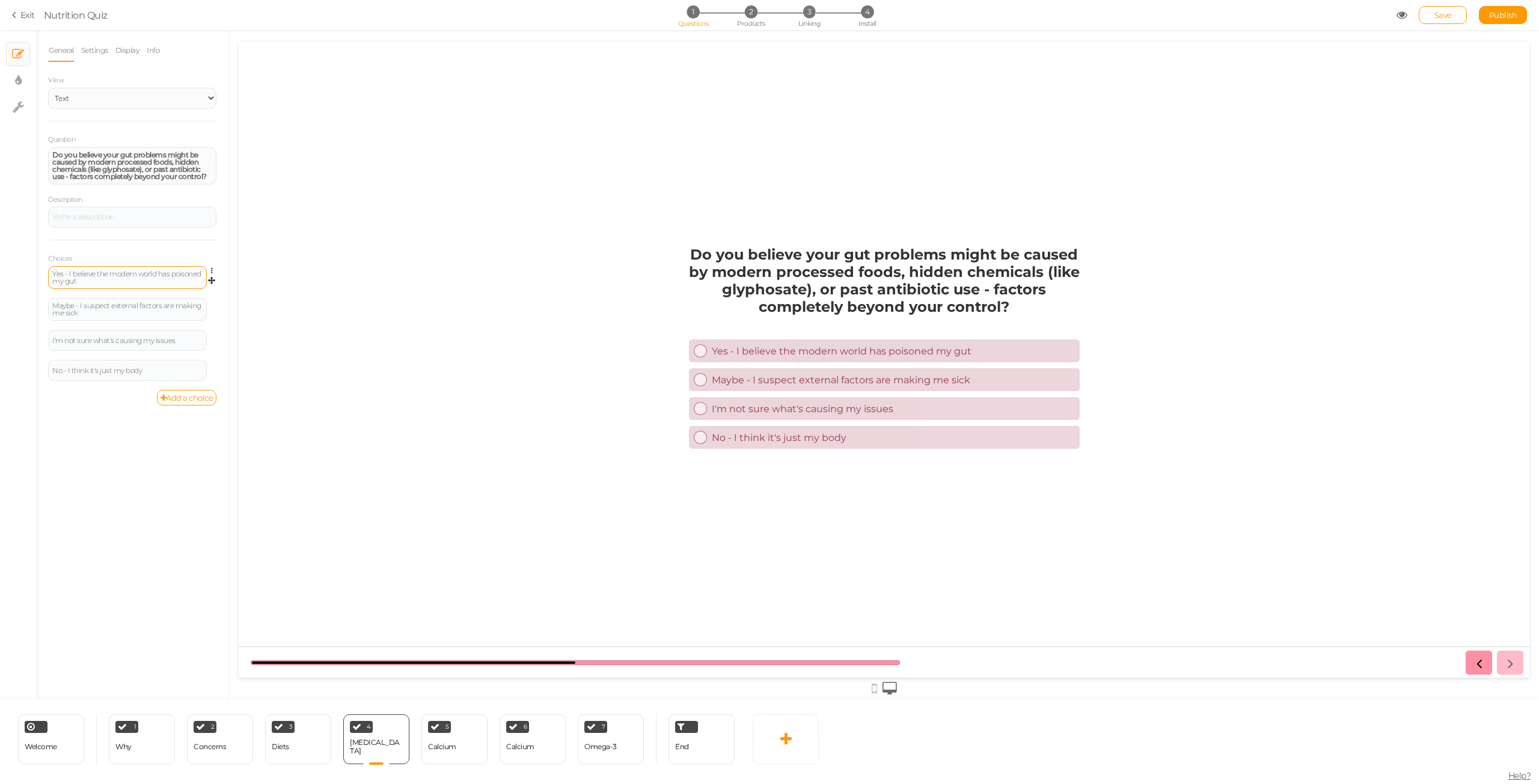
click at [81, 275] on div "Yes - I believe the modern world has poisoned my gut" at bounding box center [127, 277] width 150 height 15
click at [85, 307] on div "Maybe - I suspect external factors are making me sick" at bounding box center [127, 309] width 150 height 15
click at [144, 347] on div "I'm not sure what's causing my issues" at bounding box center [127, 340] width 158 height 21
click at [138, 344] on div "I'm not sure what's causing my issues" at bounding box center [127, 341] width 150 height 7
click at [176, 367] on div "No - I think it's just my body" at bounding box center [127, 371] width 150 height 7
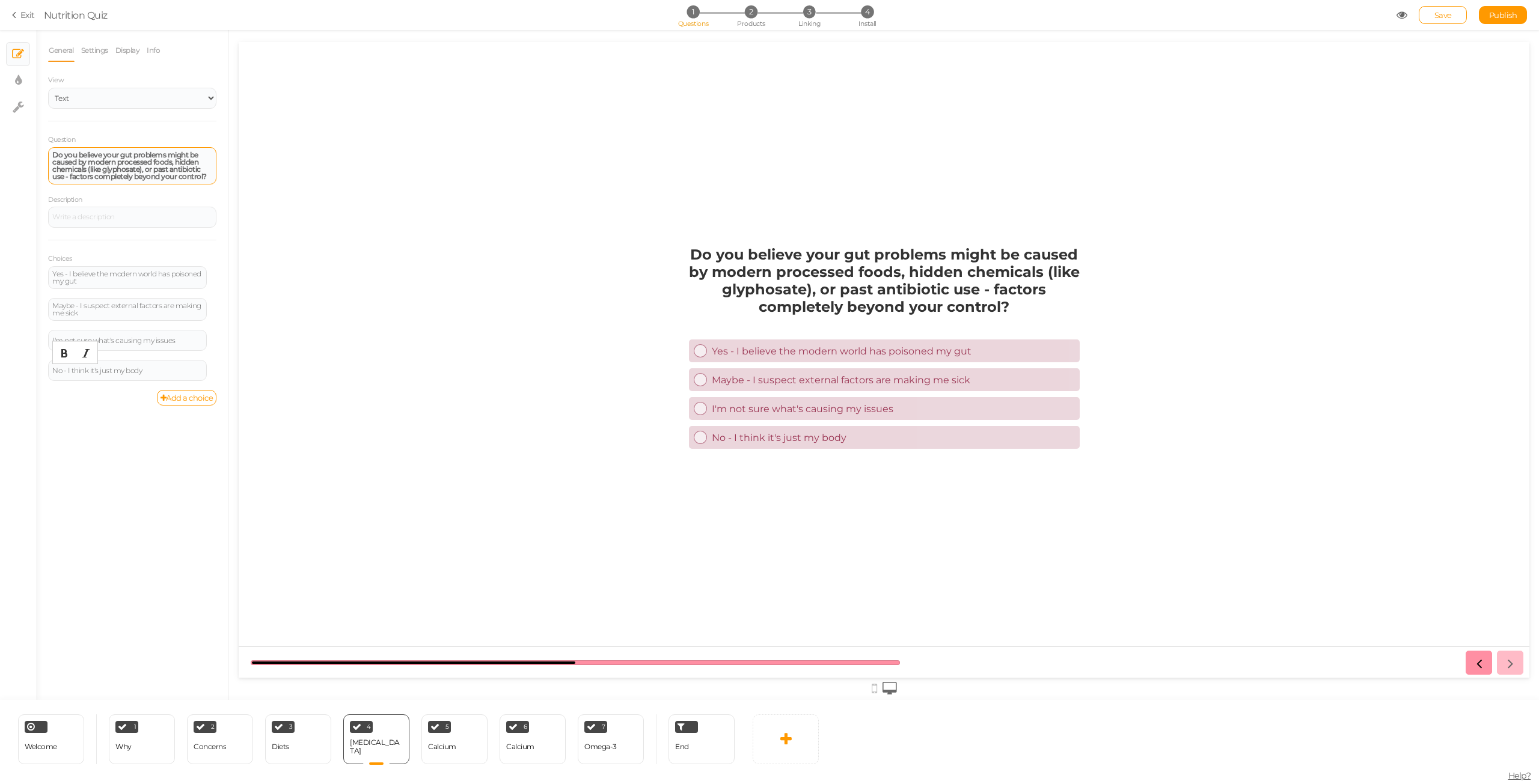
click at [119, 173] on strong "Do you believe your gut problems might be caused by modern processed foods, hid…" at bounding box center [129, 165] width 154 height 31
click at [167, 173] on strong "Do you believe your gut problems might be caused by modern processed foods, hid…" at bounding box center [129, 165] width 154 height 31
click at [135, 284] on div "Yes - I believe the modern world has poisoned my gut" at bounding box center [127, 277] width 150 height 15
click at [441, 753] on div "Calcium" at bounding box center [442, 747] width 28 height 21
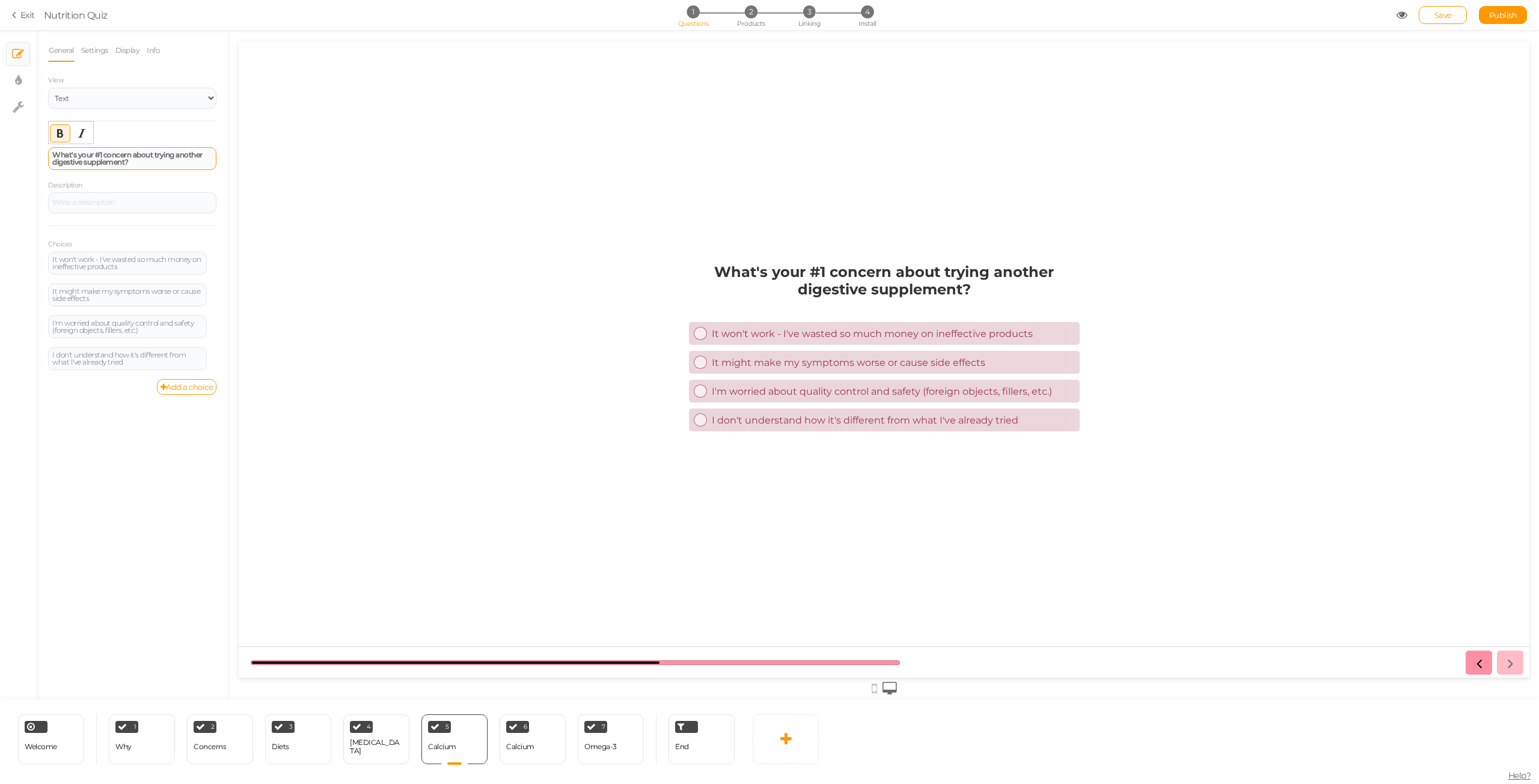
click at [135, 161] on div "What's your #1 concern about trying another digestive supplement?" at bounding box center [132, 158] width 160 height 15
click at [100, 267] on div "It won't work - I've wasted so much money on ineffective products" at bounding box center [127, 263] width 150 height 15
click at [124, 296] on div "It might make my symptoms worse or cause side effects" at bounding box center [127, 295] width 150 height 15
click at [126, 335] on div "I'm worried about quality control and safety (foreign objects, fillers, etc.)" at bounding box center [127, 326] width 158 height 23
click at [142, 328] on div "I'm worried about quality control and safety (foreign objects, fillers, etc.)" at bounding box center [127, 326] width 150 height 15
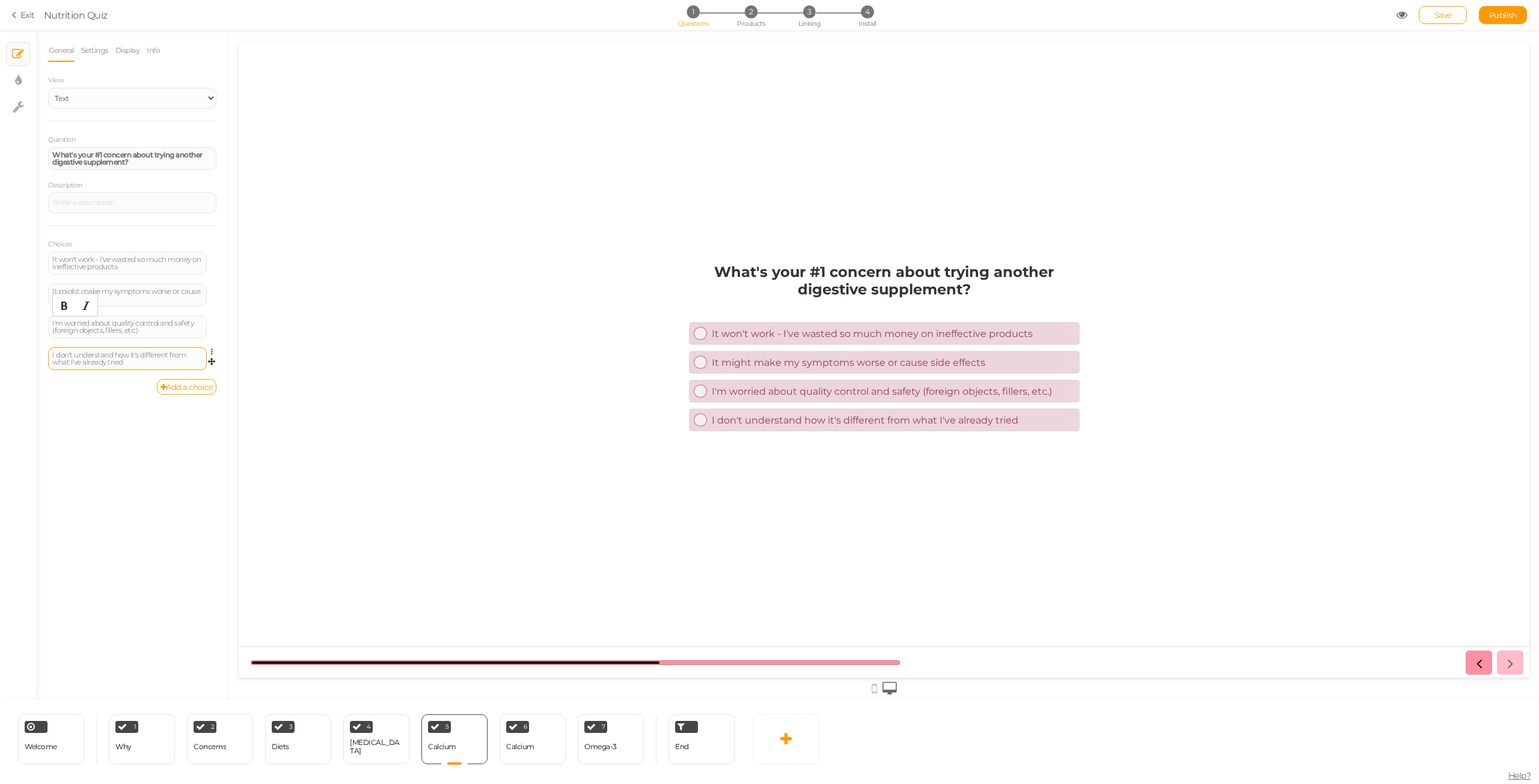
click at [126, 360] on div "I don't understand how it's different from what I've already tried" at bounding box center [127, 358] width 150 height 15
click at [538, 738] on div "6 Calcium × Define the conditions to show this slide. Clone Change type Delete" at bounding box center [532, 740] width 66 height 50
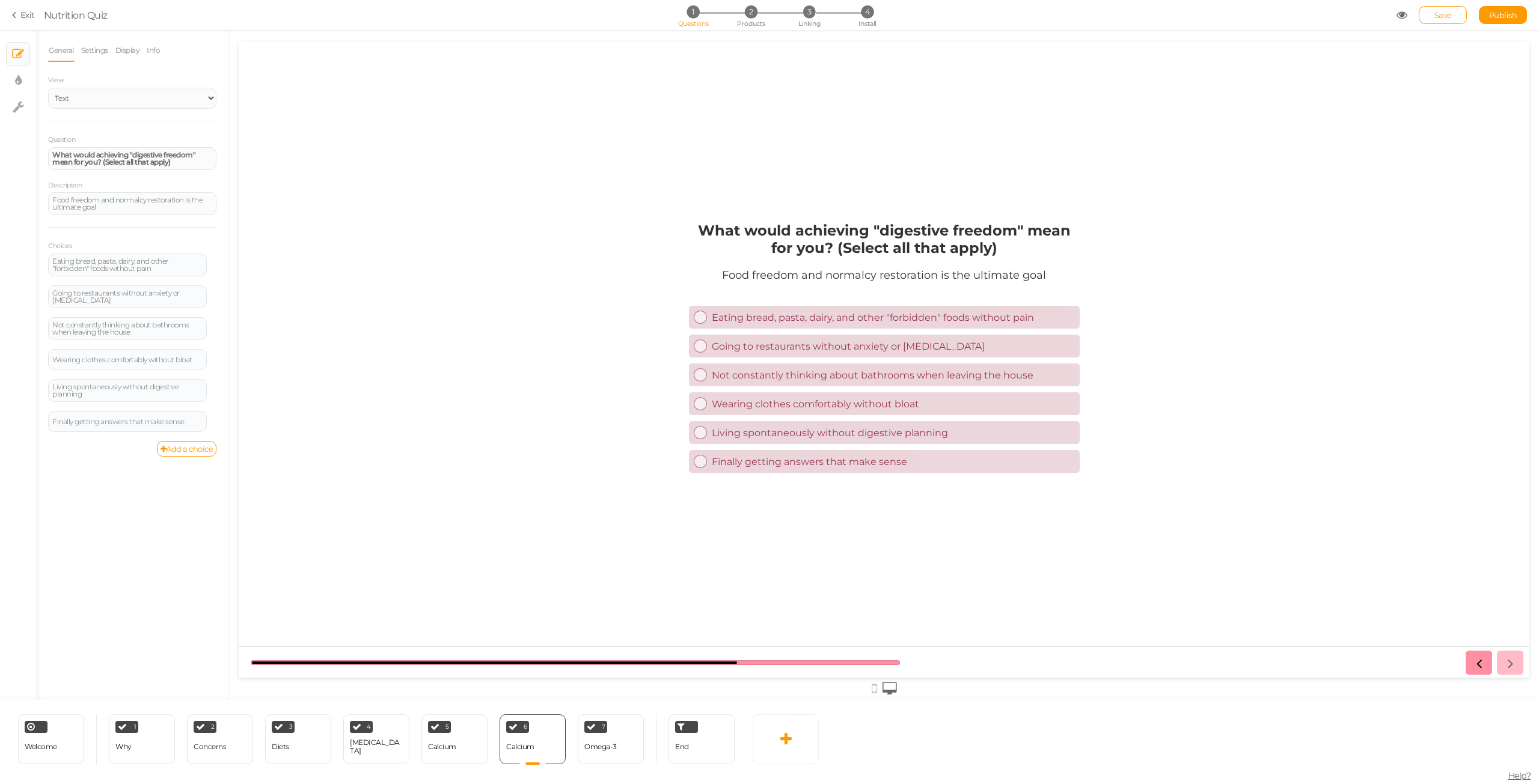
click at [149, 172] on div "Question What would achieving "digestive freedom" mean for you? (Select all tha…" at bounding box center [132, 287] width 168 height 308
click at [159, 158] on strong "What would achieving "digestive freedom" mean for you? (Select all that apply)" at bounding box center [124, 158] width 143 height 16
click at [111, 205] on div "Food freedom and normalcy restoration is the ultimate goal" at bounding box center [132, 203] width 160 height 15
click at [97, 271] on div "Eating bread, pasta, dairy, and other "forbidden" foods without pain" at bounding box center [127, 265] width 150 height 15
click at [139, 362] on div "Wearing clothes comfortably without bloat" at bounding box center [127, 360] width 150 height 7
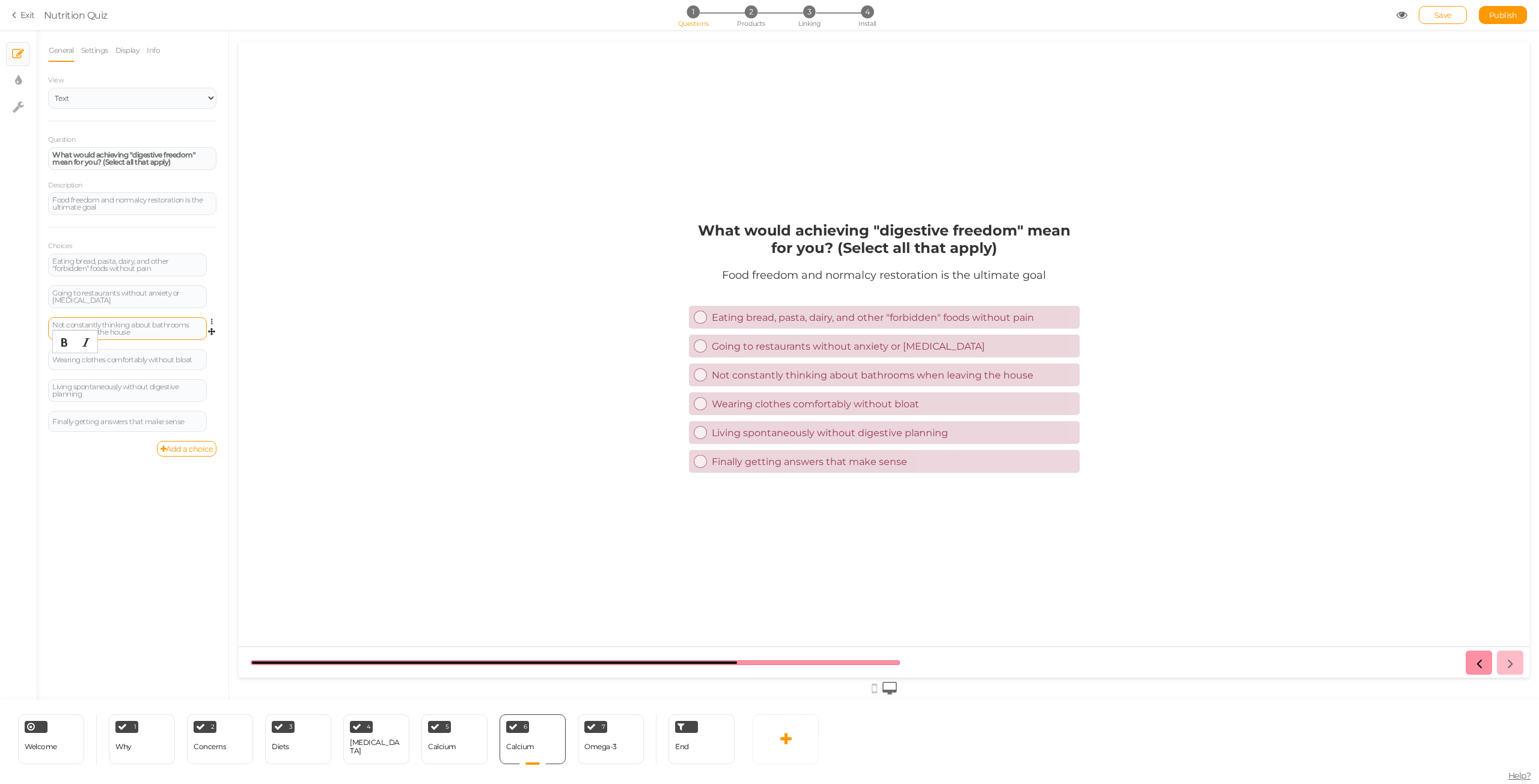
click at [151, 322] on div "Not constantly thinking about bathrooms when leaving the house" at bounding box center [127, 328] width 150 height 15
click at [136, 428] on div "Finally getting answers that make sense" at bounding box center [127, 422] width 158 height 21
click at [133, 423] on div "Finally getting answers that make sense" at bounding box center [127, 422] width 150 height 7
click at [145, 386] on div "Living spontaneously without digestive planning" at bounding box center [127, 390] width 150 height 15
click at [118, 303] on div "Going to restaurants without anxiety or [MEDICAL_DATA]" at bounding box center [127, 297] width 150 height 15
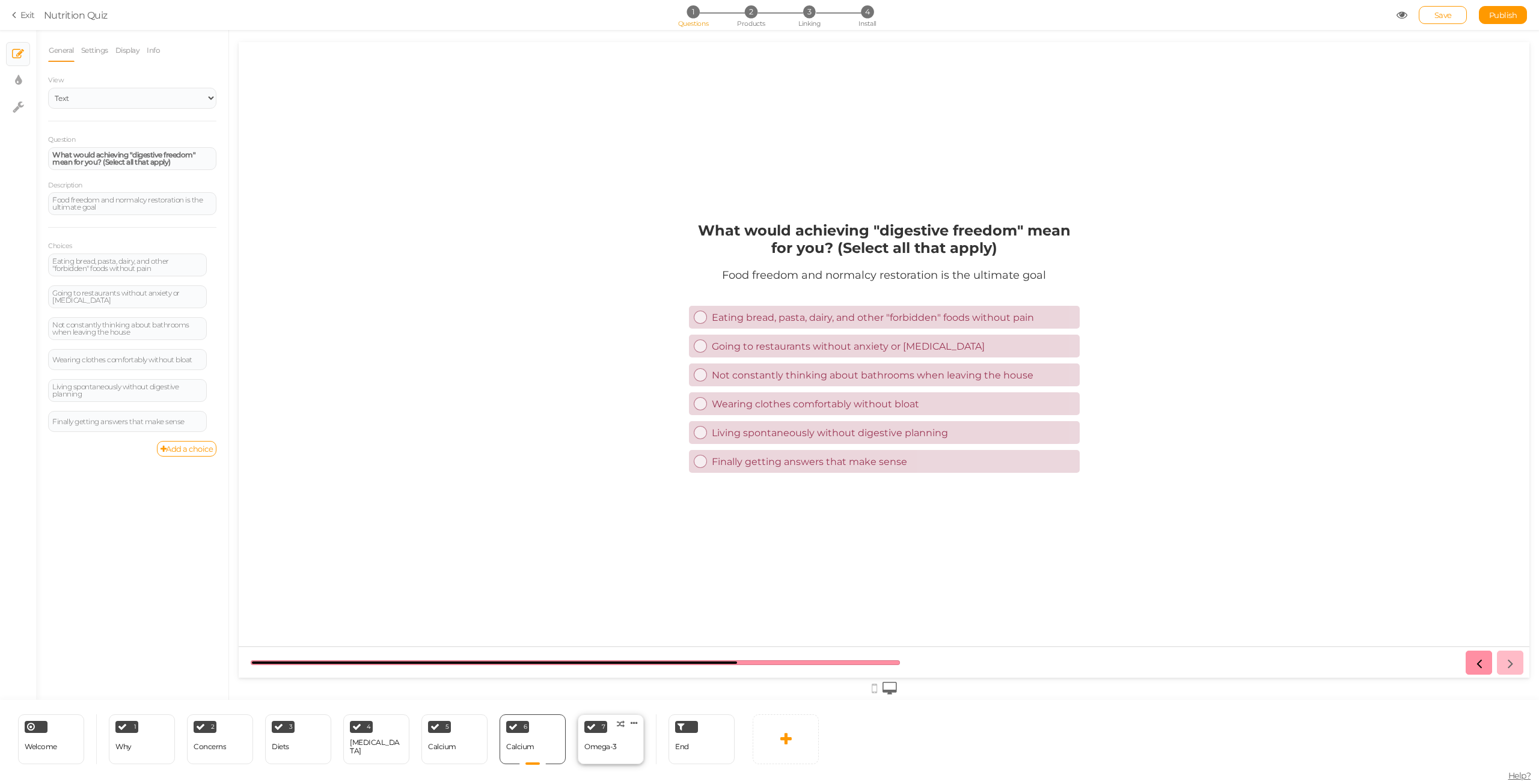
click at [615, 747] on div "Omega-3" at bounding box center [600, 747] width 33 height 8
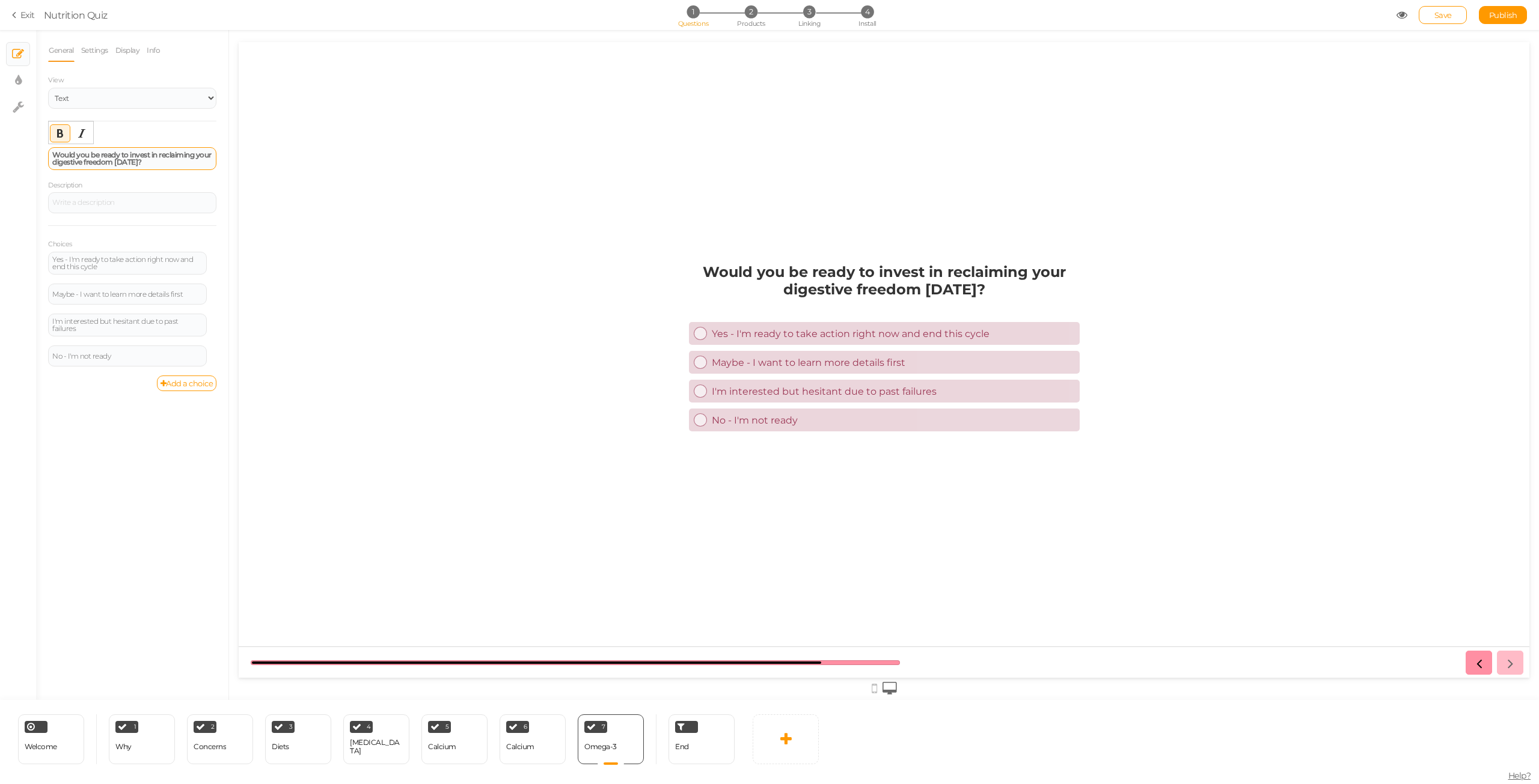
click at [172, 165] on div "Would you be ready to invest in reclaiming your digestive freedom [DATE]?" at bounding box center [132, 158] width 160 height 15
click at [108, 265] on div "Yes - I'm ready to take action right now and end this cycle" at bounding box center [127, 263] width 150 height 15
click at [132, 287] on div "Maybe - I want to learn more details first" at bounding box center [127, 294] width 158 height 21
click at [133, 294] on div "Maybe - I want to learn more details first" at bounding box center [127, 294] width 150 height 7
click at [127, 325] on div "I'm interested but hesitant due to past failures" at bounding box center [127, 325] width 150 height 15
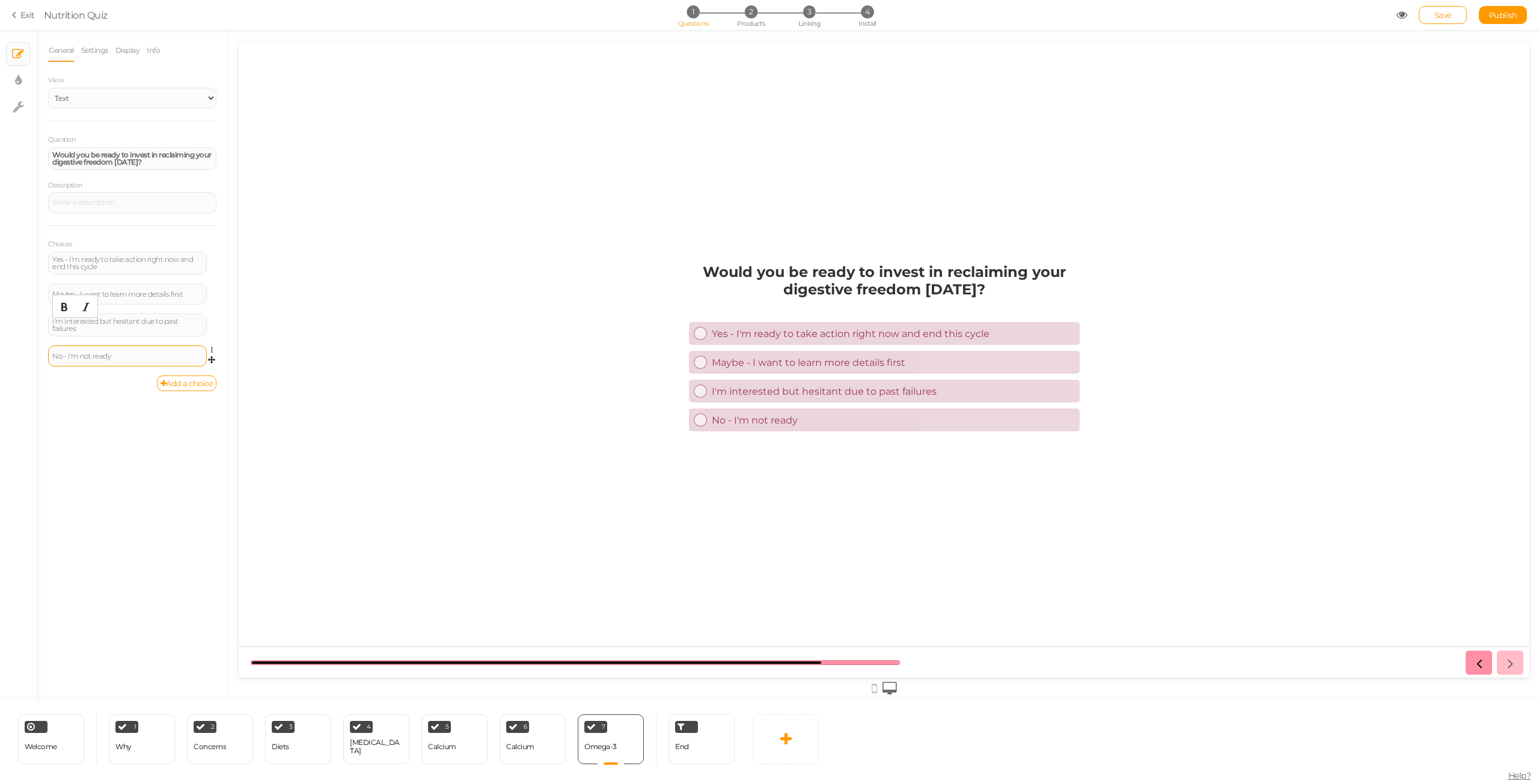
click at [134, 346] on div "No - I'm not ready" at bounding box center [127, 356] width 158 height 21
click at [134, 353] on div "No - I'm not ready" at bounding box center [127, 356] width 150 height 7
